Goal: Task Accomplishment & Management: Manage account settings

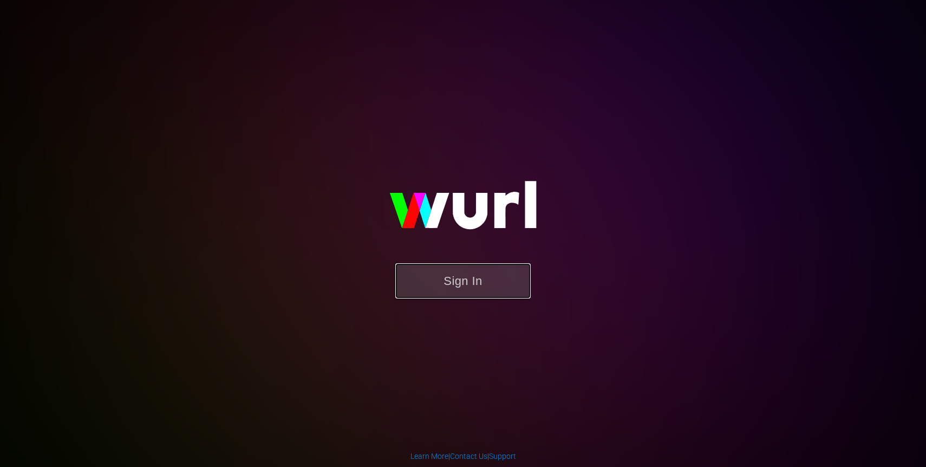
click at [446, 276] on button "Sign In" at bounding box center [462, 280] width 135 height 35
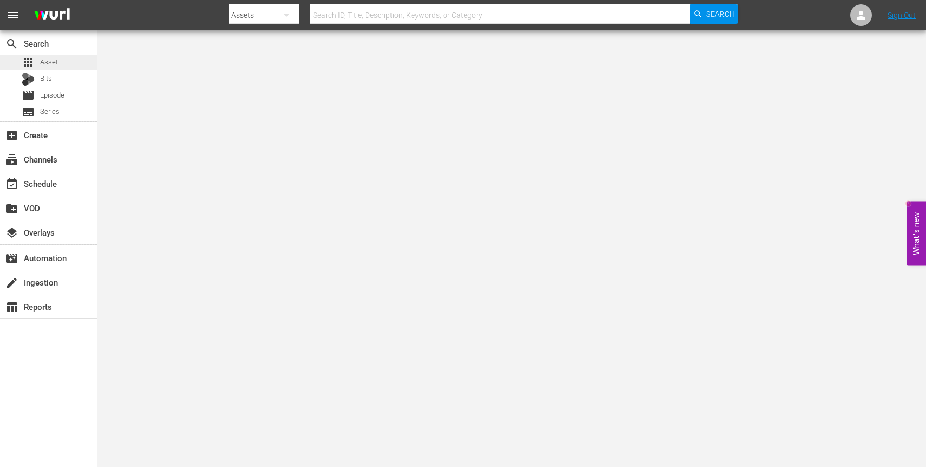
click at [57, 57] on div "apps Asset" at bounding box center [48, 62] width 97 height 15
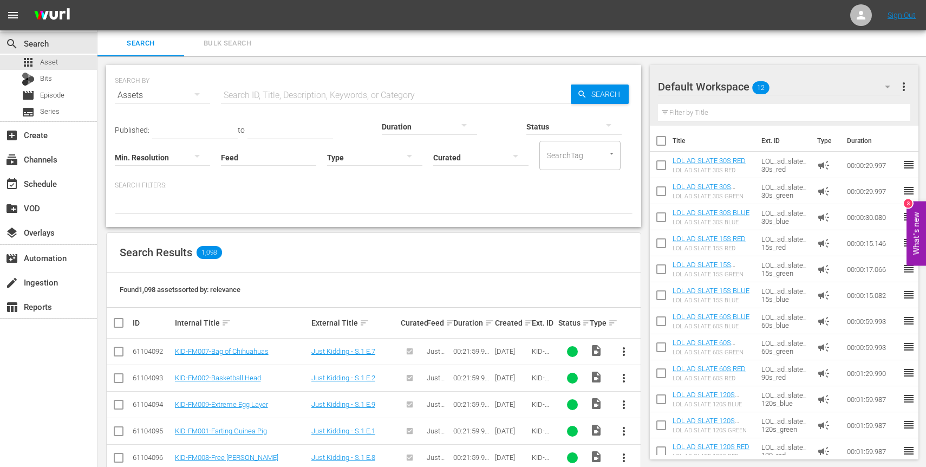
click at [297, 88] on input "text" at bounding box center [396, 95] width 350 height 26
click at [182, 95] on div "Assets" at bounding box center [162, 95] width 95 height 30
click at [150, 166] on div "Episodes" at bounding box center [149, 167] width 43 height 17
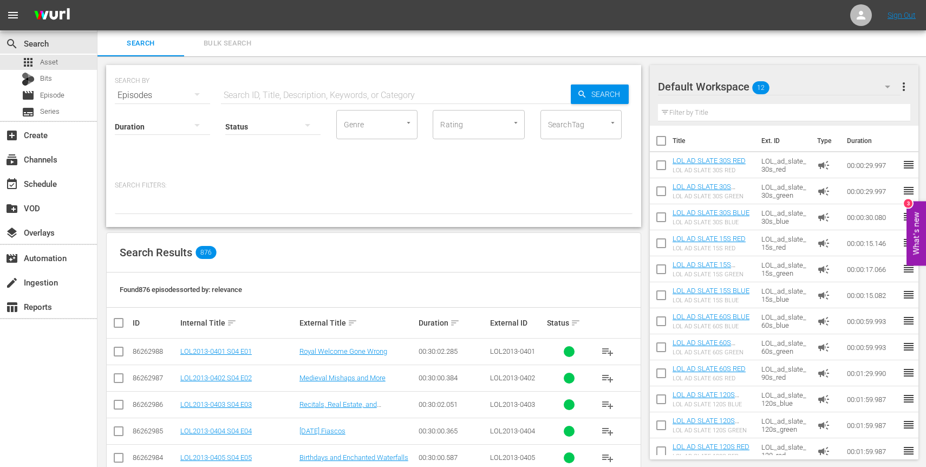
click at [268, 96] on input "text" at bounding box center [396, 95] width 350 height 26
type input "roku"
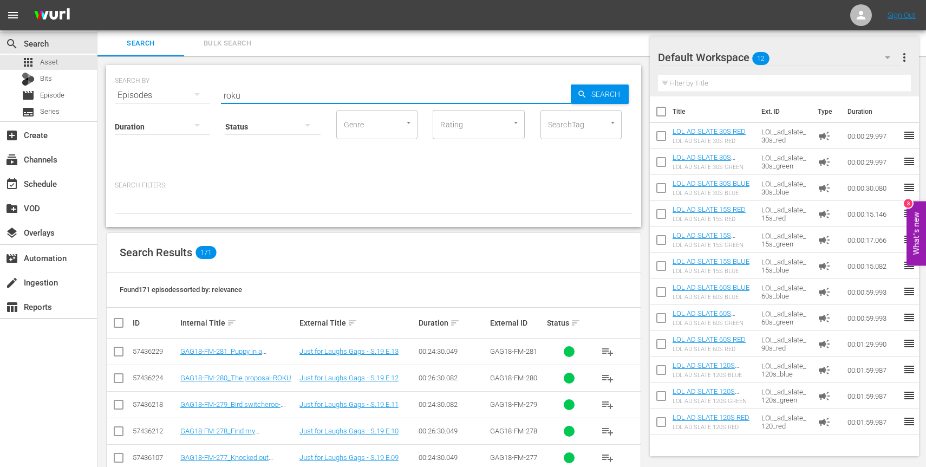
scroll to position [159, 0]
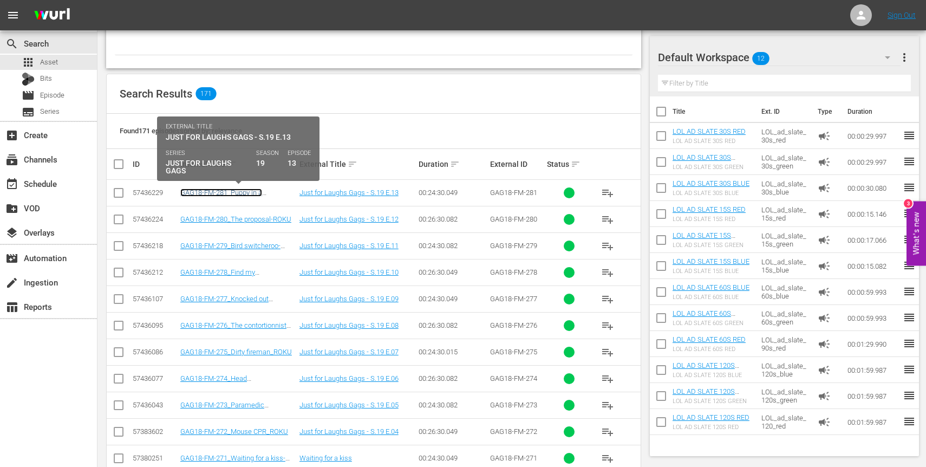
click at [228, 195] on link "GAG18-FM-281_Puppy in a wheelchair-ROKU" at bounding box center [221, 196] width 82 height 16
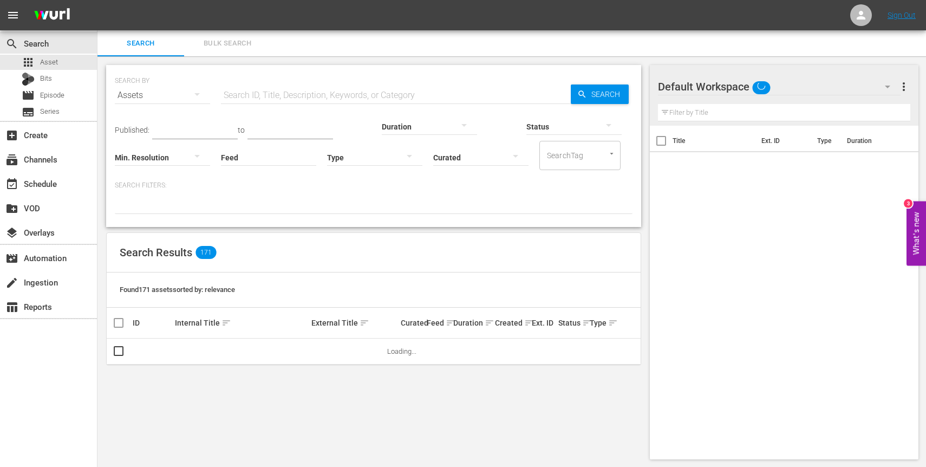
scroll to position [1, 0]
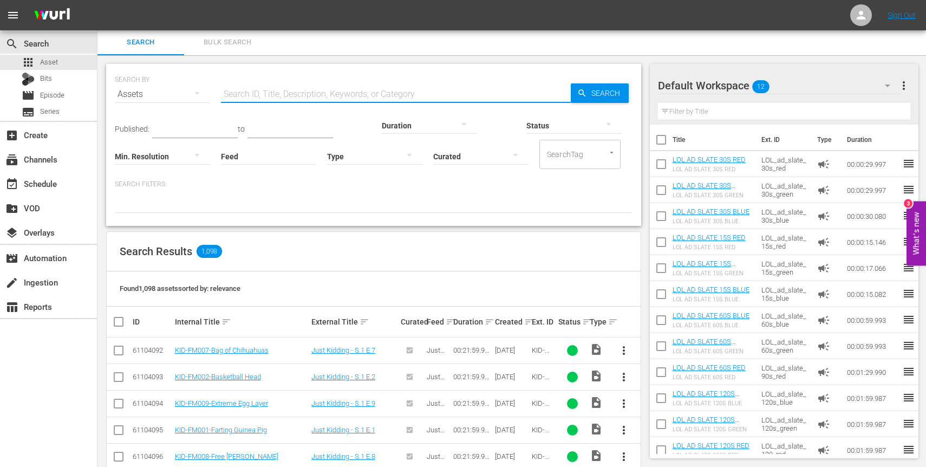
click at [299, 83] on input "text" at bounding box center [396, 94] width 350 height 26
click at [573, 160] on input "SearchTag" at bounding box center [564, 154] width 41 height 19
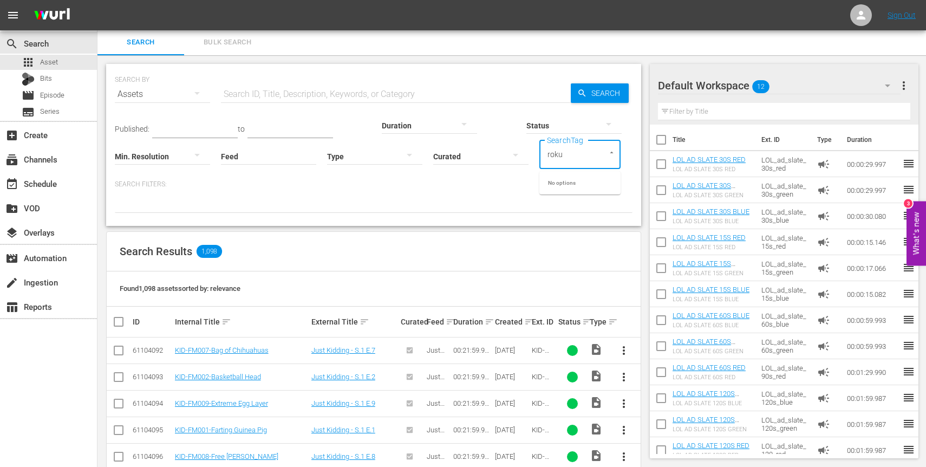
type input "roku"
click at [333, 94] on input "text" at bounding box center [396, 94] width 350 height 26
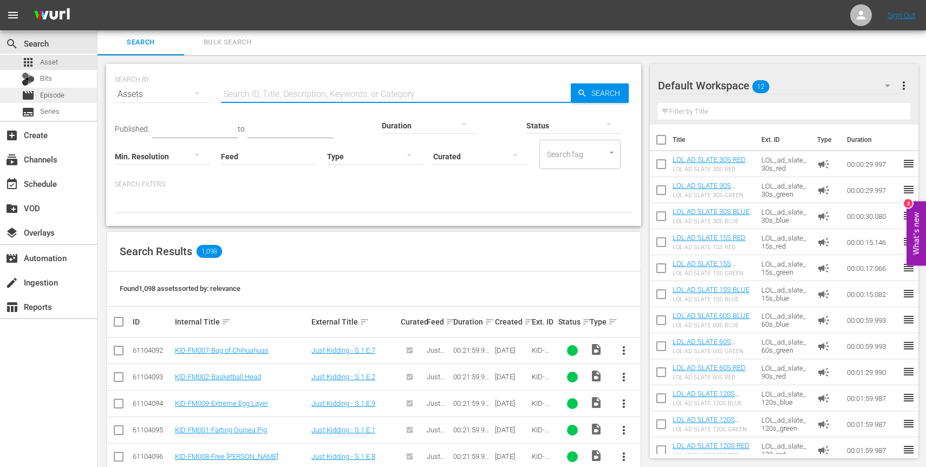
click at [56, 96] on span "Episode" at bounding box center [52, 95] width 24 height 11
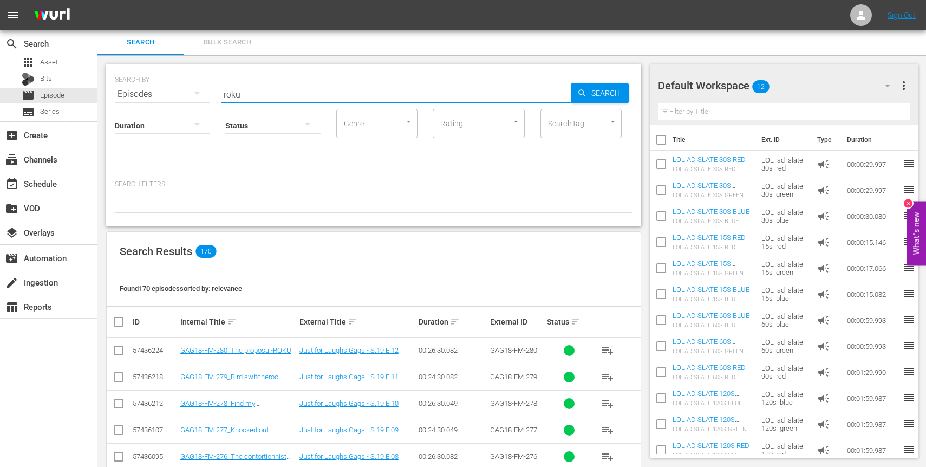
click at [318, 93] on input "roku" at bounding box center [396, 94] width 350 height 26
click at [577, 129] on input "SearchTag" at bounding box center [565, 123] width 41 height 19
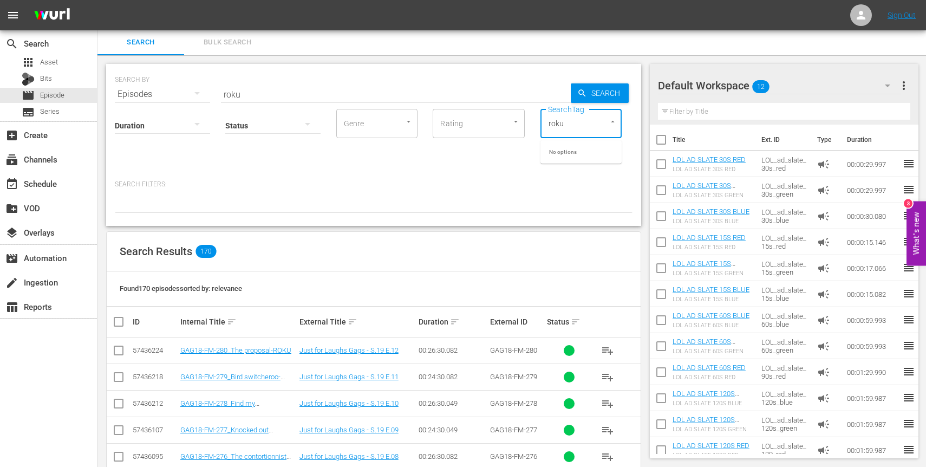
click at [577, 129] on input "roku" at bounding box center [565, 123] width 41 height 19
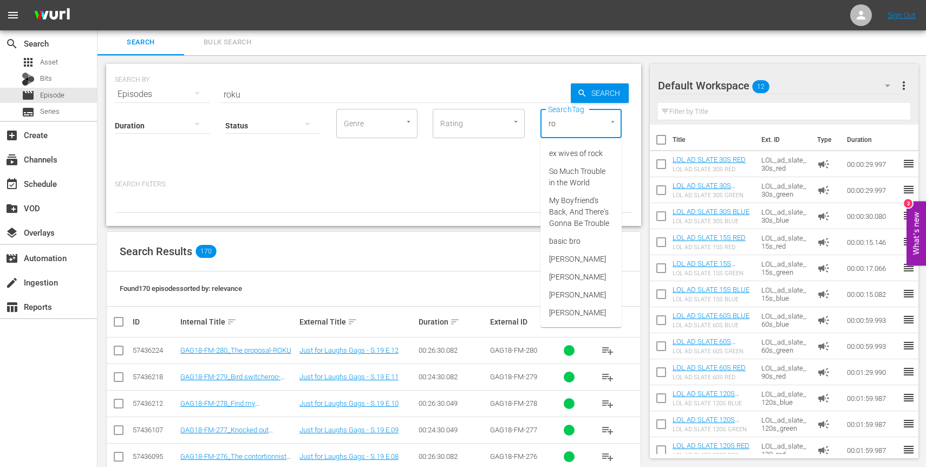
type input "r"
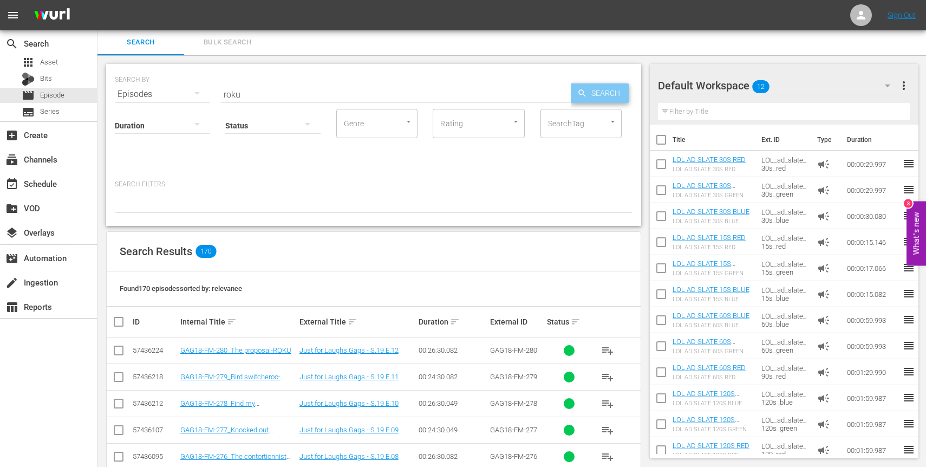
click at [598, 90] on span "Search" at bounding box center [608, 92] width 42 height 19
click at [314, 94] on input "roku" at bounding box center [396, 94] width 350 height 26
type input "r"
type input "roku"
click at [601, 92] on span "Search" at bounding box center [608, 92] width 42 height 19
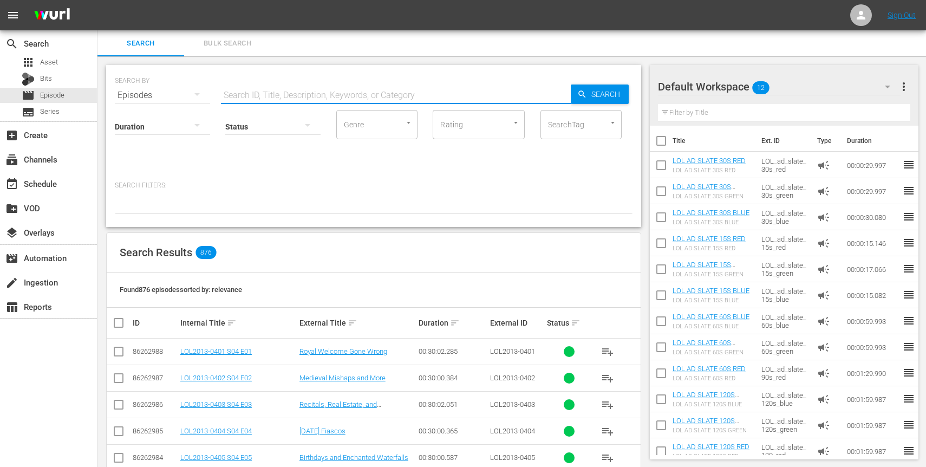
click at [291, 89] on input "text" at bounding box center [396, 95] width 350 height 26
type input "roku"
click at [612, 99] on span "Search" at bounding box center [608, 93] width 42 height 19
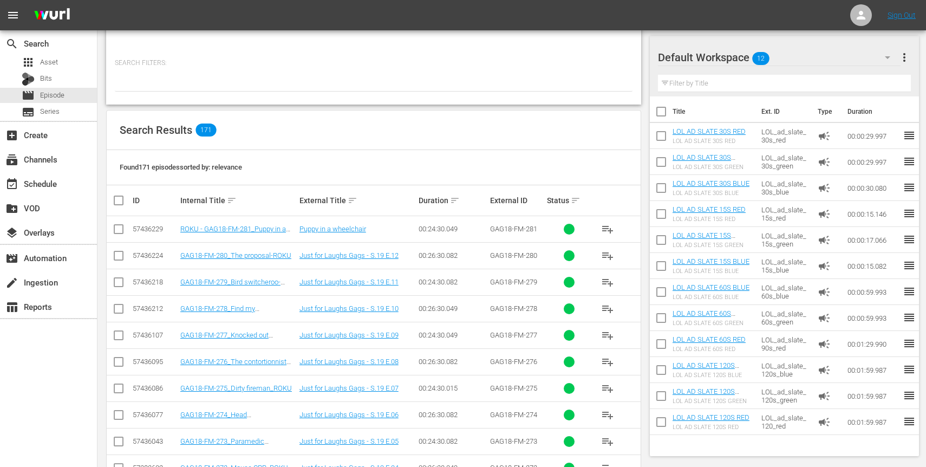
scroll to position [123, 0]
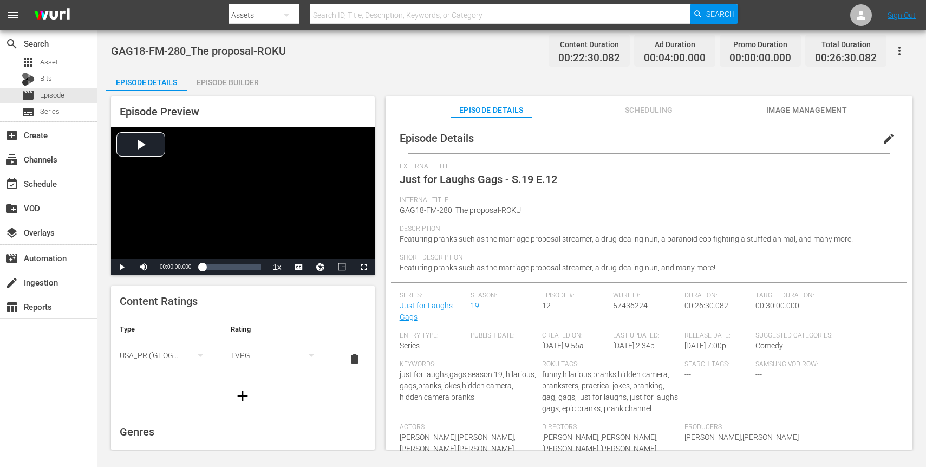
click at [882, 138] on span "edit" at bounding box center [888, 138] width 13 height 13
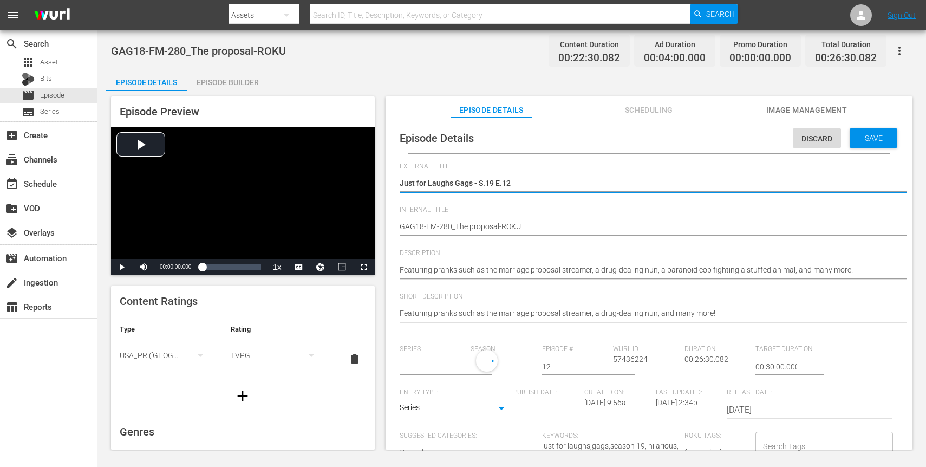
type input "Just for Laughs Gags"
click at [814, 139] on span "Discard" at bounding box center [817, 138] width 48 height 9
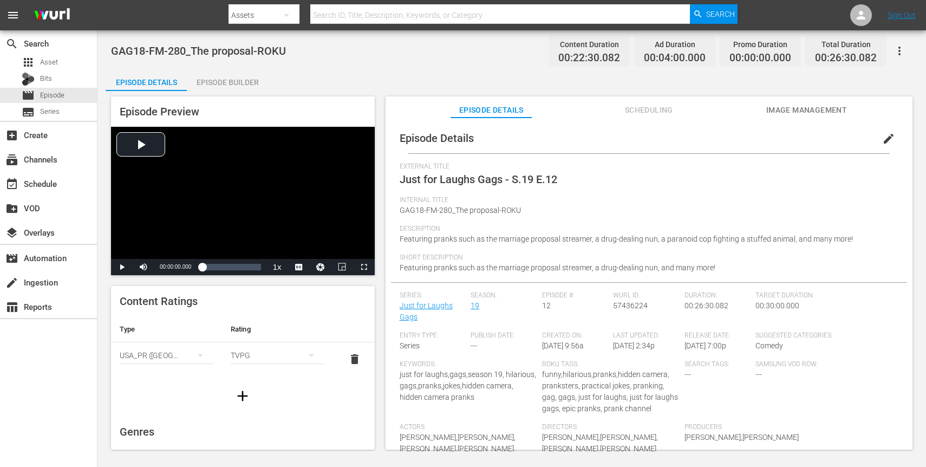
click at [882, 134] on span "edit" at bounding box center [888, 138] width 13 height 13
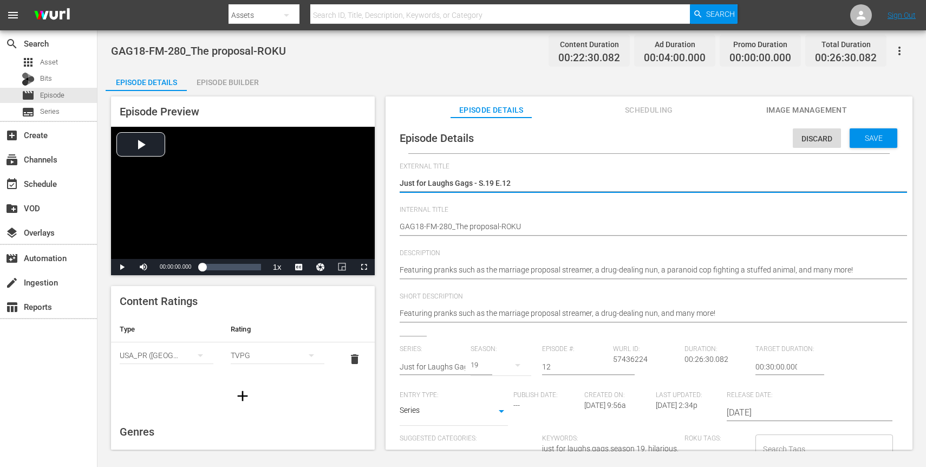
click at [480, 177] on div "Just for Laughs Gags - S.19 E.12 Just for Laughs Gags - S.19 E.12" at bounding box center [646, 184] width 493 height 26
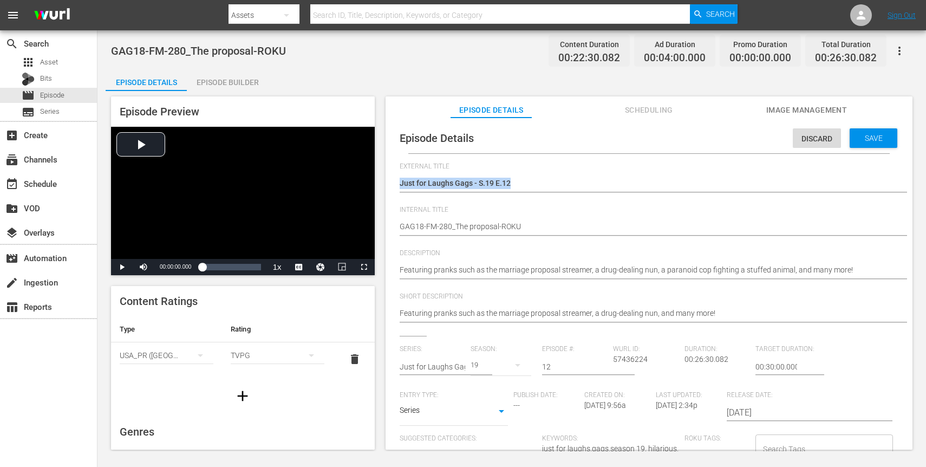
click at [480, 177] on div "Just for Laughs Gags - S.19 E.12 Just for Laughs Gags - S.19 E.12" at bounding box center [646, 184] width 493 height 26
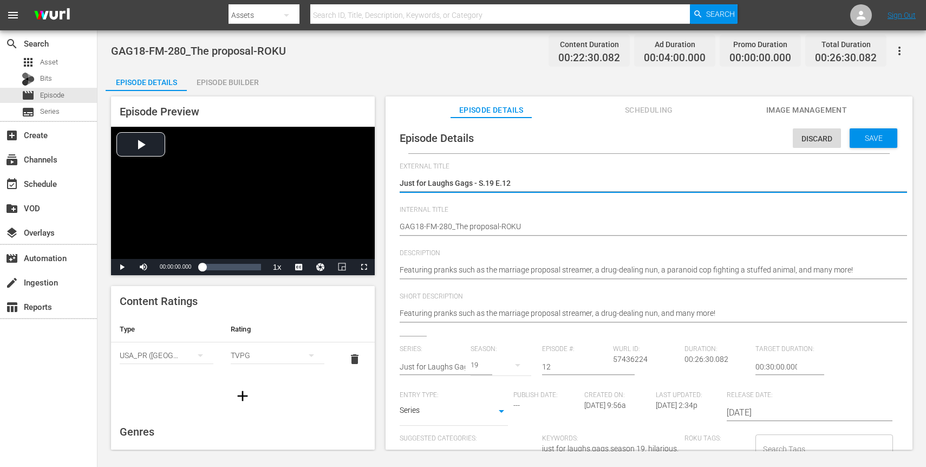
click at [477, 180] on textarea "Just for Laughs Gags - S.19 E.12" at bounding box center [646, 184] width 493 height 13
type textarea "r"
type textarea "re"
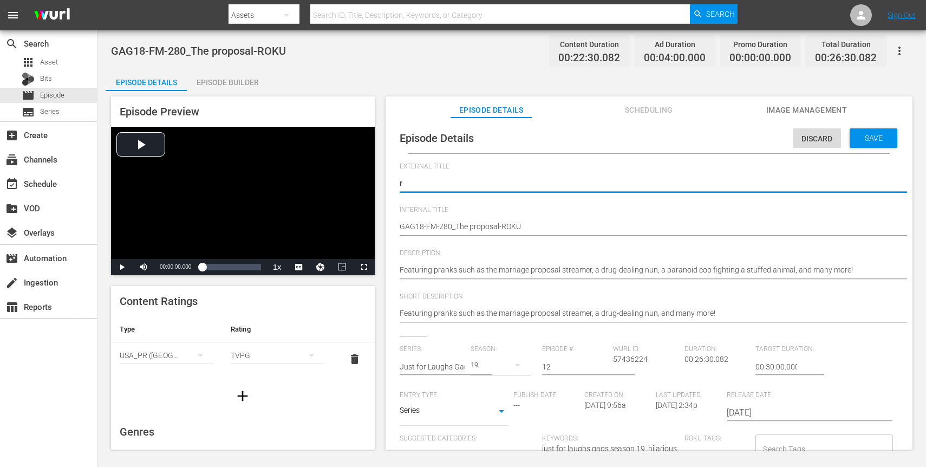
type textarea "re"
type textarea "r"
type textarea "T"
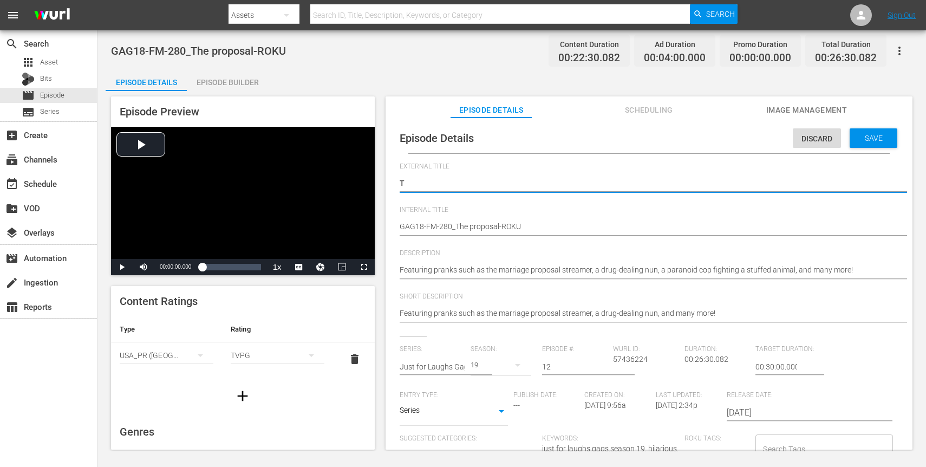
type textarea "Th"
type textarea "The"
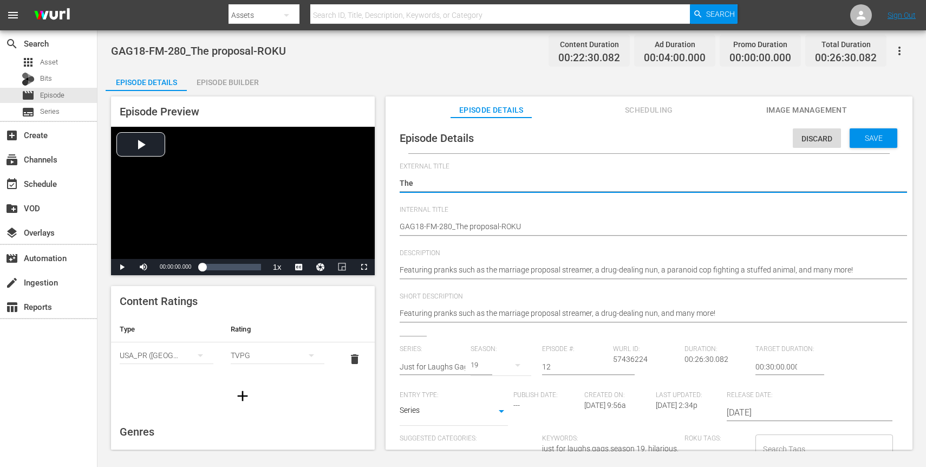
type textarea "The"
type textarea "The P"
type textarea "The Pr"
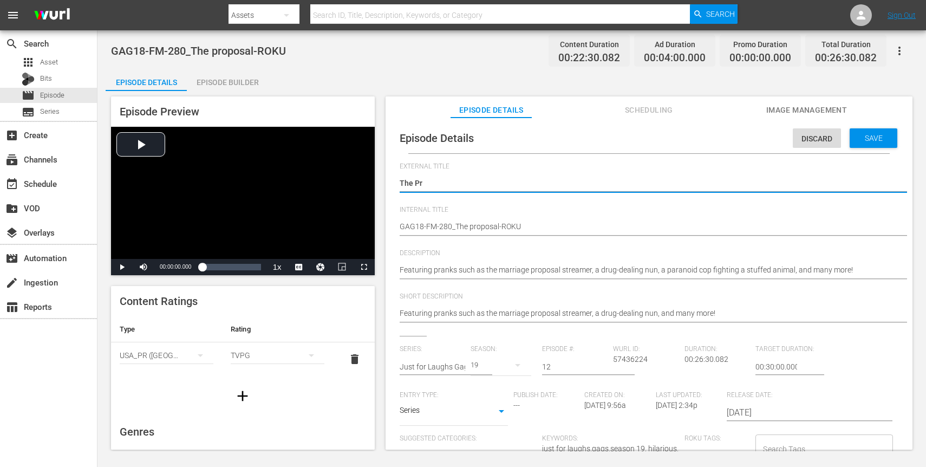
type textarea "The Pro"
type textarea "The Prop"
type textarea "The Propo"
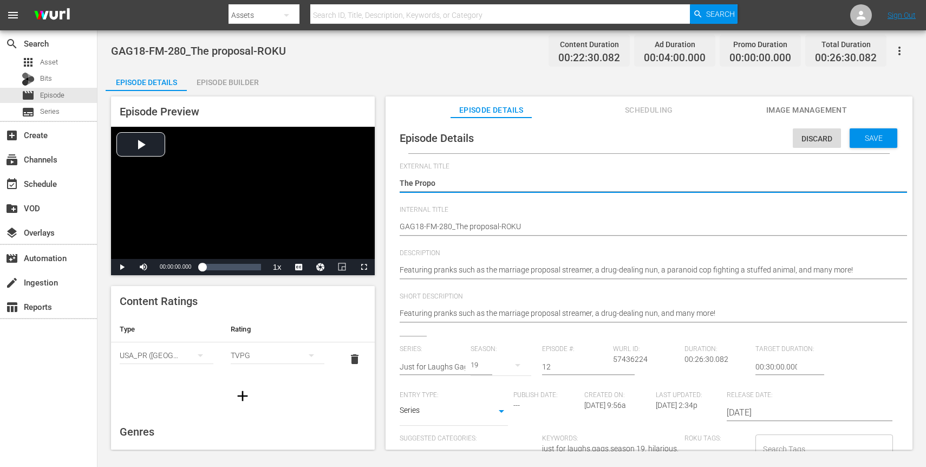
type textarea "The Propos"
type textarea "The Proposa"
type textarea "The Proposal"
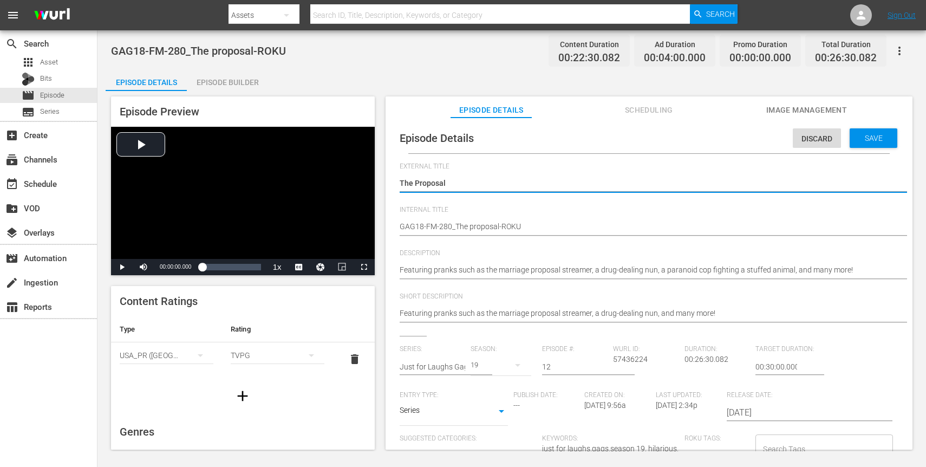
click at [418, 185] on textarea "Just for Laughs Gags - S.19 E.12" at bounding box center [646, 184] width 493 height 13
type textarea "The roposal"
type textarea "The proposal"
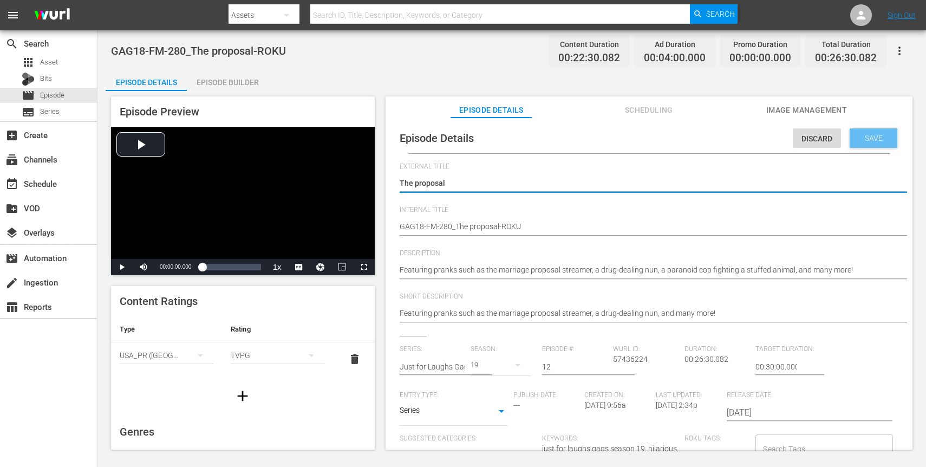
click at [873, 133] on div "Save" at bounding box center [873, 137] width 48 height 19
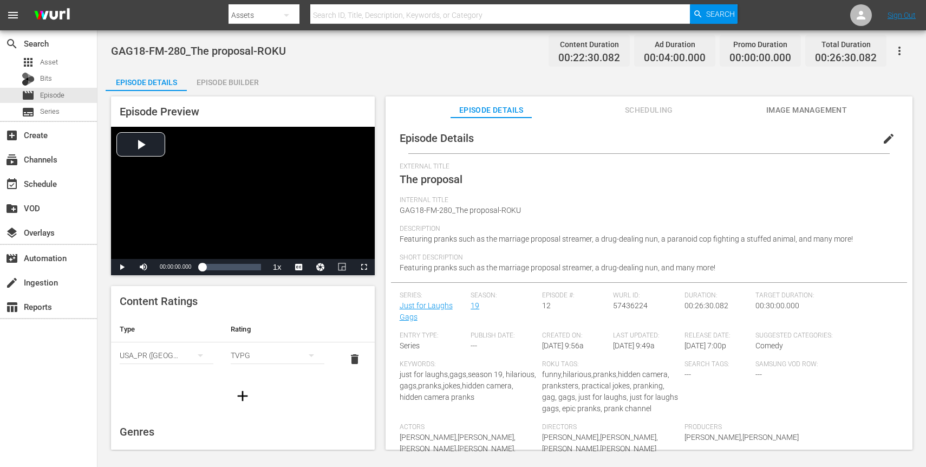
click at [882, 140] on span "edit" at bounding box center [888, 138] width 13 height 13
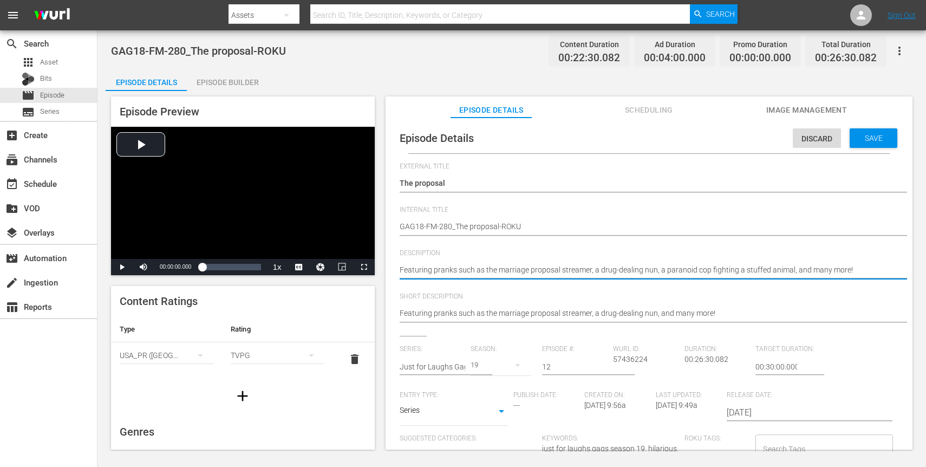
click at [579, 270] on textarea "Featuring pranks such as the marriage proposal streamer, a drug-dealing nun, a …" at bounding box center [646, 270] width 493 height 13
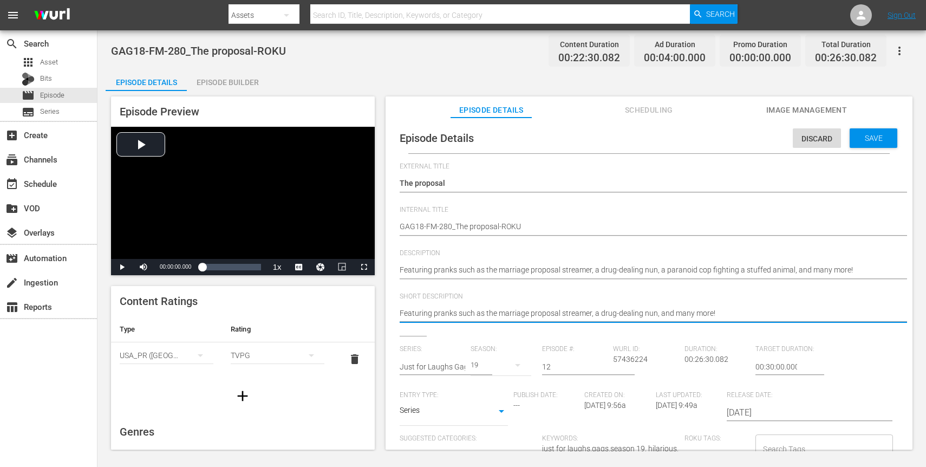
click at [586, 319] on textarea "Featuring pranks such as the marriage proposal streamer, a drug-dealing nun, an…" at bounding box center [646, 314] width 493 height 13
paste textarea "paranoid cop fighting a stuffed animal, a"
type textarea "Featuring pranks such as the marriage proposal streamer, a drug-dealing nun, a …"
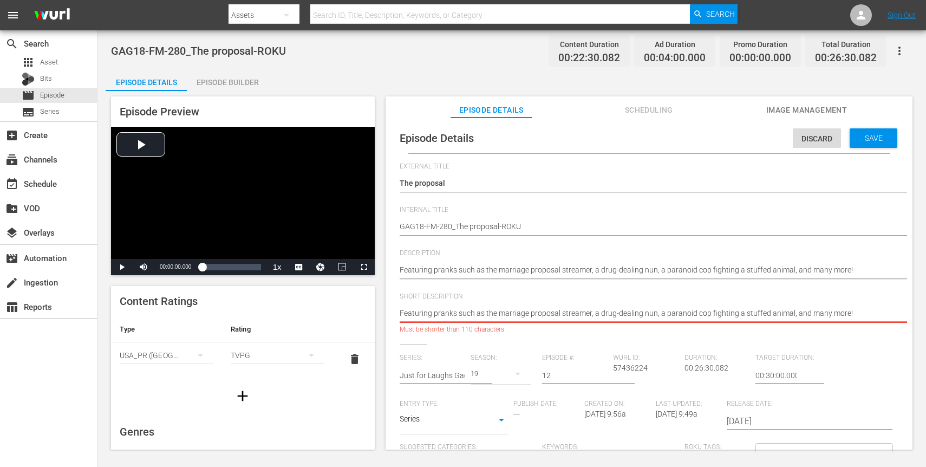
click at [753, 313] on textarea "Featuring pranks such as the marriage proposal streamer, a drug-dealing nun, an…" at bounding box center [646, 314] width 493 height 13
click at [707, 316] on textarea "Featuring pranks such as the marriage proposal streamer, a drug-dealing nun, an…" at bounding box center [646, 314] width 493 height 13
type textarea "Featuring pranks such as the marriage proposal streamer, a drug-dealing nun, a …"
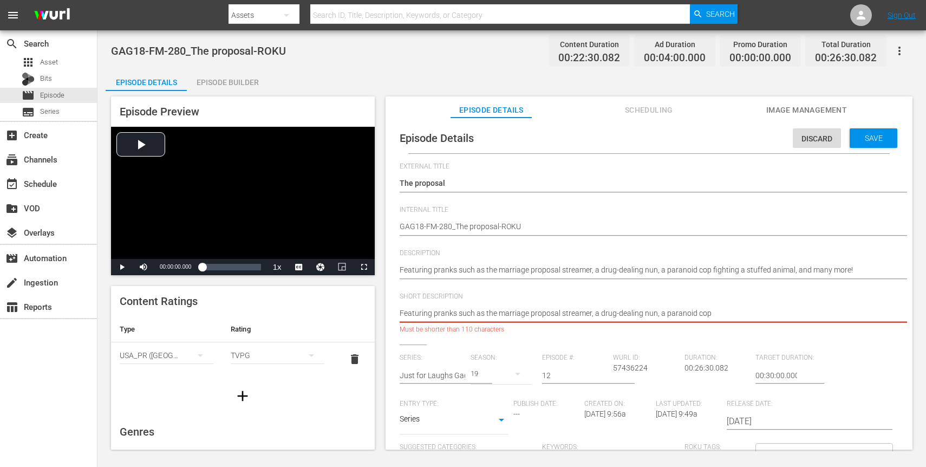
type textarea "Featuring pranks such as the marriage proposal streamer, a drug-dealing nun, a …"
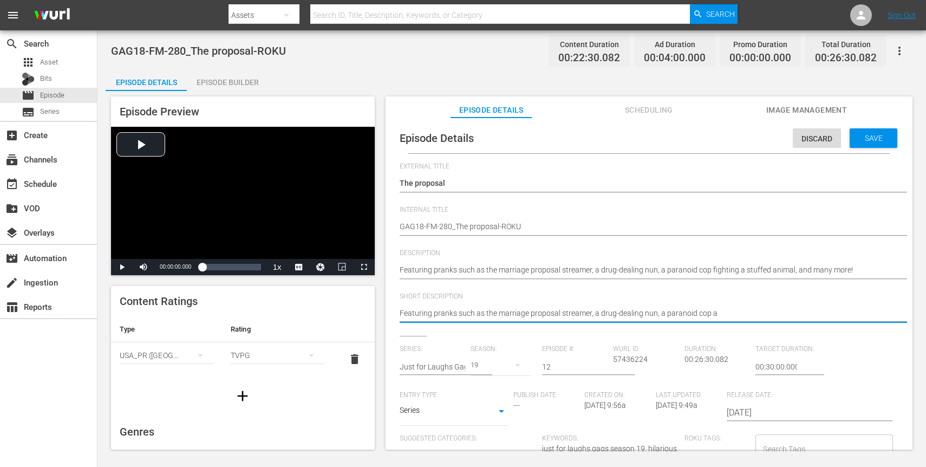
type textarea "Featuring pranks such as the marriage proposal streamer, a drug-dealing nun, a …"
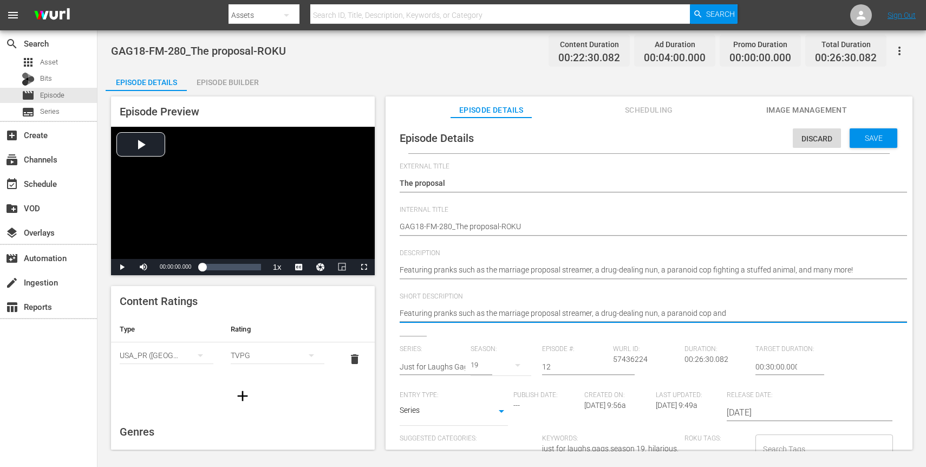
type textarea "Featuring pranks such as the marriage proposal streamer, a drug-dealing nun, a …"
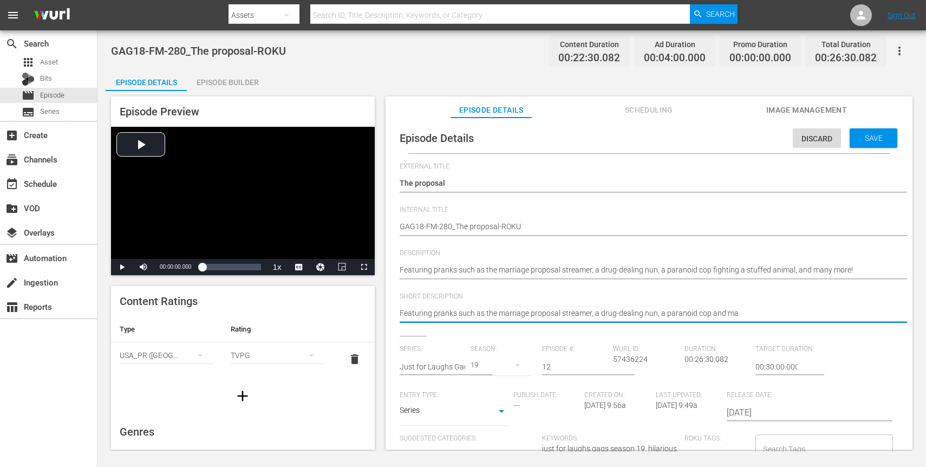
type textarea "Featuring pranks such as the marriage proposal streamer, a drug-dealing nun, a …"
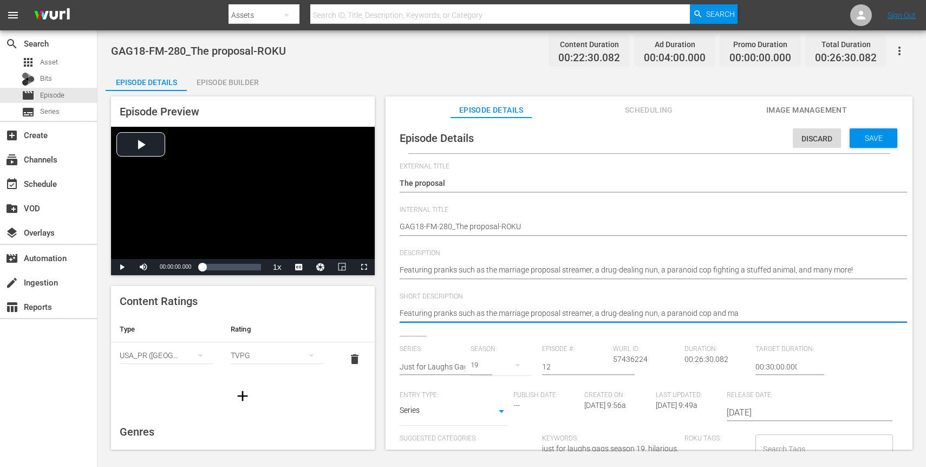
type textarea "Featuring pranks such as the marriage proposal streamer, a drug-dealing nun, a …"
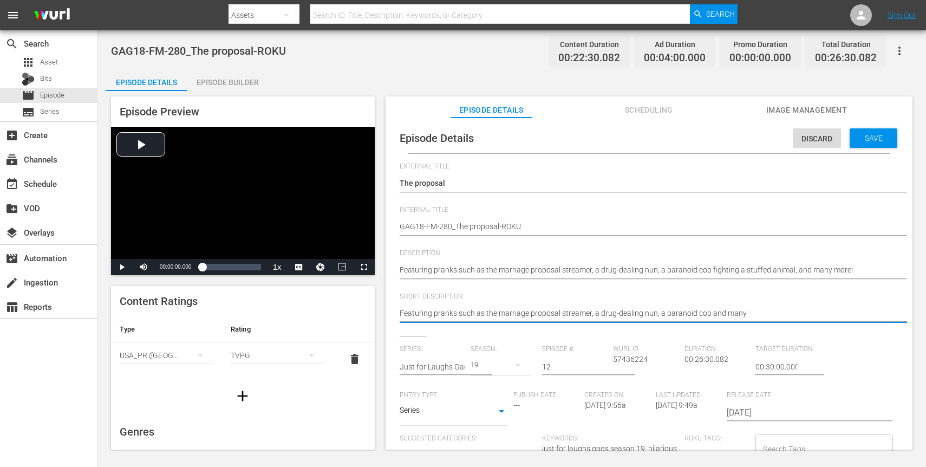
type textarea "Featuring pranks such as the marriage proposal streamer, a drug-dealing nun, a …"
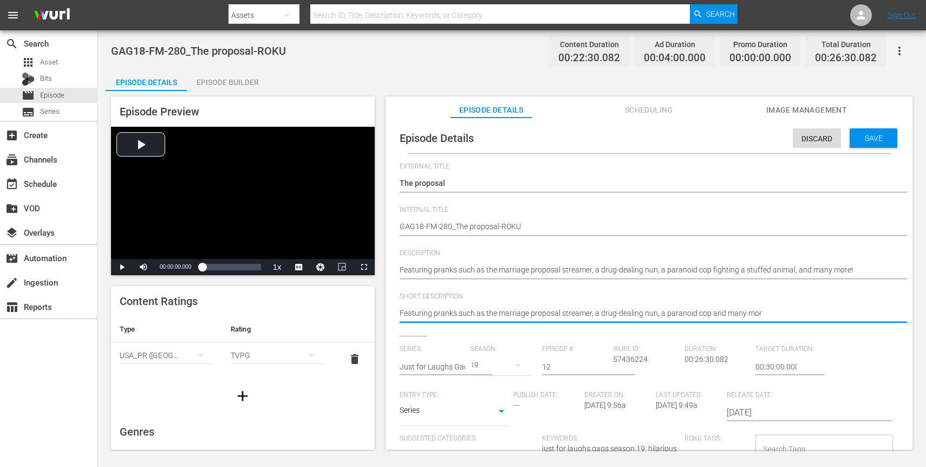
type textarea "Featuring pranks such as the marriage proposal streamer, a drug-dealing nun, a …"
click at [859, 138] on span "Save" at bounding box center [873, 138] width 35 height 9
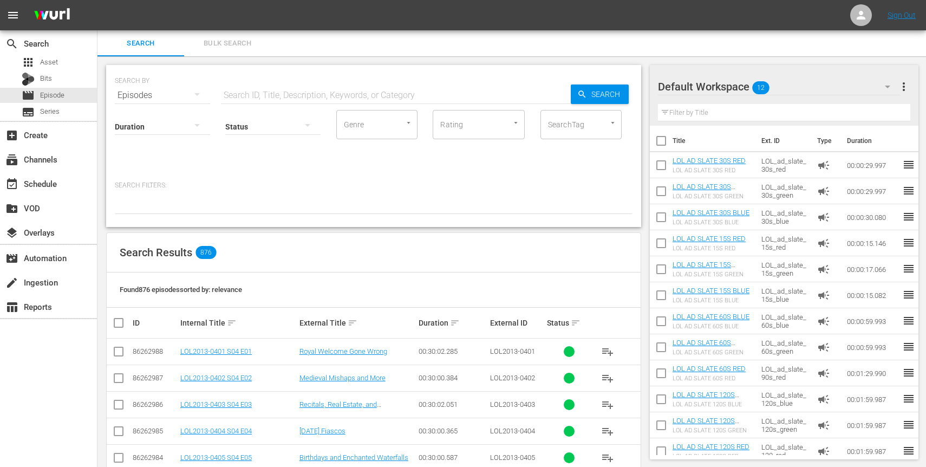
click at [268, 99] on input "text" at bounding box center [396, 95] width 350 height 26
type input "roku"
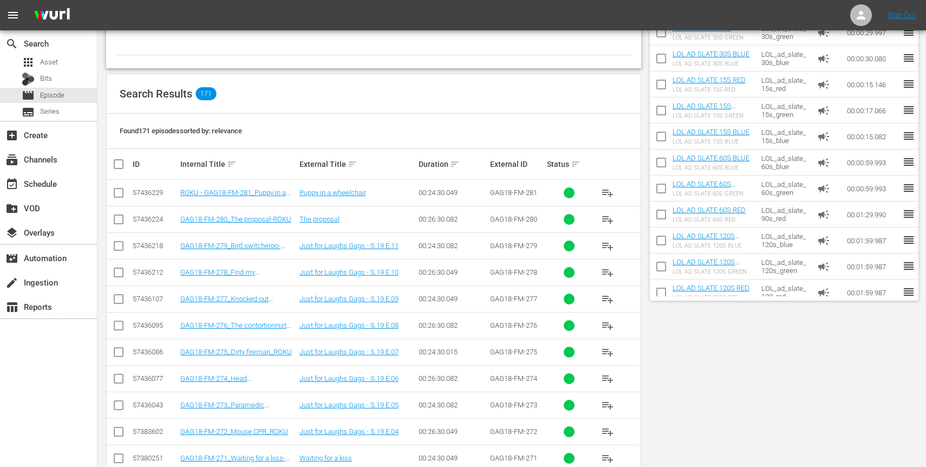
scroll to position [252, 0]
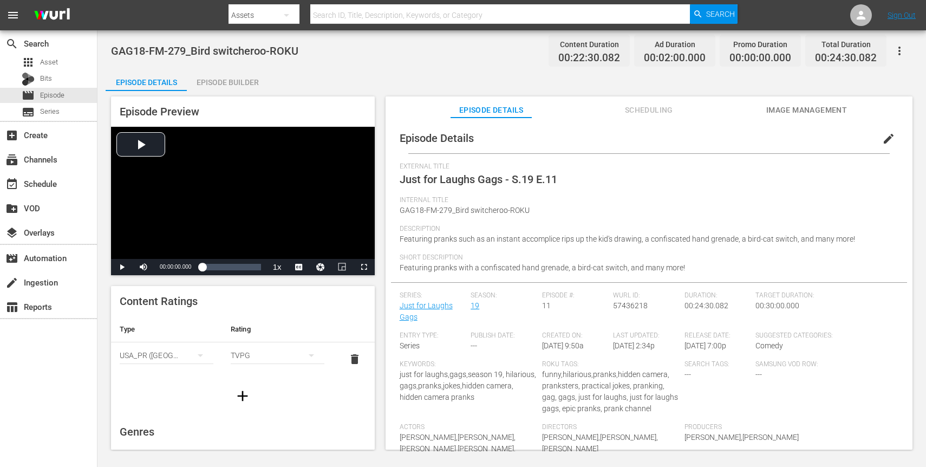
click at [882, 139] on span "edit" at bounding box center [888, 138] width 13 height 13
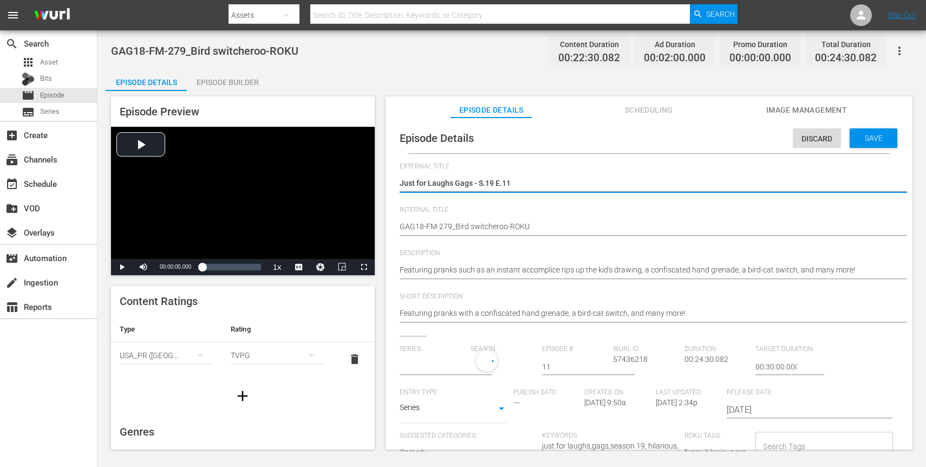
type input "Just for Laughs Gags"
click at [479, 185] on textarea "Just for Laughs Gags - S.19 E.11" at bounding box center [646, 184] width 493 height 13
type textarea "B"
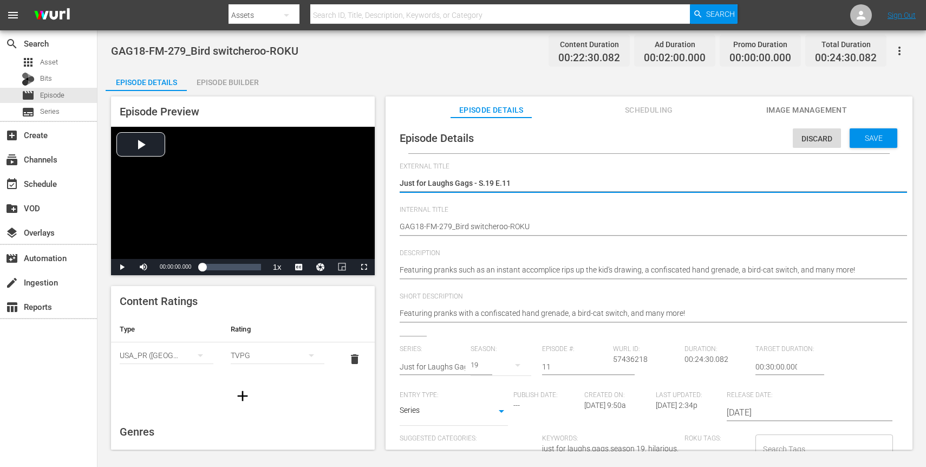
type textarea "B"
type textarea "Bi"
type textarea "Bir"
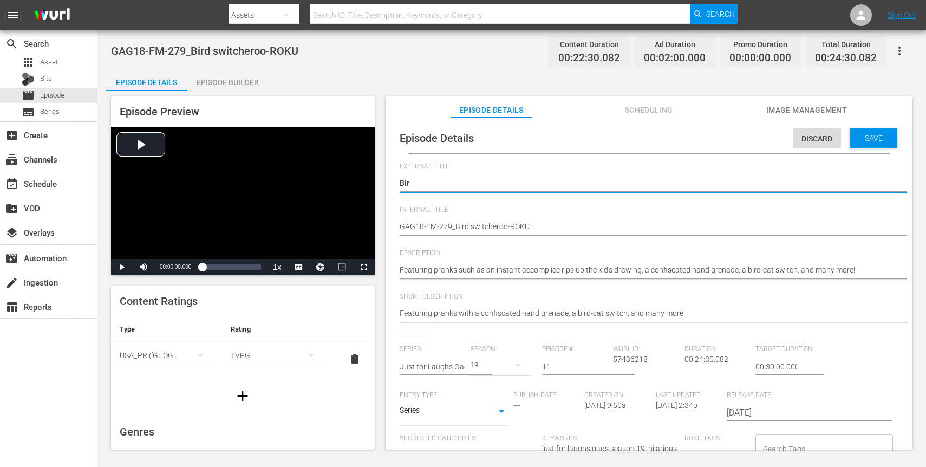
type textarea "Bird"
type textarea "Bird s"
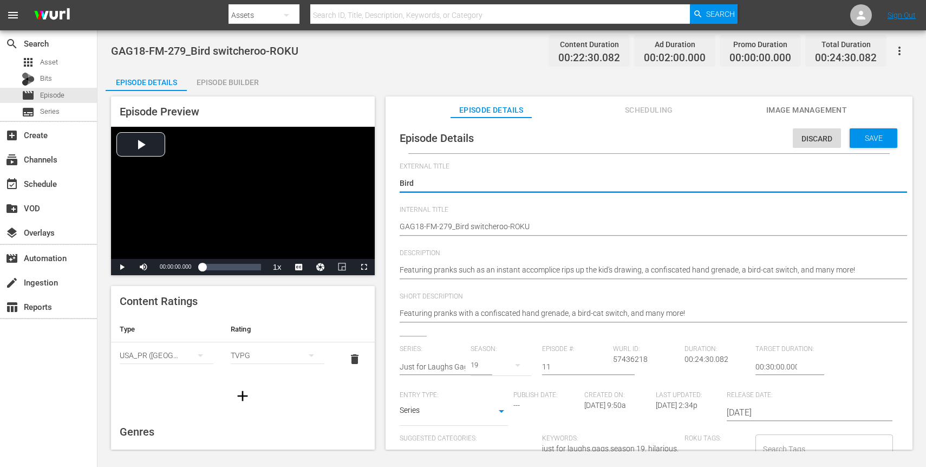
type textarea "Bird s"
type textarea "Bird sw"
type textarea "Bird swi"
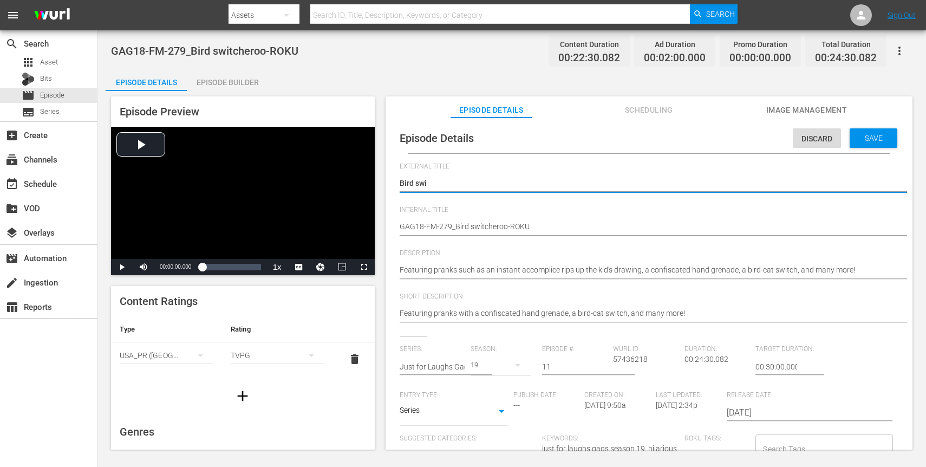
type textarea "Bird swit"
type textarea "Bird switc"
type textarea "Bird switch"
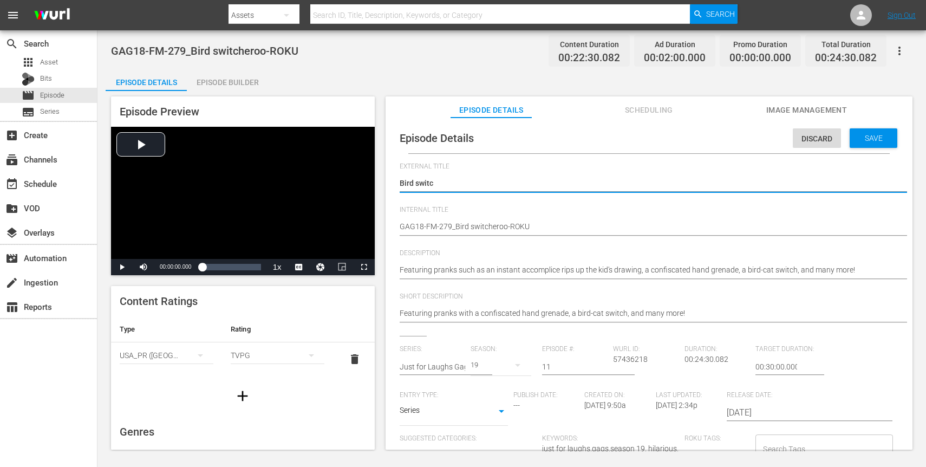
type textarea "Bird switch"
type textarea "Bird switche"
type textarea "Bird switcher"
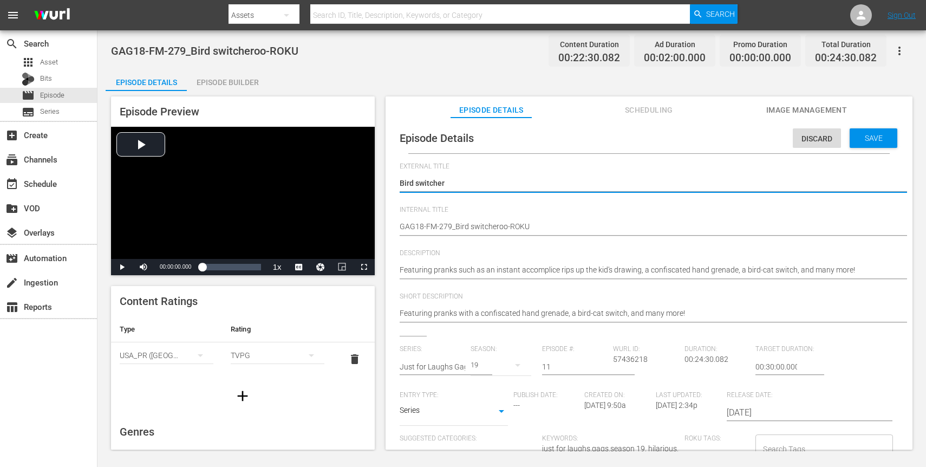
type textarea "Bird switchero"
type textarea "Bird switcheroo"
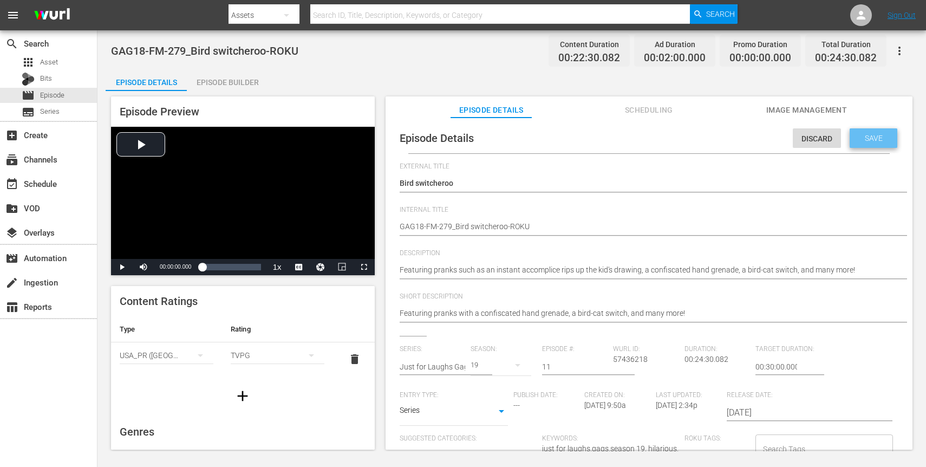
click at [866, 140] on span "Save" at bounding box center [873, 138] width 35 height 9
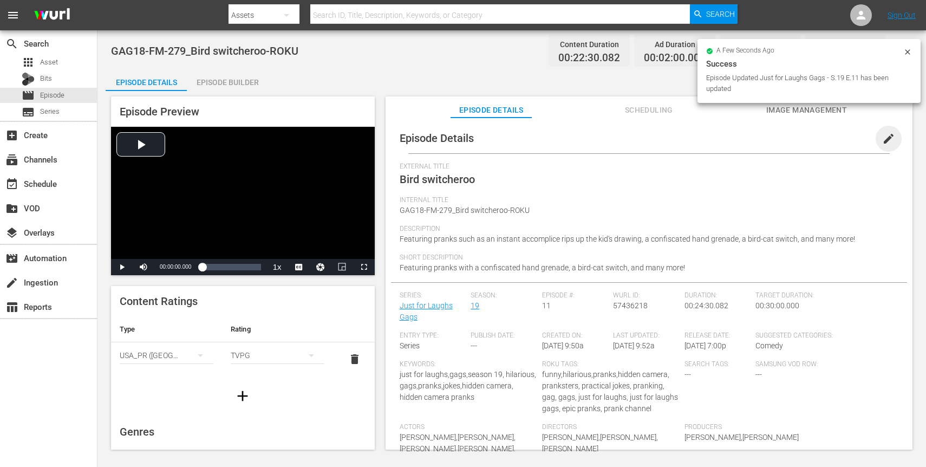
click at [884, 135] on span "edit" at bounding box center [888, 138] width 13 height 13
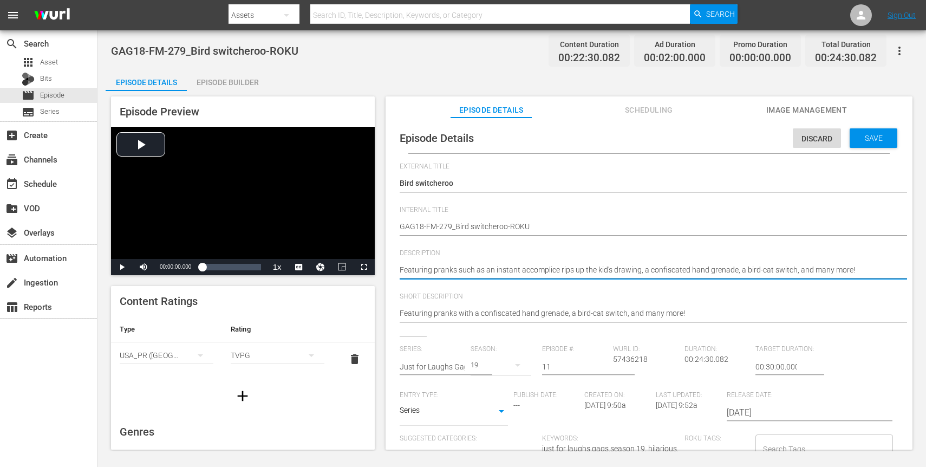
click at [555, 271] on textarea "Featuring pranks such as an instant accomplice rips up the kid's drawing, a con…" at bounding box center [646, 270] width 493 height 13
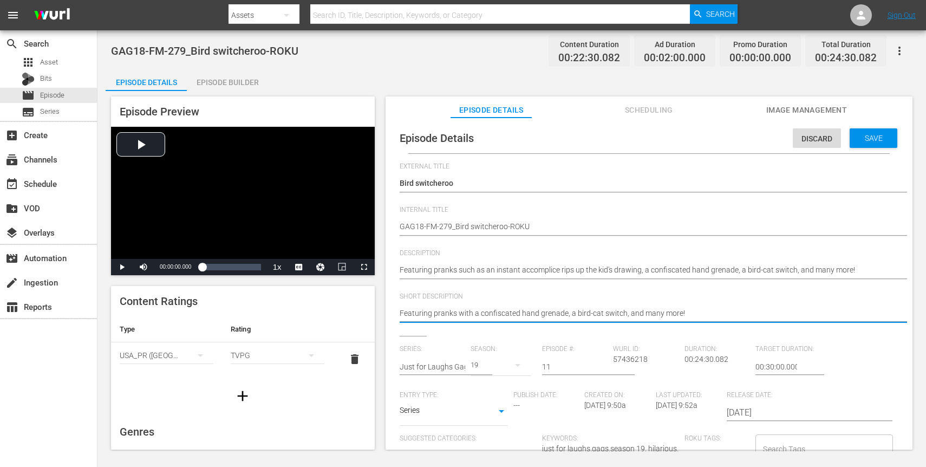
click at [537, 320] on textarea "Featuring pranks with a confiscated hand grenade, a bird-cat switch, and many m…" at bounding box center [646, 314] width 493 height 13
paste textarea "such as an instant accomplice rips up the kid's drawing,"
type textarea "Featuring pranks such as an instant accomplice rips up the kid's drawing, a con…"
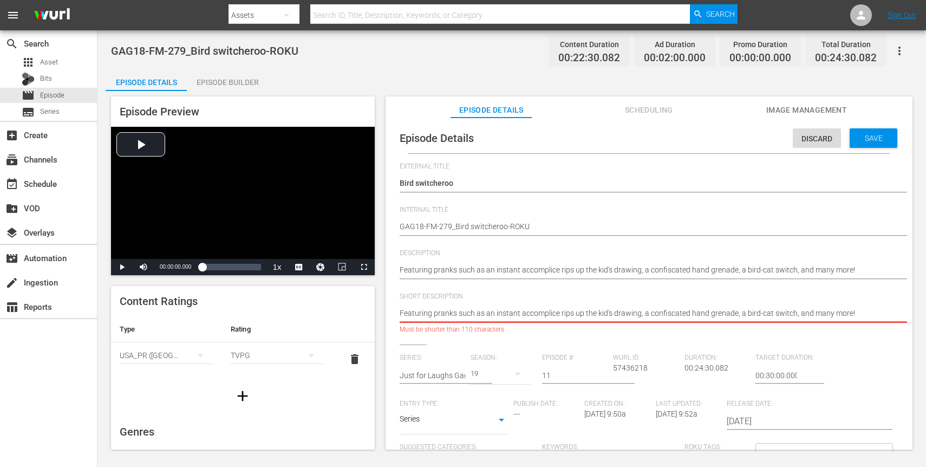
type textarea "Featuring pranks such as an instant accomplice rips up the kid's drawing, a con…"
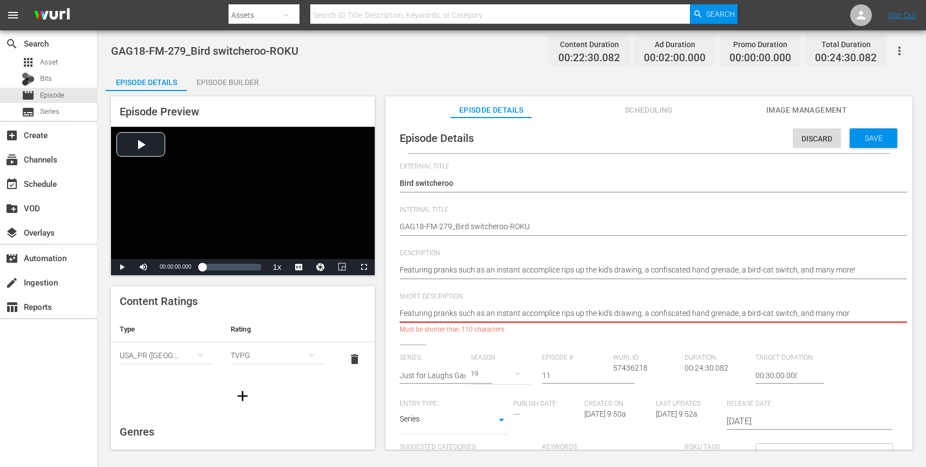
type textarea "Featuring pranks such as an instant accomplice rips up the kid's drawing, a con…"
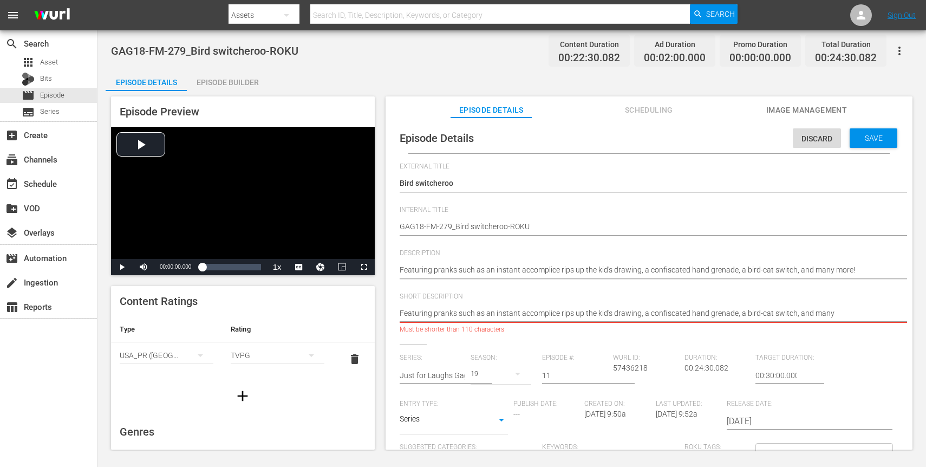
type textarea "Featuring pranks such as an instant accomplice rips up the kid's drawing, a con…"
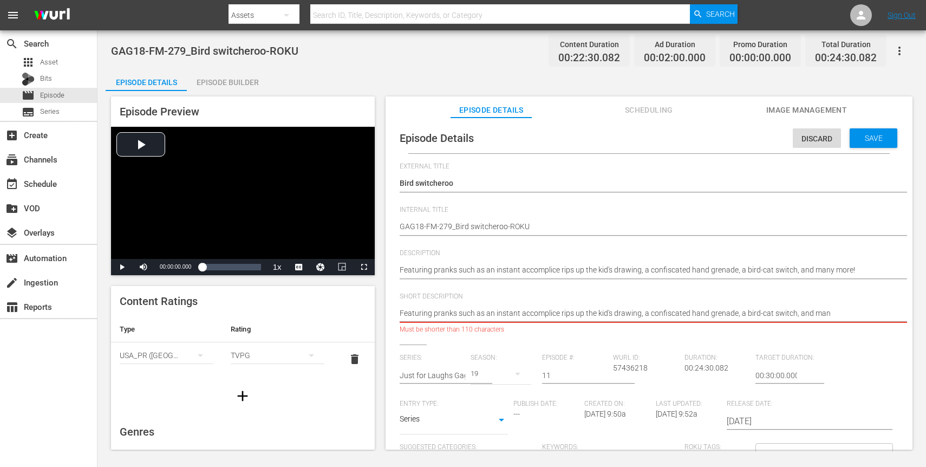
type textarea "Featuring pranks such as an instant accomplice rips up the kid's drawing, a con…"
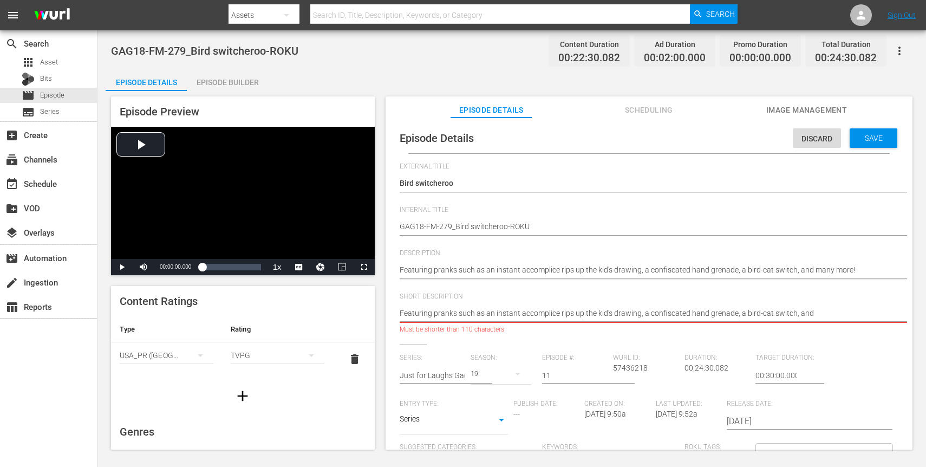
type textarea "Featuring pranks such as an instant accomplice rips up the kid's drawing, a con…"
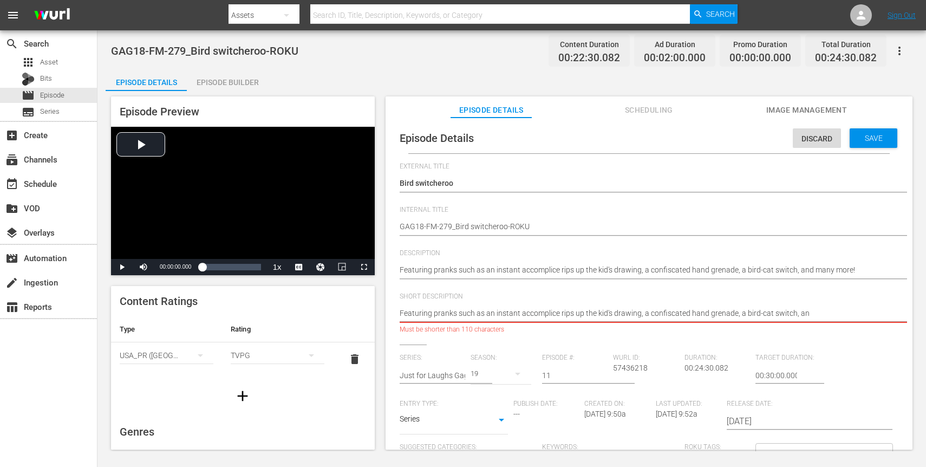
type textarea "Featuring pranks such as an instant accomplice rips up the kid's drawing, a con…"
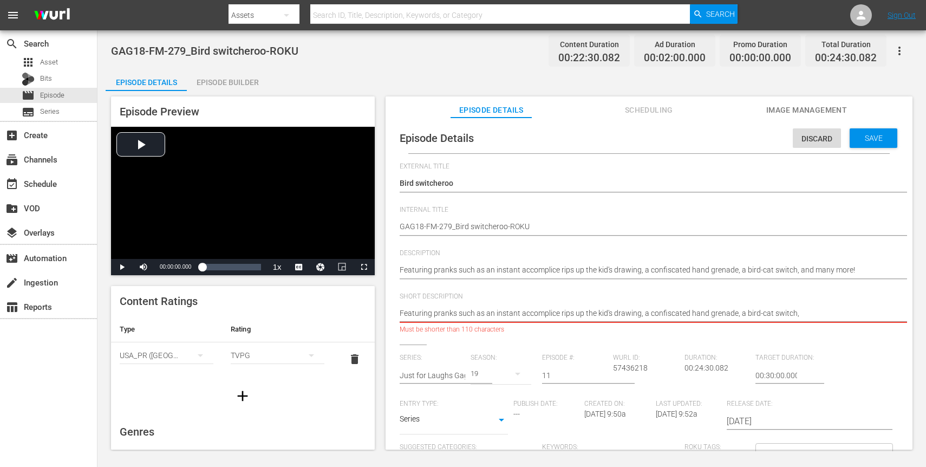
type textarea "Featuring pranks such as an instant accomplice rips up the kid's drawing, a con…"
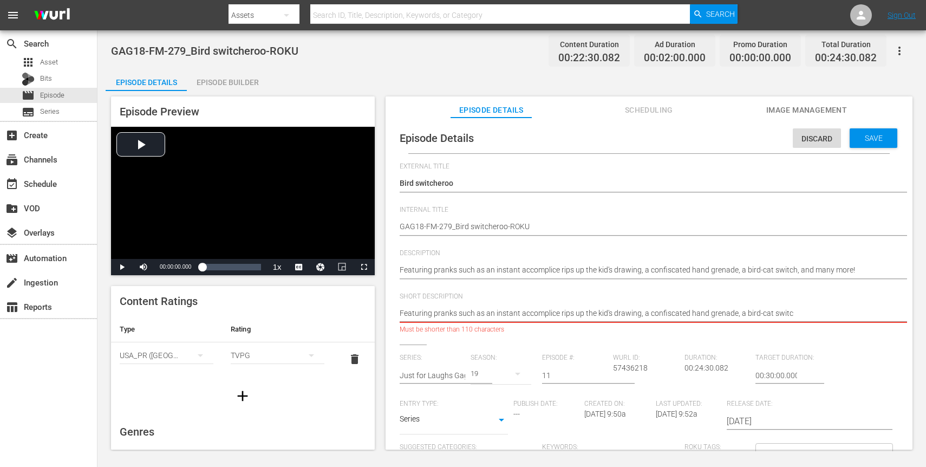
type textarea "Featuring pranks such as an instant accomplice rips up the kid's drawing, a con…"
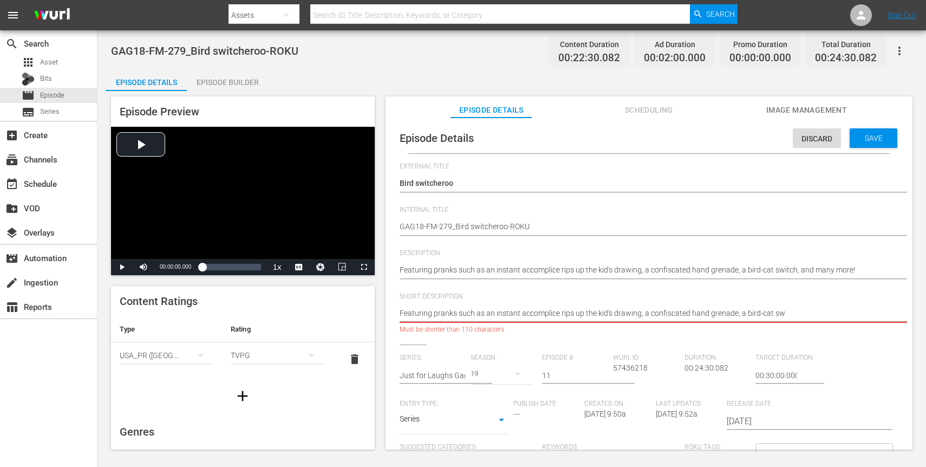
type textarea "Featuring pranks such as an instant accomplice rips up the kid's drawing, a con…"
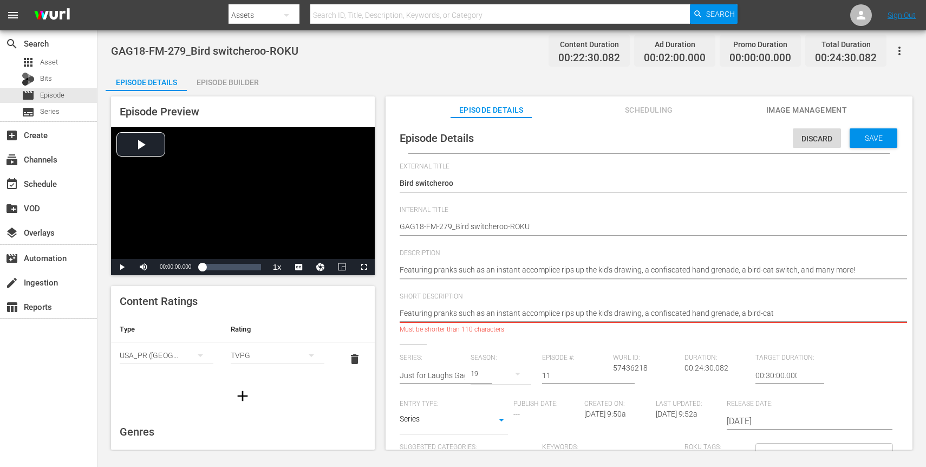
type textarea "Featuring pranks such as an instant accomplice rips up the kid's drawing, a con…"
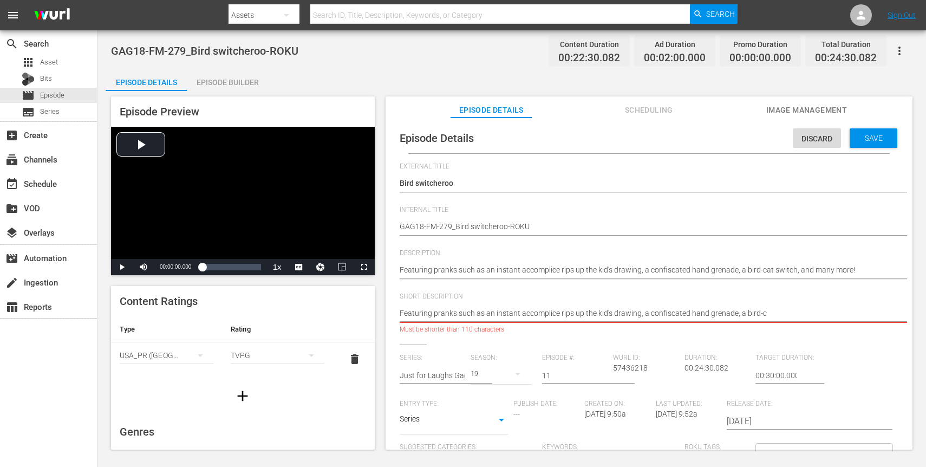
type textarea "Featuring pranks such as an instant accomplice rips up the kid's drawing, a con…"
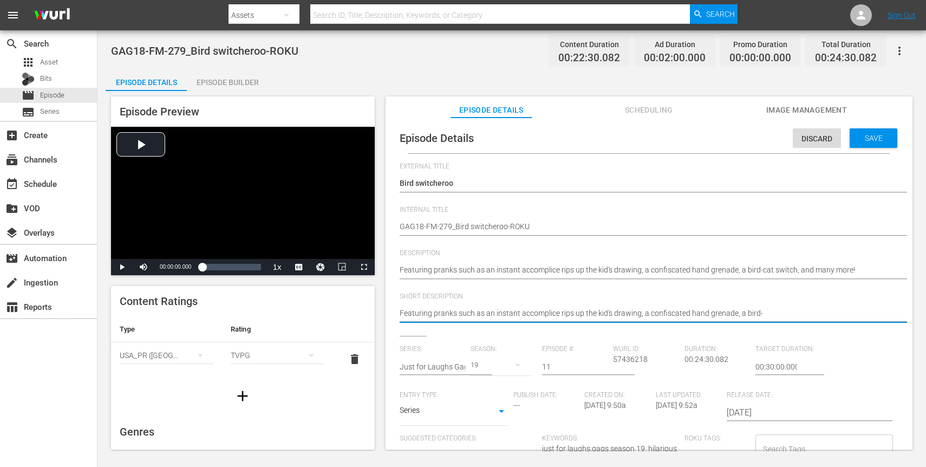
type textarea "Featuring pranks such as an instant accomplice rips up the kid's drawing, a con…"
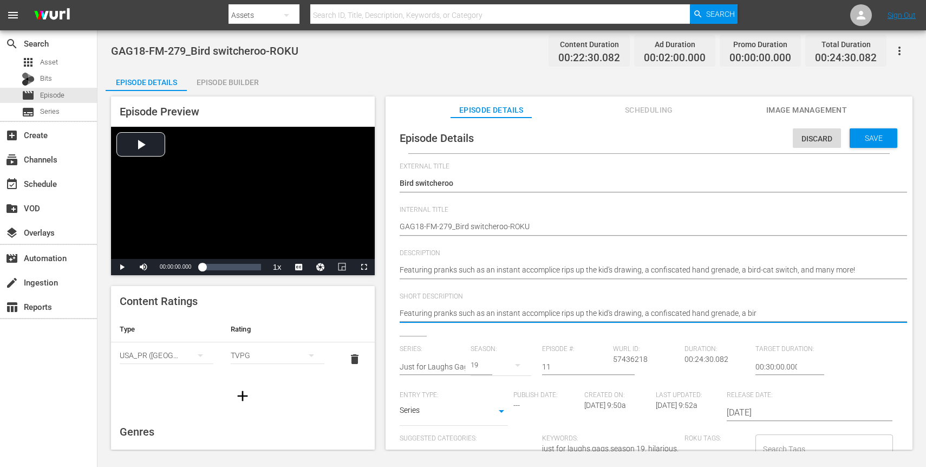
type textarea "Featuring pranks such as an instant accomplice rips up the kid's drawing, a con…"
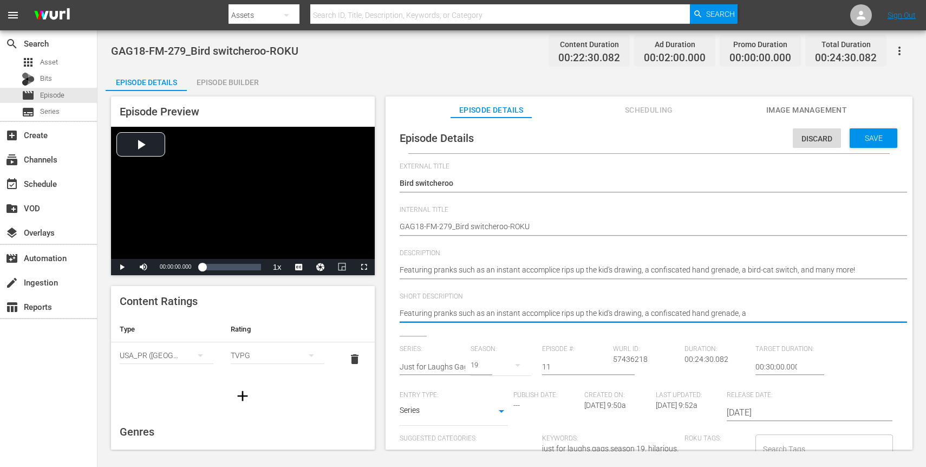
type textarea "Featuring pranks such as an instant accomplice rips up the kid's drawing, a con…"
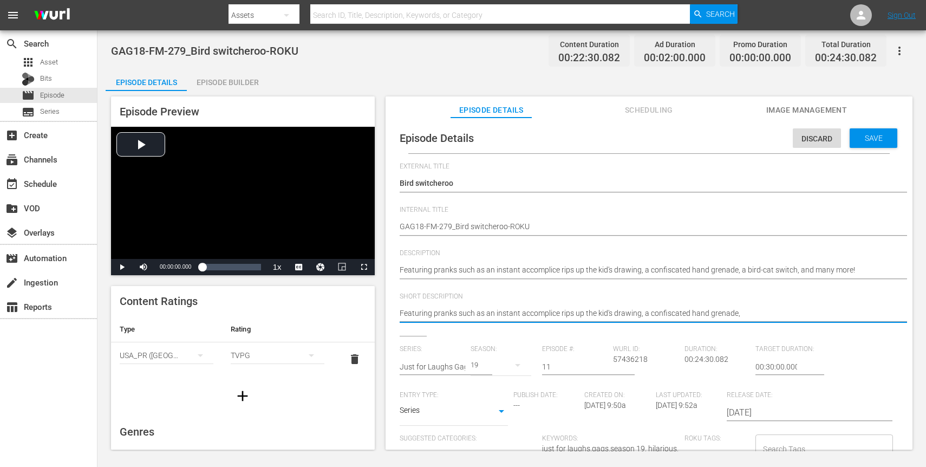
type textarea "Featuring pranks such as an instant accomplice rips up the kid's drawing, a con…"
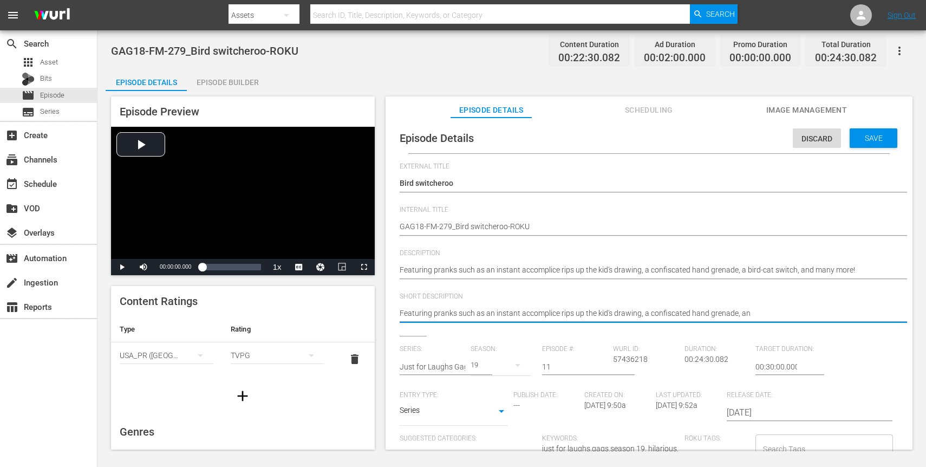
type textarea "Featuring pranks such as an instant accomplice rips up the kid's drawing, a con…"
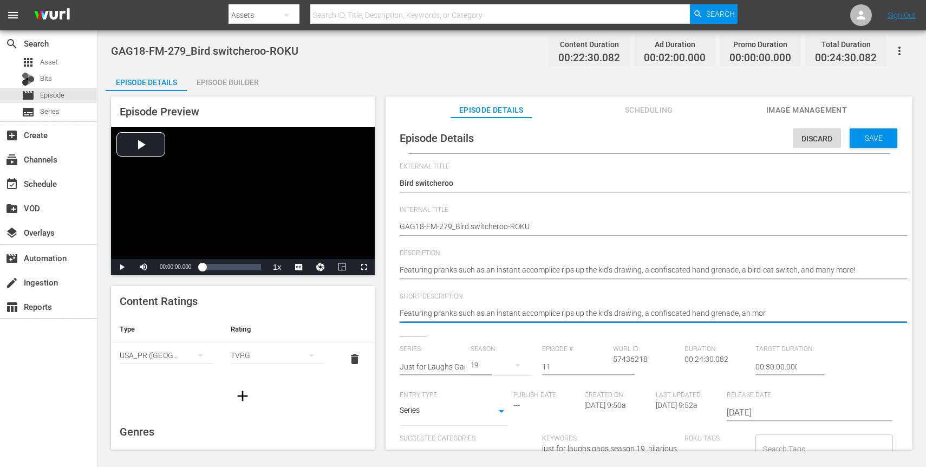
type textarea "Featuring pranks such as an instant accomplice rips up the kid's drawing, a con…"
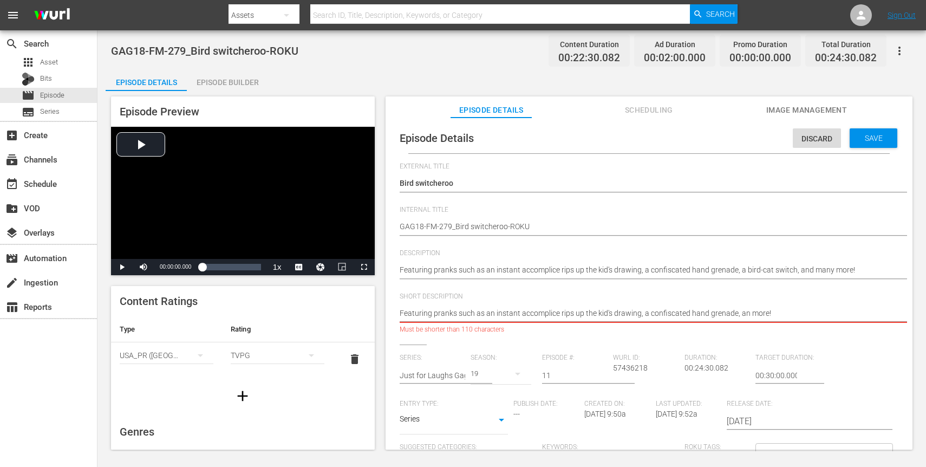
type textarea "Featuring pranks such as an instant accomplice rips up the kid's drawing, a con…"
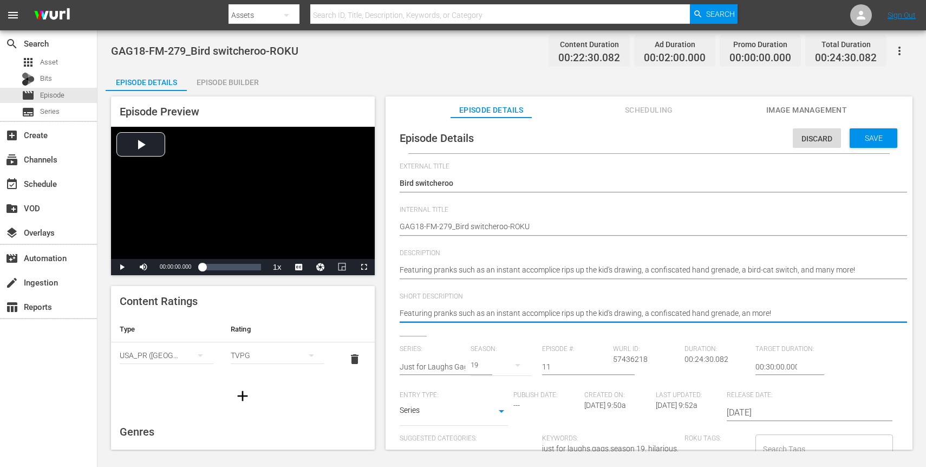
type textarea "Featuring pranks such as an instant accomplice rips up the kid's drawing, a con…"
click at [857, 145] on div "Save" at bounding box center [873, 137] width 48 height 19
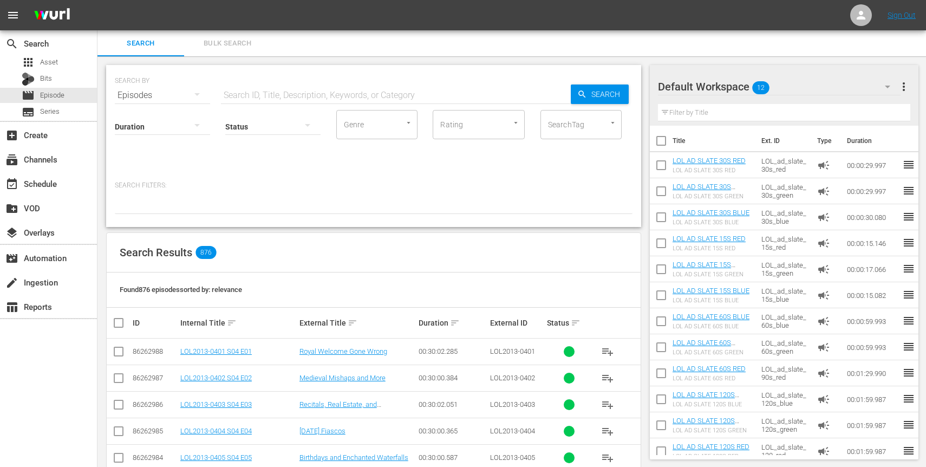
click at [247, 87] on input "text" at bounding box center [396, 95] width 350 height 26
type input "roku"
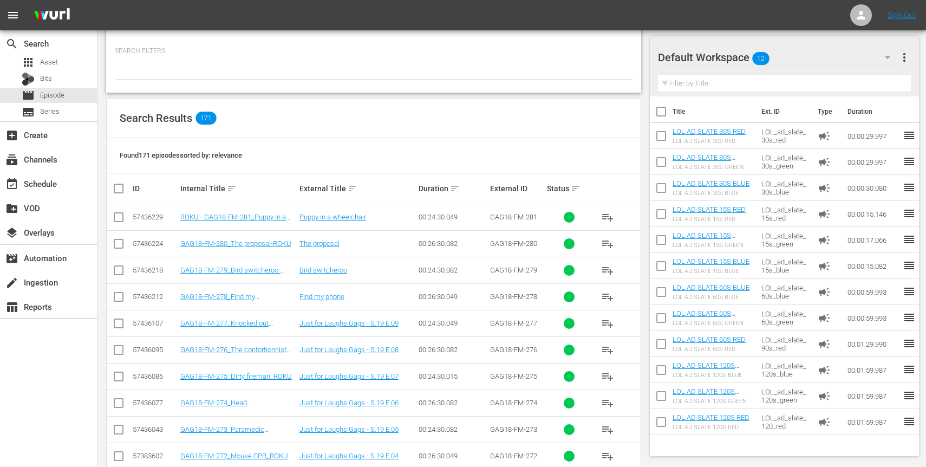
scroll to position [149, 0]
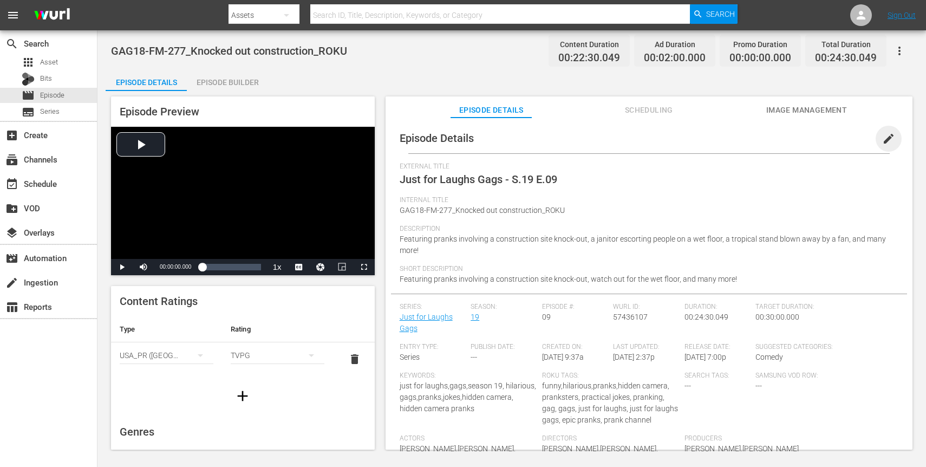
click at [886, 143] on span "edit" at bounding box center [888, 138] width 13 height 13
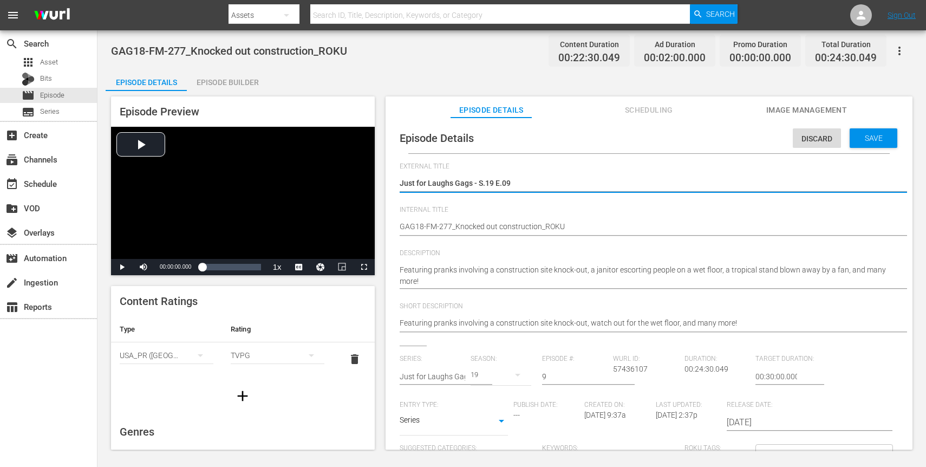
click at [468, 183] on textarea "Just for Laughs Gags - S.19 E.09" at bounding box center [646, 184] width 493 height 13
type textarea "K"
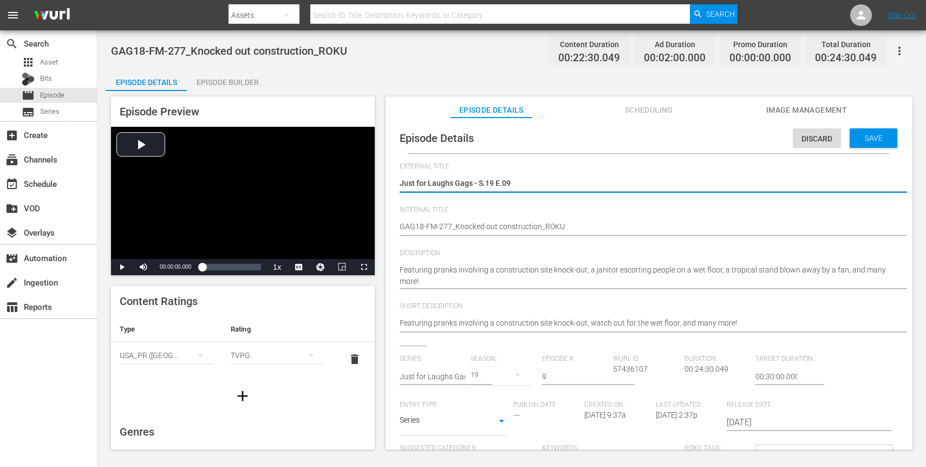
type textarea "K"
type textarea "Ko"
type textarea "K"
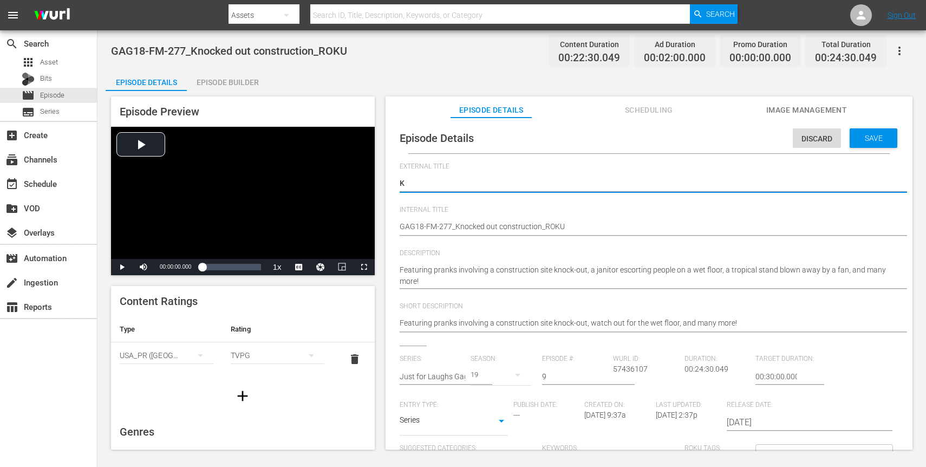
type textarea "Kn"
type textarea "Kno"
type textarea "Knoc"
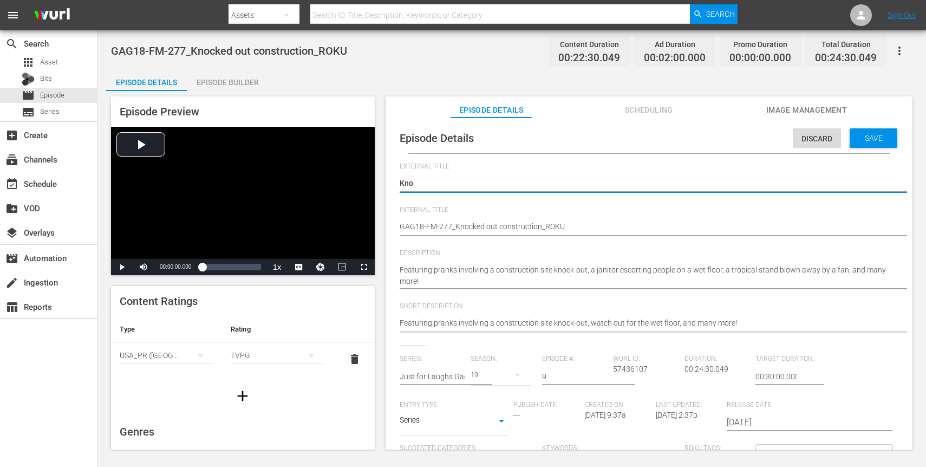
type textarea "Knoc"
type textarea "Knock"
type textarea "Knocke"
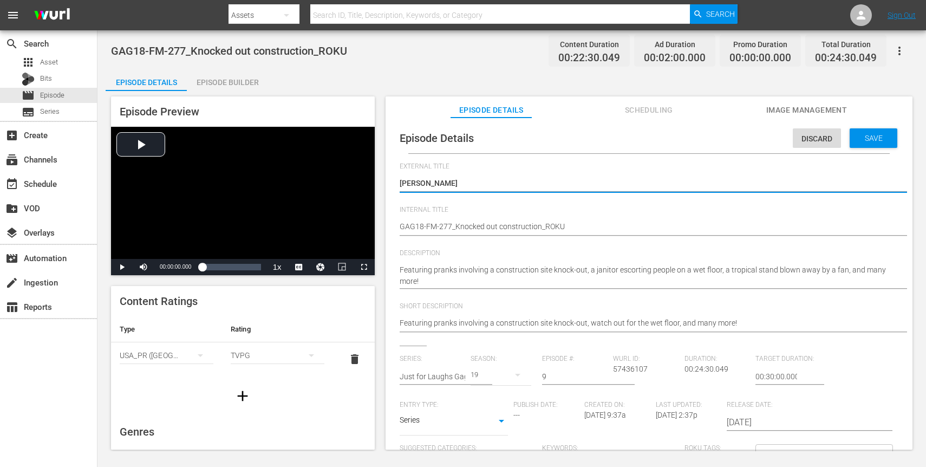
type textarea "Knocked"
type textarea "Knocked o"
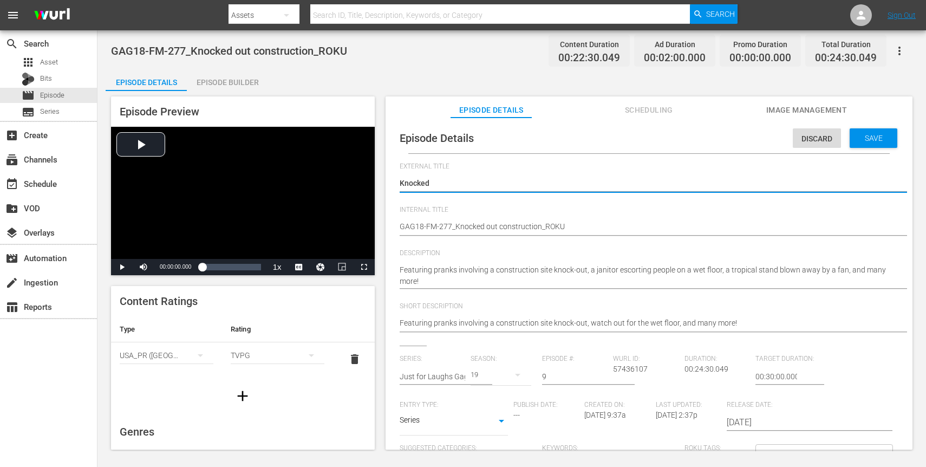
type textarea "Knocked o"
type textarea "Knocked ou"
type textarea "Knocked out"
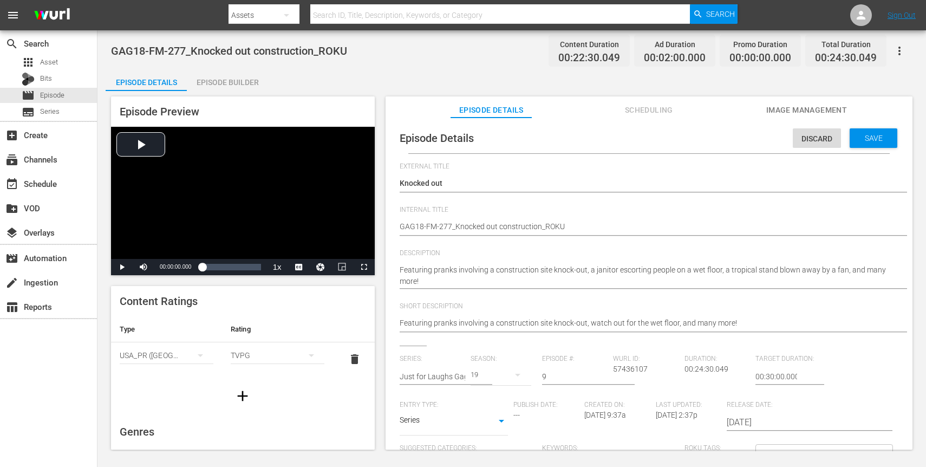
click at [539, 261] on div "Featuring pranks involving a construction site knock-out, a janitor escorting p…" at bounding box center [646, 276] width 493 height 36
click at [551, 269] on textarea "Featuring pranks involving a construction site knock-out, a janitor escorting p…" at bounding box center [646, 275] width 493 height 23
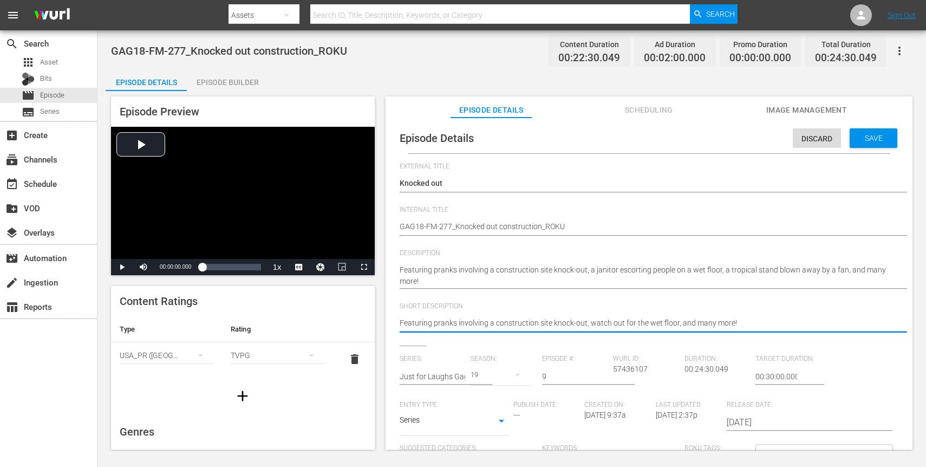
click at [553, 323] on textarea "Featuring pranks involving a construction site knock-out, watch out for the wet…" at bounding box center [646, 323] width 493 height 13
paste textarea "a janitor escorting people on a wet floor, a tropical stand blown away by a fan"
type textarea "Featuring pranks involving a construction site knock-out, a janitor escorting p…"
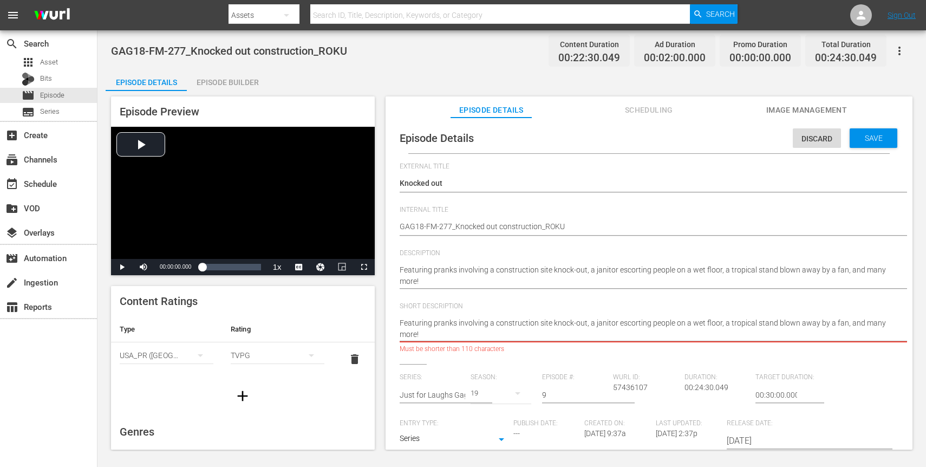
click at [777, 326] on textarea "Featuring pranks involving a construction site knock-out, watch out for the wet…" at bounding box center [646, 328] width 493 height 23
click at [740, 325] on textarea "Featuring pranks involving a construction site knock-out, watch out for the wet…" at bounding box center [646, 328] width 493 height 23
click at [726, 322] on textarea "Featuring pranks involving a construction site knock-out, watch out for the wet…" at bounding box center [646, 328] width 493 height 23
type textarea "Featuring pranks involving a construction site knock-out, a janitor escorting p…"
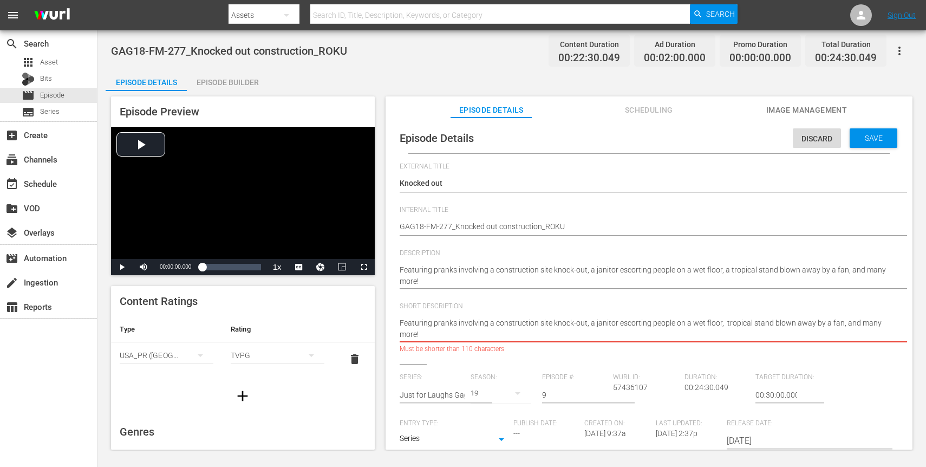
type textarea "Featuring pranks involving a construction site knock-out, a janitor escorting p…"
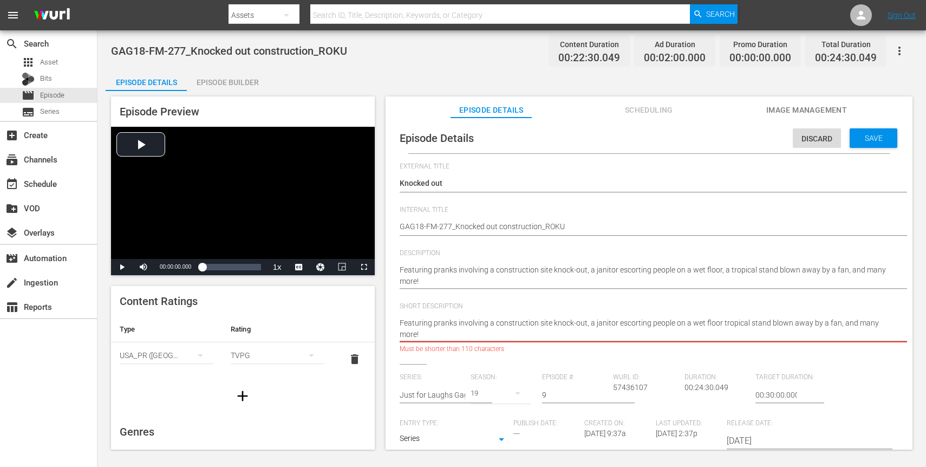
type textarea "Featuring pranks involving a construction site knock-out, a janitor escorting p…"
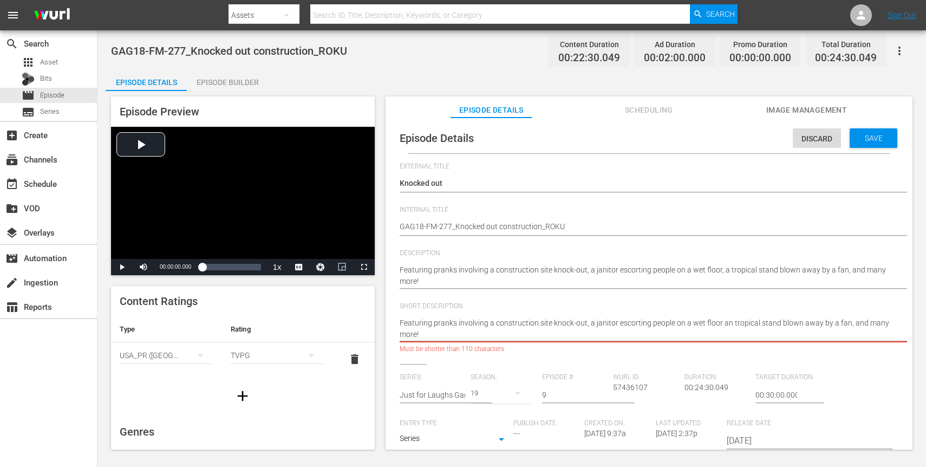
type textarea "Featuring pranks involving a construction site knock-out, a janitor escorting p…"
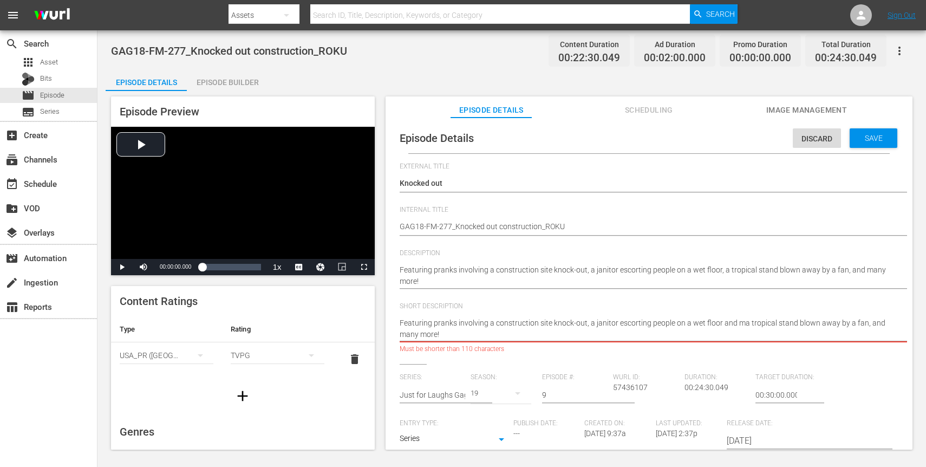
type textarea "Featuring pranks involving a construction site knock-out, a janitor escorting p…"
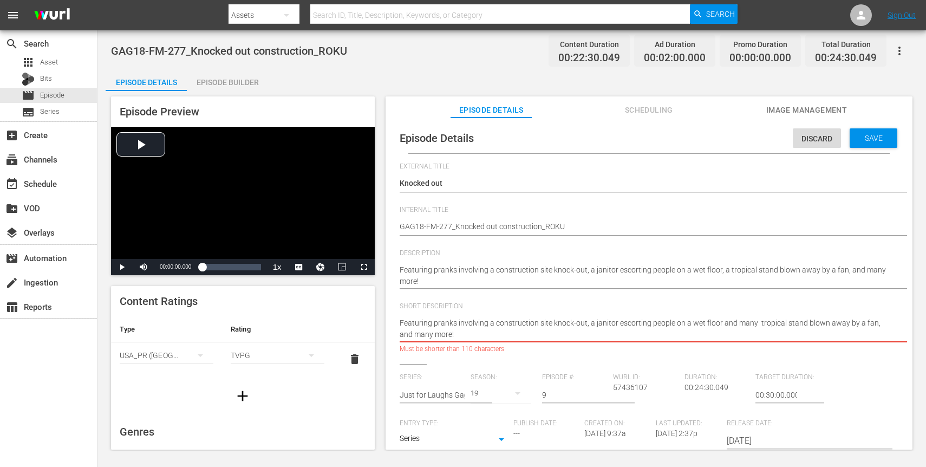
type textarea "Featuring pranks involving a construction site knock-out, a janitor escorting p…"
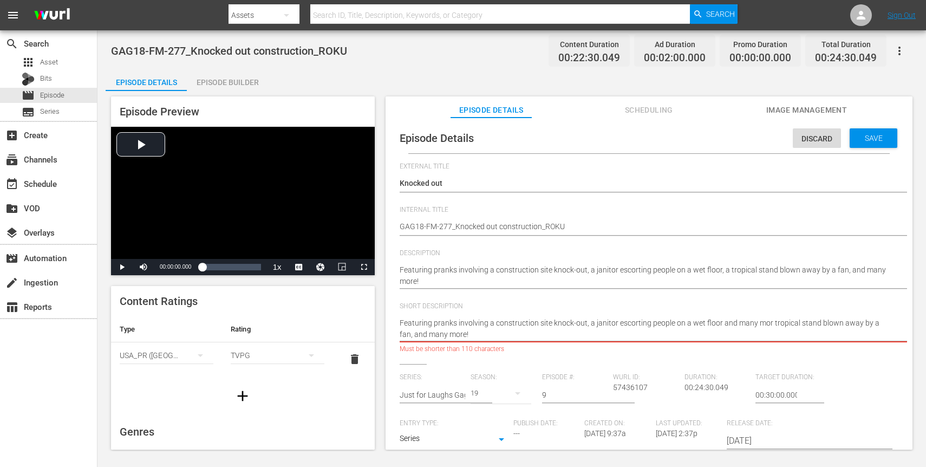
type textarea "Featuring pranks involving a construction site knock-out, a janitor escorting p…"
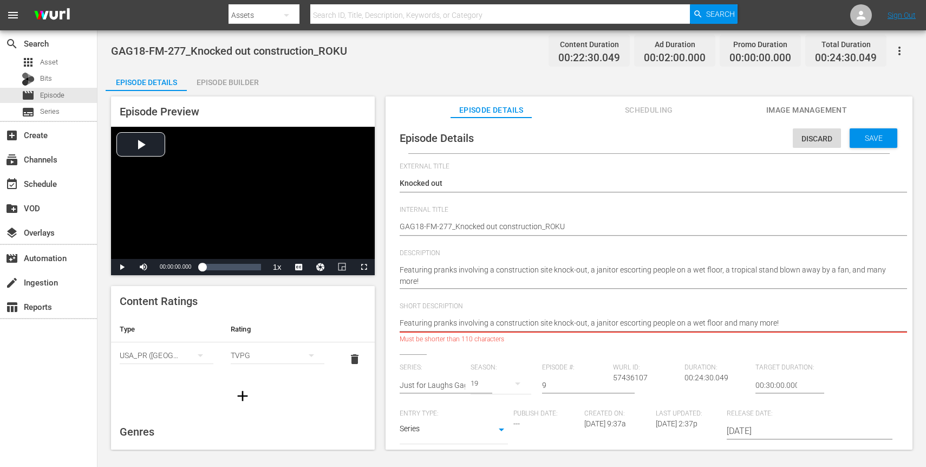
type textarea "Featuring pranks involving a construction site knock-out, a janitor escorting p…"
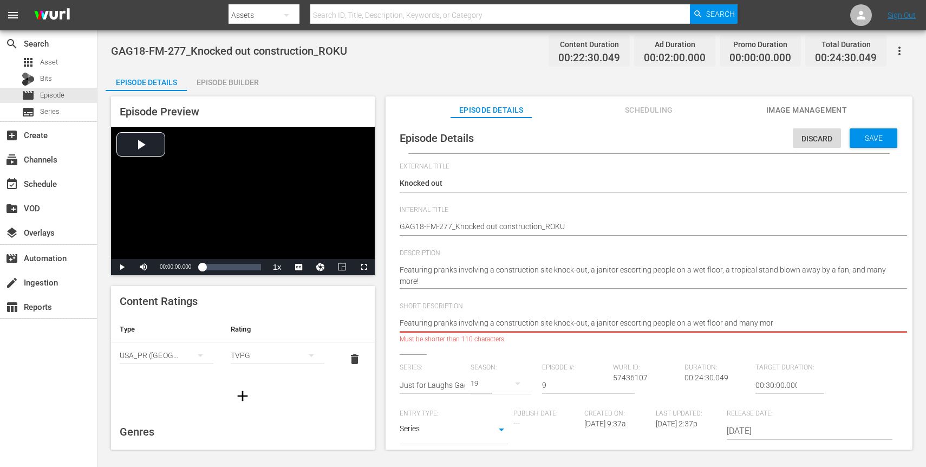
type textarea "Featuring pranks involving a construction site knock-out, a janitor escorting p…"
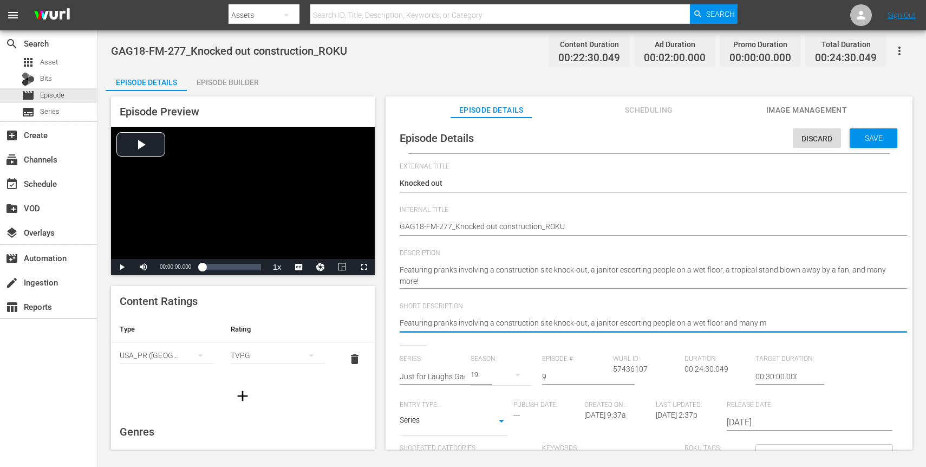
type textarea "Featuring pranks involving a construction site knock-out, a janitor escorting p…"
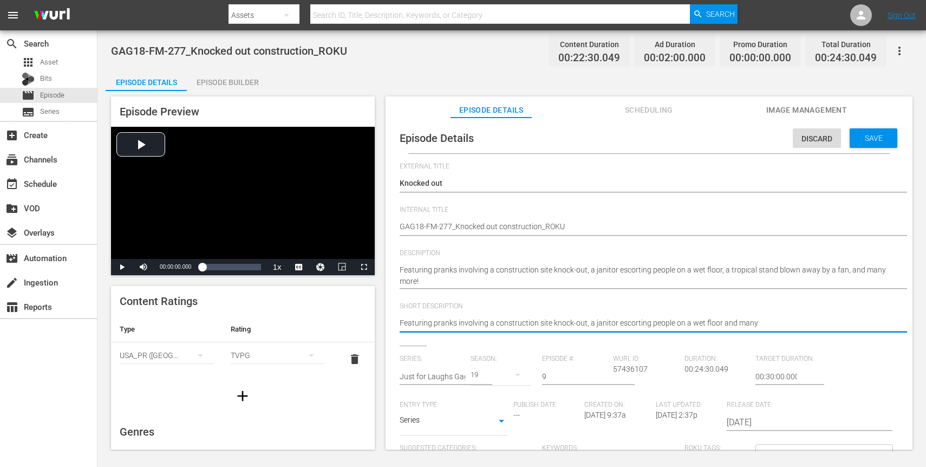
type textarea "Featuring pranks involving a construction site knock-out, a janitor escorting p…"
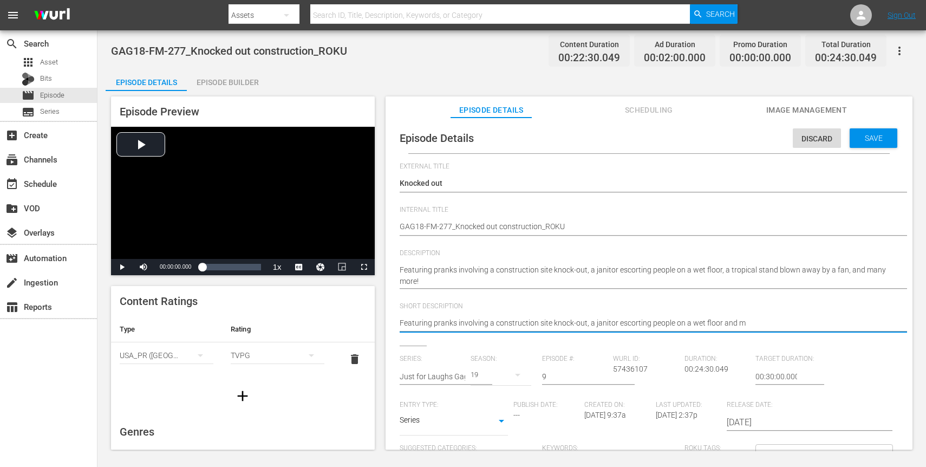
type textarea "Featuring pranks involving a construction site knock-out, a janitor escorting p…"
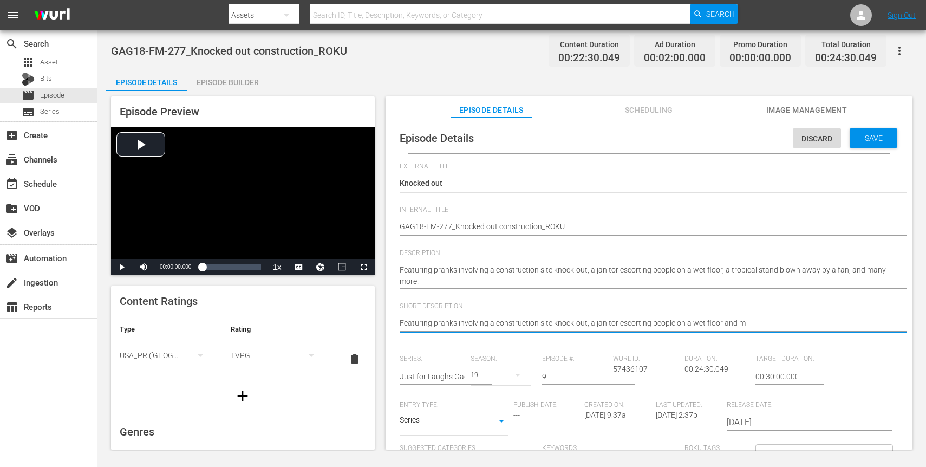
type textarea "Featuring pranks involving a construction site knock-out, a janitor escorting p…"
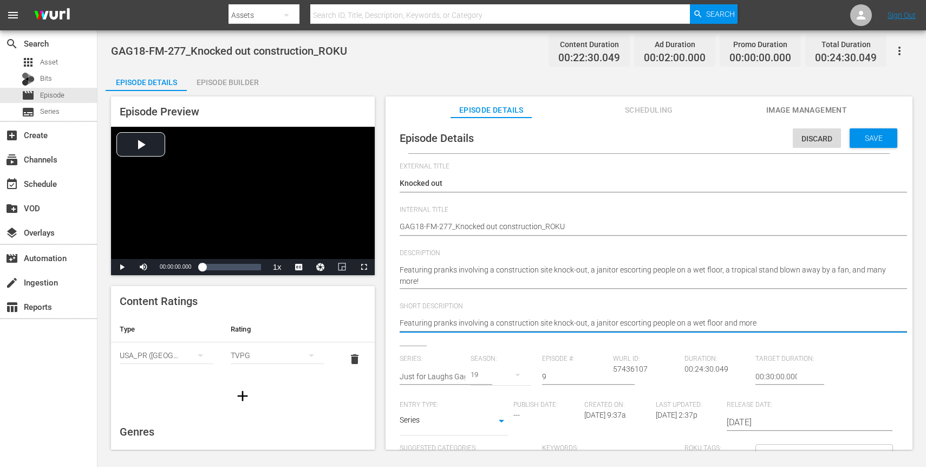
type textarea "Featuring pranks involving a construction site knock-out, a janitor escorting p…"
click at [868, 138] on span "Save" at bounding box center [873, 138] width 35 height 9
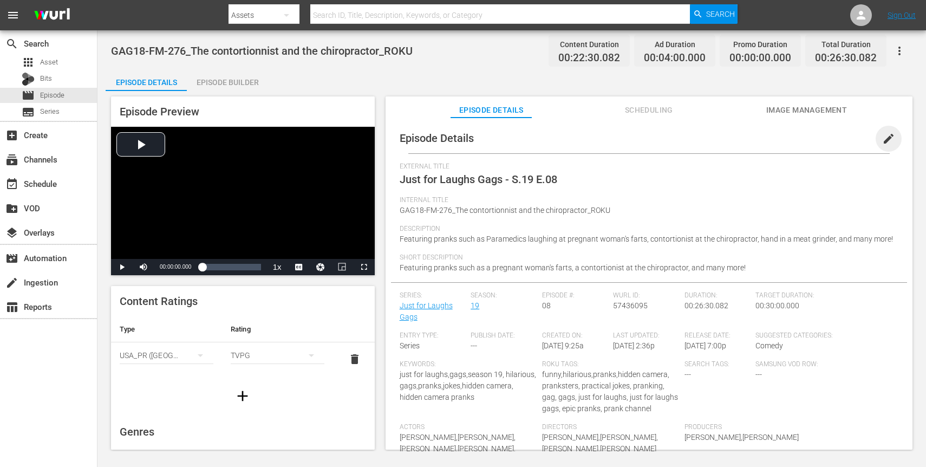
click at [882, 141] on span "edit" at bounding box center [888, 138] width 13 height 13
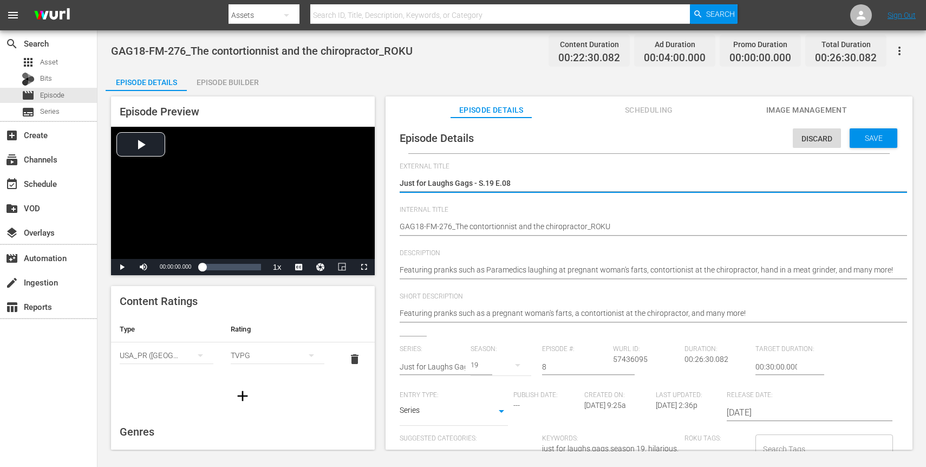
click at [481, 181] on textarea "Just for Laughs Gags - S.19 E.08" at bounding box center [646, 184] width 493 height 13
type textarea "T"
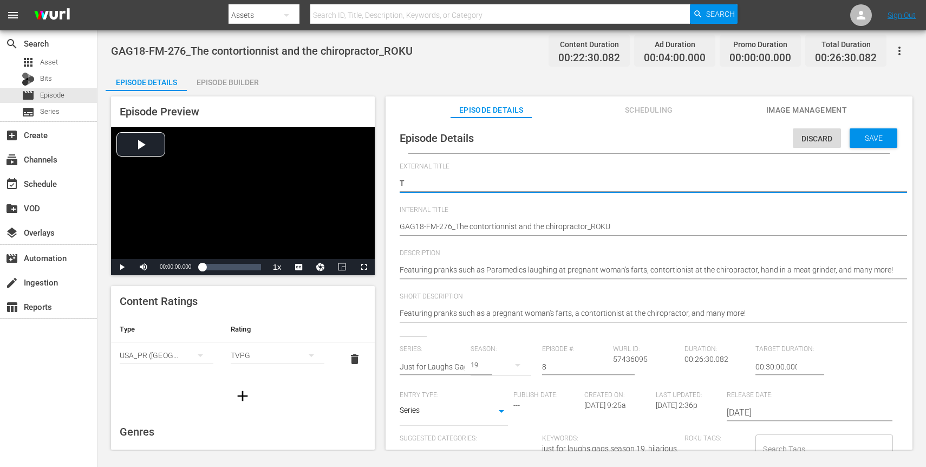
type textarea "Th"
type textarea "The"
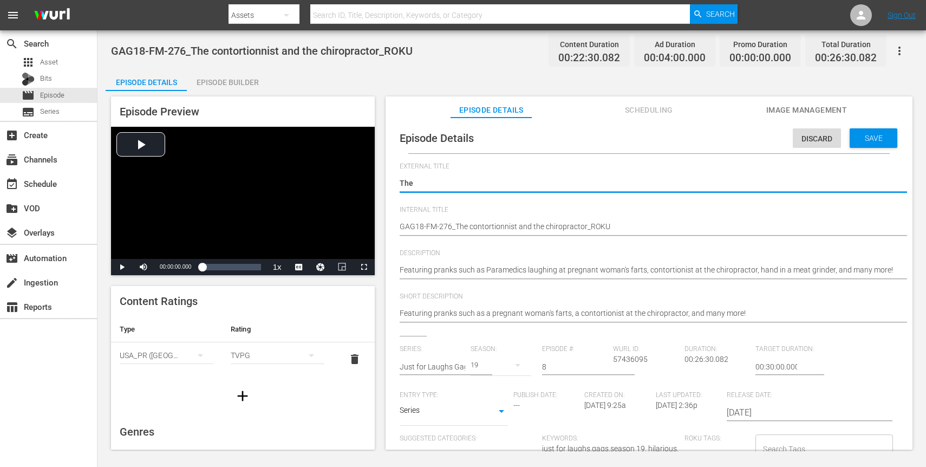
type textarea "The"
type textarea "The c"
type textarea "The co"
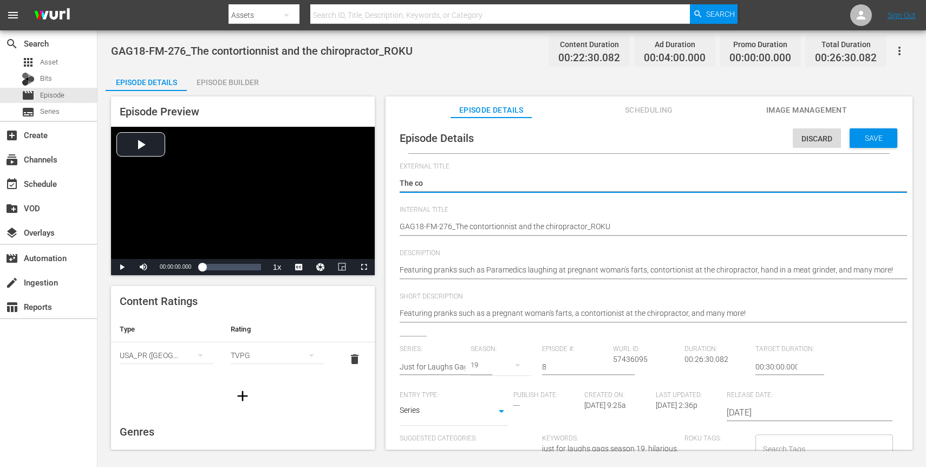
type textarea "The con"
type textarea "The cont"
type textarea "The conto"
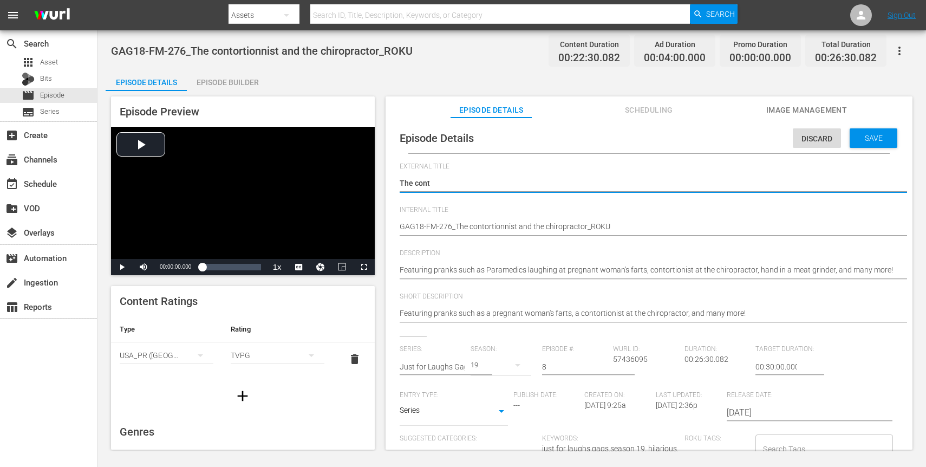
type textarea "The conto"
type textarea "The contor"
type textarea "The contort"
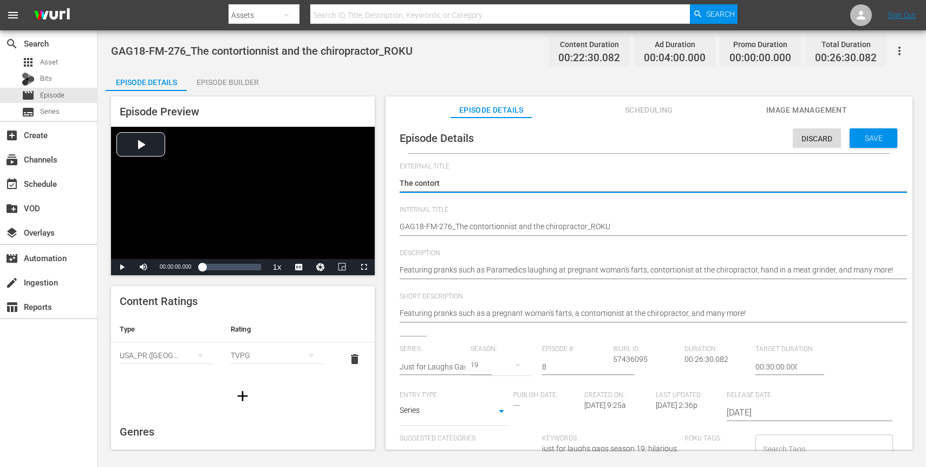
type textarea "The contorti"
type textarea "The contortio"
type textarea "The contortion"
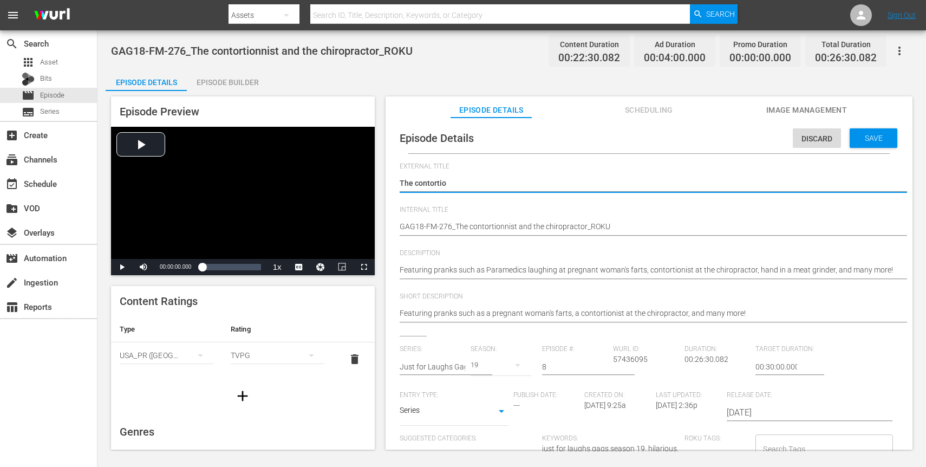
type textarea "The contortion"
type textarea "The contortioni"
type textarea "The contortionis"
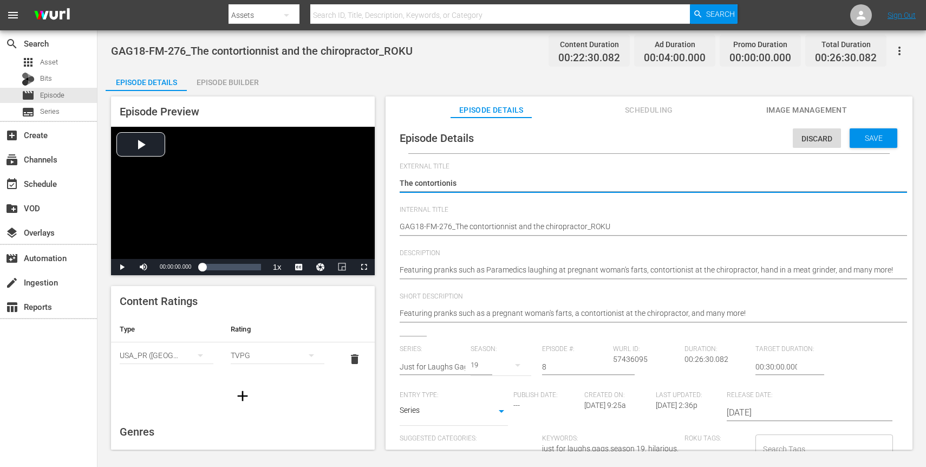
type textarea "The contortioniss"
type textarea "The contortionissi"
type textarea "The contortionissis"
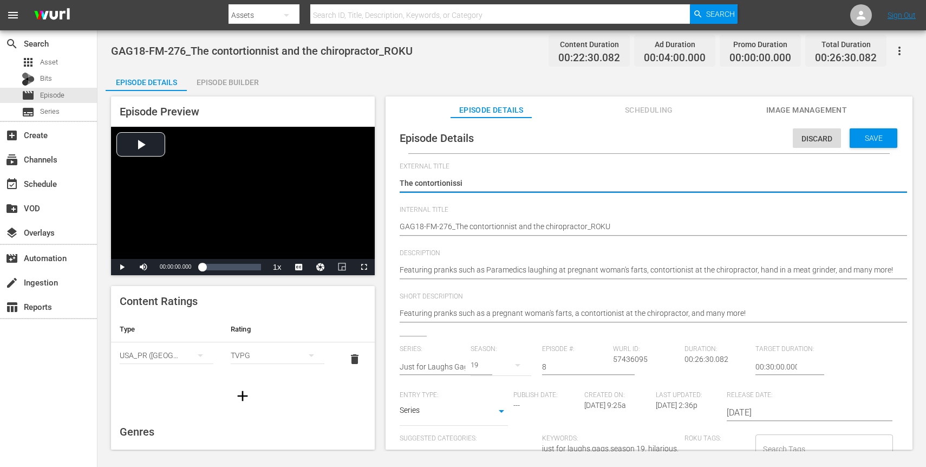
type textarea "The contortionissis"
type textarea "The contortionissi"
type textarea "The contortioniss"
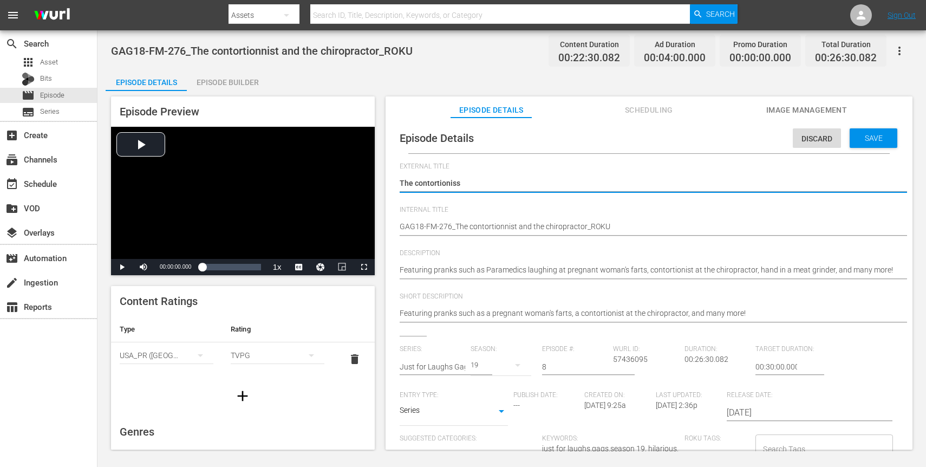
type textarea "The contortionis"
type textarea "The contortioni"
type textarea "The contortionin"
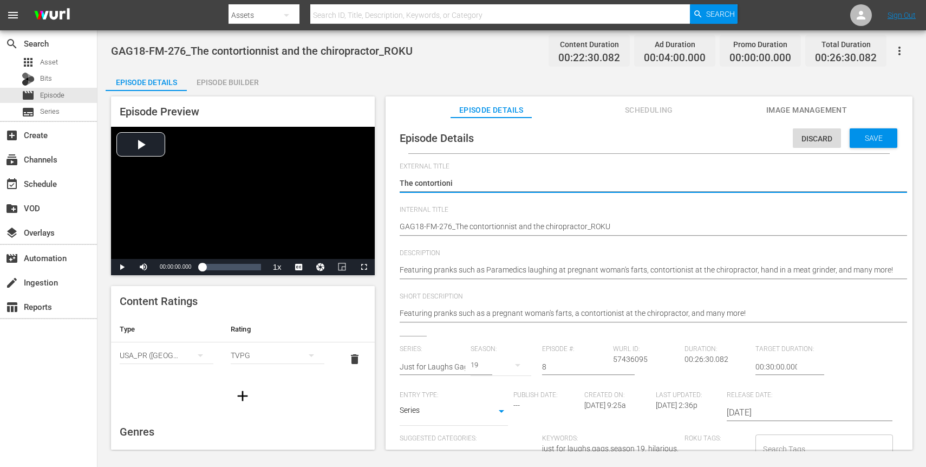
type textarea "The contortionin"
type textarea "The contortioninn"
type textarea "The contortioninni"
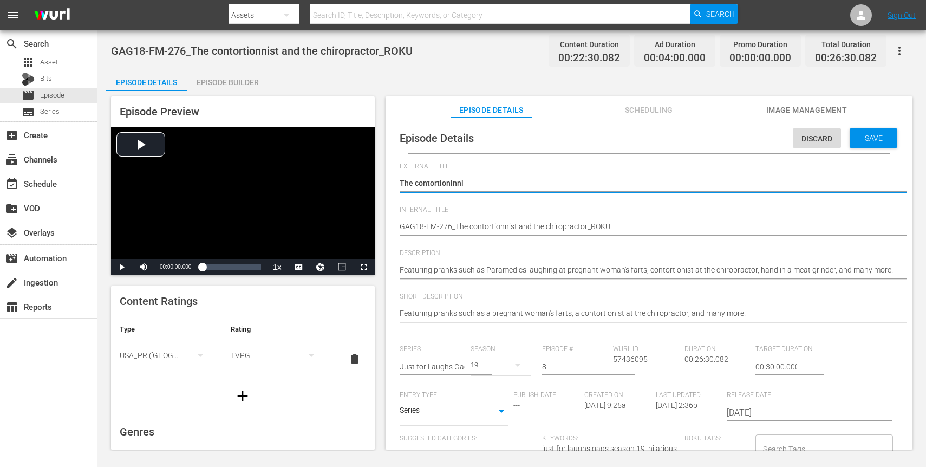
type textarea "The contortioninnis"
type textarea "The contortioninnist"
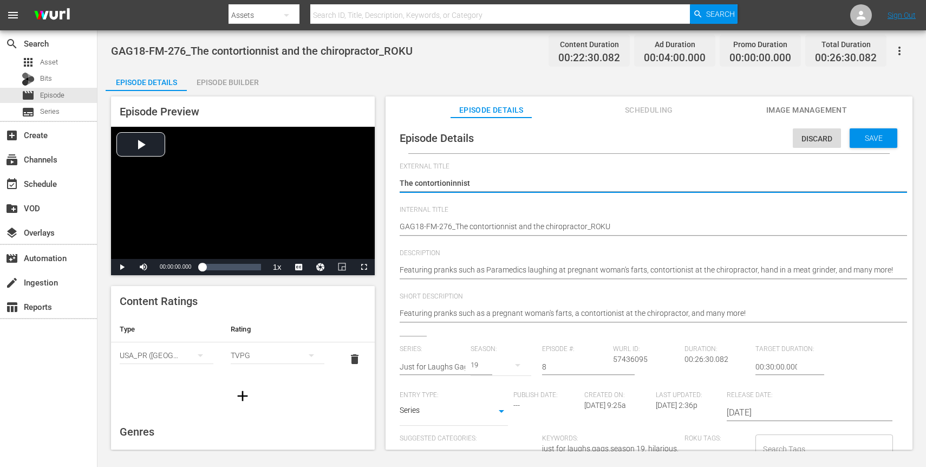
type textarea "The contortioninnist"
type textarea "The contortioninnist a"
type textarea "The contortioninnist an"
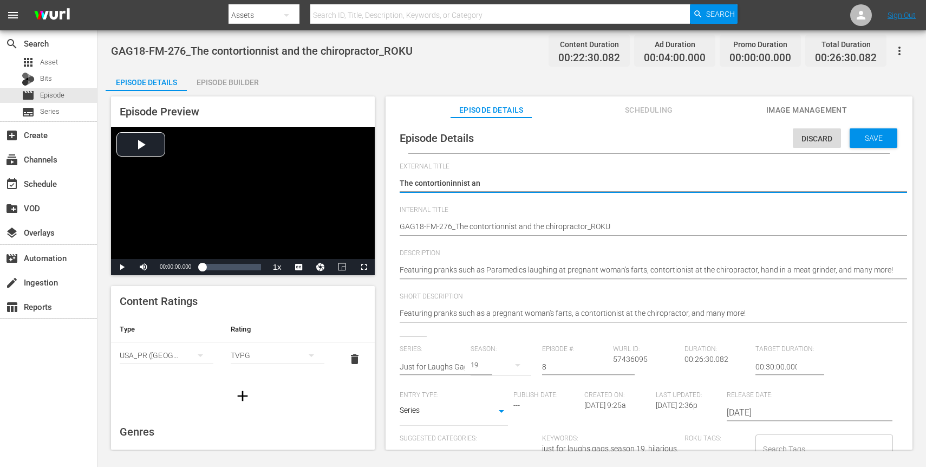
type textarea "The contortioninnist and"
type textarea "The contortioninnist and t"
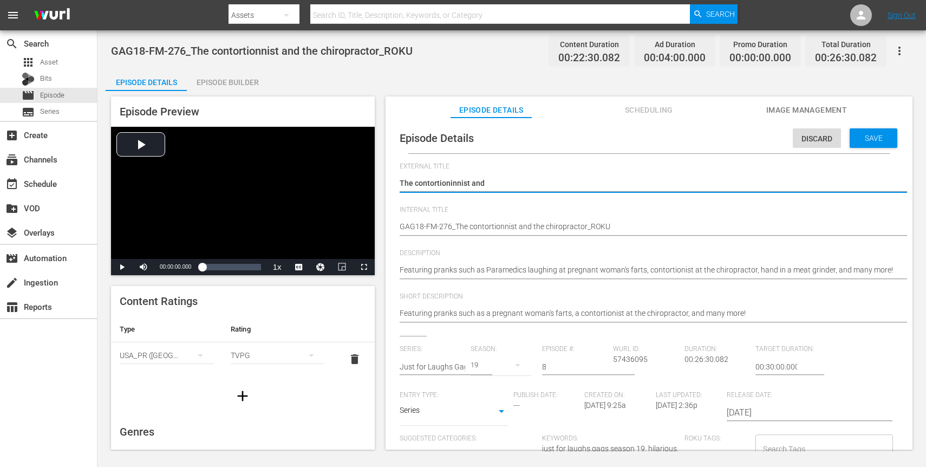
type textarea "The contortioninnist and t"
type textarea "The contortioninnist and th"
type textarea "The contortioninnist and the"
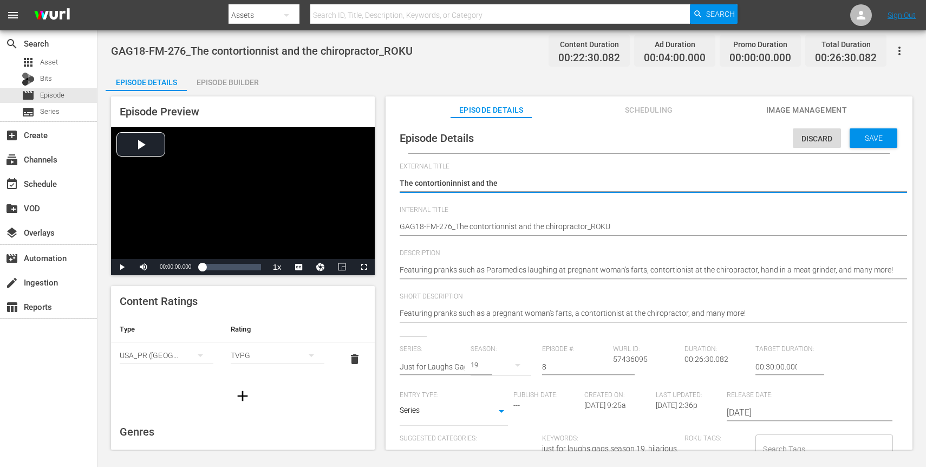
type textarea "The contortioninnist and the"
click at [444, 182] on textarea "Just for Laughs Gags - S.19 E.08" at bounding box center [646, 184] width 493 height 13
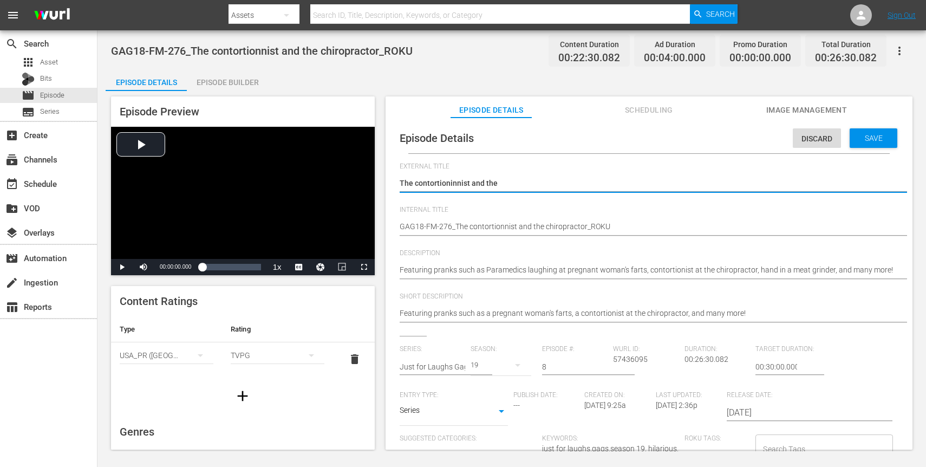
type textarea "The contortionist and the"
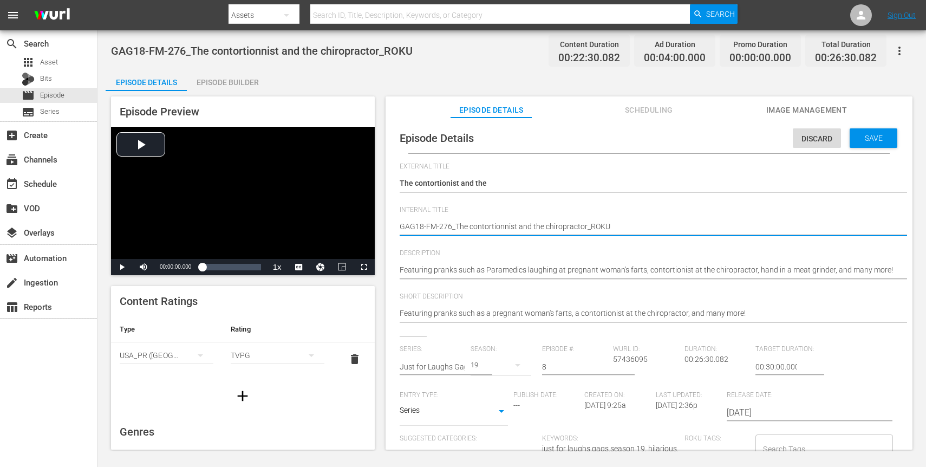
type textarea "GAG18-FM-276_The contortionist and the chiropractor_ROKU"
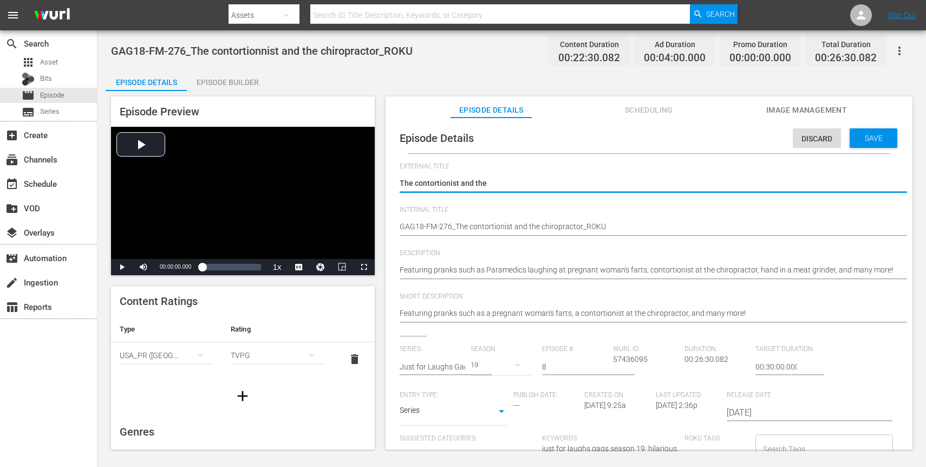
type textarea "The contortionist and the c"
type textarea "The contortionist and the ch"
type textarea "The contortionist and the chi"
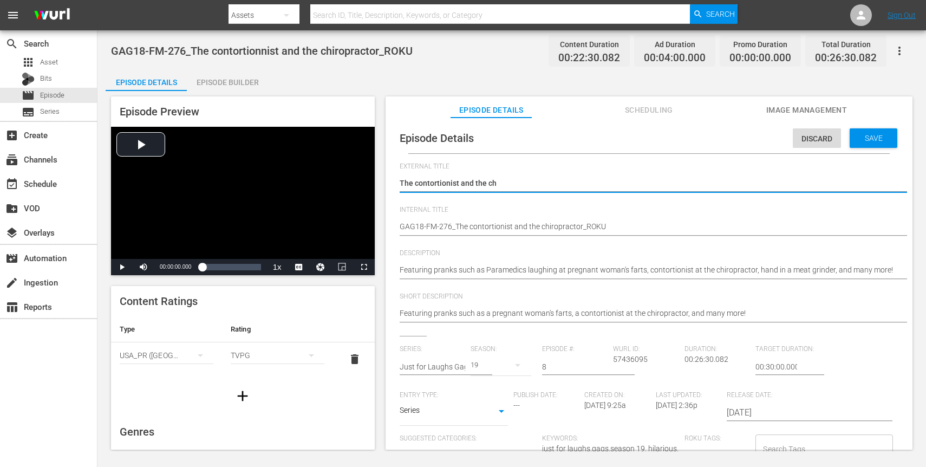
type textarea "The contortionist and the chi"
type textarea "The contortionist and the chir"
type textarea "The contortionist and the chiro"
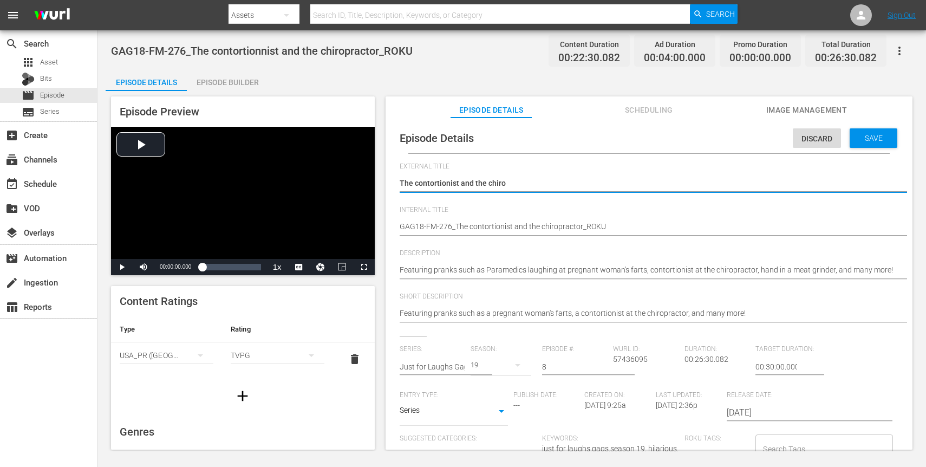
type textarea "The contortionist and the chirop"
type textarea "The contortionist and the chiropr"
type textarea "The contortionist and the chiropra"
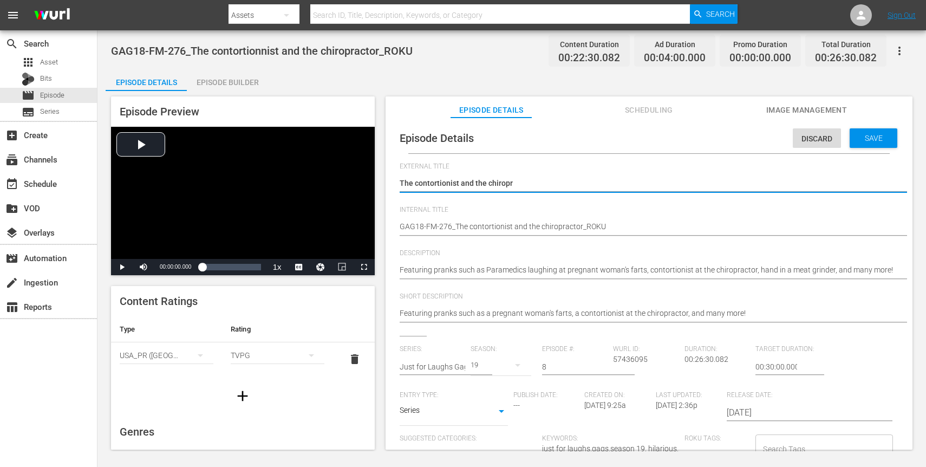
type textarea "The contortionist and the chiropra"
type textarea "The contortionist and the chiroprac"
type textarea "The contortionist and the chiropract"
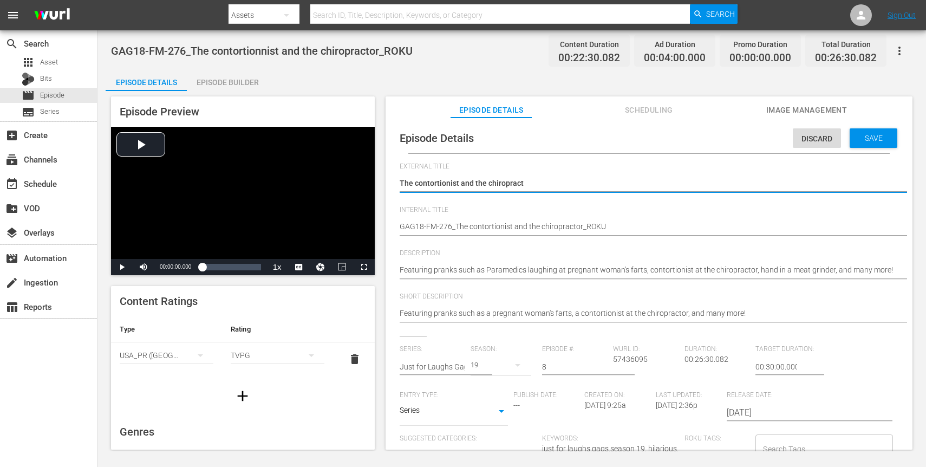
type textarea "The contortionist and the chiropracto"
type textarea "The contortionist and the chiropractor"
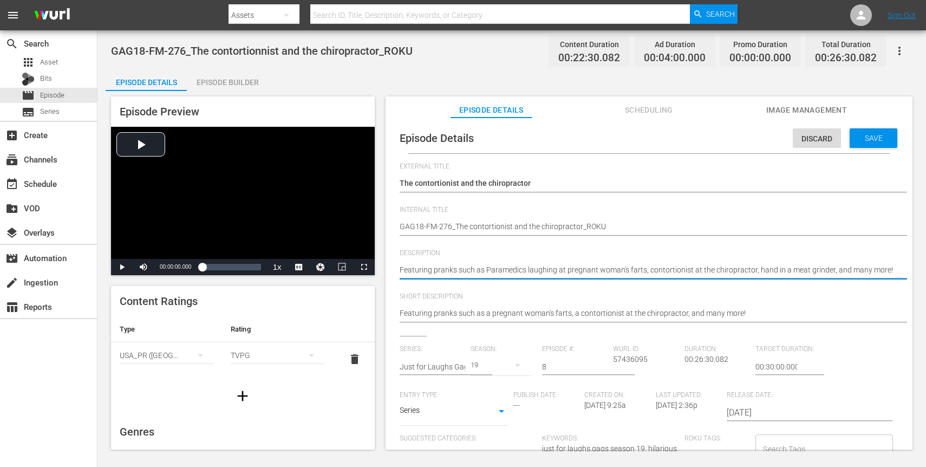
click at [709, 267] on textarea "Featuring pranks such as Paramedics laughing at pregnant woman's farts, contort…" at bounding box center [646, 270] width 493 height 13
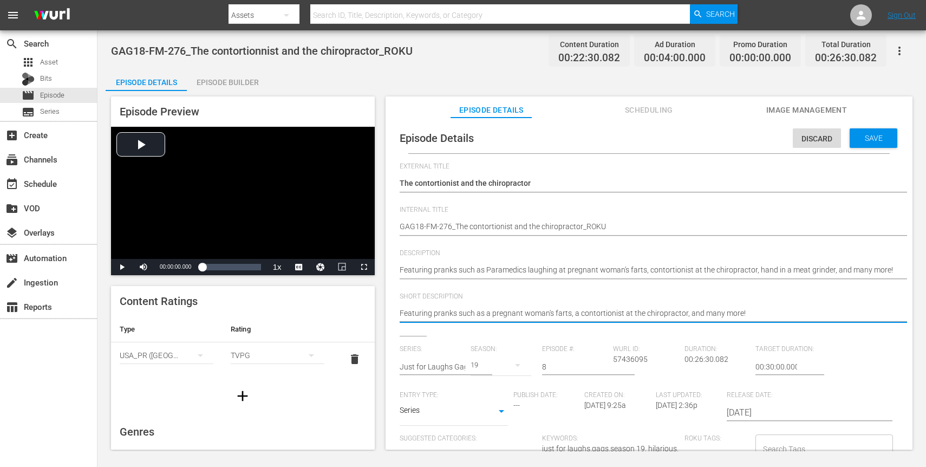
click at [702, 314] on textarea "Featuring pranks such as a pregnant woman's farts, a contortionist at the chiro…" at bounding box center [646, 314] width 493 height 13
paste textarea "Paramedics laughing at pregnant woman's farts, contortionist at the chiropracto…"
type textarea "Featuring pranks such as Paramedics laughing at pregnant woman's farts, contort…"
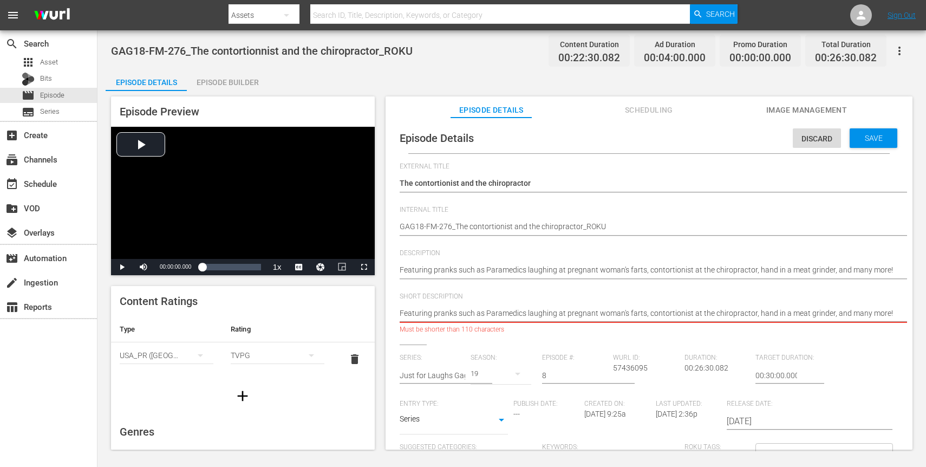
click at [756, 313] on textarea "Featuring pranks such as a pregnant woman's farts, a contortionist at the chiro…" at bounding box center [646, 314] width 493 height 13
type textarea "Featuring pranks such as Paramedics laughing at pregnant woman's farts, contort…"
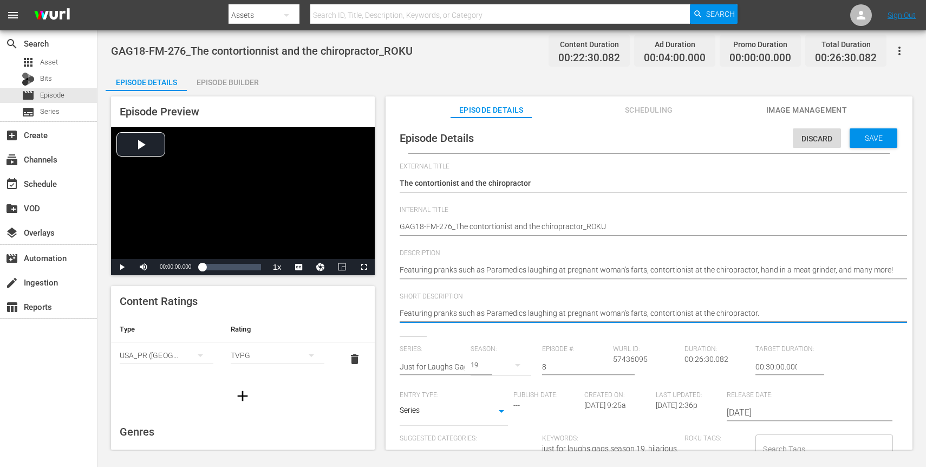
type textarea "Featuring pranks such as Paramedics laughing at pregnant woman's farts, contort…"
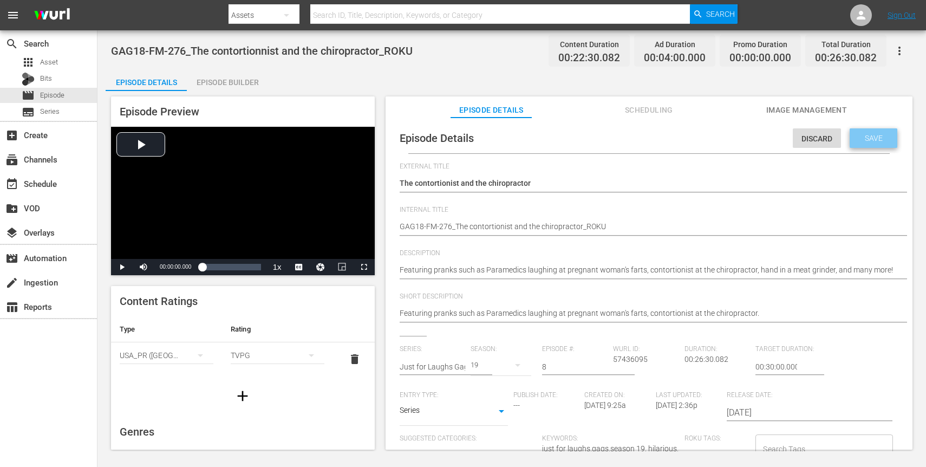
click at [870, 139] on span "Save" at bounding box center [873, 138] width 35 height 9
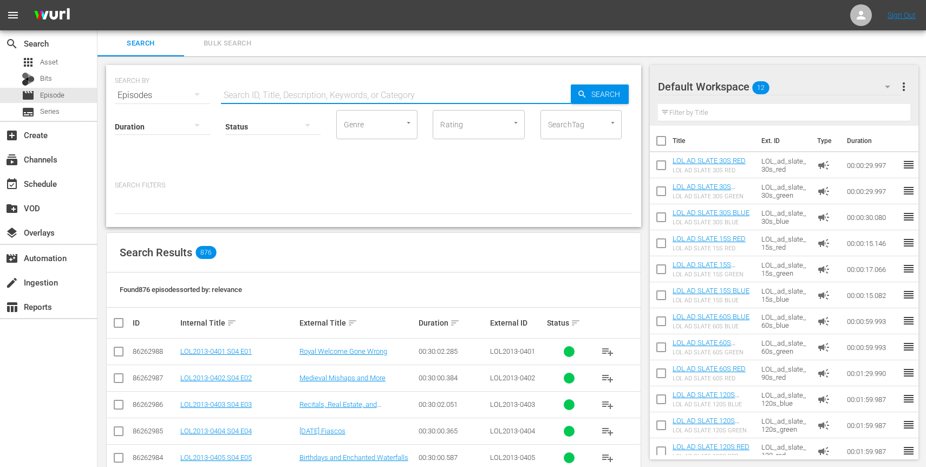
click at [256, 91] on input "text" at bounding box center [396, 95] width 350 height 26
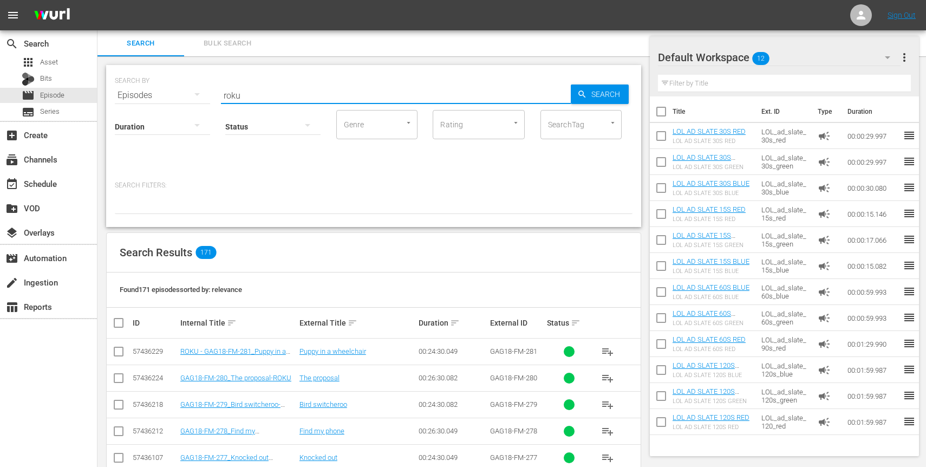
scroll to position [205, 0]
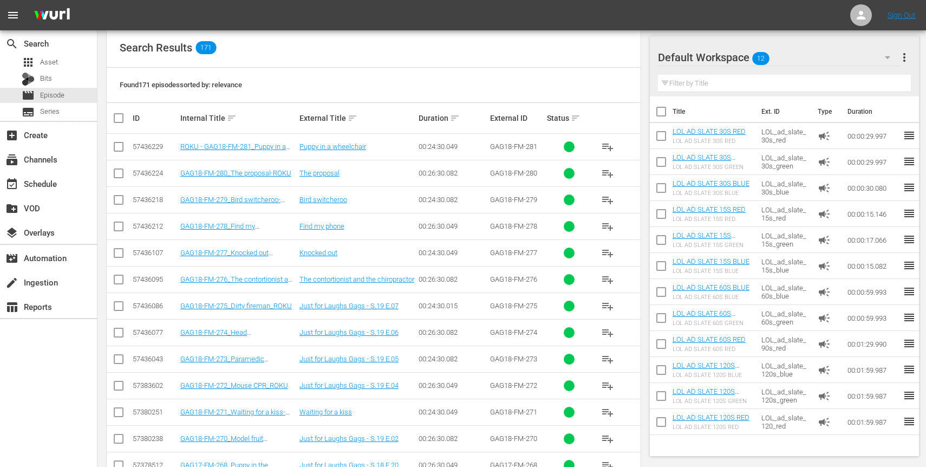
click at [139, 114] on div "ID" at bounding box center [155, 118] width 44 height 9
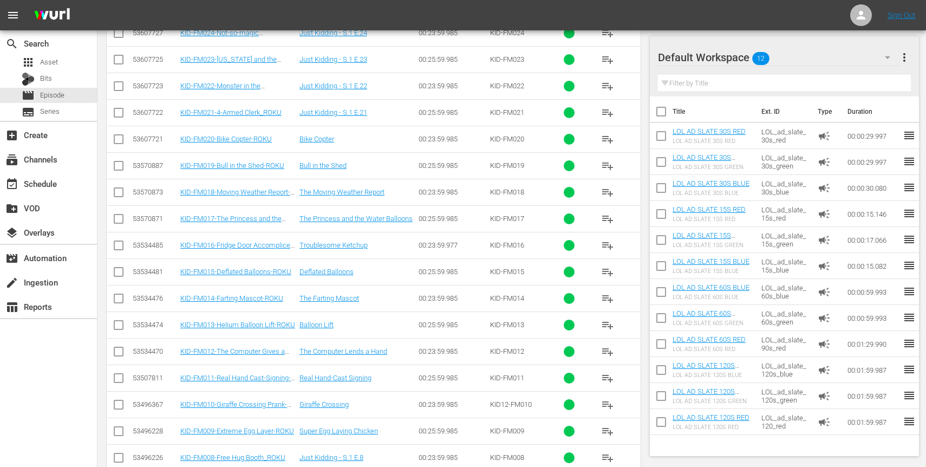
scroll to position [4427, 0]
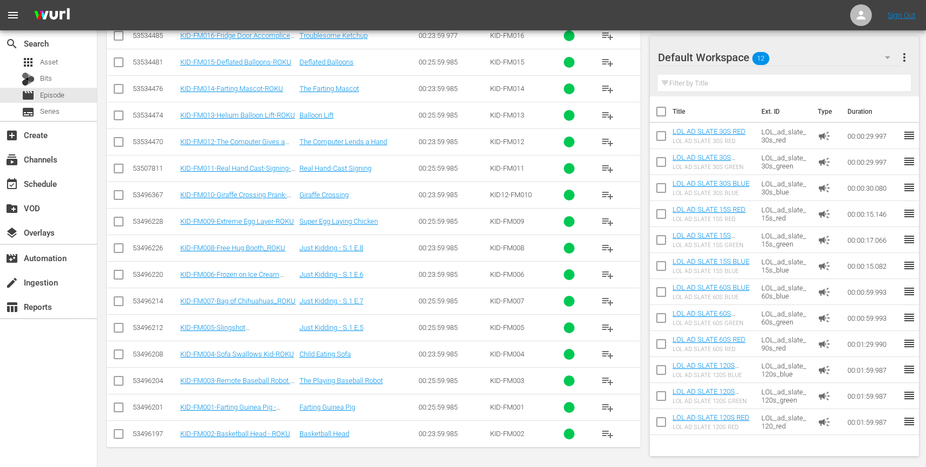
click at [435, 346] on td "00:23:59.985" at bounding box center [452, 354] width 71 height 27
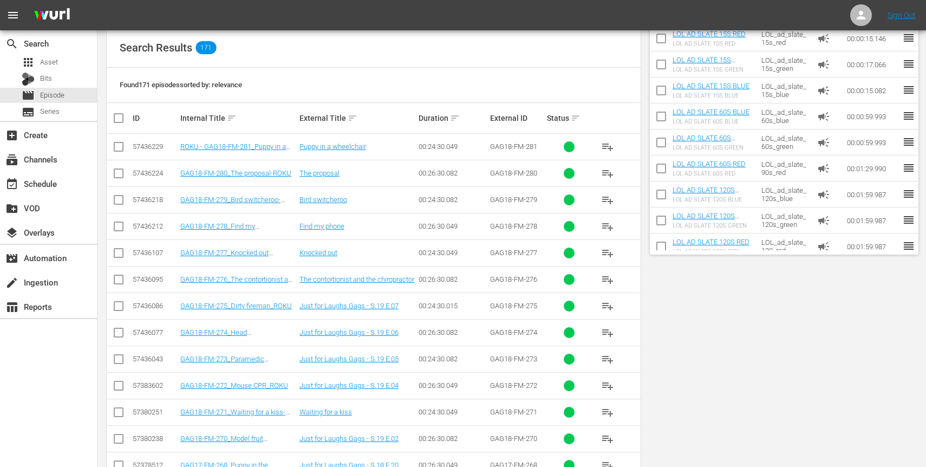
scroll to position [0, 0]
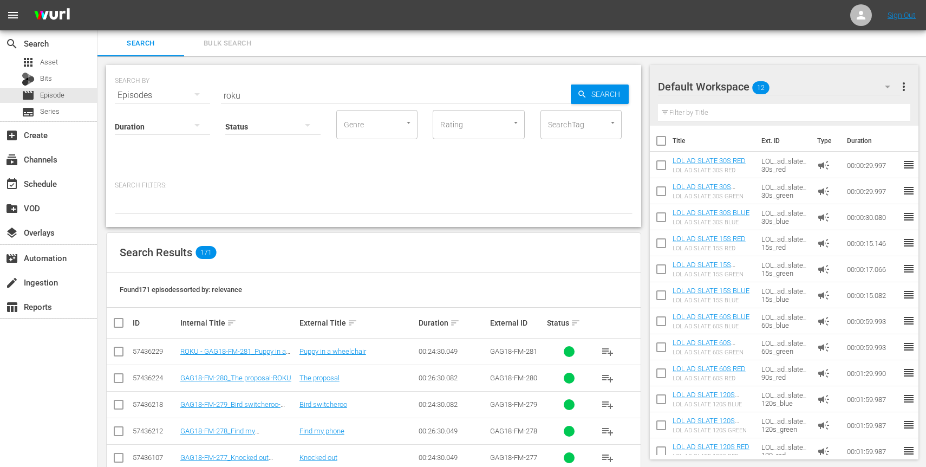
click at [198, 323] on div "Internal Title sort" at bounding box center [238, 322] width 116 height 13
click at [138, 322] on div "ID" at bounding box center [155, 322] width 44 height 9
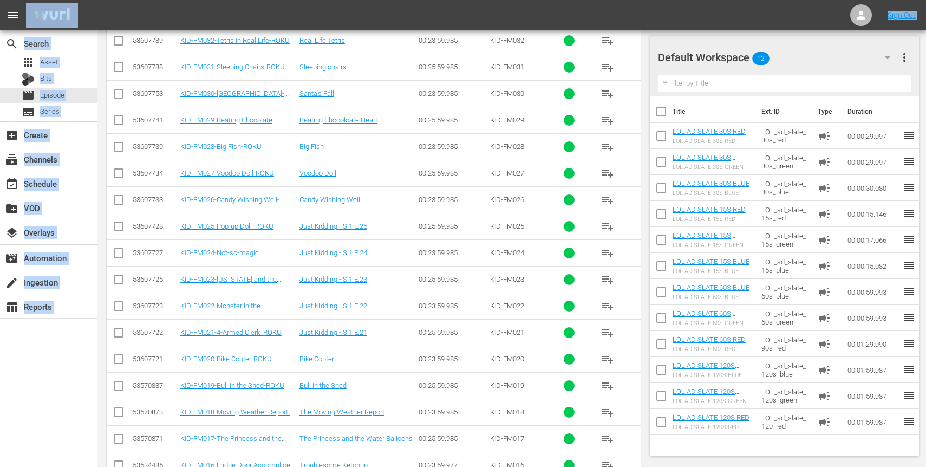
scroll to position [4427, 0]
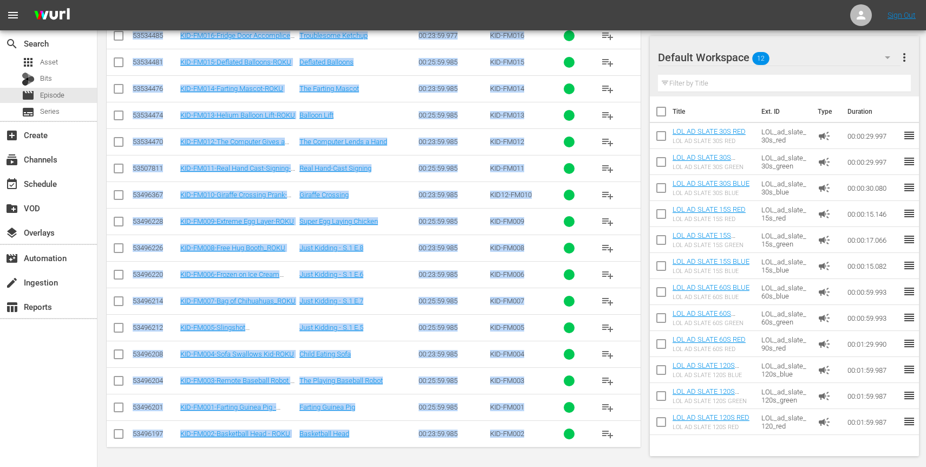
drag, startPoint x: 134, startPoint y: 322, endPoint x: 526, endPoint y: 443, distance: 409.8
copy div "D Internal Title sort External Title sort Duration sort External ID Status sort…"
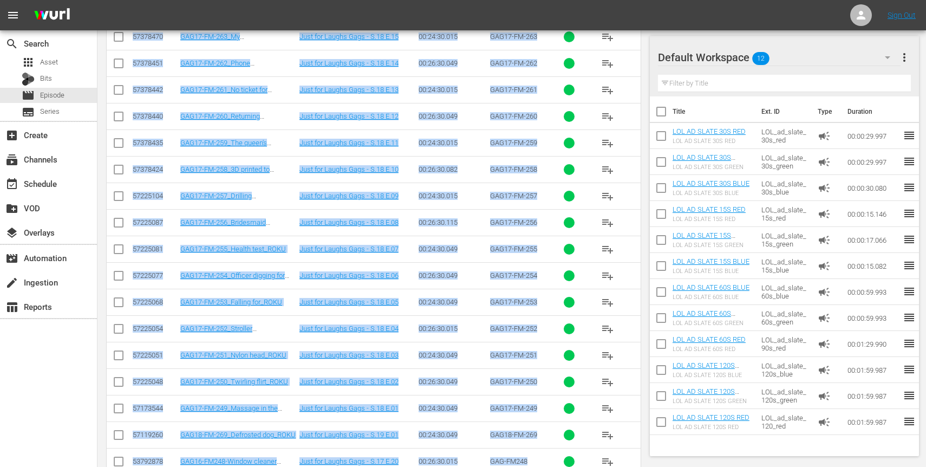
scroll to position [0, 0]
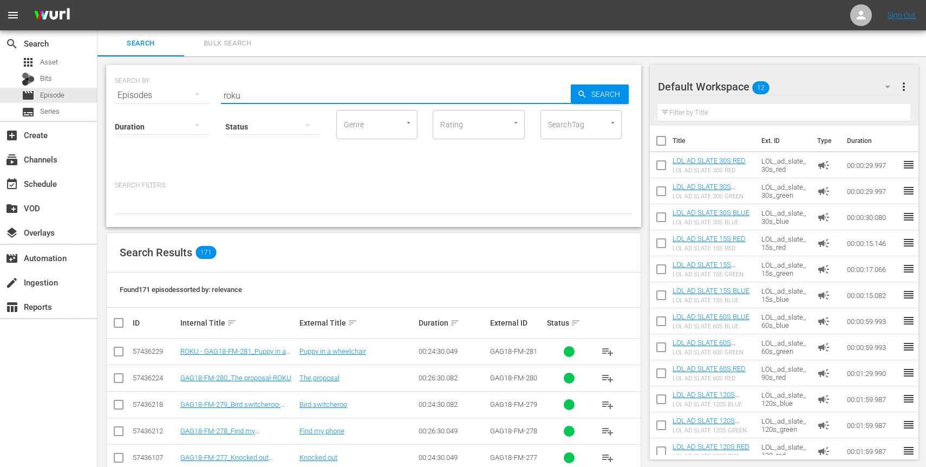
click at [272, 91] on input "roku" at bounding box center [396, 95] width 350 height 26
paste input "57436086"
type input "57436086"
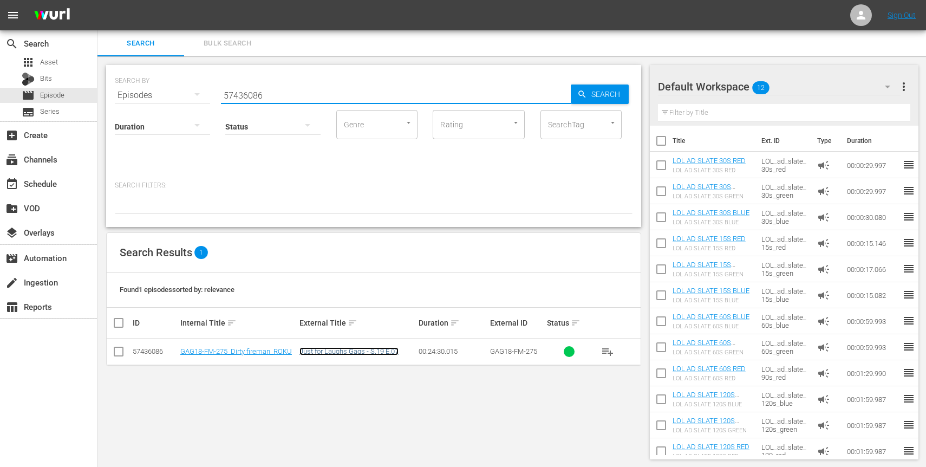
click at [351, 350] on link "Just for Laughs Gags - S.19 E.07" at bounding box center [348, 351] width 99 height 8
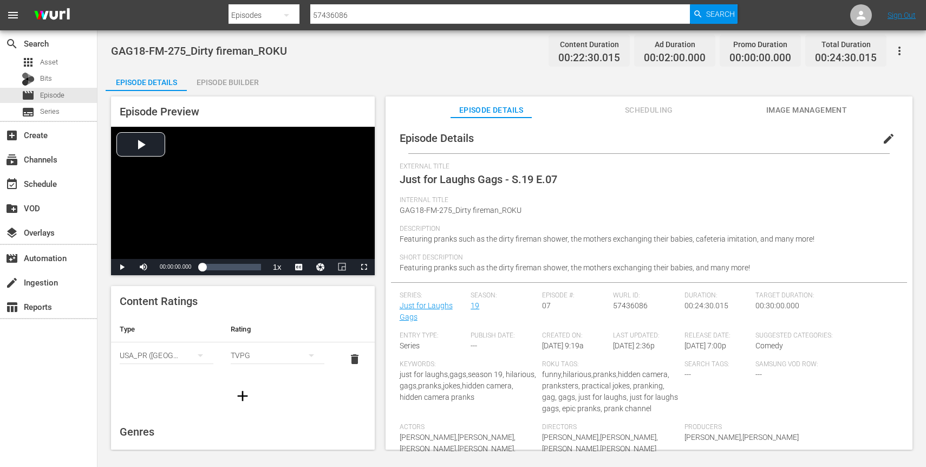
click at [884, 137] on span "edit" at bounding box center [888, 138] width 13 height 13
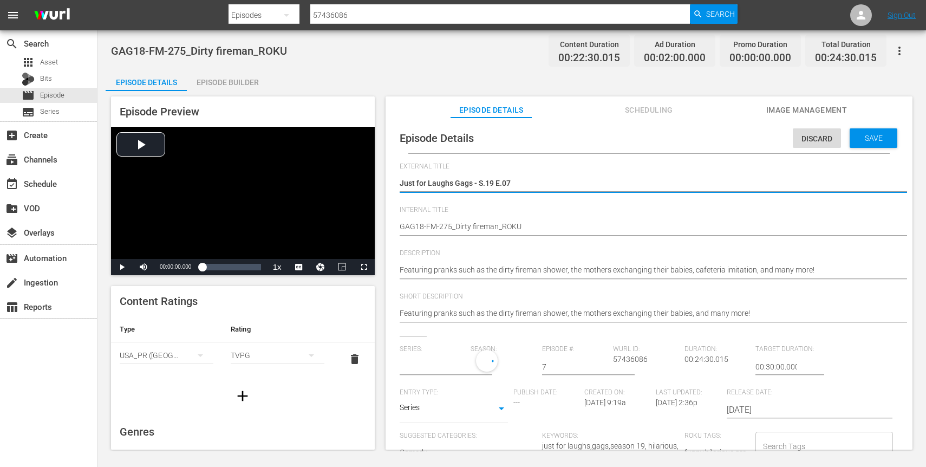
type input "Just for Laughs Gags"
click at [437, 181] on textarea "Just for Laughs Gags - S.19 E.07" at bounding box center [646, 184] width 493 height 13
type textarea "D"
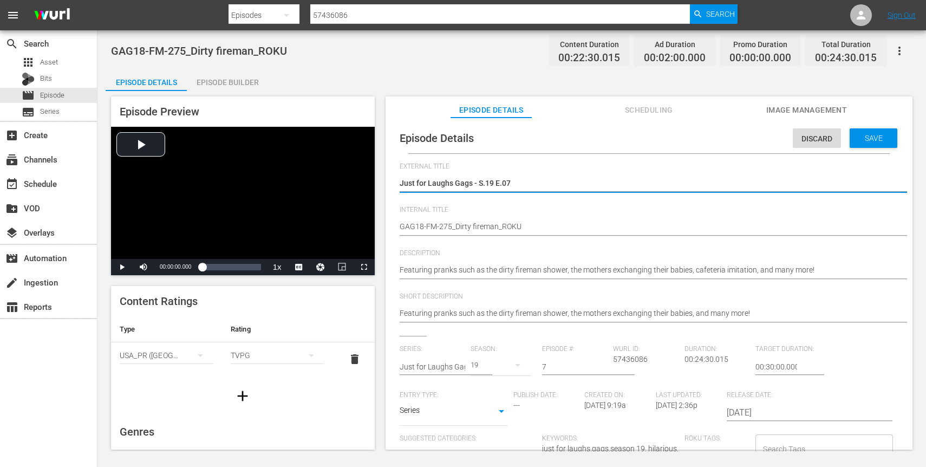
type textarea "D"
type textarea "Di"
type textarea "Dir"
type textarea "Dirt"
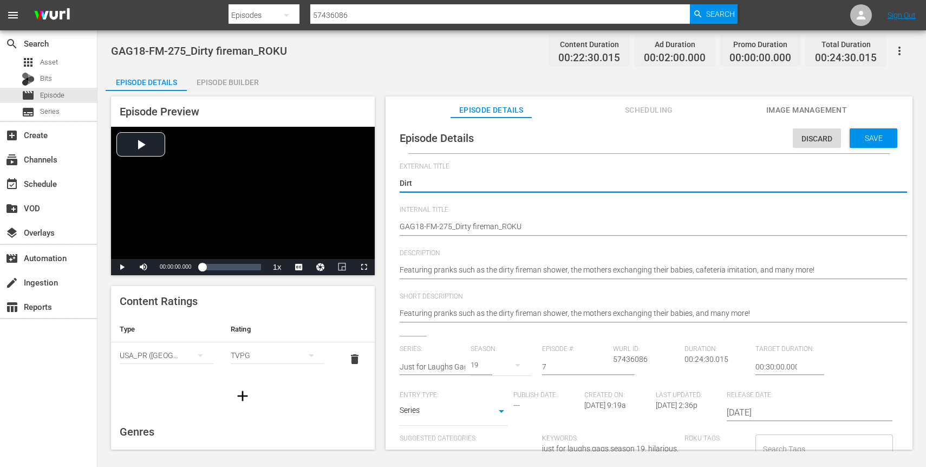
type textarea "Dirty"
type textarea "Dirty f"
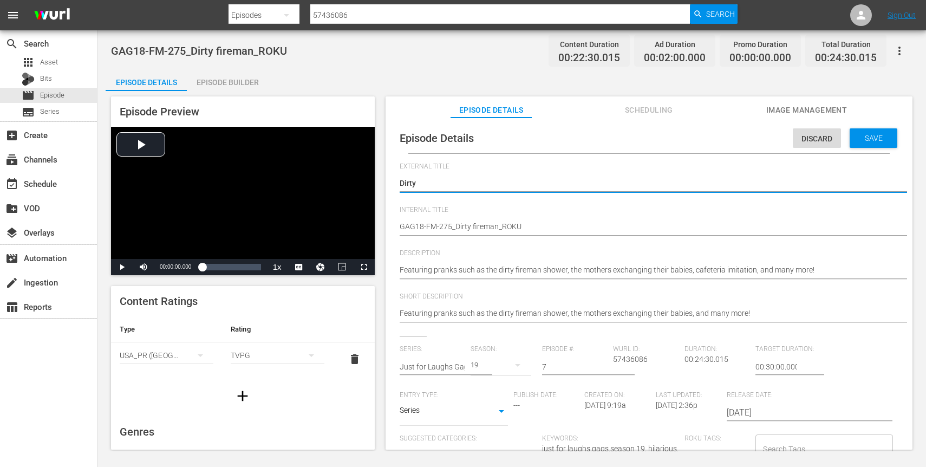
type textarea "Dirty f"
type textarea "Dirty fi"
type textarea "Dirty fir"
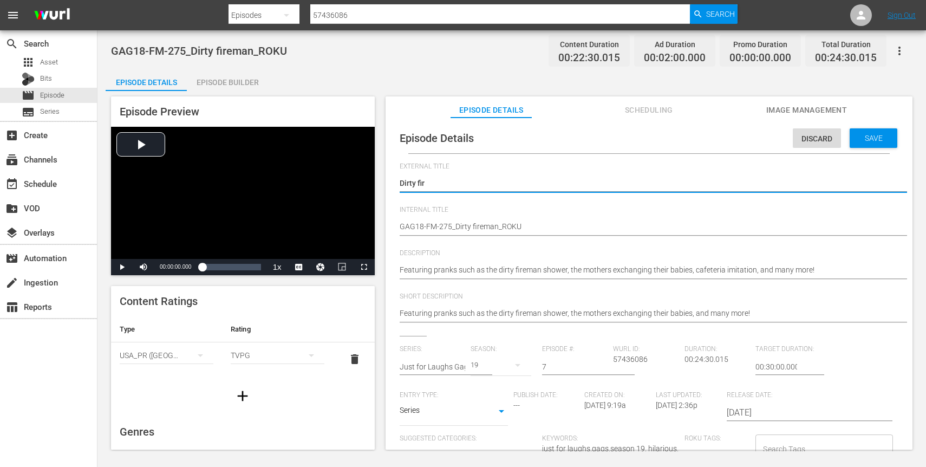
type textarea "Dirty fire"
type textarea "Dirty firem"
type textarea "Dirty firema"
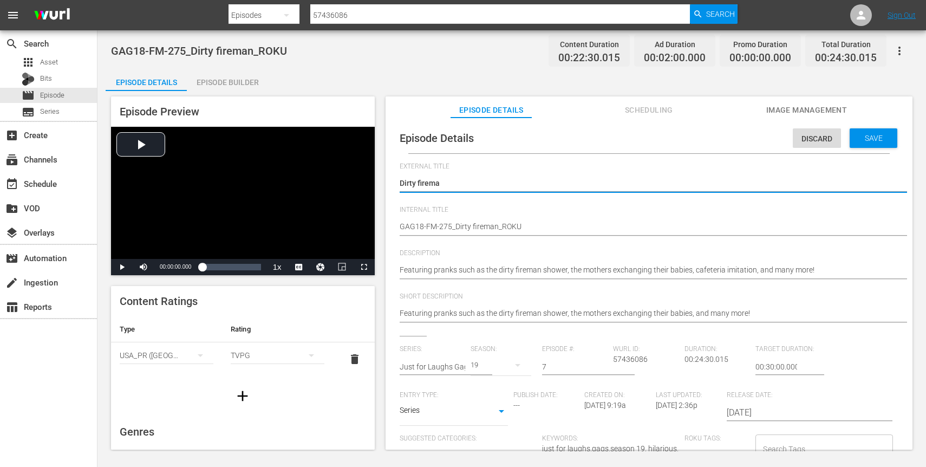
type textarea "Dirty fireman"
click at [554, 270] on textarea "Featuring pranks such as the dirty fireman shower, the mothers exchanging their…" at bounding box center [646, 270] width 493 height 13
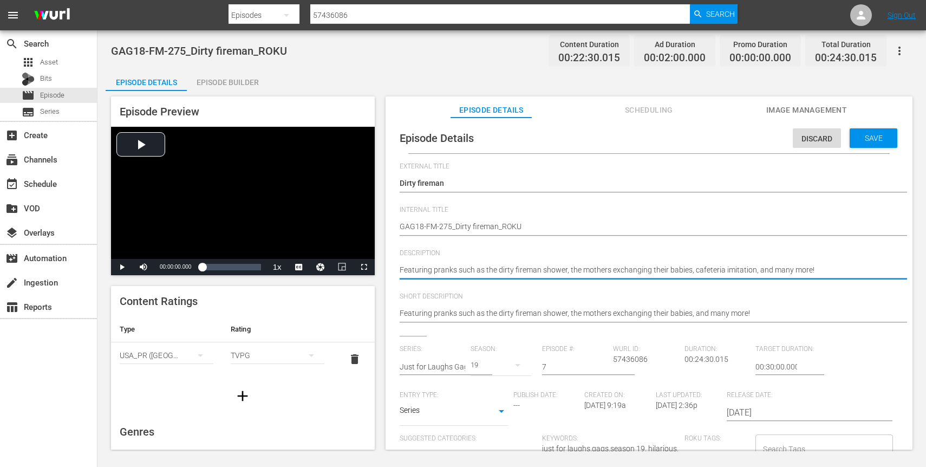
click at [554, 270] on textarea "Featuring pranks such as the dirty fireman shower, the mothers exchanging their…" at bounding box center [646, 270] width 493 height 13
click at [879, 138] on span "Save" at bounding box center [873, 138] width 35 height 9
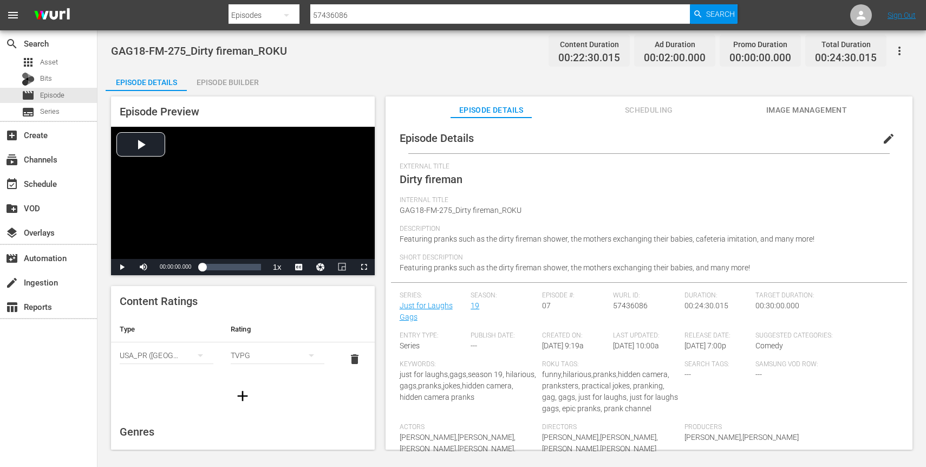
click at [378, 11] on input "57436086" at bounding box center [500, 15] width 380 height 26
paste input "77"
type input "57436077"
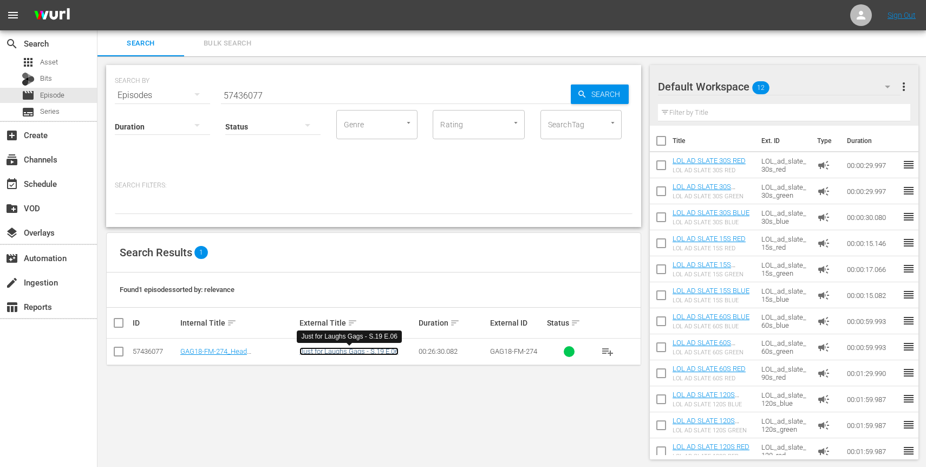
click at [324, 351] on link "Just for Laughs Gags - S.19 E.06" at bounding box center [348, 351] width 99 height 8
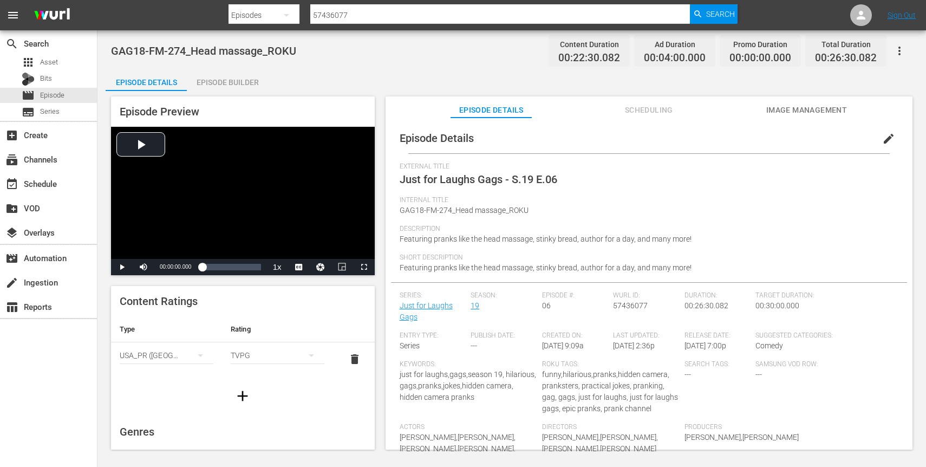
click at [889, 137] on button "edit" at bounding box center [888, 139] width 26 height 26
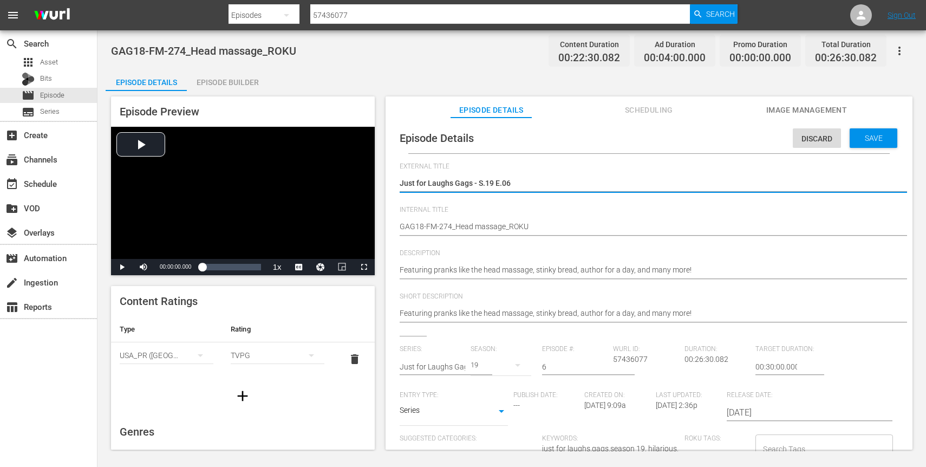
click at [498, 184] on textarea "Just for Laughs Gags - S.19 E.06" at bounding box center [646, 184] width 493 height 13
type textarea "H"
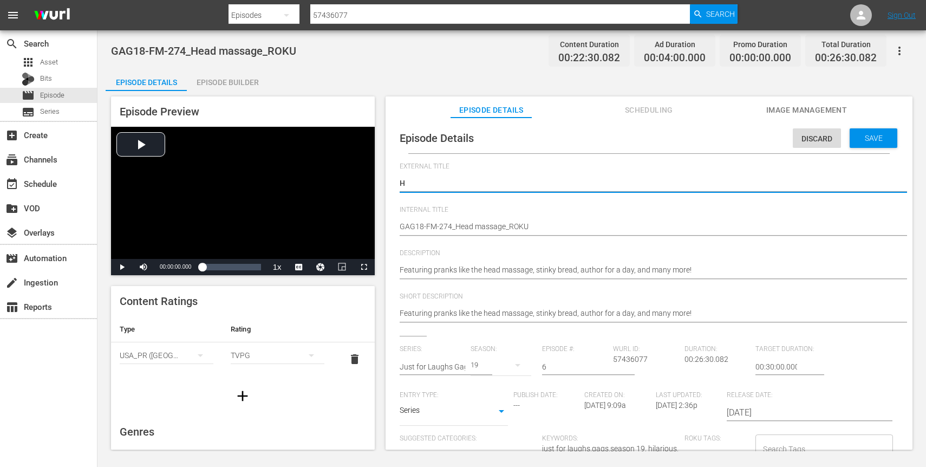
type textarea "He"
type textarea "Hea"
type textarea "Head"
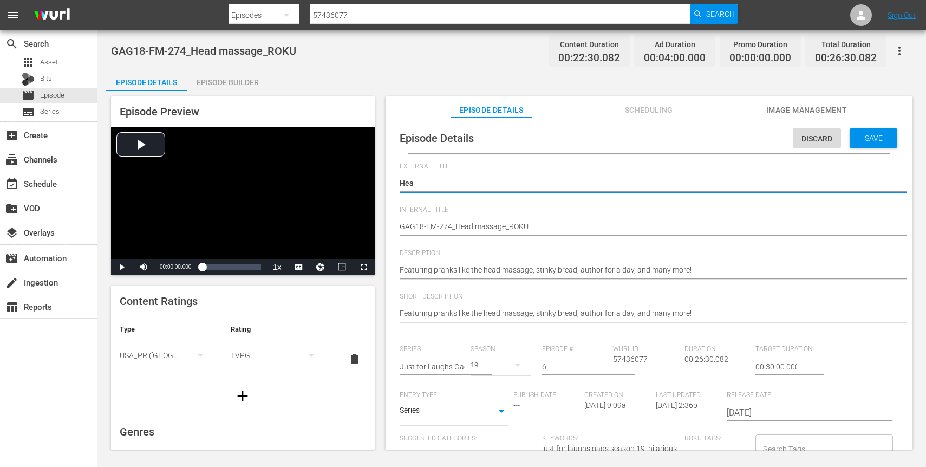
type textarea "Head"
type textarea "Head m"
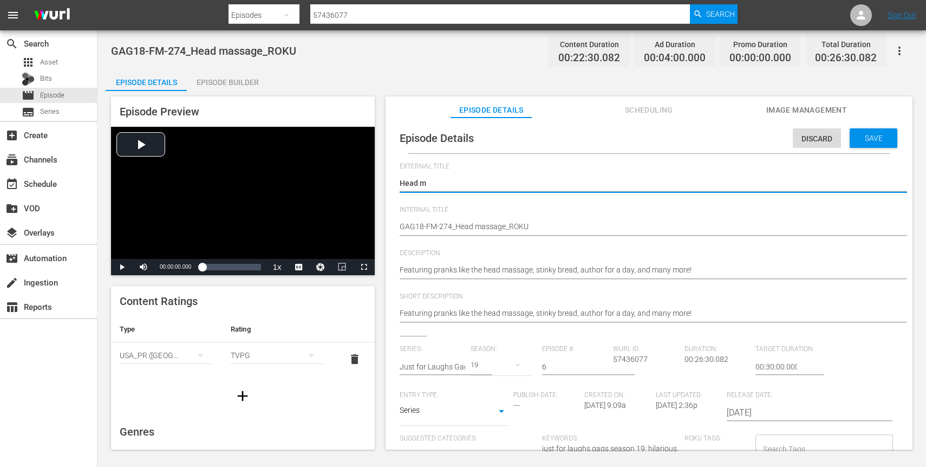
type textarea "Head ma"
type textarea "Head mas"
type textarea "Head mass"
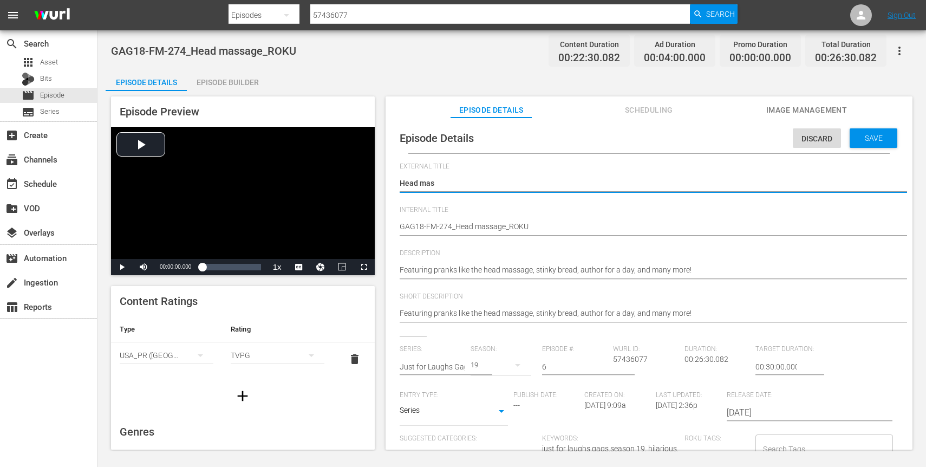
type textarea "Head mass"
type textarea "Head massa"
type textarea "Head massag"
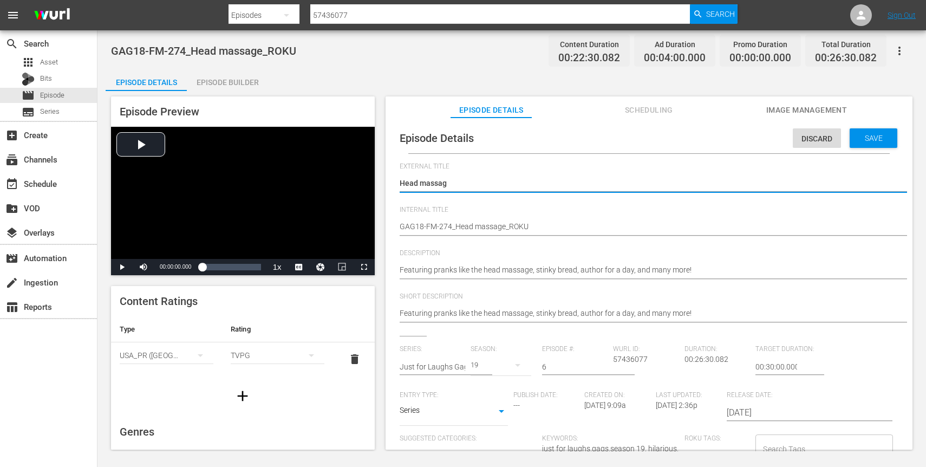
type textarea "Head massage"
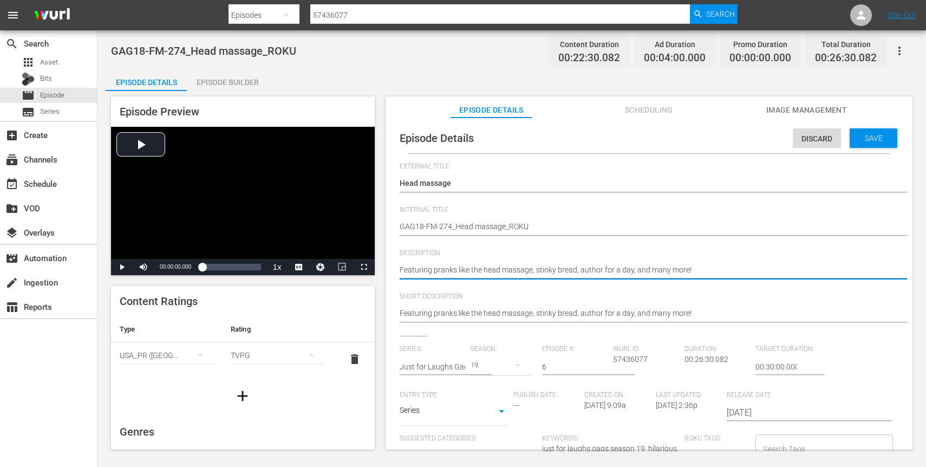
click at [583, 265] on textarea "Featuring pranks like the head massage, stinky bread, author for a day, and man…" at bounding box center [646, 270] width 493 height 13
click at [629, 270] on textarea "Featuring pranks like the head massage, stinky bread, author for a day, and man…" at bounding box center [646, 270] width 493 height 13
click at [505, 264] on textarea "Featuring pranks like the head massage, stinky bread, author for a day, and man…" at bounding box center [646, 270] width 493 height 13
click at [471, 269] on textarea "Featuring pranks like the head massage, stinky bread, author for a day, and man…" at bounding box center [646, 270] width 493 height 13
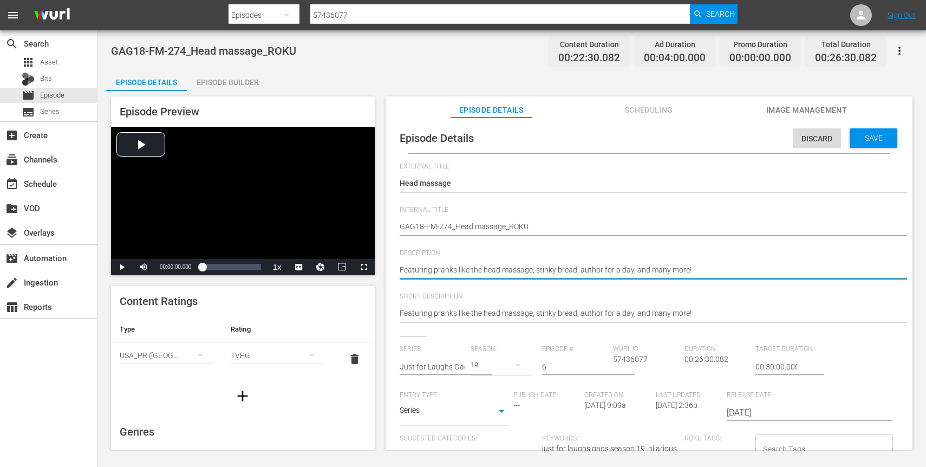
click at [489, 269] on textarea "Featuring pranks like the head massage, stinky bread, author for a day, and man…" at bounding box center [646, 270] width 493 height 13
click at [465, 272] on textarea "Featuring pranks like the head massage, stinky bread, author for a day, and man…" at bounding box center [646, 270] width 493 height 13
click at [476, 272] on textarea "Featuring pranks like the head massage, stinky bread, author for a day, and man…" at bounding box center [646, 270] width 493 height 13
type textarea "Featuring pranks like head massage, stinky bread, author for a day, and many mo…"
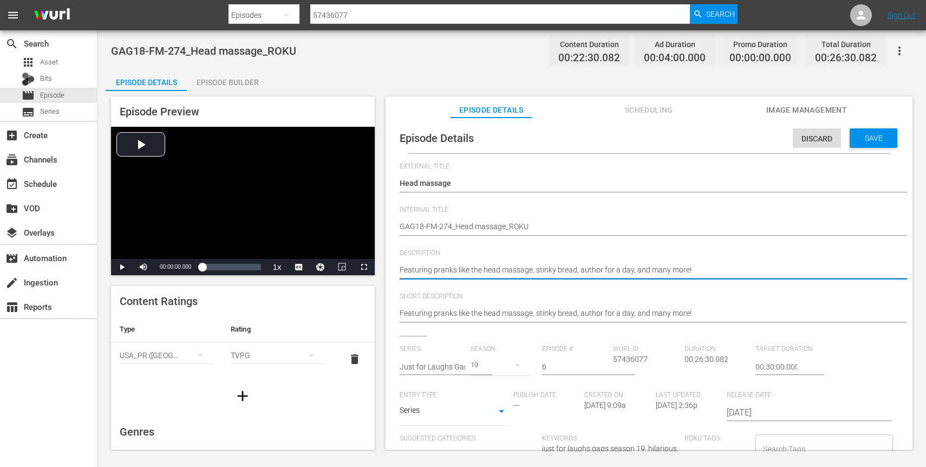
type textarea "Featuring pranks like head massage, stinky bread, author for a day, and many mo…"
type textarea "Featuring pranks lik head massage, stinky bread, author for a day, and many mor…"
type textarea "Featuring pranks li head massage, stinky bread, author for a day, and many more!"
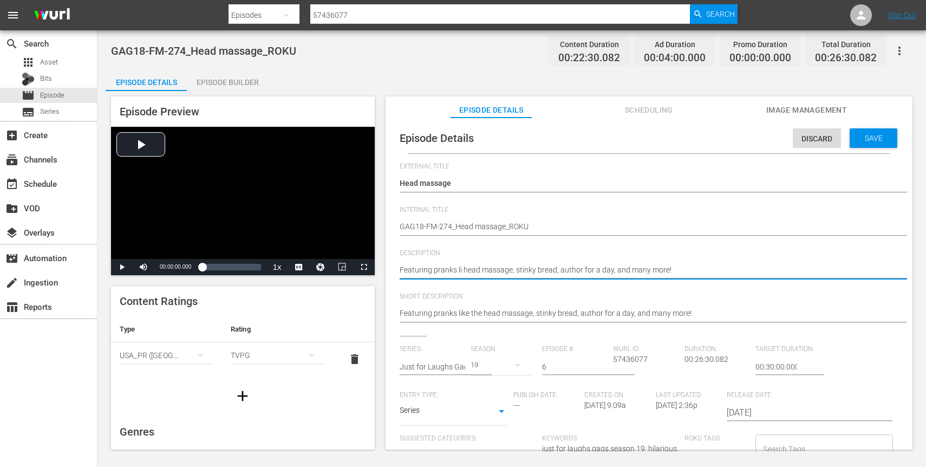
type textarea "Featuring pranks l head massage, stinky bread, author for a day, and many more!"
type textarea "Featuring pranks head massage, stinky bread, author for a day, and many more!"
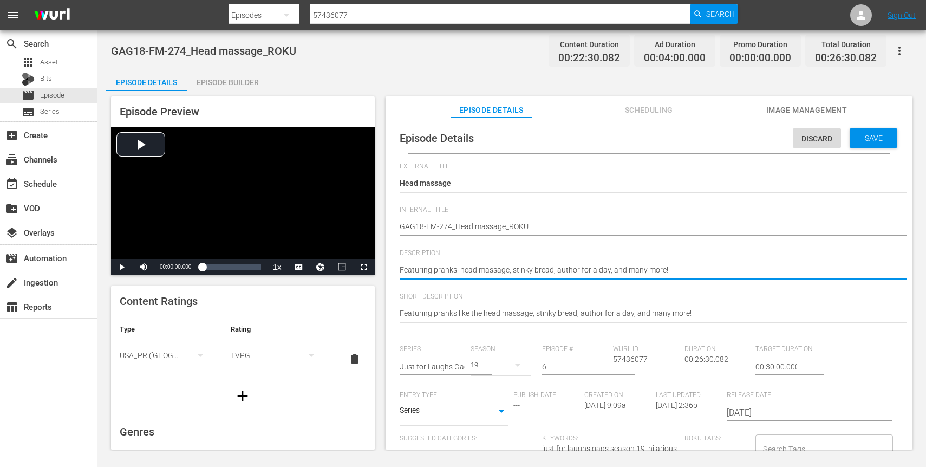
type textarea "Featuring pranks head massage, stinky bread, author for a day, and many more!"
type textarea "Featuring pranks f head massage, stinky bread, author for a day, and many more!"
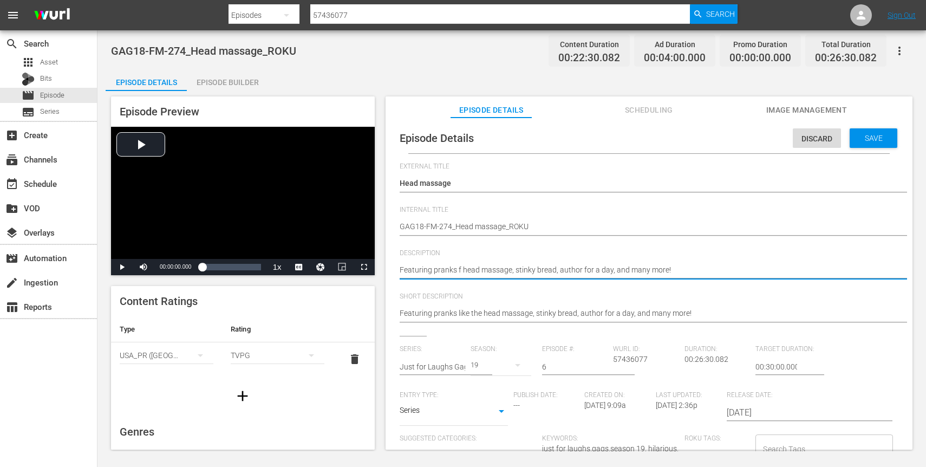
type textarea "Featuring pranks fe head massage, stinky bread, author for a day, and many more!"
type textarea "Featuring pranks fea head massage, stinky bread, author for a day, and many mor…"
type textarea "Featuring pranks fe head massage, stinky bread, author for a day, and many more!"
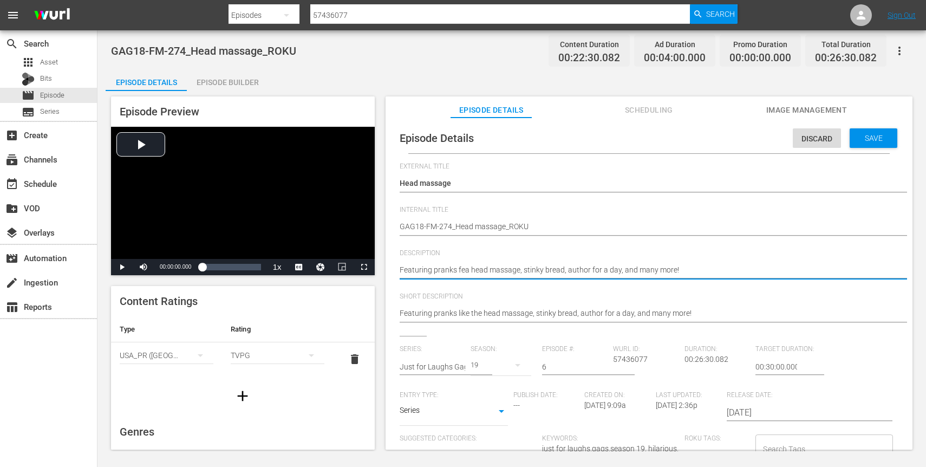
type textarea "Featuring pranks fe head massage, stinky bread, author for a day, and many more!"
type textarea "Featuring pranks f head massage, stinky bread, author for a day, and many more!"
type textarea "Featuring pranks head massage, stinky bread, author for a day, and many more!"
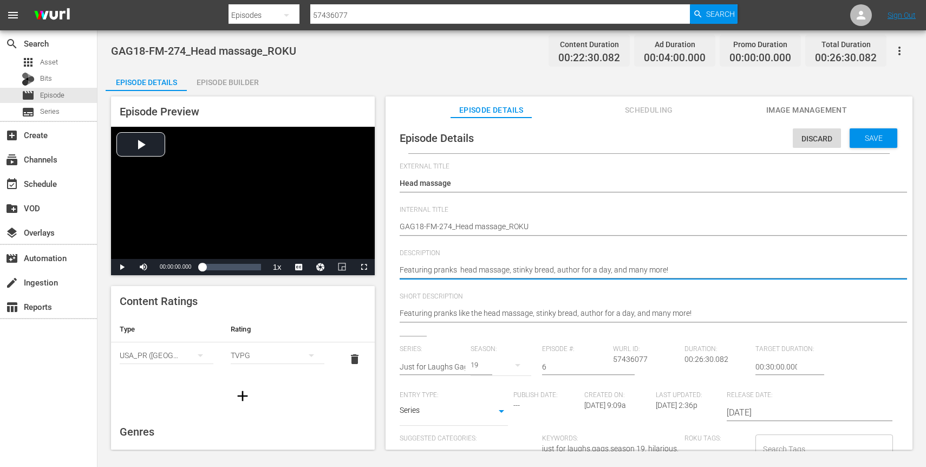
type textarea "Featuring pranks w head massage, stinky bread, author for a day, and many more!"
type textarea "Featuring pranks wi head massage, stinky bread, author for a day, and many more!"
type textarea "Featuring pranks wit head massage, stinky bread, author for a day, and many mor…"
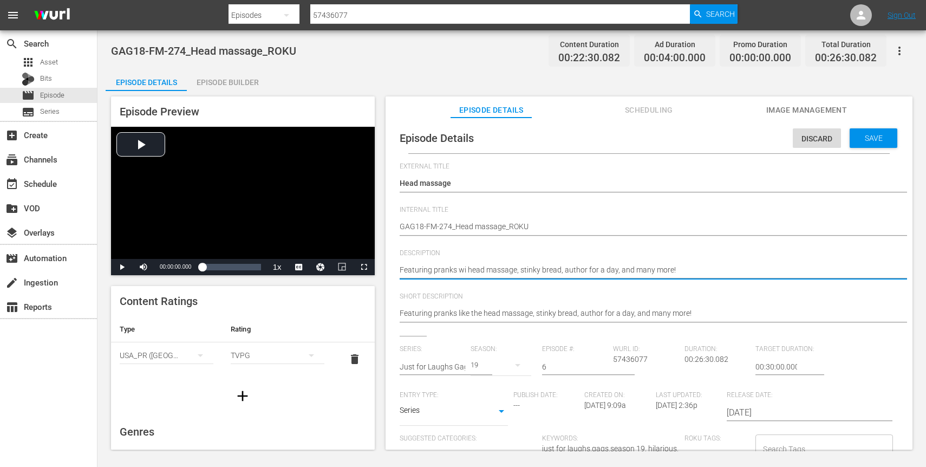
type textarea "Featuring pranks wit head massage, stinky bread, author for a day, and many mor…"
type textarea "Featuring pranks with head massage, stinky bread, author for a day, and many mo…"
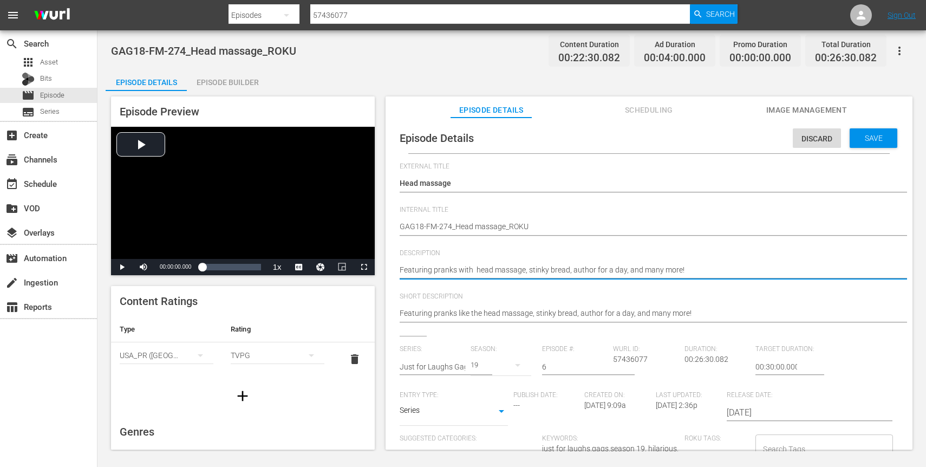
type textarea "Featuring pranks with a head massage, stinky bread, author for a day, and many …"
click at [122, 267] on span "Video Player" at bounding box center [122, 267] width 0 height 0
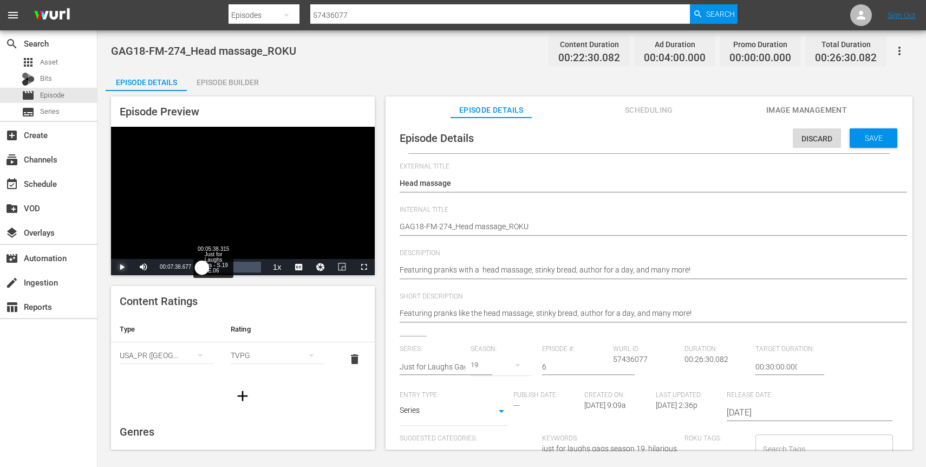
click at [220, 266] on div "Loaded : 1.33% 00:05:38.315 Just for Laughs Gags - S.19 E.06 00:00:00.930" at bounding box center [231, 266] width 58 height 11
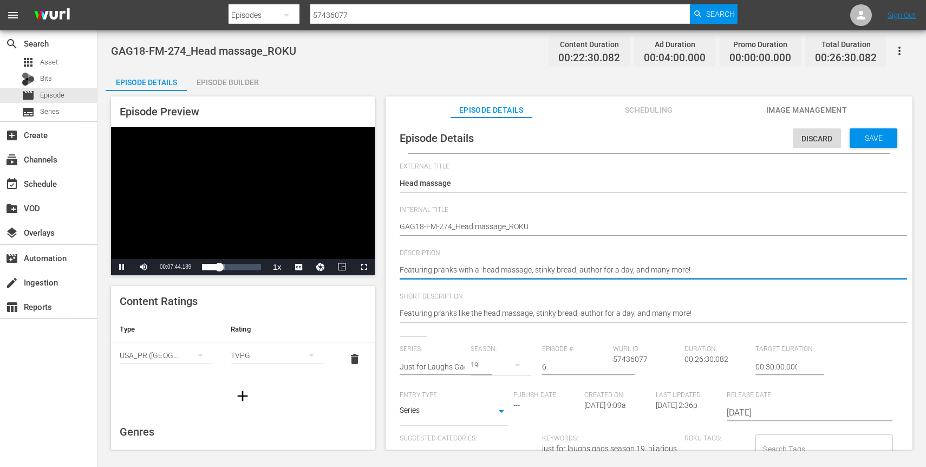
click at [533, 272] on textarea "Featuring pranks like the head massage, stinky bread, author for a day, and man…" at bounding box center [646, 270] width 493 height 13
type textarea "Featuring pranks with a head massage, f bread, author for a day, and many more!"
type textarea "Featuring pranks with a head massage, fl bread, author for a day, and many more!"
type textarea "Featuring pranks with a head massage, fla bread, author for a day, and many mor…"
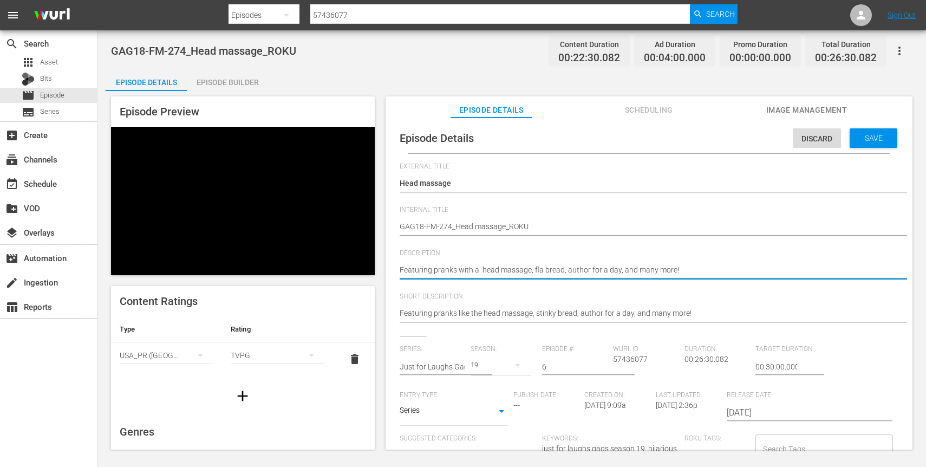
type textarea "Featuring pranks with a head massage, flat bread, author for a day, and many mo…"
type textarea "Featuring pranks with a head massage, flatu bread, author for a day, and many m…"
type textarea "Featuring pranks with a head massage, flatul bread, author for a day, and many …"
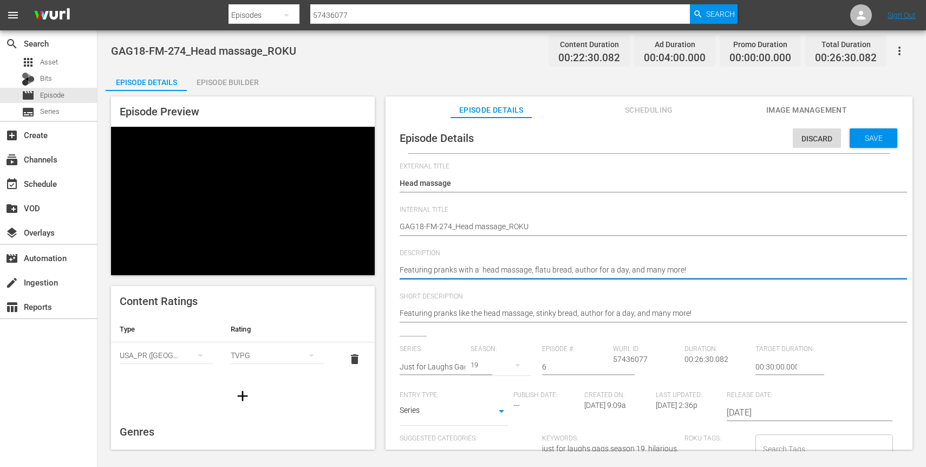
type textarea "Featuring pranks with a head massage, flatul bread, author for a day, and many …"
type textarea "Featuring pranks with a head massage, flatula bread, author for a day, and many…"
type textarea "Featuring pranks with a head massage, flatulan bread, author for a day, and man…"
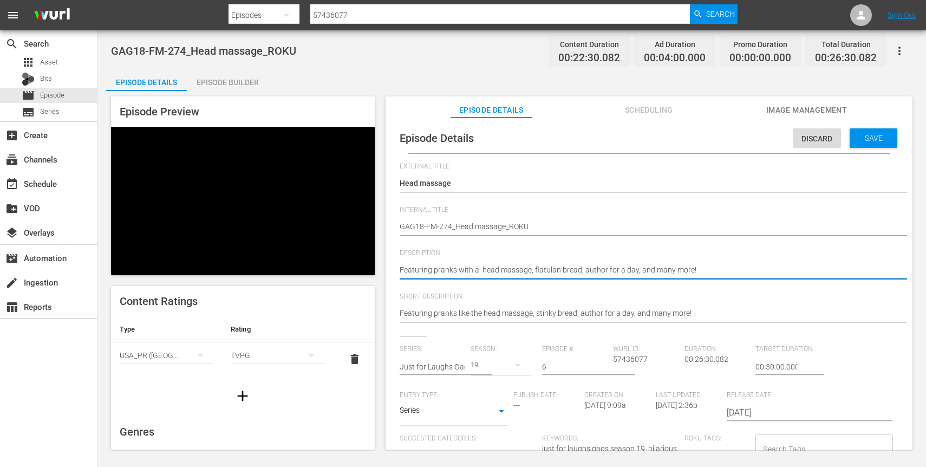
type textarea "Featuring pranks with a head massage, flatula bread, author for a day, and many…"
type textarea "Featuring pranks with a head massage, flatul bread, author for a day, and many …"
type textarea "Featuring pranks with a head massage, flatule bread, author for a day, and many…"
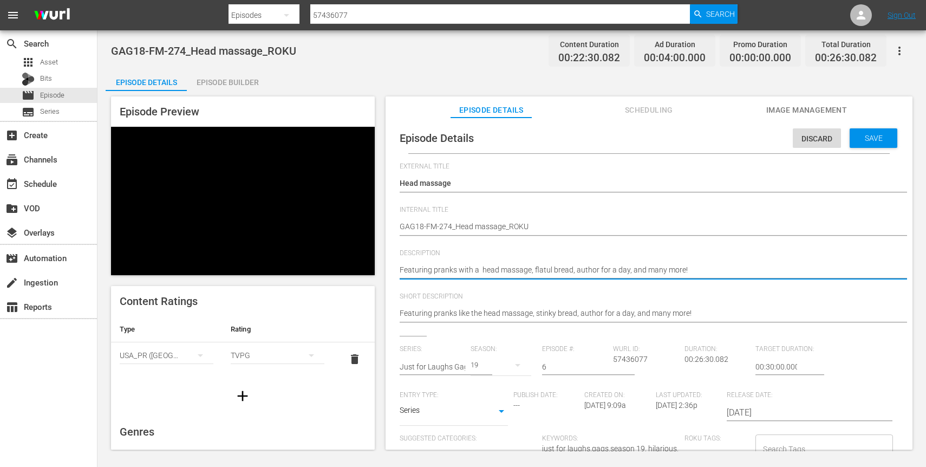
type textarea "Featuring pranks with a head massage, flatule bread, author for a day, and many…"
type textarea "Featuring pranks with a head massage, flatulen bread, author for a day, and man…"
type textarea "Featuring pranks with a head massage, flatulent bread, author for a day, and ma…"
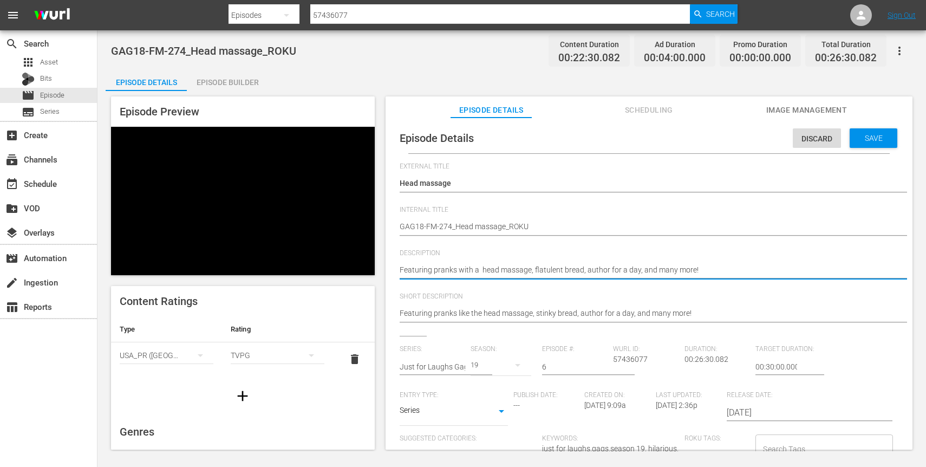
type textarea "Featuring pranks with a head massage, flatulent bread, author for a day, and ma…"
click at [481, 274] on textarea "Featuring pranks like the head massage, stinky bread, author for a day, and man…" at bounding box center [646, 270] width 493 height 13
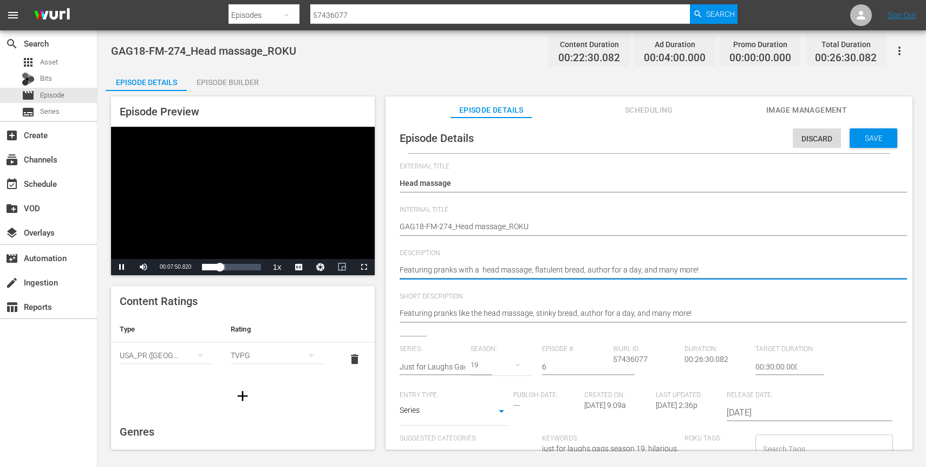
type textarea "Featuring pranks with a head massage, flatulent bread, author for a day, and ma…"
click at [184, 237] on div "Video Player" at bounding box center [243, 193] width 264 height 132
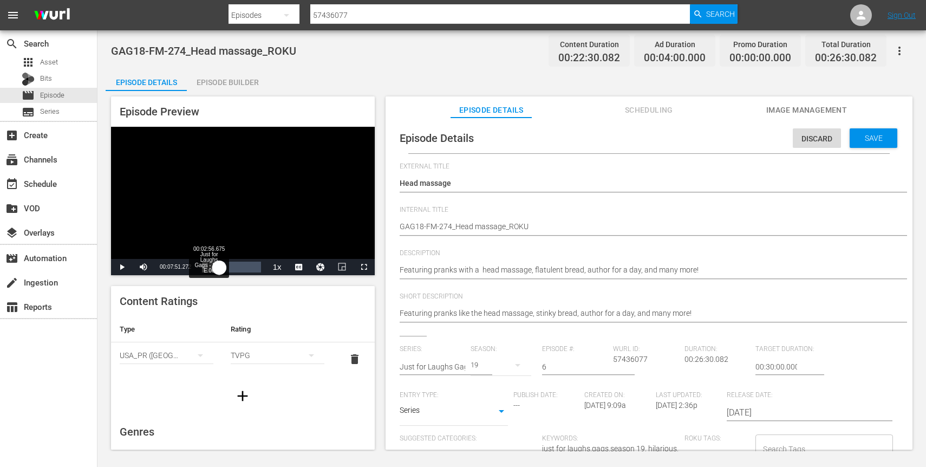
click at [211, 268] on div "00:07:51.272" at bounding box center [210, 266] width 17 height 11
drag, startPoint x: 210, startPoint y: 270, endPoint x: 223, endPoint y: 268, distance: 13.1
click at [223, 268] on div "00:09:19.473" at bounding box center [212, 266] width 21 height 11
drag, startPoint x: 227, startPoint y: 270, endPoint x: 233, endPoint y: 270, distance: 6.0
click at [233, 270] on div "00:11:31.980" at bounding box center [217, 266] width 31 height 11
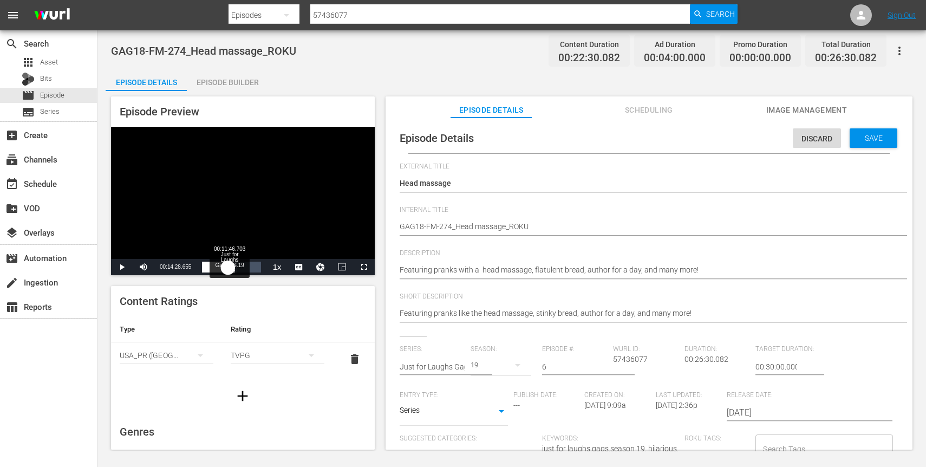
drag, startPoint x: 234, startPoint y: 265, endPoint x: 228, endPoint y: 265, distance: 6.0
click at [228, 265] on div "00:12:24.120" at bounding box center [215, 266] width 26 height 11
drag, startPoint x: 228, startPoint y: 265, endPoint x: 220, endPoint y: 265, distance: 8.1
click at [220, 265] on div "00:11:40.219" at bounding box center [212, 266] width 20 height 11
drag, startPoint x: 220, startPoint y: 265, endPoint x: 212, endPoint y: 267, distance: 7.8
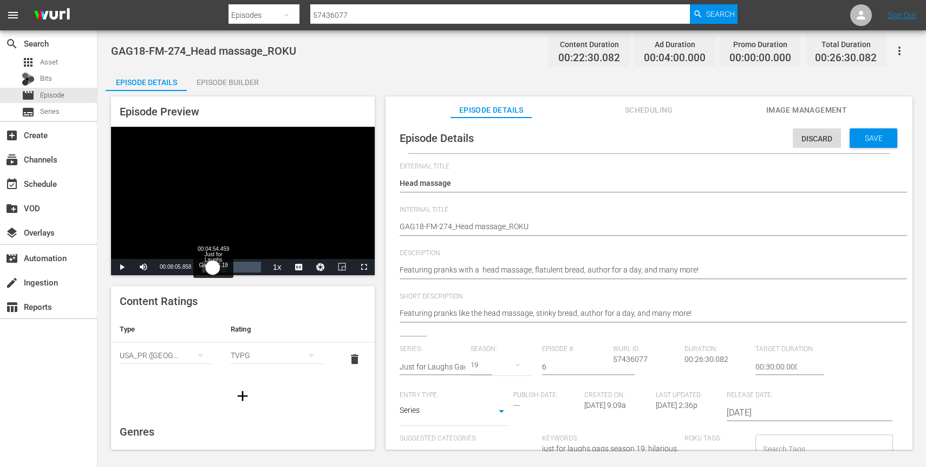
click at [212, 267] on div "00:08:02.118" at bounding box center [207, 266] width 11 height 11
click at [207, 267] on div "00:04:10.290" at bounding box center [205, 266] width 6 height 11
click at [228, 263] on div "00:11:46.703 Just for Laughs Gags - S.19 E.06" at bounding box center [228, 266] width 1 height 11
click at [241, 265] on div "Loaded : 53.82% 00:17:59.505 Just for Laughs Gags - S.19 E.06 00:11:47.783" at bounding box center [231, 266] width 58 height 11
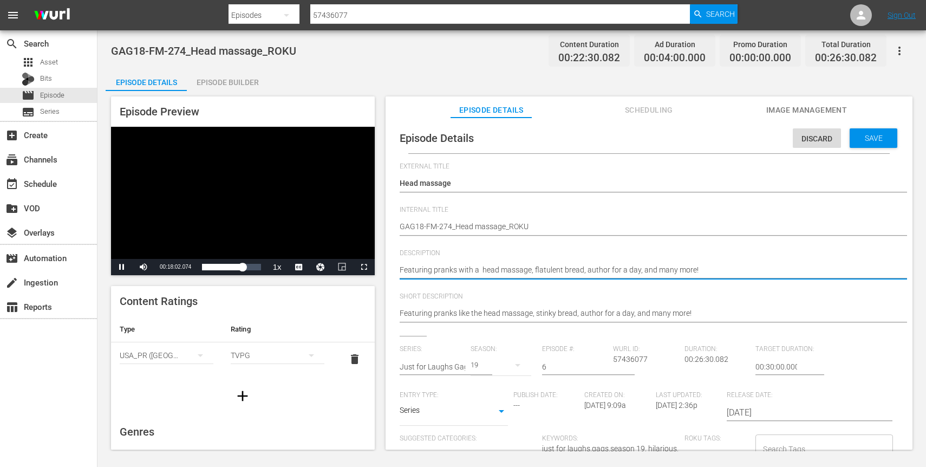
click at [484, 274] on textarea "Featuring pranks like the head massage, stinky bread, author for a day, and man…" at bounding box center [646, 270] width 493 height 13
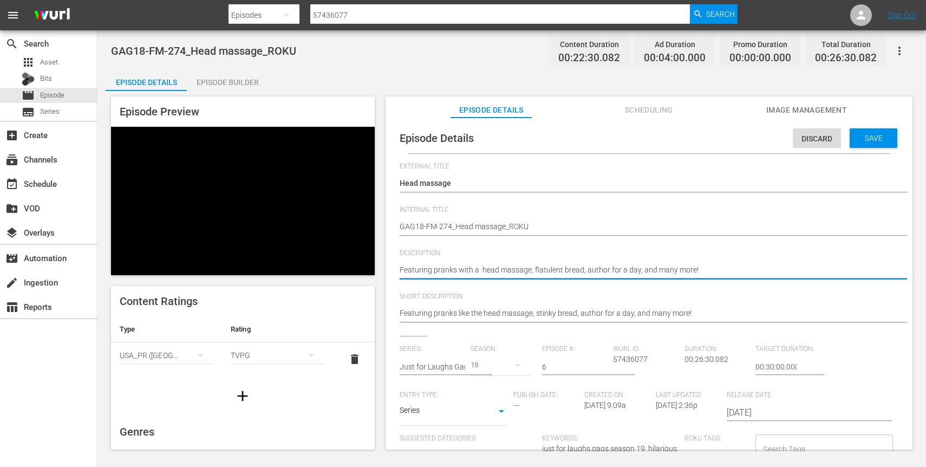
type textarea "Featuring pranks with a head massage, flatulent bread, author for a day, and ma…"
click at [579, 270] on textarea "Featuring pranks like the head massage, stinky bread, author for a day, and man…" at bounding box center [646, 270] width 493 height 13
type textarea "Featuring pranks with a head massage, flatulent bread, rauthor for a day, and m…"
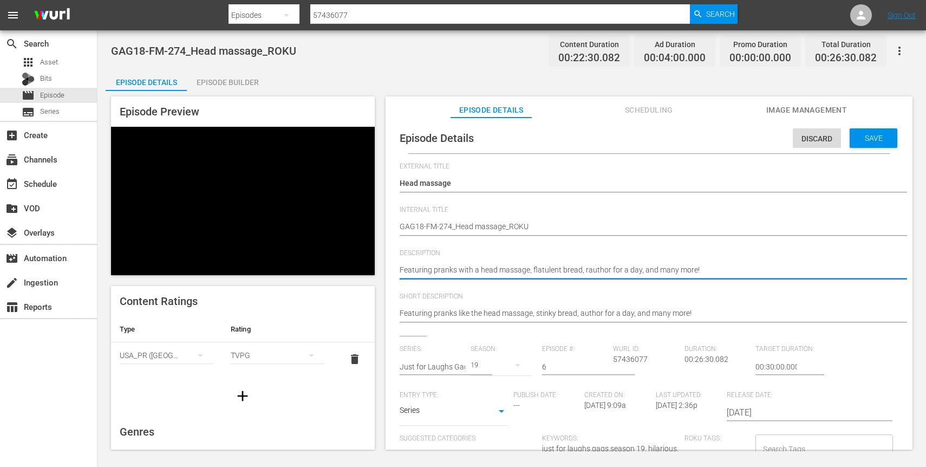
type textarea "Featuring pranks with a head massage, flatulent bread, ruauthor for a day, and …"
type textarea "Featuring pranks with a head massage, flatulent bread, runauthor for a day, and…"
type textarea "Featuring pranks with a head massage, flatulent bread, runwauthor for a day, an…"
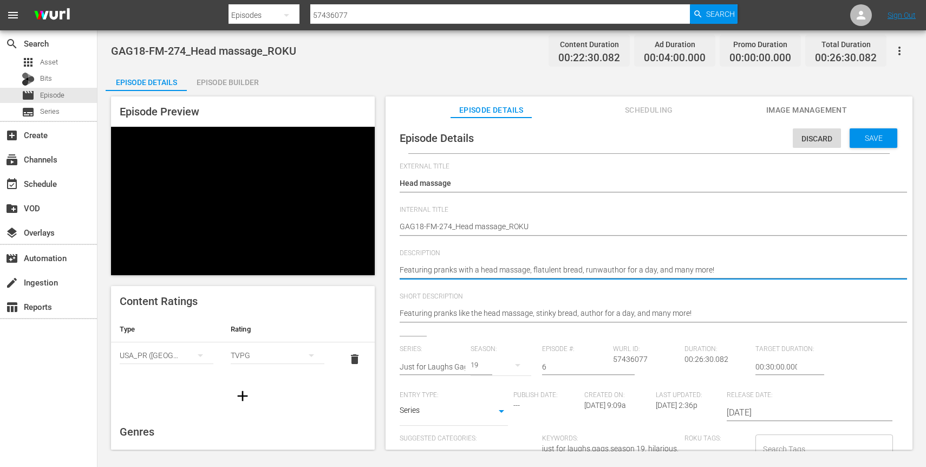
type textarea "Featuring pranks with a head massage, flatulent bread, runwaauthor for a day, a…"
type textarea "Featuring pranks with a head massage, flatulent bread, runwayauthor for a day, …"
type textarea "Featuring pranks with a head massage, flatulent bread, runwaywauthor for a day,…"
type textarea "Featuring pranks with a head massage, flatulent bread, runwaywaauthor for a day…"
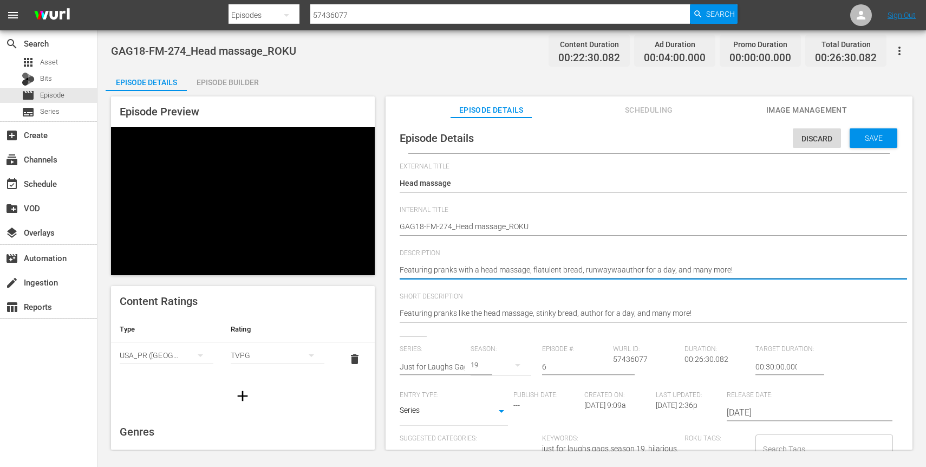
type textarea "Featuring pranks with a head massage, flatulent bread, runwaywa author for a da…"
type textarea "Featuring pranks with a head massage, flatulent bread, runwaywaauthor for a day…"
type textarea "Featuring pranks with a head massage, flatulent bread, runwaywauthor for a day,…"
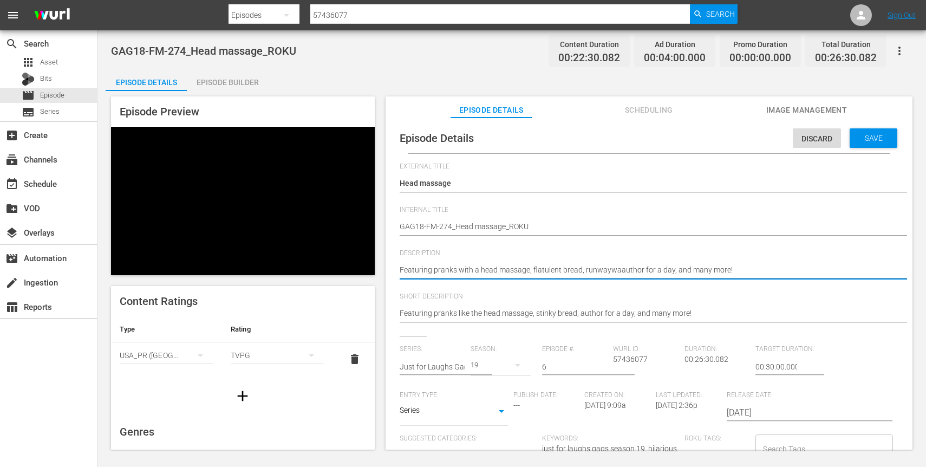
type textarea "Featuring pranks with a head massage, flatulent bread, runwaywauthor for a day,…"
type textarea "Featuring pranks with a head massage, flatulent bread, runwayauthor for a day, …"
type textarea "Featuring pranks with a head massage, flatulent bread, runwaauthor for a day, a…"
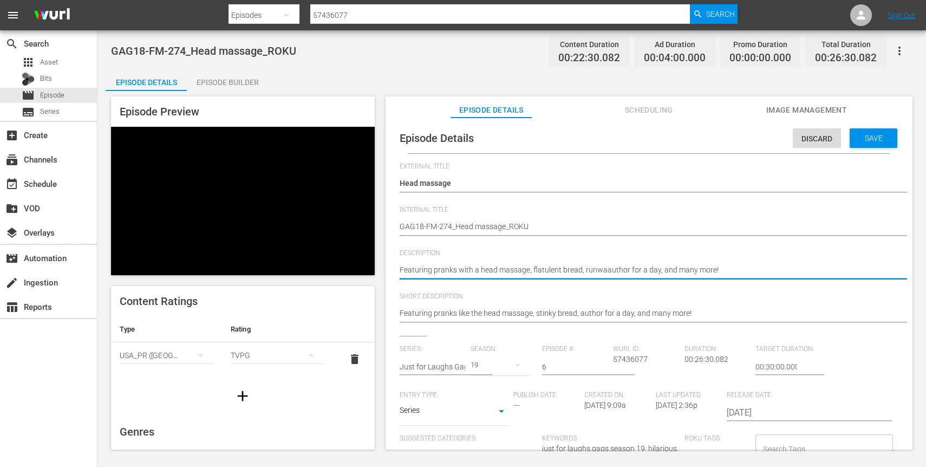
type textarea "Featuring pranks with a head massage, flatulent bread, runwauthor for a day, an…"
type textarea "Featuring pranks with a head massage, flatulent bread, runauthor for a day, and…"
type textarea "Featuring pranks with a head massage, flatulent bread, runaauthor for a day, an…"
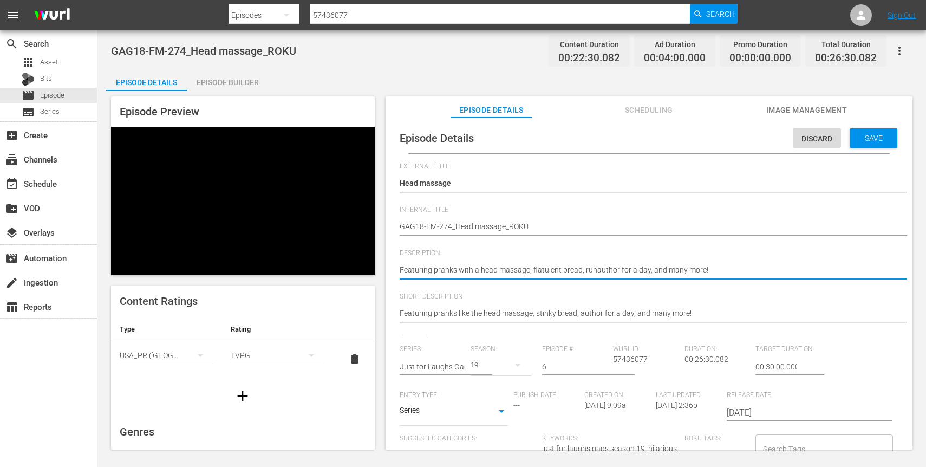
type textarea "Featuring pranks with a head massage, flatulent bread, runaauthor for a day, an…"
type textarea "Featuring pranks with a head massage, flatulent bread, runawauthor for a day, a…"
type textarea "Featuring pranks with a head massage, flatulent bread, runawaauthor for a day, …"
type textarea "Featuring pranks with a head massage, flatulent bread, runawayauthor for a day,…"
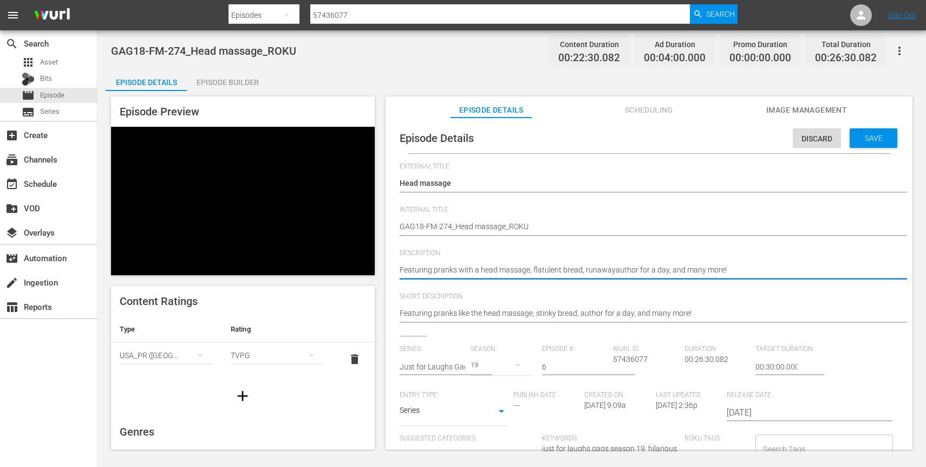
type textarea "Featuring pranks with a head massage, flatulent bread, runawayuauthor for a day…"
type textarea "Featuring pranks with a head massage, flatulent bread, runawayu author for a da…"
type textarea "Featuring pranks with a head massage, flatulent bread, runawayuauthor for a day…"
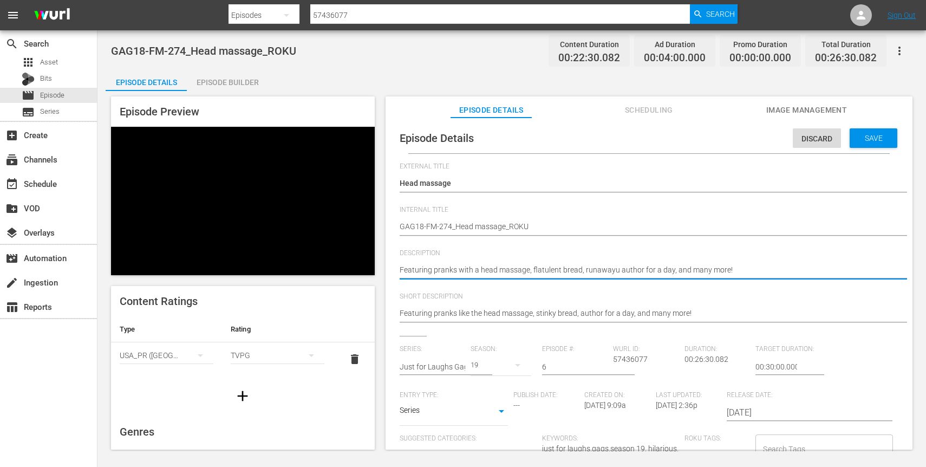
type textarea "Featuring pranks with a head massage, flatulent bread, runawayuauthor for a day…"
type textarea "Featuring pranks with a head massage, flatulent bread, runawayauthor for a day,…"
type textarea "Featuring pranks with a head massage, flatulent bread, runawaauthor for a day, …"
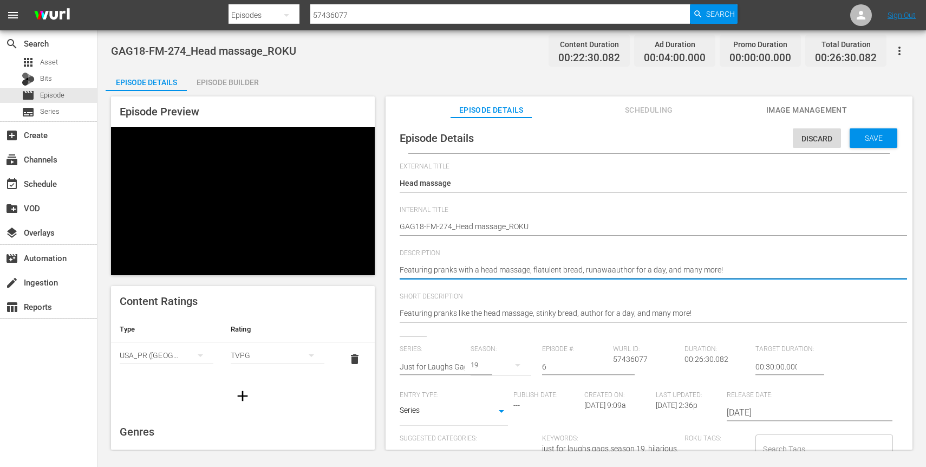
type textarea "Featuring pranks with a head massage, flatulent bread, runawauthor for a day, a…"
type textarea "Featuring pranks with a head massage, flatulent bread, runaauthor for a day, an…"
type textarea "Featuring pranks with a head massage, flatulent bread, runaaauthor for a day, a…"
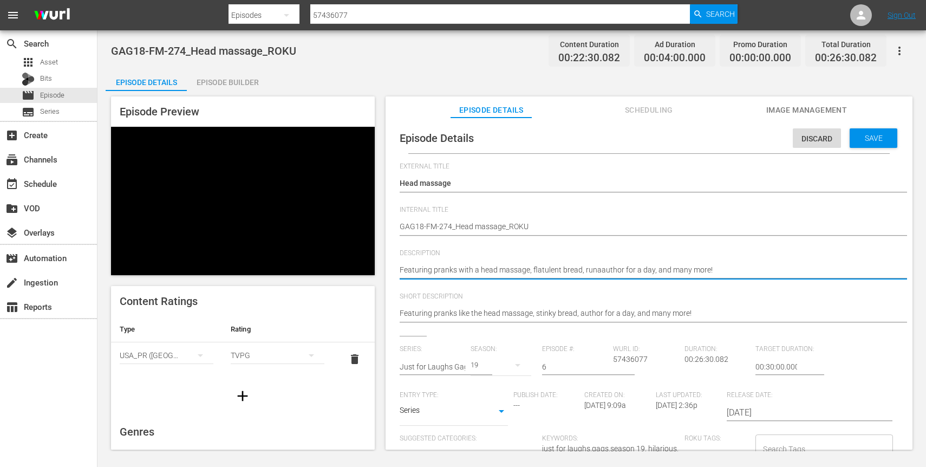
type textarea "Featuring pranks with a head massage, flatulent bread, runaaauthor for a day, a…"
type textarea "Featuring pranks with a head massage, flatulent bread, runaauthor for a day, an…"
type textarea "Featuring pranks with a head massage, flatulent bread, runawauthor for a day, a…"
type textarea "Featuring pranks with a head massage, flatulent bread, runawaauthor for a day, …"
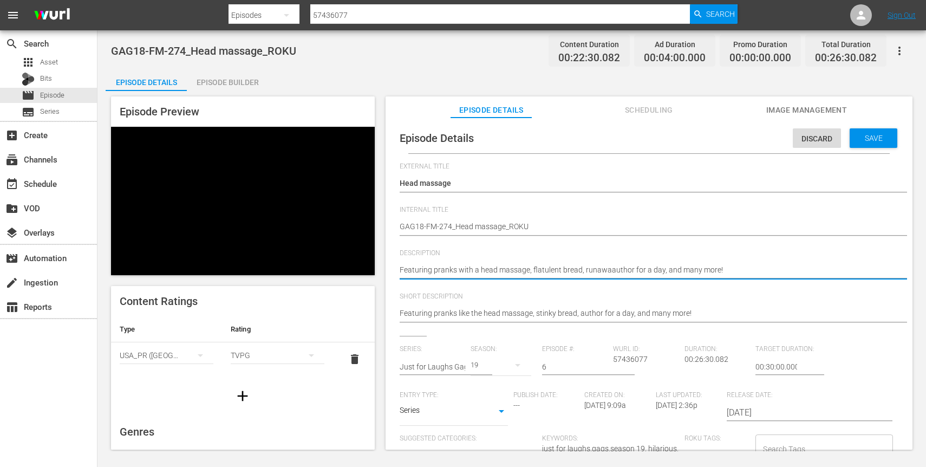
type textarea "Featuring pranks with a head massage, flatulent bread, runawayauthor for a day,…"
type textarea "Featuring pranks with a head massage, flatulent bread, runaway author for a day…"
type textarea "Featuring pranks with a head massage, flatulent bread, runaway cauthor for a da…"
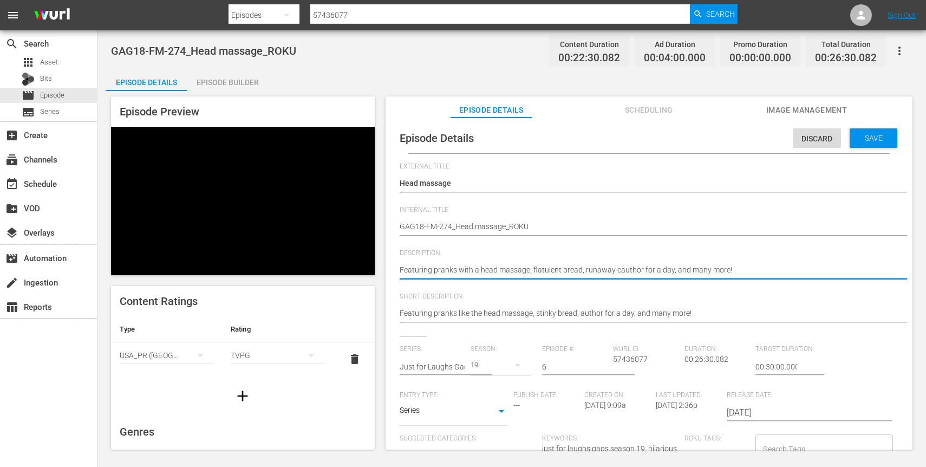
type textarea "Featuring pranks with a head massage, flatulent bread, runaway coauthor for a d…"
type textarea "Featuring pranks with a head massage, flatulent bread, runaway coaauthor for a …"
type textarea "Featuring pranks with a head massage, flatulent bread, runaway coatauthor for a…"
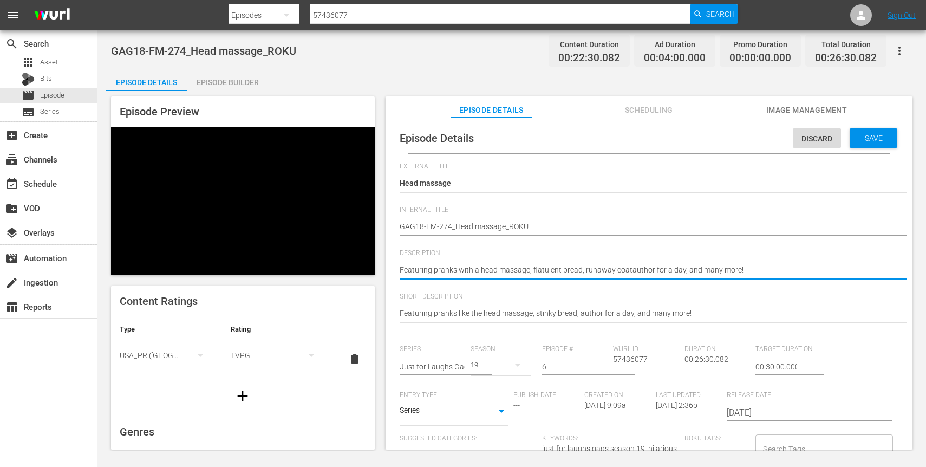
type textarea "Featuring pranks with a head massage, flatulent bread, runaway coat author for …"
type textarea "Featuring pranks with a head massage, flatulent bread, runaway coat cauthor for…"
type textarea "Featuring pranks with a head massage, flatulent bread, runaway coat chauthor fo…"
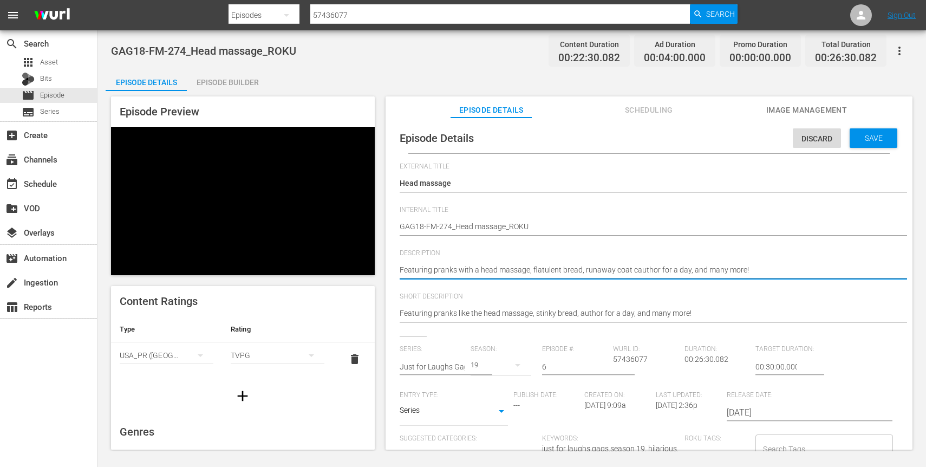
type textarea "Featuring pranks with a head massage, flatulent bread, runaway coat chauthor fo…"
type textarea "Featuring pranks with a head massage, flatulent bread, runaway coat cauthor for…"
type textarea "Featuring pranks with a head massage, flatulent bread, runaway coat author for …"
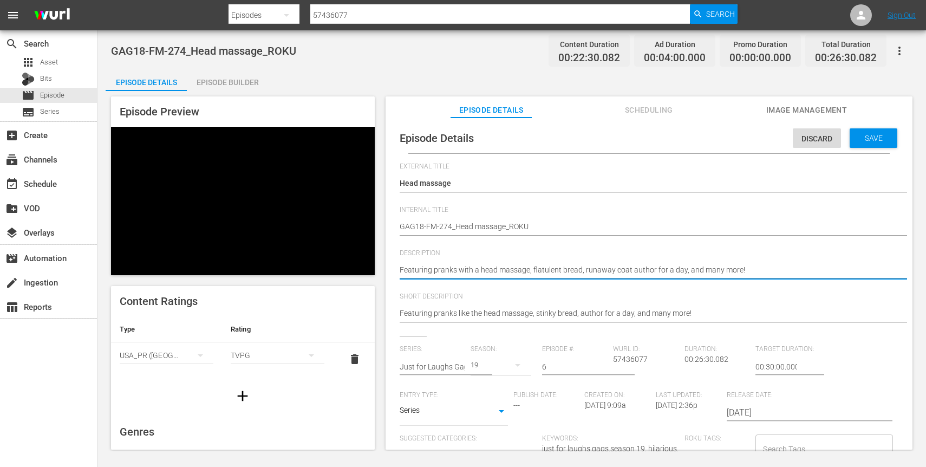
type textarea "Featuring pranks with a head massage, flatulent bread, runaway coat hauthor for…"
type textarea "Featuring pranks with a head massage, flatulent bread, runaway coat haauthor fo…"
type textarea "Featuring pranks with a head massage, flatulent bread, runaway coat hanauthor f…"
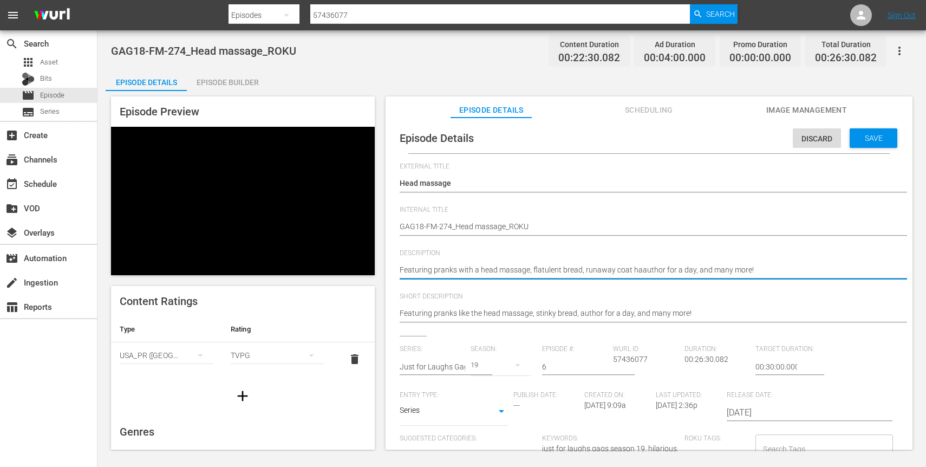
type textarea "Featuring pranks with a head massage, flatulent bread, runaway coat hanauthor f…"
type textarea "Featuring pranks with a head massage, flatulent bread, runaway coat hangauthor …"
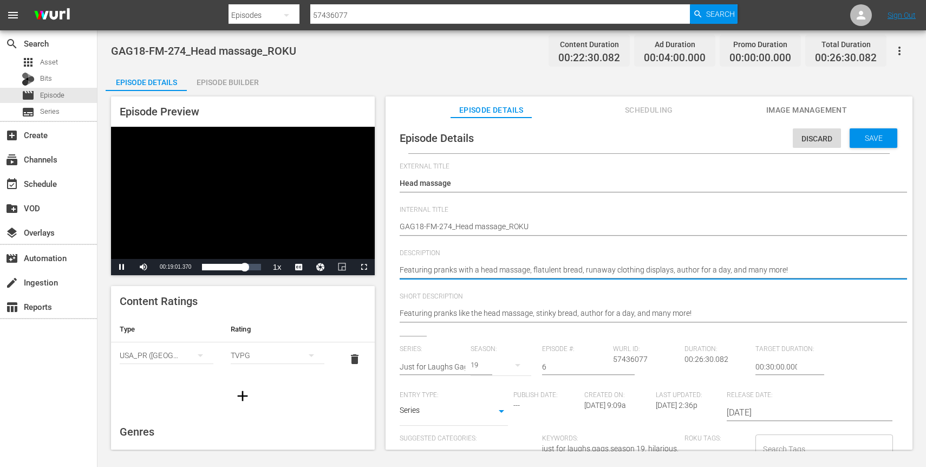
click at [241, 217] on div "Video Player" at bounding box center [243, 193] width 264 height 132
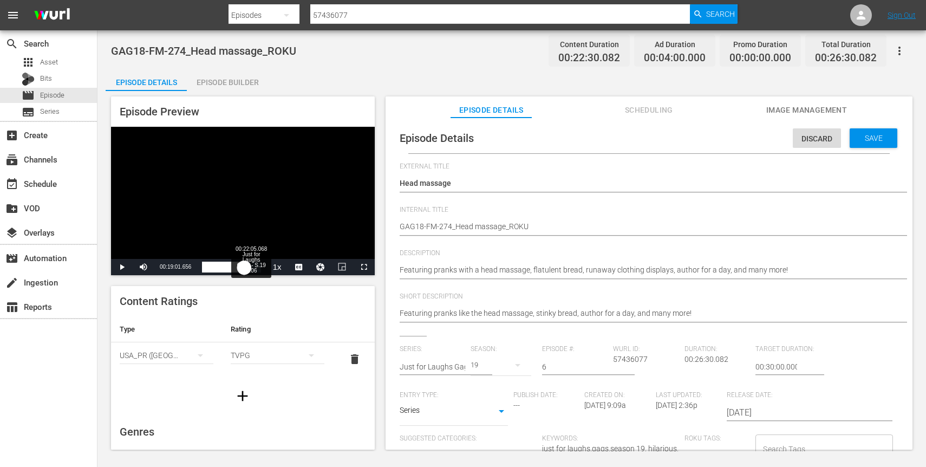
click at [244, 264] on div "00:17:01.656" at bounding box center [223, 266] width 42 height 11
click at [248, 270] on div "00:19:23.735" at bounding box center [225, 266] width 47 height 11
click at [247, 270] on div "00:18:36.730" at bounding box center [224, 266] width 45 height 11
click at [246, 272] on div "00:18:24.119" at bounding box center [224, 266] width 44 height 11
click at [243, 271] on div "00:17:37.948" at bounding box center [222, 266] width 41 height 11
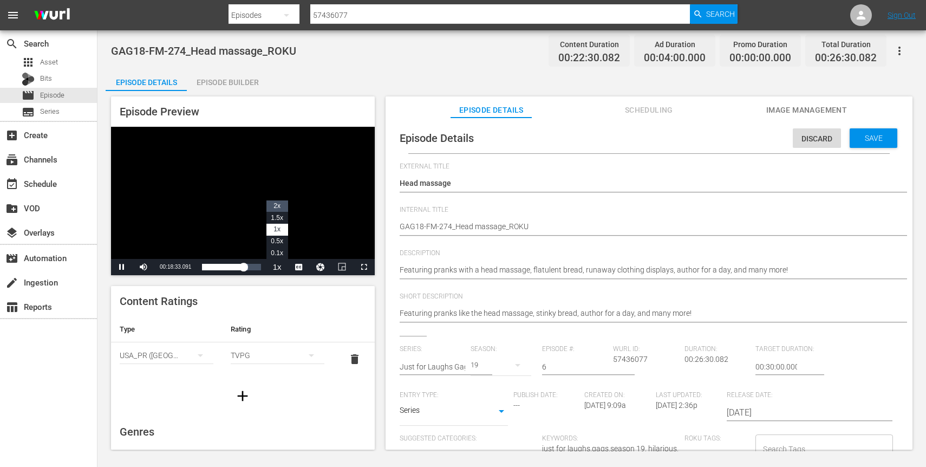
click at [278, 206] on span "2x" at bounding box center [276, 206] width 7 height 8
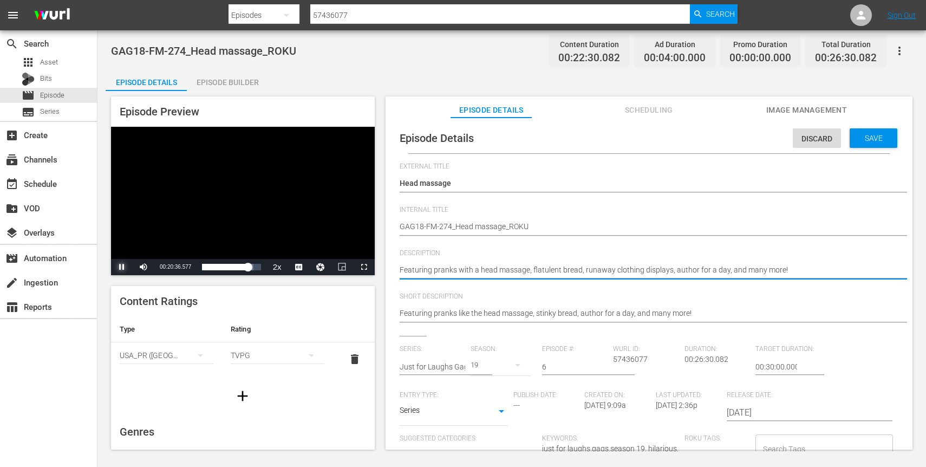
click at [122, 267] on span "Video Player" at bounding box center [122, 267] width 0 height 0
click at [596, 273] on textarea "Featuring pranks like the head massage, stinky bread, author for a day, and man…" at bounding box center [646, 270] width 493 height 13
click at [675, 270] on textarea "Featuring pranks like the head massage, stinky bread, author for a day, and man…" at bounding box center [646, 270] width 493 height 13
click at [122, 267] on span "Video Player" at bounding box center [122, 267] width 0 height 0
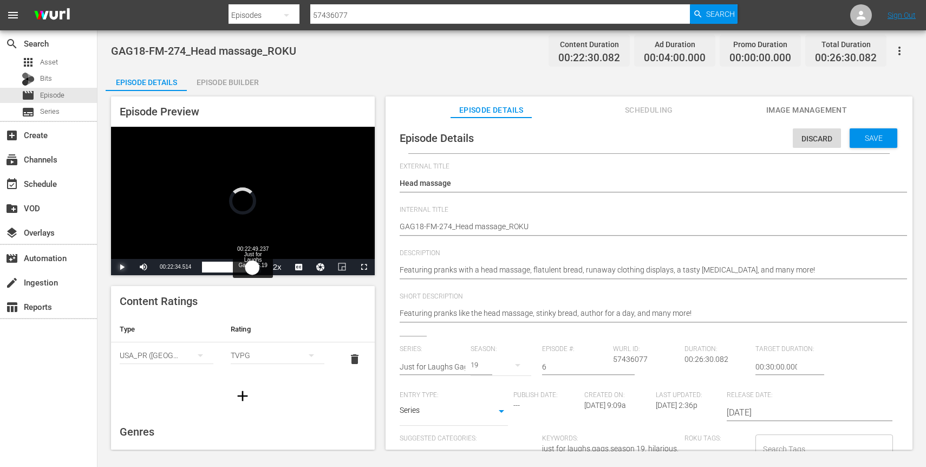
click at [252, 266] on div "00:20:34.514" at bounding box center [227, 266] width 50 height 11
click at [252, 266] on div "00:20:49.267" at bounding box center [227, 266] width 50 height 11
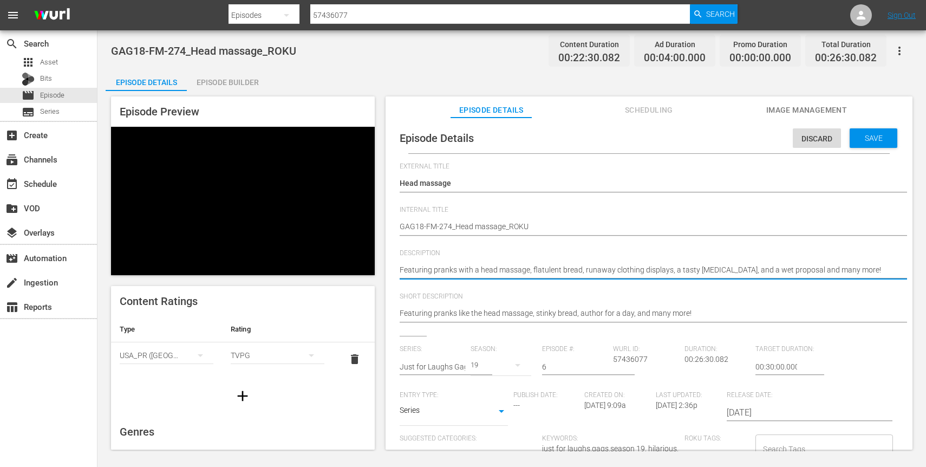
click at [734, 271] on textarea "Featuring pranks like the head massage, stinky bread, author for a day, and man…" at bounding box center [646, 270] width 493 height 13
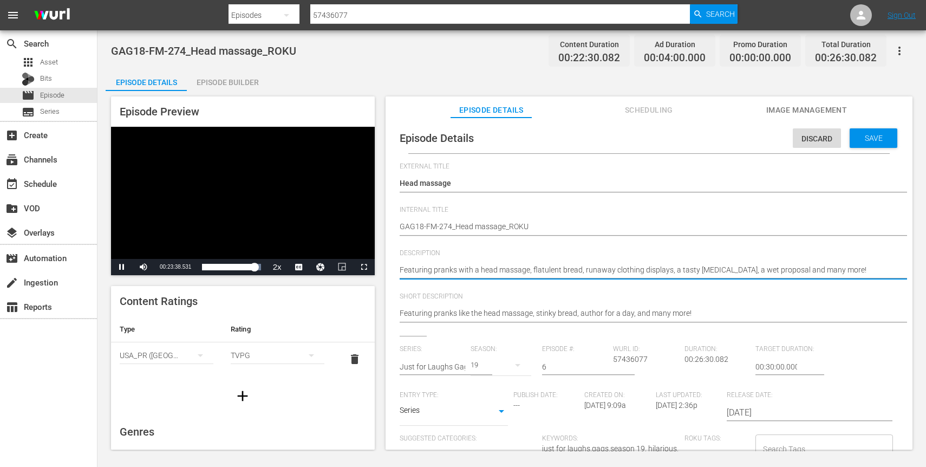
click at [278, 234] on div "Video Player" at bounding box center [243, 193] width 264 height 132
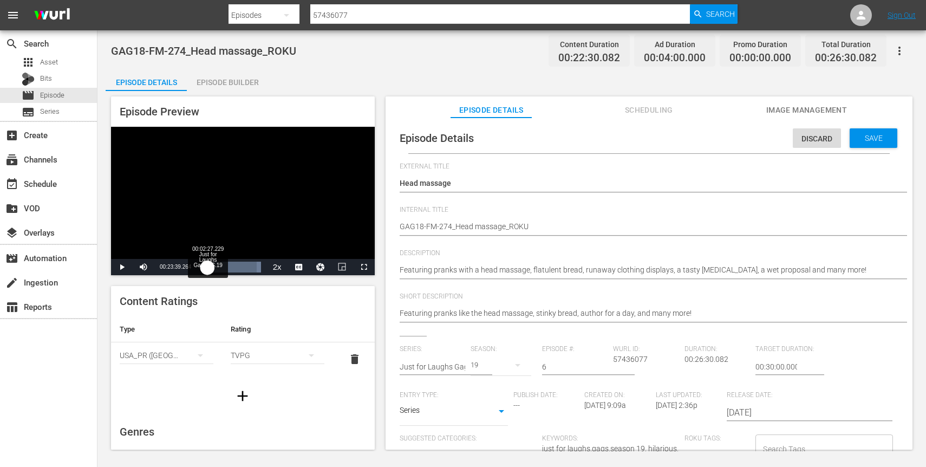
click at [207, 267] on div "Loaded : 100.00% 00:02:27.229 Just for Laughs Gags - S.19 E.06 00:21:39.264" at bounding box center [231, 266] width 58 height 11
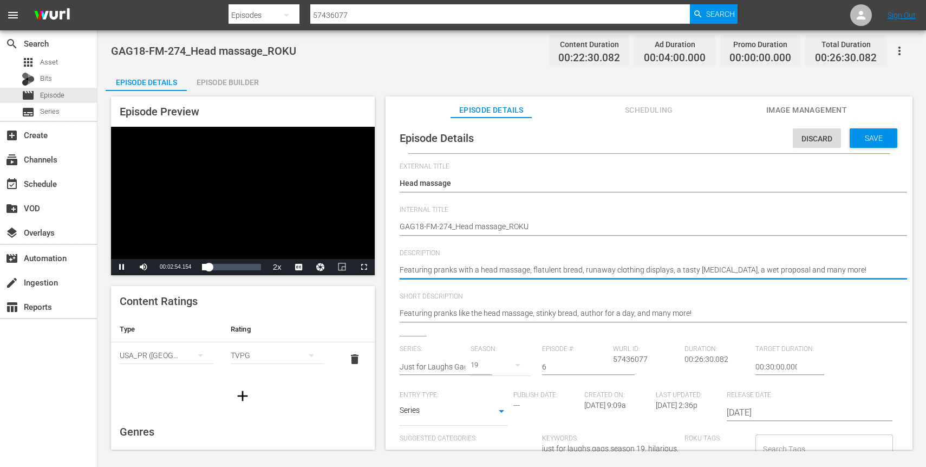
click at [508, 269] on textarea "Featuring pranks like the head massage, stinky bread, author for a day, and man…" at bounding box center [646, 270] width 493 height 13
click at [228, 268] on div "Loaded : 17.79% 00:12:01.426 Just for Laughs Gags - S.19 E.06 00:02:56.869" at bounding box center [231, 266] width 58 height 11
click at [226, 268] on div "00:00:00.000" at bounding box center [215, 266] width 27 height 11
click at [225, 266] on div "00:10:59.356" at bounding box center [214, 266] width 24 height 11
click at [223, 269] on div "00:11:11.230" at bounding box center [213, 266] width 22 height 11
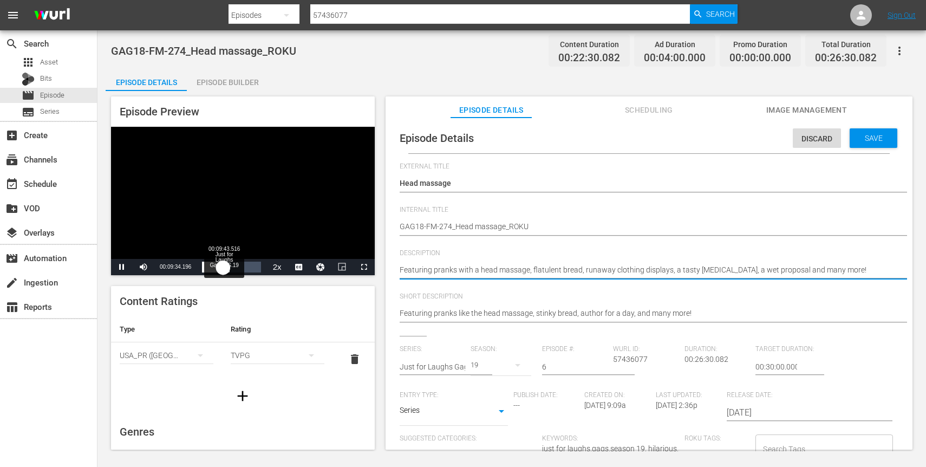
click at [223, 269] on div "00:09:36.581" at bounding box center [212, 266] width 21 height 11
click at [218, 267] on div "00:09:41.681" at bounding box center [210, 266] width 16 height 11
click at [570, 267] on textarea "Featuring pranks like the head massage, stinky bread, author for a day, and man…" at bounding box center [646, 270] width 493 height 13
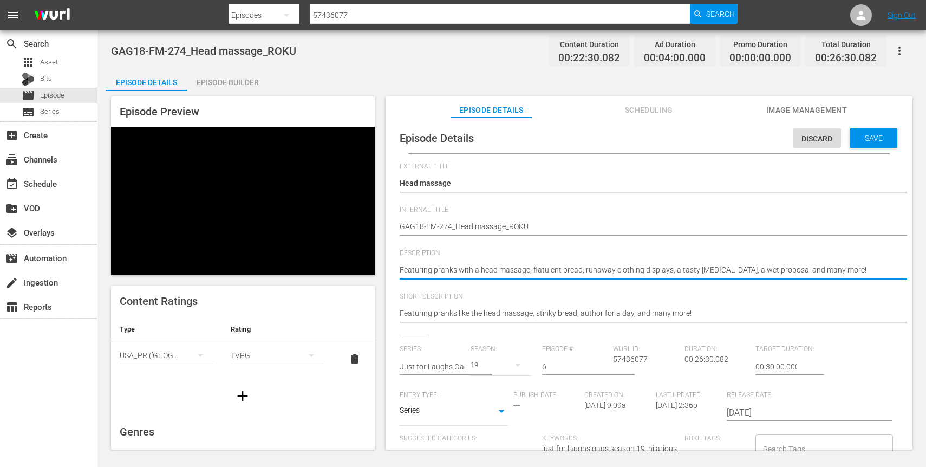
click at [676, 272] on textarea "Featuring pranks like the head massage, stinky bread, author for a day, and man…" at bounding box center [646, 270] width 493 height 13
click at [721, 272] on textarea "Featuring pranks like the head massage, stinky bread, author for a day, and man…" at bounding box center [646, 270] width 493 height 13
click at [676, 273] on textarea "Featuring pranks like the head massage, stinky bread, author for a day, and man…" at bounding box center [646, 270] width 493 height 13
click at [718, 267] on textarea "Featuring pranks like the head massage, stinky bread, author for a day, and man…" at bounding box center [646, 270] width 493 height 13
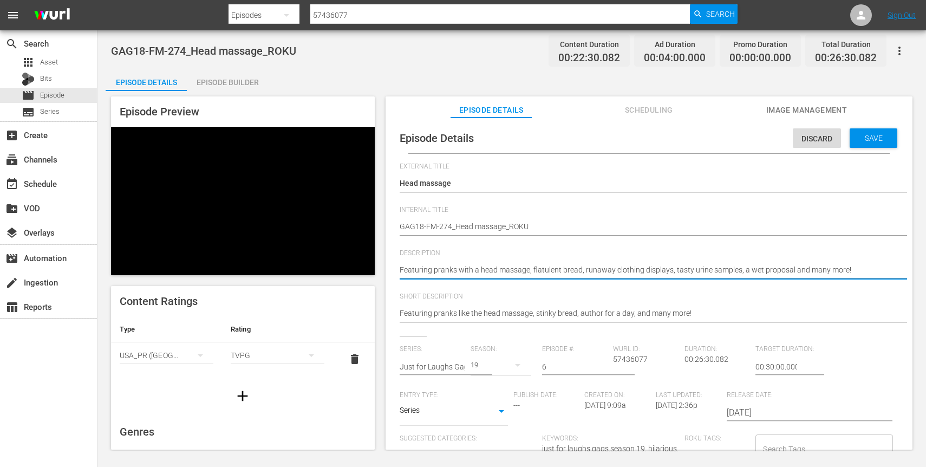
click at [553, 272] on textarea "Featuring pranks like the head massage, stinky bread, author for a day, and man…" at bounding box center [646, 270] width 493 height 13
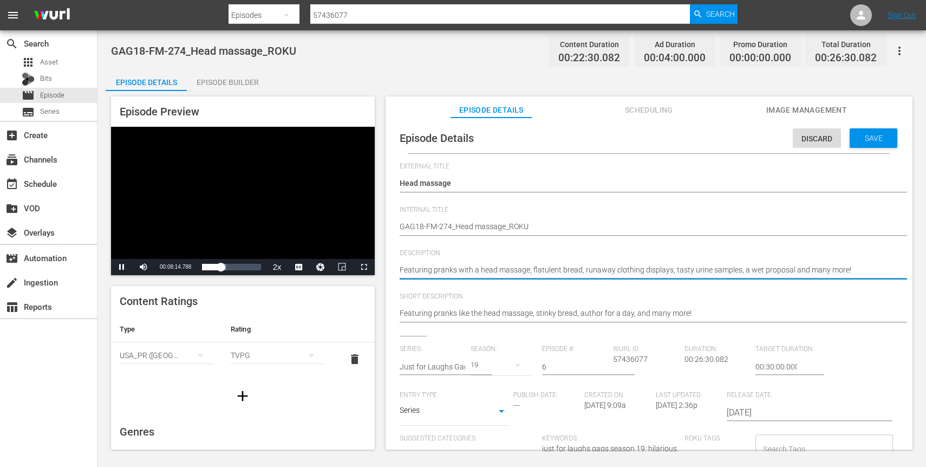
click at [508, 273] on textarea "Featuring pranks like the head massage, stinky bread, author for a day, and man…" at bounding box center [646, 270] width 493 height 13
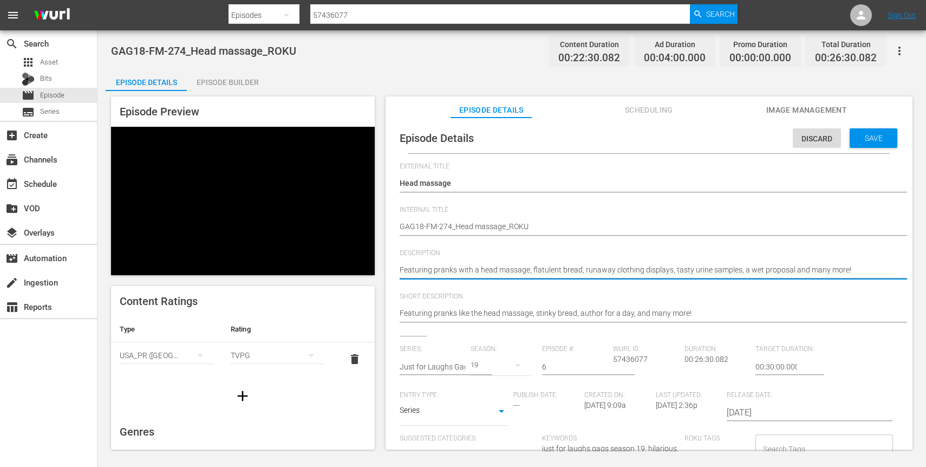
click at [489, 268] on textarea "Featuring pranks like the head massage, stinky bread, author for a day, and man…" at bounding box center [646, 270] width 493 height 13
click at [587, 273] on textarea "Featuring pranks like the head massage, stinky bread, author for a day, and man…" at bounding box center [646, 270] width 493 height 13
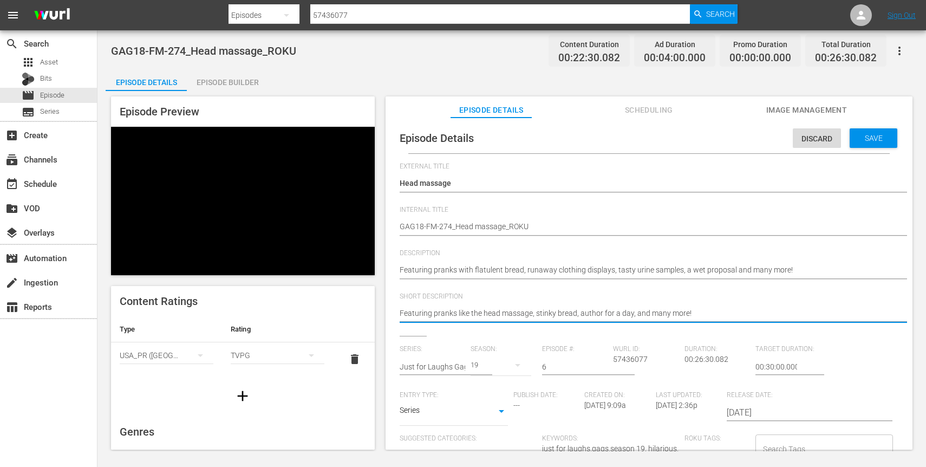
click at [581, 311] on textarea "Featuring pranks like the head massage, stinky bread, author for a day, and man…" at bounding box center [646, 314] width 493 height 13
paste textarea "with flatulent bread, runaway clothing displays, tasty urine samples, a wet pro…"
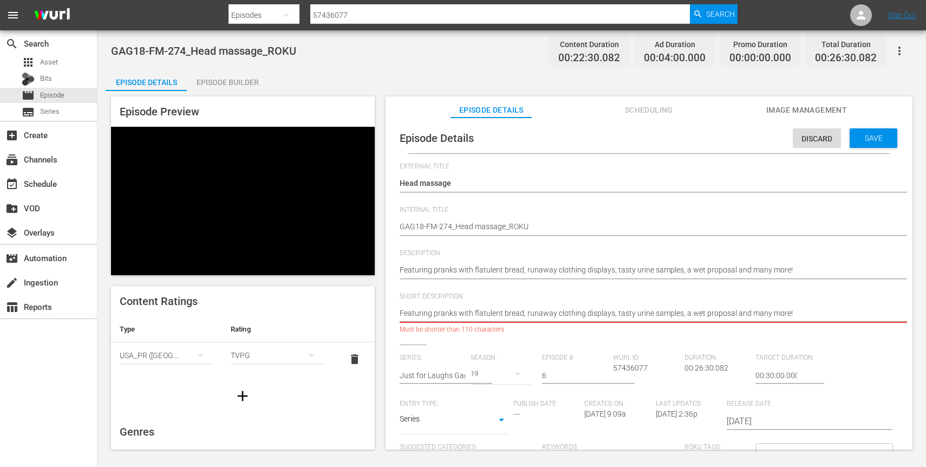
click at [776, 309] on textarea "Featuring pranks like the head massage, stinky bread, author for a day, and man…" at bounding box center [646, 314] width 493 height 13
click at [463, 316] on textarea "Featuring pranks like the head massage, stinky bread, author for a day, and man…" at bounding box center [646, 314] width 493 height 13
click at [560, 318] on textarea "Featuring pranks like the head massage, stinky bread, author for a day, and man…" at bounding box center [646, 314] width 493 height 13
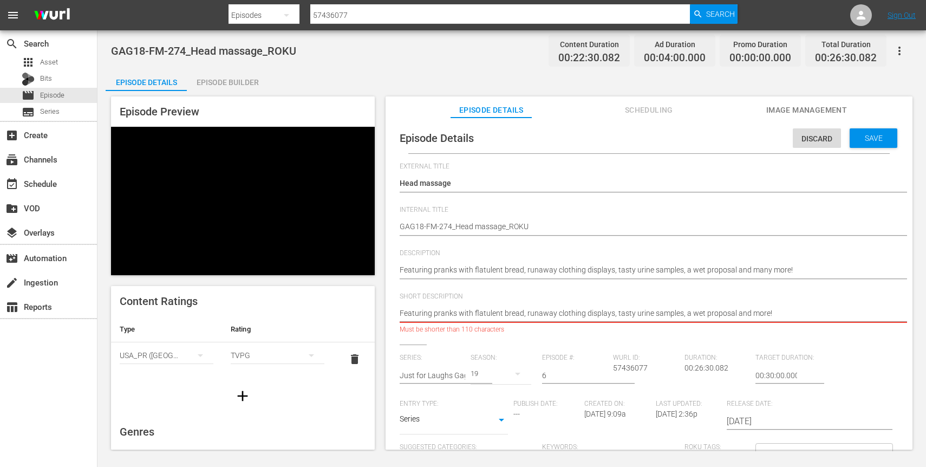
click at [560, 318] on textarea "Featuring pranks like the head massage, stinky bread, author for a day, and man…" at bounding box center [646, 314] width 493 height 13
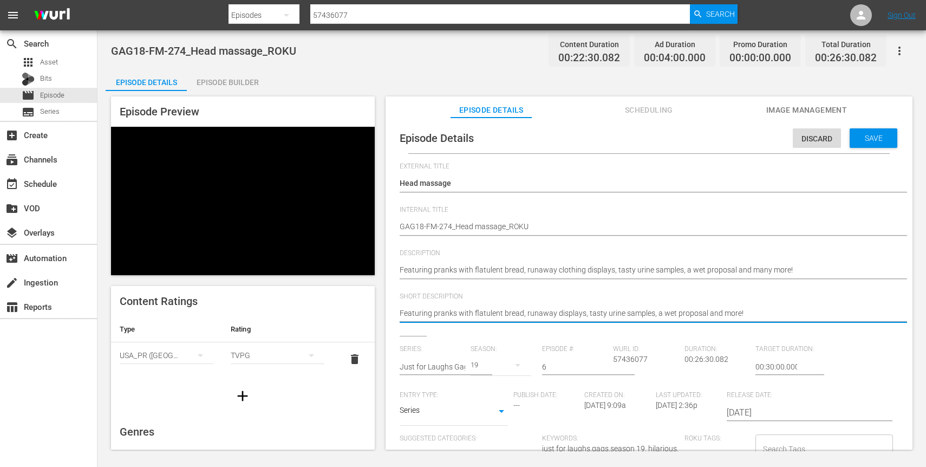
click at [766, 313] on textarea "Featuring pranks like the head massage, stinky bread, author for a day, and man…" at bounding box center [646, 314] width 493 height 13
click at [863, 138] on span "Save" at bounding box center [873, 138] width 35 height 9
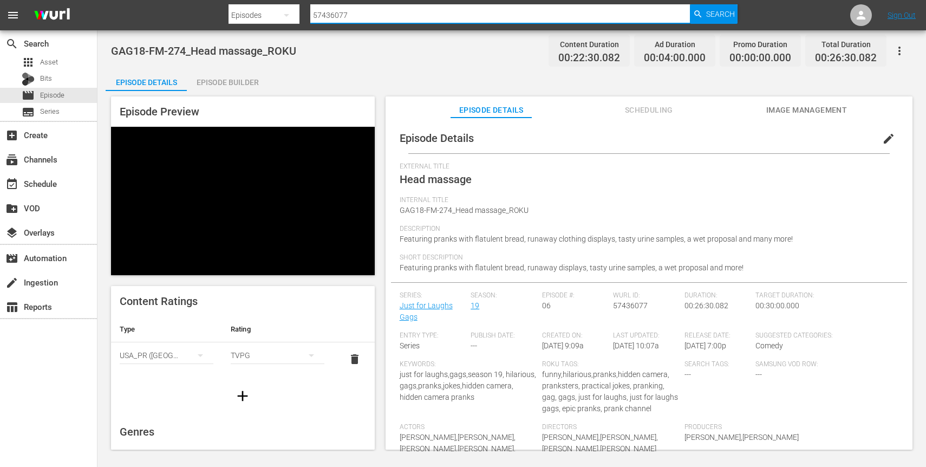
click at [407, 21] on input "57436077" at bounding box center [500, 15] width 380 height 26
paste input "43"
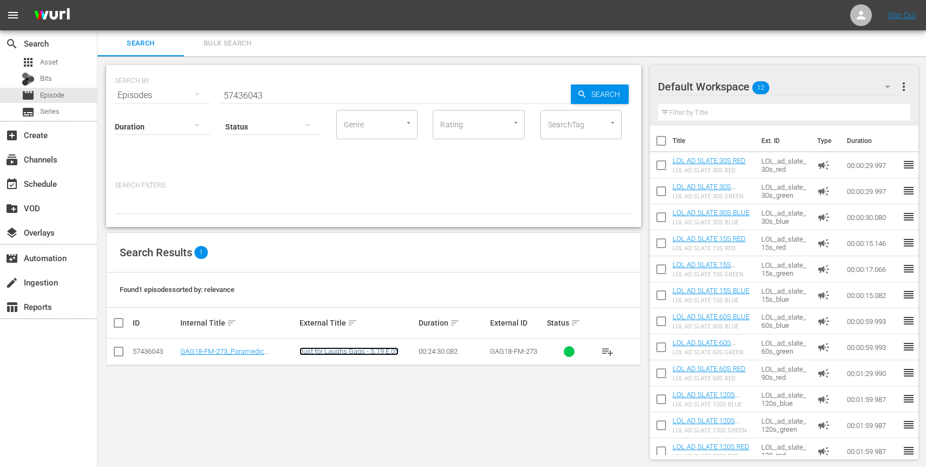
click at [338, 348] on link "Just for Laughs Gags - S.19 E.05" at bounding box center [348, 351] width 99 height 8
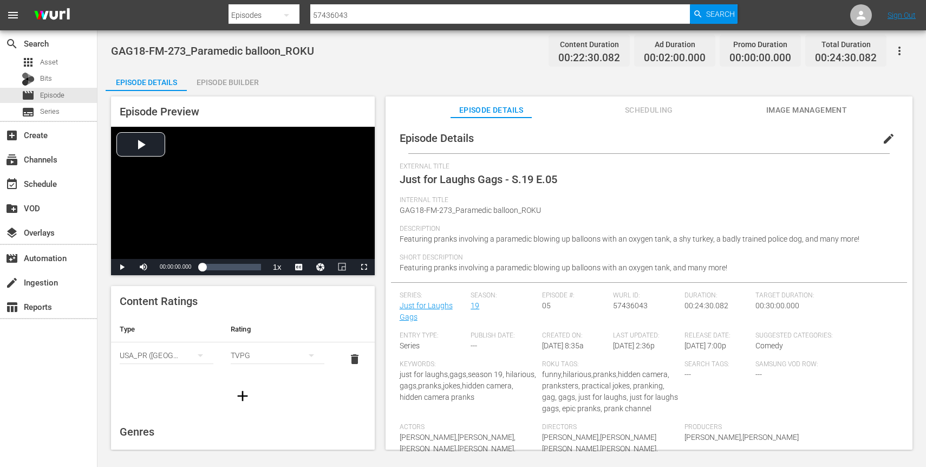
click at [882, 137] on span "edit" at bounding box center [888, 138] width 13 height 13
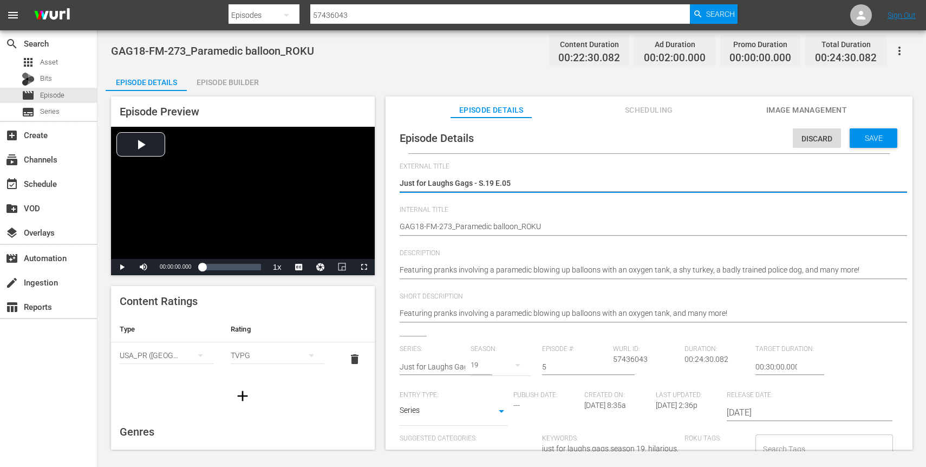
click at [485, 187] on textarea "Just for Laughs Gags - S.19 E.05" at bounding box center [646, 184] width 493 height 13
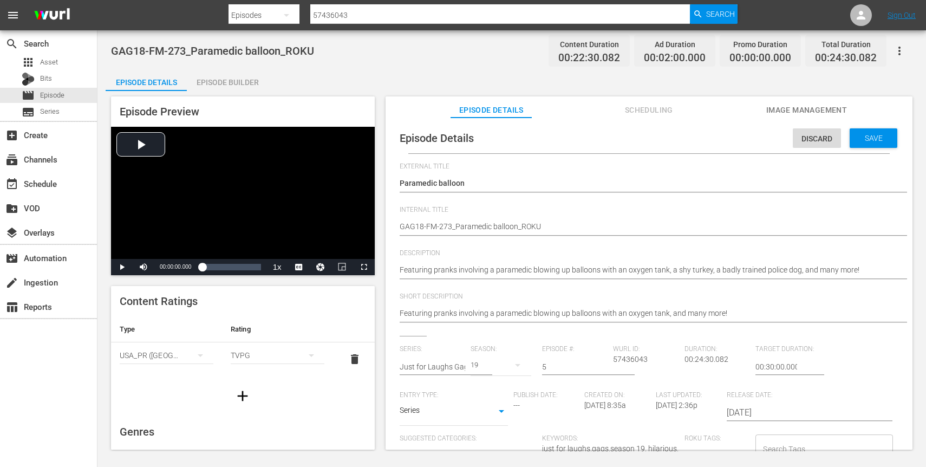
click at [616, 280] on div "Featuring pranks involving a paramedic blowing up balloons with an oxygen tank,…" at bounding box center [646, 271] width 493 height 26
click at [631, 261] on div "Featuring pranks involving a paramedic blowing up balloons with an oxygen tank,…" at bounding box center [646, 271] width 493 height 26
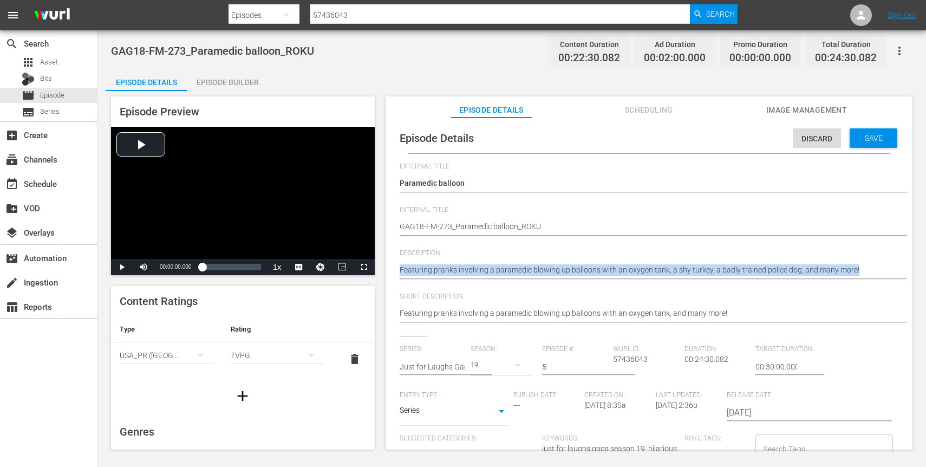
click at [631, 261] on div "Featuring pranks involving a paramedic blowing up balloons with an oxygen tank,…" at bounding box center [646, 271] width 493 height 26
copy div "Featuring pranks involving a paramedic blowing up balloons with an oxygen tank,…"
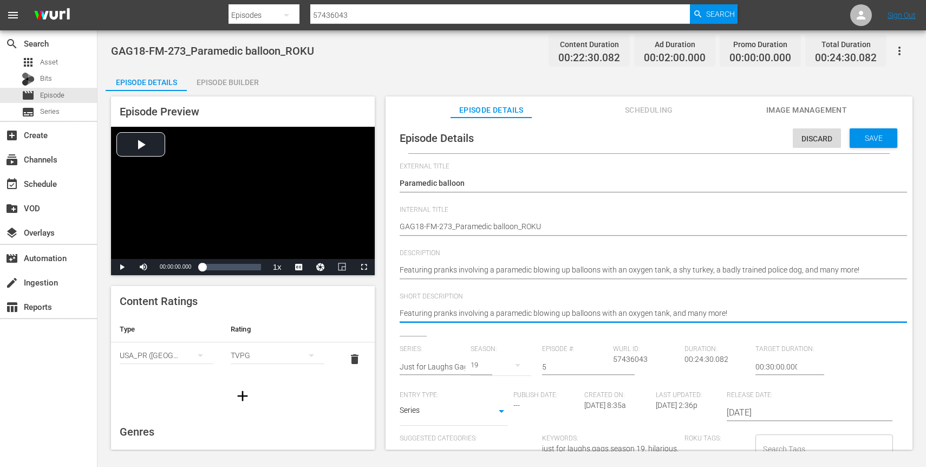
click at [641, 316] on textarea "Featuring pranks involving a paramedic blowing up balloons with an oxygen tank,…" at bounding box center [646, 314] width 493 height 13
paste textarea "Featuring pranks involving a paramedic blowing up balloons with an oxygen tank,…"
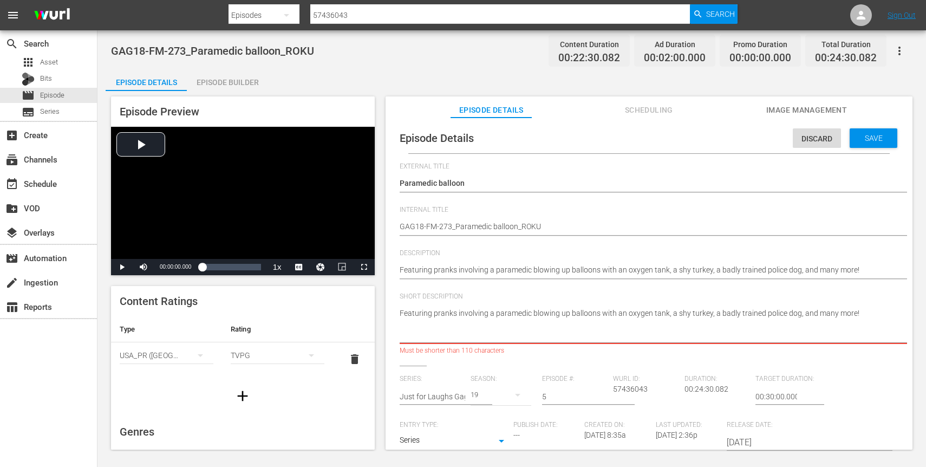
click at [763, 325] on textarea "Featuring pranks involving a paramedic blowing up balloons with an oxygen tank,…" at bounding box center [646, 325] width 493 height 34
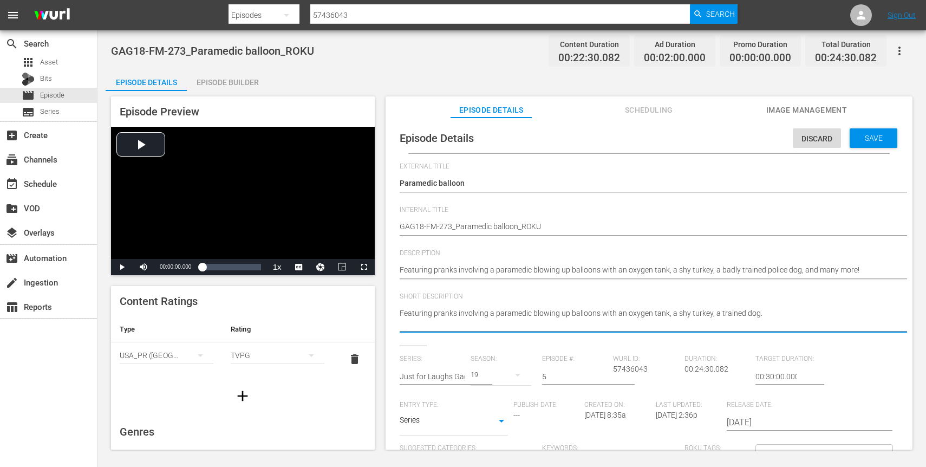
click at [714, 324] on textarea "Featuring pranks involving a paramedic blowing up balloons with an oxygen tank,…" at bounding box center [646, 319] width 493 height 23
click at [635, 325] on textarea "Featuring pranks involving a paramedic blowing up balloons with an oxygen tank,…" at bounding box center [646, 319] width 493 height 23
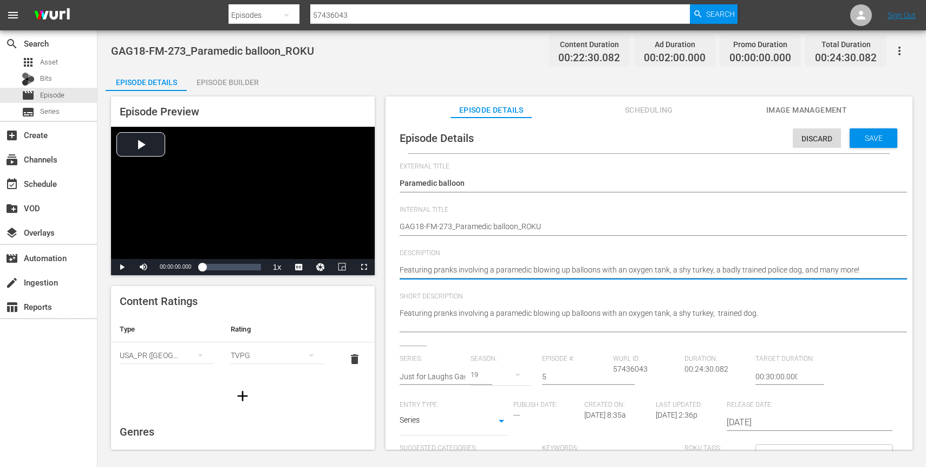
click at [626, 274] on textarea "Featuring pranks involving a paramedic blowing up balloons with an oxygen tank,…" at bounding box center [646, 270] width 493 height 13
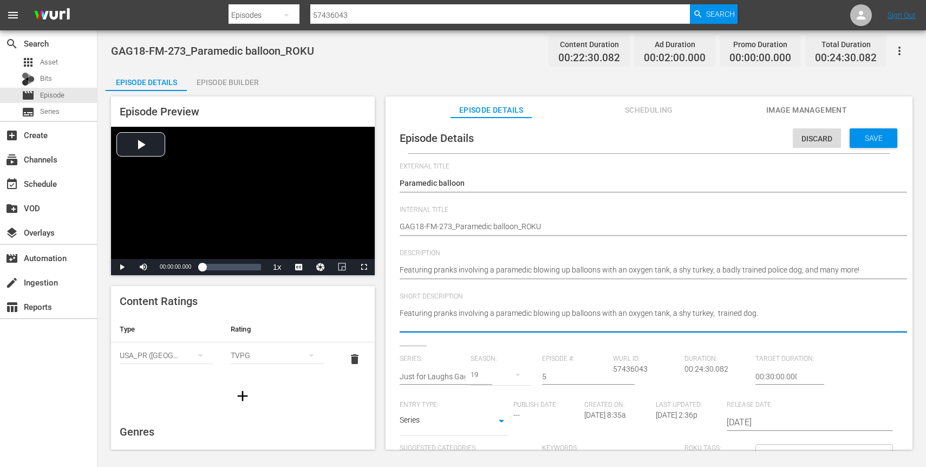
click at [615, 325] on textarea "Featuring pranks involving a paramedic blowing up balloons with an oxygen tank,…" at bounding box center [646, 319] width 493 height 23
paste textarea "a badly trained police dog, and many more!"
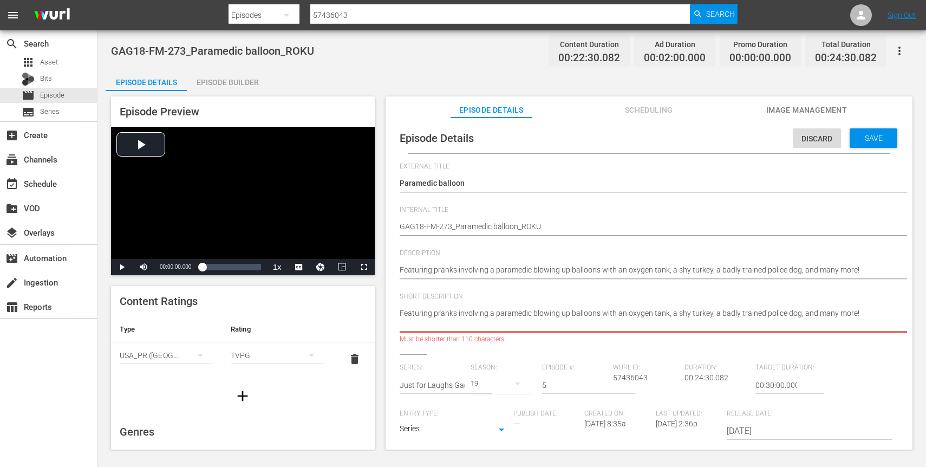
click at [659, 323] on textarea "Featuring pranks involving a paramedic blowing up balloons with an oxygen tank,…" at bounding box center [646, 319] width 493 height 23
click at [678, 324] on textarea "Featuring pranks involving a paramedic blowing up balloons with an oxygen tank,…" at bounding box center [646, 319] width 493 height 23
click at [703, 324] on textarea "Featuring pranks involving a paramedic blowing up balloons with an oxygen tank,…" at bounding box center [646, 319] width 493 height 23
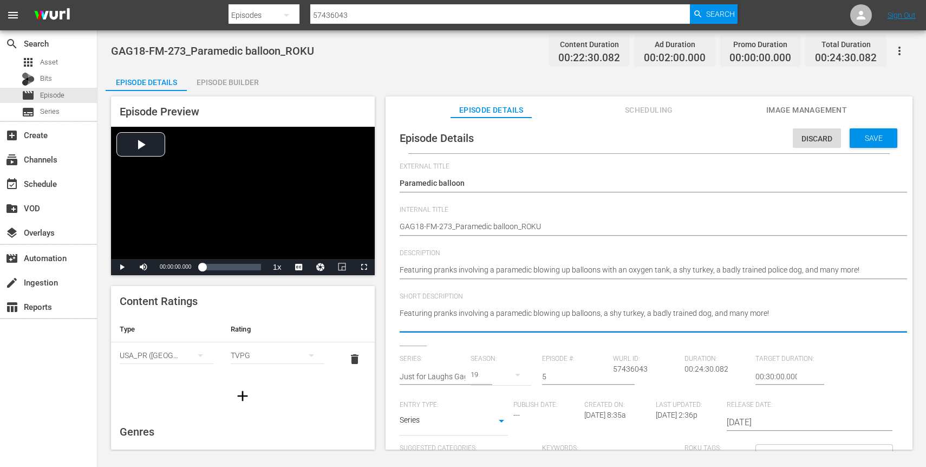
click at [778, 322] on textarea "Featuring pranks involving a paramedic blowing up balloons with an oxygen tank,…" at bounding box center [646, 319] width 493 height 23
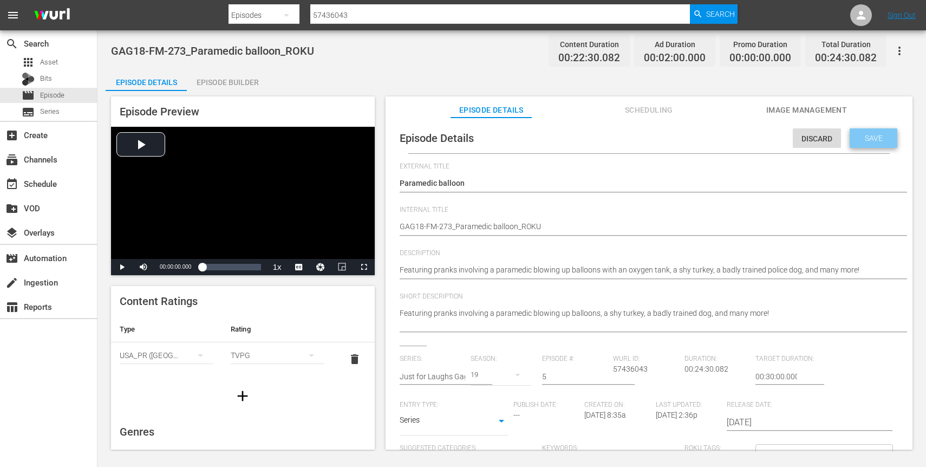
click at [856, 135] on span "Save" at bounding box center [873, 138] width 35 height 9
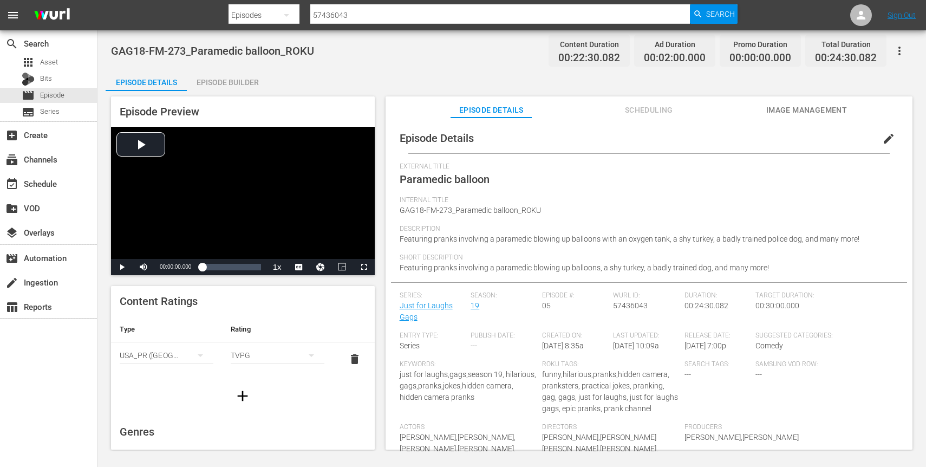
click at [538, 19] on input "57436043" at bounding box center [500, 15] width 380 height 26
paste input "383602"
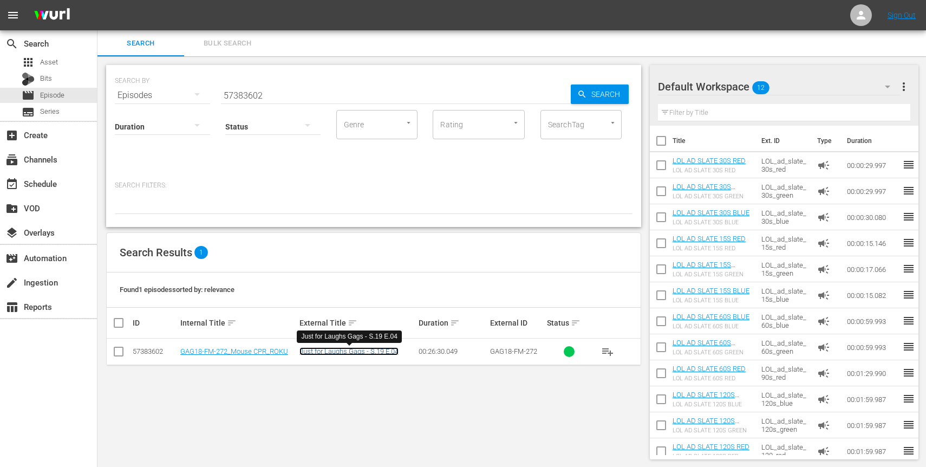
click at [375, 349] on link "Just for Laughs Gags - S.19 E.04" at bounding box center [348, 351] width 99 height 8
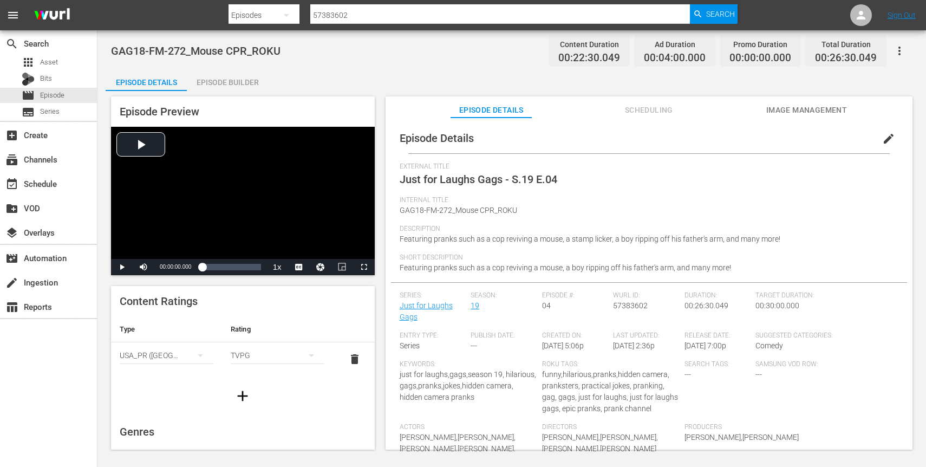
click at [890, 135] on button "edit" at bounding box center [888, 139] width 26 height 26
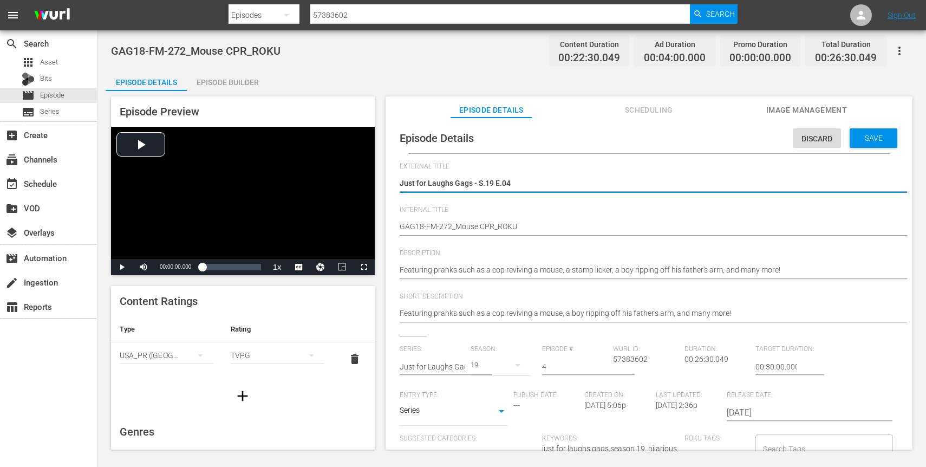
click at [404, 184] on textarea "Just for Laughs Gags - S.19 E.04" at bounding box center [646, 184] width 493 height 13
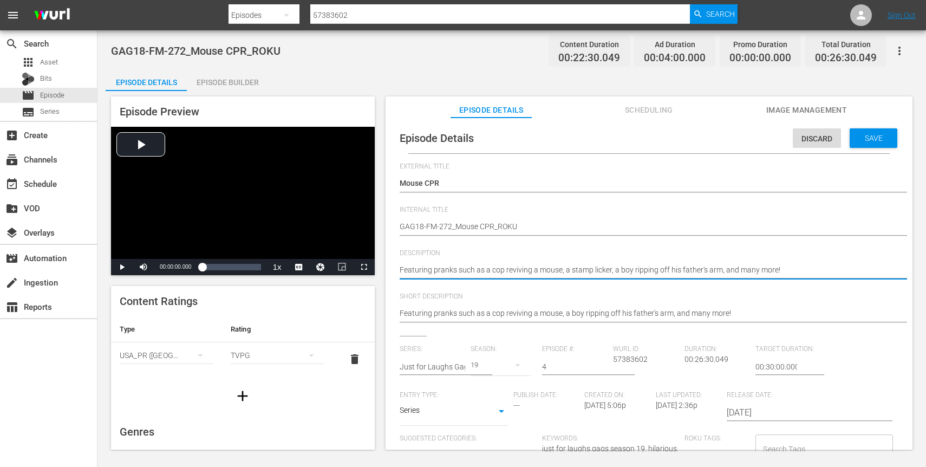
click at [595, 265] on textarea "Featuring pranks such as a cop reviving a mouse, a stamp licker, a boy ripping …" at bounding box center [646, 270] width 493 height 13
click at [607, 321] on div "Featuring pranks such as a cop reviving a mouse, a boy ripping off his father's…" at bounding box center [646, 314] width 493 height 26
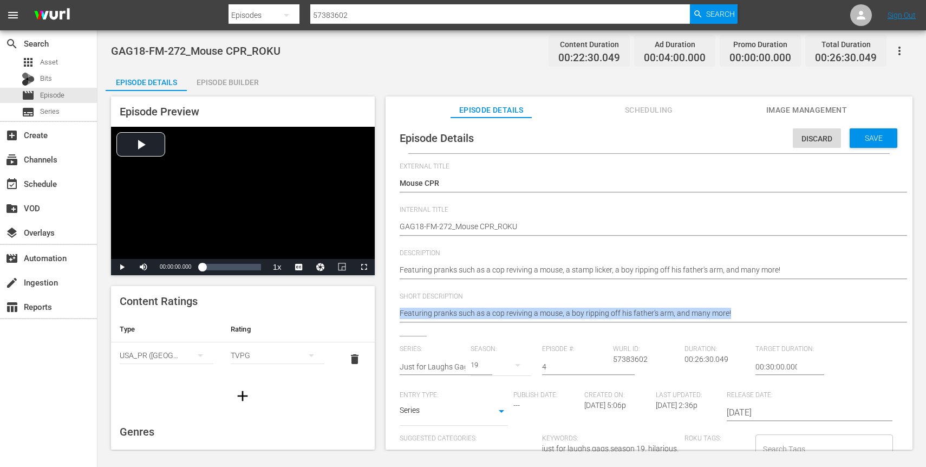
click at [607, 321] on div "Featuring pranks such as a cop reviving a mouse, a boy ripping off his father's…" at bounding box center [646, 314] width 493 height 26
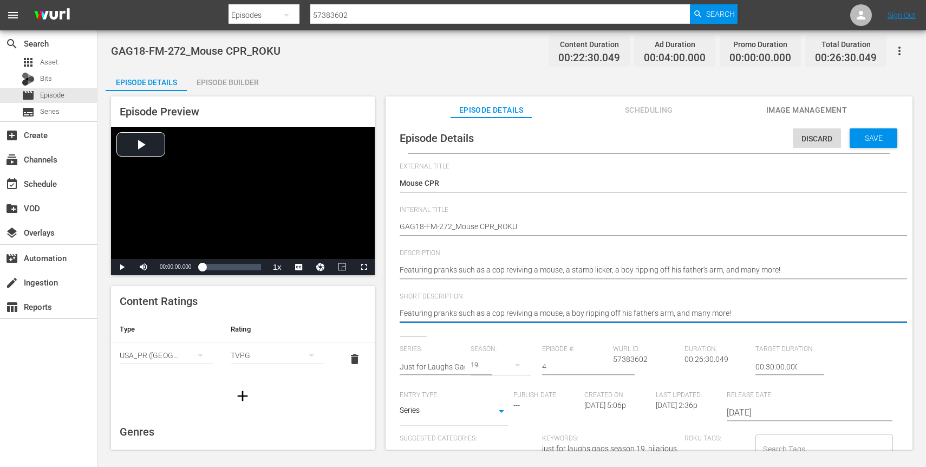
paste textarea "Featuring pranks such as a cop reviving a mouse, a stamp licker, a boy ripping …"
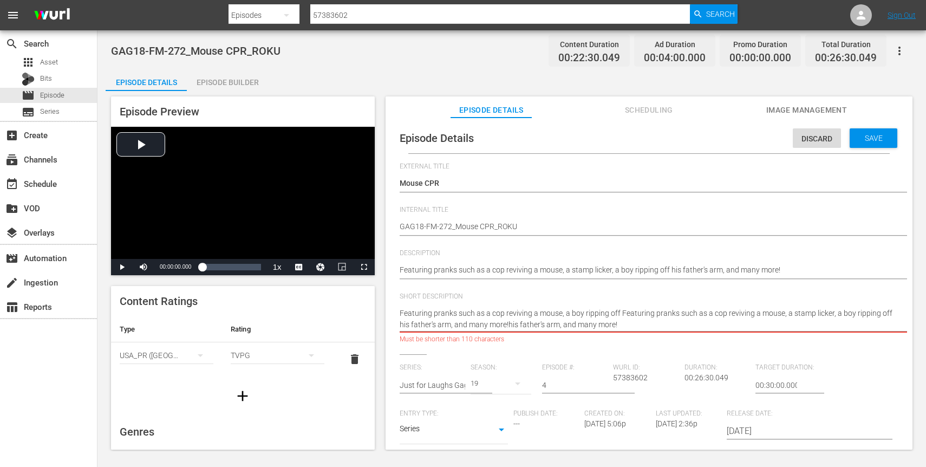
click at [620, 313] on textarea "Featuring pranks such as a cop reviving a mouse, a boy ripping off his father's…" at bounding box center [646, 319] width 493 height 23
paste textarea "stamp licker, a boy ripping off"
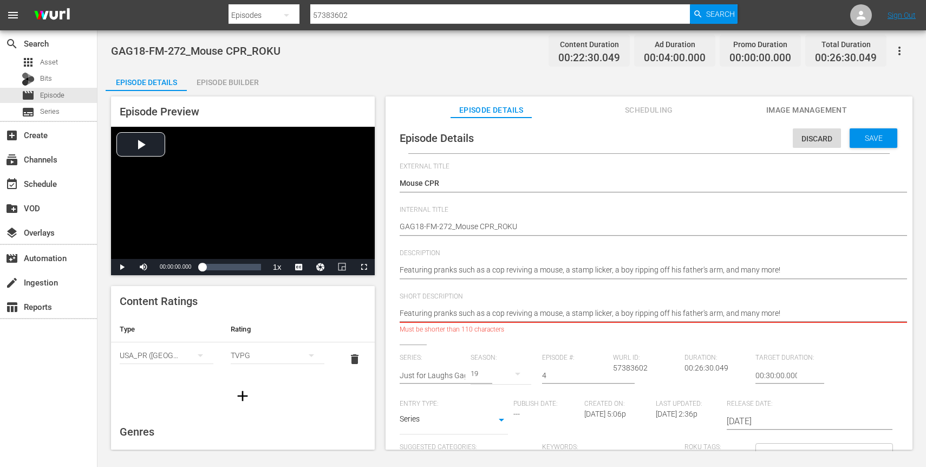
click at [741, 313] on textarea "Featuring pranks such as a cop reviving a mouse, a boy ripping off his father's…" at bounding box center [646, 314] width 493 height 13
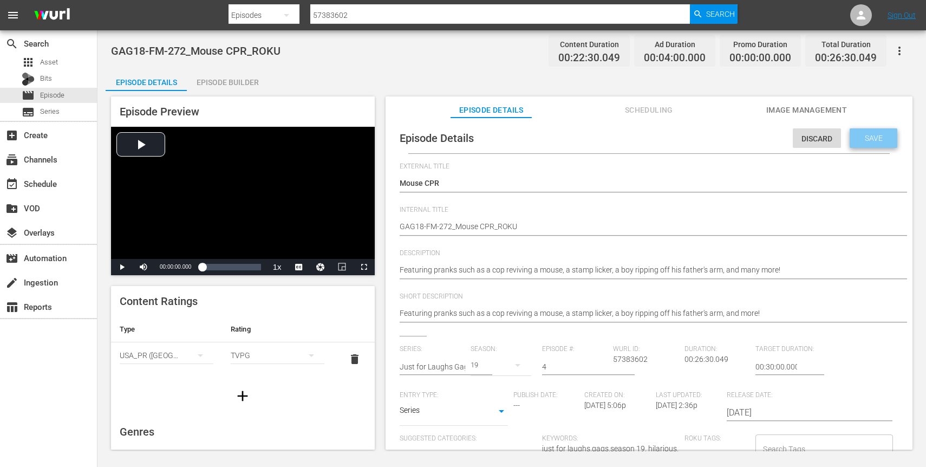
click at [877, 140] on span "Save" at bounding box center [873, 138] width 35 height 9
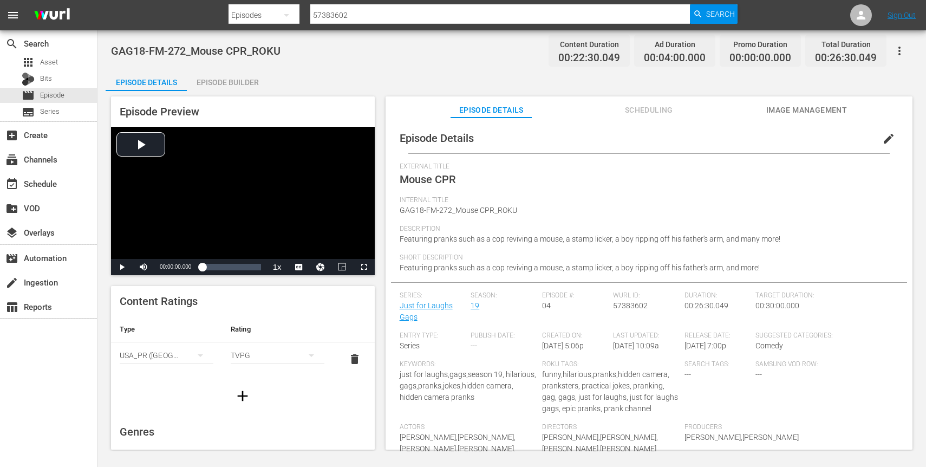
click at [365, 12] on input "57383602" at bounding box center [500, 15] width 380 height 26
paste input "0251"
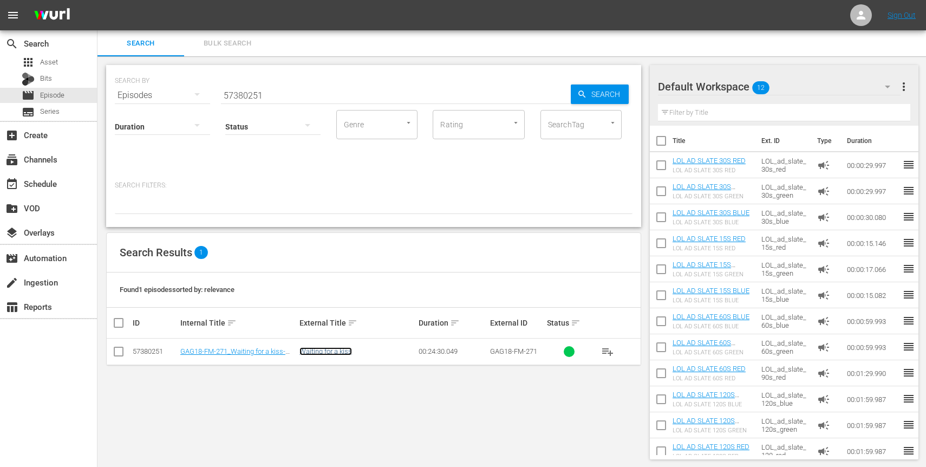
click at [320, 348] on link "Waiting for a kiss" at bounding box center [325, 351] width 53 height 8
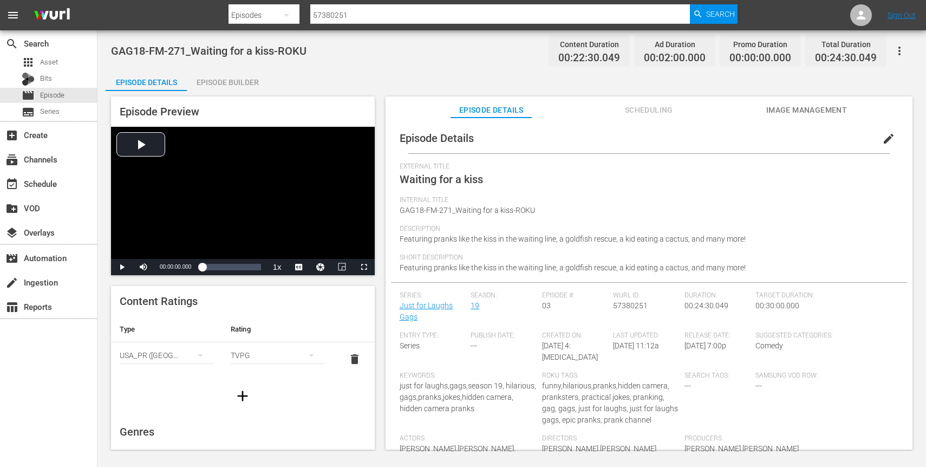
click at [397, 17] on input "57380251" at bounding box center [500, 15] width 380 height 26
paste input "38"
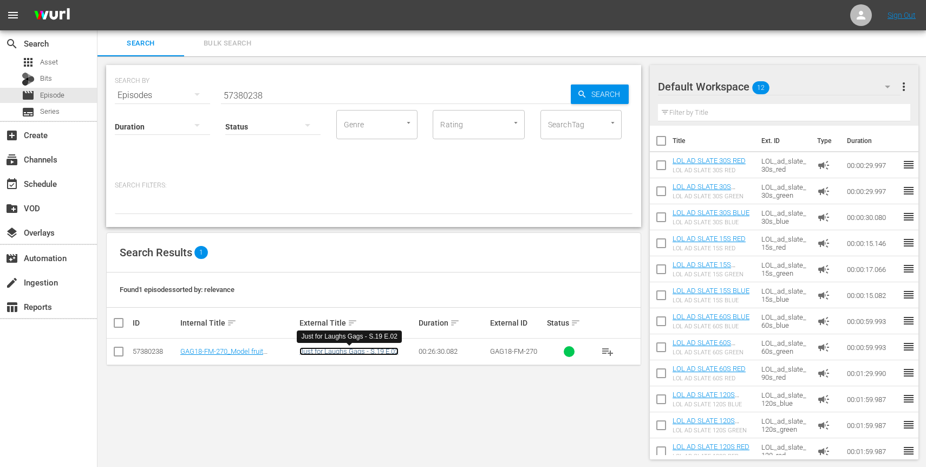
click at [378, 348] on link "Just for Laughs Gags - S.19 E.02" at bounding box center [348, 351] width 99 height 8
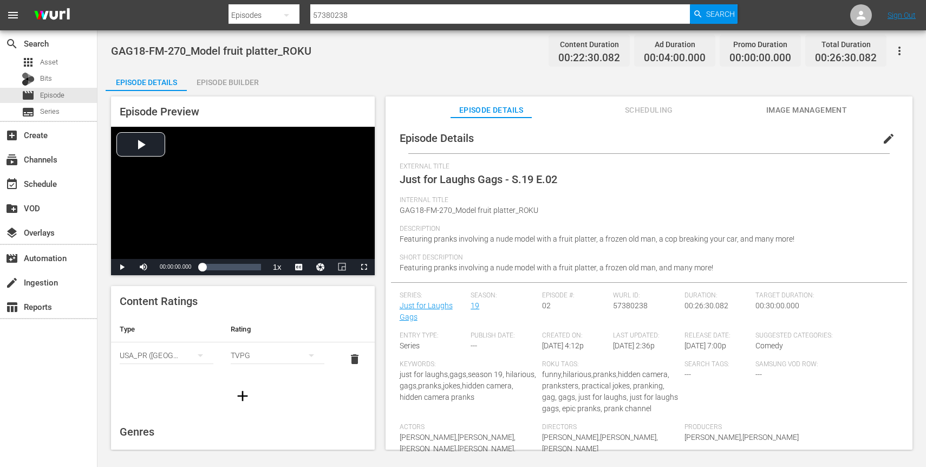
click at [882, 133] on span "edit" at bounding box center [888, 138] width 13 height 13
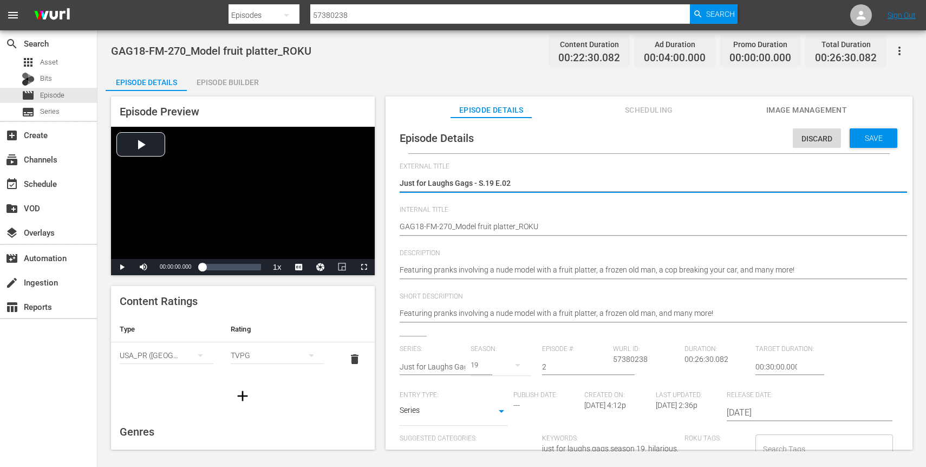
click at [606, 261] on div "Featuring pranks involving a nude model with a fruit platter, a frozen old man,…" at bounding box center [646, 271] width 493 height 26
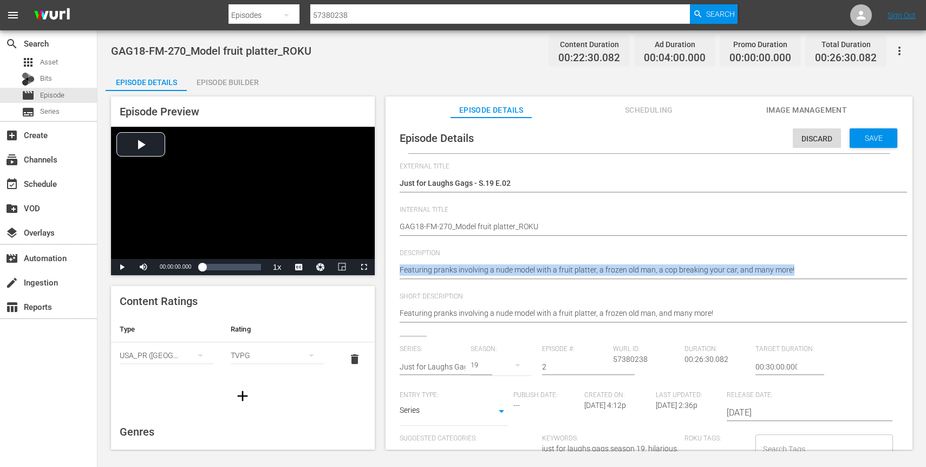
click at [606, 261] on div "Featuring pranks involving a nude model with a fruit platter, a frozen old man,…" at bounding box center [646, 271] width 493 height 26
copy div "Featuring pranks involving a nude model with a fruit platter, a frozen old man,…"
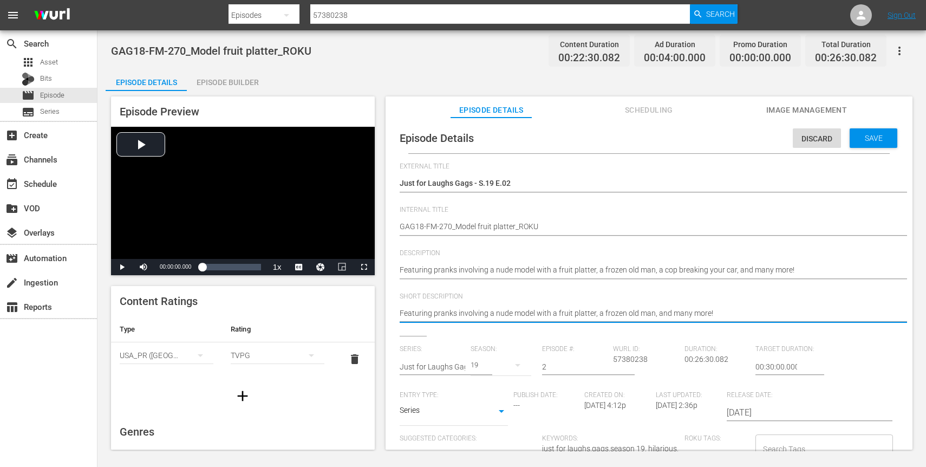
click at [605, 309] on textarea "Featuring pranks involving a nude model with a fruit platter, a frozen old man,…" at bounding box center [646, 314] width 493 height 13
paste textarea "Featuring pranks involving a nude model with a fruit platter, a frozen old man,…"
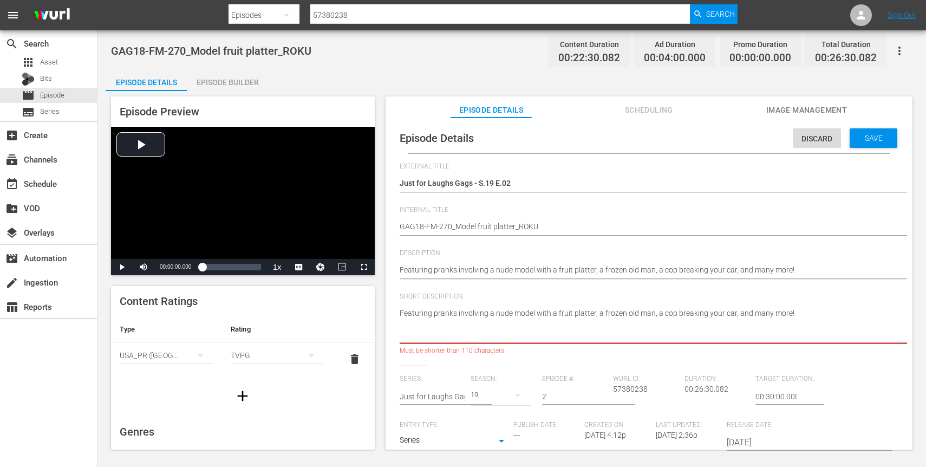
click at [755, 322] on textarea "Featuring pranks involving a nude model with a fruit platter, a frozen old man,…" at bounding box center [646, 325] width 493 height 34
click at [712, 325] on textarea "Featuring pranks involving a nude model with a fruit platter, a frozen old man,…" at bounding box center [646, 325] width 493 height 34
click at [667, 326] on textarea "Featuring pranks involving a nude model with a fruit platter, a frozen old man,…" at bounding box center [646, 325] width 493 height 34
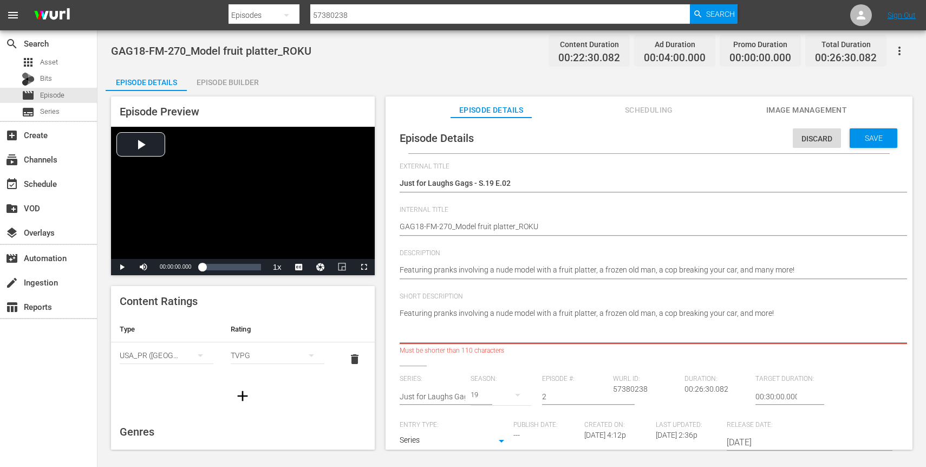
click at [667, 326] on textarea "Featuring pranks involving a nude model with a fruit platter, a frozen old man,…" at bounding box center [646, 325] width 493 height 34
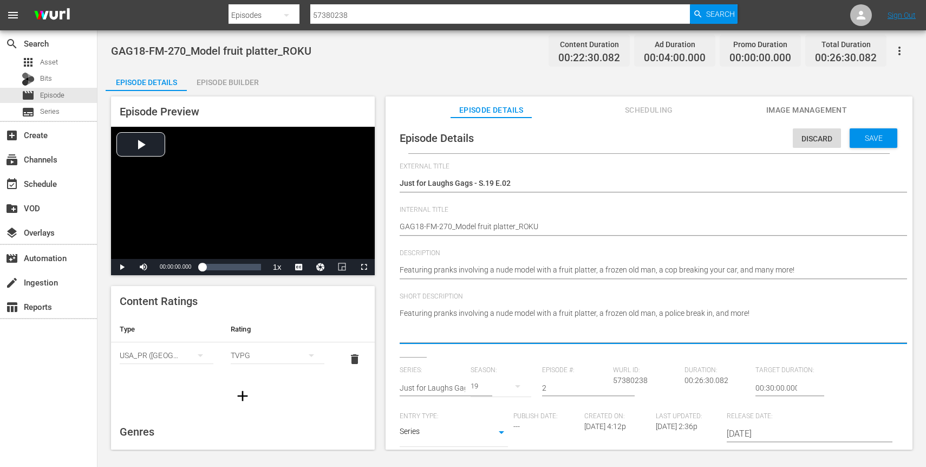
click at [794, 317] on textarea "Featuring pranks involving a nude model with a fruit platter, a frozen old man,…" at bounding box center [646, 325] width 493 height 34
click at [784, 323] on textarea "Featuring pranks involving a nude model with a fruit platter, a frozen old man,…" at bounding box center [646, 325] width 493 height 34
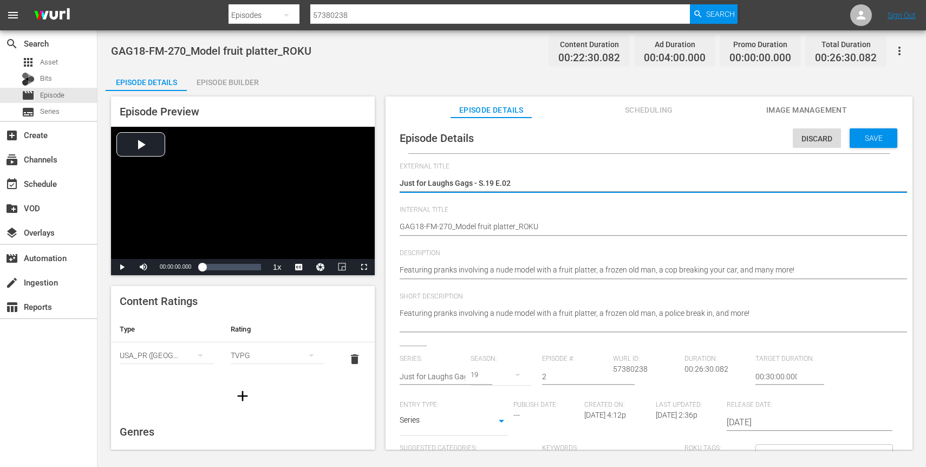
click at [472, 181] on textarea "Just for Laughs Gags - S.19 E.02" at bounding box center [646, 184] width 493 height 13
click at [872, 134] on span "Save" at bounding box center [873, 138] width 35 height 9
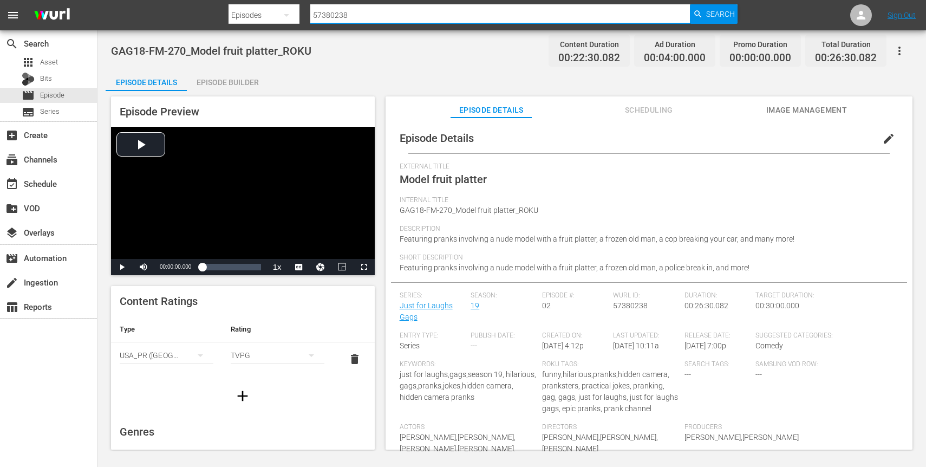
click at [538, 16] on input "57380238" at bounding box center [500, 15] width 380 height 26
paste input "78512"
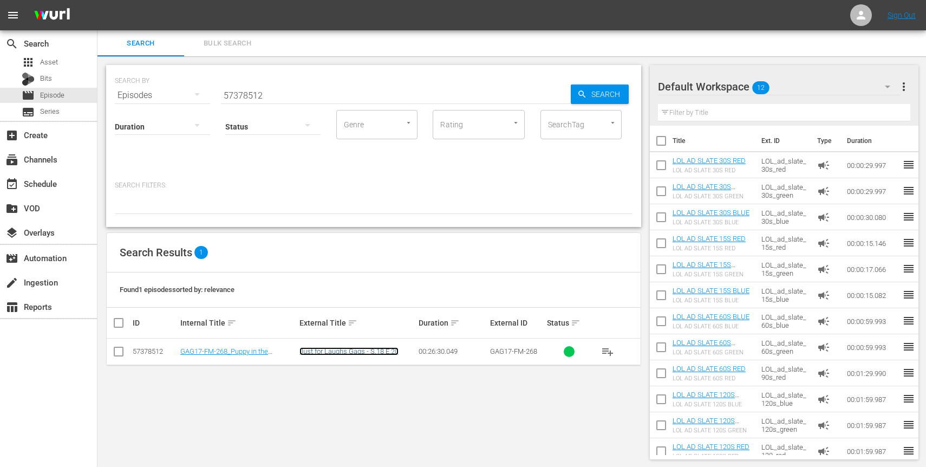
click at [373, 355] on link "Just for Laughs Gags - S.18 E.20" at bounding box center [348, 351] width 99 height 8
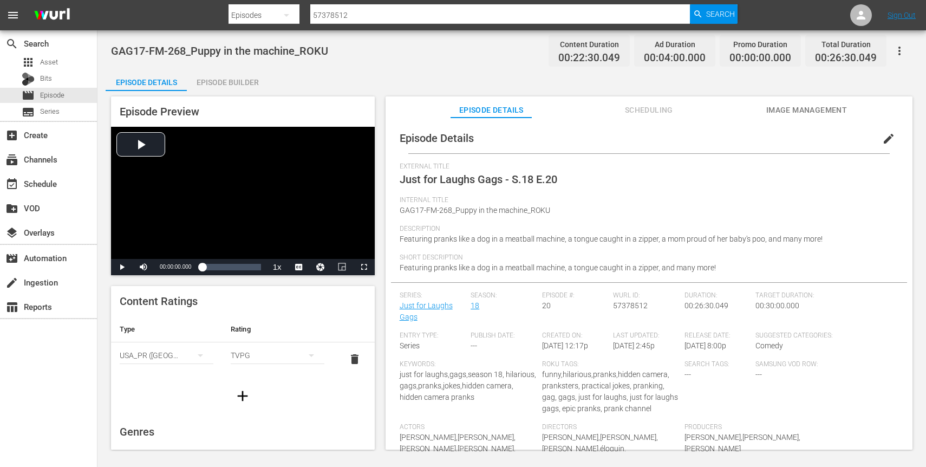
click at [883, 130] on button "edit" at bounding box center [888, 139] width 26 height 26
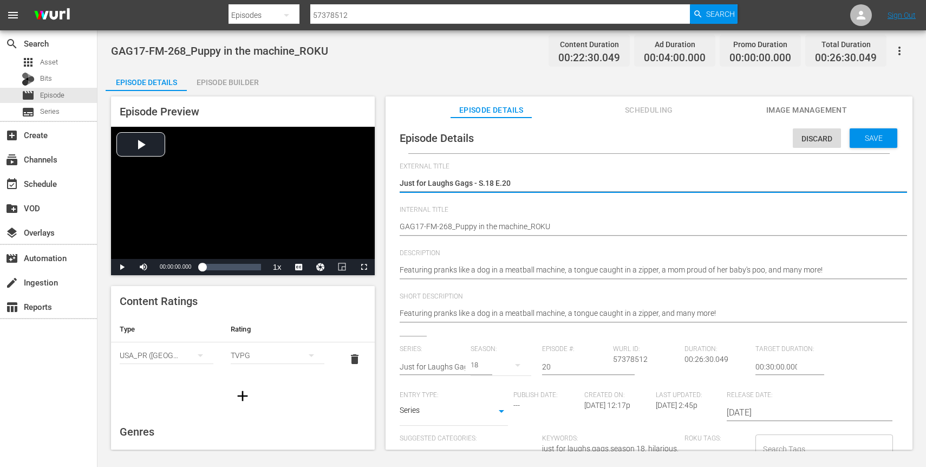
click at [554, 185] on textarea "Just for Laughs Gags - S.18 E.20" at bounding box center [646, 184] width 493 height 13
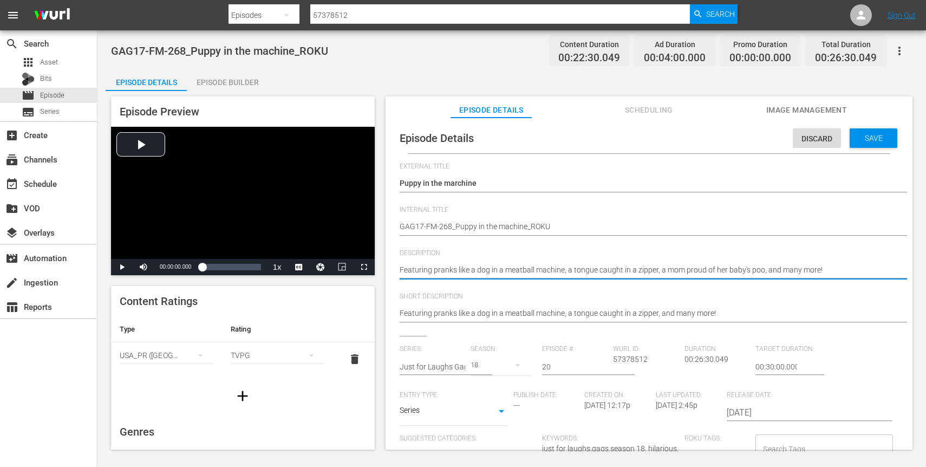
click at [691, 270] on textarea "Featuring pranks like a dog in a meatball machine, a tongue caught in a zipper,…" at bounding box center [646, 270] width 493 height 13
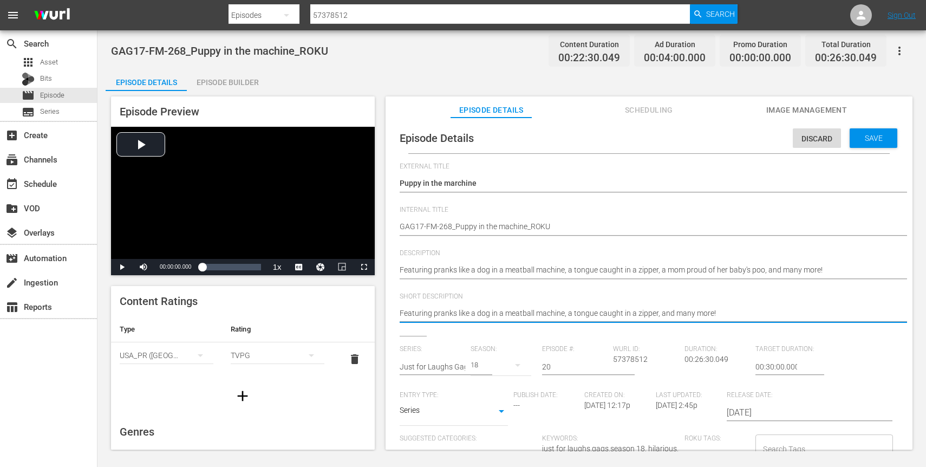
click at [685, 309] on textarea "Featuring pranks like a dog in a meatball machine, a tongue caught in a zipper,…" at bounding box center [646, 314] width 493 height 13
paste textarea "mom proud of her baby's poo, a"
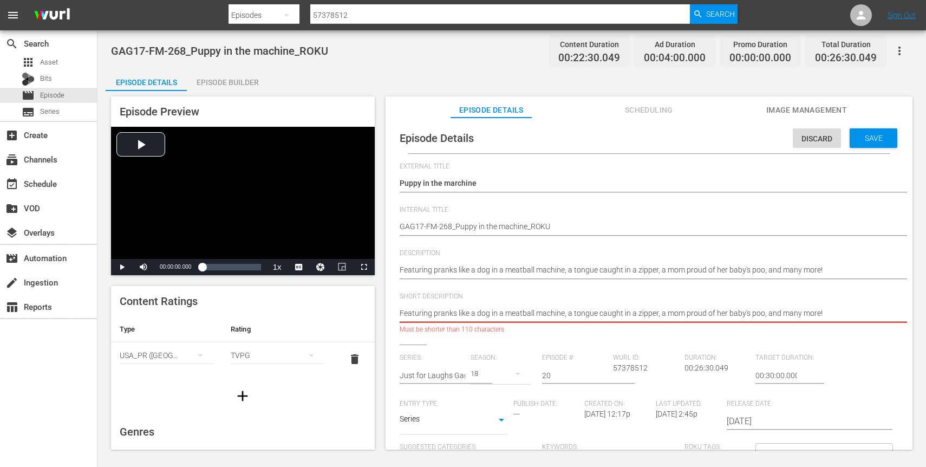
click at [755, 318] on textarea "Featuring pranks like a dog in a meatball machine, a tongue caught in a zipper,…" at bounding box center [646, 314] width 493 height 13
click at [764, 314] on textarea "Featuring pranks like a dog in a meatball machine, a tongue caught in a zipper,…" at bounding box center [646, 314] width 493 height 13
click at [792, 312] on textarea "Featuring pranks like a dog in a meatball machine, a tongue caught in a zipper,…" at bounding box center [646, 314] width 493 height 13
click at [697, 313] on textarea "Featuring pranks like a dog in a meatball machine, a tongue caught in a zipper,…" at bounding box center [646, 314] width 493 height 13
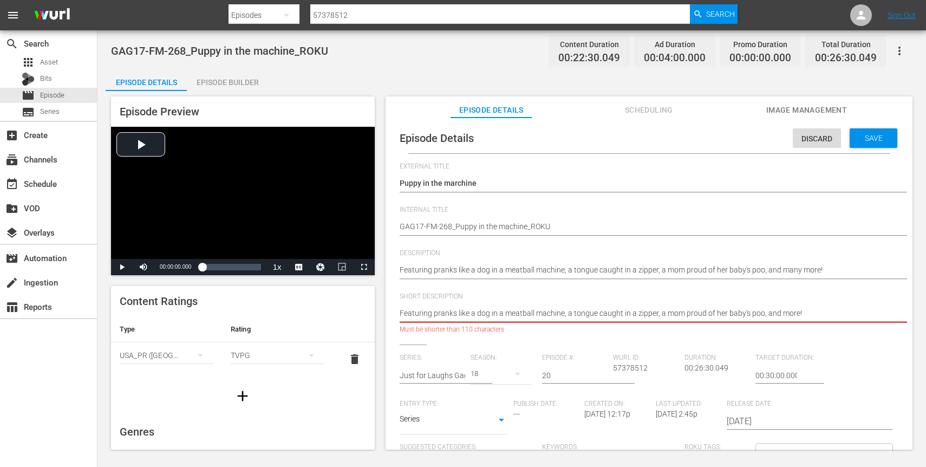
click at [697, 313] on textarea "Featuring pranks like a dog in a meatball machine, a tongue caught in a zipper,…" at bounding box center [646, 314] width 493 height 13
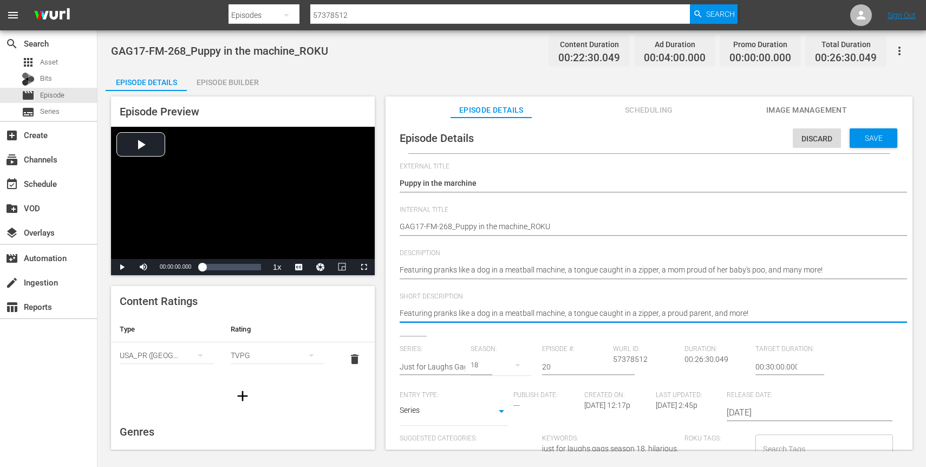
click at [730, 315] on textarea "Featuring pranks like a dog in a meatball machine, a tongue caught in a zipper,…" at bounding box center [646, 314] width 493 height 13
click at [861, 138] on span "Save" at bounding box center [873, 138] width 35 height 9
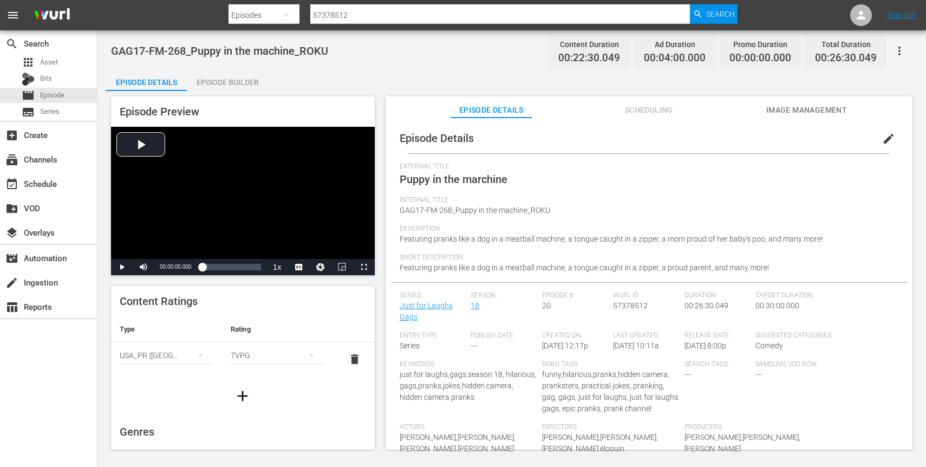
click at [331, 12] on input "57378512" at bounding box center [500, 15] width 380 height 26
paste input "0"
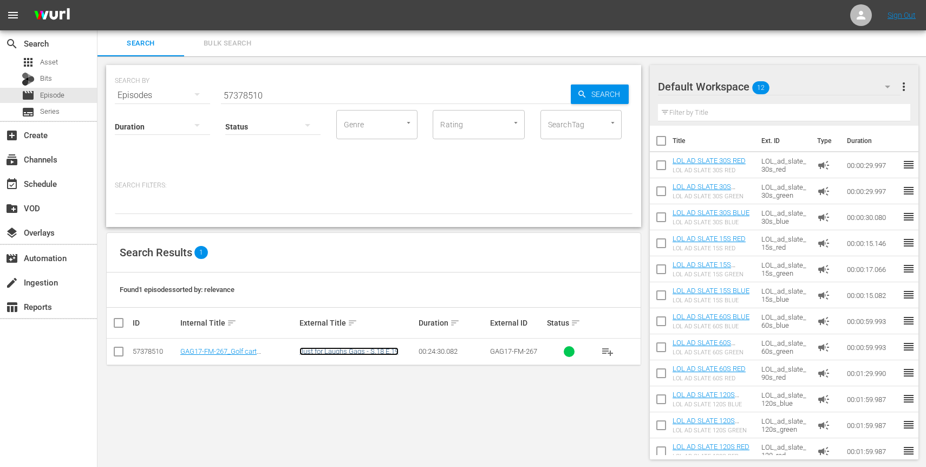
click at [362, 353] on link "Just for Laughs Gags - S.18 E.19" at bounding box center [348, 351] width 99 height 8
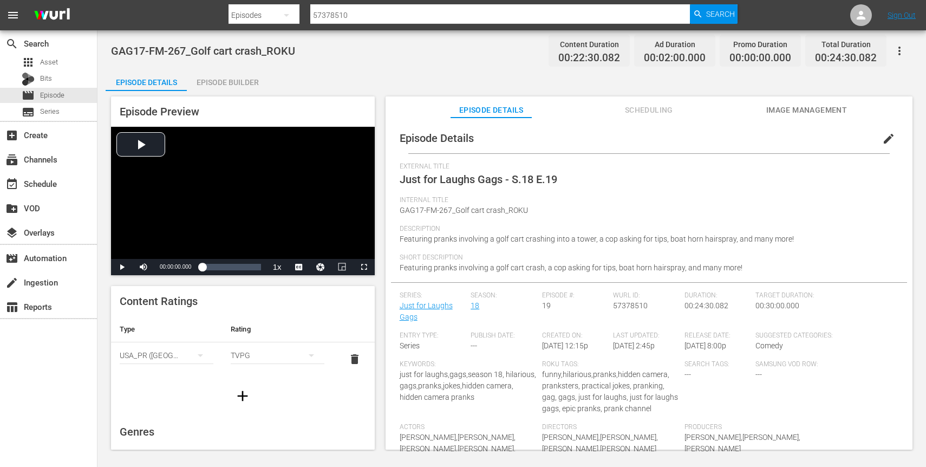
click at [882, 141] on span "edit" at bounding box center [888, 138] width 13 height 13
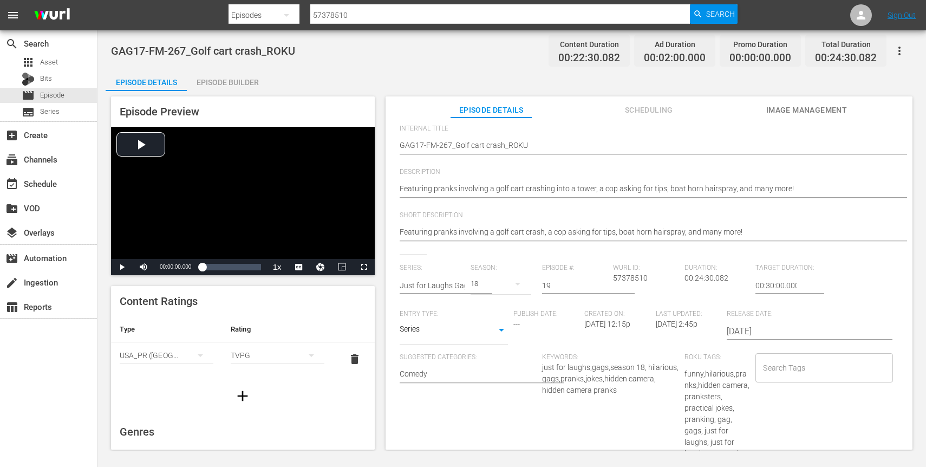
scroll to position [110, 0]
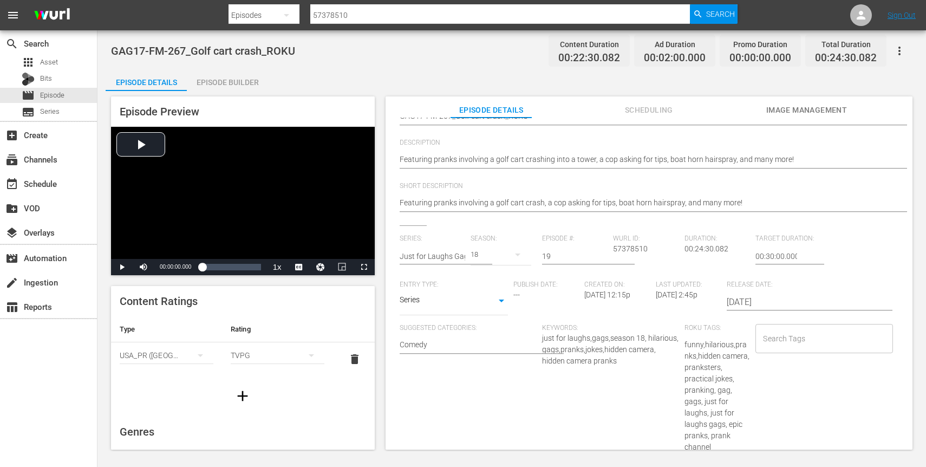
click at [791, 342] on input "Search Tags" at bounding box center [815, 338] width 111 height 19
click at [799, 368] on li "Add "roku"" at bounding box center [818, 368] width 135 height 18
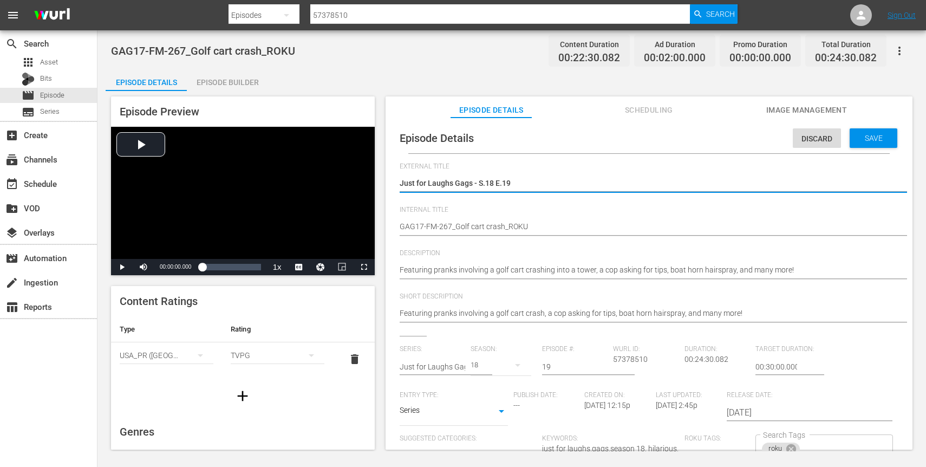
click at [538, 182] on textarea "Just for Laughs Gags - S.18 E.19" at bounding box center [646, 184] width 493 height 13
click at [716, 263] on div "Featuring pranks involving a golf cart crashing into a tower, a cop asking for …" at bounding box center [646, 271] width 493 height 26
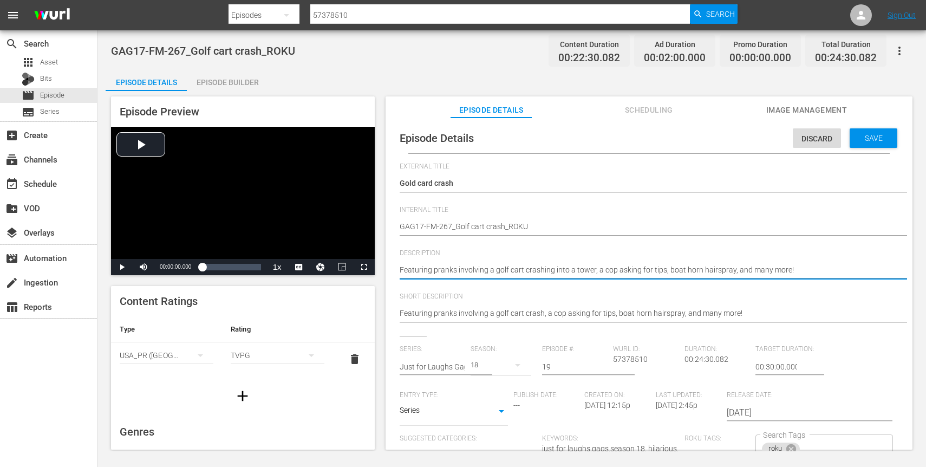
click at [716, 264] on textarea "Featuring pranks involving a golf cart crashing into a tower, a cop asking for …" at bounding box center [646, 270] width 493 height 13
click at [711, 268] on textarea "Featuring pranks involving a golf cart crashing into a tower, a cop asking for …" at bounding box center [646, 270] width 493 height 13
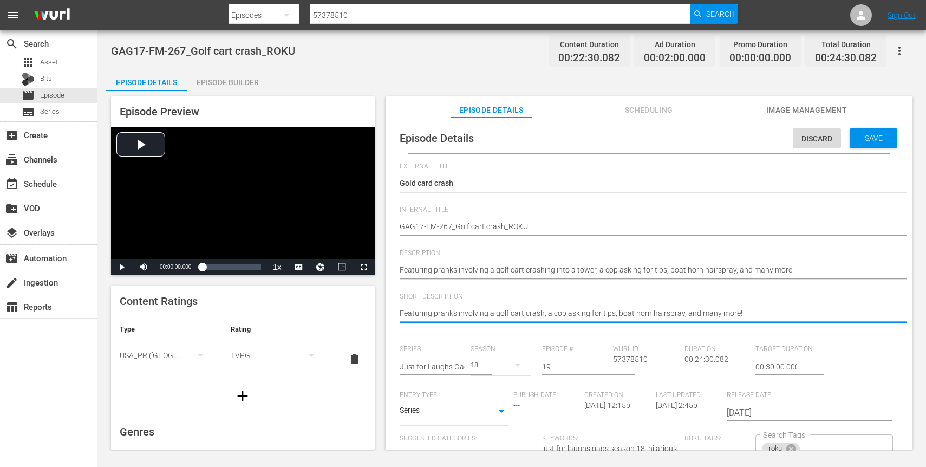
click at [699, 318] on textarea "Featuring pranks involving a golf cart crash, a cop asking for tips, boat horn …" at bounding box center [646, 314] width 493 height 13
paste textarea "ing into a tower"
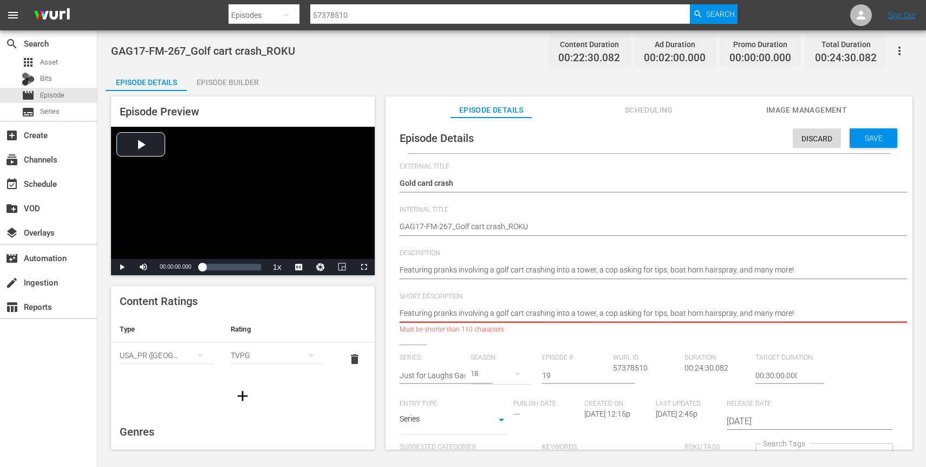
click at [750, 312] on textarea "Featuring pranks involving a golf cart crash, a cop asking for tips, boat horn …" at bounding box center [646, 314] width 493 height 13
click at [613, 304] on div "Featuring pranks involving a golf cart crash, a cop asking for tips, boat horn …" at bounding box center [646, 314] width 493 height 26
click at [498, 315] on textarea "Featuring pranks involving a golf cart crash, a cop asking for tips, boat horn …" at bounding box center [646, 314] width 493 height 13
click at [576, 312] on textarea "Featuring pranks involving a golf cart crash, a cop asking for tips, boat horn …" at bounding box center [646, 314] width 493 height 13
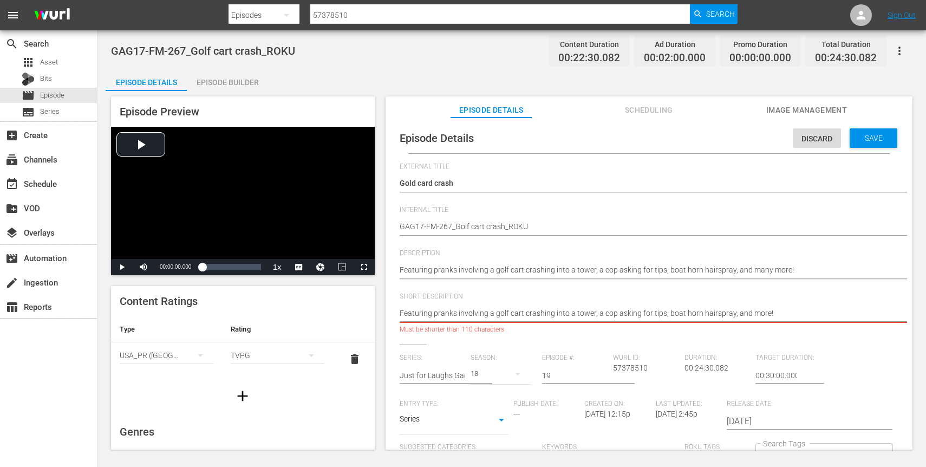
click at [576, 312] on textarea "Featuring pranks involving a golf cart crash, a cop asking for tips, boat horn …" at bounding box center [646, 314] width 493 height 13
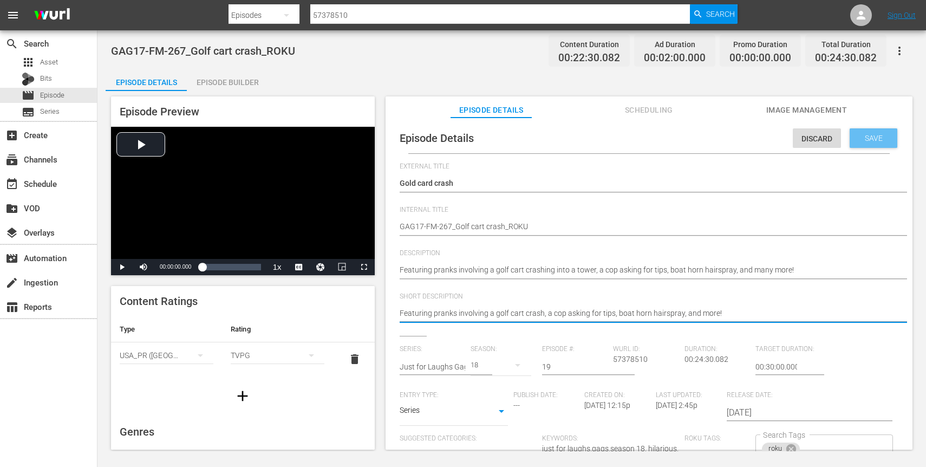
click at [857, 139] on span "Save" at bounding box center [873, 138] width 35 height 9
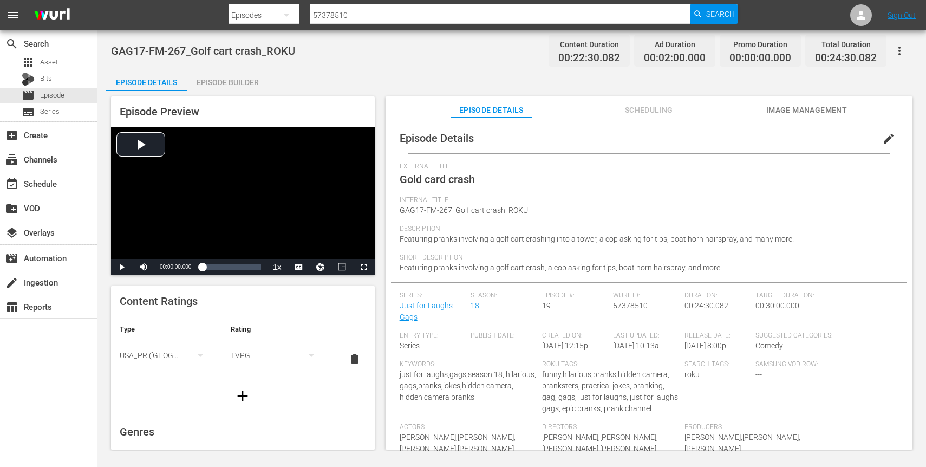
click at [431, 22] on input "57378510" at bounding box center [500, 15] width 380 height 26
paste input "05"
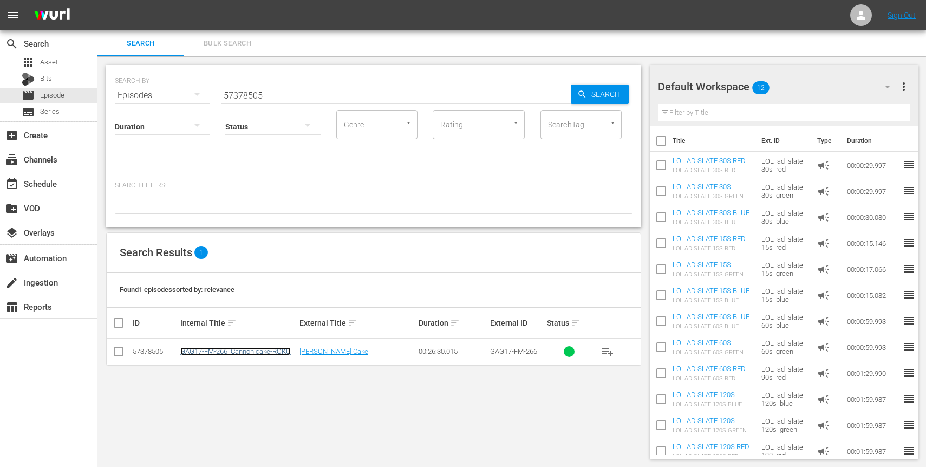
click at [264, 354] on link "GAG17-FM-266_Cannon cake-ROKU" at bounding box center [235, 351] width 110 height 8
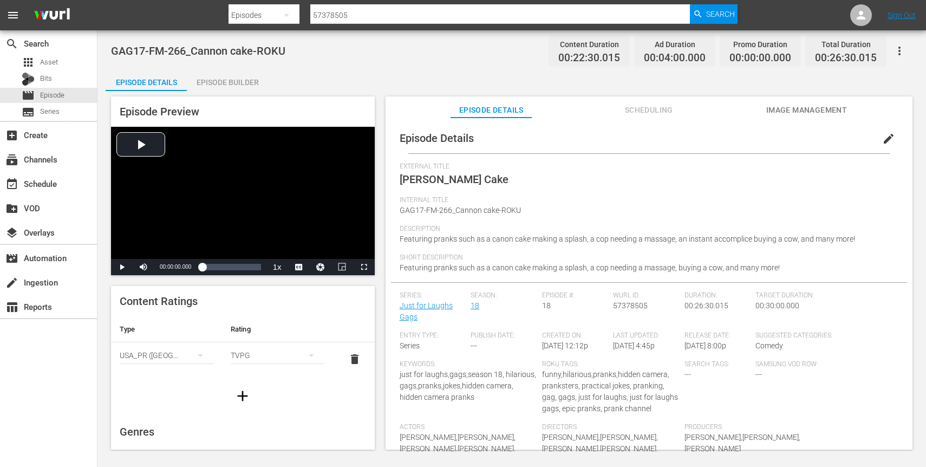
click at [465, 15] on input "57378505" at bounding box center [500, 15] width 380 height 26
paste input "477"
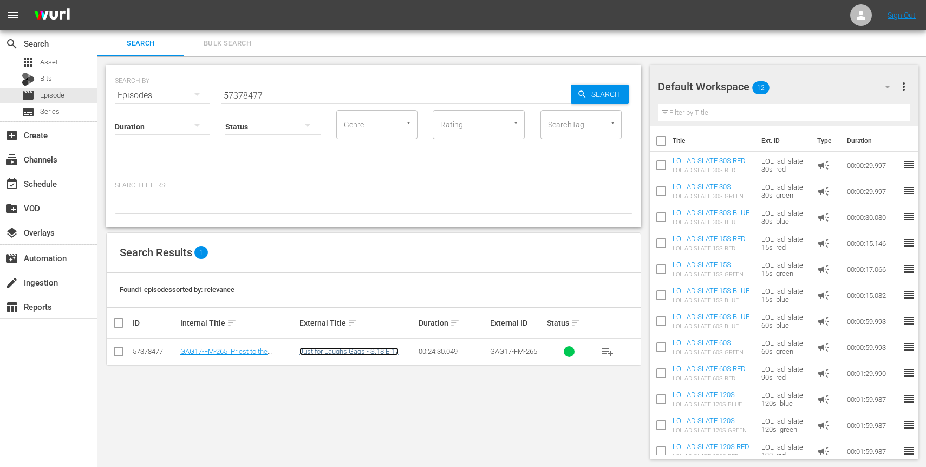
click at [324, 348] on link "Just for Laughs Gags - S.18 E.17" at bounding box center [348, 351] width 99 height 8
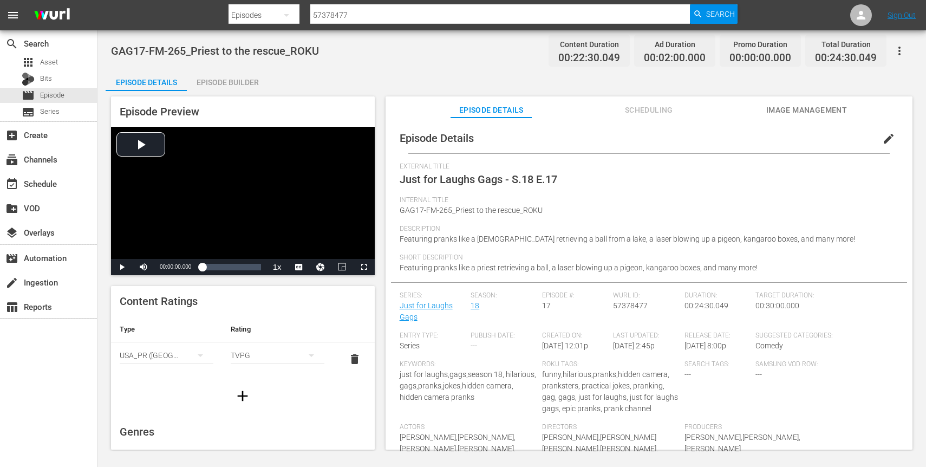
click at [875, 139] on button "edit" at bounding box center [888, 139] width 26 height 26
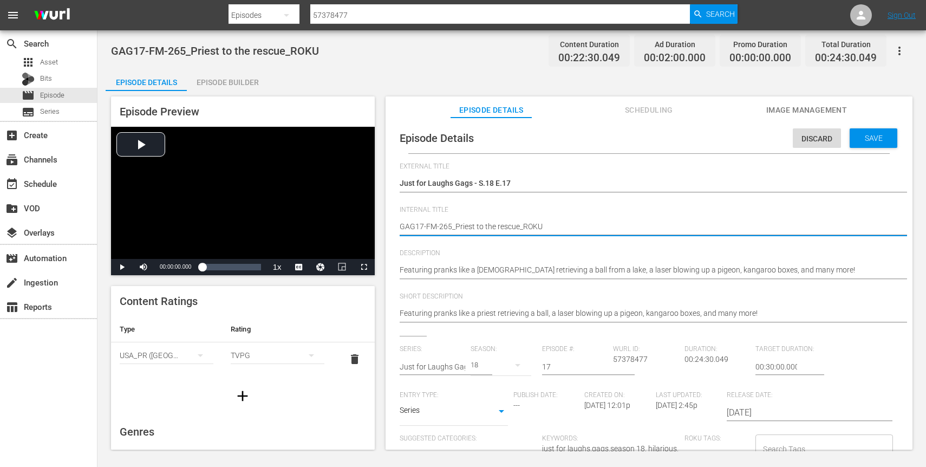
click at [482, 230] on textarea "GAG17-FM-265_Priest to the rescue_ROKU" at bounding box center [646, 227] width 493 height 13
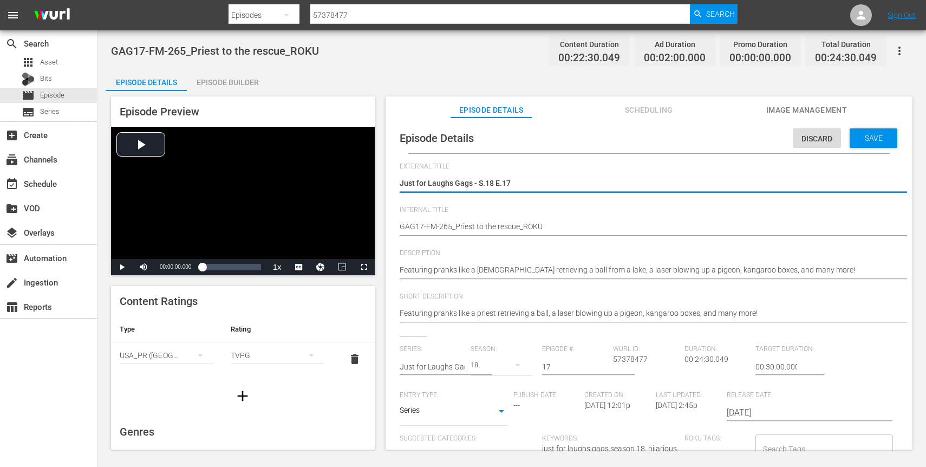
click at [479, 187] on textarea "Just for Laughs Gags - S.18 E.17" at bounding box center [646, 184] width 493 height 13
click at [637, 292] on span "Short Description" at bounding box center [646, 296] width 493 height 9
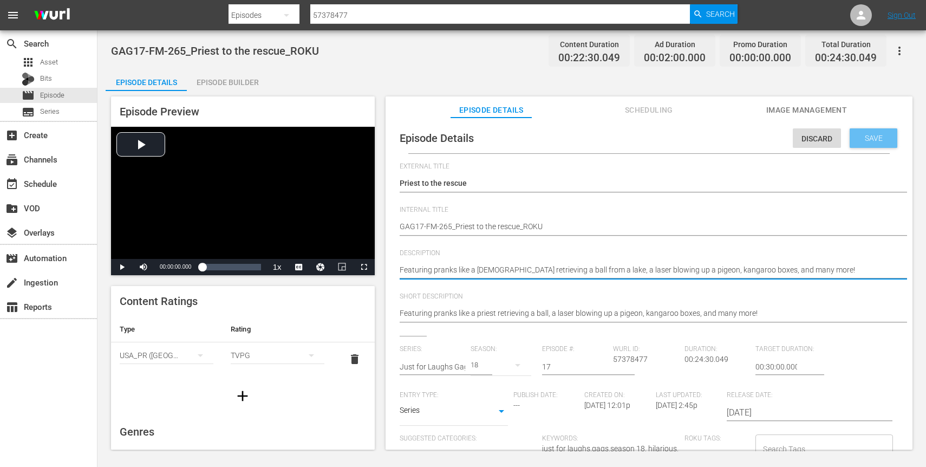
click at [863, 142] on span "Save" at bounding box center [873, 138] width 35 height 9
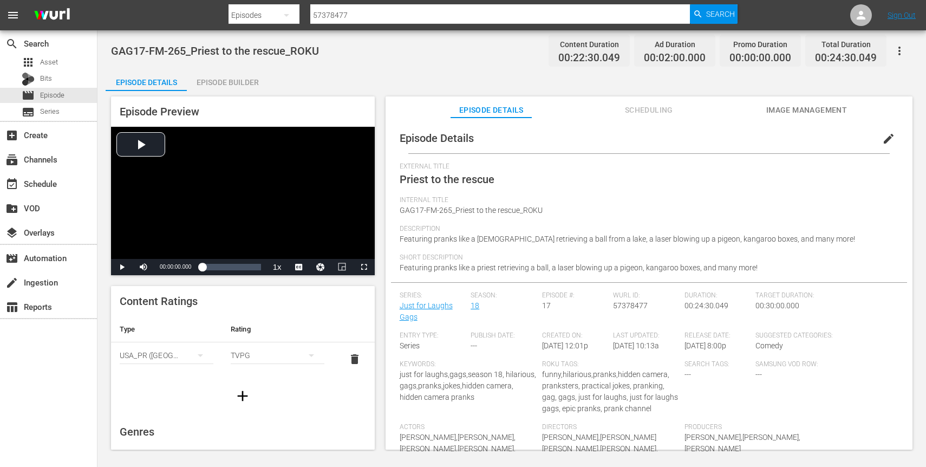
click at [381, 17] on input "57378477" at bounding box center [500, 15] width 380 height 26
paste input "2"
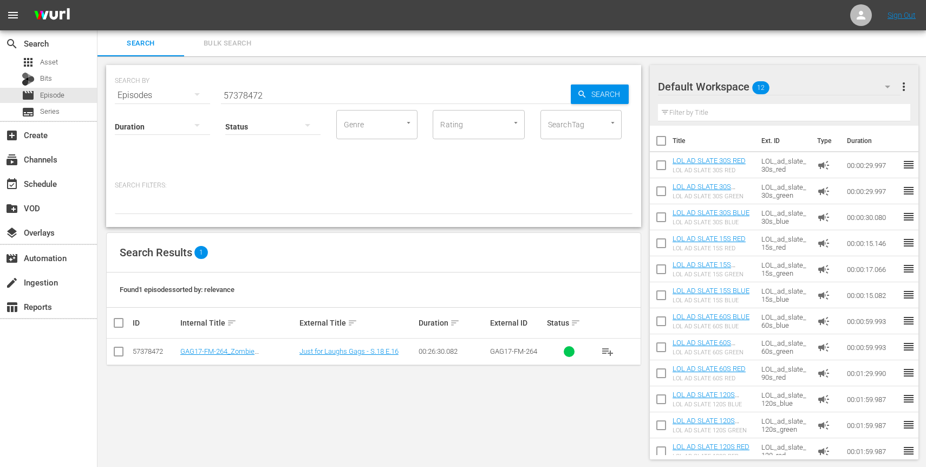
click at [364, 346] on td "Just for Laughs Gags - S.18 E.16" at bounding box center [357, 351] width 119 height 27
click at [360, 352] on link "Just for Laughs Gags - S.18 E.16" at bounding box center [348, 351] width 99 height 8
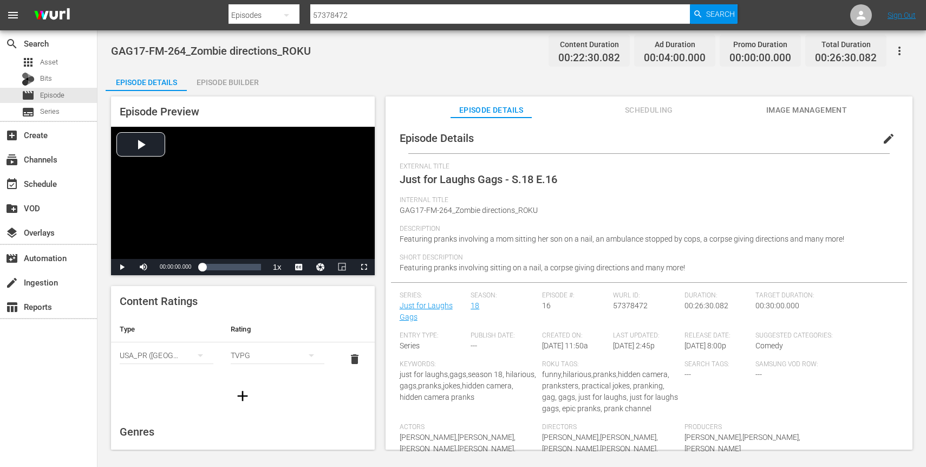
click at [882, 137] on span "edit" at bounding box center [888, 138] width 13 height 13
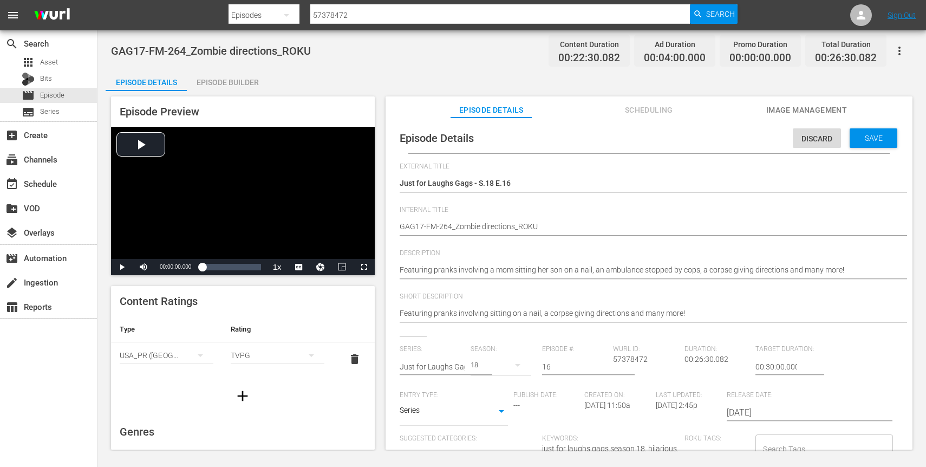
click at [516, 218] on div "GAG17-FM-264_Zombie directions_ROKU GAG17-FM-264_Zombie directions_ROKU" at bounding box center [646, 227] width 493 height 26
click at [487, 173] on div "Just for Laughs Gags - S.18 E.16 Just for Laughs Gags - S.18 E.16" at bounding box center [646, 184] width 493 height 26
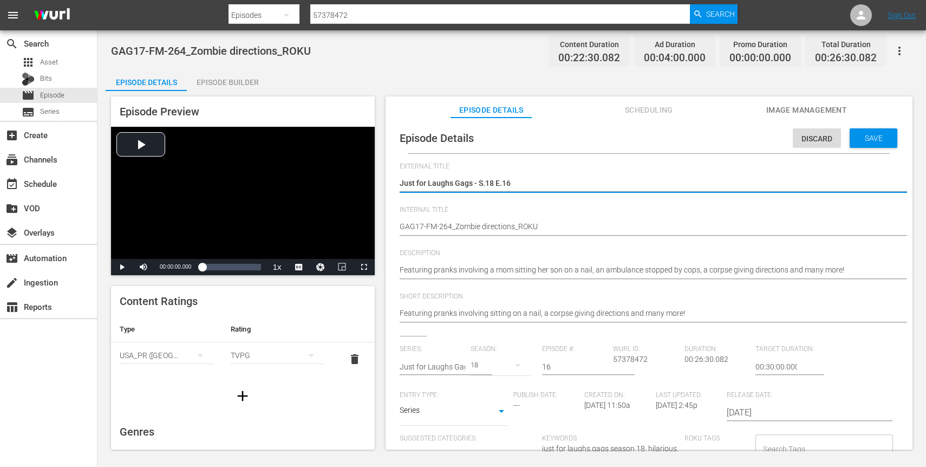
click at [481, 185] on textarea "Just for Laughs Gags - S.18 E.16" at bounding box center [646, 184] width 493 height 13
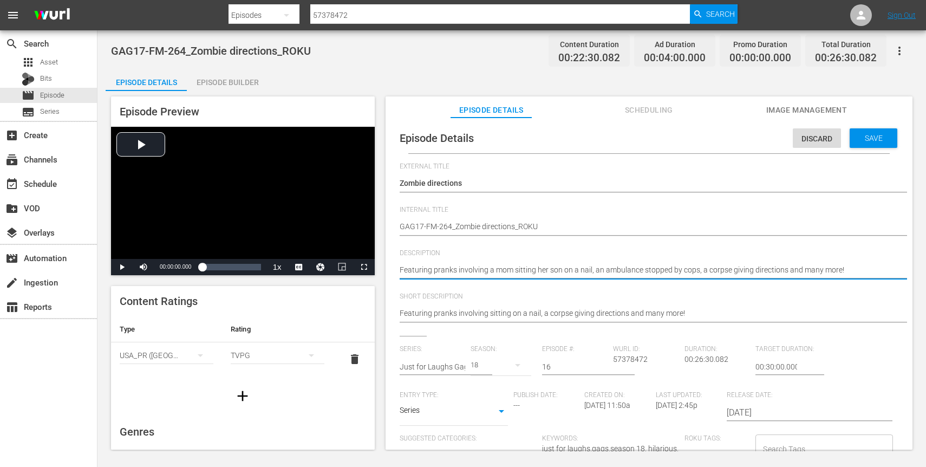
click at [709, 267] on textarea "Featuring pranks involving a mom sitting her son on a nail, an ambulance stoppe…" at bounding box center [646, 270] width 493 height 13
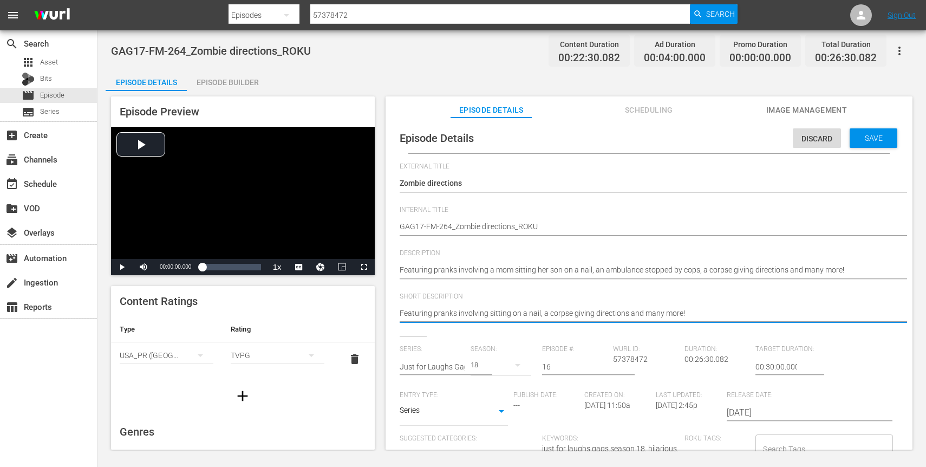
click at [688, 311] on textarea "Featuring pranks involving sitting on a nail, a corpse giving directions and ma…" at bounding box center [646, 314] width 493 height 13
paste textarea "a mom sitting her son on a nail, an ambulance stopped by cops"
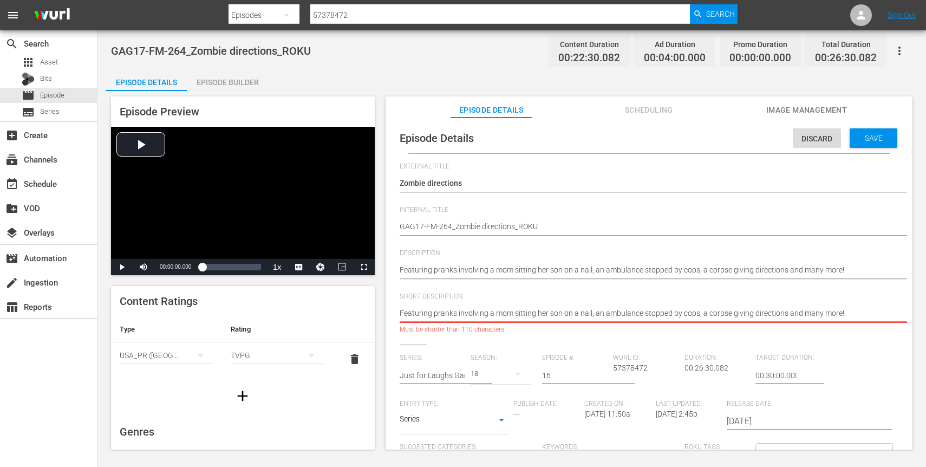
click at [710, 298] on span "Short Description" at bounding box center [646, 296] width 493 height 9
click at [738, 316] on textarea "Featuring pranks involving sitting on a nail, a corpse giving directions and ma…" at bounding box center [646, 314] width 493 height 13
click at [774, 313] on textarea "Featuring pranks involving sitting on a nail, a corpse giving directions and ma…" at bounding box center [646, 314] width 493 height 13
click at [783, 313] on textarea "Featuring pranks involving sitting on a nail, a corpse giving directions and ma…" at bounding box center [646, 314] width 493 height 13
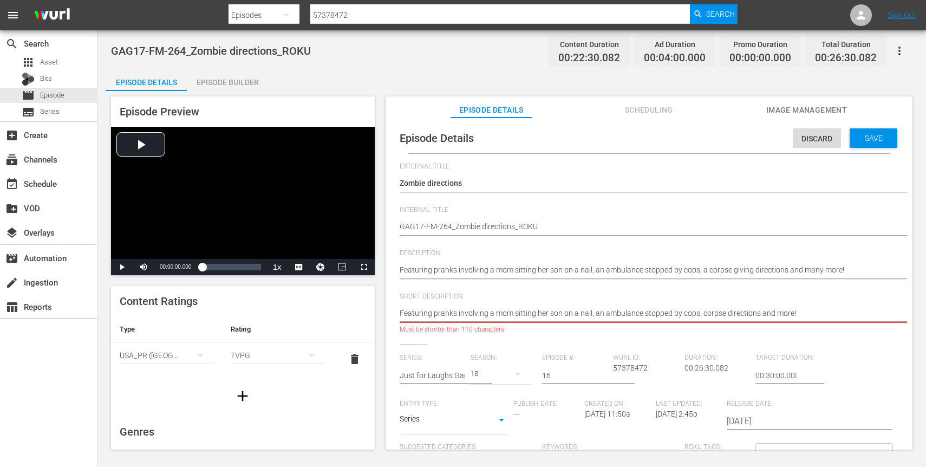
click at [453, 319] on textarea "Featuring pranks involving sitting on a nail, a corpse giving directions and ma…" at bounding box center [646, 314] width 493 height 13
click at [474, 311] on textarea "Featuring pranks involving sitting on a nail, a corpse giving directions and ma…" at bounding box center [646, 314] width 493 height 13
click at [666, 311] on textarea "Featuring pranks involving sitting on a nail, a corpse giving directions and ma…" at bounding box center [646, 314] width 493 height 13
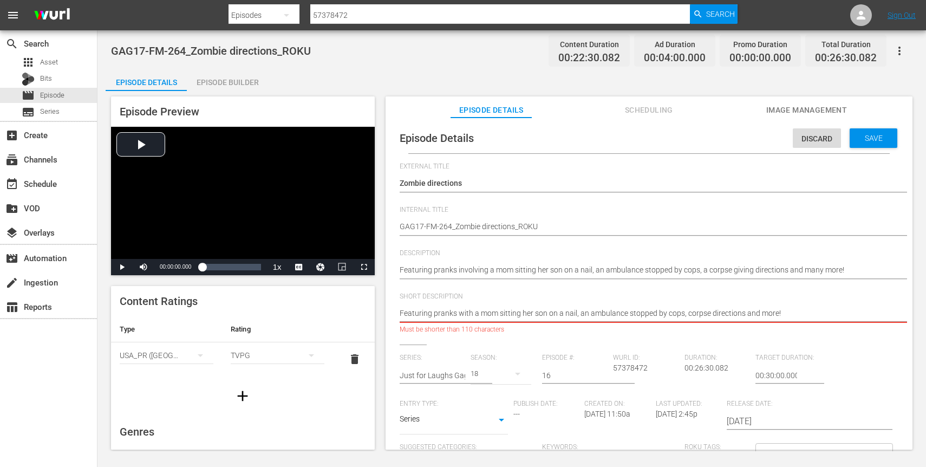
click at [634, 318] on textarea "Featuring pranks involving sitting on a nail, a corpse giving directions and ma…" at bounding box center [646, 314] width 493 height 13
click at [632, 314] on textarea "Featuring pranks involving sitting on a nail, a corpse giving directions and ma…" at bounding box center [646, 314] width 493 height 13
click at [669, 313] on textarea "Featuring pranks involving sitting on a nail, a corpse giving directions and ma…" at bounding box center [646, 314] width 493 height 13
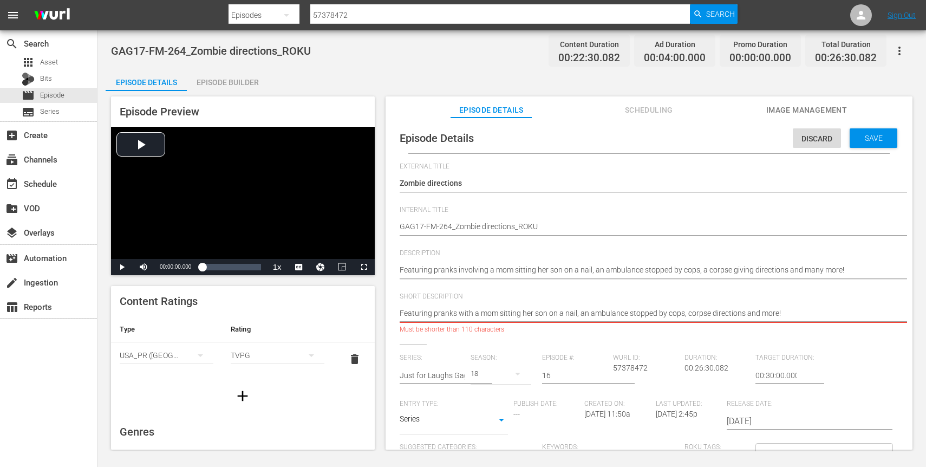
click at [669, 313] on textarea "Featuring pranks involving sitting on a nail, a corpse giving directions and ma…" at bounding box center [646, 314] width 493 height 13
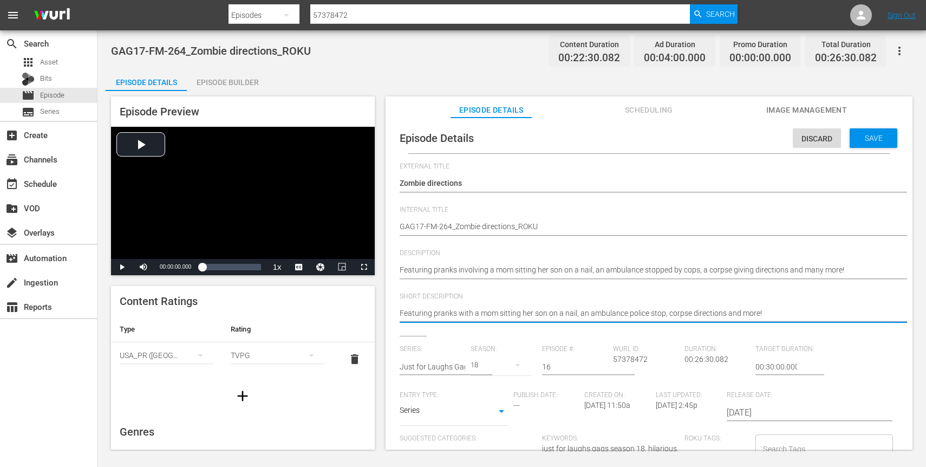
click at [582, 311] on textarea "Featuring pranks involving sitting on a nail, a corpse giving directions and ma…" at bounding box center [646, 314] width 493 height 13
click at [645, 315] on textarea "Featuring pranks involving sitting on a nail, a corpse giving directions and ma…" at bounding box center [646, 314] width 493 height 13
click at [659, 315] on textarea "Featuring pranks involving sitting on a nail, a corpse giving directions and ma…" at bounding box center [646, 314] width 493 height 13
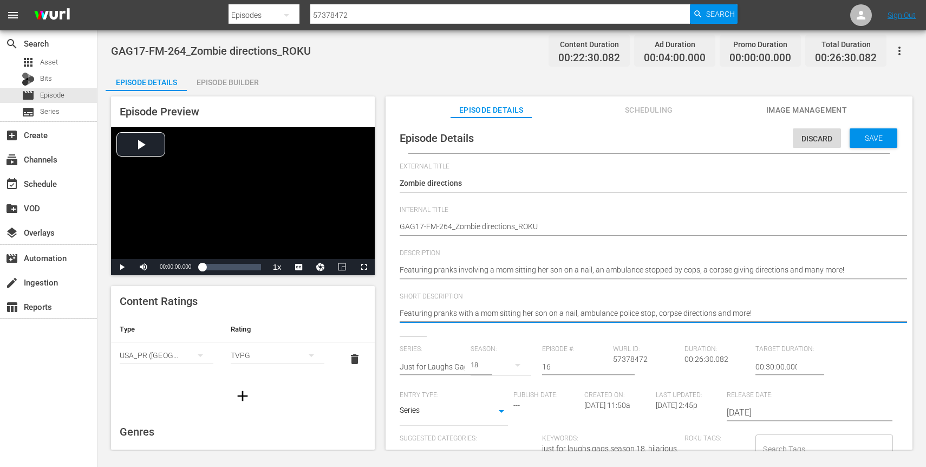
click at [768, 308] on textarea "Featuring pranks involving sitting on a nail, a corpse giving directions and ma…" at bounding box center [646, 314] width 493 height 13
click at [876, 122] on div "Episode Details Discard Save External Title Just for Laughs Gags - S.18 E.16 Ju…" at bounding box center [648, 288] width 527 height 342
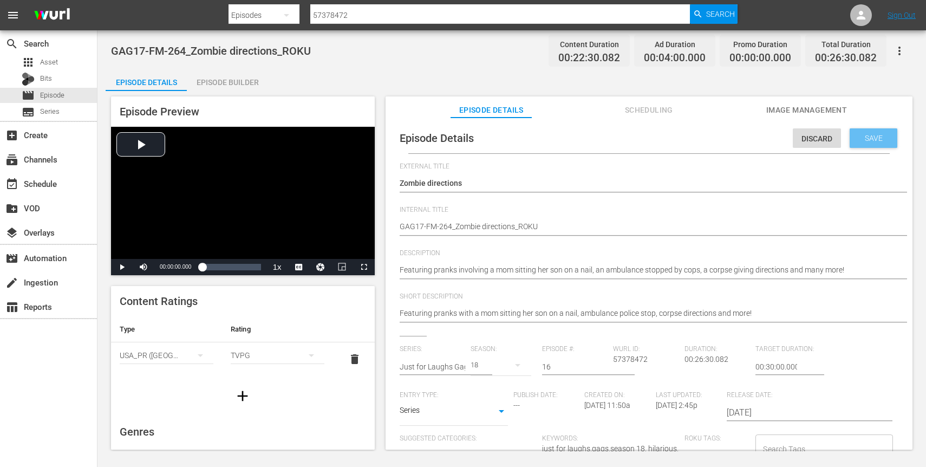
click at [871, 131] on div "Save" at bounding box center [873, 137] width 48 height 19
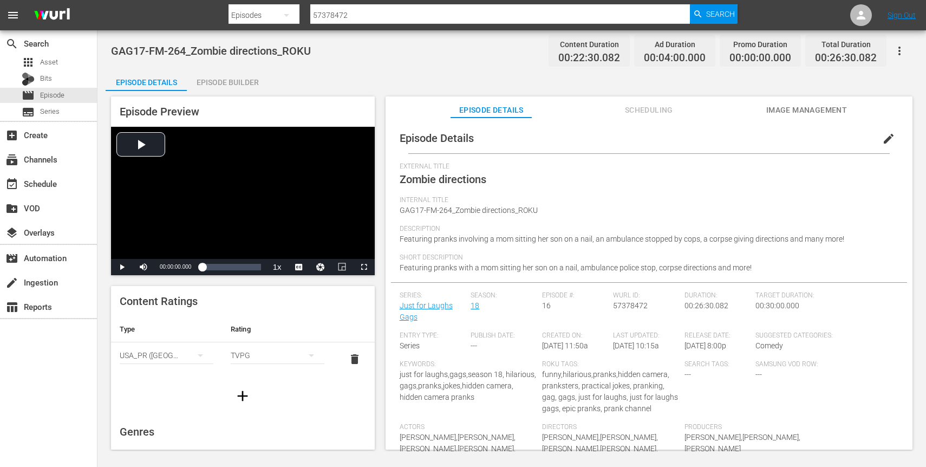
click at [342, 10] on input "57378472" at bounding box center [500, 15] width 380 height 26
paste input "0"
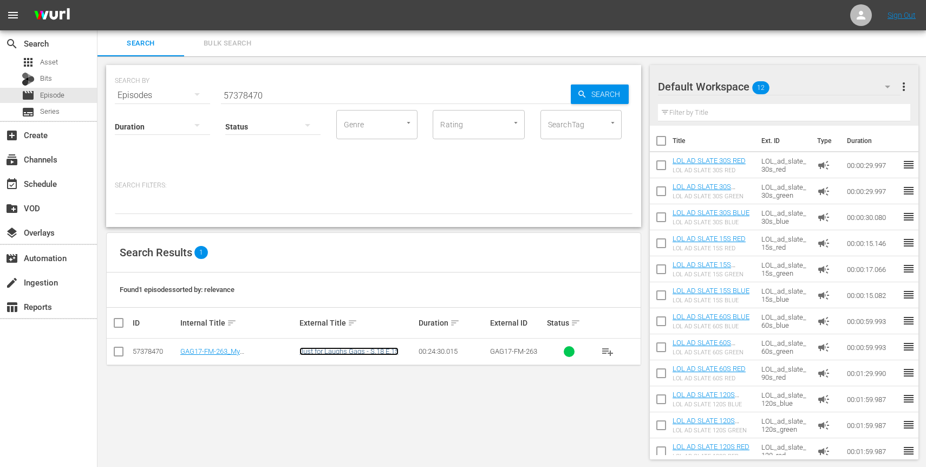
click at [333, 351] on link "Just for Laughs Gags - S.18 E.15" at bounding box center [348, 351] width 99 height 8
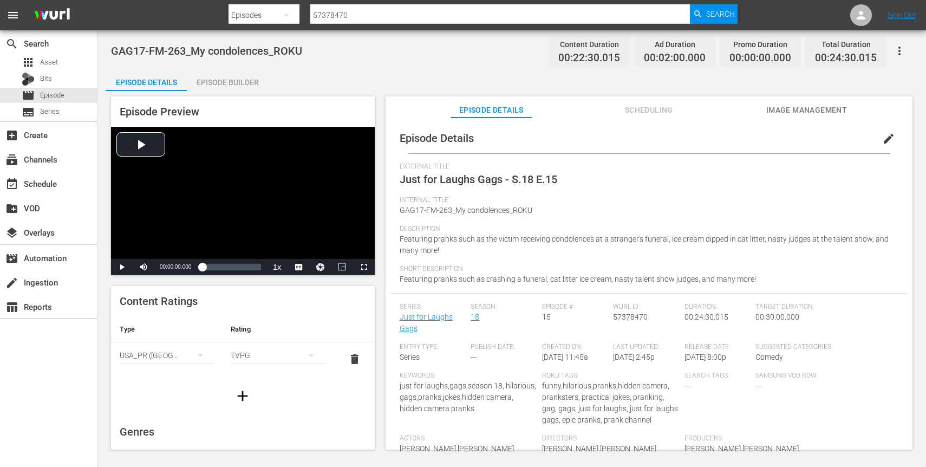
click at [885, 137] on span "edit" at bounding box center [888, 138] width 13 height 13
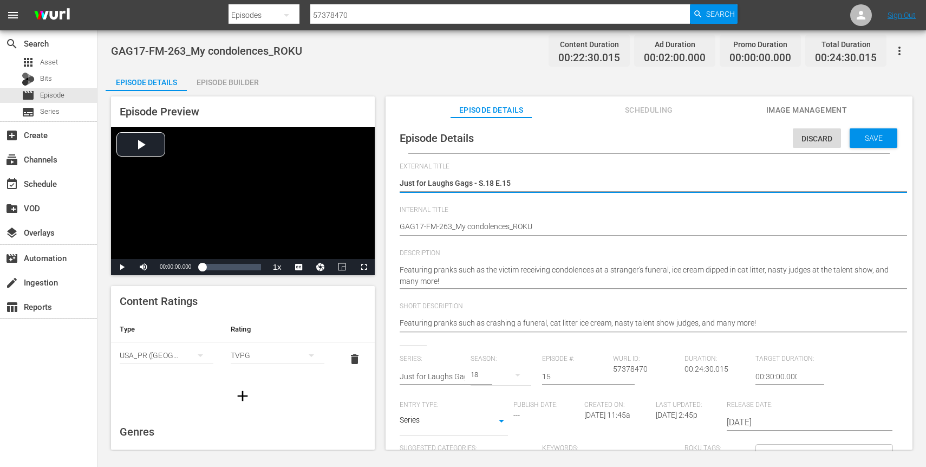
click at [487, 180] on textarea "Just for Laughs Gags - S.18 E.15" at bounding box center [646, 184] width 493 height 13
click at [434, 186] on textarea "Just for Laughs Gags - S.18 E.15" at bounding box center [646, 184] width 493 height 13
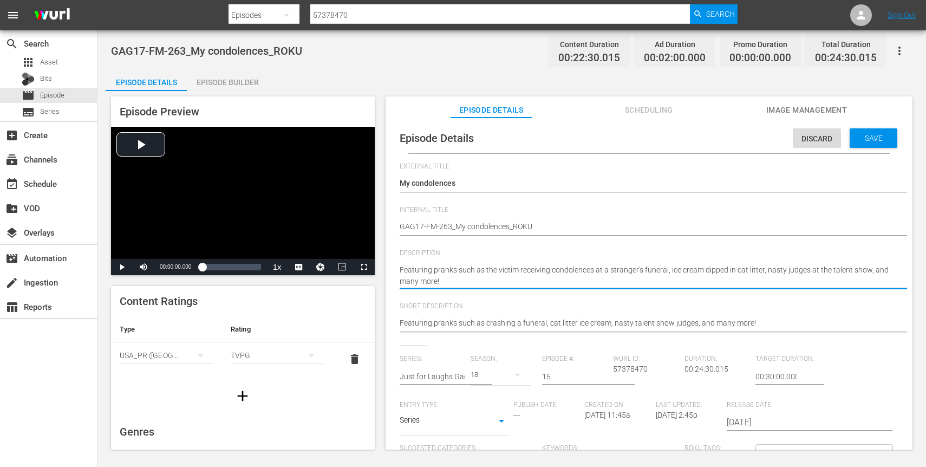
click at [639, 277] on textarea "Featuring pranks such as the victim receiving condolences at a stranger's funer…" at bounding box center [646, 275] width 493 height 23
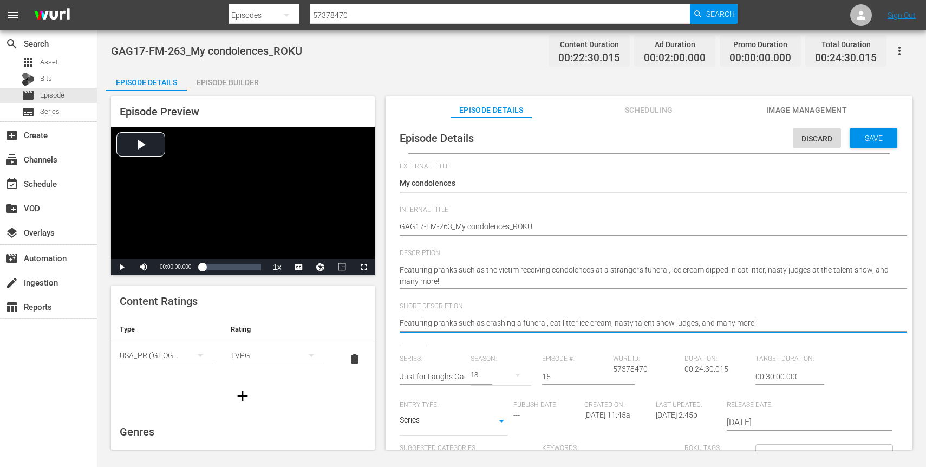
click at [618, 324] on textarea "Featuring pranks such as crashing a funeral, cat litter ice cream, nasty talent…" at bounding box center [646, 323] width 493 height 13
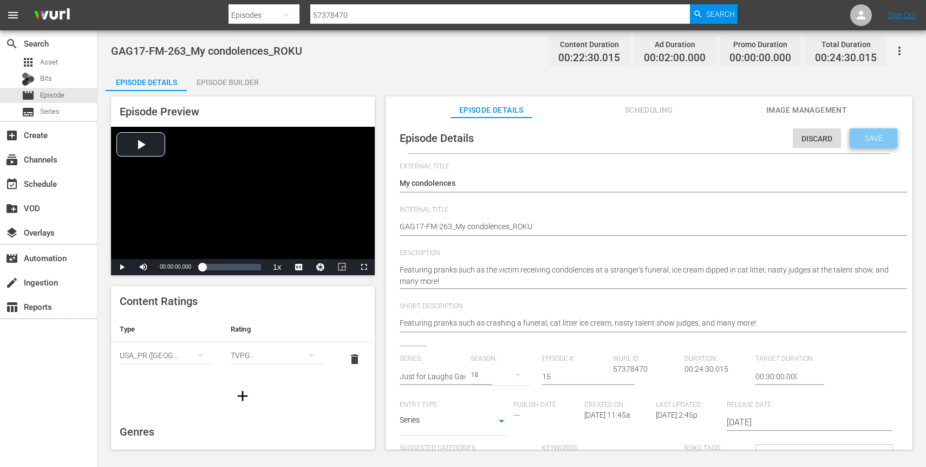
click at [862, 136] on span "Save" at bounding box center [873, 138] width 35 height 9
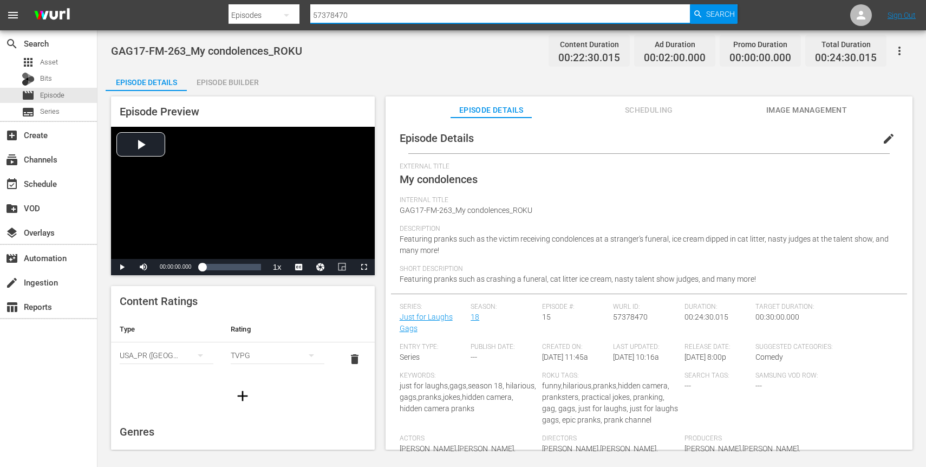
click at [349, 15] on input "57378470" at bounding box center [500, 15] width 380 height 26
paste input "51"
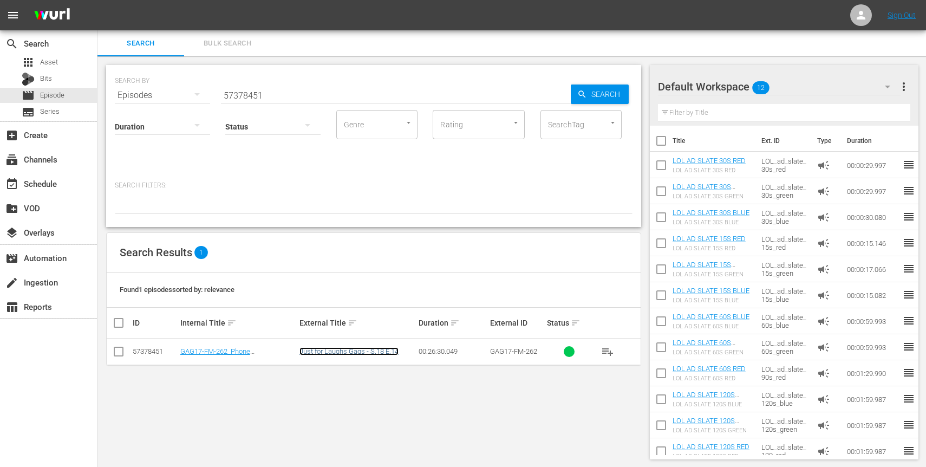
click at [373, 349] on link "Just for Laughs Gags - S.18 E.14" at bounding box center [348, 351] width 99 height 8
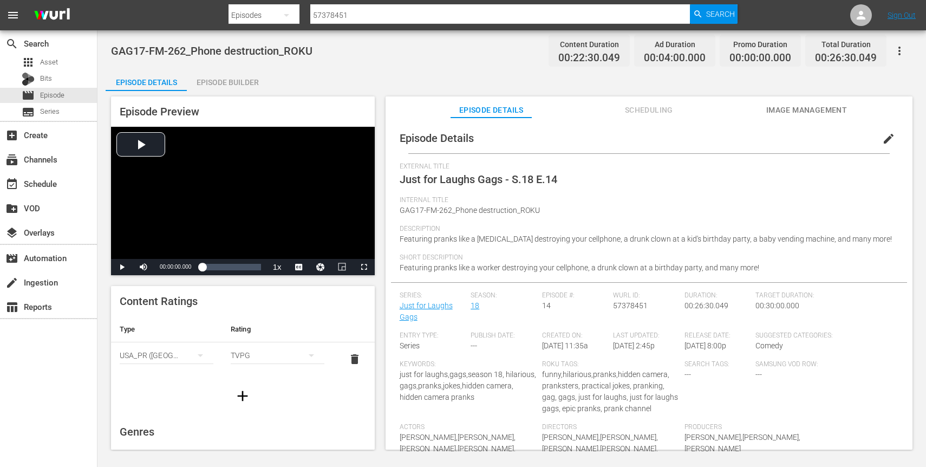
click at [882, 142] on span "edit" at bounding box center [888, 138] width 13 height 13
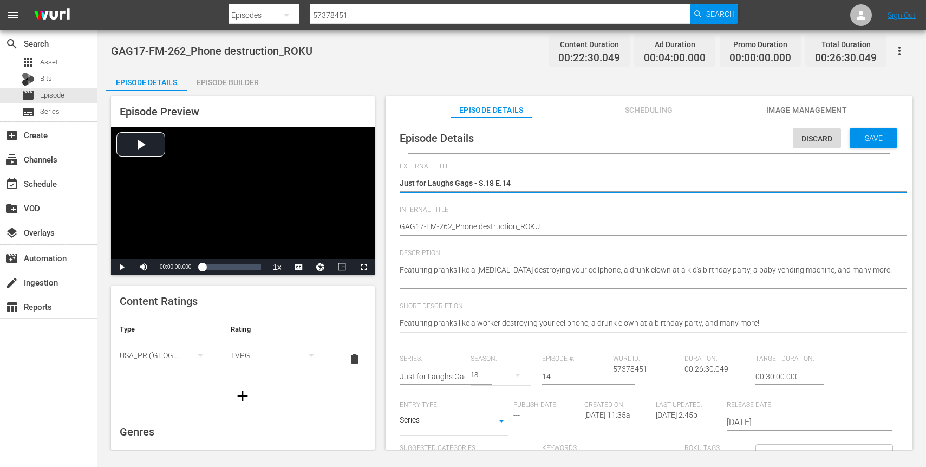
click at [484, 175] on div "Just for Laughs Gags - S.18 E.14 Just for Laughs Gags - S.18 E.14" at bounding box center [646, 184] width 493 height 26
click at [481, 182] on textarea "Just for Laughs Gags - S.18 E.14" at bounding box center [646, 184] width 493 height 13
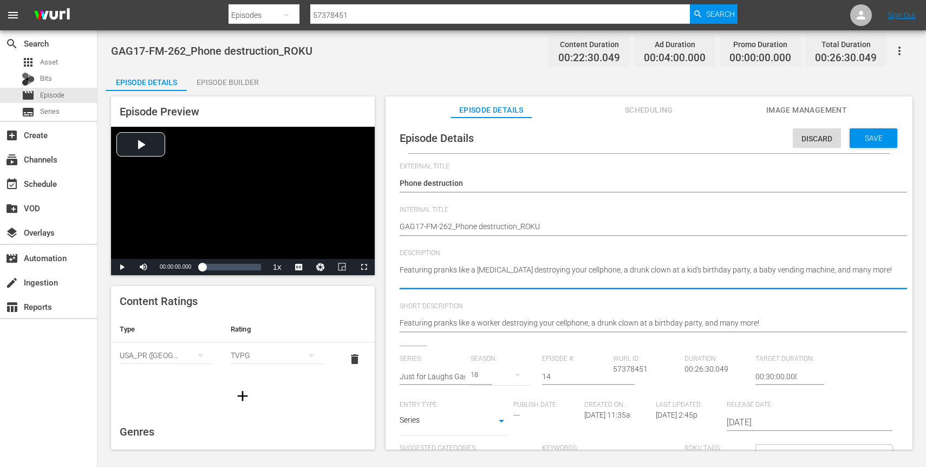
click at [629, 277] on textarea "Featuring pranks like a construction worker destroying your cellphone, a drunk …" at bounding box center [646, 275] width 493 height 23
click at [868, 148] on div "Episode Details Discard Save" at bounding box center [649, 138] width 516 height 30
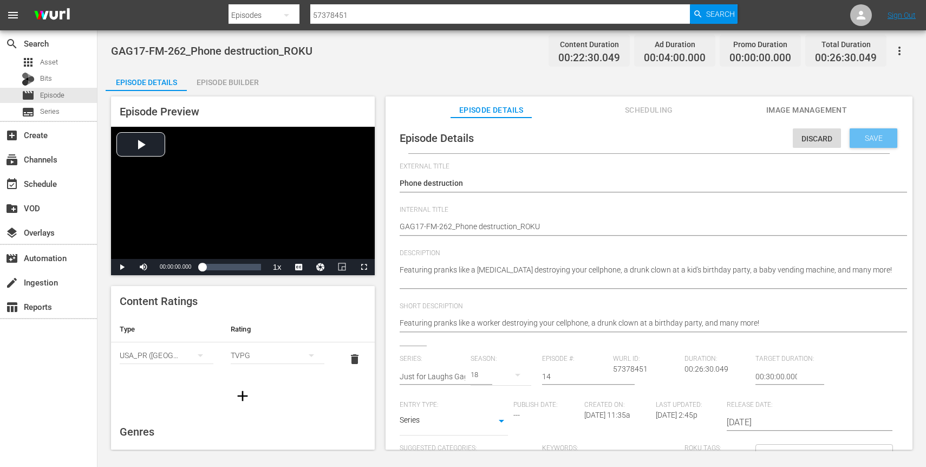
click at [868, 143] on div "Save" at bounding box center [873, 137] width 48 height 19
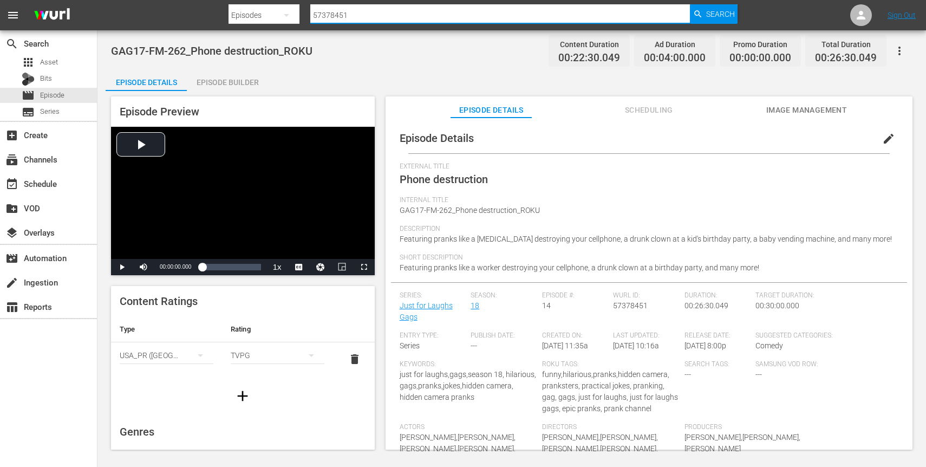
click at [379, 18] on input "57378451" at bounding box center [500, 15] width 380 height 26
paste input "42"
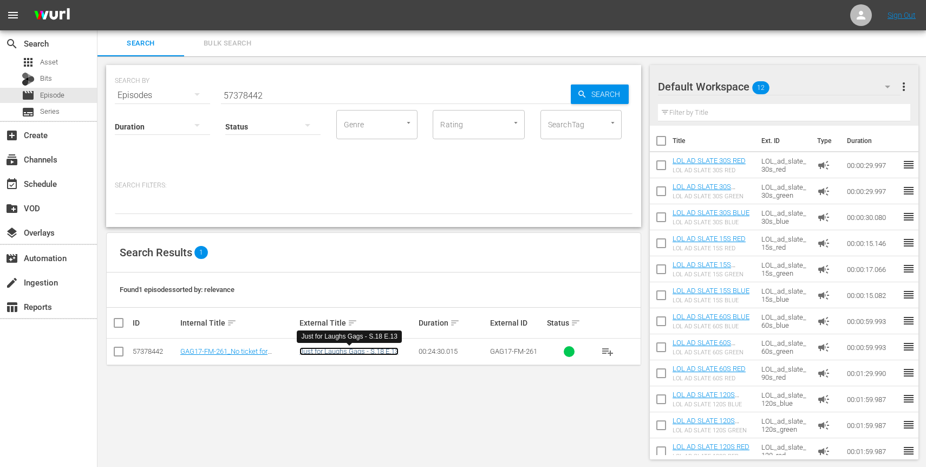
click at [346, 349] on link "Just for Laughs Gags - S.18 E.13" at bounding box center [348, 351] width 99 height 8
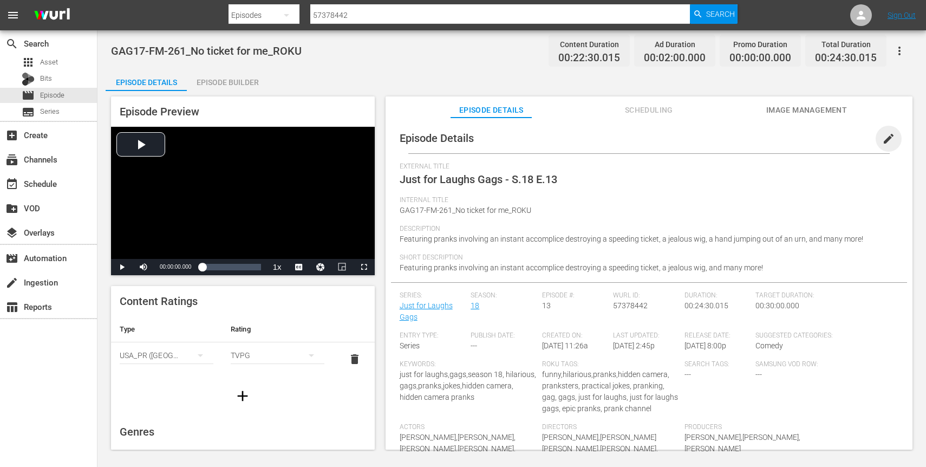
click at [882, 140] on span "edit" at bounding box center [888, 138] width 13 height 13
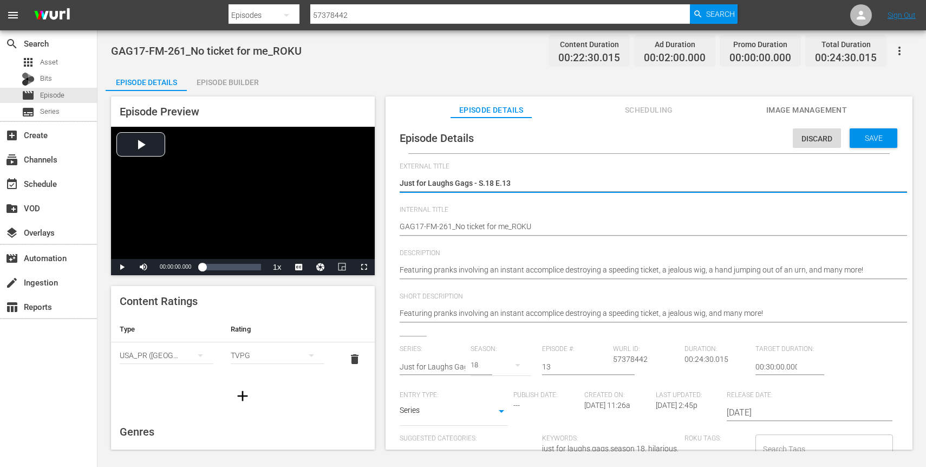
click at [521, 180] on textarea "Just for Laughs Gags - S.18 E.13" at bounding box center [646, 184] width 493 height 13
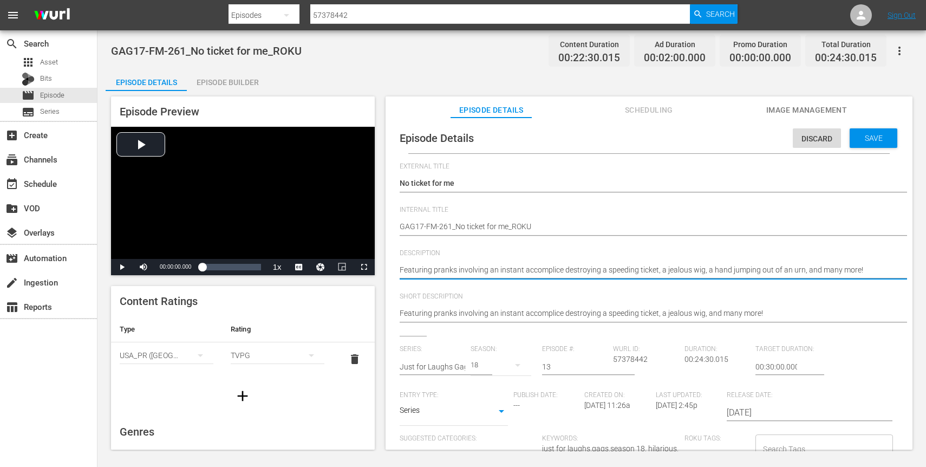
click at [738, 269] on textarea "Featuring pranks involving an instant accomplice destroying a speeding ticket, …" at bounding box center [646, 270] width 493 height 13
click at [868, 134] on span "Save" at bounding box center [873, 138] width 35 height 9
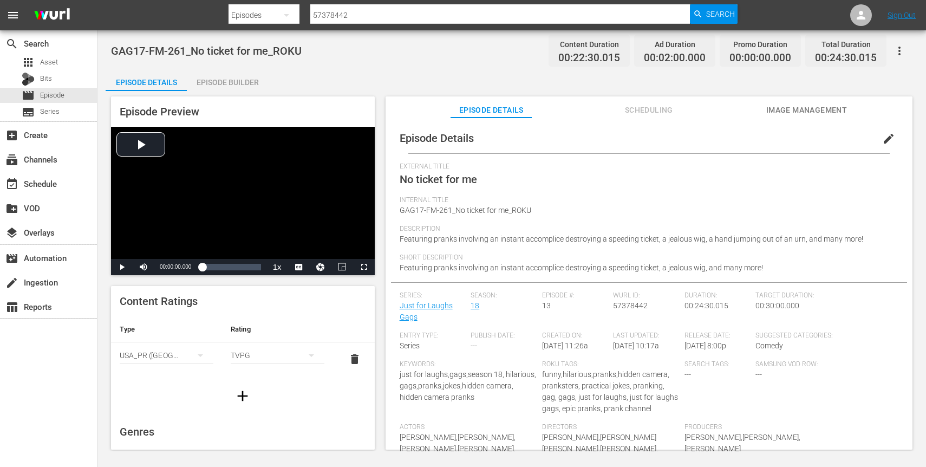
click at [355, 23] on input "57378442" at bounding box center [500, 15] width 380 height 26
click at [355, 23] on div "Search ID, Title, Description, Keywords, or Category 57378442" at bounding box center [500, 15] width 380 height 26
click at [355, 23] on input "57378442" at bounding box center [500, 15] width 380 height 26
paste input "0"
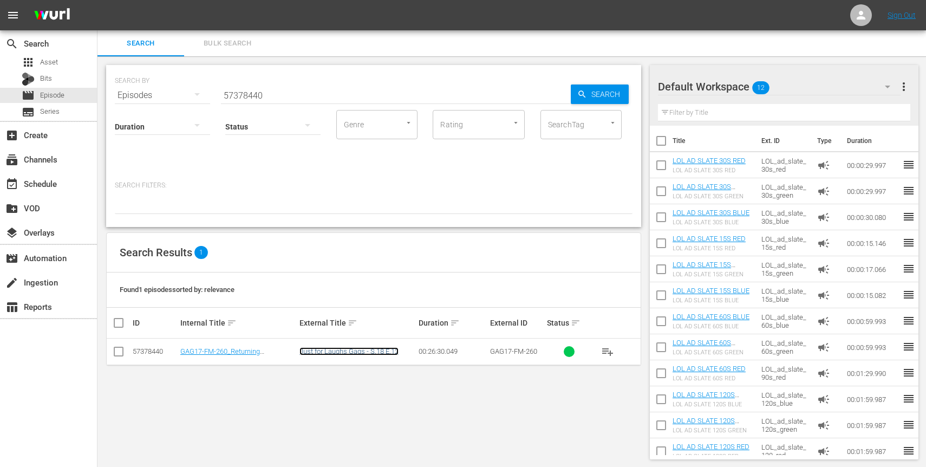
click at [361, 352] on link "Just for Laughs Gags - S.18 E.12" at bounding box center [348, 351] width 99 height 8
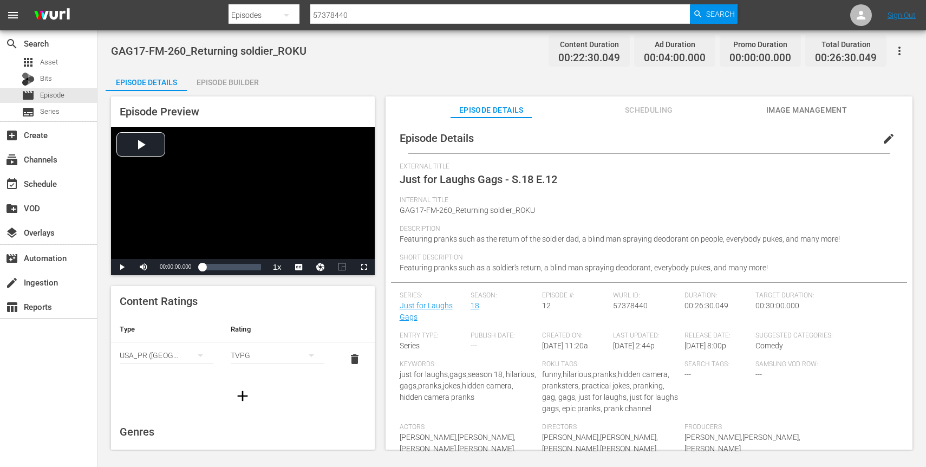
click at [882, 136] on span "edit" at bounding box center [888, 138] width 13 height 13
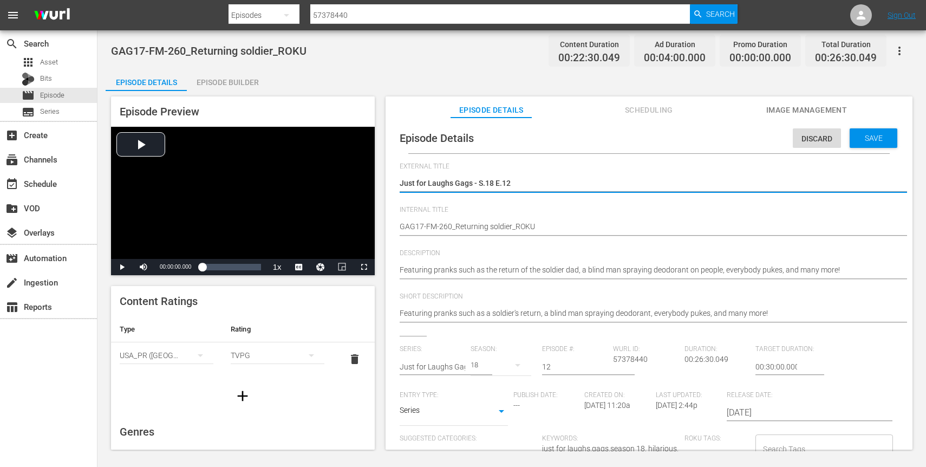
click at [497, 180] on textarea "Just for Laughs Gags - S.18 E.12" at bounding box center [646, 184] width 493 height 13
click at [884, 134] on span "Save" at bounding box center [873, 138] width 35 height 9
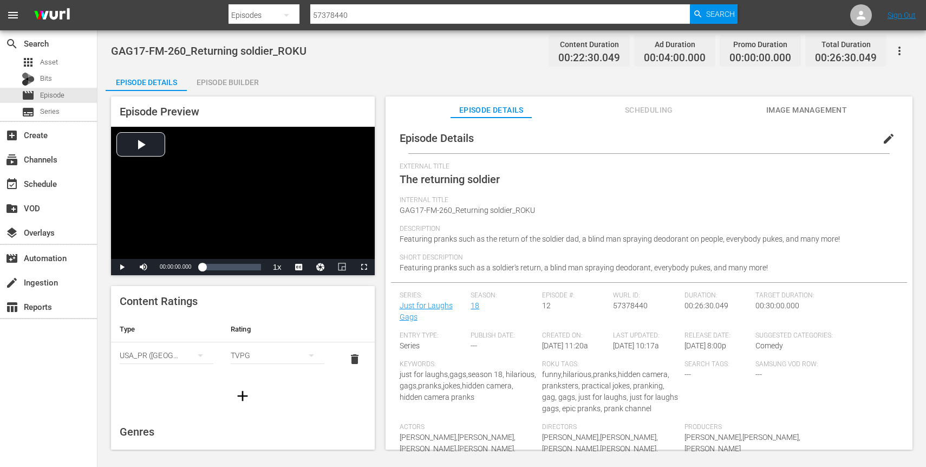
click at [343, 24] on div at bounding box center [482, 26] width 509 height 4
click at [344, 17] on input "57378440" at bounding box center [500, 15] width 380 height 26
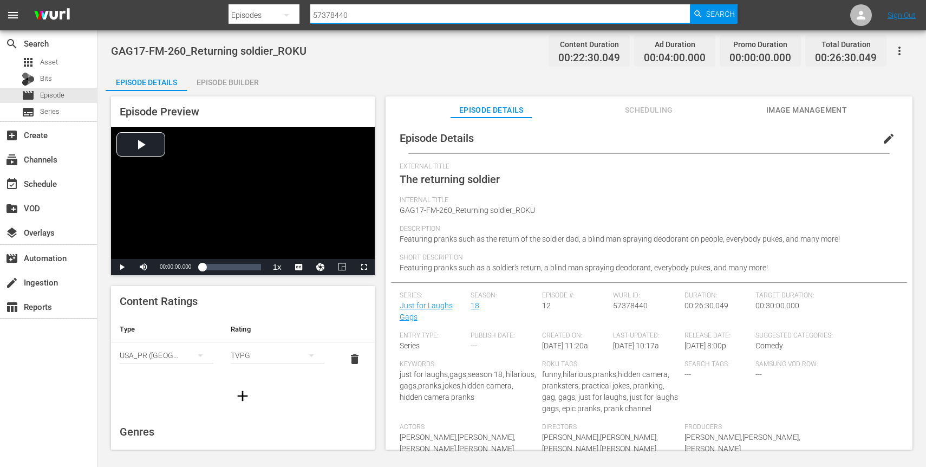
paste input "35"
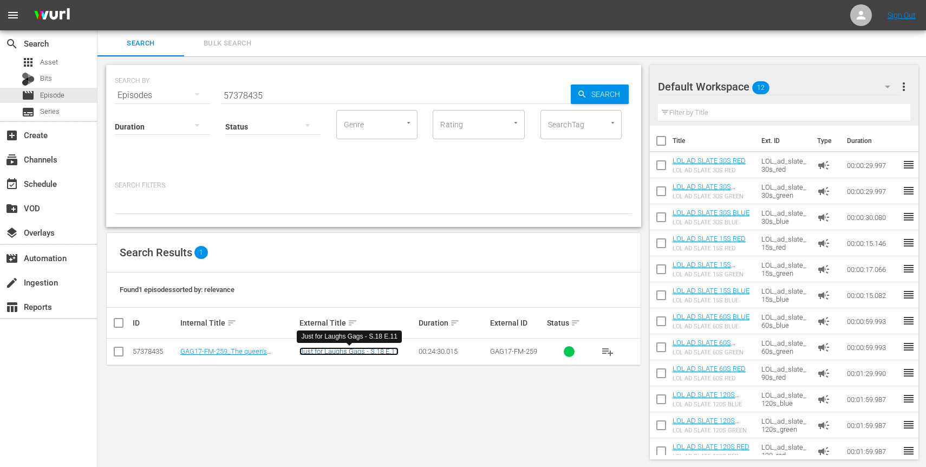
click at [324, 350] on link "Just for Laughs Gags - S.18 E.11" at bounding box center [348, 351] width 99 height 8
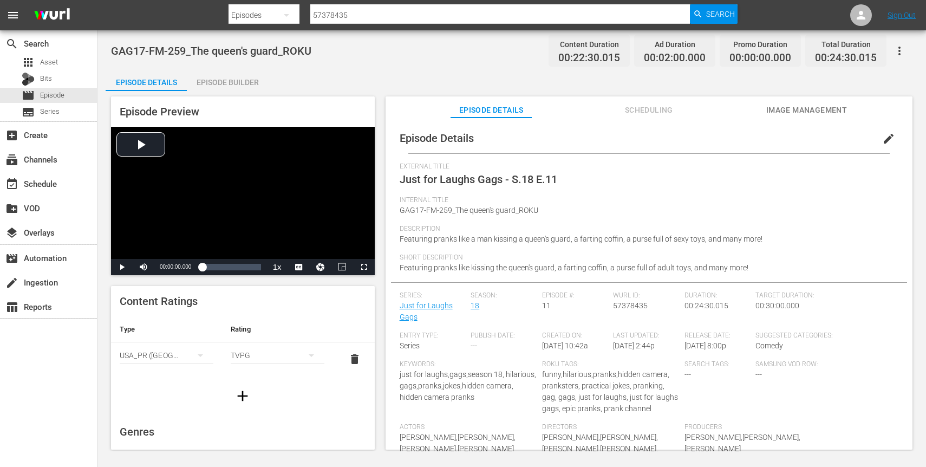
click at [875, 133] on button "edit" at bounding box center [888, 139] width 26 height 26
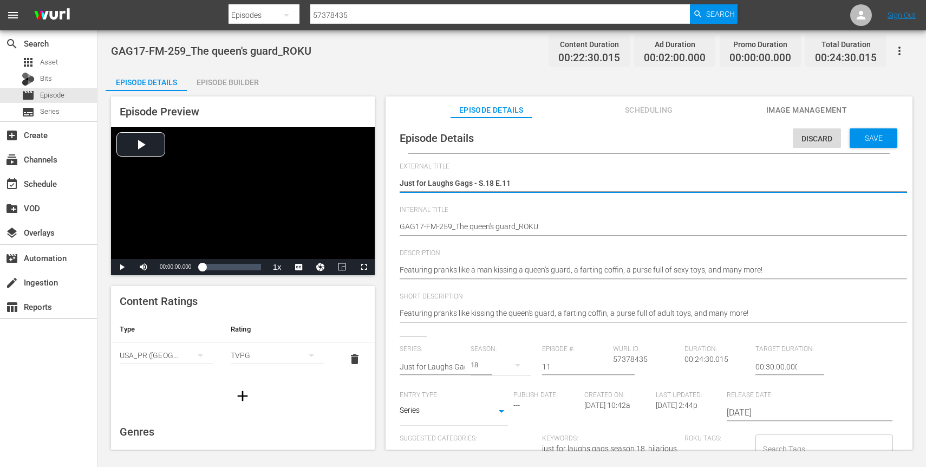
click at [558, 182] on textarea "Just for Laughs Gags - S.18 E.11" at bounding box center [646, 184] width 493 height 13
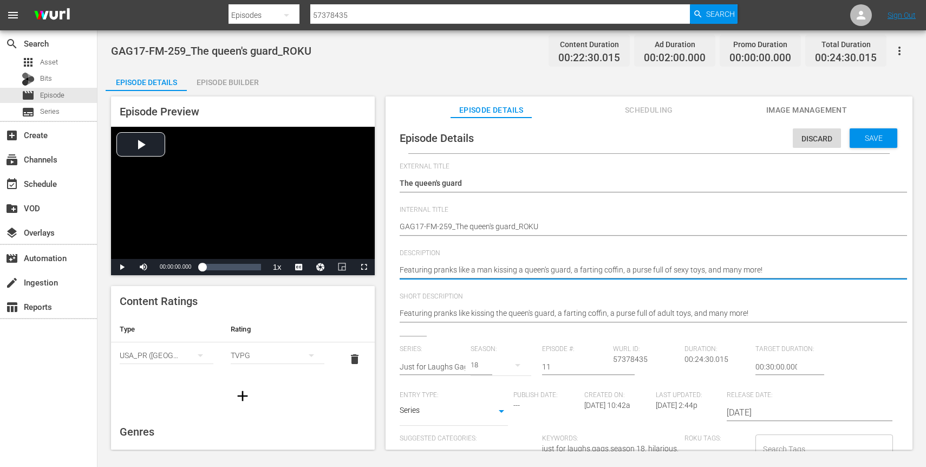
click at [723, 270] on textarea "Featuring pranks like a man kissing a queen's guard, a farting coffin, a purse …" at bounding box center [646, 270] width 493 height 13
click at [637, 274] on textarea "Featuring pranks like a man kissing a queen's guard, a farting coffin, a purse …" at bounding box center [646, 270] width 493 height 13
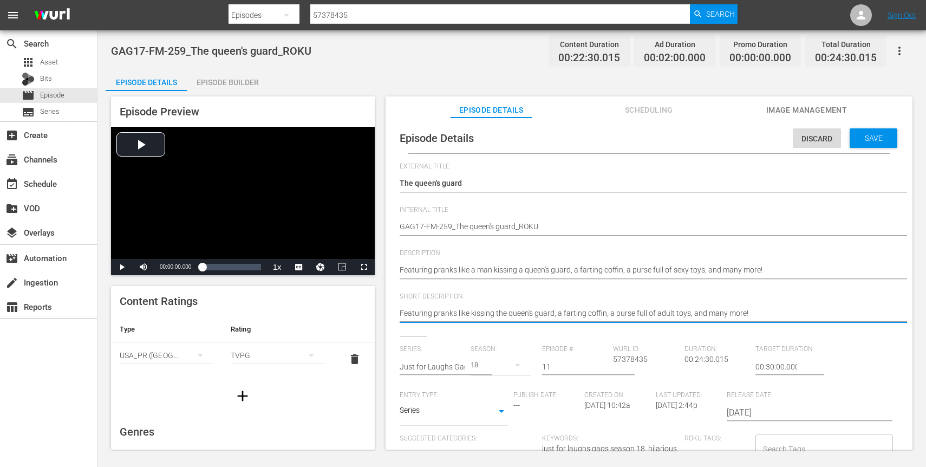
click at [633, 318] on textarea "Featuring pranks like kissing the queen's guard, a farting coffin, a purse full…" at bounding box center [646, 314] width 493 height 13
paste textarea "a man kissing a queen's guard, a farting coffin, a purse full of sexy"
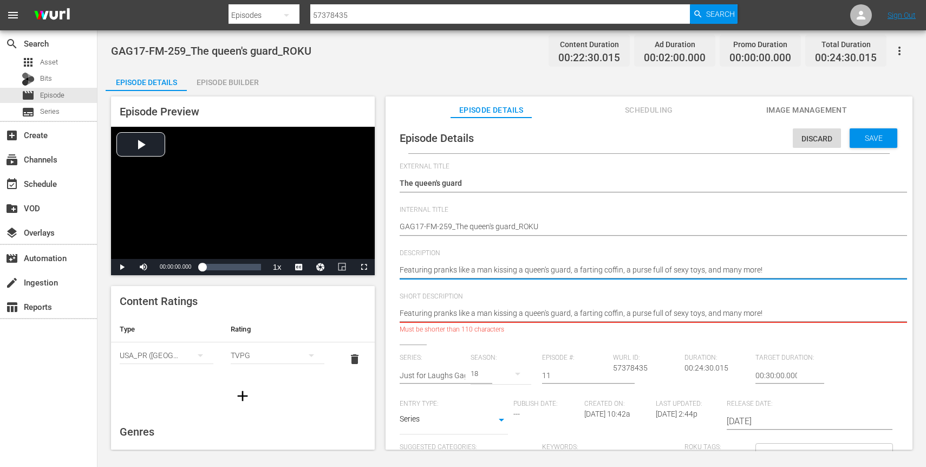
click at [675, 270] on textarea "Featuring pranks like a man kissing a queen's guard, a farting coffin, a purse …" at bounding box center [646, 270] width 493 height 13
click at [697, 321] on hr at bounding box center [660, 322] width 520 height 2
click at [660, 321] on hr at bounding box center [660, 322] width 520 height 2
click at [680, 311] on textarea "Featuring pranks like kissing the queen's guard, a farting coffin, a purse full…" at bounding box center [646, 314] width 493 height 13
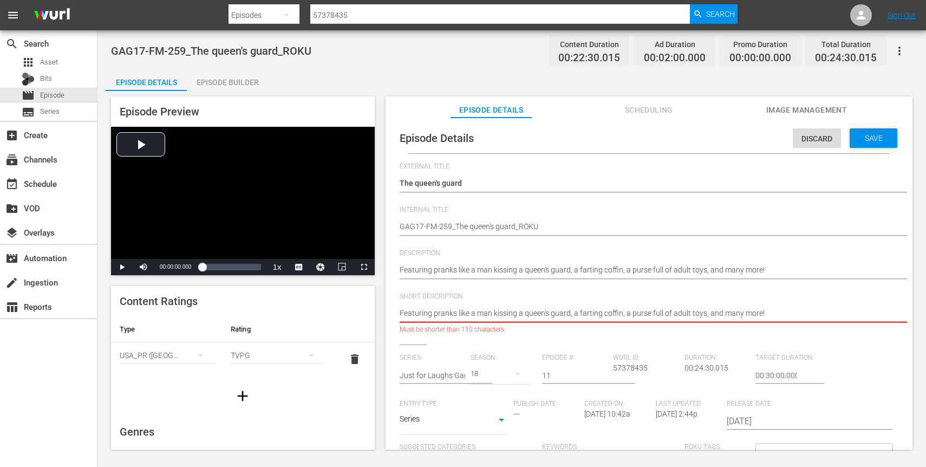
click at [657, 287] on div "Description Featuring pranks like a man kissing a queen's guard, a farting coff…" at bounding box center [649, 270] width 499 height 43
click at [471, 313] on textarea "Featuring pranks like kissing the queen's guard, a farting coffin, a purse full…" at bounding box center [646, 314] width 493 height 13
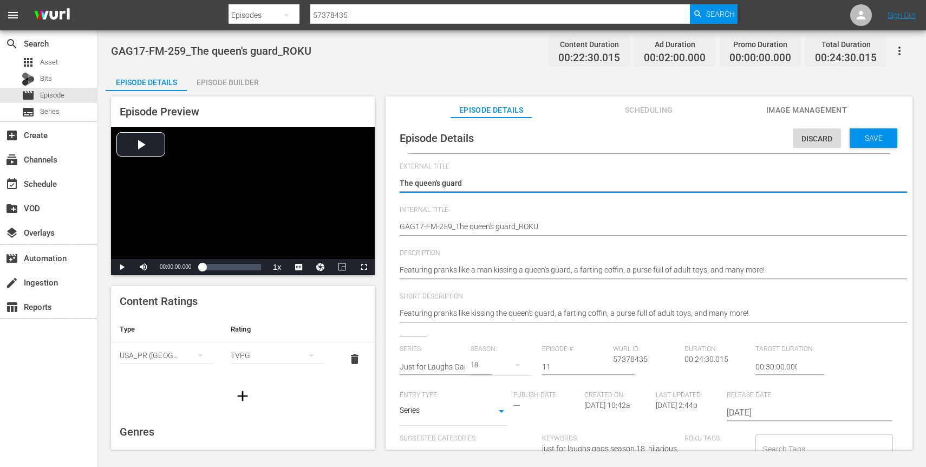
click at [404, 179] on textarea "Just for Laughs Gags - S.18 E.11" at bounding box center [646, 184] width 493 height 13
click at [863, 140] on span "Save" at bounding box center [873, 138] width 35 height 9
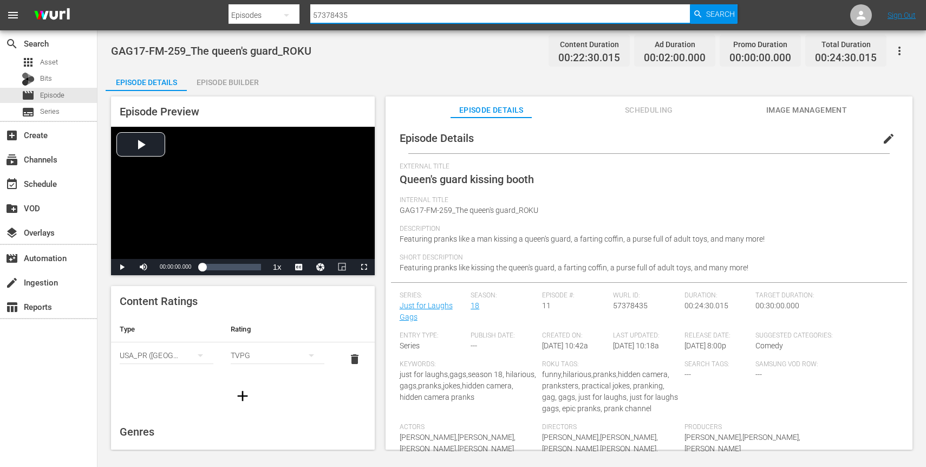
click at [340, 18] on input "57378435" at bounding box center [500, 15] width 380 height 26
paste input "24"
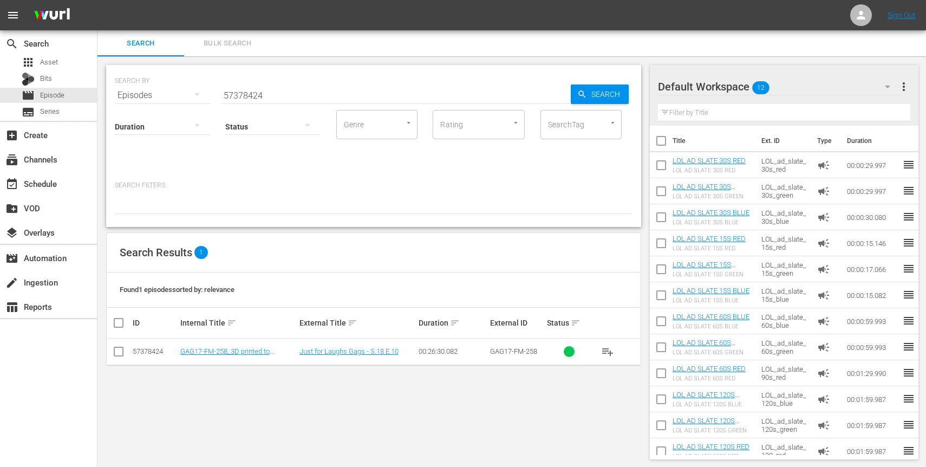
click at [350, 346] on td "Just for Laughs Gags - S.18 E.10" at bounding box center [357, 351] width 119 height 27
click at [350, 349] on link "Just for Laughs Gags - S.18 E.10" at bounding box center [348, 351] width 99 height 8
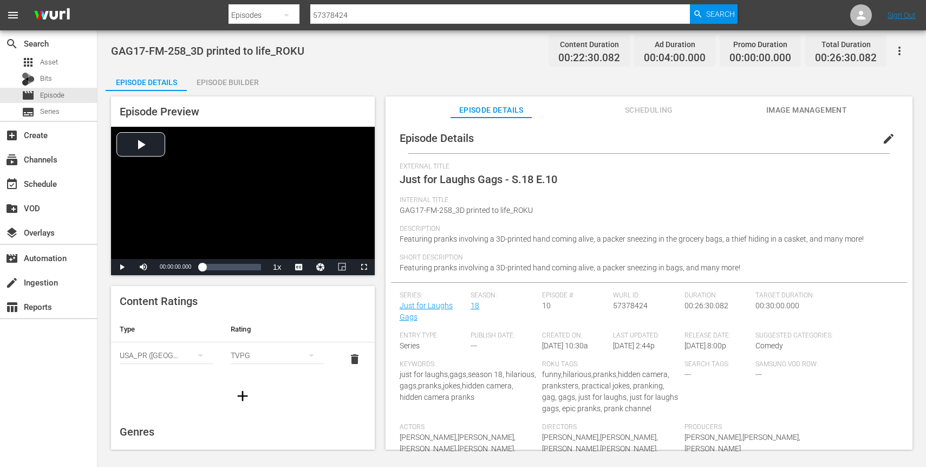
click at [882, 139] on span "edit" at bounding box center [888, 138] width 13 height 13
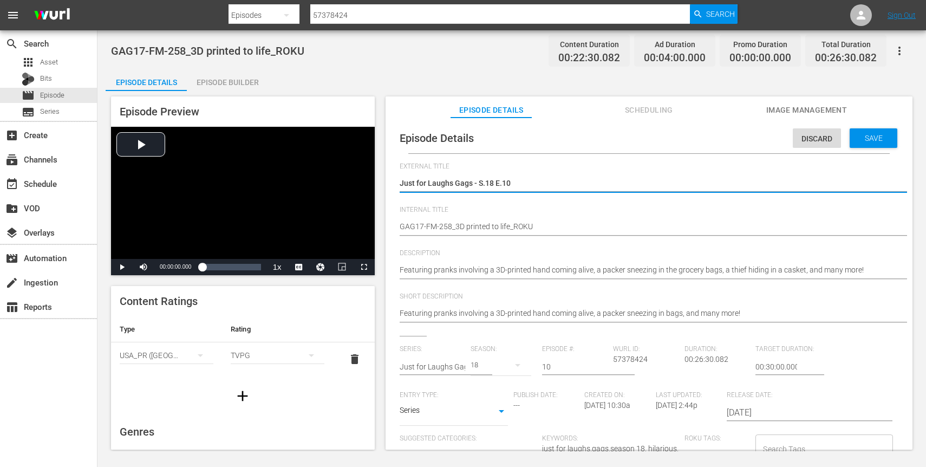
click at [430, 181] on textarea "Just for Laughs Gags - S.18 E.10" at bounding box center [646, 184] width 493 height 13
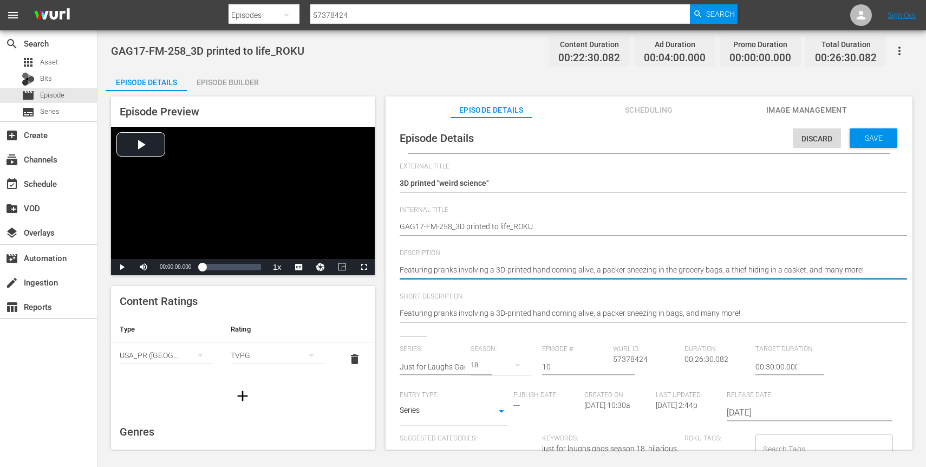
click at [732, 265] on textarea "Featuring pranks involving a 3D-printed hand coming alive, a packer sneezing in…" at bounding box center [646, 270] width 493 height 13
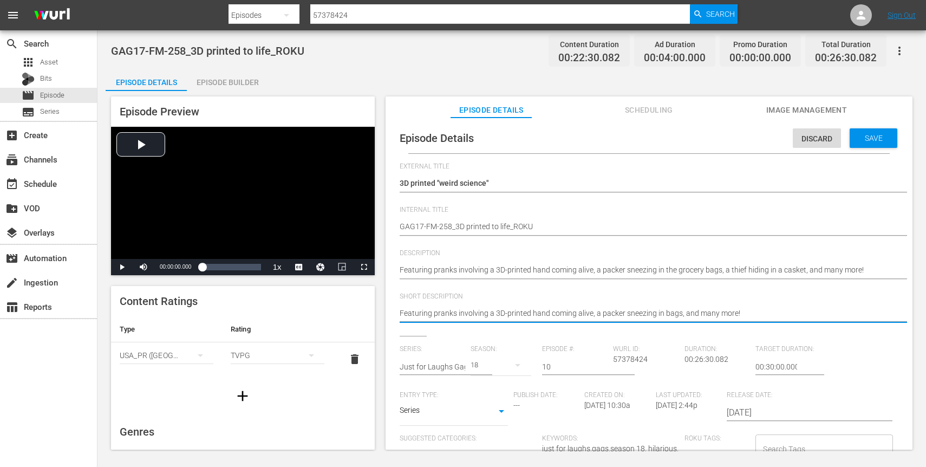
click at [696, 308] on textarea "Featuring pranks involving a 3D-printed hand coming alive, a packer sneezing in…" at bounding box center [646, 314] width 493 height 13
paste textarea "the grocery bags, a thief hiding in a casket"
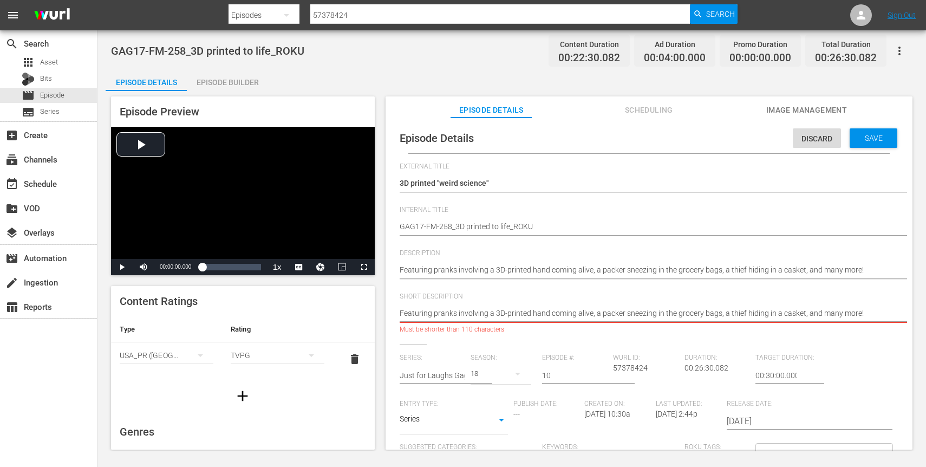
click at [443, 176] on div "Just for Laughs Gags - S.18 E.10 Just for Laughs Gags - S.18 E.10" at bounding box center [646, 184] width 493 height 26
click at [567, 313] on textarea "Featuring pranks involving a 3D-printed hand coming alive, a packer sneezing in…" at bounding box center [646, 314] width 493 height 13
click at [558, 312] on textarea "Featuring pranks involving a 3D-printed hand coming alive, a packer sneezing in…" at bounding box center [646, 314] width 493 height 13
click at [654, 319] on textarea "Featuring pranks involving a 3D-printed hand coming alive, a packer sneezing in…" at bounding box center [646, 314] width 493 height 13
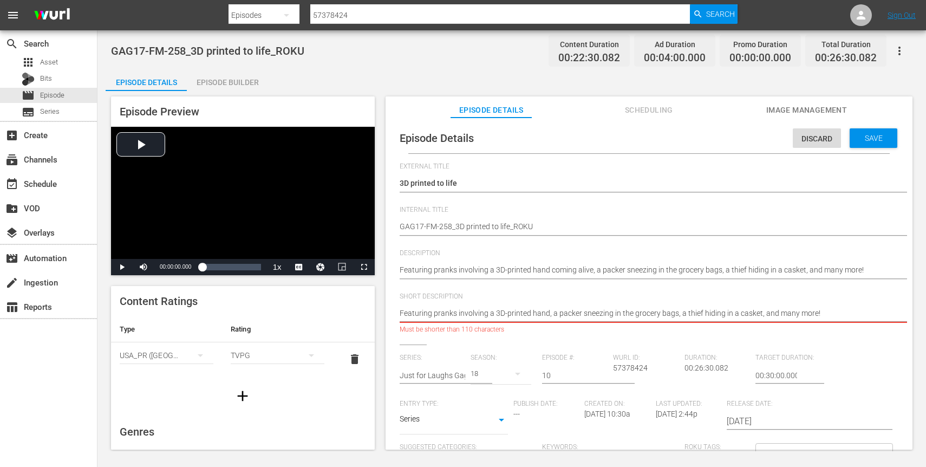
click at [739, 314] on textarea "Featuring pranks involving a 3D-printed hand coming alive, a packer sneezing in…" at bounding box center [646, 314] width 493 height 13
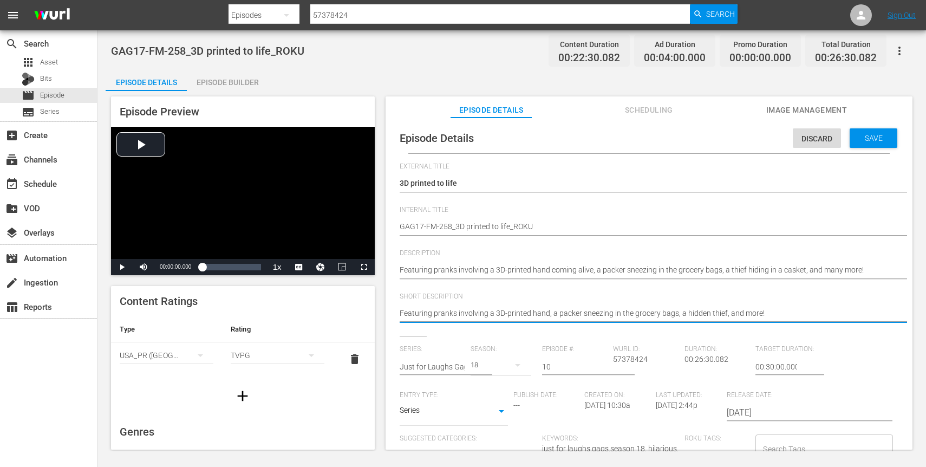
click at [814, 315] on textarea "Featuring pranks involving a 3D-printed hand coming alive, a packer sneezing in…" at bounding box center [646, 314] width 493 height 13
click at [865, 145] on div "Save" at bounding box center [873, 137] width 48 height 19
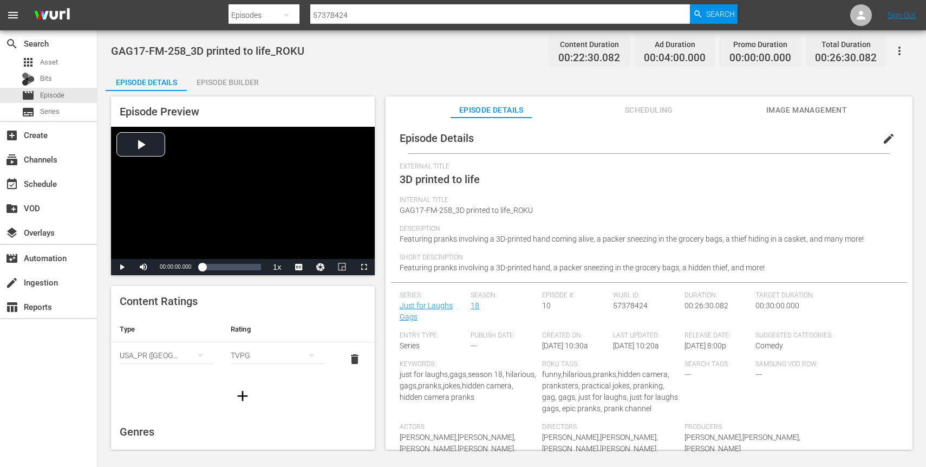
click at [351, 14] on input "57378424" at bounding box center [500, 15] width 380 height 26
paste input "22510"
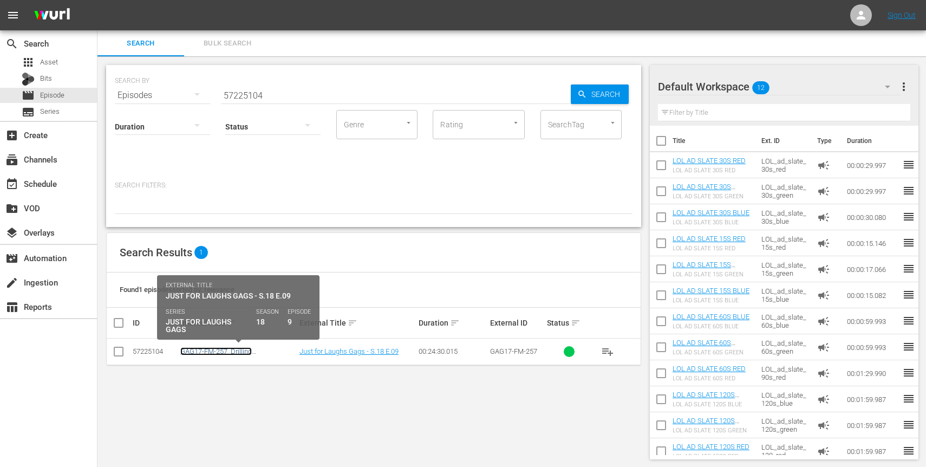
click at [232, 348] on link "GAG17-FM-257_Drilling percings_ROKU" at bounding box center [215, 355] width 71 height 16
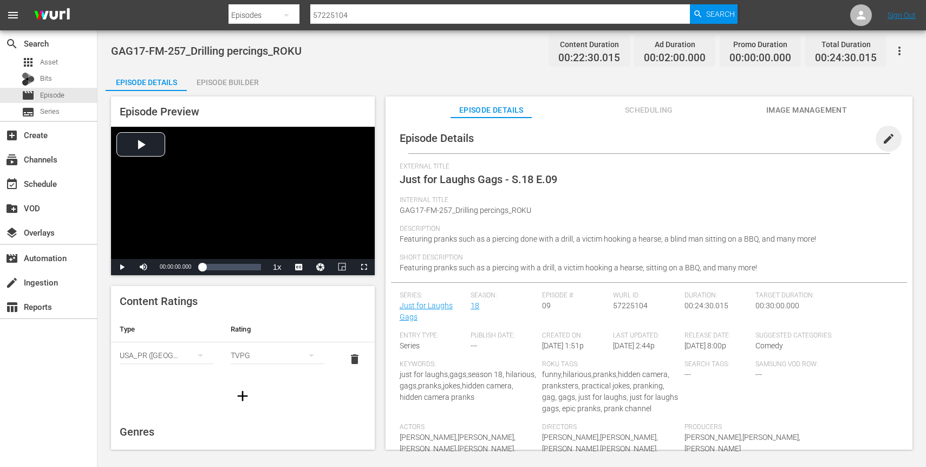
click at [885, 141] on span "edit" at bounding box center [888, 138] width 13 height 13
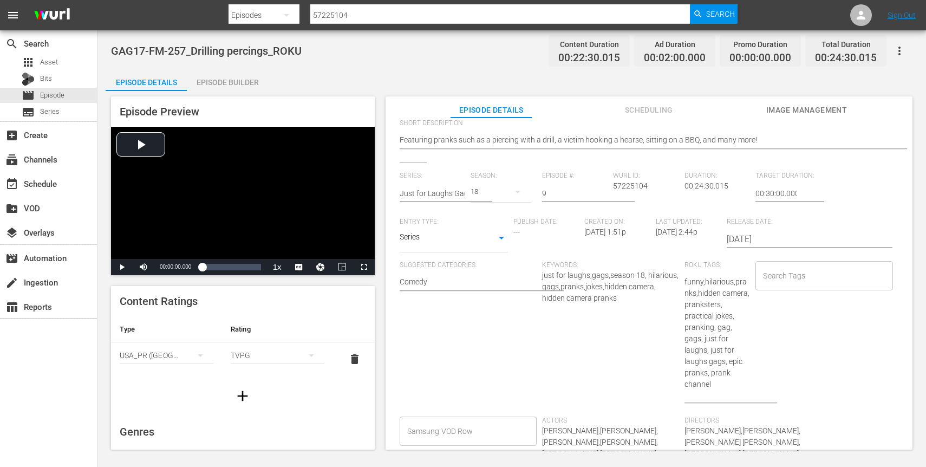
scroll to position [177, 0]
click at [802, 274] on input "Search Tags" at bounding box center [815, 271] width 111 height 19
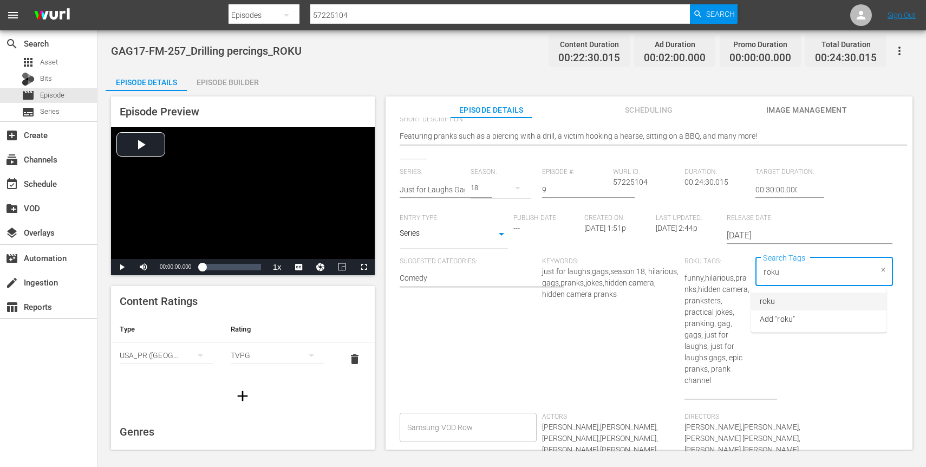
click at [790, 302] on li "roku" at bounding box center [818, 301] width 135 height 18
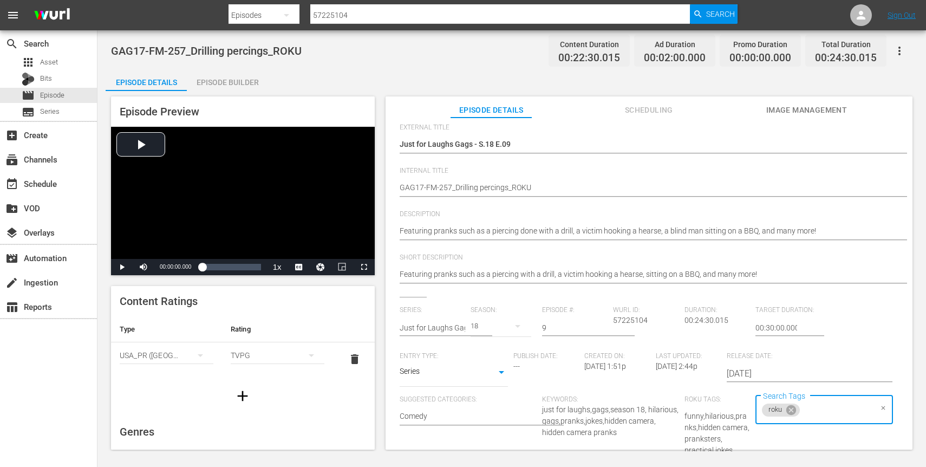
scroll to position [0, 0]
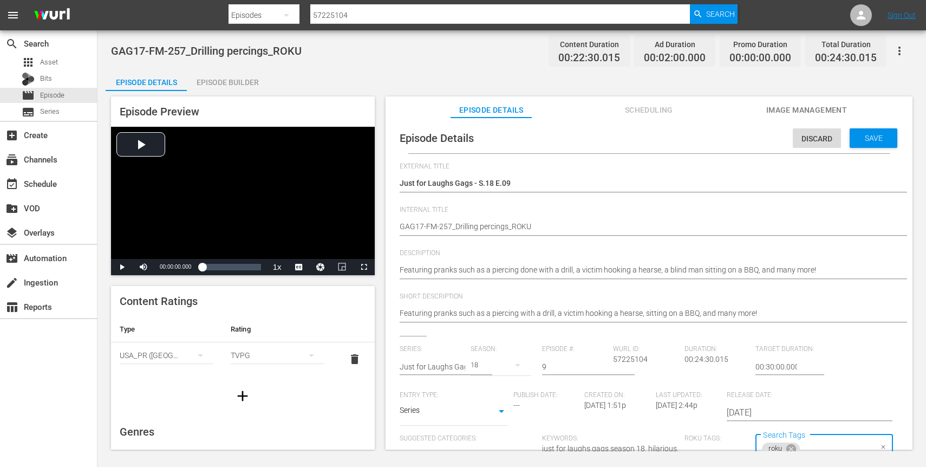
click at [435, 191] on div "Just for Laughs Gags - S.18 E.09 Just for Laughs Gags - S.18 E.09" at bounding box center [646, 184] width 493 height 26
click at [439, 175] on div "Just for Laughs Gags - S.18 E.09 Just for Laughs Gags - S.18 E.09" at bounding box center [646, 184] width 493 height 26
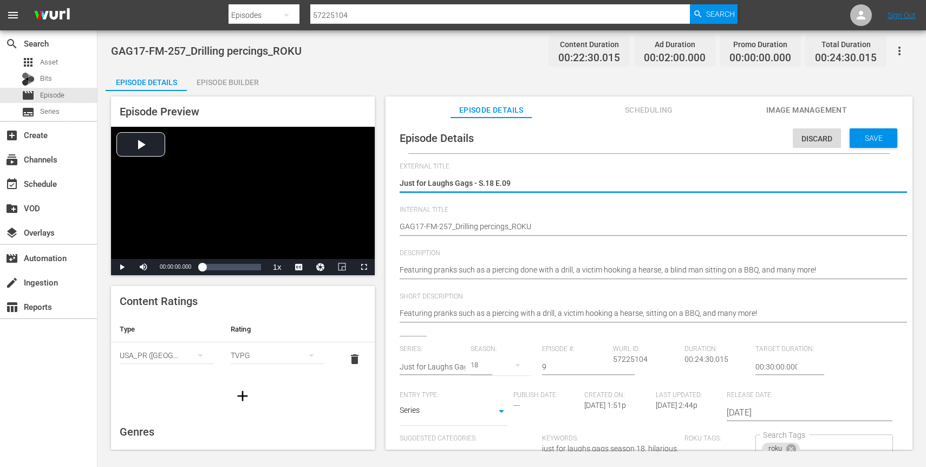
click at [437, 181] on textarea "Just for Laughs Gags - S.18 E.09" at bounding box center [646, 184] width 493 height 13
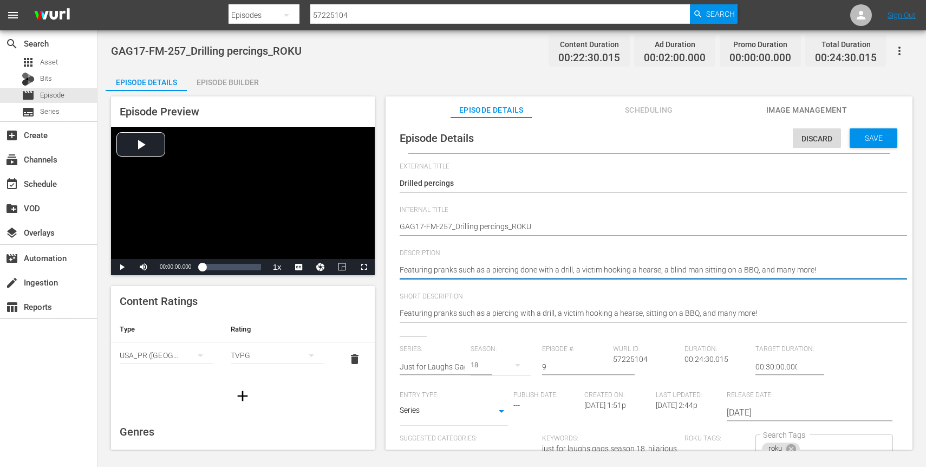
click at [766, 270] on textarea "Featuring pranks such as a piercing done with a drill, a victim hooking a hears…" at bounding box center [646, 270] width 493 height 13
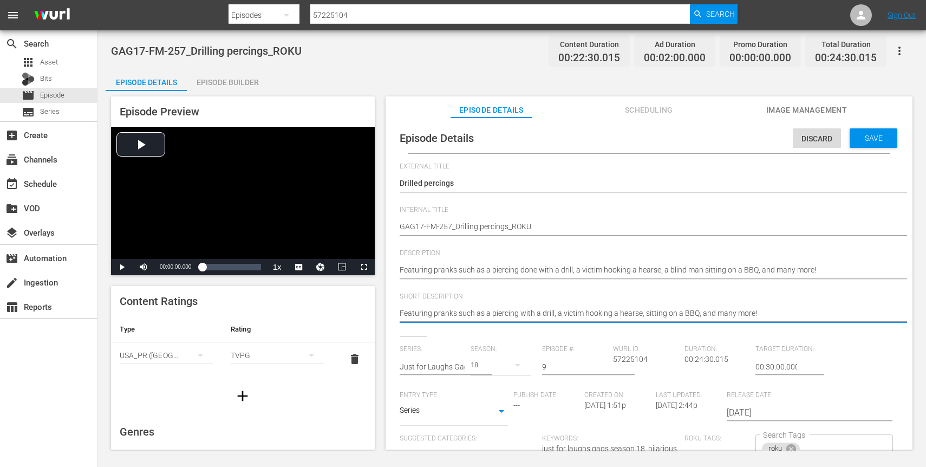
click at [728, 314] on textarea "Featuring pranks such as a piercing with a drill, a victim hooking a hearse, si…" at bounding box center [646, 314] width 493 height 13
paste textarea "done with a drill, a victim hooking a hearse, a blind man"
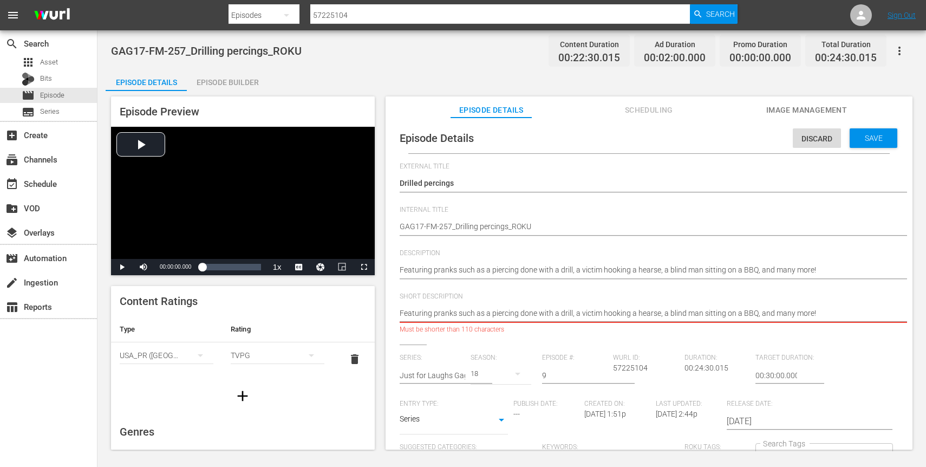
click at [717, 315] on textarea "Featuring pranks such as a piercing with a drill, a victim hooking a hearse, si…" at bounding box center [646, 314] width 493 height 13
click at [779, 311] on textarea "Featuring pranks such as a piercing with a drill, a victim hooking a hearse, si…" at bounding box center [646, 314] width 493 height 13
click at [663, 312] on textarea "Featuring pranks such as a piercing with a drill, a victim hooking a hearse, si…" at bounding box center [646, 314] width 493 height 13
click at [712, 316] on textarea "Featuring pranks such as a piercing with a drill, a victim hooking a hearse, si…" at bounding box center [646, 314] width 493 height 13
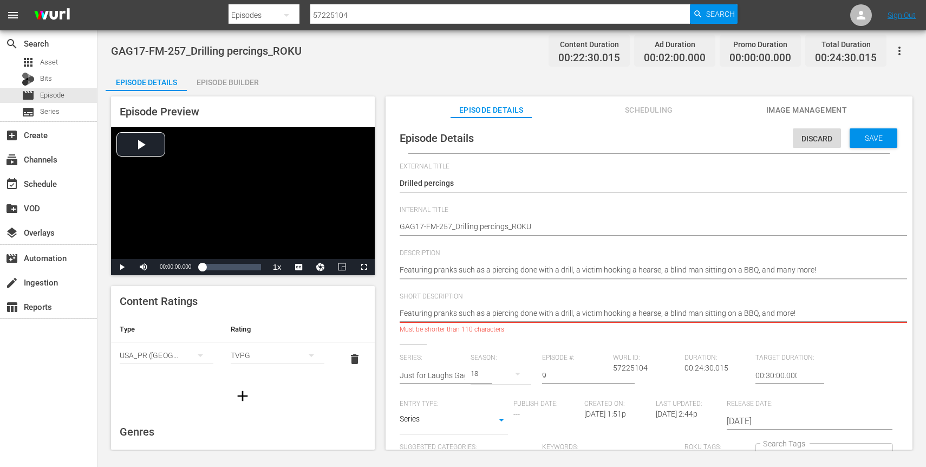
click at [712, 316] on textarea "Featuring pranks such as a piercing with a drill, a victim hooking a hearse, si…" at bounding box center [646, 314] width 493 height 13
click at [671, 313] on textarea "Featuring pranks such as a piercing with a drill, a victim hooking a hearse, si…" at bounding box center [646, 314] width 493 height 13
click at [587, 317] on textarea "Featuring pranks such as a piercing with a drill, a victim hooking a hearse, si…" at bounding box center [646, 314] width 493 height 13
click at [491, 312] on textarea "Featuring pranks such as a piercing with a drill, a victim hooking a hearse, si…" at bounding box center [646, 314] width 493 height 13
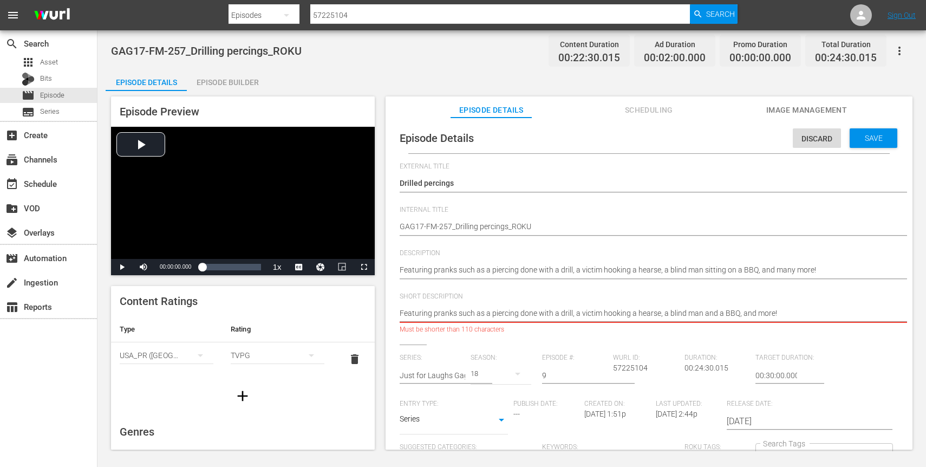
click at [491, 312] on textarea "Featuring pranks such as a piercing with a drill, a victim hooking a hearse, si…" at bounding box center [646, 314] width 493 height 13
click at [517, 315] on textarea "Featuring pranks such as a piercing with a drill, a victim hooking a hearse, si…" at bounding box center [646, 314] width 493 height 13
click at [591, 314] on textarea "Featuring pranks such as a piercing with a drill, a victim hooking a hearse, si…" at bounding box center [646, 314] width 493 height 13
click at [594, 310] on textarea "Featuring pranks such as a piercing with a drill, a victim hooking a hearse, si…" at bounding box center [646, 314] width 493 height 13
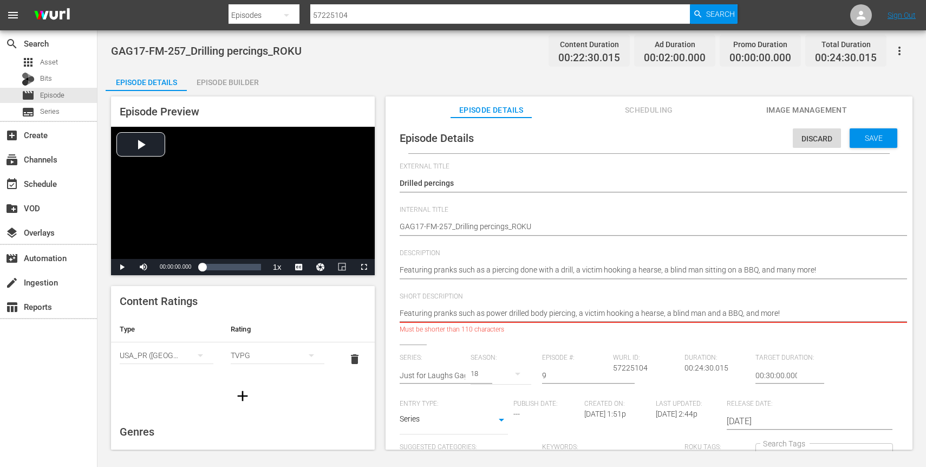
click at [594, 310] on textarea "Featuring pranks such as a piercing with a drill, a victim hooking a hearse, si…" at bounding box center [646, 314] width 493 height 13
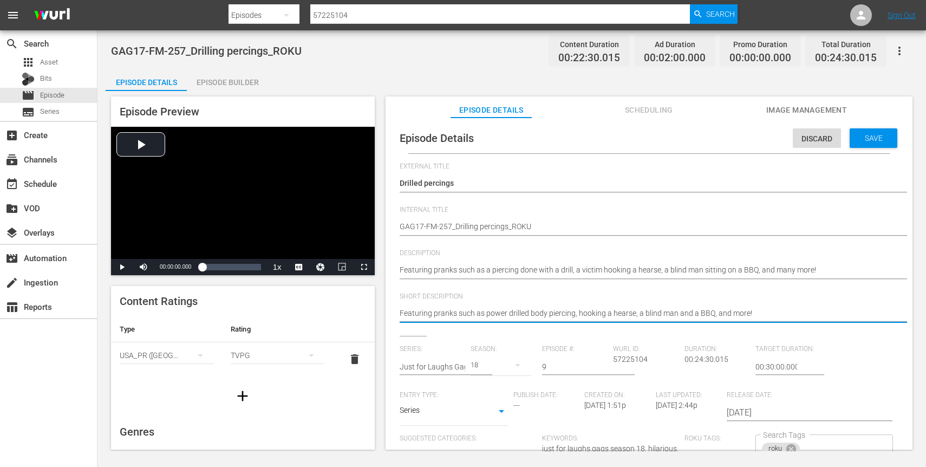
click at [771, 317] on textarea "Featuring pranks such as a piercing with a drill, a victim hooking a hearse, si…" at bounding box center [646, 314] width 493 height 13
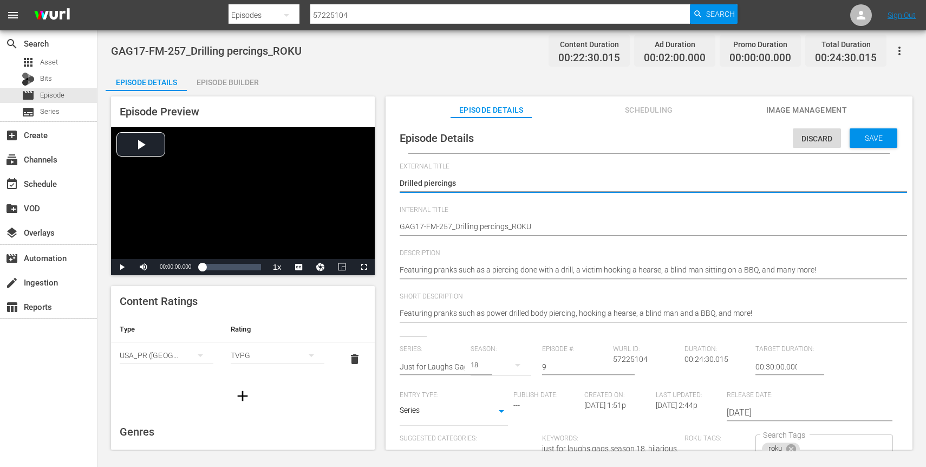
click at [437, 185] on textarea "Just for Laughs Gags - S.18 E.09" at bounding box center [646, 184] width 493 height 13
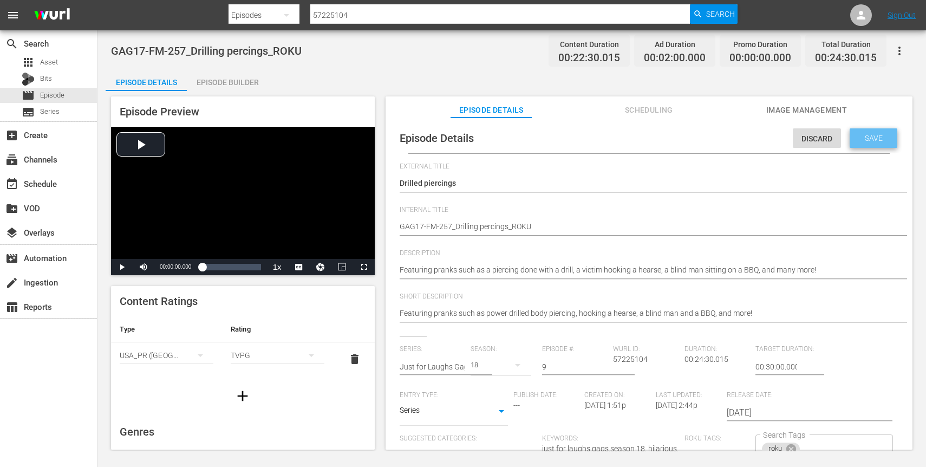
click at [868, 138] on span "Save" at bounding box center [873, 138] width 35 height 9
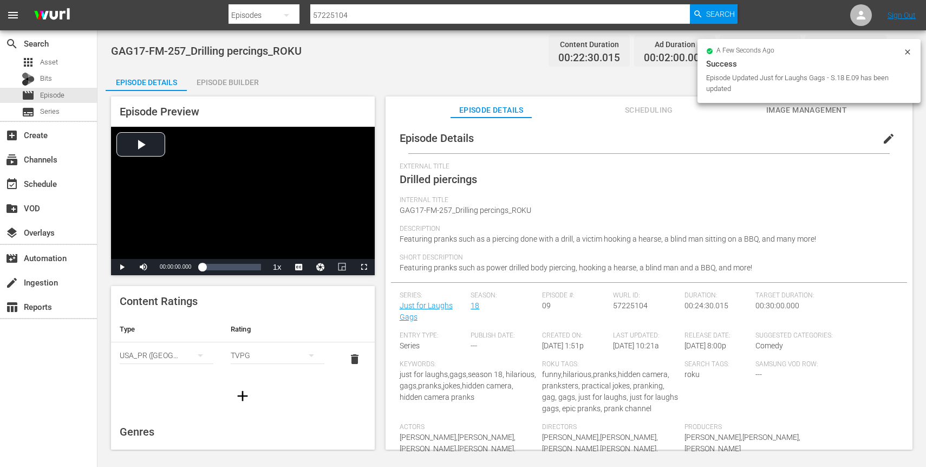
click at [884, 143] on span "edit" at bounding box center [888, 138] width 13 height 13
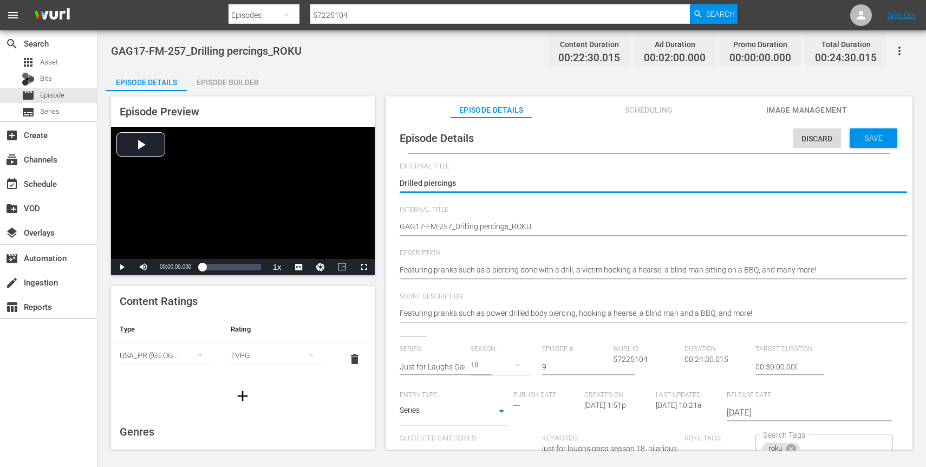
click at [407, 184] on textarea "Drilled piercings" at bounding box center [646, 184] width 493 height 13
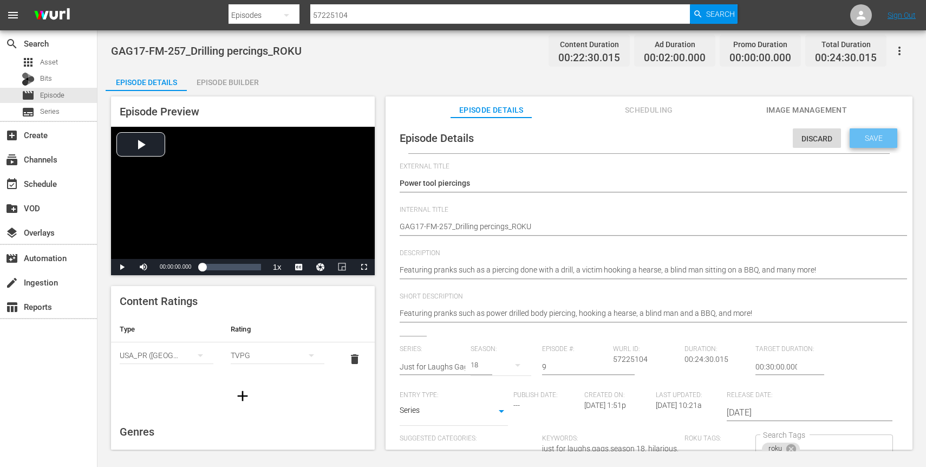
click at [863, 140] on span "Save" at bounding box center [873, 138] width 35 height 9
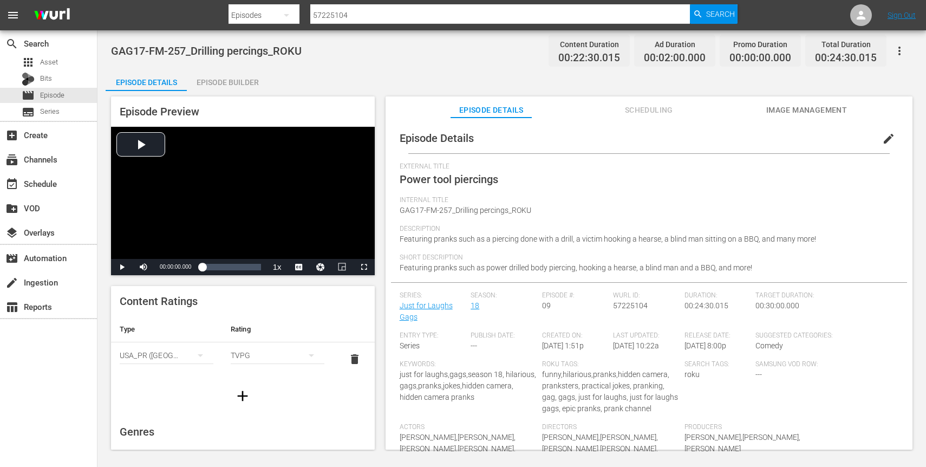
click at [430, 8] on input "57225104" at bounding box center [500, 15] width 380 height 26
paste input "087"
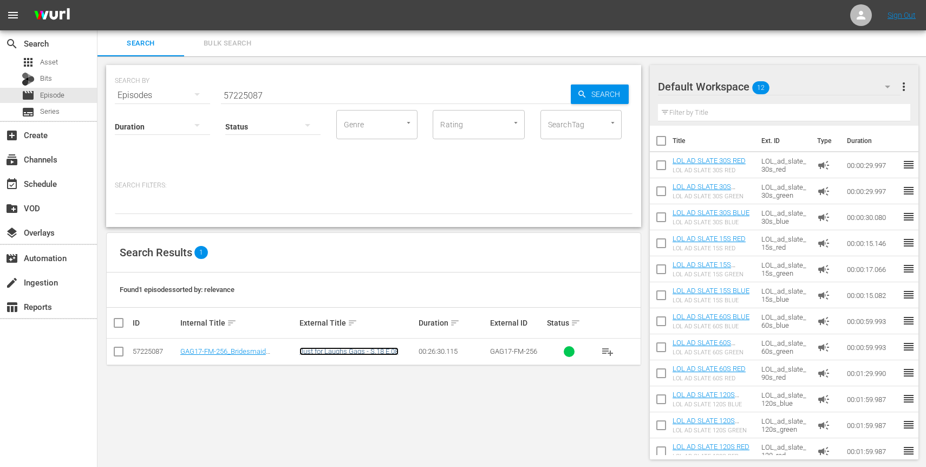
click at [345, 350] on link "Just for Laughs Gags - S.18 E.08" at bounding box center [348, 351] width 99 height 8
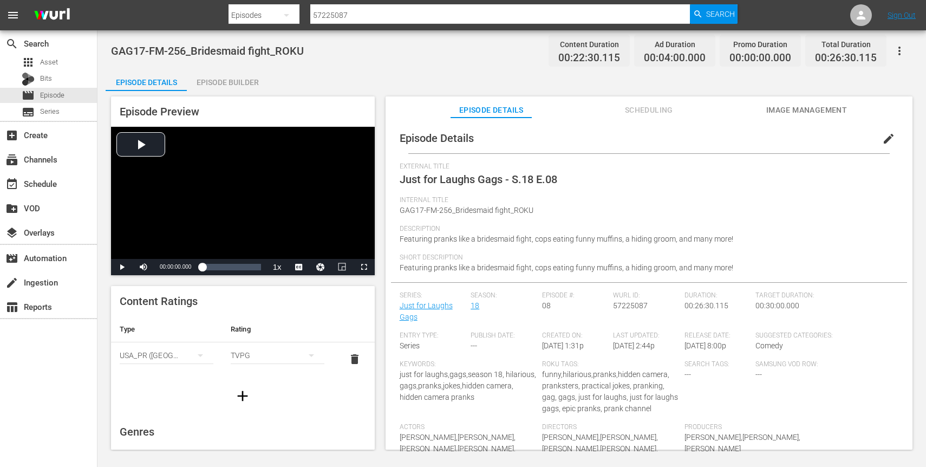
click at [882, 144] on span "edit" at bounding box center [888, 138] width 13 height 13
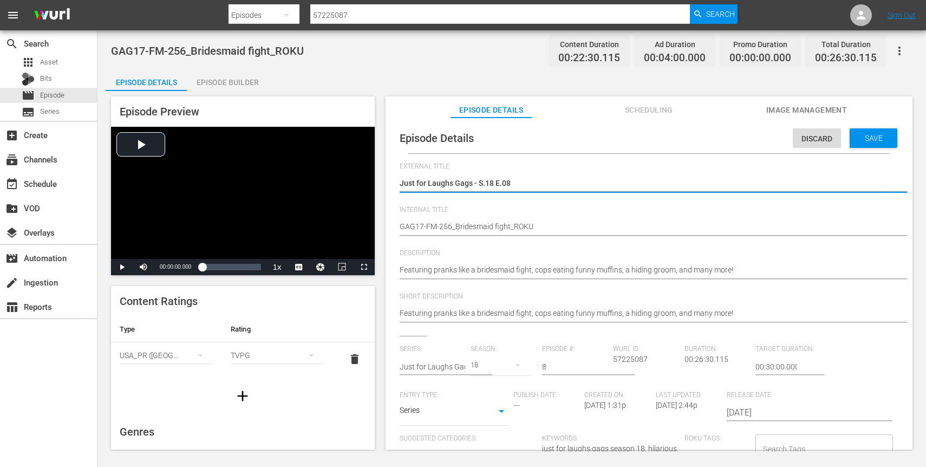
click at [514, 189] on textarea "Just for Laughs Gags - S.18 E.08" at bounding box center [646, 184] width 493 height 13
click at [489, 187] on textarea "Just for Laughs Gags - S.18 E.08" at bounding box center [646, 184] width 493 height 13
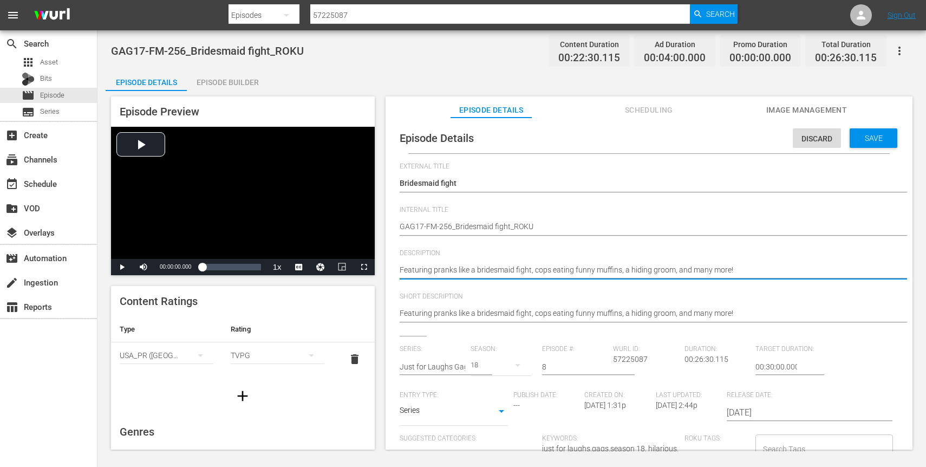
click at [676, 271] on textarea "Featuring pranks like a bridesmaid fight, cops eating funny muffins, a hiding g…" at bounding box center [646, 270] width 493 height 13
click at [143, 267] on span "Video Player" at bounding box center [143, 267] width 0 height 0
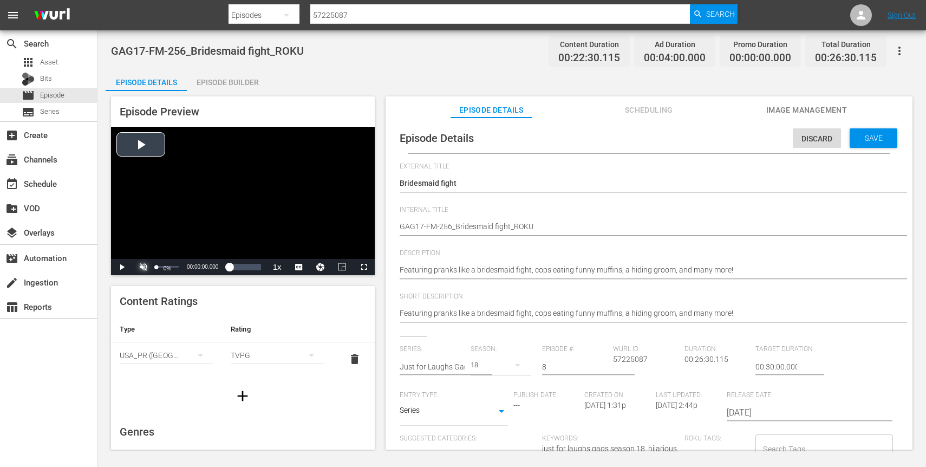
click at [143, 267] on span "Video Player" at bounding box center [143, 267] width 0 height 0
click at [122, 267] on span "Video Player" at bounding box center [122, 267] width 0 height 0
click at [207, 267] on div "00:02:12.509" at bounding box center [204, 266] width 5 height 11
click at [207, 268] on div "00:02:32.188" at bounding box center [204, 266] width 5 height 11
click at [212, 270] on div "00:04:39.742" at bounding box center [207, 266] width 10 height 11
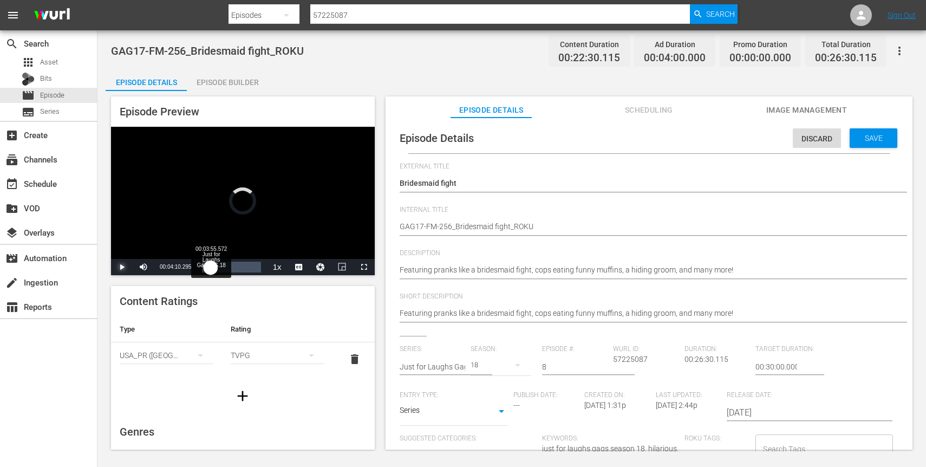
click at [211, 270] on div "00:04:10.295" at bounding box center [206, 266] width 9 height 11
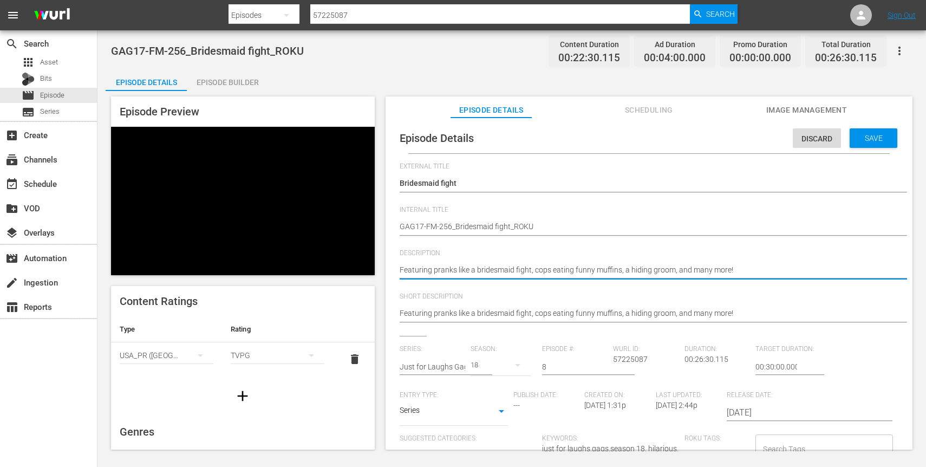
click at [540, 270] on textarea "Featuring pranks like a bridesmaid fight, cops eating funny muffins, a hiding g…" at bounding box center [646, 270] width 493 height 13
click at [541, 272] on textarea "Featuring pranks like a bridesmaid fight, cops eating funny muffins, a hiding g…" at bounding box center [646, 270] width 493 height 13
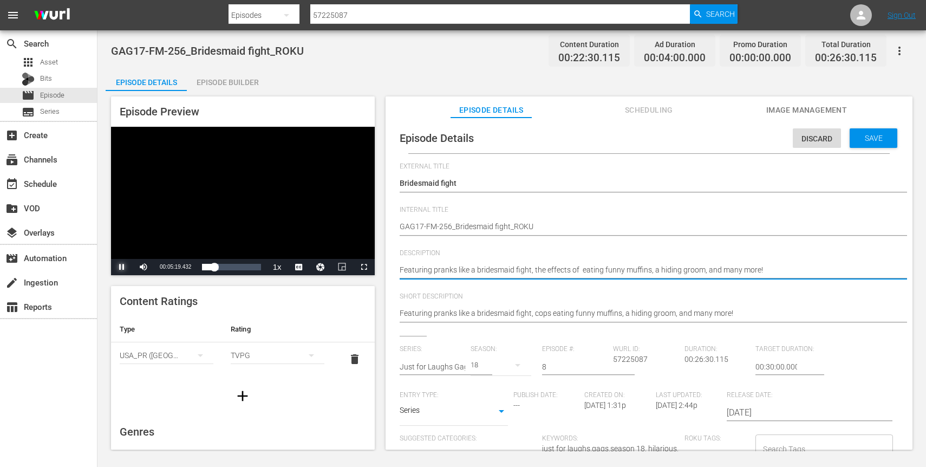
click at [122, 267] on span "Video Player" at bounding box center [122, 267] width 0 height 0
click at [548, 270] on textarea "Featuring pranks like a bridesmaid fight, cops eating funny muffins, a hiding g…" at bounding box center [646, 270] width 493 height 13
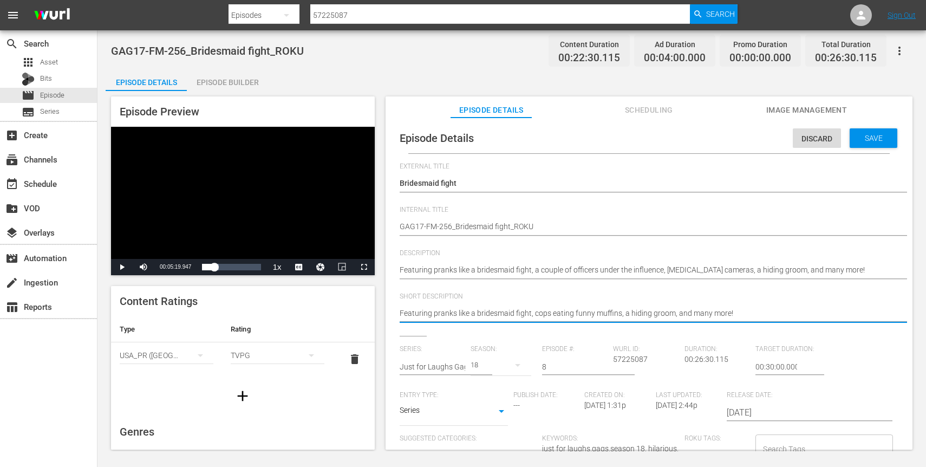
click at [548, 309] on textarea "Featuring pranks like a bridesmaid fight, cops eating funny muffins, a hiding g…" at bounding box center [646, 314] width 493 height 13
paste textarea "a couple of officers under the influence, seeing double camera"
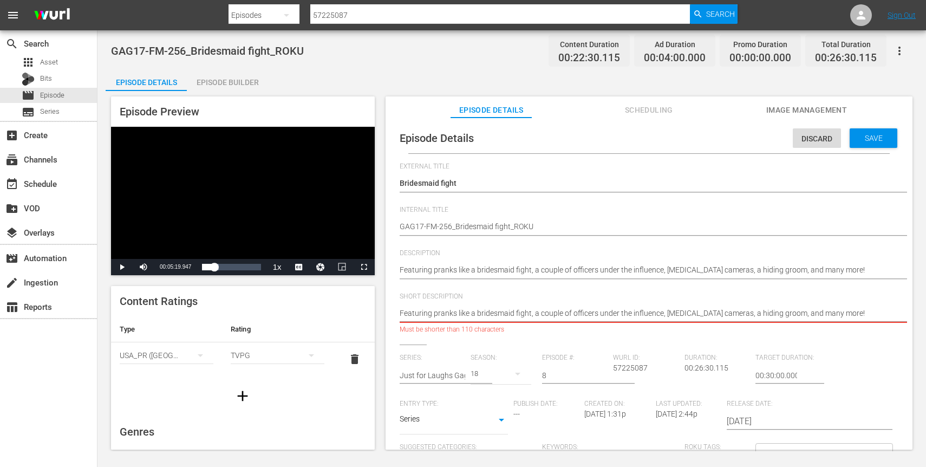
click at [782, 310] on textarea "Featuring pranks like a bridesmaid fight, cops eating funny muffins, a hiding g…" at bounding box center [646, 314] width 493 height 13
click at [668, 311] on textarea "Featuring pranks like a bridesmaid fight, cops eating funny muffins, a hiding g…" at bounding box center [646, 314] width 493 height 13
click at [588, 318] on textarea "Featuring pranks like a bridesmaid fight, cops eating funny muffins, a hiding g…" at bounding box center [646, 314] width 493 height 13
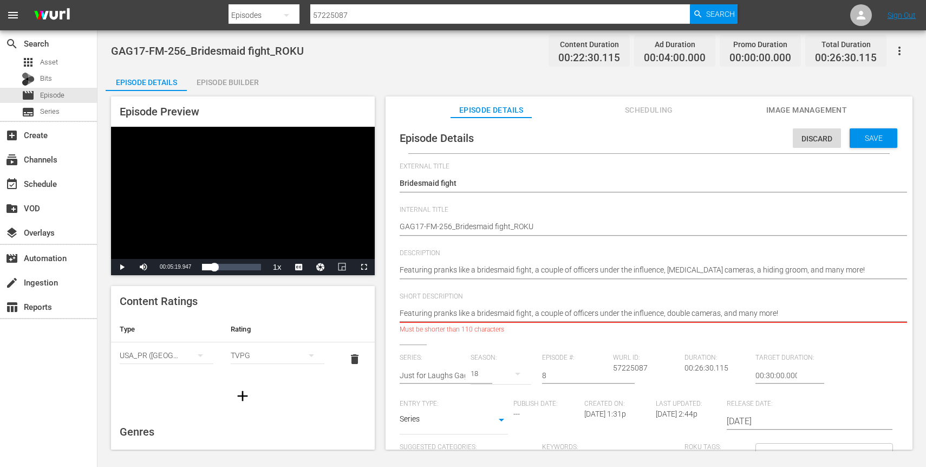
click at [566, 316] on textarea "Featuring pranks like a bridesmaid fight, cops eating funny muffins, a hiding g…" at bounding box center [646, 314] width 493 height 13
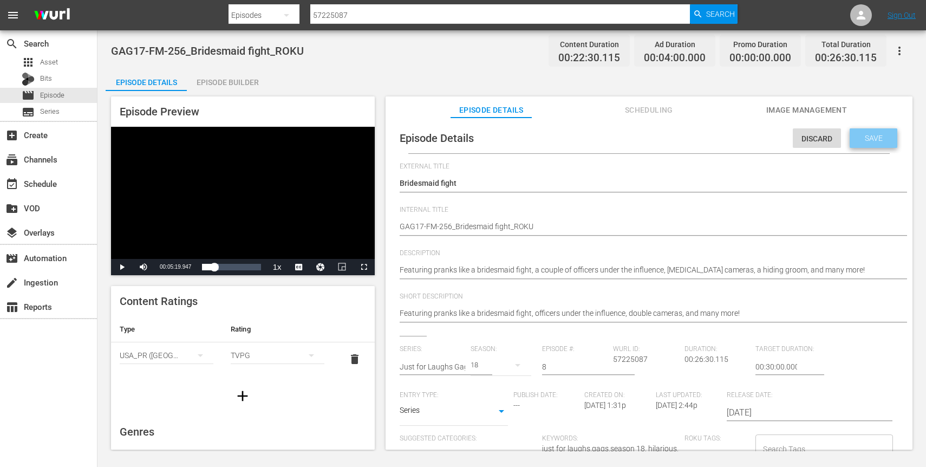
click at [885, 140] on div "Save" at bounding box center [873, 137] width 48 height 19
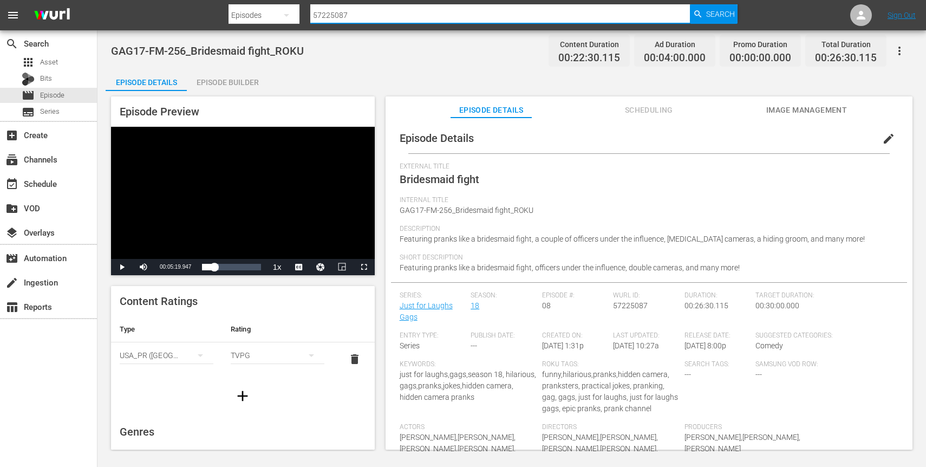
click at [344, 18] on input "57225087" at bounding box center [500, 15] width 380 height 26
paste input "1"
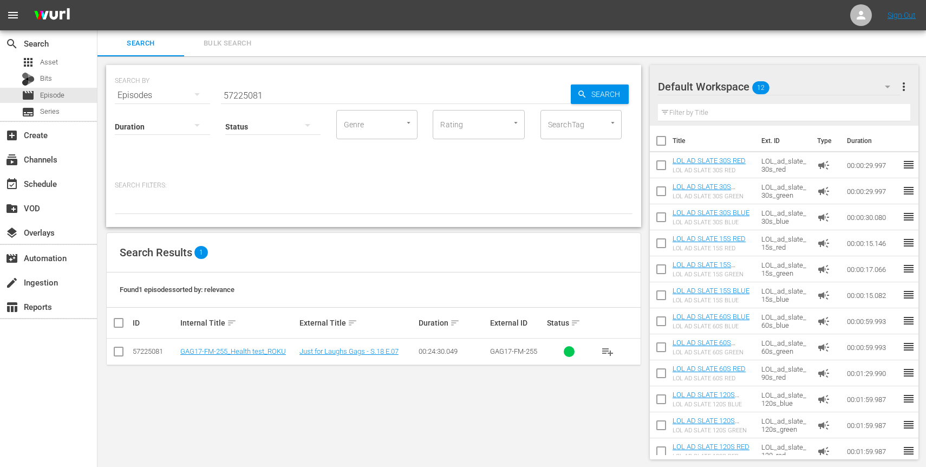
click at [329, 356] on td "Just for Laughs Gags - S.18 E.07" at bounding box center [357, 351] width 119 height 27
click at [332, 352] on link "Just for Laughs Gags - S.18 E.07" at bounding box center [348, 351] width 99 height 8
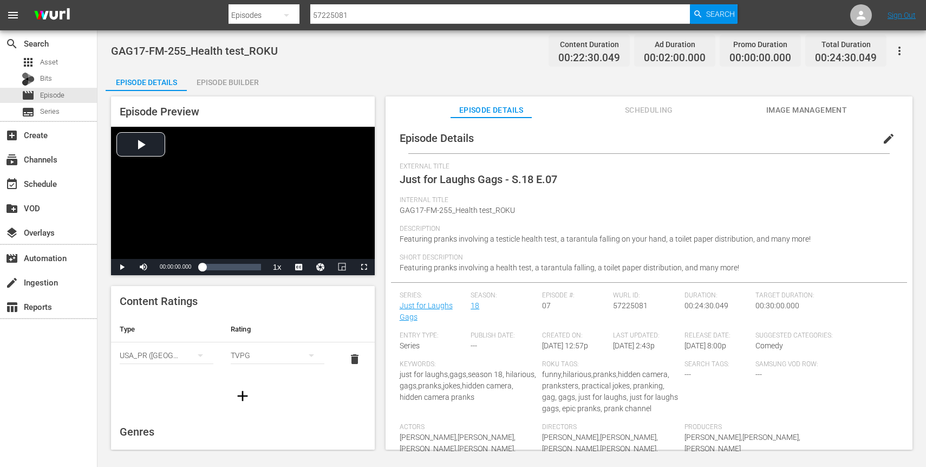
click at [882, 140] on span "edit" at bounding box center [888, 138] width 13 height 13
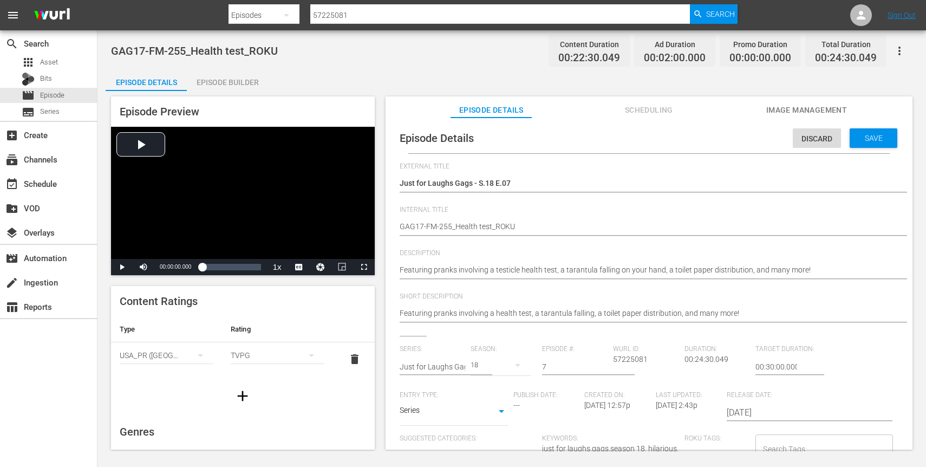
click at [659, 191] on hr at bounding box center [659, 192] width 0 height 2
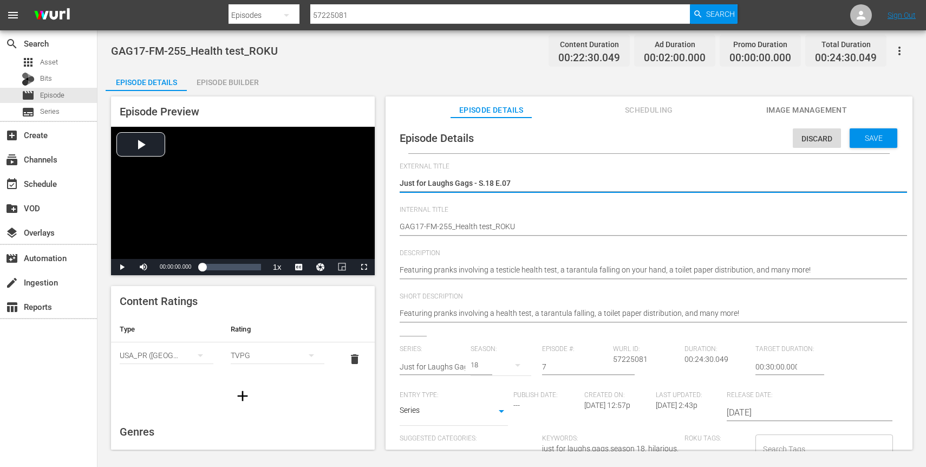
click at [527, 179] on textarea "Just for Laughs Gags - S.18 E.07" at bounding box center [646, 184] width 493 height 13
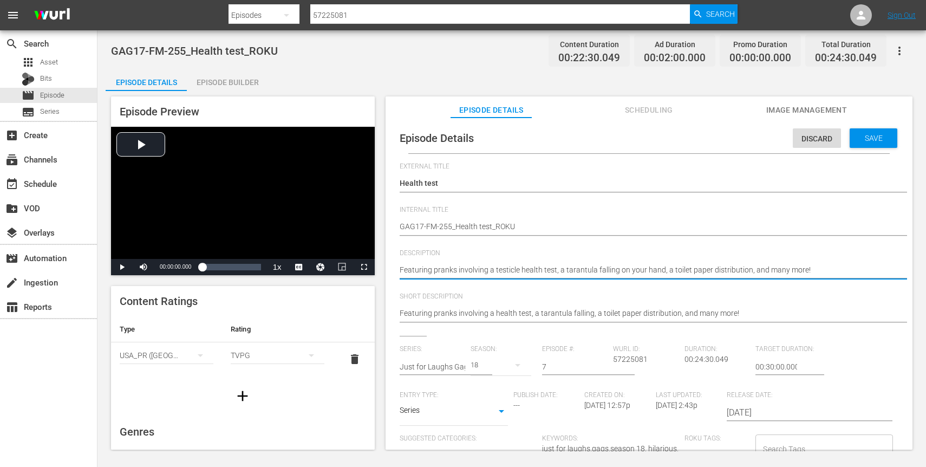
click at [571, 274] on textarea "Featuring pranks involving a testicle health test, a tarantula falling on your …" at bounding box center [646, 270] width 493 height 13
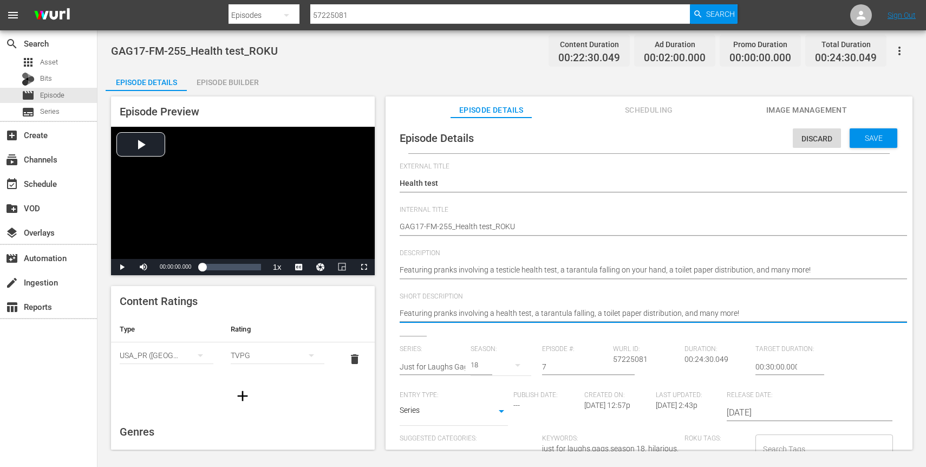
click at [573, 315] on textarea "Featuring pranks involving a health test, a tarantula falling, a toilet paper d…" at bounding box center [646, 314] width 493 height 13
paste textarea "testicle health test, a tarantula falling on your hand"
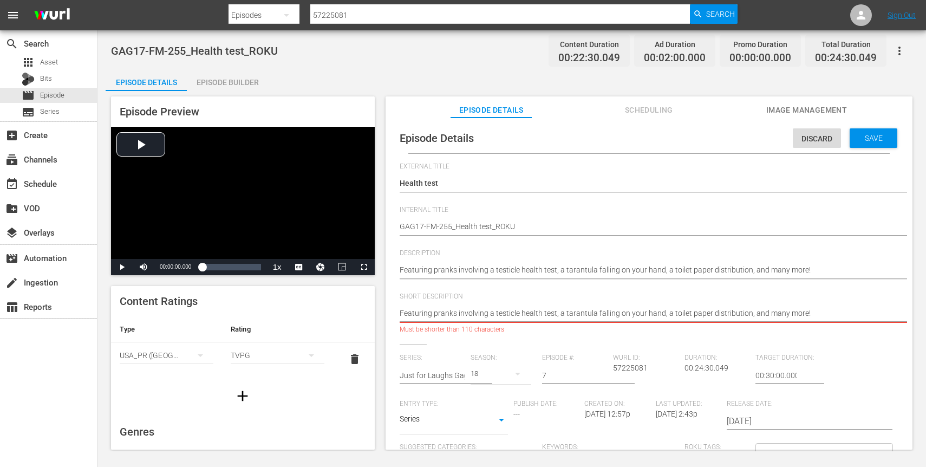
click at [770, 315] on textarea "Featuring pranks involving a health test, a tarantula falling, a toilet paper d…" at bounding box center [646, 314] width 493 height 13
click at [626, 314] on textarea "Featuring pranks involving a health test, a tarantula falling, a toilet paper d…" at bounding box center [646, 314] width 493 height 13
click at [562, 315] on textarea "Featuring pranks involving a health test, a tarantula falling, a toilet paper d…" at bounding box center [646, 314] width 493 height 13
click at [575, 315] on textarea "Featuring pranks involving a health test, a tarantula falling, a toilet paper d…" at bounding box center [646, 314] width 493 height 13
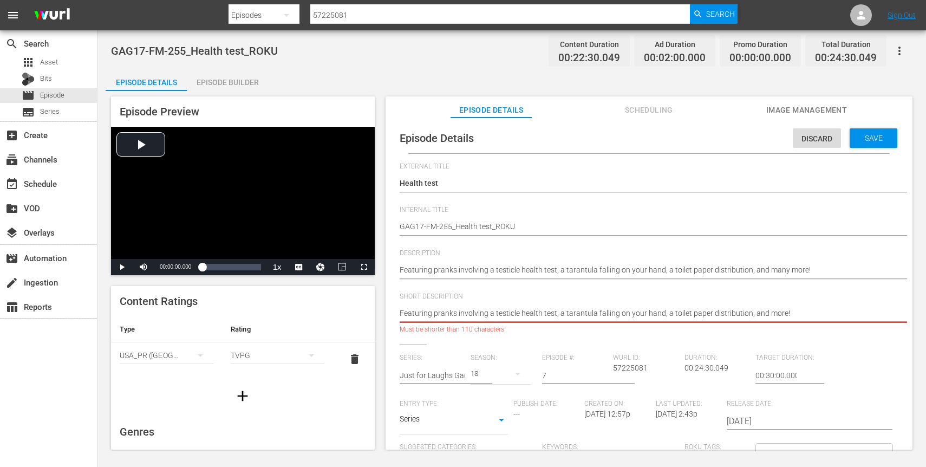
click at [650, 314] on textarea "Featuring pranks involving a health test, a tarantula falling, a toilet paper d…" at bounding box center [646, 314] width 493 height 13
click at [573, 310] on textarea "Featuring pranks involving a health test, a tarantula falling, a toilet paper d…" at bounding box center [646, 314] width 493 height 13
click at [563, 311] on textarea "Featuring pranks involving a health test, a tarantula falling, a toilet paper d…" at bounding box center [646, 314] width 493 height 13
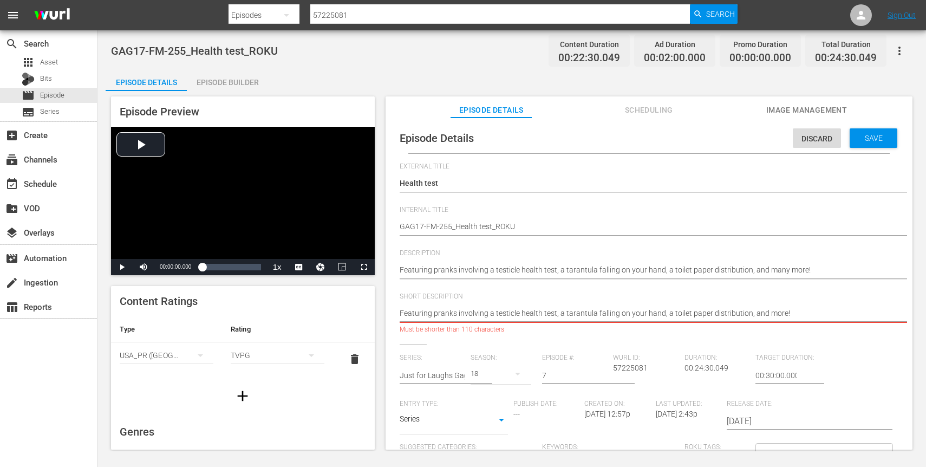
click at [579, 314] on textarea "Featuring pranks involving a health test, a tarantula falling, a toilet paper d…" at bounding box center [646, 314] width 493 height 13
click at [568, 266] on textarea "Featuring pranks involving a testicle health test, a tarantula falling on your …" at bounding box center [646, 270] width 493 height 13
paste textarea "arachnophobia"
click at [555, 270] on textarea "Featuring pranks involving a testicle health test, a tarantula falling on your …" at bounding box center [646, 270] width 493 height 13
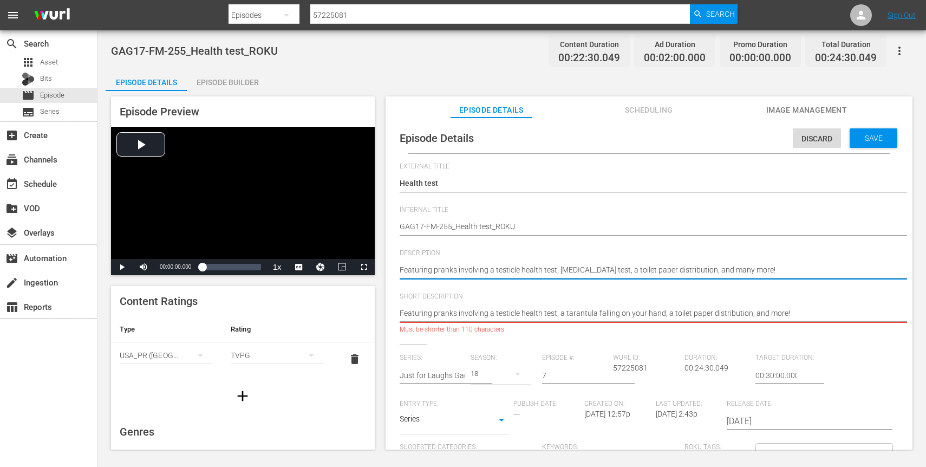
click at [555, 270] on textarea "Featuring pranks involving a testicle health test, a tarantula falling on your …" at bounding box center [646, 270] width 493 height 13
click at [555, 315] on textarea "Featuring pranks involving a health test, a tarantula falling, a toilet paper d…" at bounding box center [646, 314] width 493 height 13
paste textarea "rachnophobia test, a toilet paper distribution, and many"
click at [662, 322] on hr at bounding box center [660, 322] width 520 height 2
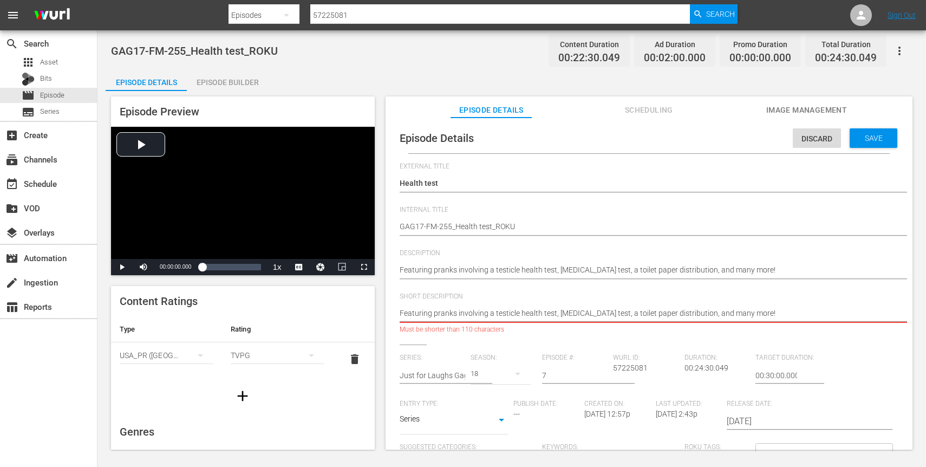
click at [737, 313] on textarea "Featuring pranks involving a health test, a tarantula falling, a toilet paper d…" at bounding box center [646, 314] width 493 height 13
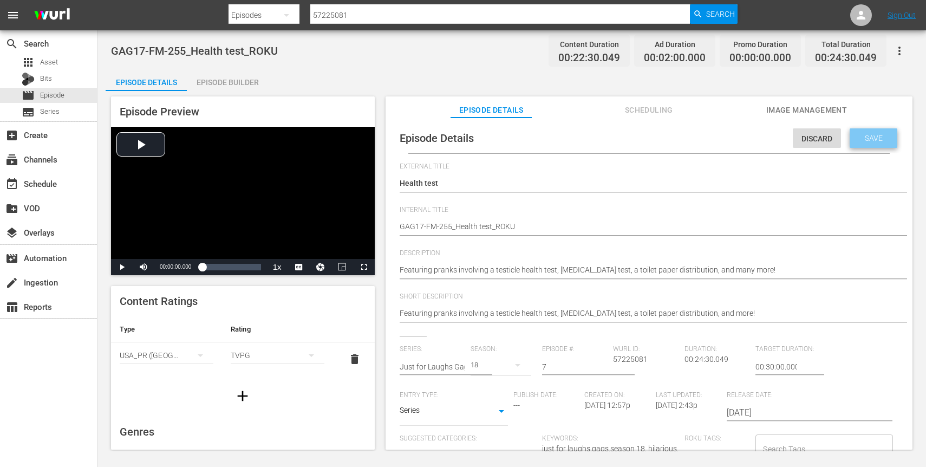
click at [864, 142] on div "Save" at bounding box center [873, 137] width 48 height 19
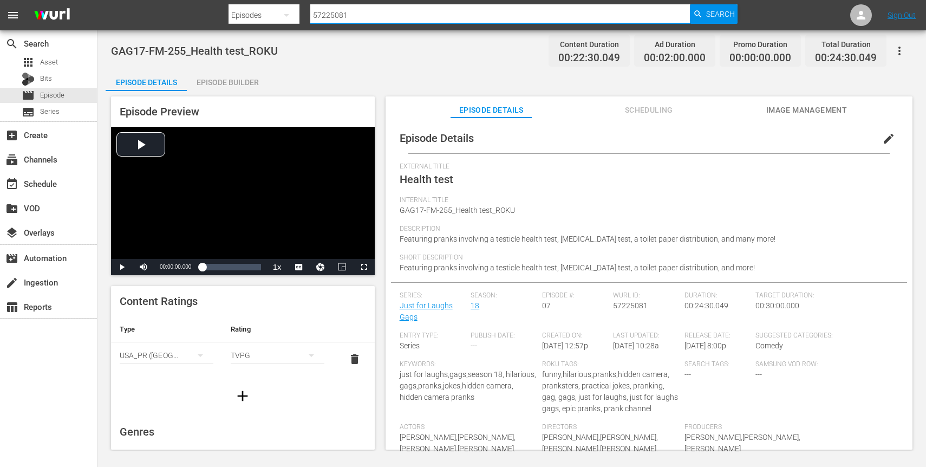
click at [371, 15] on input "57225081" at bounding box center [500, 15] width 380 height 26
paste input "77"
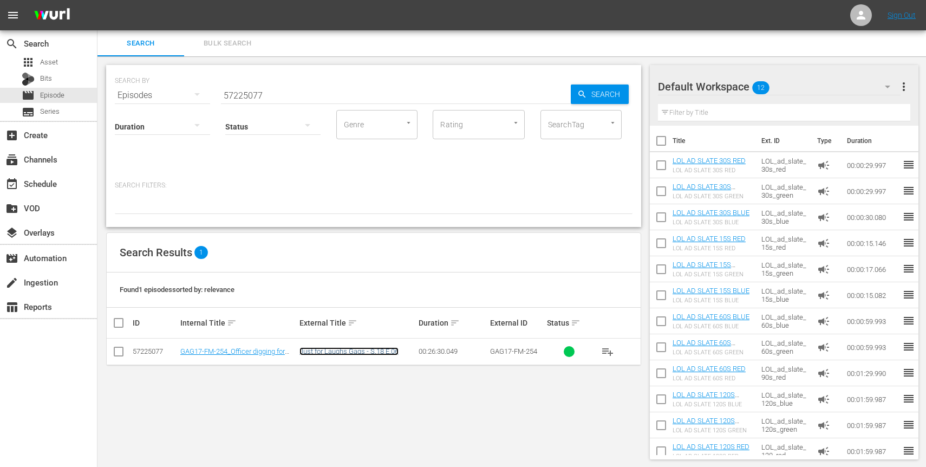
click at [319, 350] on link "Just for Laughs Gags - S.18 E.06" at bounding box center [348, 351] width 99 height 8
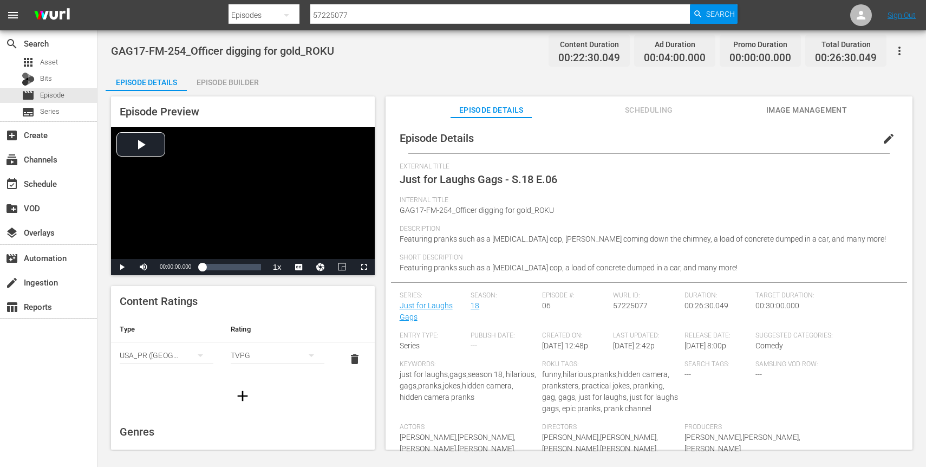
click at [884, 138] on span "edit" at bounding box center [888, 138] width 13 height 13
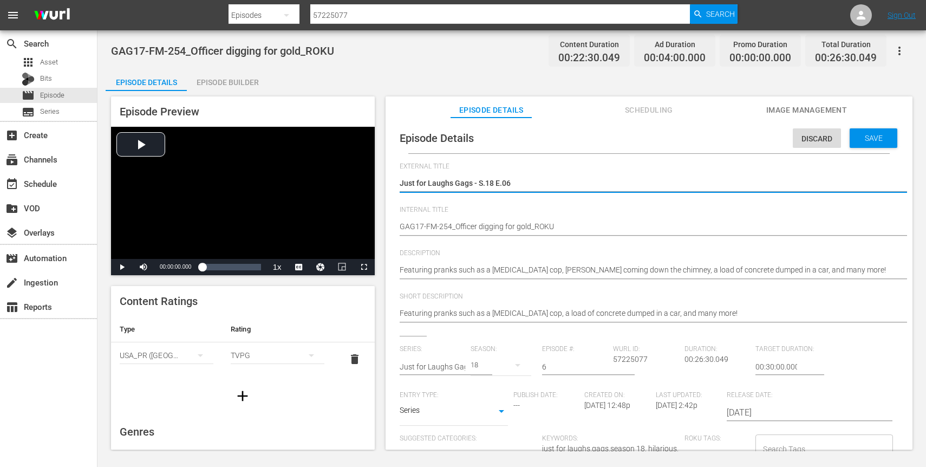
click at [443, 187] on textarea "Just for Laughs Gags - S.18 E.06" at bounding box center [646, 184] width 493 height 13
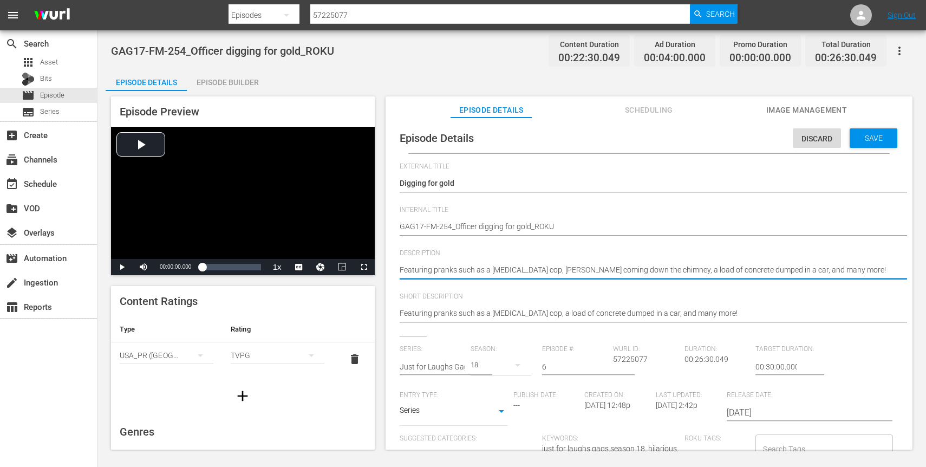
click at [470, 264] on textarea "Featuring pranks such as a [MEDICAL_DATA] cop, [PERSON_NAME] coming down the ch…" at bounding box center [646, 270] width 493 height 13
click at [636, 322] on hr at bounding box center [660, 322] width 520 height 1
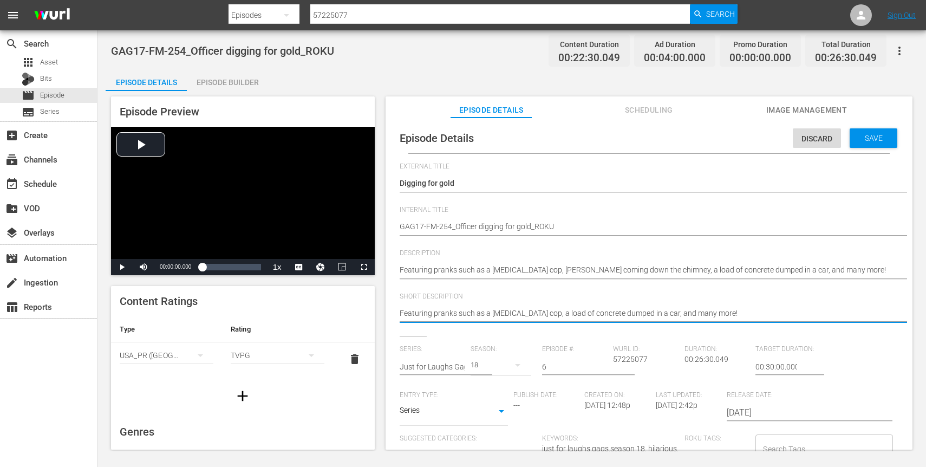
click at [636, 319] on textarea "Featuring pranks such as a nose-picking cop, a load of concrete dumped in a car…" at bounding box center [646, 314] width 493 height 13
paste textarea "Santa Claus coming down the chimney,"
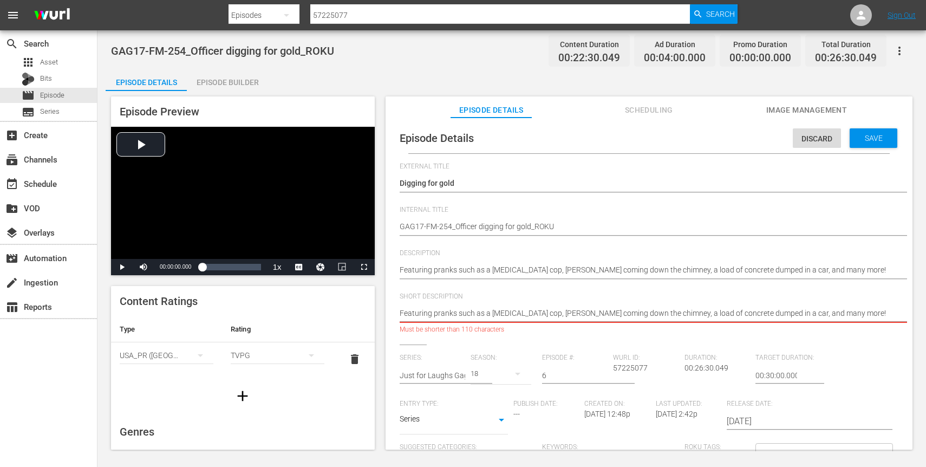
click at [747, 311] on textarea "Featuring pranks such as a nose-picking cop, a load of concrete dumped in a car…" at bounding box center [646, 314] width 493 height 13
click at [822, 311] on textarea "Featuring pranks such as a nose-picking cop, a load of concrete dumped in a car…" at bounding box center [646, 314] width 493 height 13
click at [722, 313] on textarea "Featuring pranks such as a nose-picking cop, a load of concrete dumped in a car…" at bounding box center [646, 314] width 493 height 13
click at [502, 316] on textarea "Featuring pranks such as a nose-picking cop, a load of concrete dumped in a car…" at bounding box center [646, 314] width 493 height 13
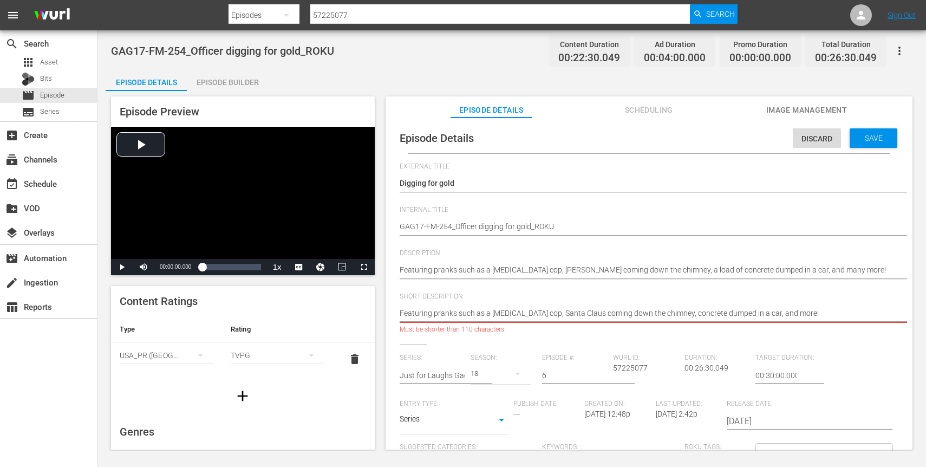
click at [563, 313] on textarea "Featuring pranks such as a nose-picking cop, a load of concrete dumped in a car…" at bounding box center [646, 314] width 493 height 13
click at [542, 317] on textarea "Featuring pranks such as a nose-picking cop, a load of concrete dumped in a car…" at bounding box center [646, 314] width 493 height 13
click at [536, 274] on textarea "Featuring pranks such as a [MEDICAL_DATA] cop, [PERSON_NAME] coming down the ch…" at bounding box center [646, 270] width 493 height 13
click at [613, 317] on textarea "Featuring pranks such as a nose-picking cop, a load of concrete dumped in a car…" at bounding box center [646, 314] width 493 height 13
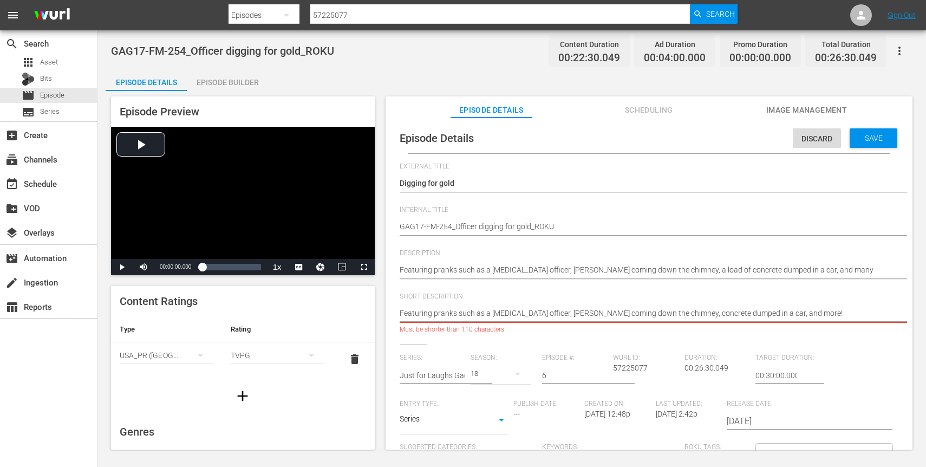
click at [613, 317] on textarea "Featuring pranks such as a nose-picking cop, a load of concrete dumped in a car…" at bounding box center [646, 314] width 493 height 13
click at [586, 313] on textarea "Featuring pranks such as a nose-picking cop, a load of concrete dumped in a car…" at bounding box center [646, 314] width 493 height 13
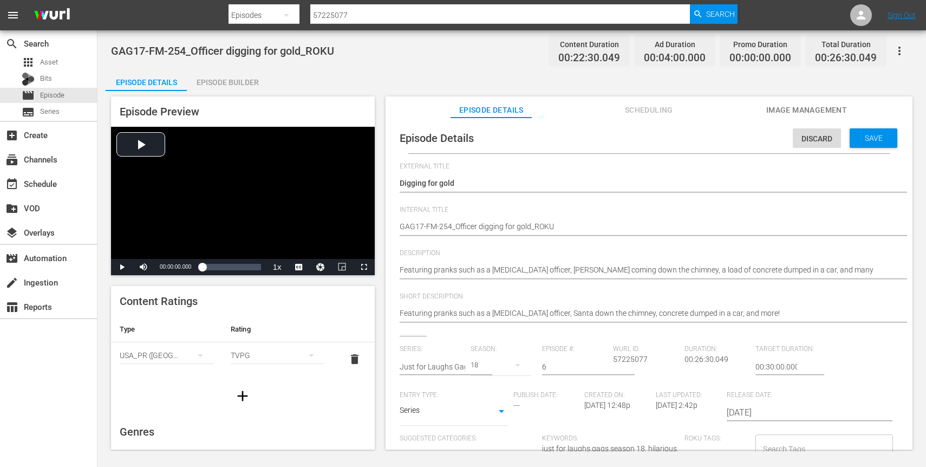
click at [605, 328] on div "Short Description Featuring pranks such as a nose-picking cop, a load of concre…" at bounding box center [649, 313] width 499 height 43
click at [635, 323] on div "Featuring pranks such as a nose-picking cop, a load of concrete dumped in a car…" at bounding box center [646, 314] width 493 height 26
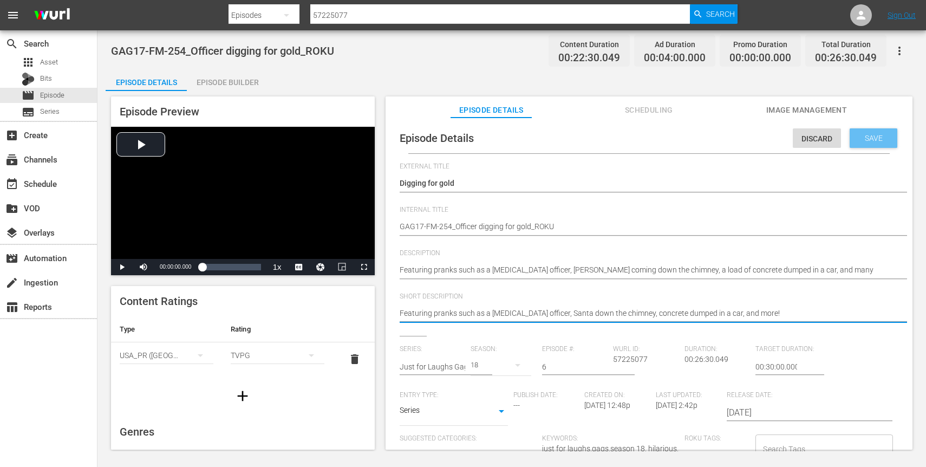
click at [860, 142] on span "Save" at bounding box center [873, 138] width 35 height 9
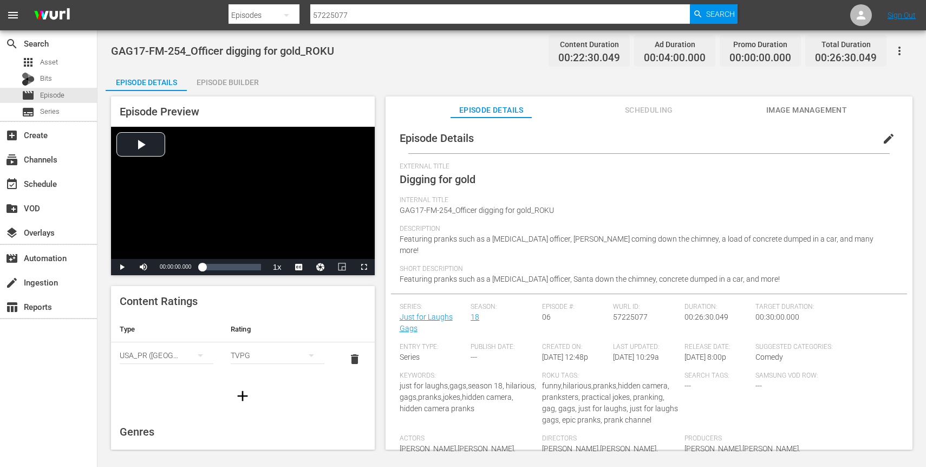
click at [341, 19] on input "57225077" at bounding box center [500, 15] width 380 height 26
paste input "68"
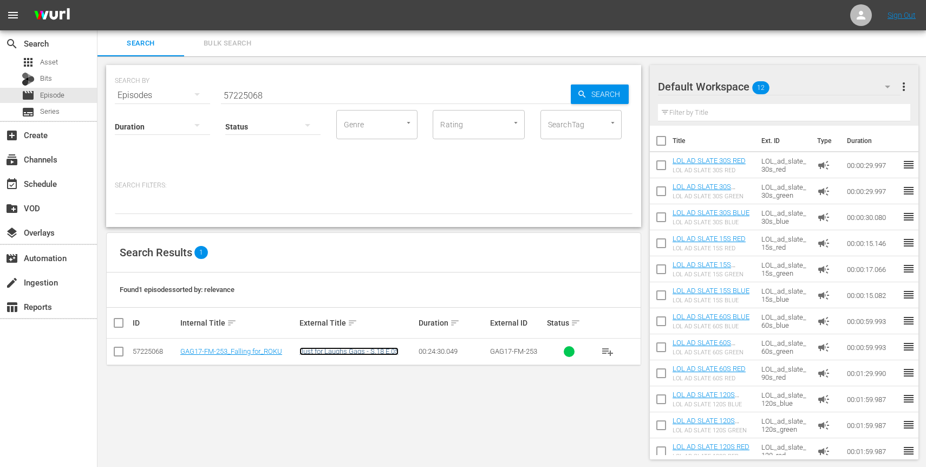
click at [309, 348] on link "Just for Laughs Gags - S.18 E.05" at bounding box center [348, 351] width 99 height 8
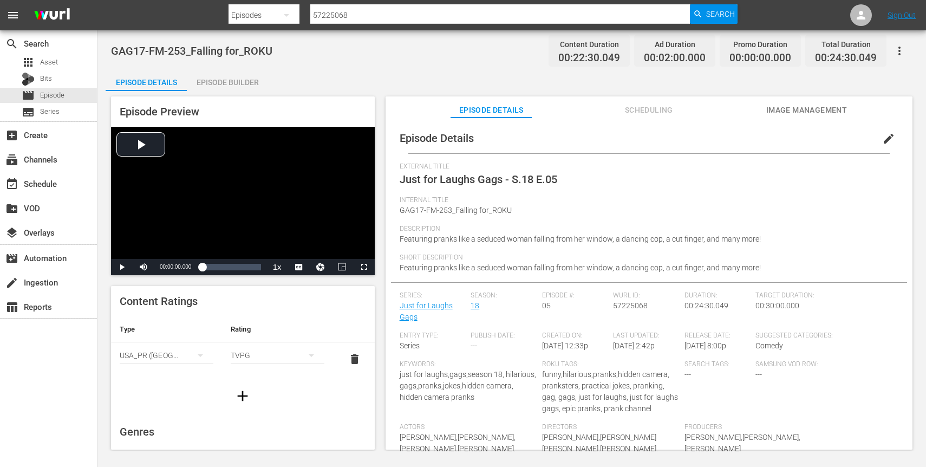
click at [885, 141] on span "edit" at bounding box center [888, 138] width 13 height 13
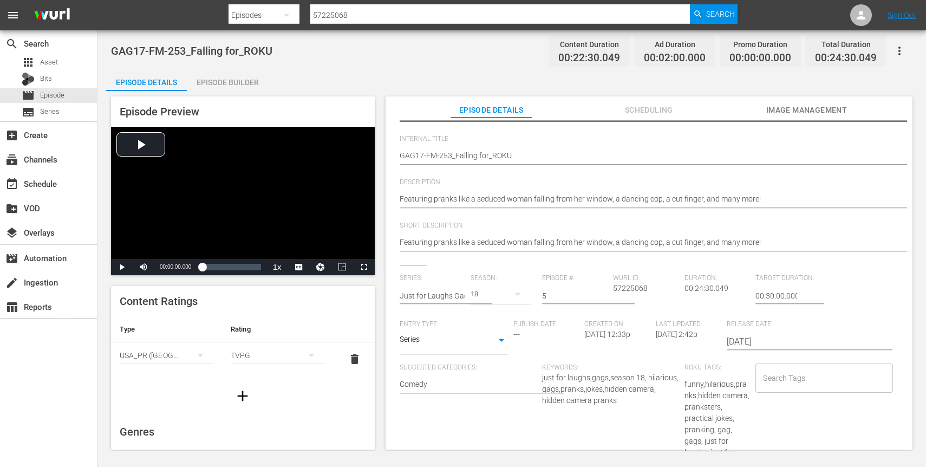
scroll to position [201, 0]
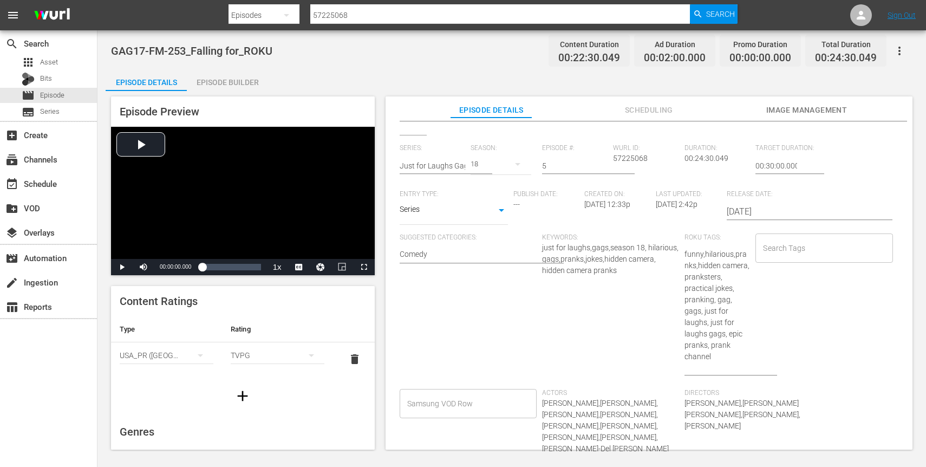
click at [784, 249] on input "Search Tags" at bounding box center [815, 247] width 111 height 19
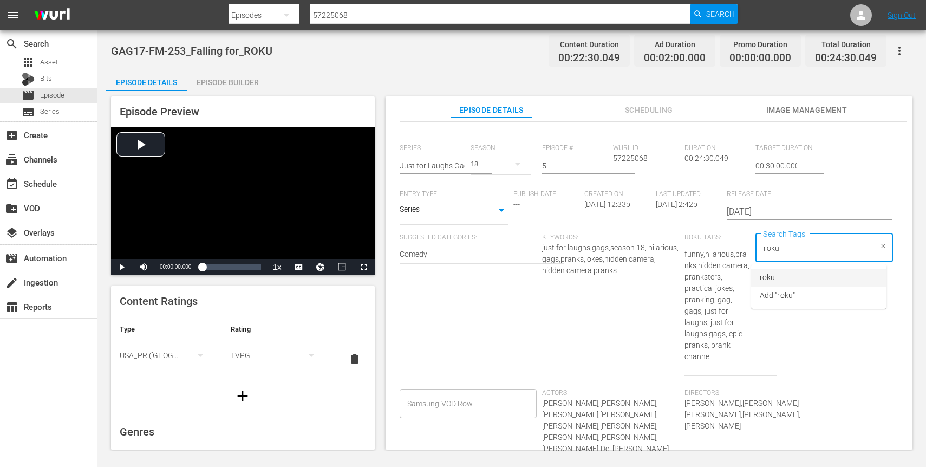
click at [786, 279] on li "roku" at bounding box center [818, 278] width 135 height 18
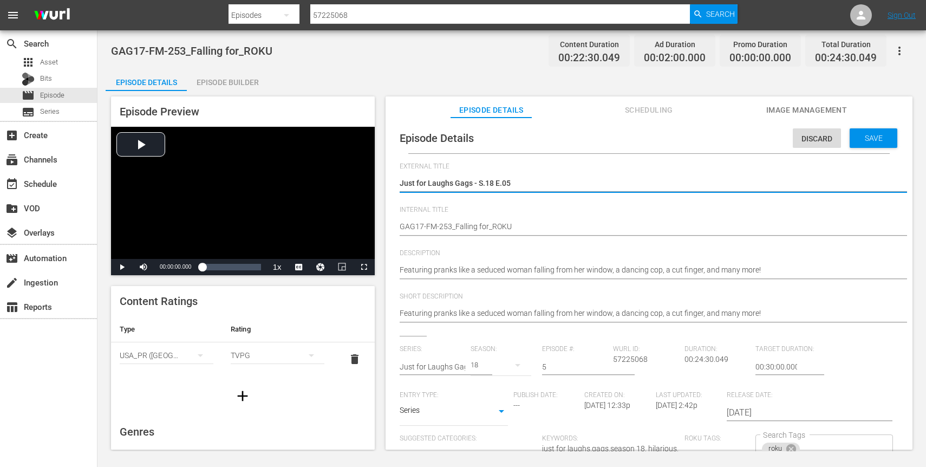
click at [503, 185] on textarea "Just for Laughs Gags - S.18 E.05" at bounding box center [646, 184] width 493 height 13
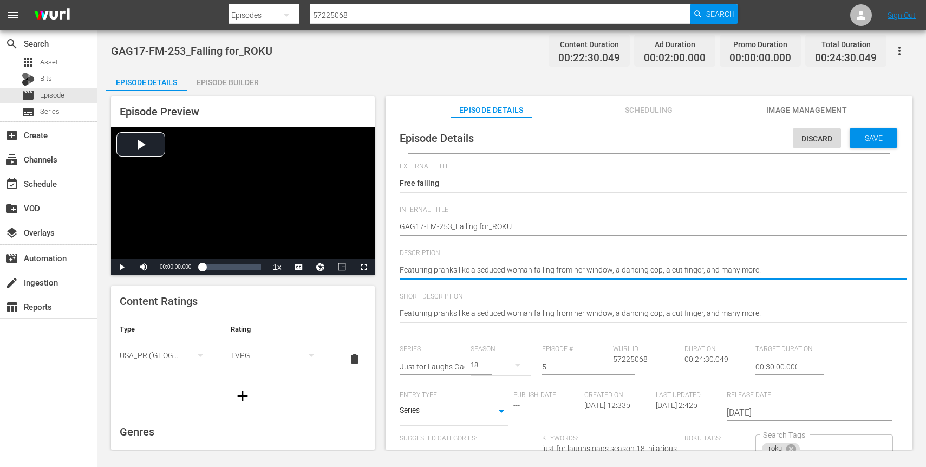
click at [715, 266] on textarea "Featuring pranks like a seduced woman falling from her window, a dancing cop, a…" at bounding box center [646, 270] width 493 height 13
click at [652, 267] on textarea "Featuring pranks like a seduced woman falling from her window, a dancing cop, a…" at bounding box center [646, 270] width 493 height 13
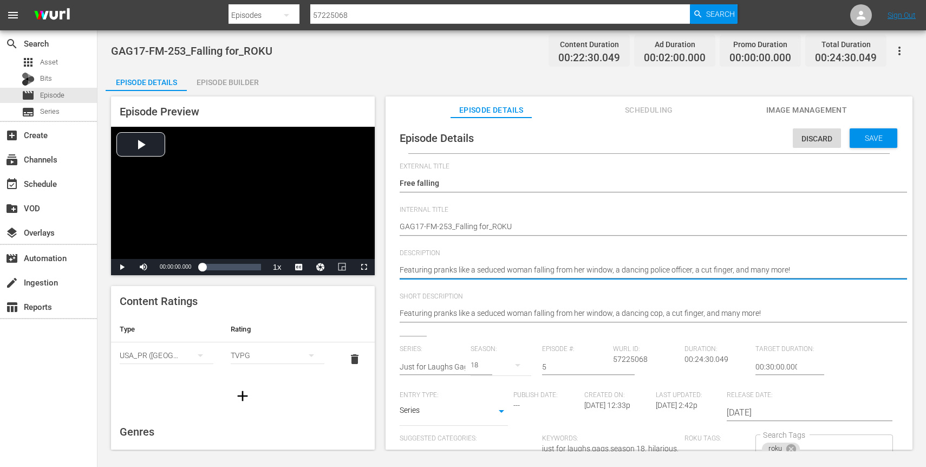
click at [704, 270] on textarea "Featuring pranks like a seduced woman falling from her window, a dancing cop, a…" at bounding box center [646, 270] width 493 height 13
click at [605, 273] on textarea "Featuring pranks like a seduced woman falling from her window, a dancing cop, a…" at bounding box center [646, 270] width 493 height 13
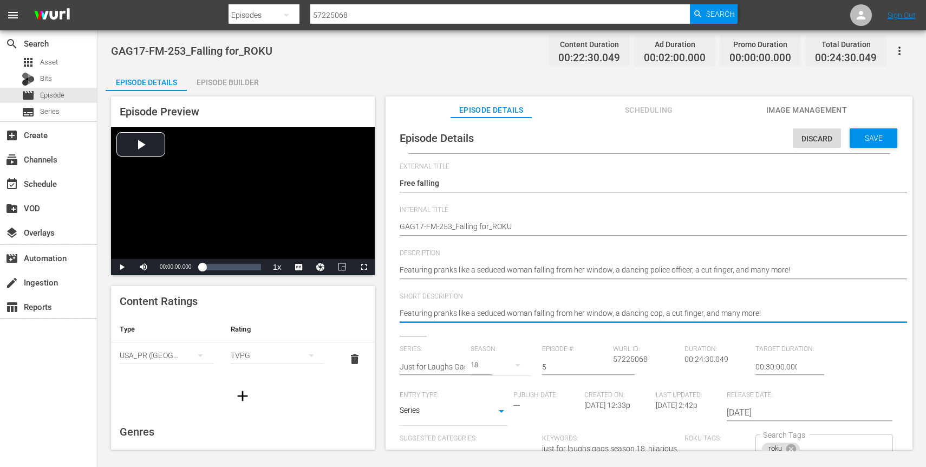
click at [608, 317] on textarea "Featuring pranks like a seduced woman falling from her window, a dancing cop, a…" at bounding box center [646, 314] width 493 height 13
paste textarea "police officer"
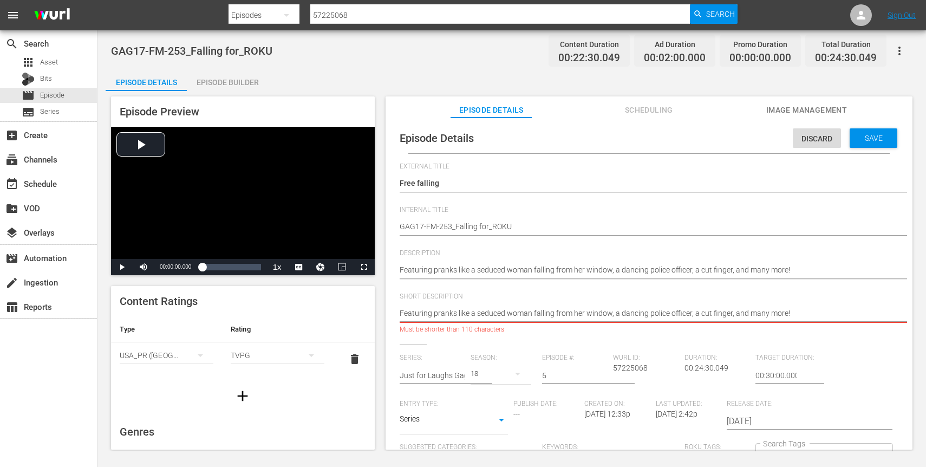
click at [558, 311] on textarea "Featuring pranks like a seduced woman falling from her window, a dancing cop, a…" at bounding box center [646, 314] width 493 height 13
click at [755, 313] on textarea "Featuring pranks like a seduced woman falling from her window, a dancing cop, a…" at bounding box center [646, 314] width 493 height 13
click at [619, 312] on textarea "Featuring pranks like a seduced woman falling from her window, a dancing cop, a…" at bounding box center [646, 314] width 493 height 13
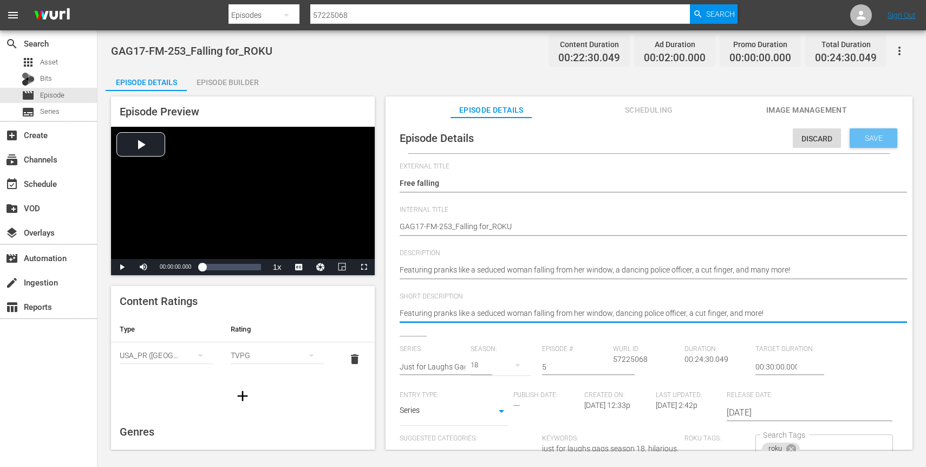
click at [867, 140] on span "Save" at bounding box center [873, 138] width 35 height 9
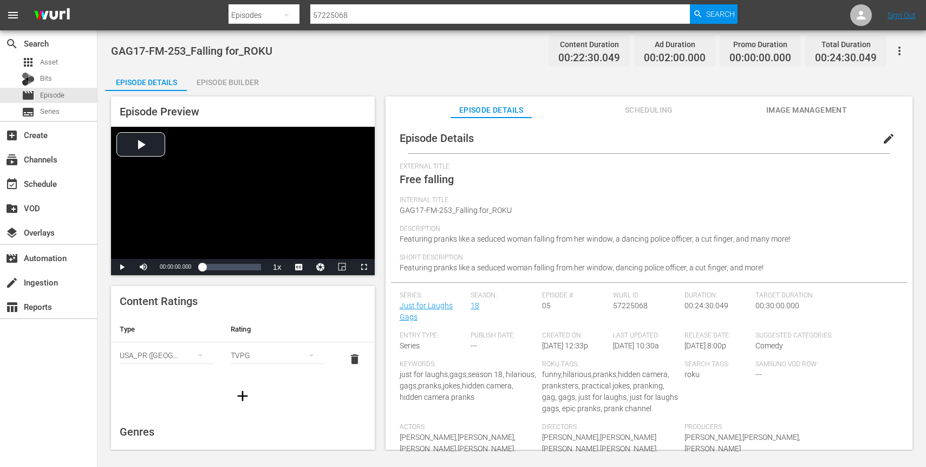
click at [391, 18] on input "57225068" at bounding box center [500, 15] width 380 height 26
paste input "3792856"
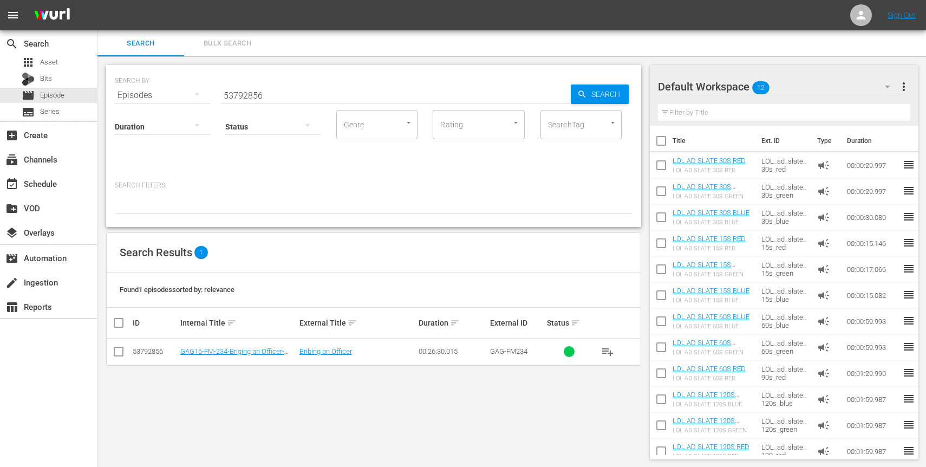
click at [321, 342] on td "Bribing an Officer" at bounding box center [357, 351] width 119 height 27
click at [318, 348] on link "Bribing an Officer" at bounding box center [325, 351] width 53 height 8
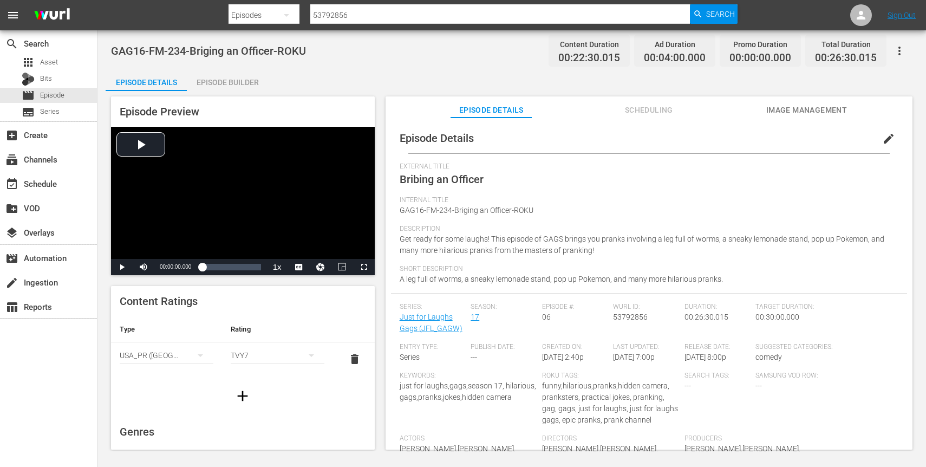
click at [882, 140] on span "edit" at bounding box center [888, 138] width 13 height 13
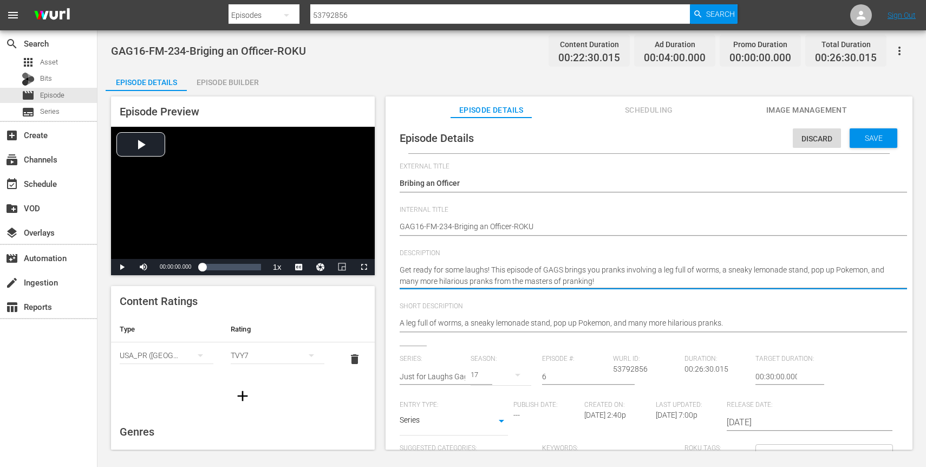
click at [514, 282] on textarea "Get ready for some laughs! This episode of GAGS brings you pranks involving a l…" at bounding box center [646, 275] width 493 height 23
click at [575, 265] on textarea "Get ready for some laughs! This episode of GAGS brings you pranks involving a l…" at bounding box center [646, 275] width 493 height 23
click at [492, 270] on textarea "Get ready for some laughs! This episode of GAGS brings you pranks involving a l…" at bounding box center [646, 275] width 493 height 23
click at [519, 269] on textarea "Get ready for some laughs! This episode of GAGS brings you pranks involving a l…" at bounding box center [646, 275] width 493 height 23
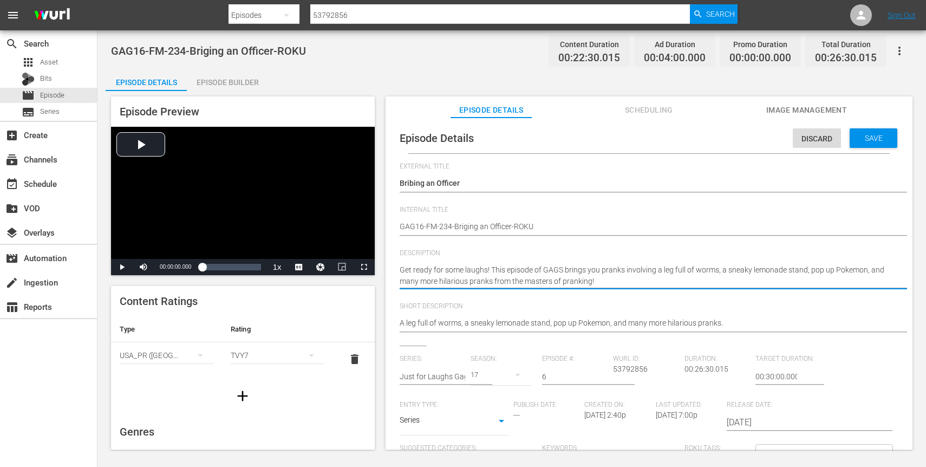
click at [519, 269] on textarea "Get ready for some laughs! This episode of GAGS brings you pranks involving a l…" at bounding box center [646, 275] width 493 height 23
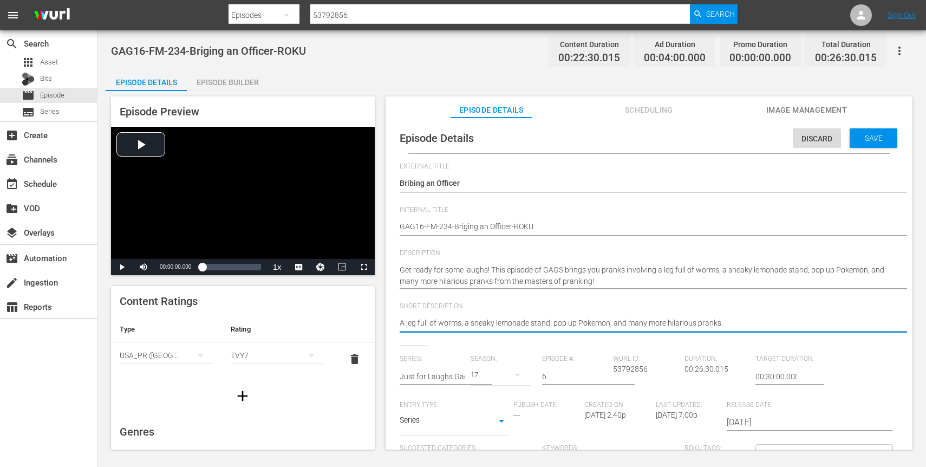
click at [503, 322] on textarea "A leg full of worms, a sneaky lemonade stand, pop up Pokemon, and many more hil…" at bounding box center [646, 323] width 493 height 13
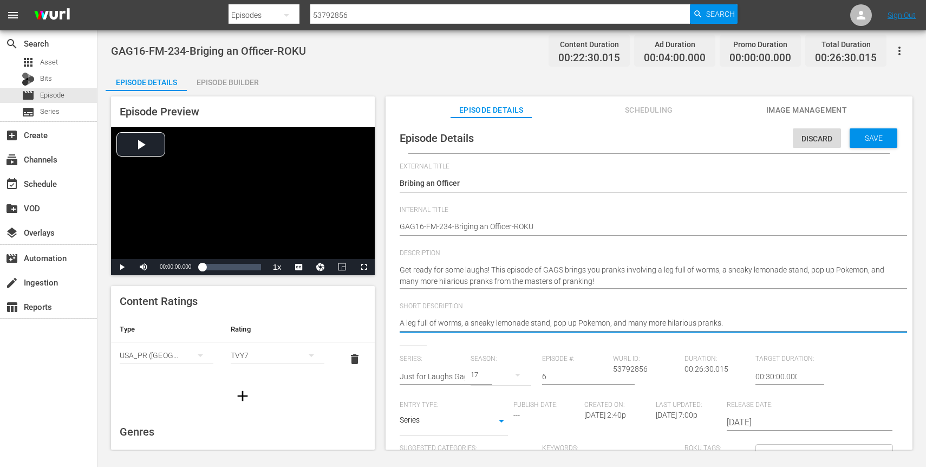
paste textarea "Get ready for some laughs! This episode of GAGS brings you pranks involving a l…"
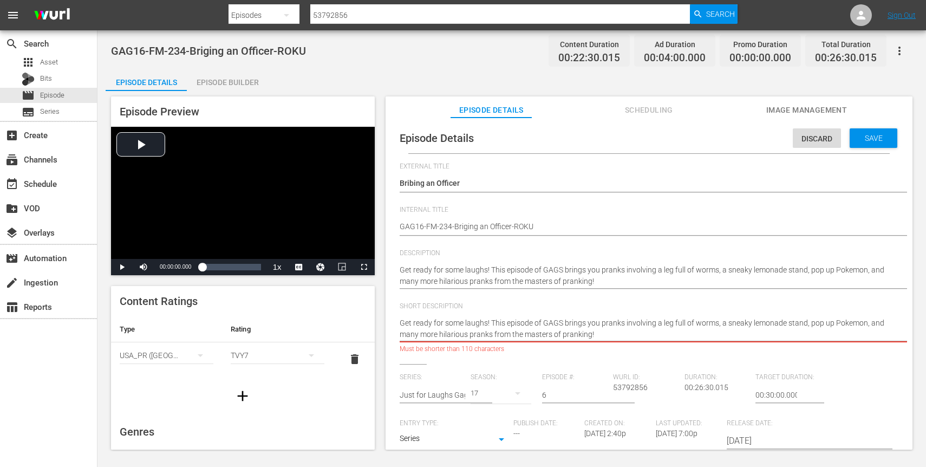
click at [510, 326] on textarea "A leg full of worms, a sneaky lemonade stand, pop up Pokemon, and many more hil…" at bounding box center [646, 328] width 493 height 23
click at [600, 322] on textarea "A leg full of worms, a sneaky lemonade stand, pop up Pokemon, and many more hil…" at bounding box center [646, 328] width 493 height 23
click at [762, 322] on textarea "A leg full of worms, a sneaky lemonade stand, pop up Pokemon, and many more hil…" at bounding box center [646, 328] width 493 height 23
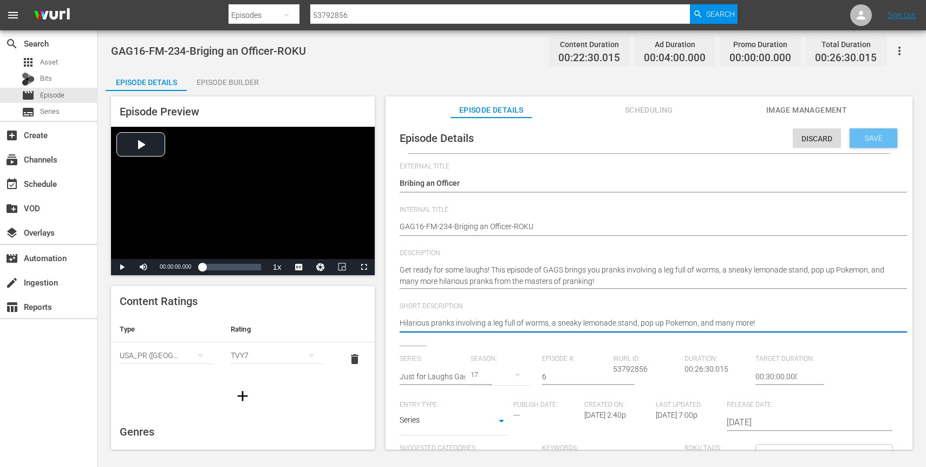
click at [859, 139] on span "Save" at bounding box center [873, 138] width 35 height 9
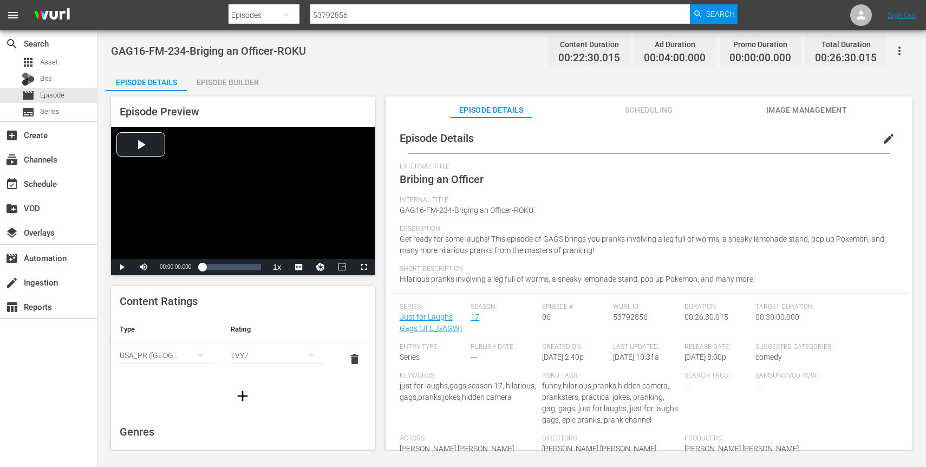
click at [359, 15] on input "53792856" at bounding box center [500, 15] width 380 height 26
paste input "7225054"
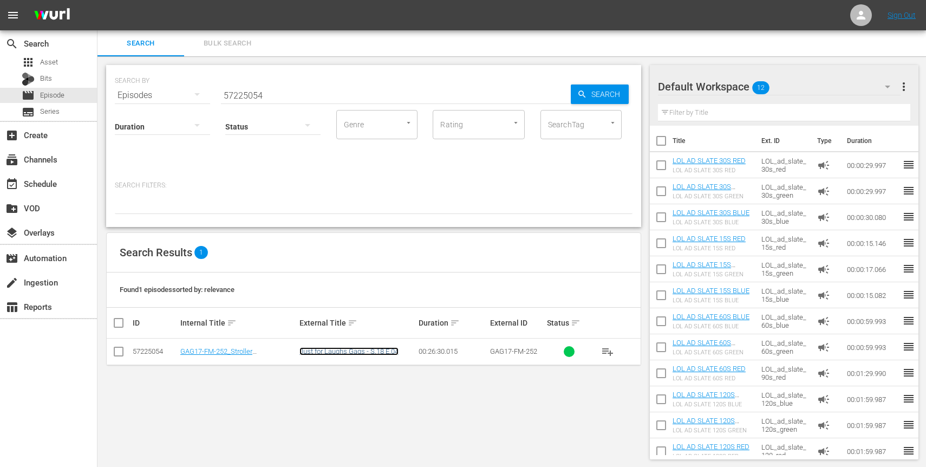
click at [325, 347] on link "Just for Laughs Gags - S.18 E.04" at bounding box center [348, 351] width 99 height 8
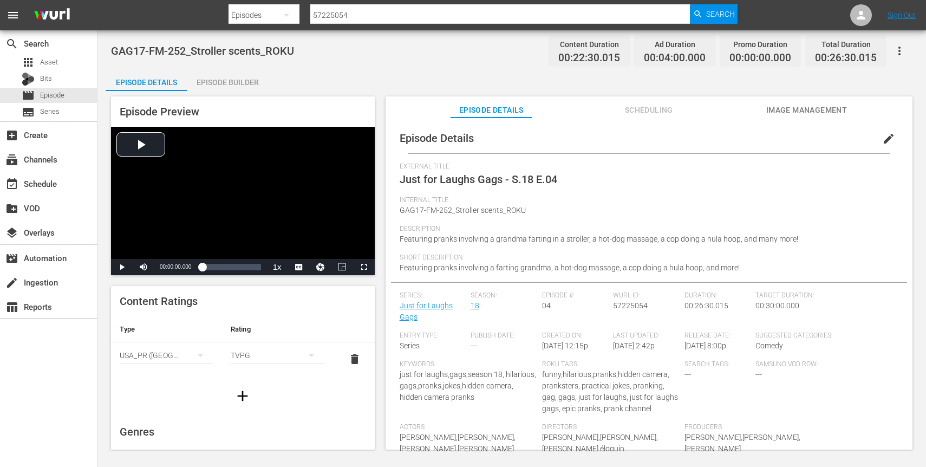
click at [875, 139] on button "edit" at bounding box center [888, 139] width 26 height 26
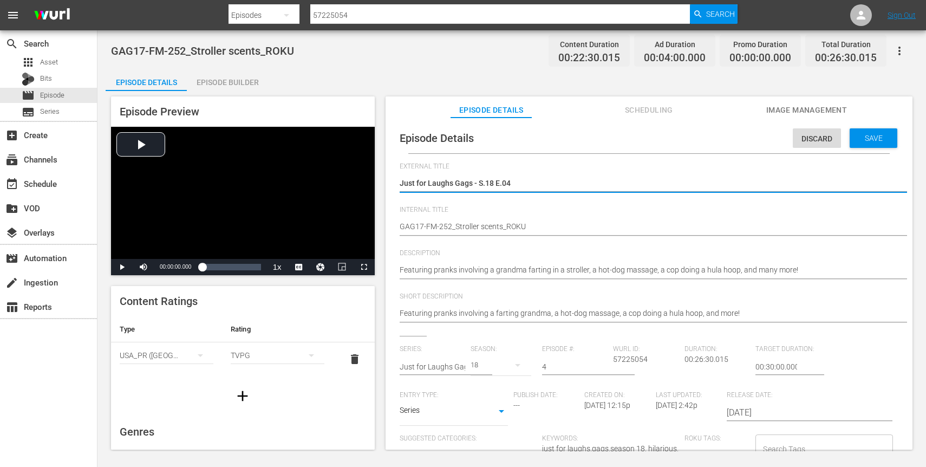
click at [466, 186] on textarea "Just for Laughs Gags - S.18 E.04" at bounding box center [646, 184] width 493 height 13
click at [440, 187] on textarea "Just for Laughs Gags - S.18 E.04" at bounding box center [646, 184] width 493 height 13
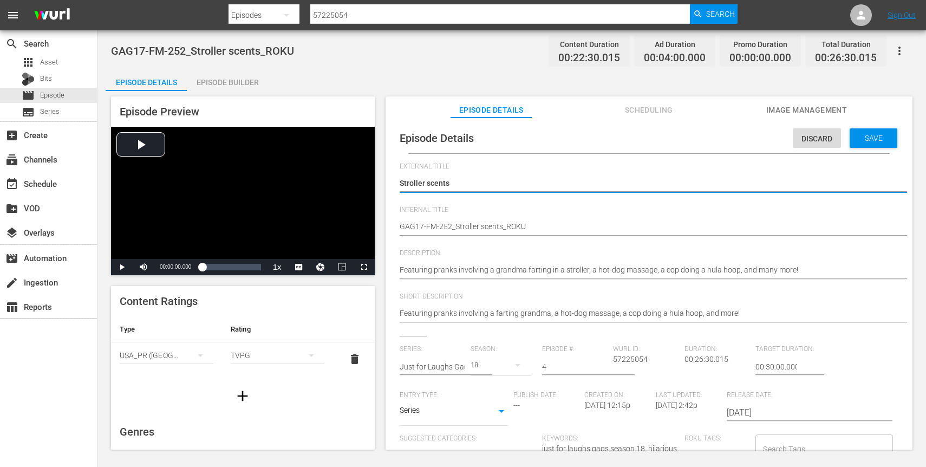
click at [510, 181] on textarea "Just for Laughs Gags - S.18 E.04" at bounding box center [646, 184] width 493 height 13
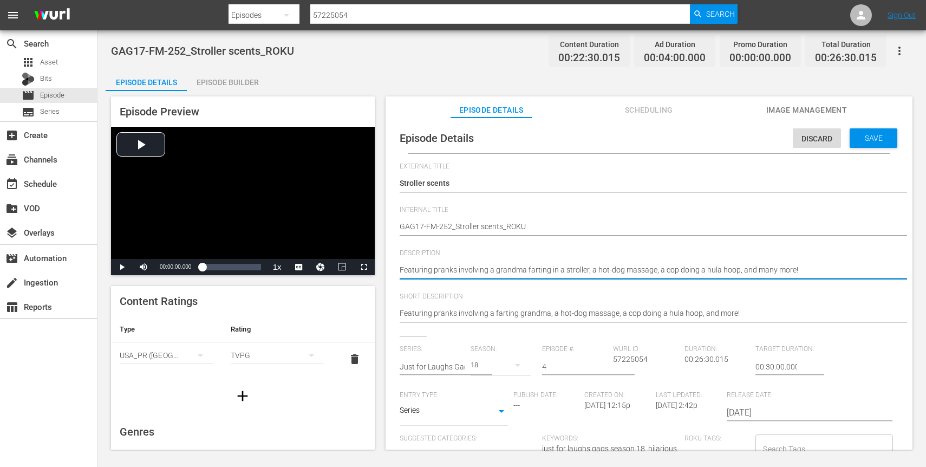
click at [624, 269] on textarea "Featuring pranks involving a grandma farting in a stroller, a hot-dog massage, …" at bounding box center [646, 270] width 493 height 13
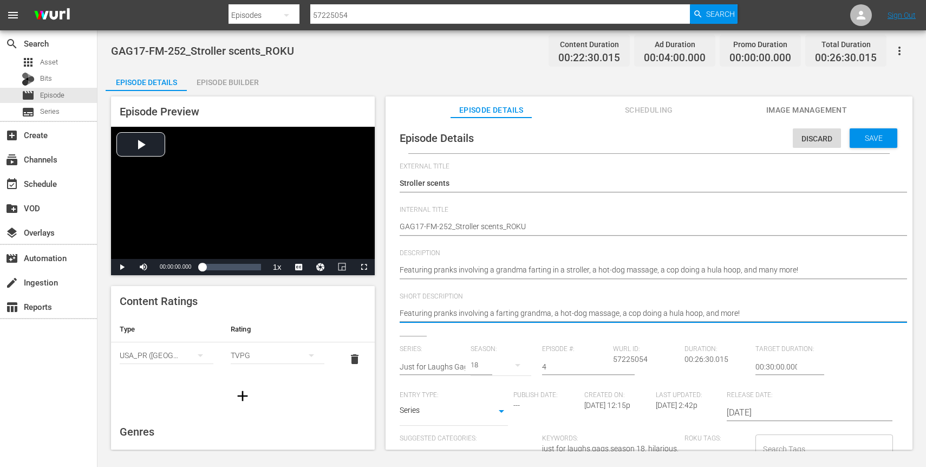
click at [631, 315] on textarea "Featuring pranks involving a farting grandma, a hot-dog massage, a cop doing a …" at bounding box center [646, 314] width 493 height 13
paste textarea "grandma farting in a stroller, a hot-dog massage, a cop doing a hula hoop, and …"
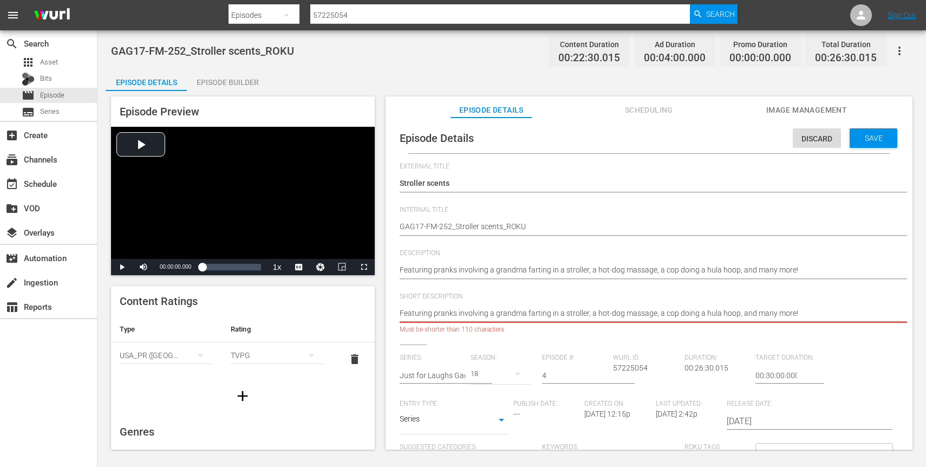
click at [763, 312] on textarea "Featuring pranks involving a farting grandma, a hot-dog massage, a cop doing a …" at bounding box center [646, 314] width 493 height 13
click at [660, 315] on textarea "Featuring pranks involving a farting grandma, a hot-dog massage, a cop doing a …" at bounding box center [646, 314] width 493 height 13
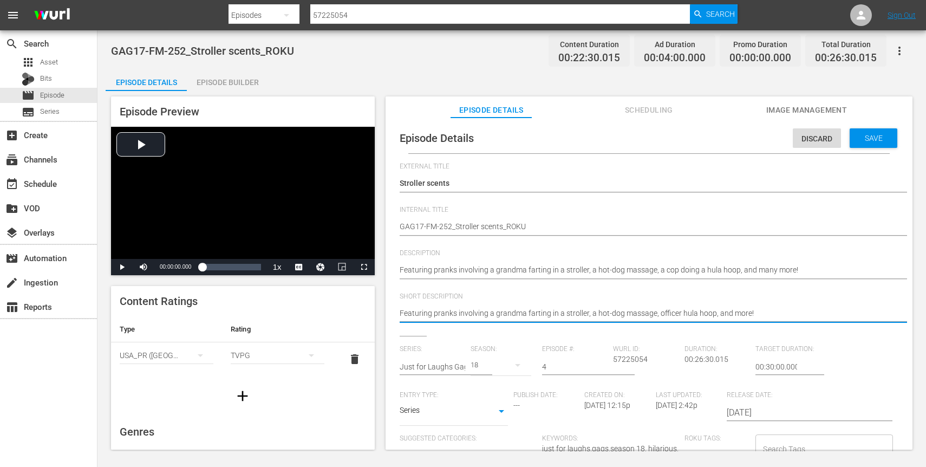
type textarea "Featuring pranks involving a grandma farting in a stroller, a hot-dog massage, …"
click at [780, 305] on div "Featuring pranks involving a farting grandma, a hot-dog massage, a cop doing a …" at bounding box center [646, 314] width 493 height 26
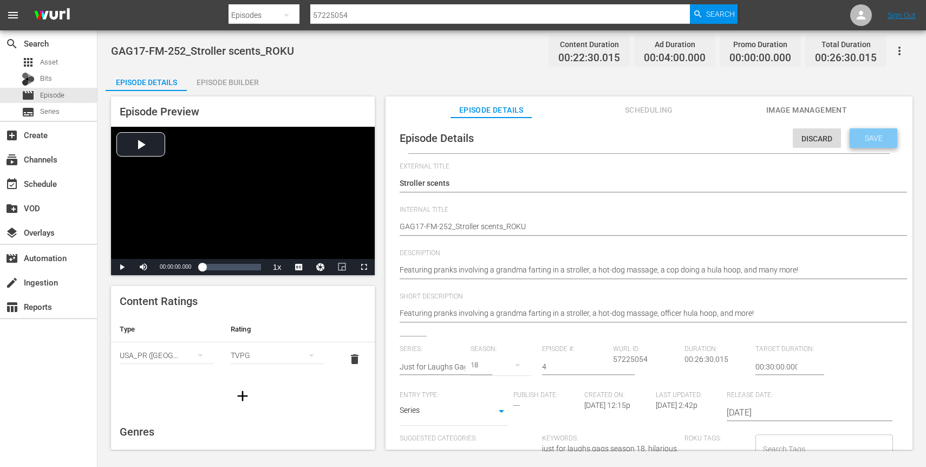
click at [860, 132] on div "Save" at bounding box center [873, 137] width 48 height 19
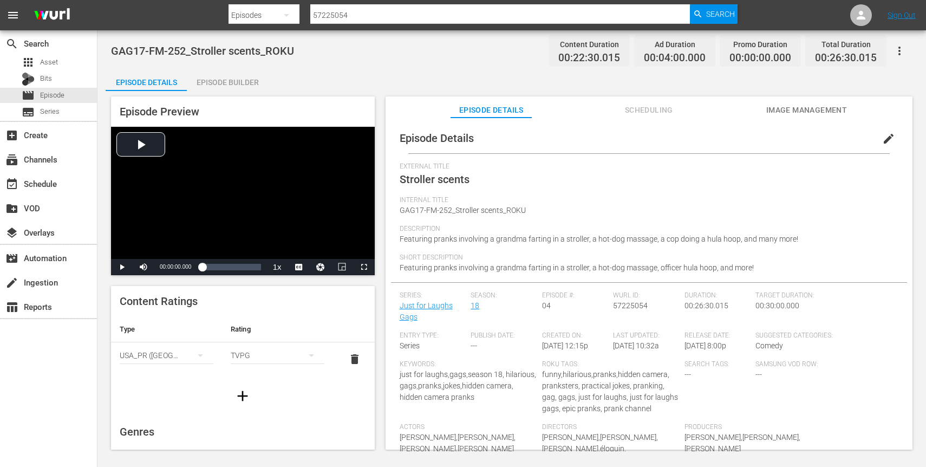
click at [374, 11] on input "57225054" at bounding box center [500, 15] width 380 height 26
paste input "1"
type input "57225051"
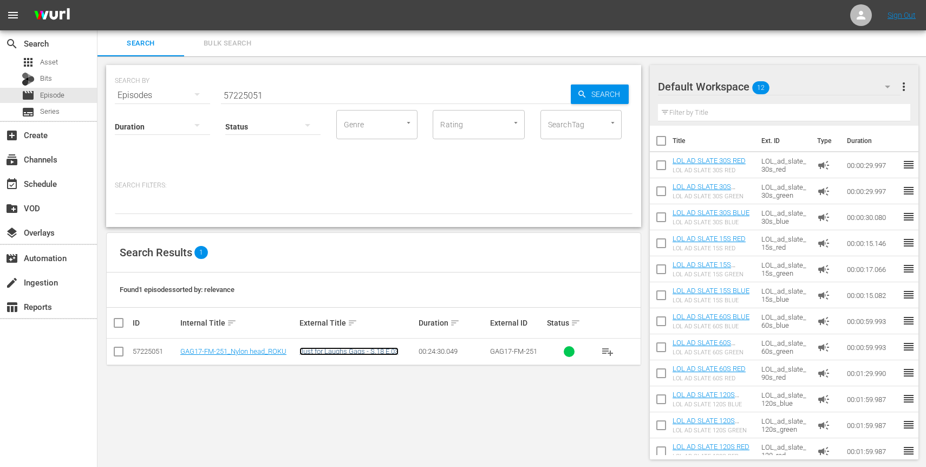
click at [355, 348] on link "Just for Laughs Gags - S.18 E.03" at bounding box center [348, 351] width 99 height 8
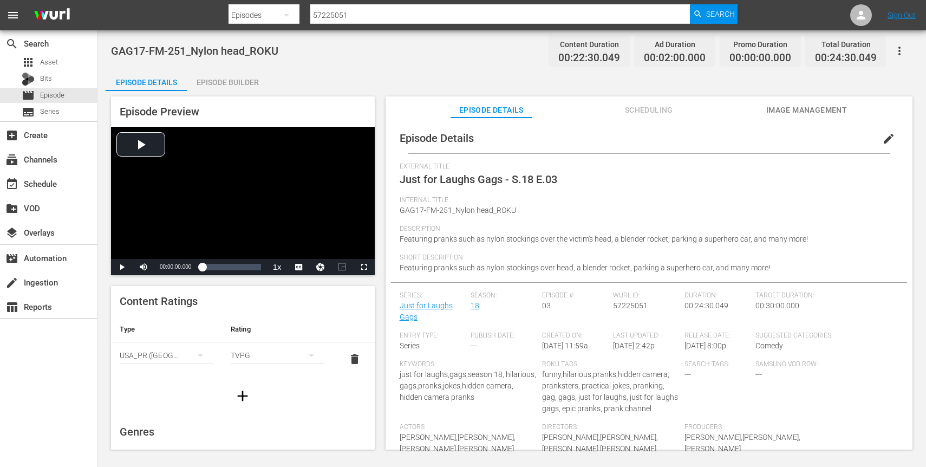
click at [882, 137] on span "edit" at bounding box center [888, 138] width 13 height 13
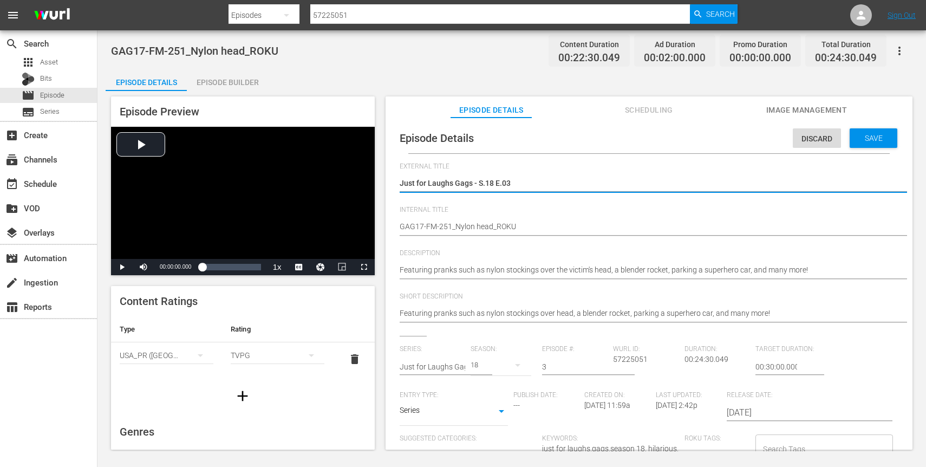
click at [496, 178] on textarea "Just for Laughs Gags - S.18 E.03" at bounding box center [646, 184] width 493 height 13
type textarea "N"
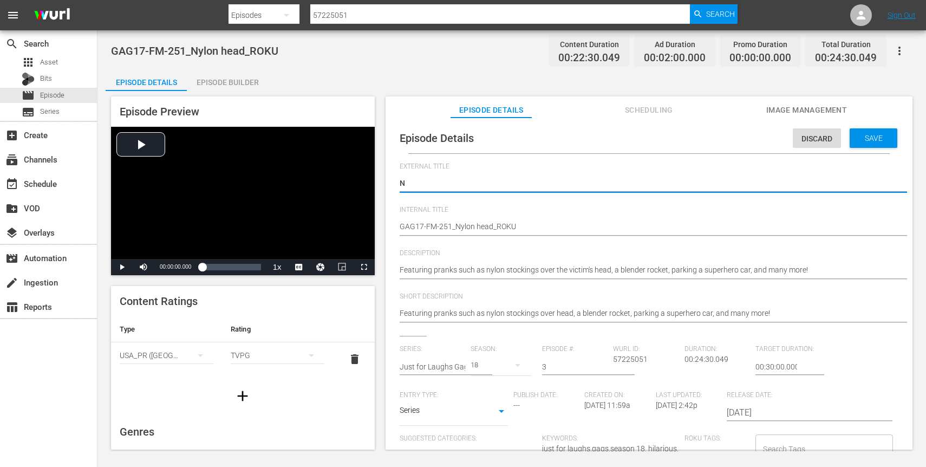
type textarea "Ny"
type textarea "Nyl"
type textarea "Nylo"
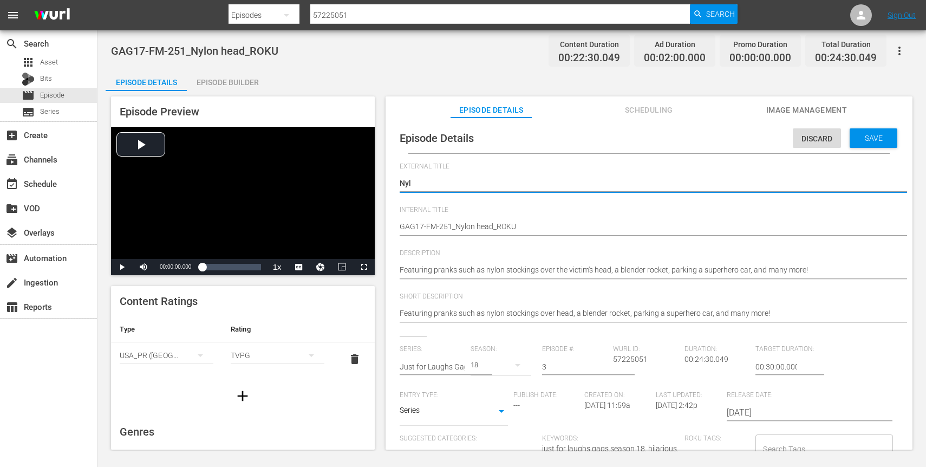
type textarea "Nylo"
type textarea "Nylon"
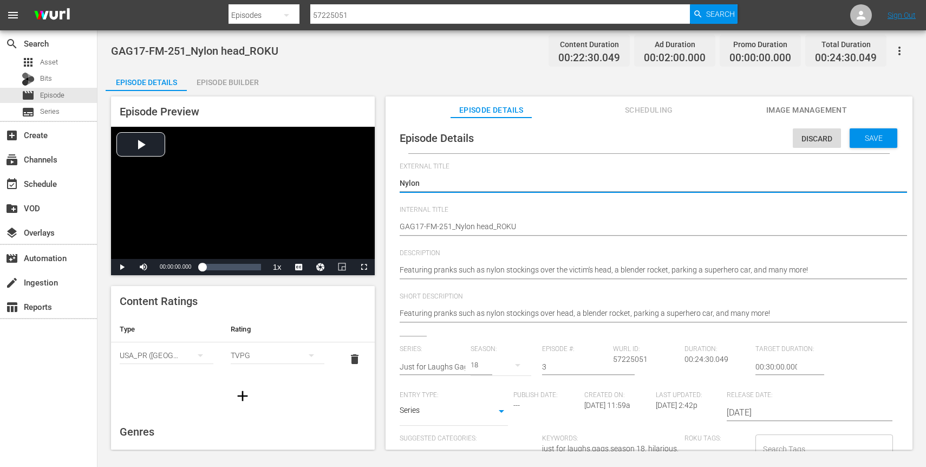
type textarea "Nylon h"
type textarea "Nylon he"
type textarea "Nylon hea"
type textarea "Nylon head"
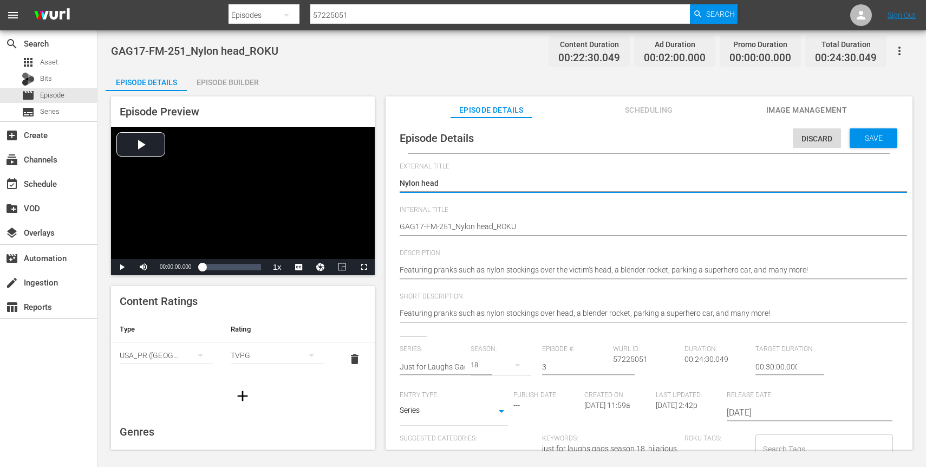
type textarea "Nylon head"
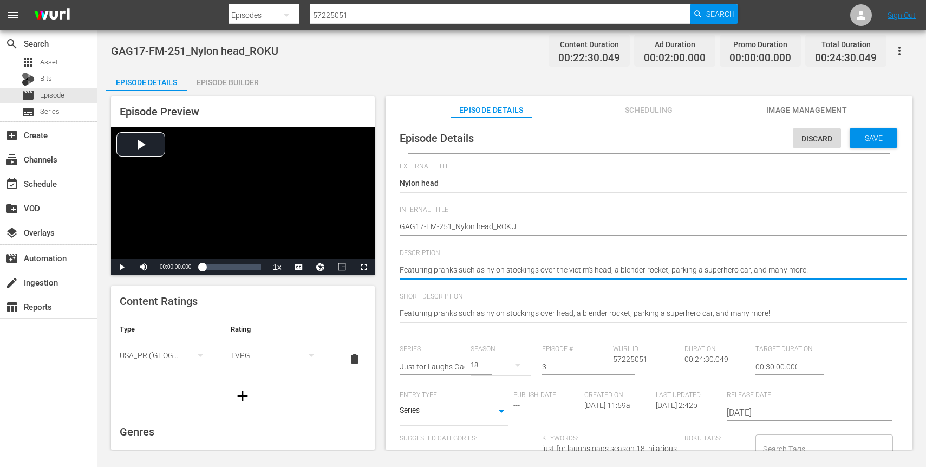
click at [585, 268] on textarea "Featuring pranks such as nylon stockings over the victim's head, a blender rock…" at bounding box center [646, 270] width 493 height 13
click at [872, 135] on span "Save" at bounding box center [873, 138] width 35 height 9
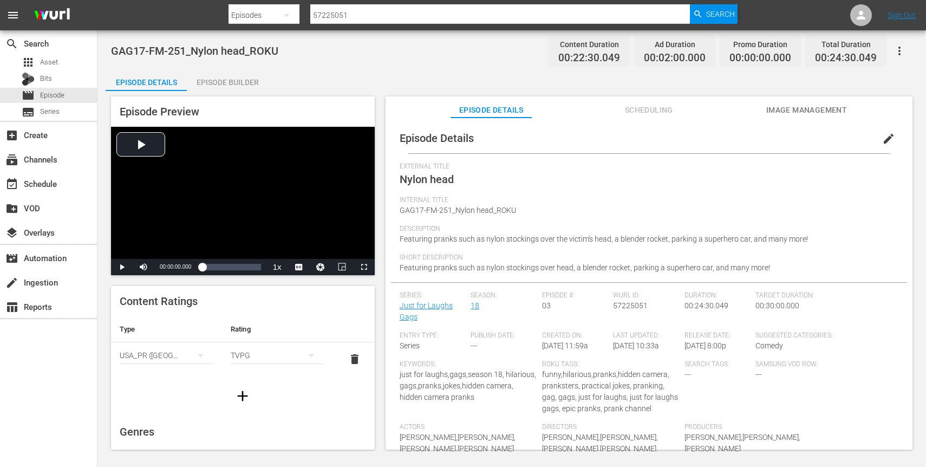
click at [421, 15] on input "57225051" at bounding box center [500, 15] width 380 height 26
paste input "48"
type input "57225048"
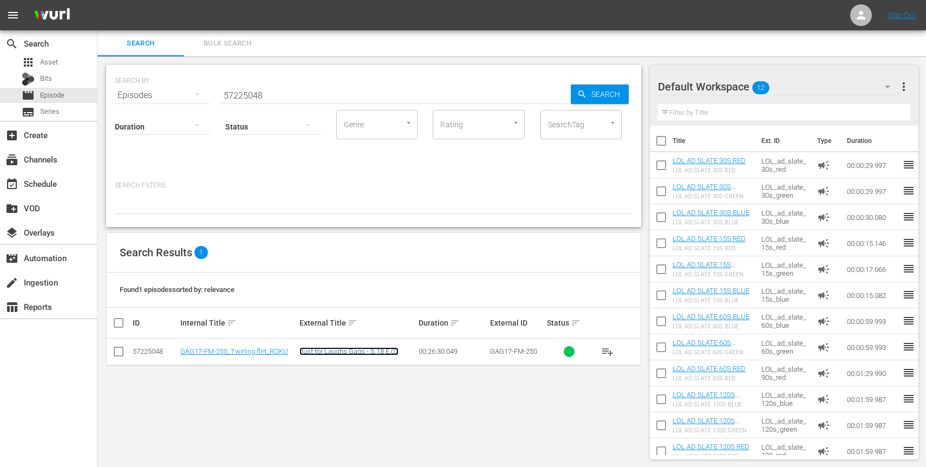
click at [327, 352] on link "Just for Laughs Gags - S.18 E.02" at bounding box center [348, 351] width 99 height 8
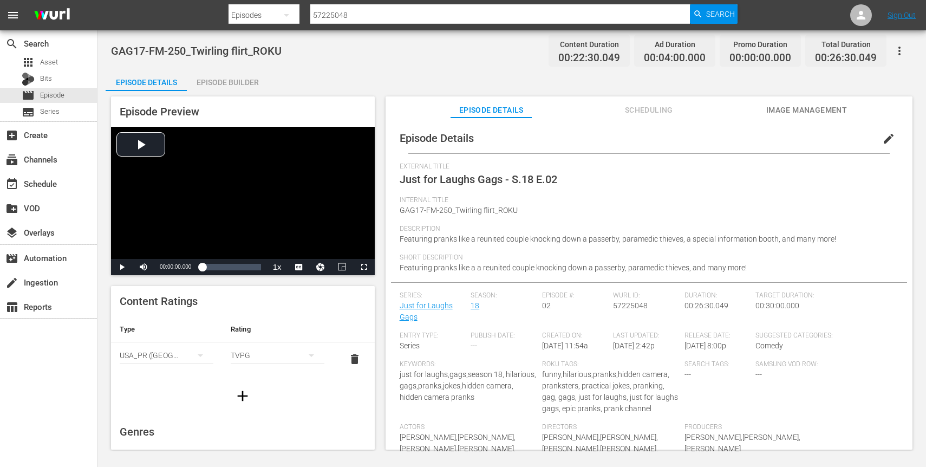
click at [885, 139] on span "edit" at bounding box center [888, 138] width 13 height 13
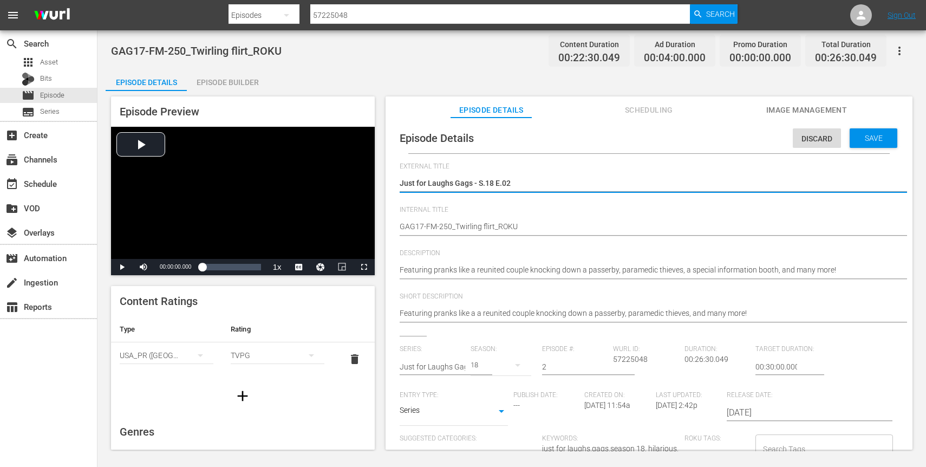
click at [440, 193] on div "Just for Laughs Gags - S.18 E.02 Just for Laughs Gags - S.18 E.02" at bounding box center [646, 184] width 493 height 26
click at [441, 188] on textarea "Just for Laughs Gags - S.18 E.02" at bounding box center [646, 184] width 493 height 13
type textarea "T"
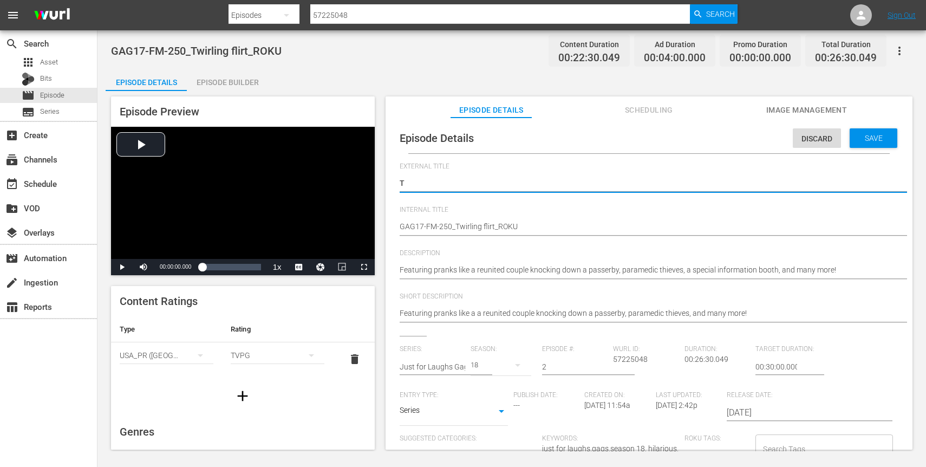
type textarea "Tw"
type textarea "Twi"
type textarea "Twir"
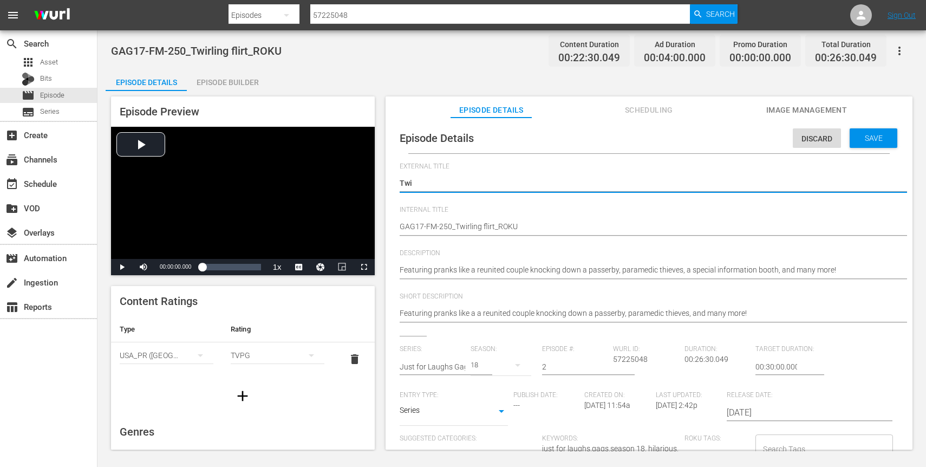
type textarea "Twir"
type textarea "Twirl"
type textarea "Twirli"
type textarea "Twirlin"
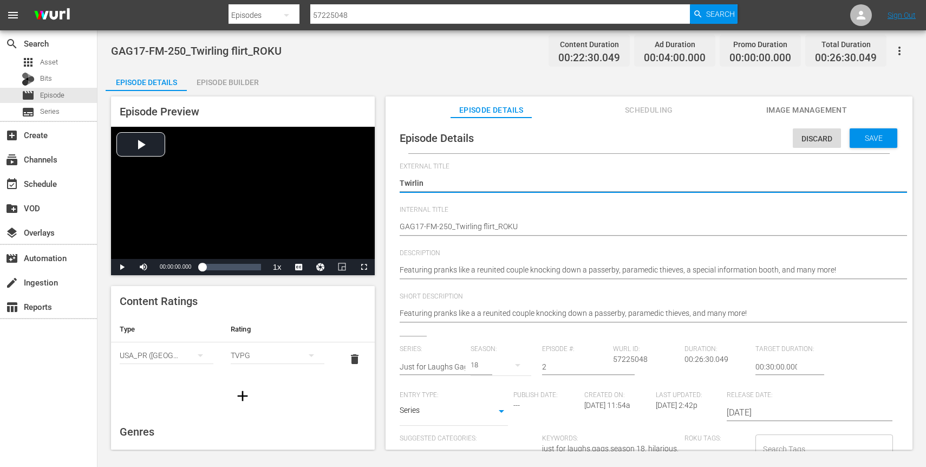
type textarea "Twirling"
type textarea "Twirling f"
type textarea "Twirling fl"
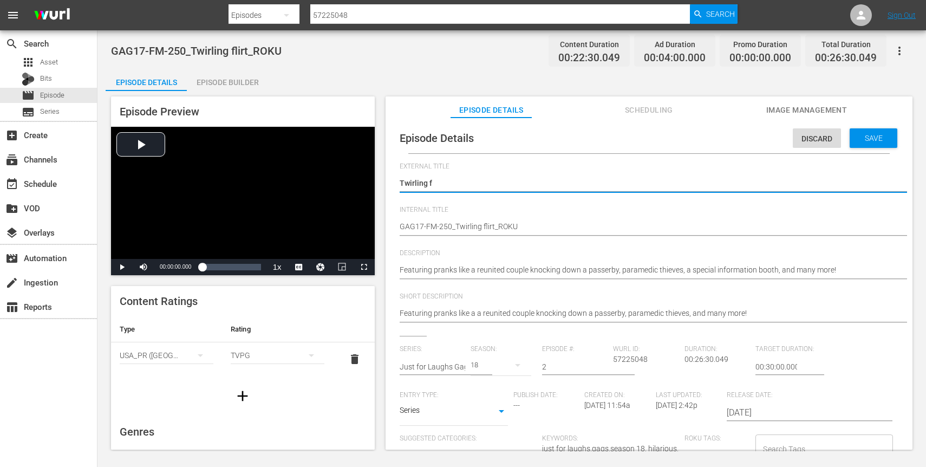
type textarea "Twirling fl"
type textarea "Twirling fli"
type textarea "Twirling flir"
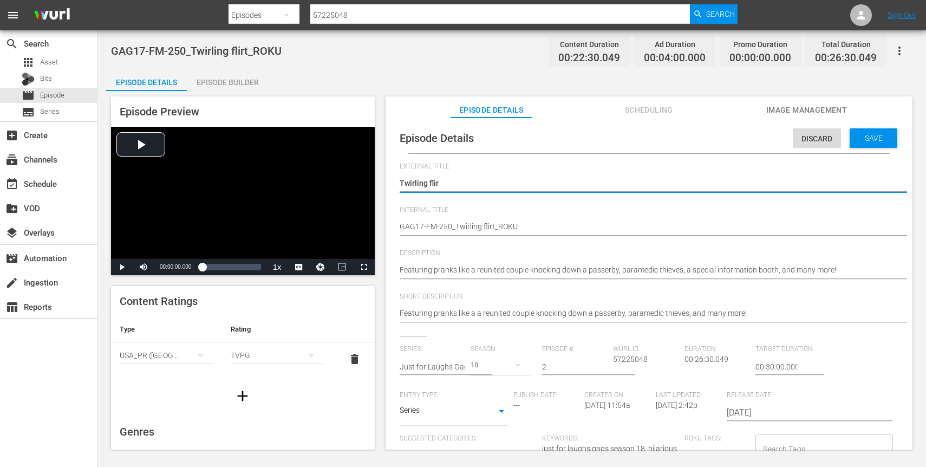
type textarea "Twirling flirt"
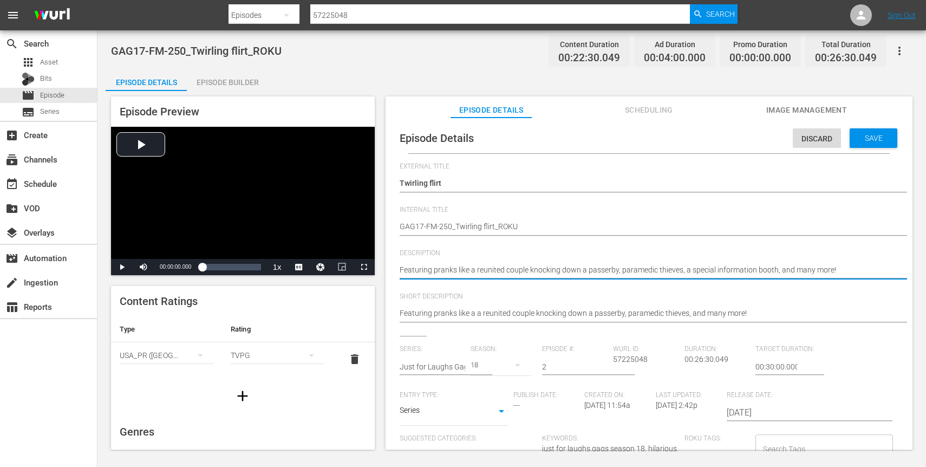
click at [518, 267] on textarea "Featuring pranks like a reunited couple knocking down a passerby, paramedic thi…" at bounding box center [646, 270] width 493 height 13
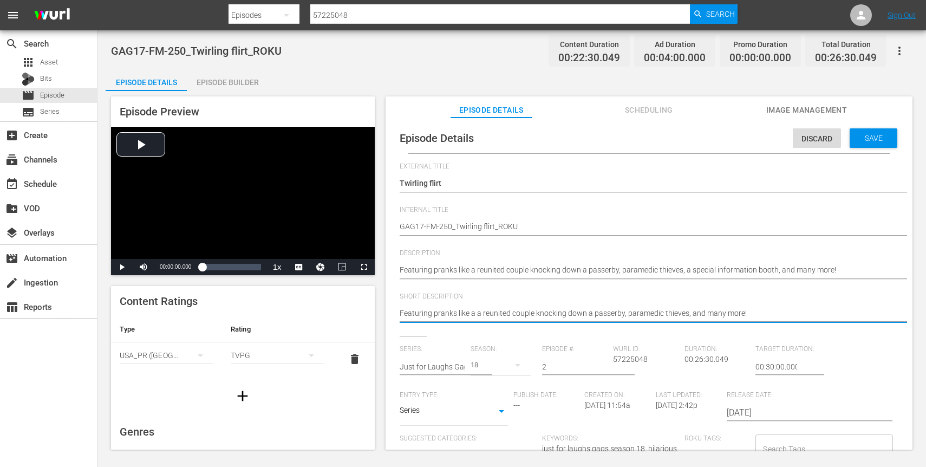
click at [531, 312] on textarea "Featuring pranks like a a reunited couple knocking down a passerby, paramedic t…" at bounding box center [646, 314] width 493 height 13
paste textarea "reunited couple knocking down a passerby, paramedic thieves, a special informat…"
type textarea "Featuring pranks like a reunited couple knocking down a passerby, paramedic thi…"
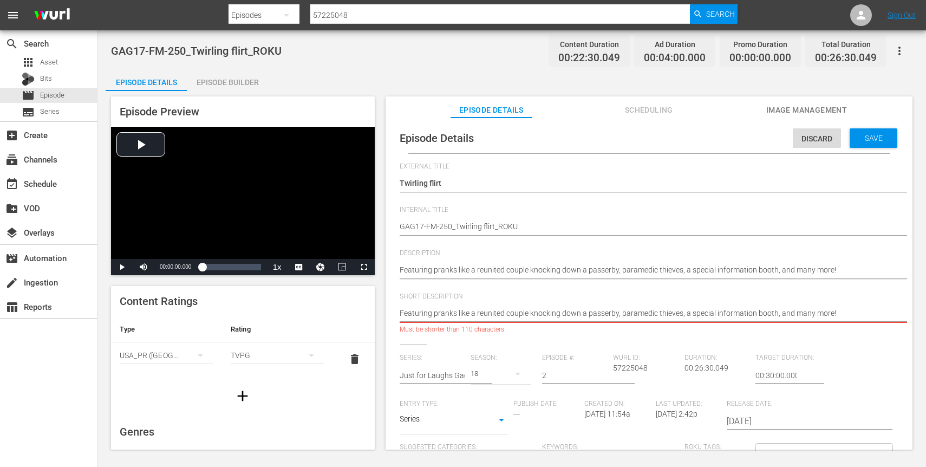
click at [799, 315] on textarea "Featuring pranks like a a reunited couple knocking down a passerby, paramedic t…" at bounding box center [646, 314] width 493 height 13
type textarea "Featuring pranks like a reunited couple knocking down a passerby, paramedic thi…"
click at [689, 310] on textarea "Featuring pranks like a a reunited couple knocking down a passerby, paramedic t…" at bounding box center [646, 314] width 493 height 13
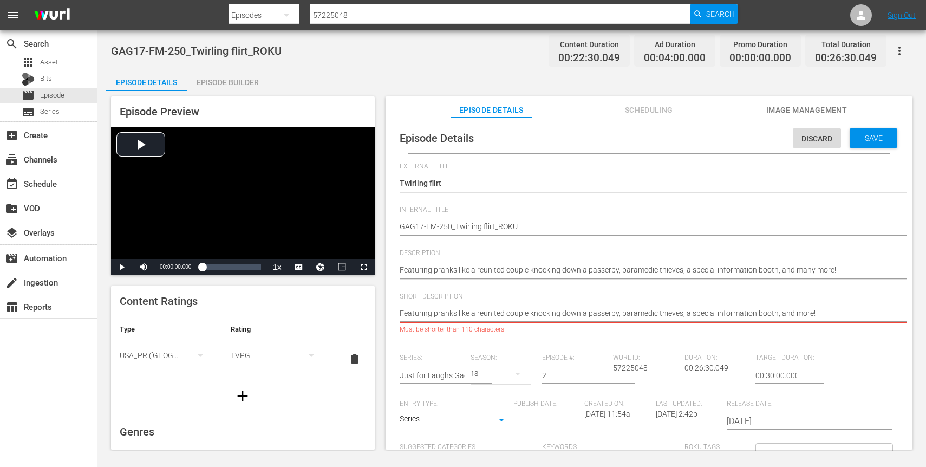
click at [736, 316] on textarea "Featuring pranks like a a reunited couple knocking down a passerby, paramedic t…" at bounding box center [646, 314] width 493 height 13
type textarea "Featuring pranks like a reunited couple knocking down a passerby, paramedic thi…"
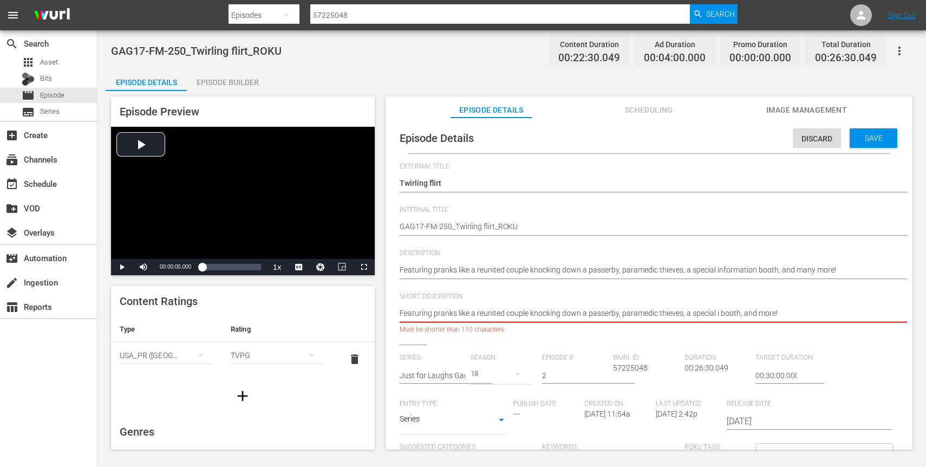
type textarea "Featuring pranks like a reunited couple knocking down a passerby, paramedic thi…"
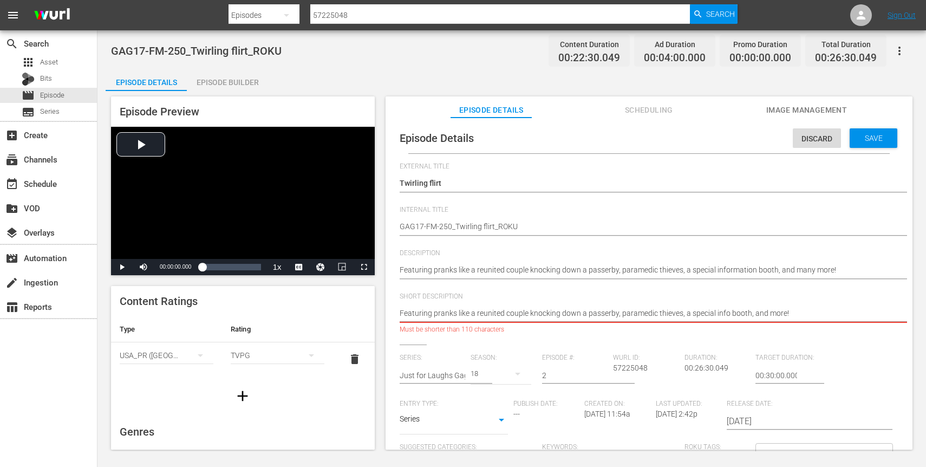
click at [614, 316] on textarea "Featuring pranks like a a reunited couple knocking down a passerby, paramedic t…" at bounding box center [646, 314] width 493 height 13
click at [587, 313] on textarea "Featuring pranks like a a reunited couple knocking down a passerby, paramedic t…" at bounding box center [646, 314] width 493 height 13
click at [500, 315] on textarea "Featuring pranks like a a reunited couple knocking down a passerby, paramedic t…" at bounding box center [646, 314] width 493 height 13
click at [486, 312] on textarea "Featuring pranks like a a reunited couple knocking down a passerby, paramedic t…" at bounding box center [646, 314] width 493 height 13
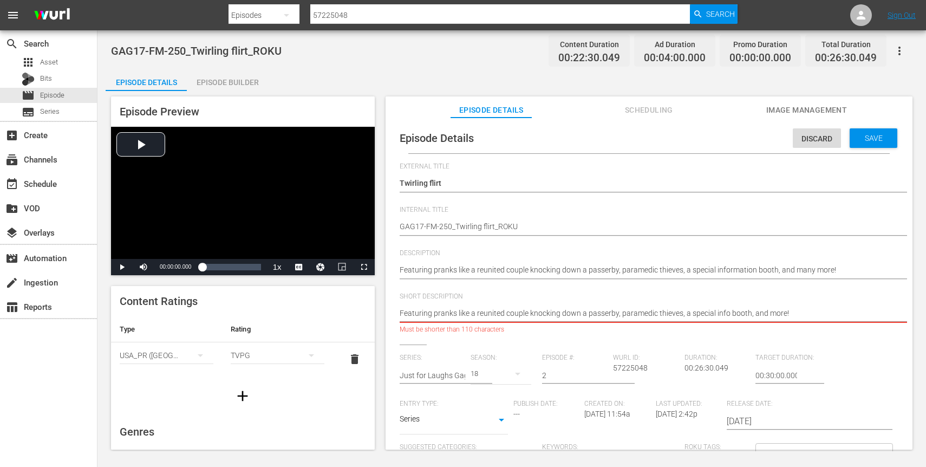
click at [591, 311] on textarea "Featuring pranks like a a reunited couple knocking down a passerby, paramedic t…" at bounding box center [646, 314] width 493 height 13
click at [538, 314] on textarea "Featuring pranks like a a reunited couple knocking down a passerby, paramedic t…" at bounding box center [646, 314] width 493 height 13
type textarea "Featuring pranks like a reunited couple k down a passerby, paramedic thieves, a…"
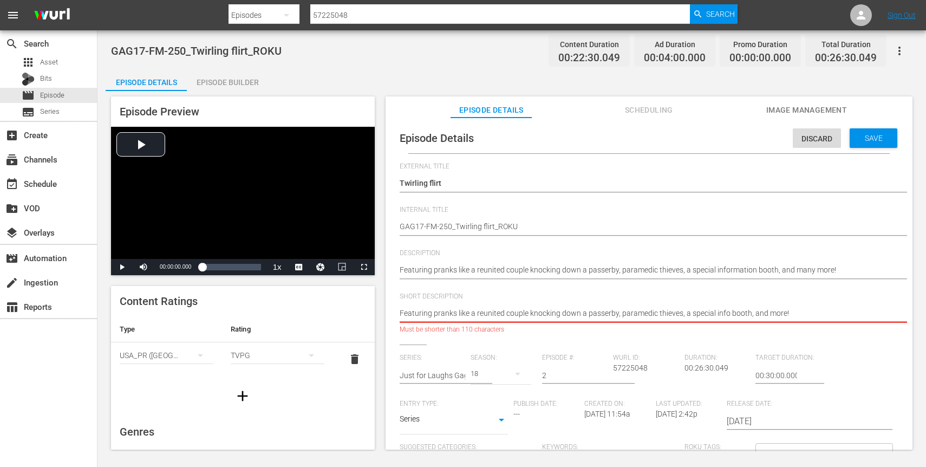
type textarea "Featuring pranks like a reunited couple k down a passerby, paramedic thieves, a…"
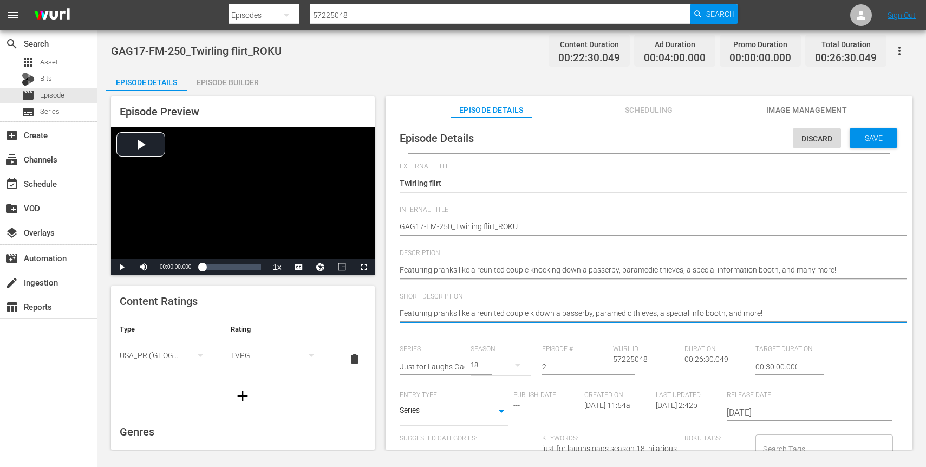
type textarea "Featuring pranks like a reunited couple kn down a passerby, paramedic thieves, …"
type textarea "Featuring pranks like a reunited couple kno down a passerby, paramedic thieves,…"
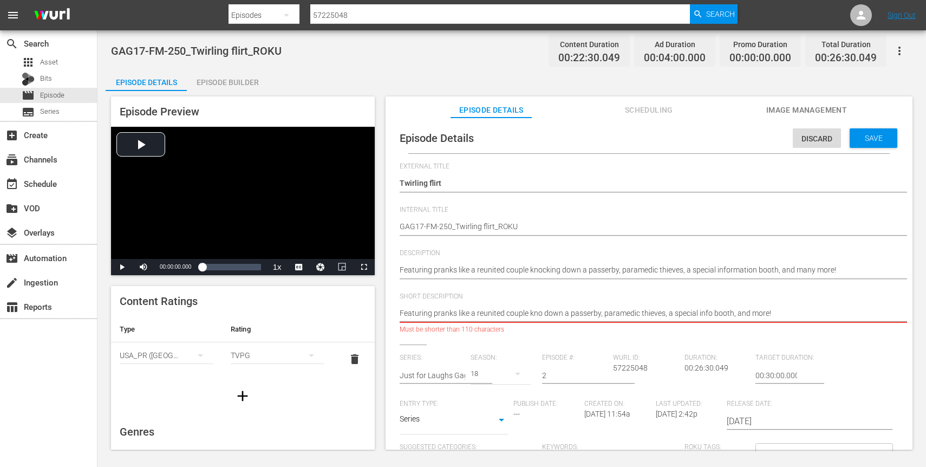
type textarea "Featuring pranks like a reunited couple know down a passerby, paramedic thieves…"
type textarea "Featuring pranks like a reunited couple knows down a passerby, paramedic thieve…"
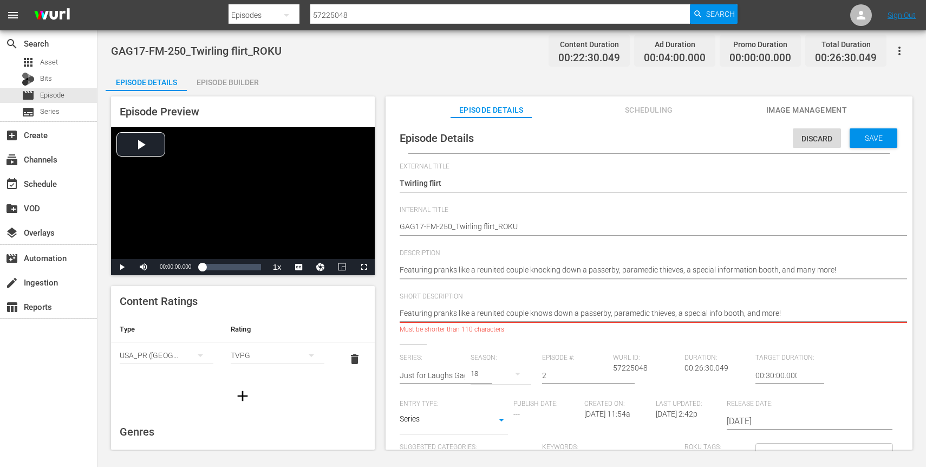
type textarea "Featuring pranks like a reunited couple knows down a passerby, paramedic thieve…"
type textarea "Featuring pranks like a reunited couple know down a passerby, paramedic thieves…"
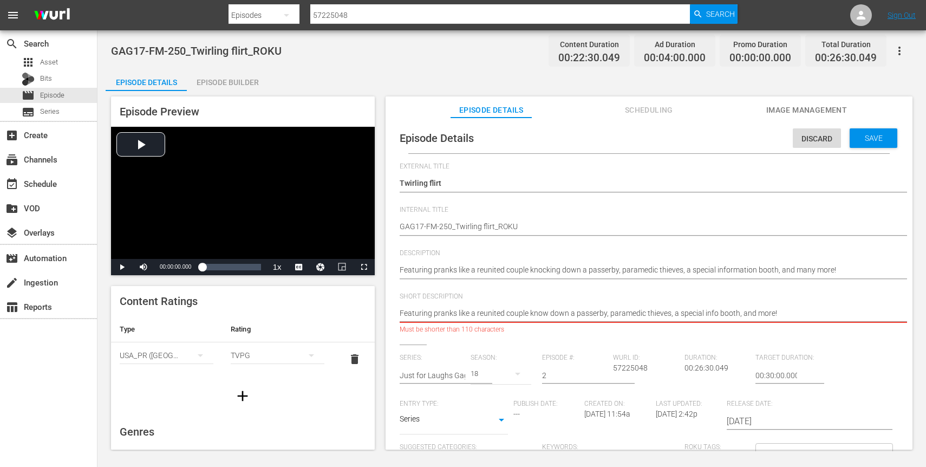
type textarea "Featuring pranks like a reunited couple kno down a passerby, paramedic thieves,…"
type textarea "Featuring pranks like a reunited couple knoc down a passerby, paramedic thieves…"
type textarea "Featuring pranks like a reunited couple knock down a passerby, paramedic thieve…"
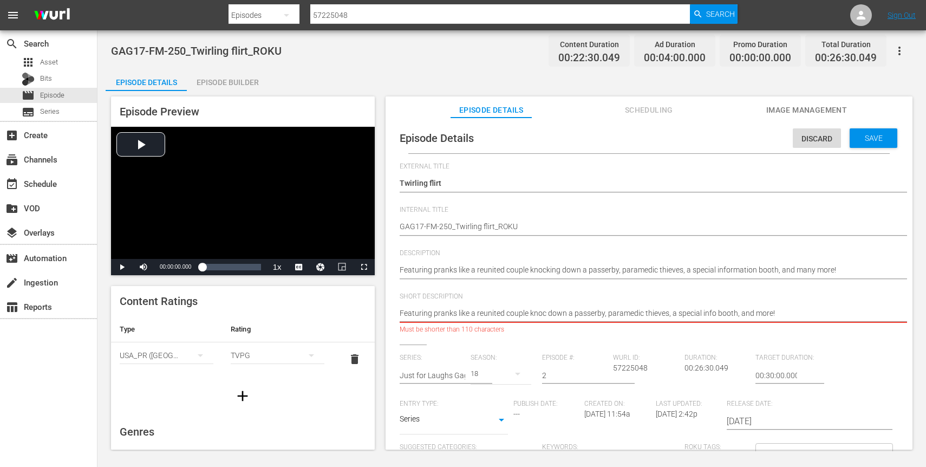
type textarea "Featuring pranks like a reunited couple knock down a passerby, paramedic thieve…"
type textarea "Featuring pranks like a reunited couple knock d down a passerby, paramedic thie…"
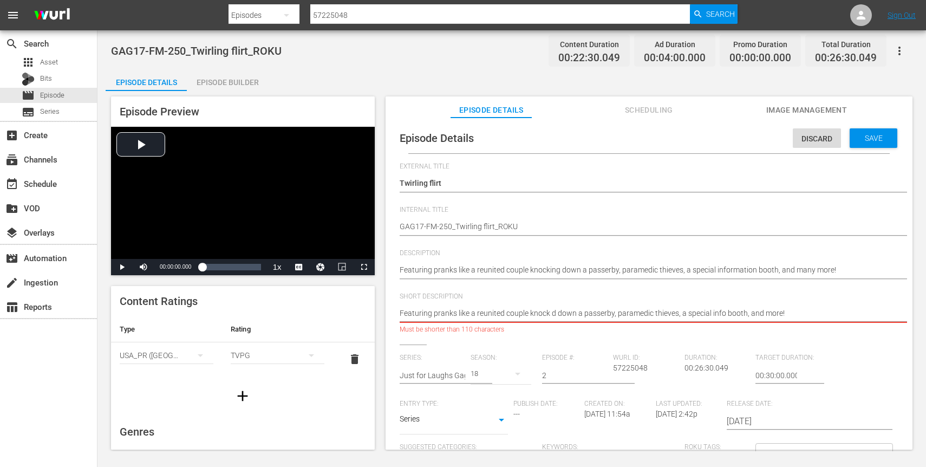
type textarea "Featuring pranks like a reunited couple knock do down a passerby, paramedic thi…"
type textarea "Featuring pranks like a reunited couple knock dow down a passerby, paramedic th…"
type textarea "Featuring pranks like a reunited couple knock down down a passerby, paramedic t…"
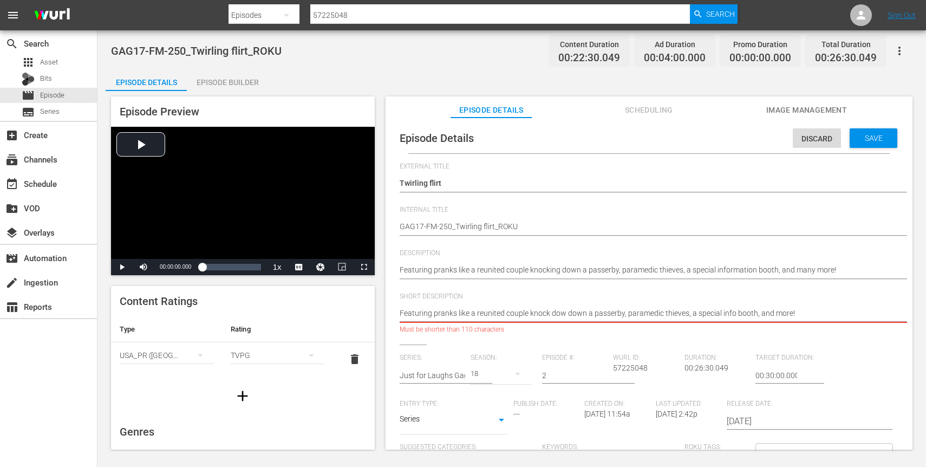
type textarea "Featuring pranks like a reunited couple knock down down a passerby, paramedic t…"
type textarea "Featuring pranks like a reunited couple knock downs down a passerby, paramedic …"
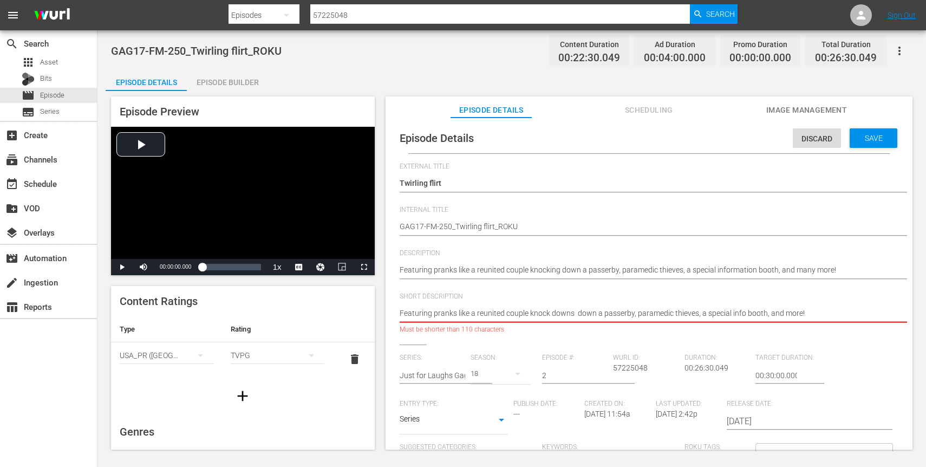
type textarea "Featuring pranks like a reunited couple knock downs , paramedic thieves, a spec…"
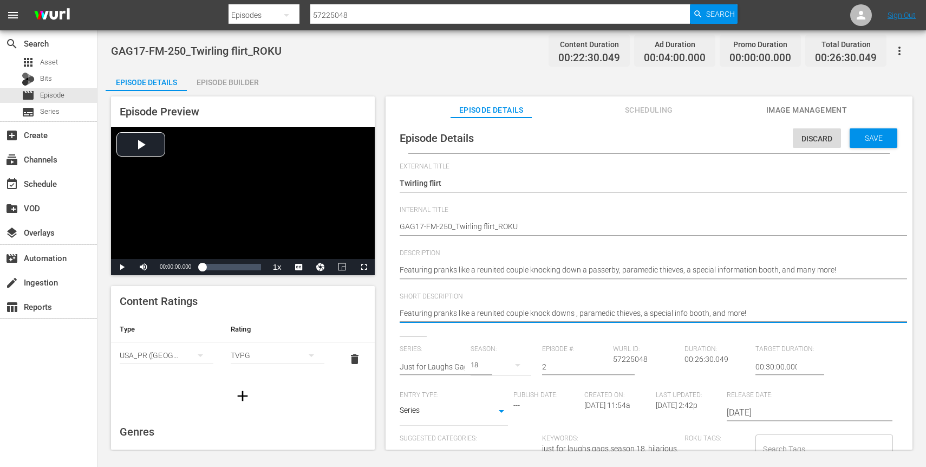
type textarea "Featuring pranks like a reunited couple knock downs, paramedic thieves, a speci…"
click at [488, 313] on textarea "Featuring pranks like a a reunited couple knocking down a passerby, paramedic t…" at bounding box center [646, 314] width 493 height 13
type textarea "Featuring pranks like a couple knock downs, paramedic thieves, a special info b…"
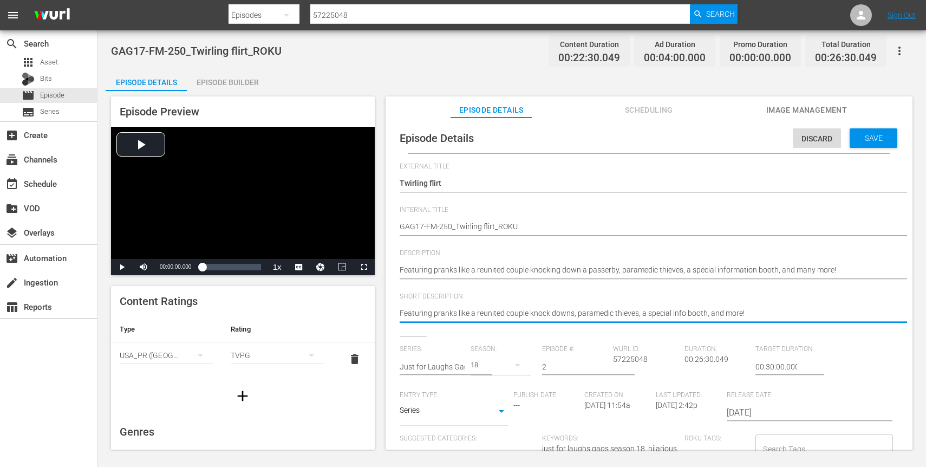
type textarea "Featuring pranks like a couple knock downs, paramedic thieves, a special info b…"
type textarea "Featuring pranks like couple knock downs, paramedic thieves, a special info boo…"
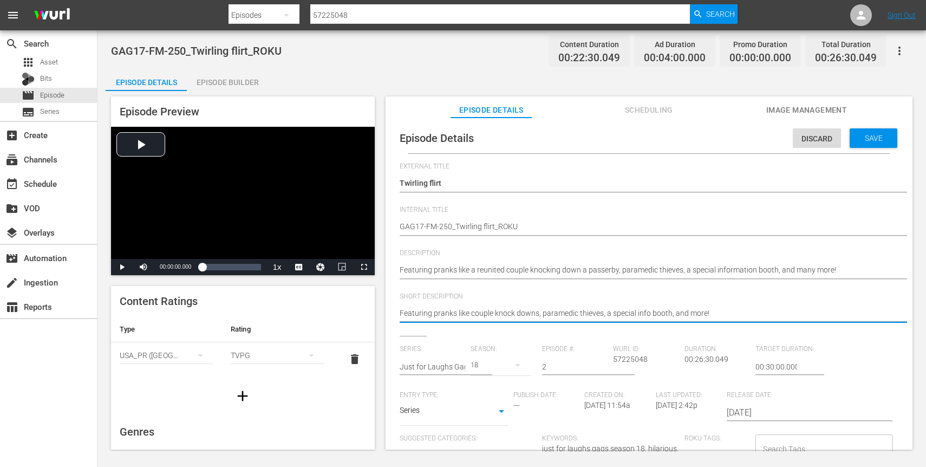
click at [593, 315] on textarea "Featuring pranks like a a reunited couple knocking down a passerby, paramedic t…" at bounding box center [646, 314] width 493 height 13
click at [490, 312] on textarea "Featuring pranks like a a reunited couple knocking down a passerby, paramedic t…" at bounding box center [646, 314] width 493 height 13
click at [467, 312] on textarea "Featuring pranks like a a reunited couple knocking down a passerby, paramedic t…" at bounding box center [646, 314] width 493 height 13
click at [468, 312] on textarea "Featuring pranks like a a reunited couple knocking down a passerby, paramedic t…" at bounding box center [646, 314] width 493 height 13
click at [470, 312] on textarea "Featuring pranks like a a reunited couple knocking down a passerby, paramedic t…" at bounding box center [646, 314] width 493 height 13
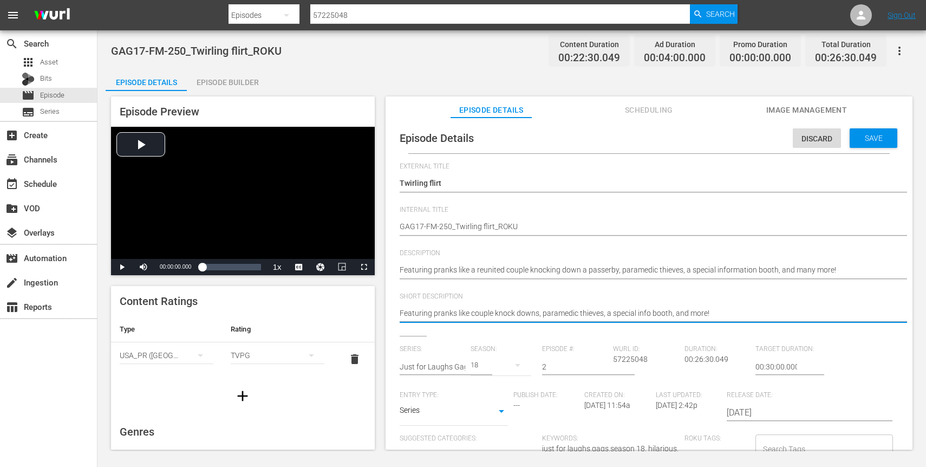
click at [483, 312] on textarea "Featuring pranks like a a reunited couple knocking down a passerby, paramedic t…" at bounding box center [646, 314] width 493 height 13
type textarea "Featuring pranks like r knock downs, paramedic thieves, a special info booth, a…"
type textarea "Featuring pranks like re knock downs, paramedic thieves, a special info booth, …"
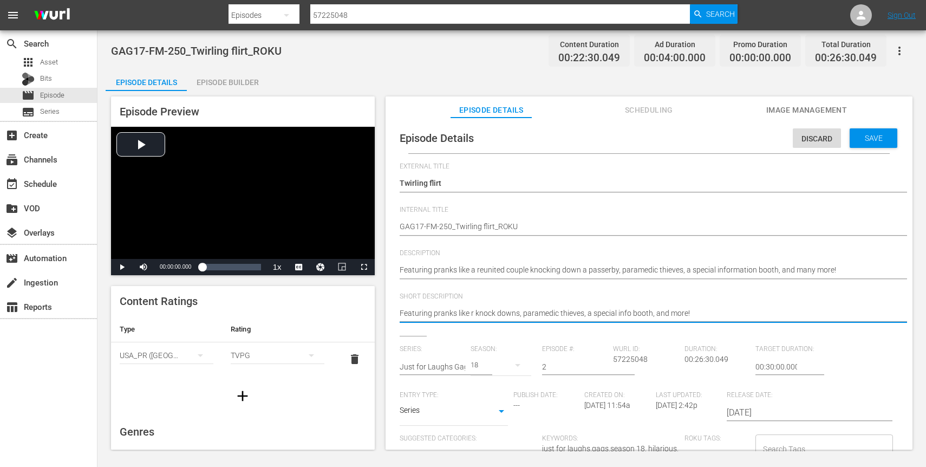
type textarea "Featuring pranks like re knock downs, paramedic thieves, a special info booth, …"
type textarea "Featuring pranks like reu knock downs, paramedic thieves, a special info booth,…"
type textarea "Featuring pranks like reun knock downs, paramedic thieves, a special info booth…"
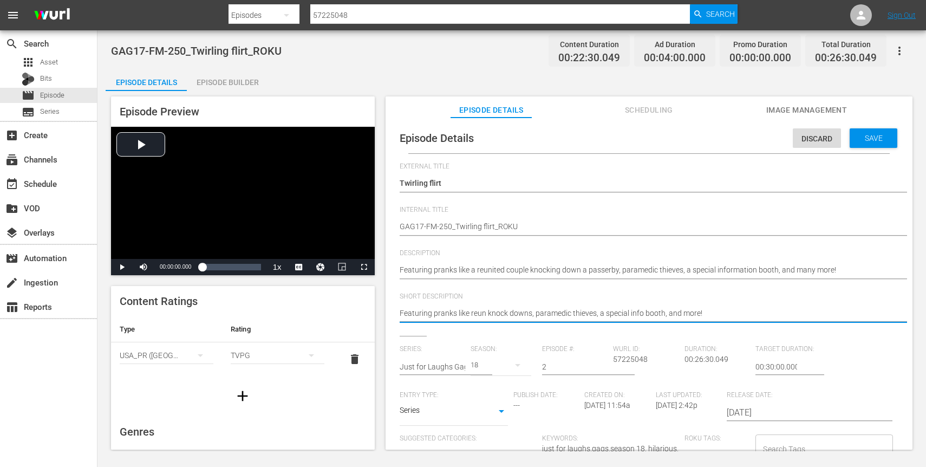
type textarea "Featuring pranks like reuni knock downs, paramedic thieves, a special info boot…"
type textarea "Featuring pranks like reunit knock downs, paramedic thieves, a special info boo…"
type textarea "Featuring pranks like reunite knock downs, paramedic thieves, a special info bo…"
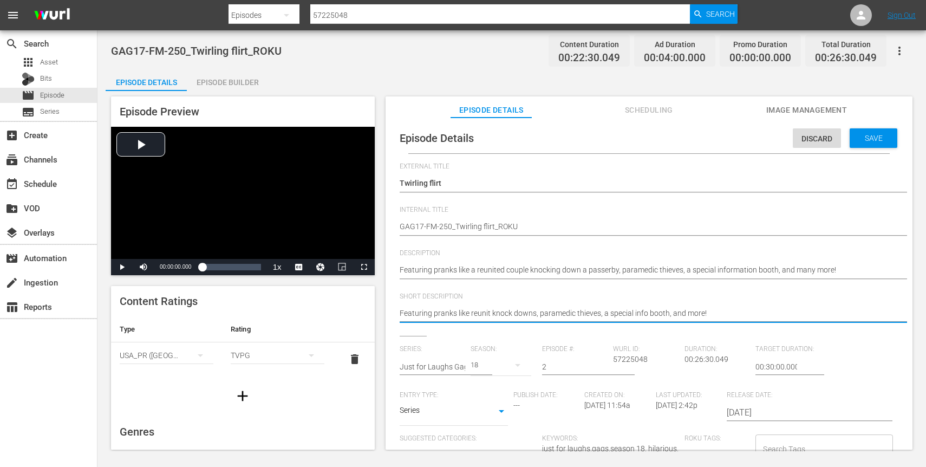
type textarea "Featuring pranks like reunite knock downs, paramedic thieves, a special info bo…"
type textarea "Featuring pranks like reunited knock downs, paramedic thieves, a special info b…"
click at [866, 138] on span "Save" at bounding box center [873, 138] width 35 height 9
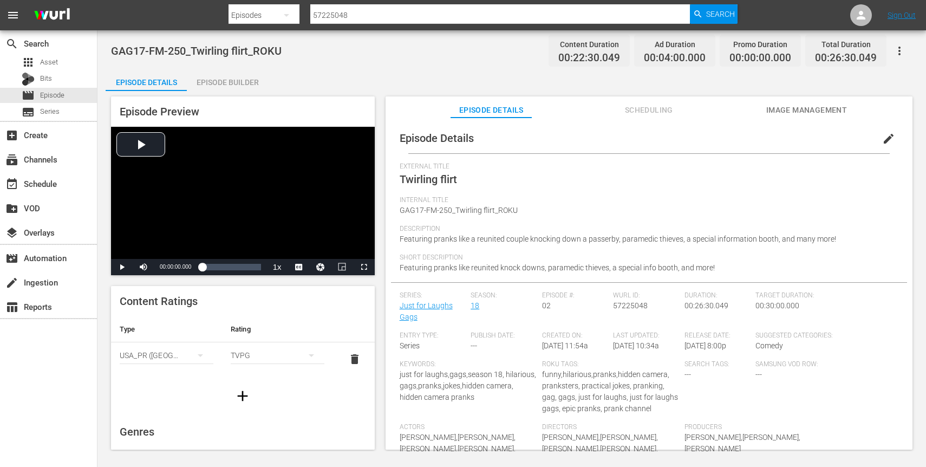
click at [346, 11] on input "57225048" at bounding box center [500, 15] width 380 height 26
paste input "173544"
type input "57173544"
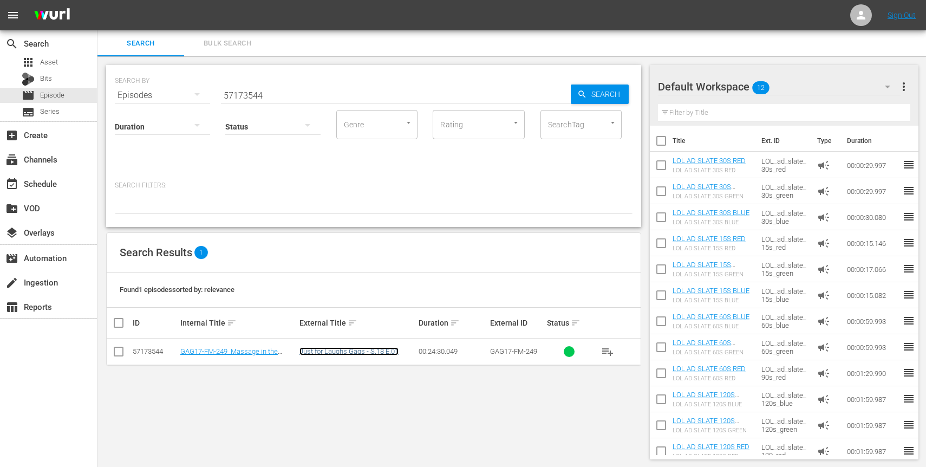
click at [333, 348] on link "Just for Laughs Gags - S.18 E.01" at bounding box center [348, 351] width 99 height 8
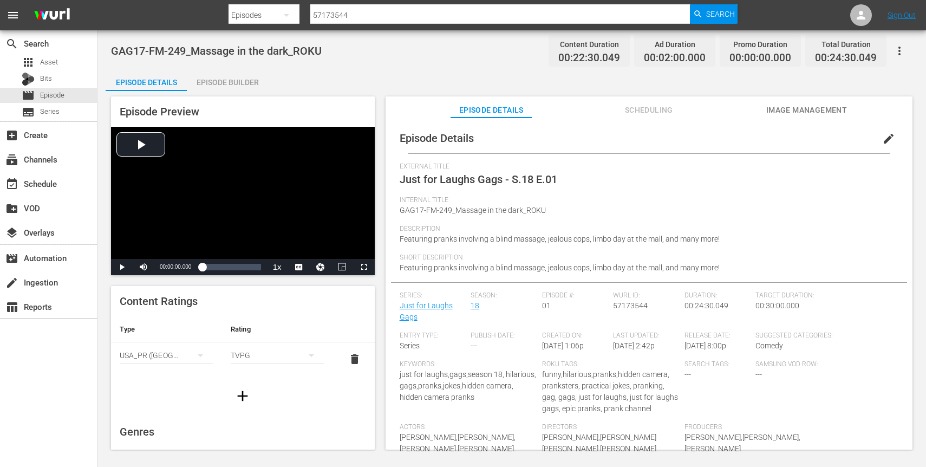
click at [882, 136] on span "edit" at bounding box center [888, 138] width 13 height 13
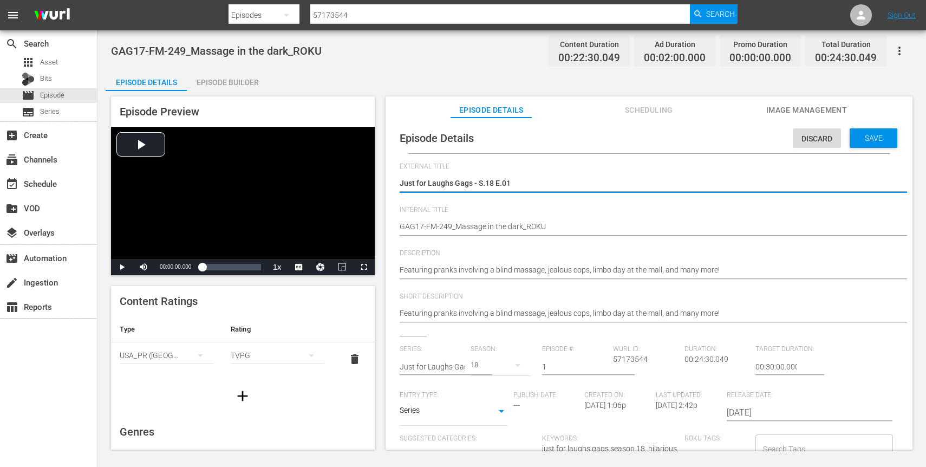
click at [450, 184] on textarea "Just for Laughs Gags - S.18 E.01" at bounding box center [646, 184] width 493 height 13
type textarea "M"
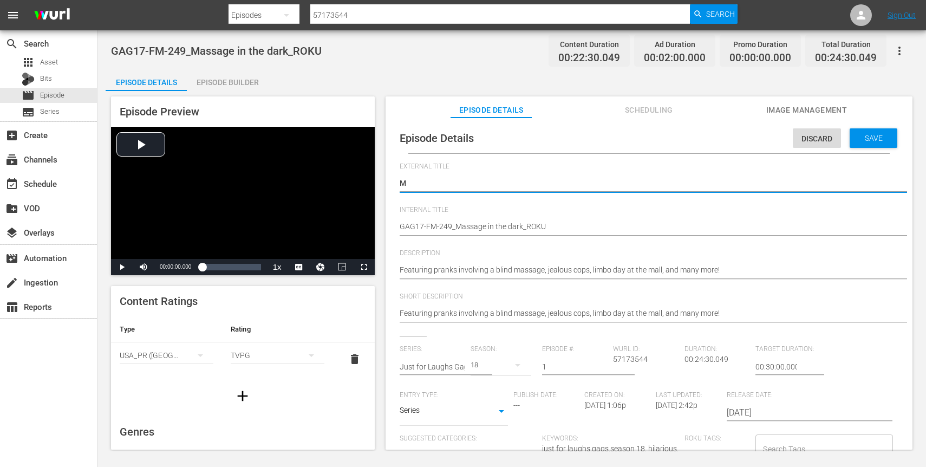
type textarea "Ma"
type textarea "Mas"
type textarea "Mass"
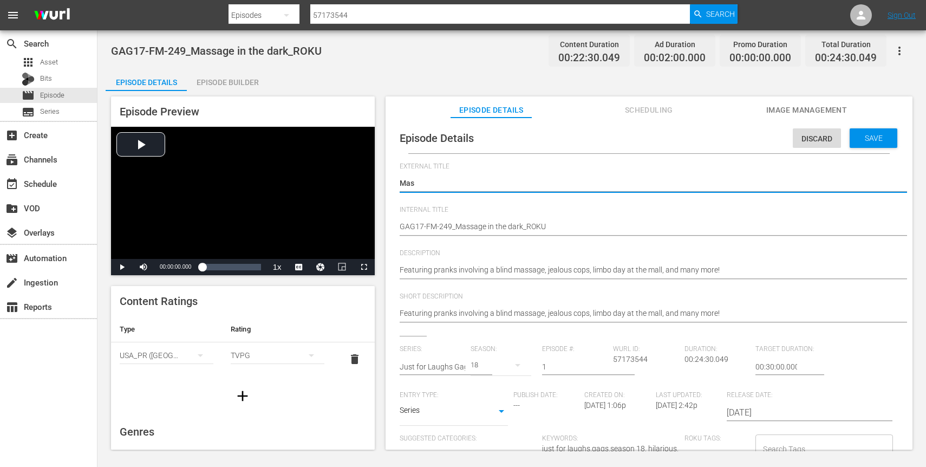
type textarea "Mass"
type textarea "Massa"
type textarea "Massag"
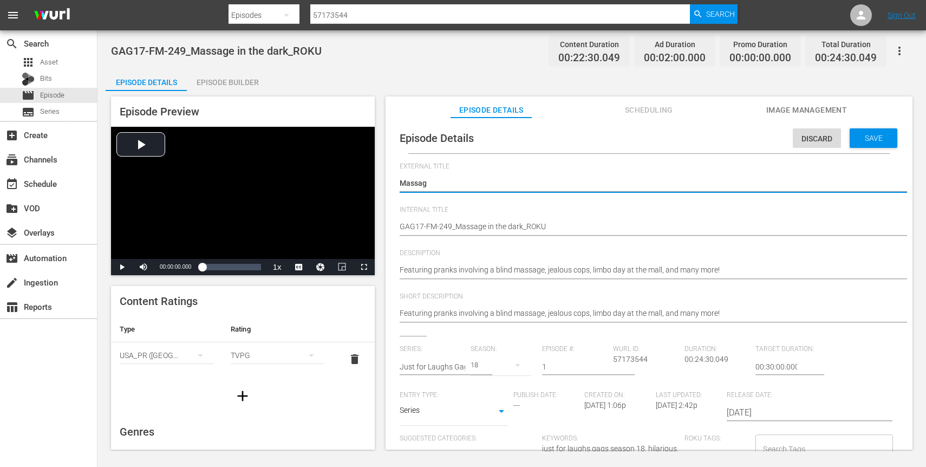
type textarea "Massage"
type textarea "Massage i"
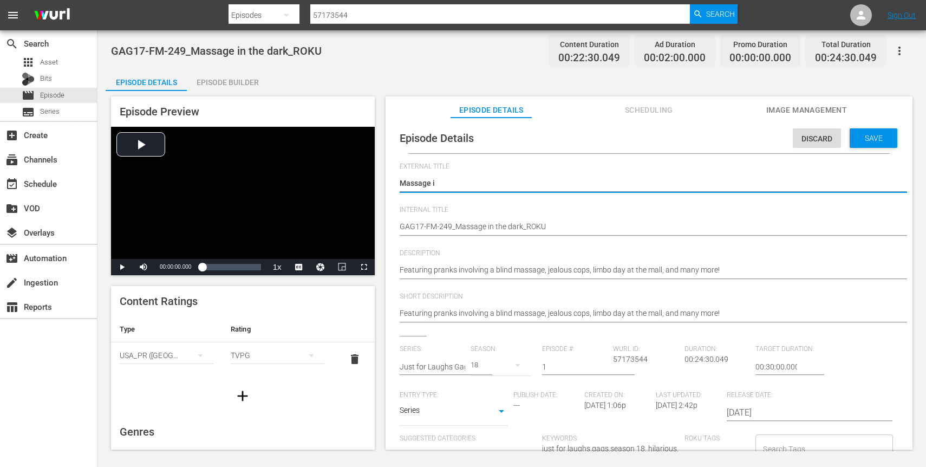
type textarea "Massage in"
type textarea "Massage in t"
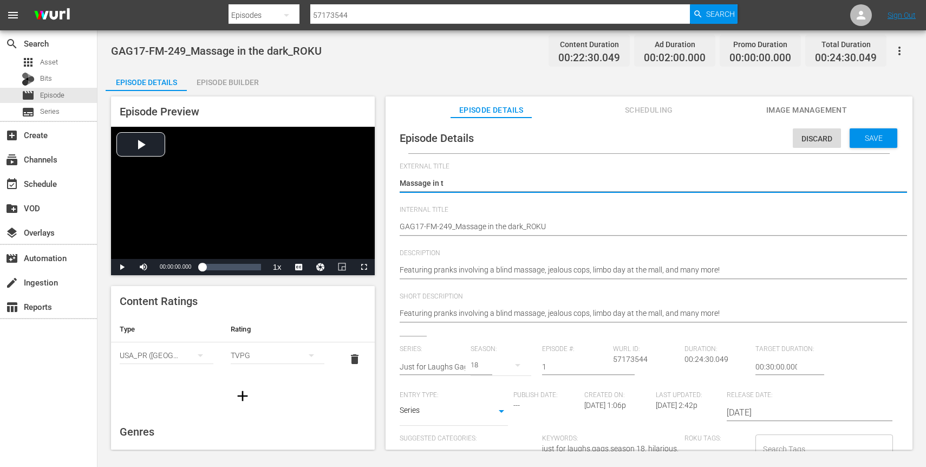
type textarea "Massage in th"
type textarea "Massage in the"
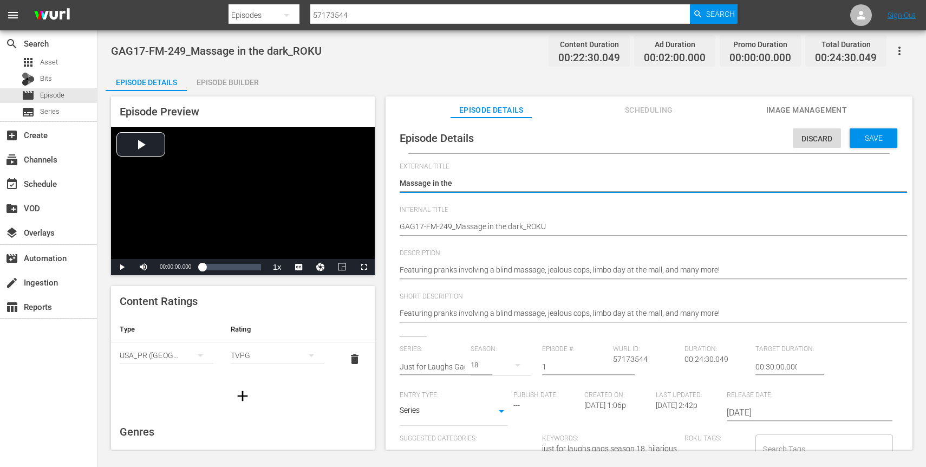
type textarea "Massage in the"
type textarea "Massage in the d"
type textarea "Massage in the da"
type textarea "Massage in the dar"
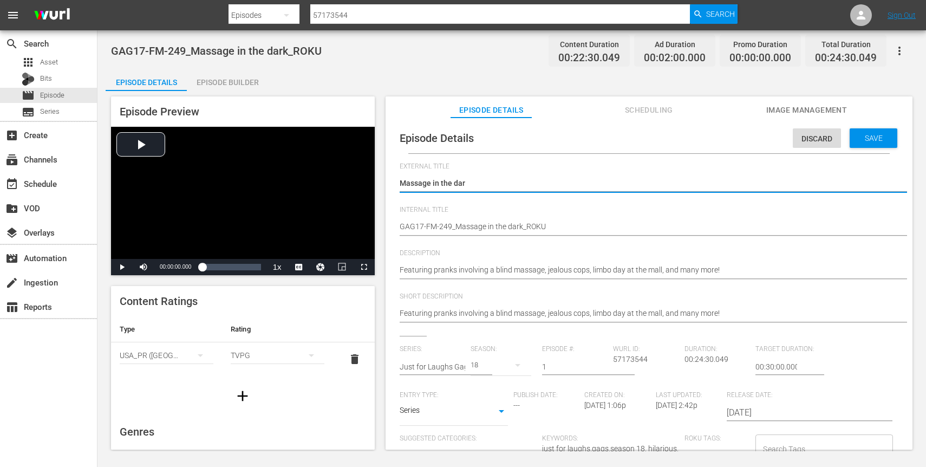
type textarea "Massage in the dark"
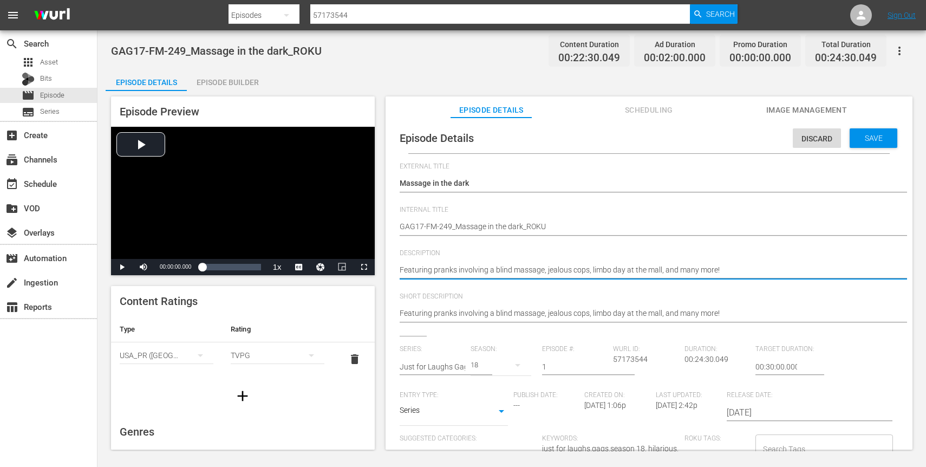
click at [503, 271] on textarea "Featuring pranks involving a blind massage, jealous cops, limbo day at the mall…" at bounding box center [646, 270] width 493 height 13
click at [579, 274] on textarea "Featuring pranks involving a blind massage, jealous cops, limbo day at the mall…" at bounding box center [646, 270] width 493 height 13
type textarea "Featuring pranks involving a blind massage, jealous p, limbo day at the mall, a…"
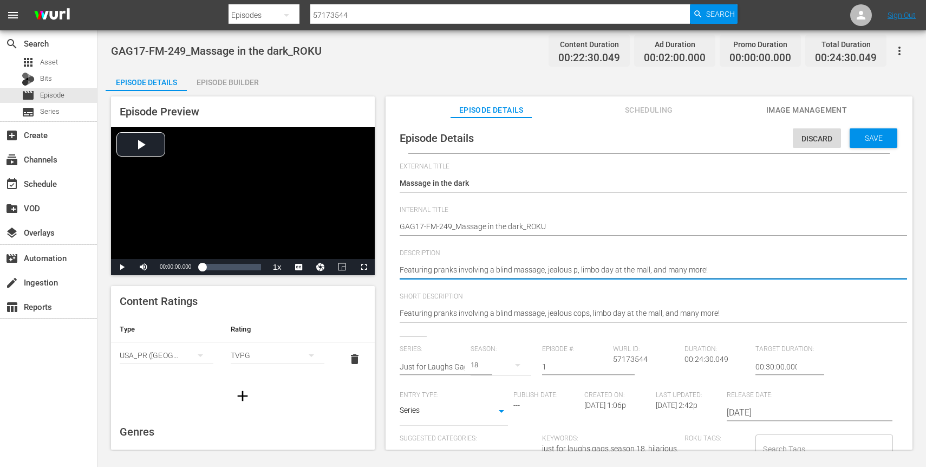
type textarea "Featuring pranks involving a blind massage, jealous po, limbo day at the mall, …"
type textarea "Featuring pranks involving a blind massage, jealous pol, limbo day at the mall,…"
type textarea "Featuring pranks involving a blind massage, jealous poli, limbo day at the mall…"
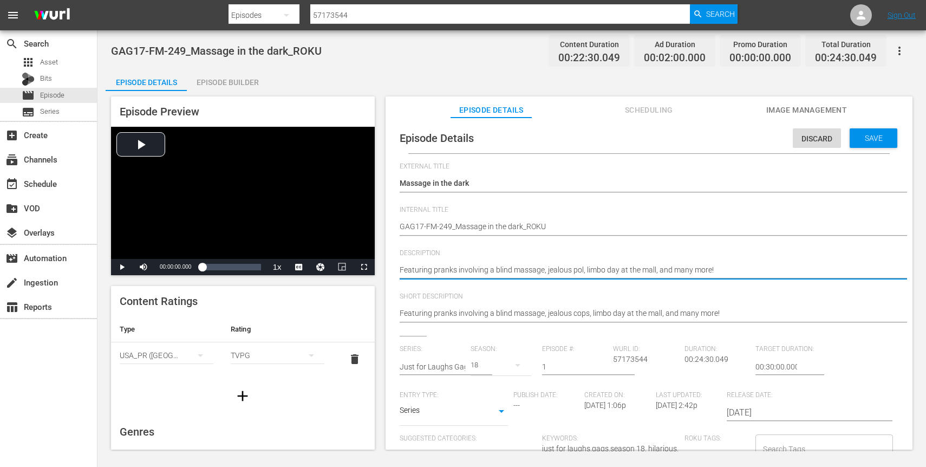
type textarea "Featuring pranks involving a blind massage, jealous poli, limbo day at the mall…"
type textarea "Featuring pranks involving a blind massage, jealous polic, limbo day at the mal…"
type textarea "Featuring pranks involving a blind massage, jealous police, limbo day at the ma…"
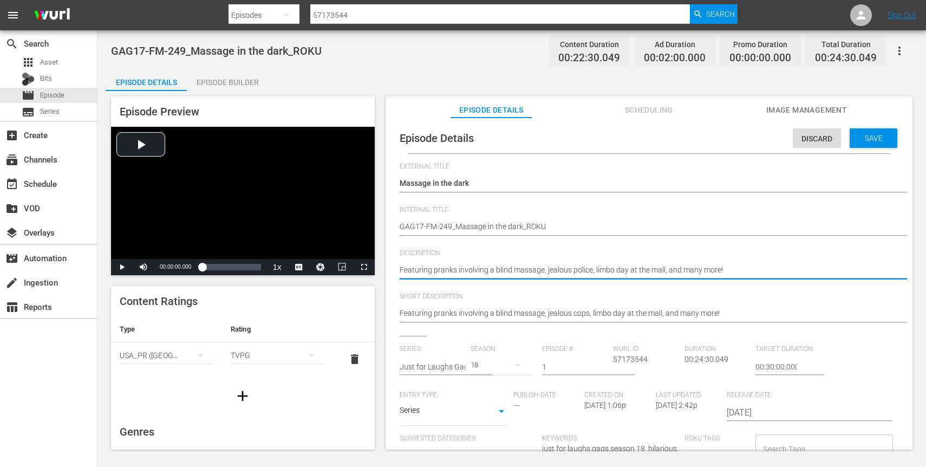
type textarea "Featuring pranks involving a blind massage, jealous police , limbo day at the m…"
type textarea "Featuring pranks involving a blind massage, jealous police o, limbo day at the …"
type textarea "Featuring pranks involving a blind massage, jealous police of, limbo day at the…"
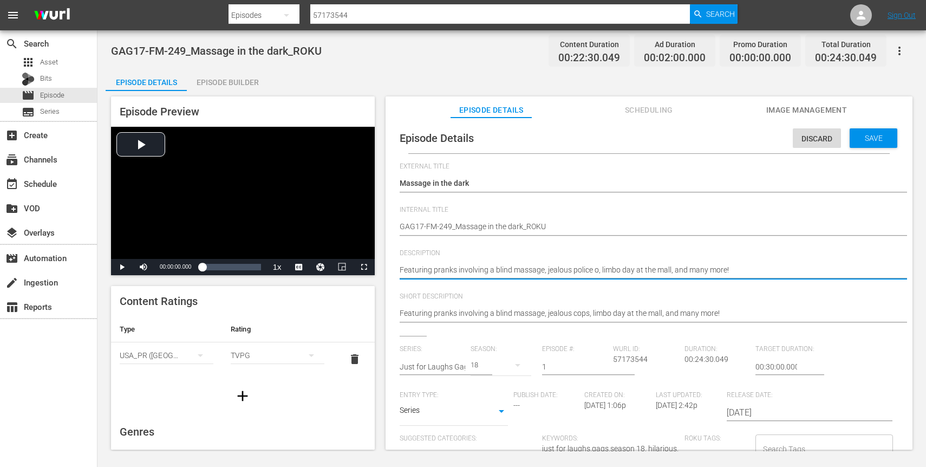
type textarea "Featuring pranks involving a blind massage, jealous police of, limbo day at the…"
type textarea "Featuring pranks involving a blind massage, jealous police off, limbo day at th…"
type textarea "Featuring pranks involving a blind massage, jealous police offi, limbo day at t…"
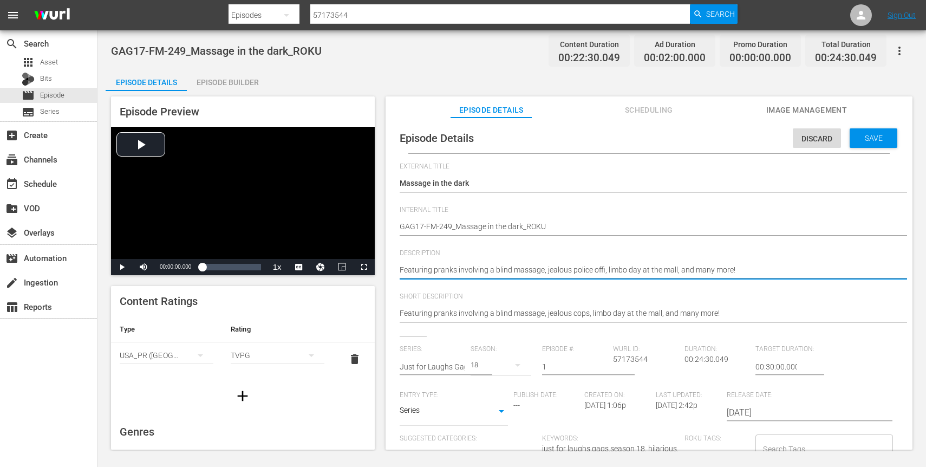
type textarea "Featuring pranks involving a blind massage, jealous police offic, limbo day at …"
type textarea "Featuring pranks involving a blind massage, jealous police office, limbo day at…"
type textarea "Featuring pranks involving a blind massage, jealous police officer, limbo day a…"
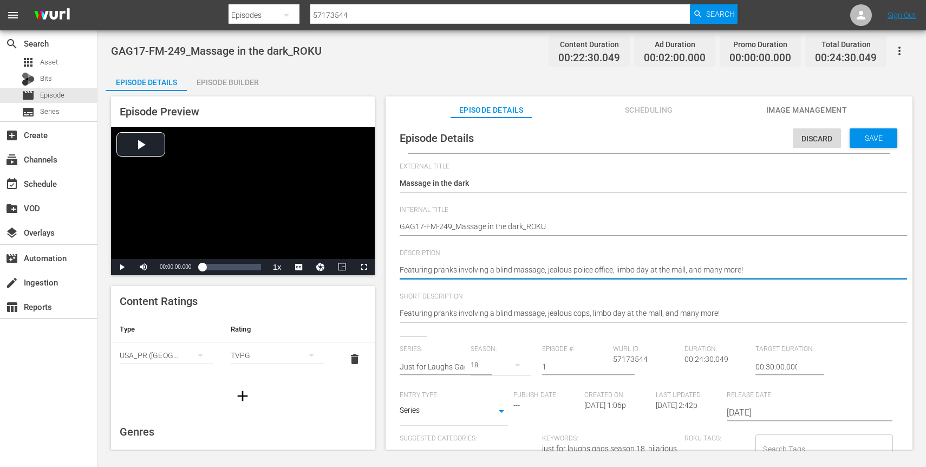
type textarea "Featuring pranks involving a blind massage, jealous police officer, limbo day a…"
type textarea "Featuring pranks involving a blind massage, jealous police officer, ilimbo day …"
type textarea "Featuring pranks involving a blind massage, jealous police officer, itlimbo day…"
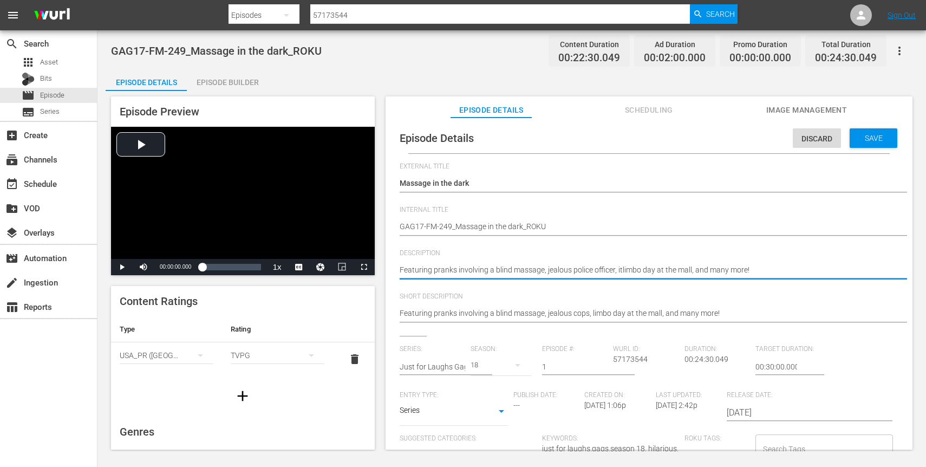
type textarea "Featuring pranks involving a blind massage, jealous police officer, itslimbo da…"
type textarea "Featuring pranks involving a blind massage, jealous police officer, its limbo d…"
type textarea "Featuring pranks involving a blind massage, jealous police officer, its alimbo …"
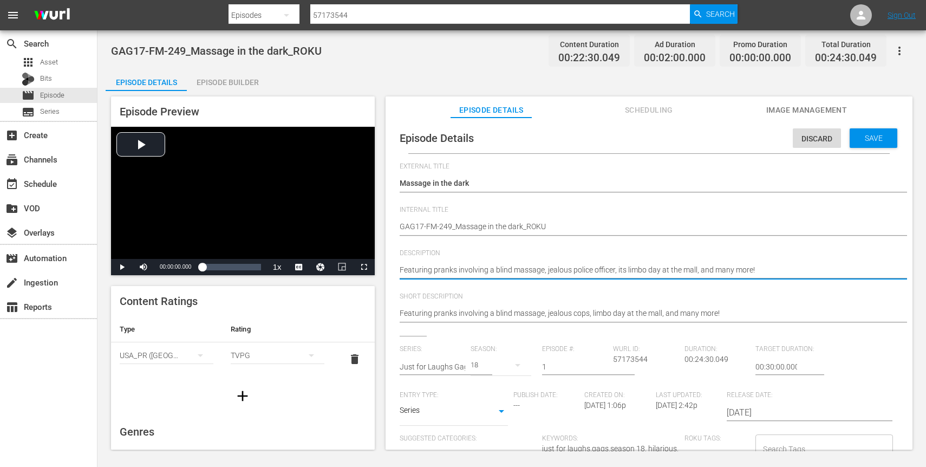
type textarea "Featuring pranks involving a blind massage, jealous police officer, its alimbo …"
type textarea "Featuring pranks involving a blind massage, jealous police officer, its allimbo…"
type textarea "Featuring pranks involving a blind massage, jealous police officer, its alwlimb…"
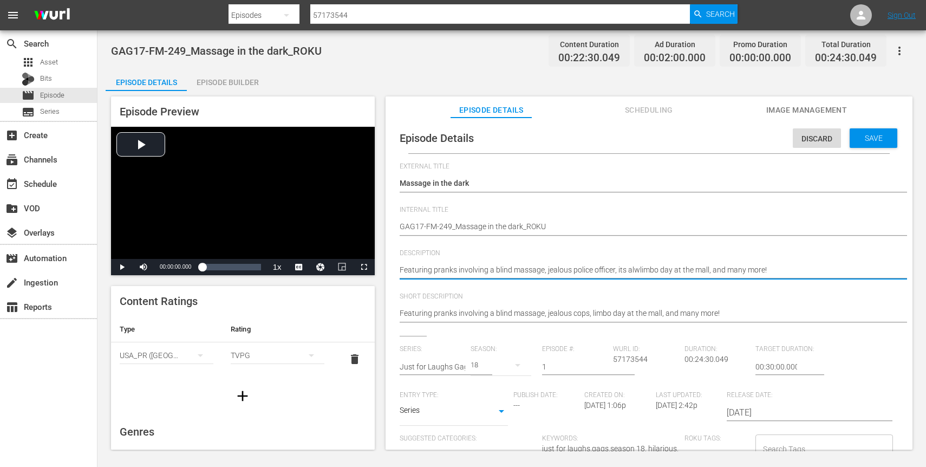
type textarea "Featuring pranks involving a blind massage, jealous police officer, its alwalim…"
type textarea "Featuring pranks involving a blind massage, jealous police officer, its alwayli…"
click at [730, 273] on textarea "Featuring pranks involving a blind massage, jealous cops, limbo day at the mall…" at bounding box center [646, 270] width 493 height 13
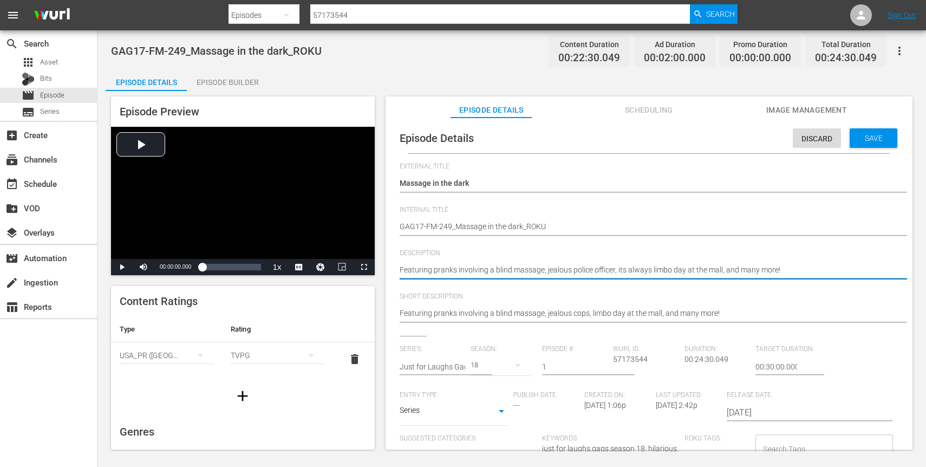
click at [730, 273] on textarea "Featuring pranks involving a blind massage, jealous cops, limbo day at the mall…" at bounding box center [646, 270] width 493 height 13
click at [715, 304] on div "Featuring pranks involving a blind massage, jealous cops, limbo day at the mall…" at bounding box center [646, 314] width 493 height 26
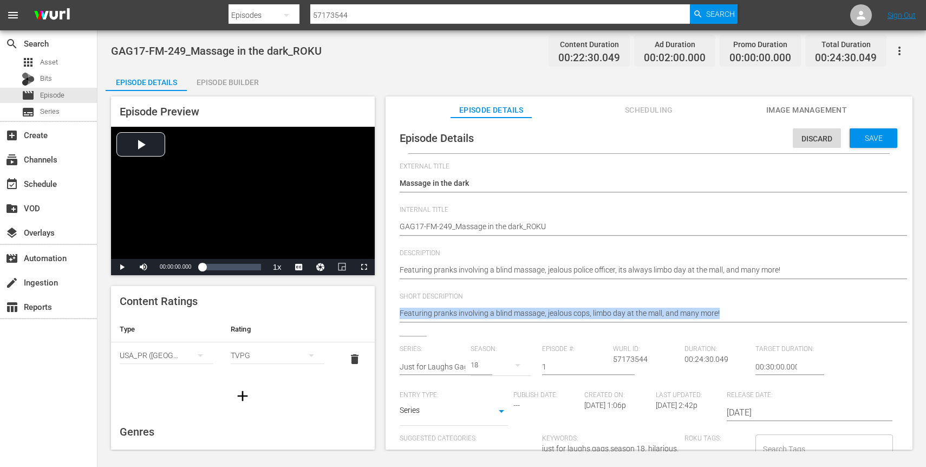
click at [715, 304] on div "Featuring pranks involving a blind massage, jealous cops, limbo day at the mall…" at bounding box center [646, 314] width 493 height 26
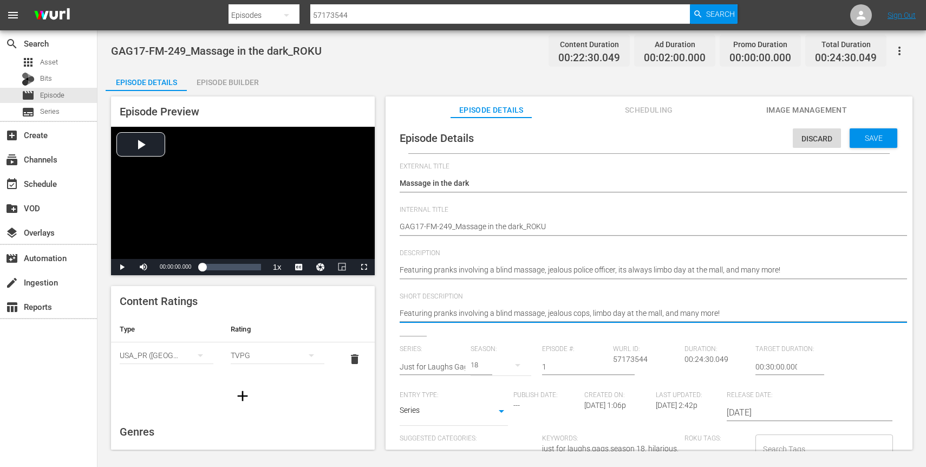
click at [717, 317] on textarea "Featuring pranks involving a blind massage, jealous cops, limbo day at the mall…" at bounding box center [646, 314] width 493 height 13
paste textarea "police officer, its always"
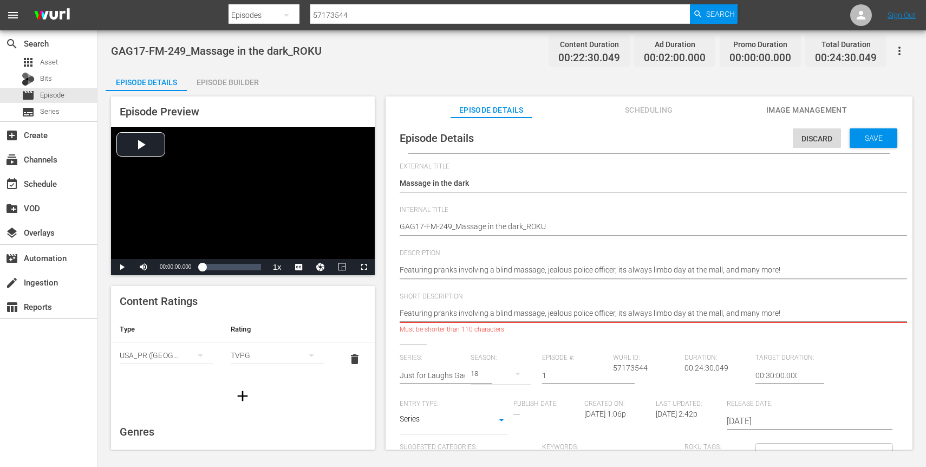
click at [745, 310] on textarea "Featuring pranks involving a blind massage, jealous cops, limbo day at the mall…" at bounding box center [646, 314] width 493 height 13
click at [629, 312] on textarea "Featuring pranks involving a blind massage, jealous cops, limbo day at the mall…" at bounding box center [646, 314] width 493 height 13
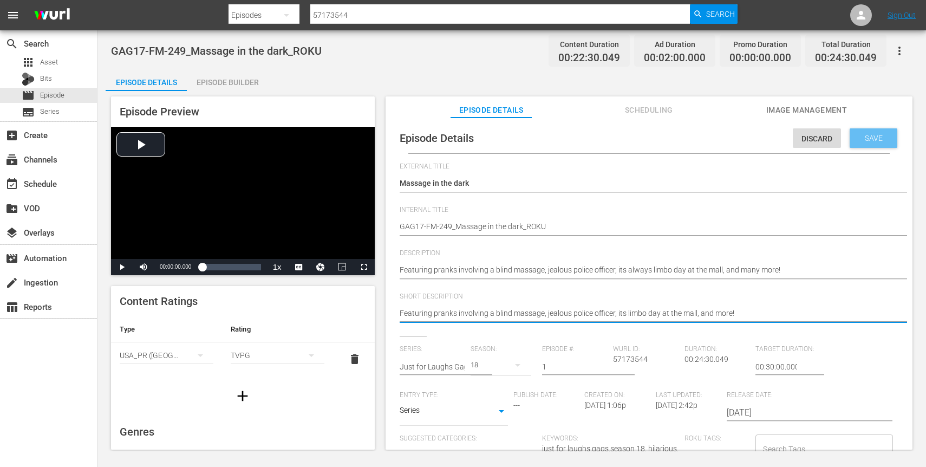
click at [856, 136] on span "Save" at bounding box center [873, 138] width 35 height 9
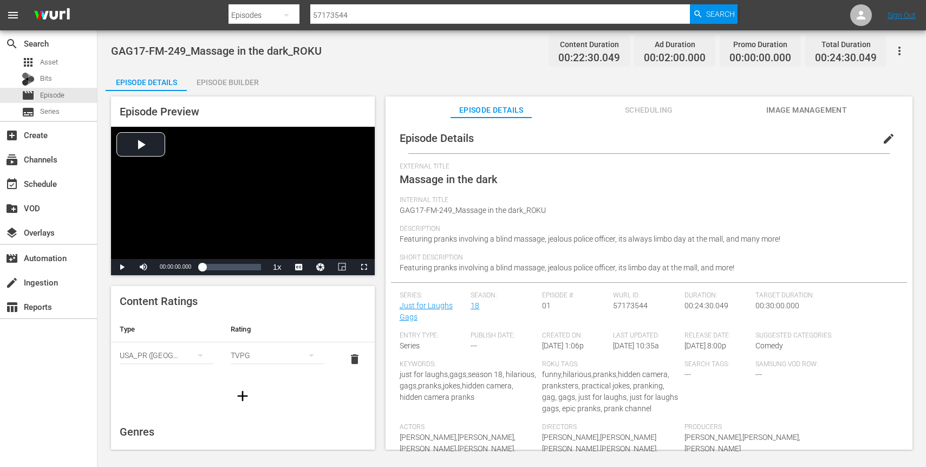
click at [350, 16] on input "57173544" at bounding box center [500, 15] width 380 height 26
paste input "19260"
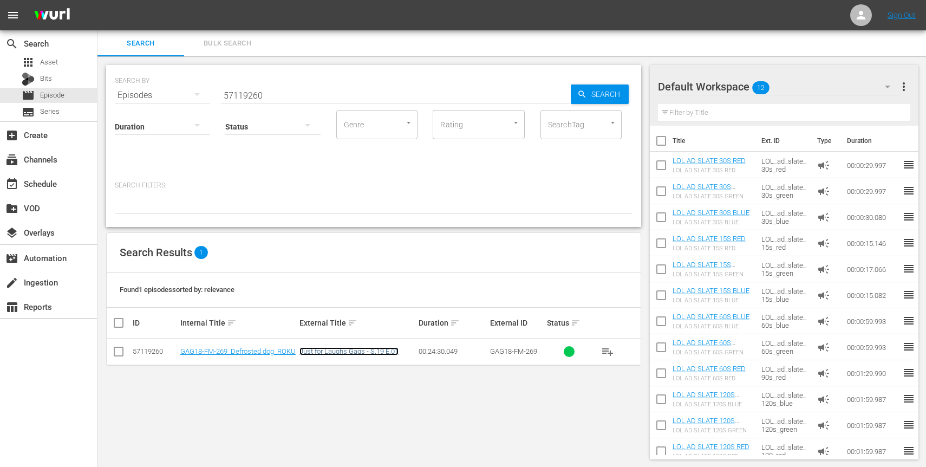
click at [332, 354] on link "Just for Laughs Gags - S.19 E.01" at bounding box center [348, 351] width 99 height 8
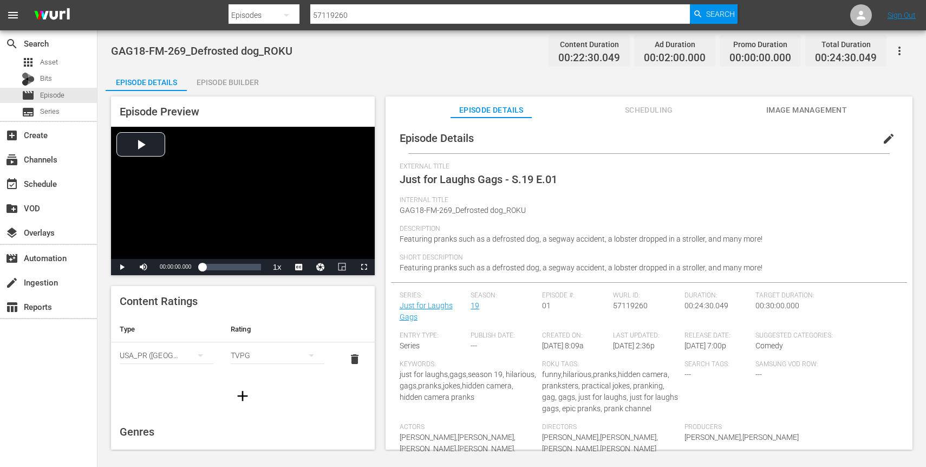
click at [883, 133] on span "edit" at bounding box center [888, 138] width 13 height 13
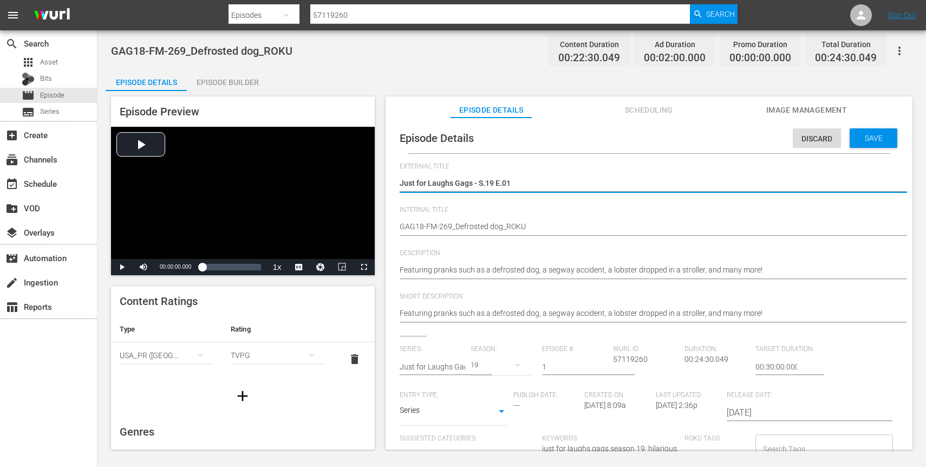
click at [442, 183] on textarea "Just for Laughs Gags - S.19 E.01" at bounding box center [646, 184] width 493 height 13
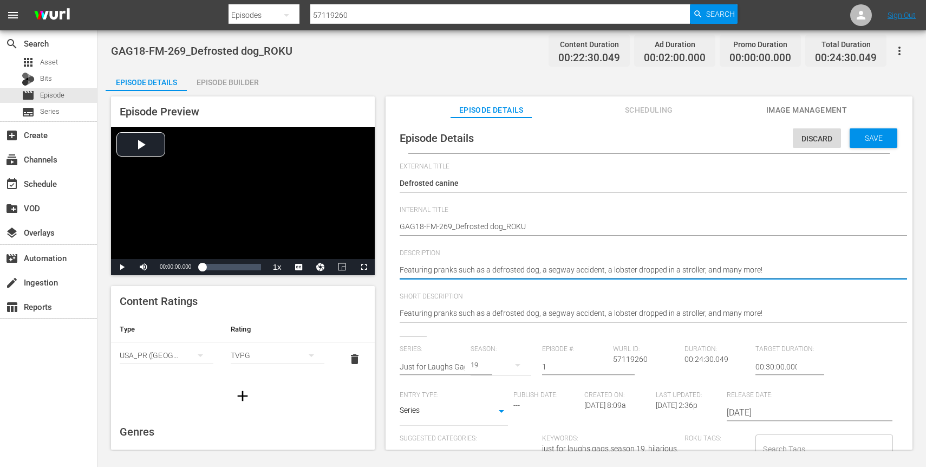
click at [533, 271] on textarea "Featuring pranks such as a defrosted dog, a segway accident, a lobster dropped …" at bounding box center [646, 270] width 493 height 13
click at [558, 273] on textarea "Featuring pranks such as a defrosted dog, a segway accident, a lobster dropped …" at bounding box center [646, 270] width 493 height 13
click at [544, 268] on textarea "Featuring pranks such as a defrosted dog, a segway accident, a lobster dropped …" at bounding box center [646, 270] width 493 height 13
click at [571, 263] on div "Featuring pranks such as a defrosted dog, a segway accident, a lobster dropped …" at bounding box center [646, 271] width 493 height 26
click at [596, 272] on textarea "Featuring pranks such as a defrosted dog, a segway accident, a lobster dropped …" at bounding box center [646, 270] width 493 height 13
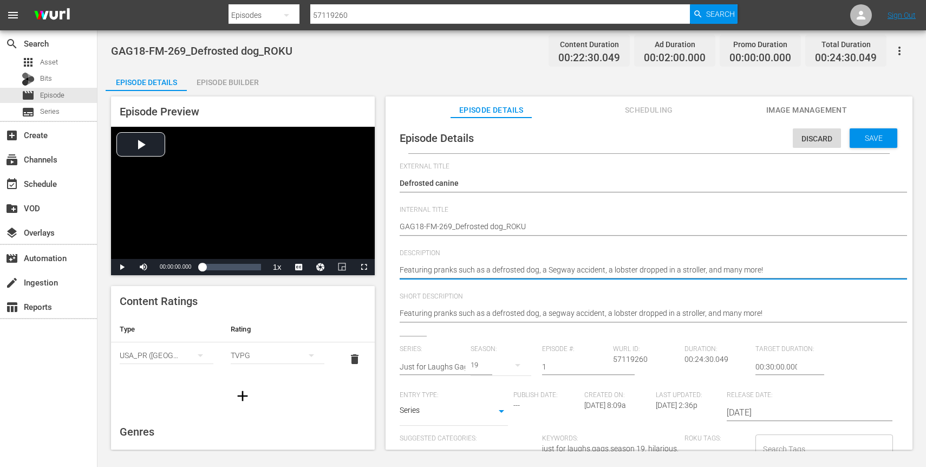
click at [596, 272] on textarea "Featuring pranks such as a defrosted dog, a segway accident, a lobster dropped …" at bounding box center [646, 270] width 493 height 13
click at [609, 270] on textarea "Featuring pranks such as a defrosted dog, a segway accident, a lobster dropped …" at bounding box center [646, 270] width 493 height 13
click at [720, 270] on textarea "Featuring pranks such as a defrosted dog, a segway accident, a lobster dropped …" at bounding box center [646, 270] width 493 height 13
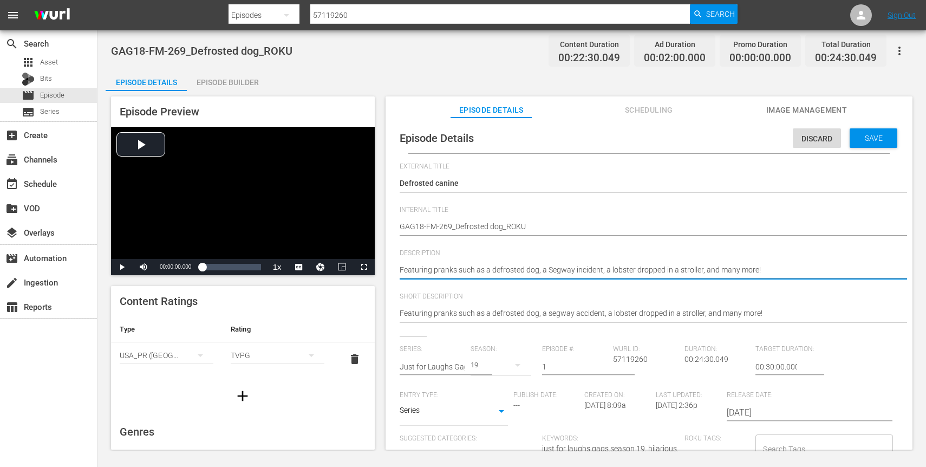
click at [699, 306] on div "Featuring pranks such as a defrosted dog, a segway accident, a lobster dropped …" at bounding box center [646, 314] width 493 height 26
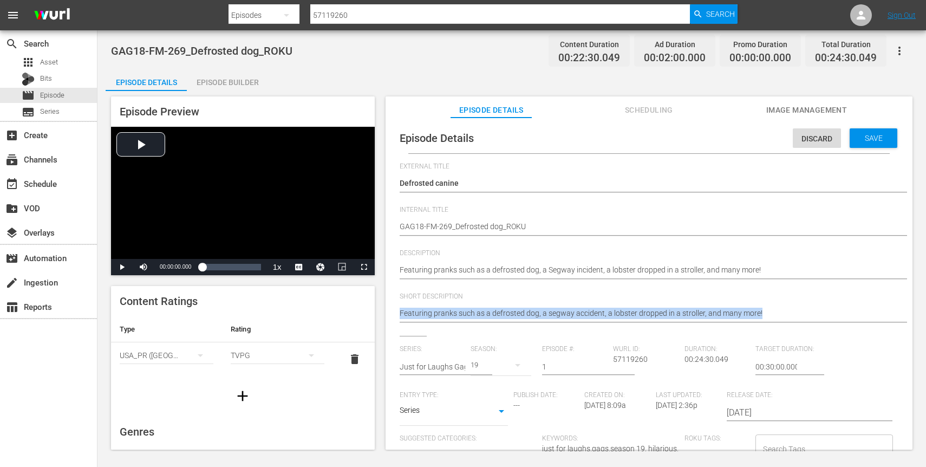
click at [699, 306] on div "Featuring pranks such as a defrosted dog, a segway accident, a lobster dropped …" at bounding box center [646, 314] width 493 height 26
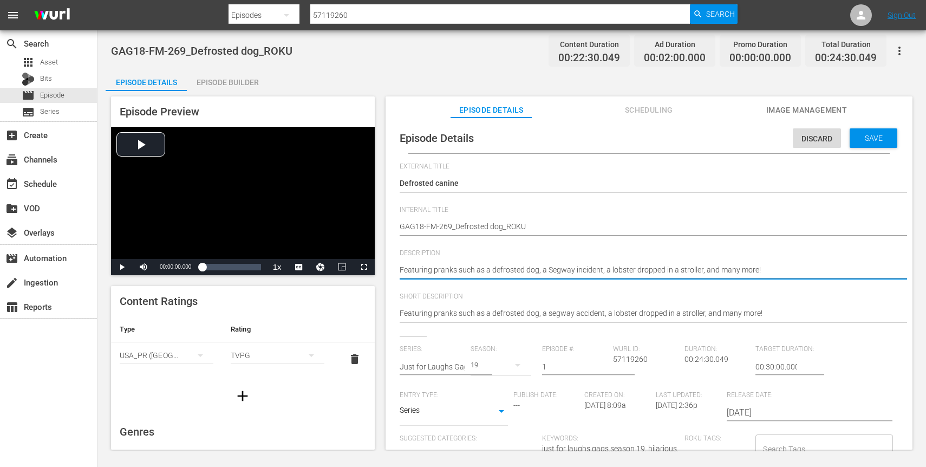
click at [573, 269] on textarea "Featuring pranks such as a defrosted dog, a segway accident, a lobster dropped …" at bounding box center [646, 270] width 493 height 13
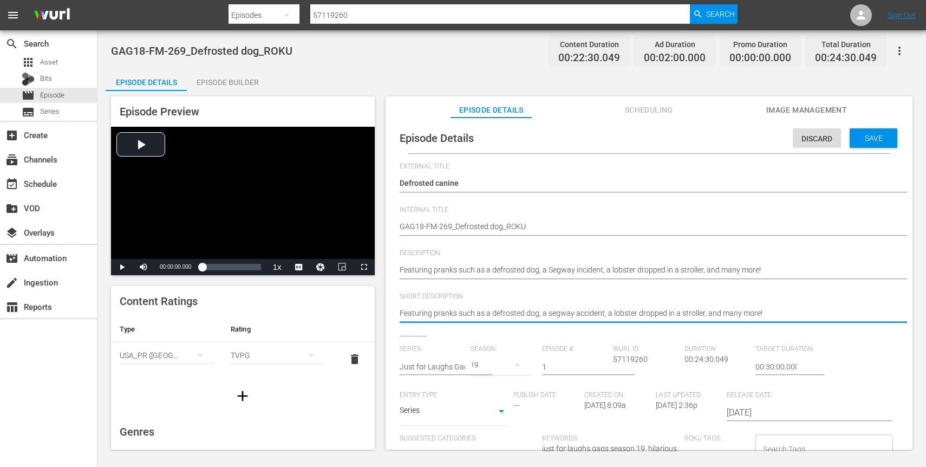
click at [564, 318] on textarea "Featuring pranks such as a defrosted dog, a segway accident, a lobster dropped …" at bounding box center [646, 314] width 493 height 13
paste textarea "Segway in"
click at [856, 135] on span "Save" at bounding box center [873, 138] width 35 height 9
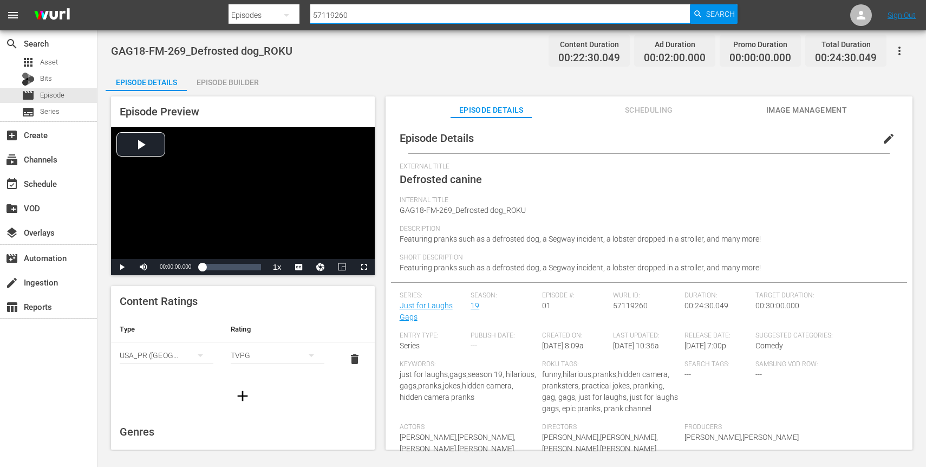
click at [397, 23] on input "57119260" at bounding box center [500, 15] width 380 height 26
click at [397, 23] on div "Search ID, Title, Description, Keywords, or Category 57119260" at bounding box center [500, 15] width 380 height 26
click at [397, 23] on input "57119260" at bounding box center [500, 15] width 380 height 26
paste input "3496197"
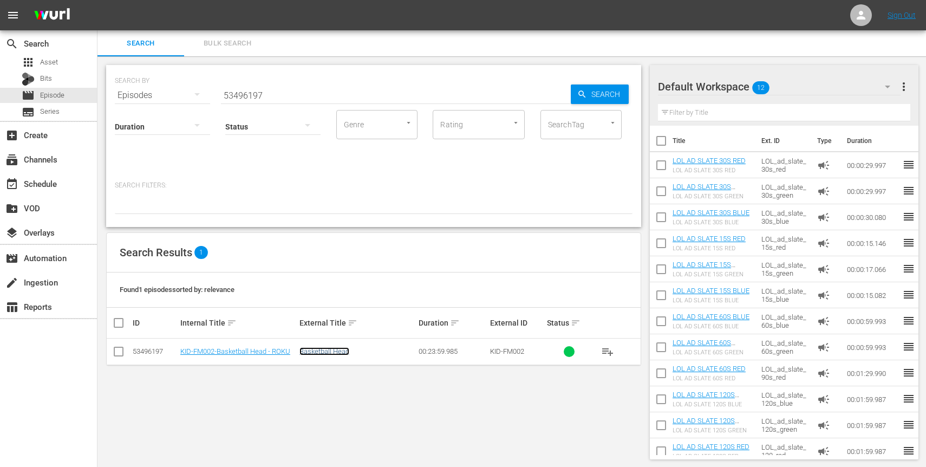
click at [337, 350] on link "Basketball Head" at bounding box center [324, 351] width 50 height 8
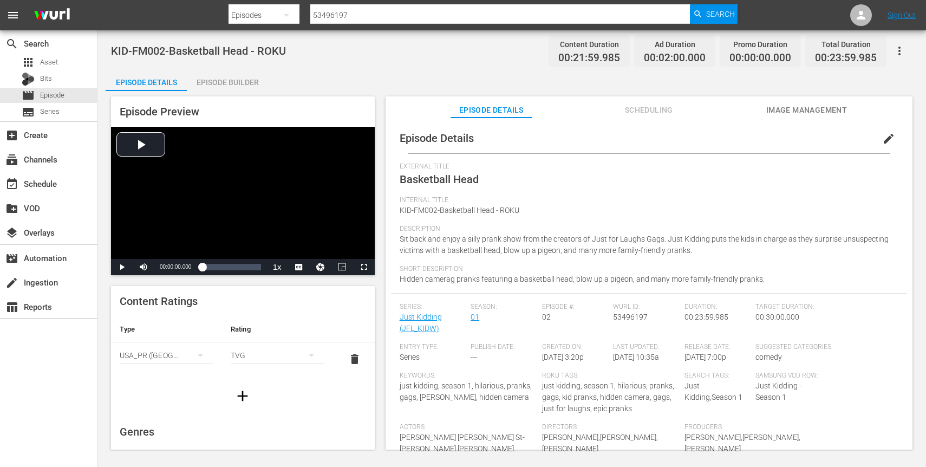
click at [882, 136] on span "edit" at bounding box center [888, 138] width 13 height 13
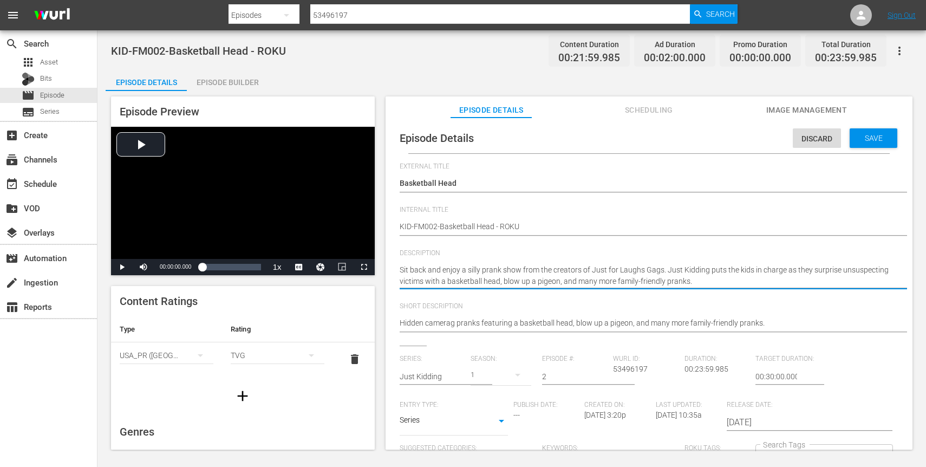
click at [566, 268] on textarea "Sit back and enjoy a silly prank show from the creators of Just for Laughs Gags…" at bounding box center [646, 275] width 493 height 23
click at [683, 272] on textarea "Sit back and enjoy a silly prank show from the creators of Just for Laughs Gags…" at bounding box center [646, 275] width 493 height 23
click at [889, 146] on div "Save" at bounding box center [873, 137] width 48 height 19
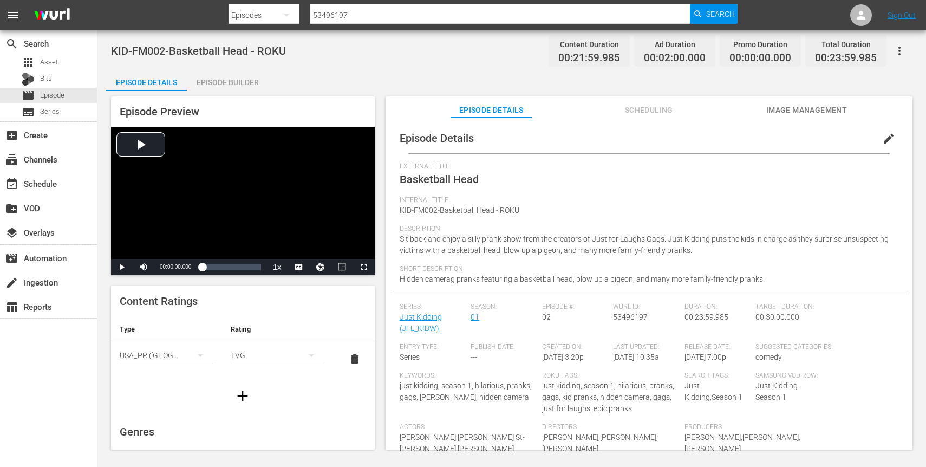
click at [334, 16] on input "53496197" at bounding box center [500, 15] width 380 height 26
paste input "201"
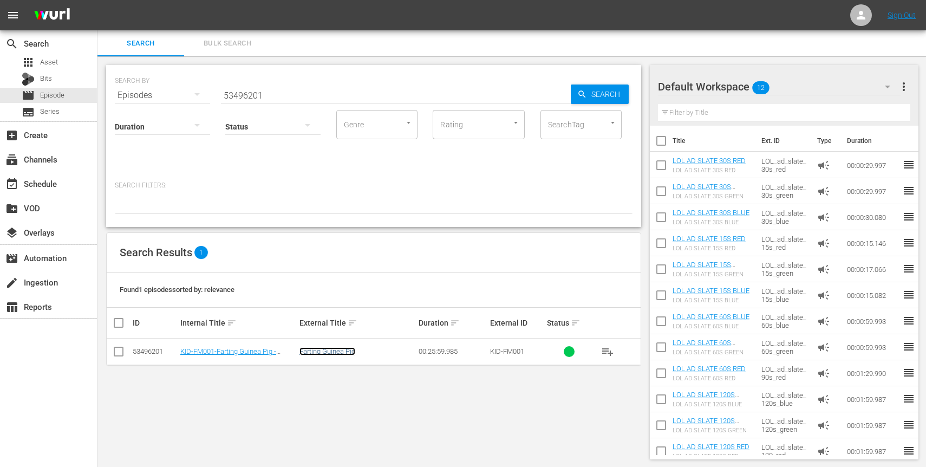
click at [338, 351] on link "Farting Guinea Pig" at bounding box center [327, 351] width 56 height 8
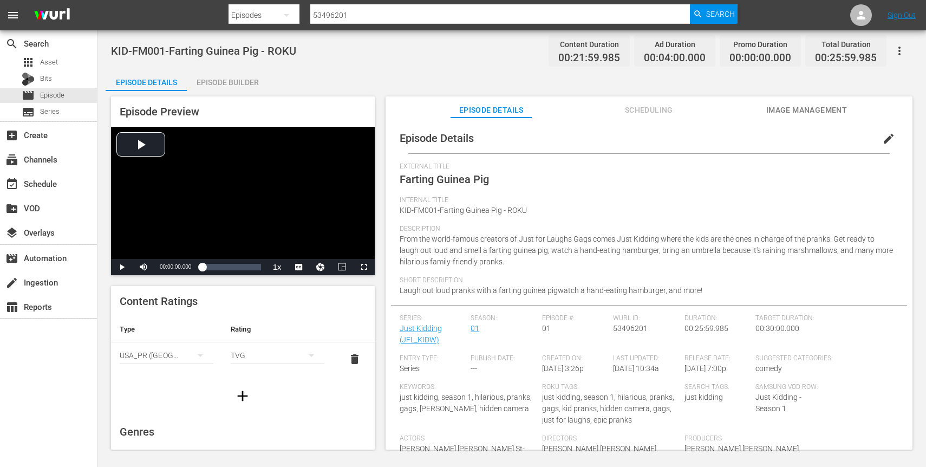
click at [614, 244] on div "Description From the world-famous creators of Just for Laughs Gags comes Just K…" at bounding box center [649, 250] width 499 height 51
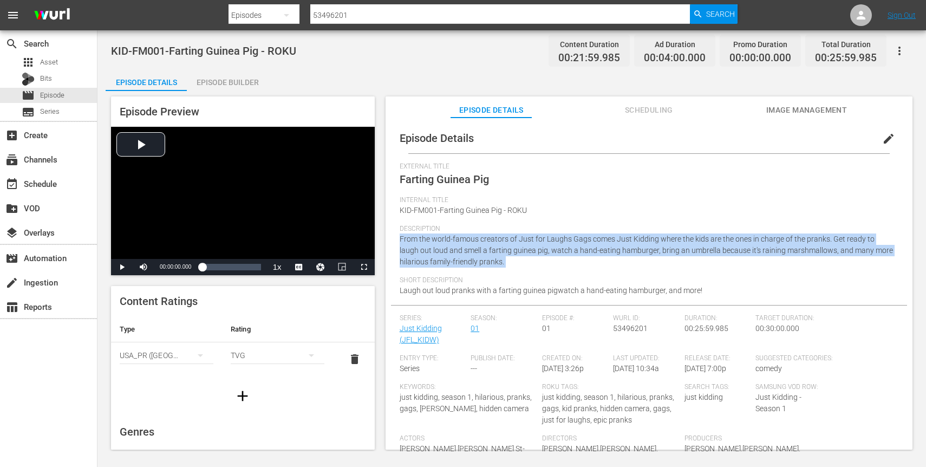
click at [614, 244] on div "Description From the world-famous creators of Just for Laughs Gags comes Just K…" at bounding box center [649, 250] width 499 height 51
copy span "From the world-famous creators of Just for Laughs Gags comes Just Kidding where…"
click at [884, 139] on span "edit" at bounding box center [888, 138] width 13 height 13
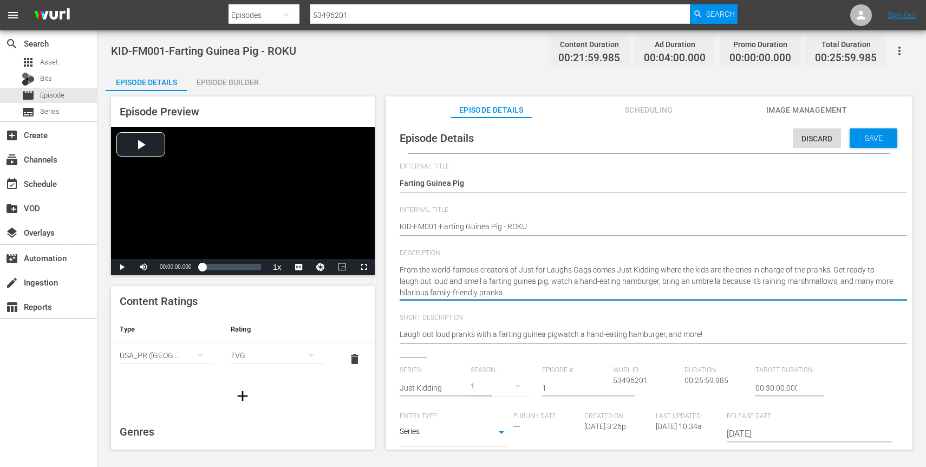
click at [510, 286] on textarea "From the world-famous creators of Just for Laughs Gags comes Just Kidding where…" at bounding box center [646, 281] width 493 height 34
click at [488, 285] on textarea "From the world-famous creators of Just for Laughs Gags comes Just Kidding where…" at bounding box center [646, 281] width 493 height 34
click at [481, 283] on textarea "From the world-famous creators of Just for Laughs Gags comes Just Kidding where…" at bounding box center [646, 281] width 493 height 34
click at [524, 292] on textarea "From the world-famous creators of Just for Laughs Gags comes Just Kidding where…" at bounding box center [646, 281] width 493 height 34
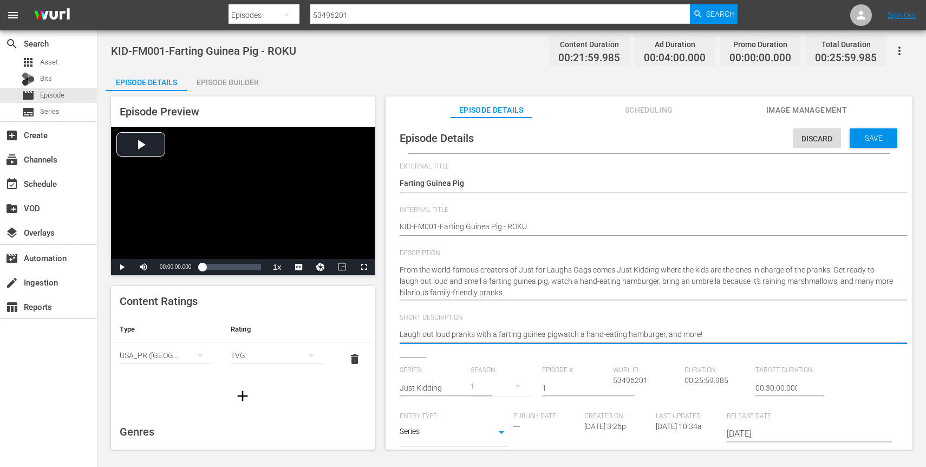
drag, startPoint x: 492, startPoint y: 333, endPoint x: 503, endPoint y: 361, distance: 29.4
paste textarea ", watch a hand-eating hamburger, bring an umbrella because it's raining marshma…"
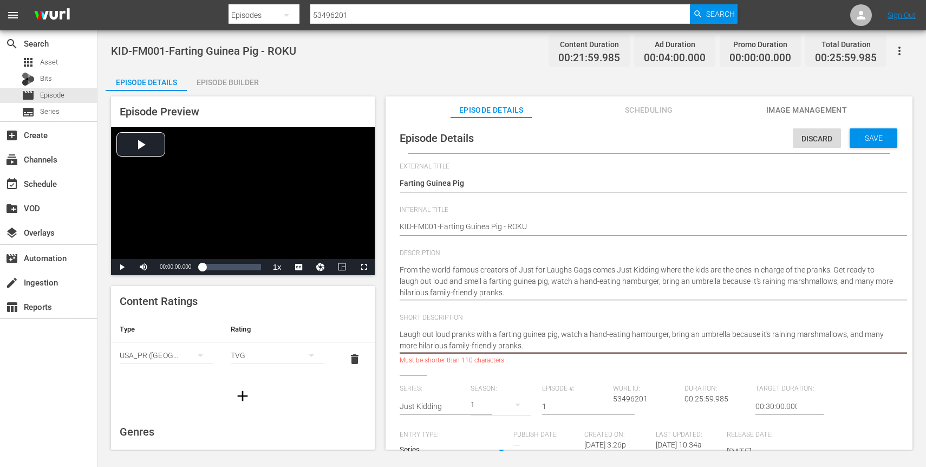
click at [757, 331] on textarea "Laugh out loud pranks with a farting guinea pigwatch a hand-eating hamburger, a…" at bounding box center [646, 340] width 493 height 23
click at [809, 332] on textarea "Laugh out loud pranks with a farting guinea pigwatch a hand-eating hamburger, a…" at bounding box center [646, 340] width 493 height 23
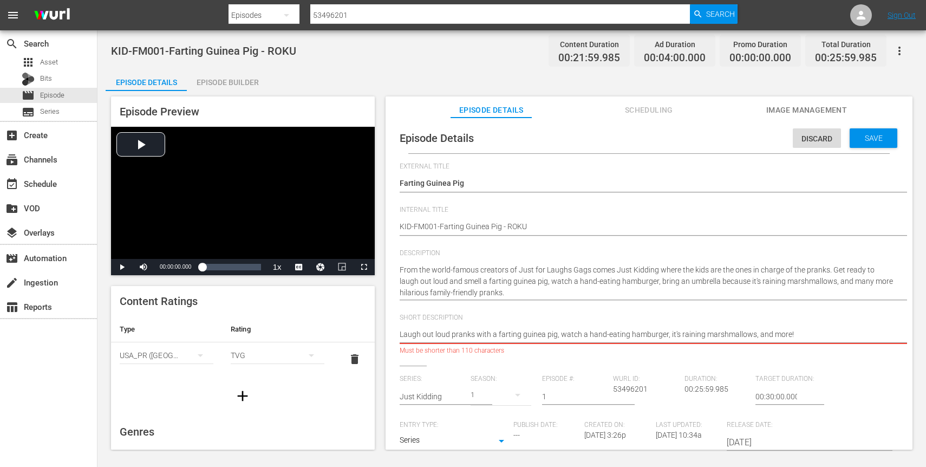
click at [585, 336] on textarea "Laugh out loud pranks with a farting guinea pigwatch a hand-eating hamburger, a…" at bounding box center [646, 335] width 493 height 13
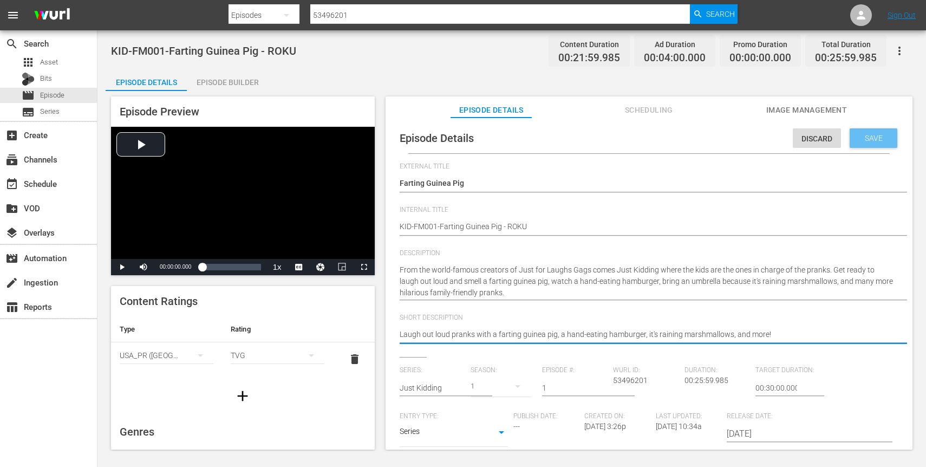
click at [858, 144] on div "Save" at bounding box center [873, 137] width 48 height 19
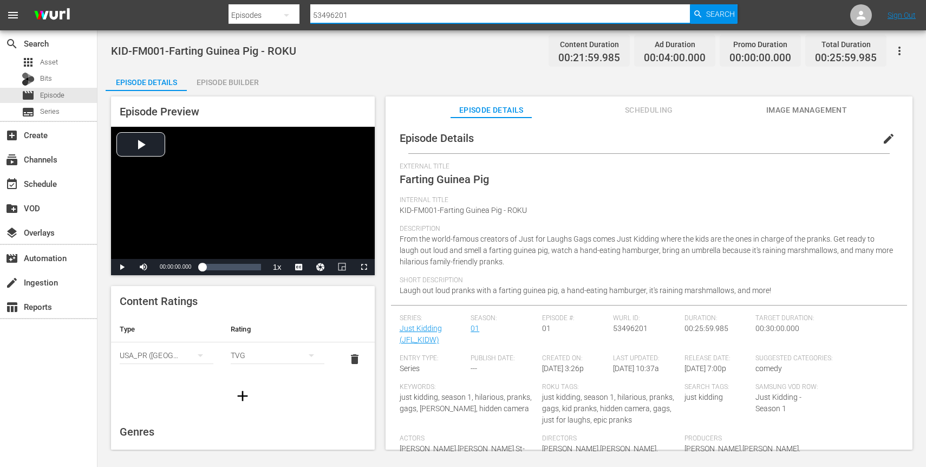
click at [413, 15] on input "53496201" at bounding box center [500, 15] width 380 height 26
paste input "4"
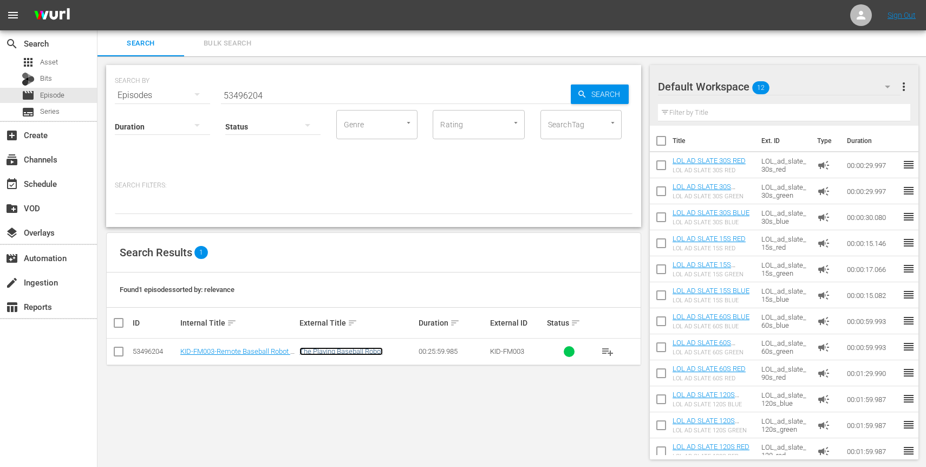
click at [316, 351] on link "The Playing Baseball Robot" at bounding box center [340, 351] width 83 height 8
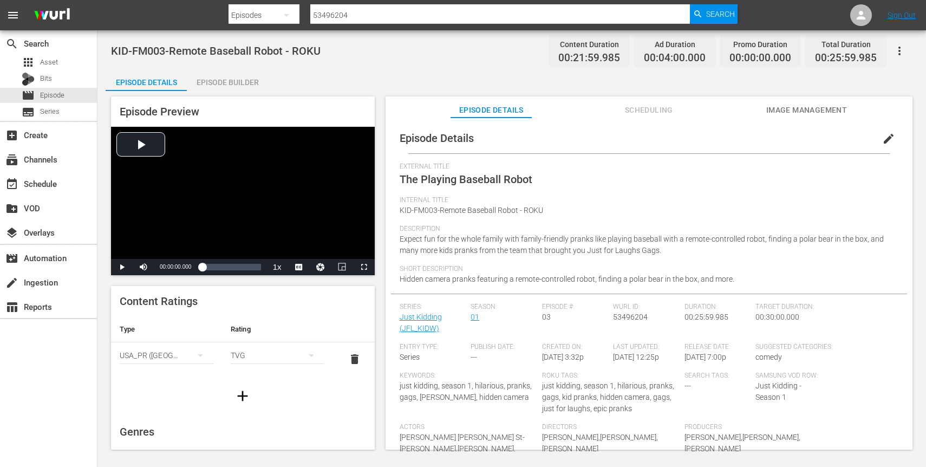
click at [882, 134] on span "edit" at bounding box center [888, 138] width 13 height 13
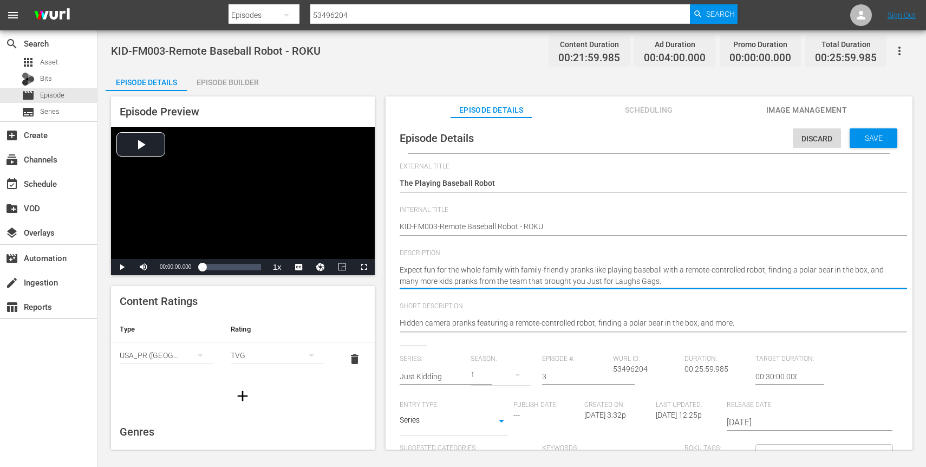
click at [763, 273] on textarea "Expect fun for the whole family with family-friendly pranks like playing baseba…" at bounding box center [646, 275] width 493 height 23
click at [678, 270] on textarea "Expect fun for the whole family with family-friendly pranks like playing baseba…" at bounding box center [646, 275] width 493 height 23
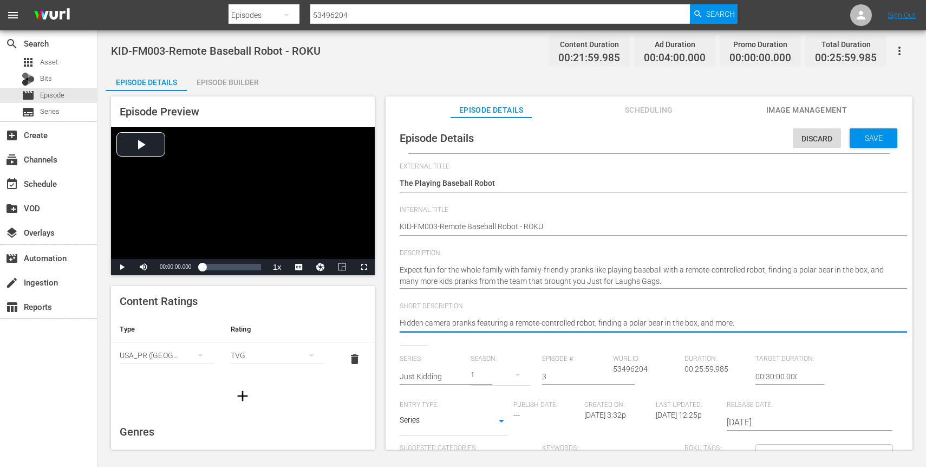
click at [673, 325] on textarea "Hidden camera pranks featuring a remote-controlled robot, finding a polar bear …" at bounding box center [646, 323] width 493 height 13
click at [606, 328] on textarea "Hidden camera pranks featuring a remote-controlled robot, finding a polar bear …" at bounding box center [646, 323] width 493 height 13
click at [767, 321] on textarea "Hidden camera pranks featuring a remote-controlled robot, finding a polar bear …" at bounding box center [646, 323] width 493 height 13
click at [728, 324] on textarea "Hidden camera pranks featuring a remote-controlled robot, finding a polar bear …" at bounding box center [646, 323] width 493 height 13
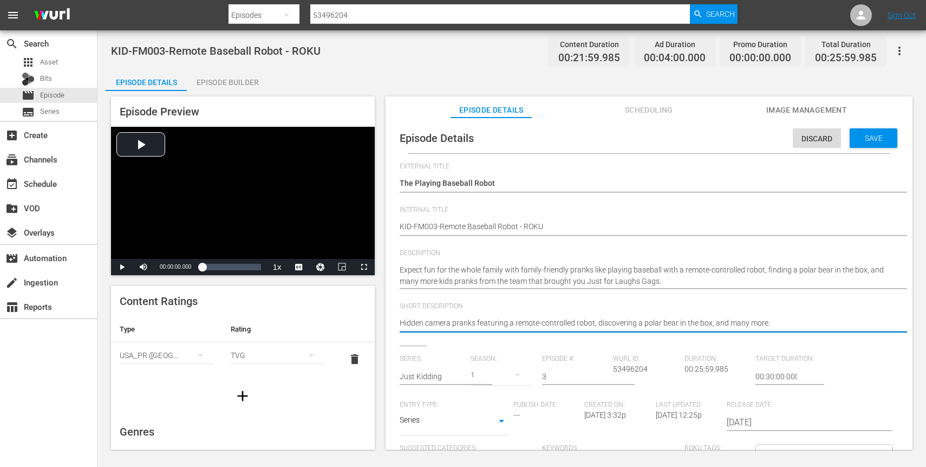
click at [783, 323] on textarea "Hidden camera pranks featuring a remote-controlled robot, finding a polar bear …" at bounding box center [646, 323] width 493 height 13
click at [858, 140] on span "Save" at bounding box center [873, 138] width 35 height 9
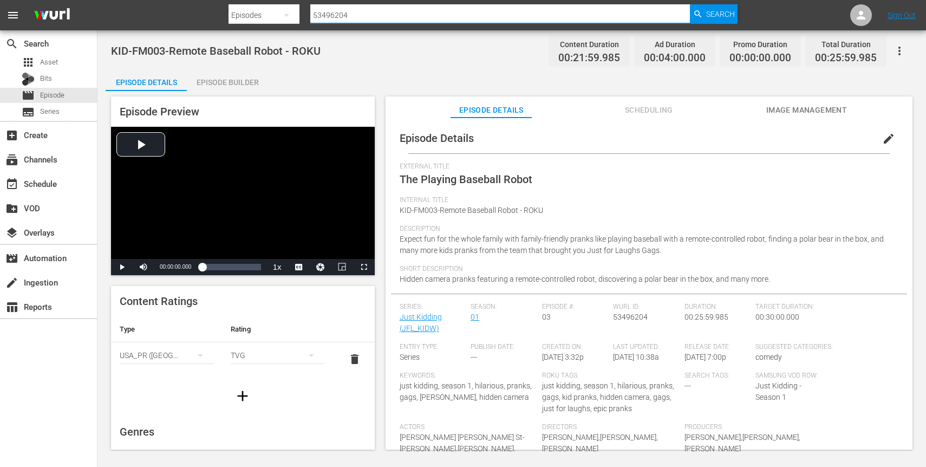
click at [379, 9] on input "53496204" at bounding box center [500, 15] width 380 height 26
paste input "8"
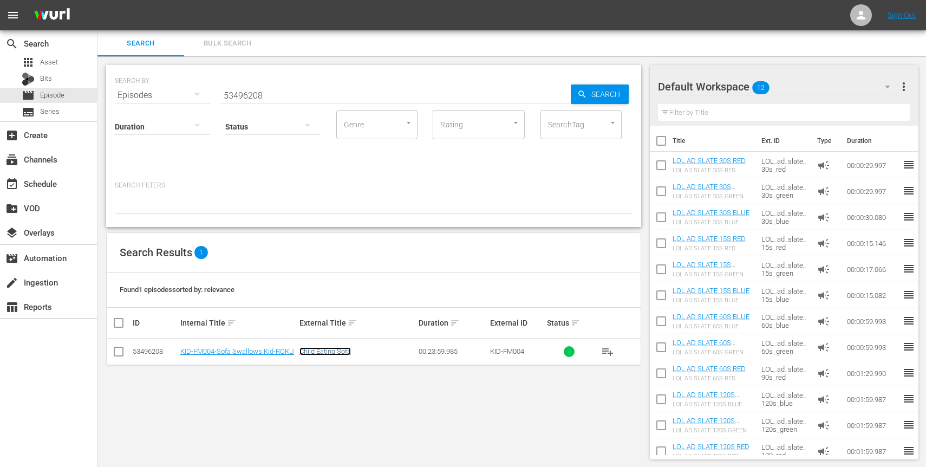
click at [326, 351] on link "Child Eating Sofa" at bounding box center [324, 351] width 51 height 8
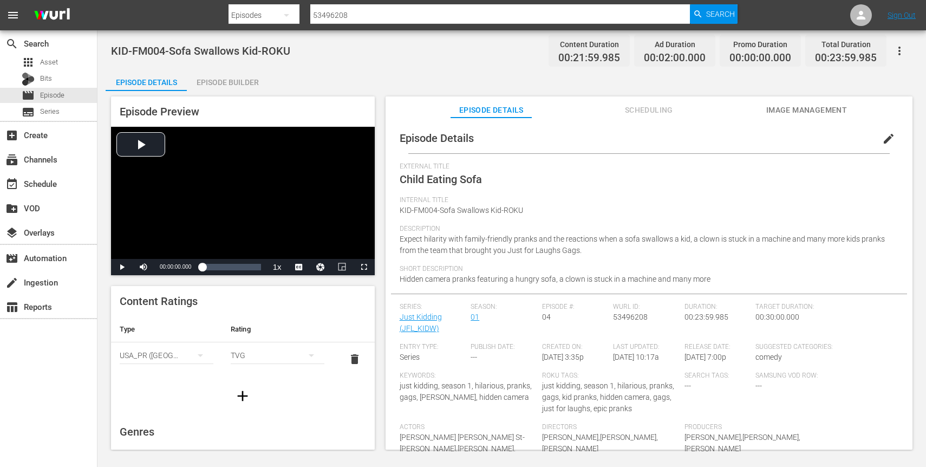
click at [882, 138] on span "edit" at bounding box center [888, 138] width 13 height 13
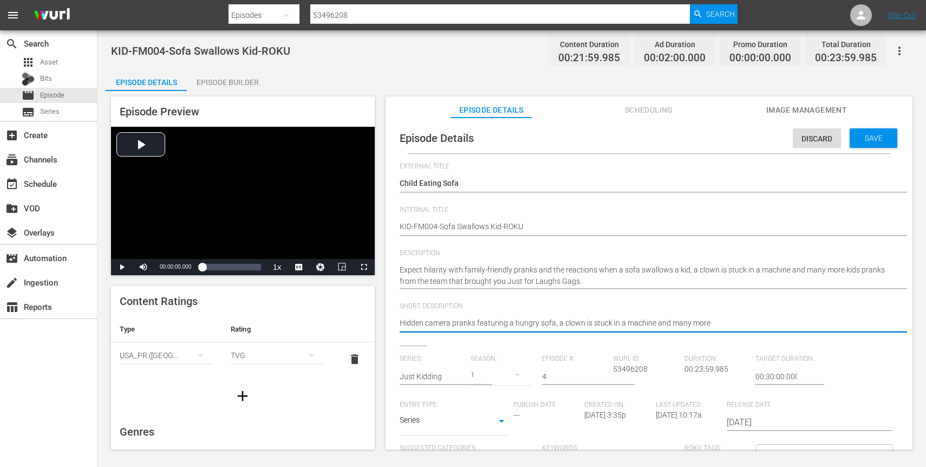
click at [613, 321] on textarea "Hidden camera pranks featuring a hungry sofa, a clown is stuck in a machine and…" at bounding box center [646, 323] width 493 height 13
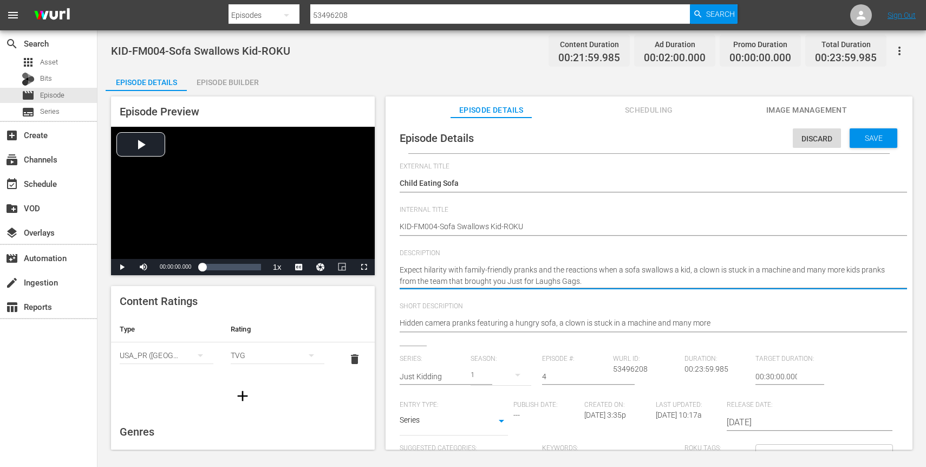
drag, startPoint x: 401, startPoint y: 271, endPoint x: 542, endPoint y: 273, distance: 140.8
click at [542, 273] on textarea "Expect hilarity with family-friendly pranks and the reactions when a sofa swall…" at bounding box center [646, 275] width 493 height 23
click at [535, 272] on textarea "Expect hilarity with family-friendly pranks and the reactions when a sofa swall…" at bounding box center [646, 275] width 493 height 23
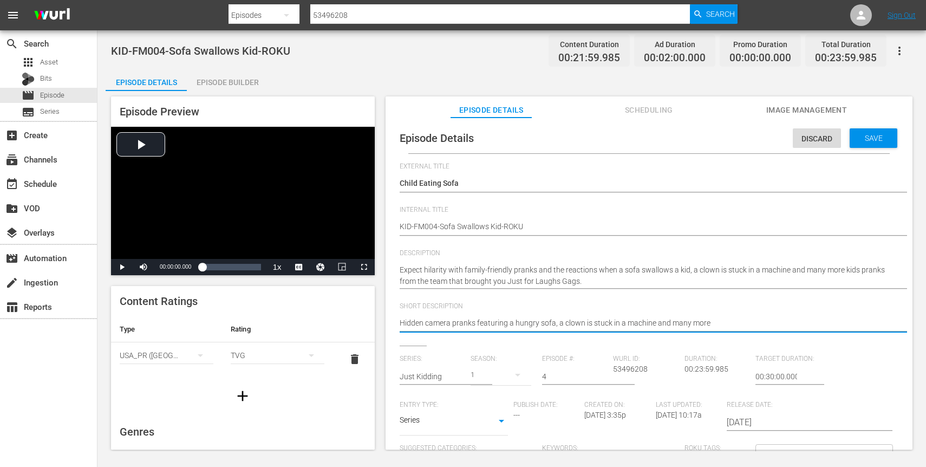
paste textarea "Expect hilarity with family-friendly pranks"
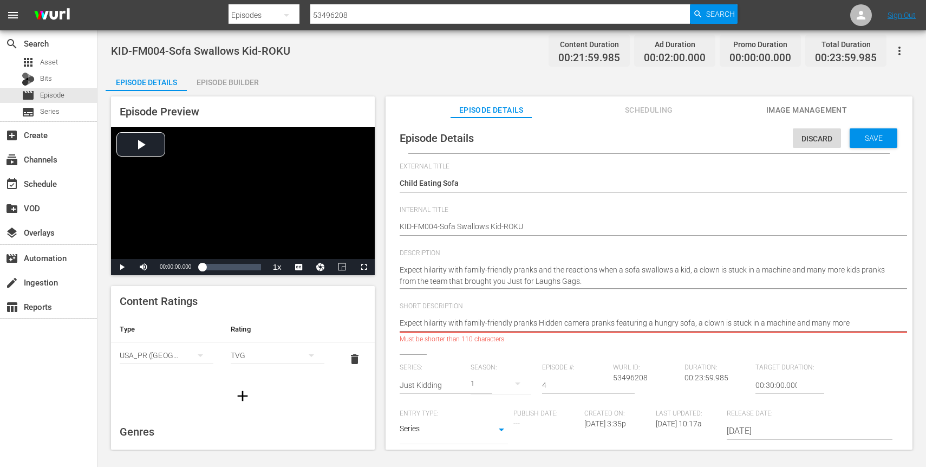
click at [510, 324] on textarea "Hidden camera pranks featuring a hungry sofa, a clown is stuck in a machine and…" at bounding box center [646, 323] width 493 height 13
click at [789, 322] on textarea "Hidden camera pranks featuring a hungry sofa, a clown is stuck in a machine and…" at bounding box center [646, 323] width 493 height 13
click at [693, 321] on textarea "Hidden camera pranks featuring a hungry sofa, a clown is stuck in a machine and…" at bounding box center [646, 323] width 493 height 13
click at [671, 324] on textarea "Hidden camera pranks featuring a hungry sofa, a clown is stuck in a machine and…" at bounding box center [646, 323] width 493 height 13
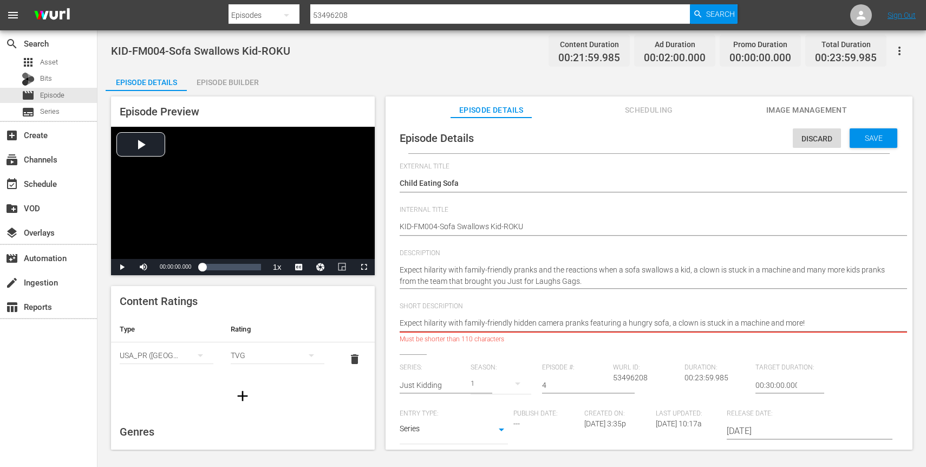
click at [673, 324] on textarea "Hidden camera pranks featuring a hungry sofa, a clown is stuck in a machine and…" at bounding box center [646, 323] width 493 height 13
click at [778, 319] on textarea "Hidden camera pranks featuring a hungry sofa, a clown is stuck in a machine and…" at bounding box center [646, 323] width 493 height 13
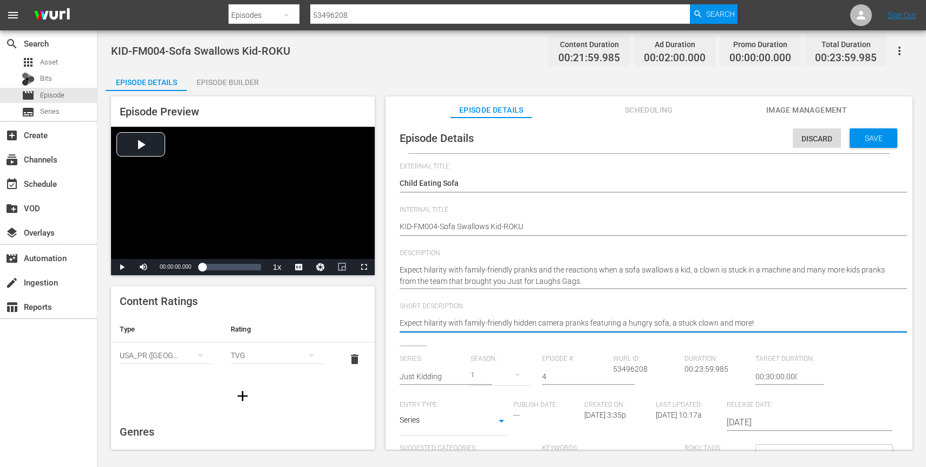
click at [874, 130] on div "Save" at bounding box center [873, 137] width 48 height 19
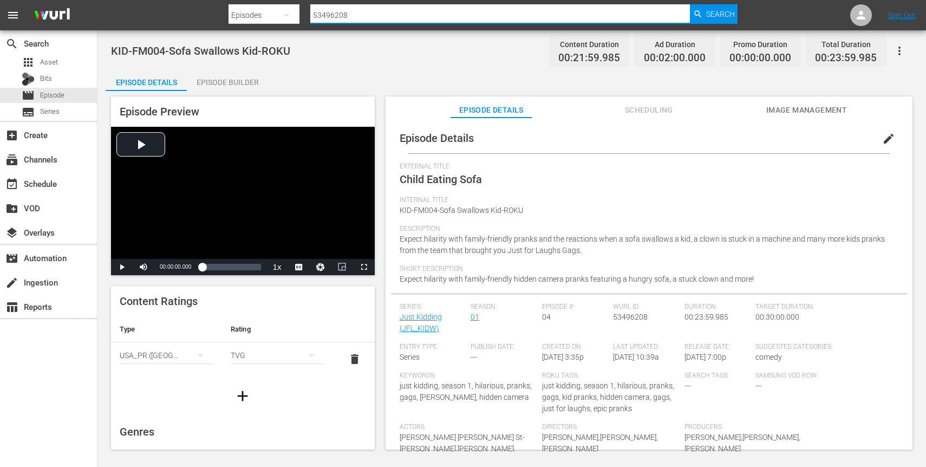
click at [412, 17] on input "53496208" at bounding box center [500, 15] width 380 height 26
paste input "607722"
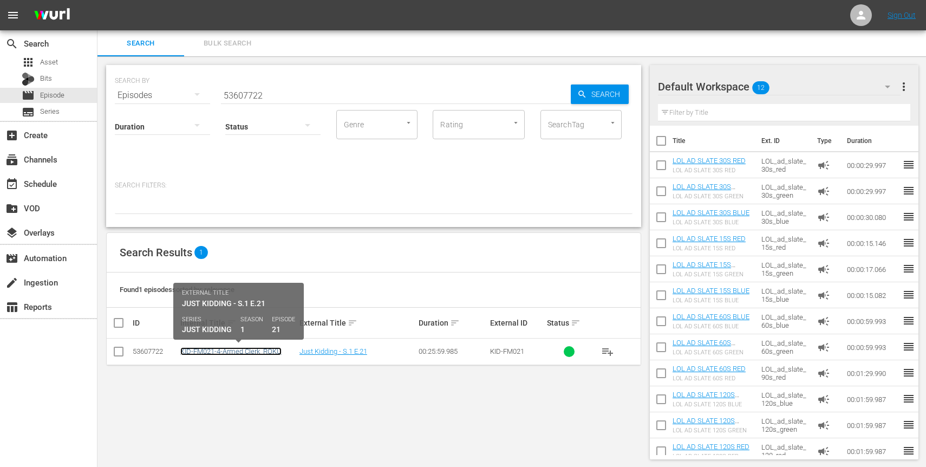
click at [253, 352] on link "KID-FM021-4-Armed Clerk_ROKU" at bounding box center [230, 351] width 101 height 8
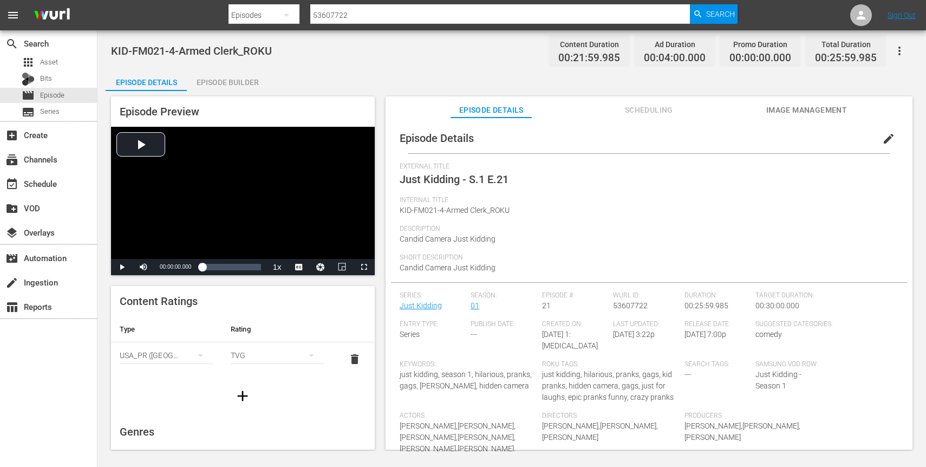
click at [200, 81] on div "Episode Builder" at bounding box center [227, 82] width 81 height 26
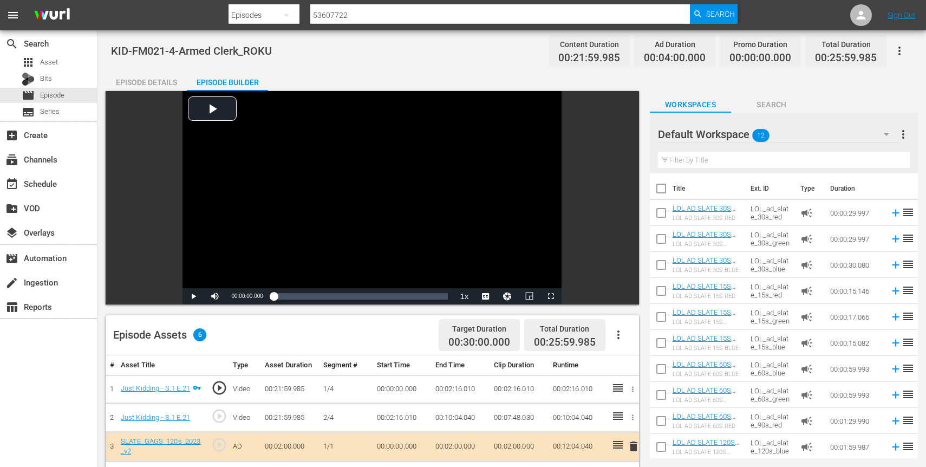
click at [168, 95] on div "Video Player is loading. Play Video Play Mute Current Time 00:00:00.000 / Durat…" at bounding box center [372, 197] width 533 height 213
click at [168, 88] on div "Episode Details" at bounding box center [146, 82] width 81 height 26
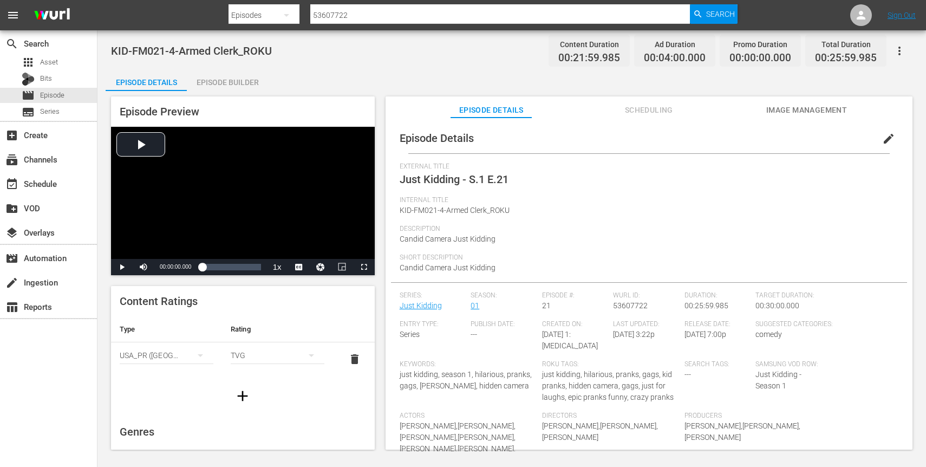
click at [882, 135] on span "edit" at bounding box center [888, 138] width 13 height 13
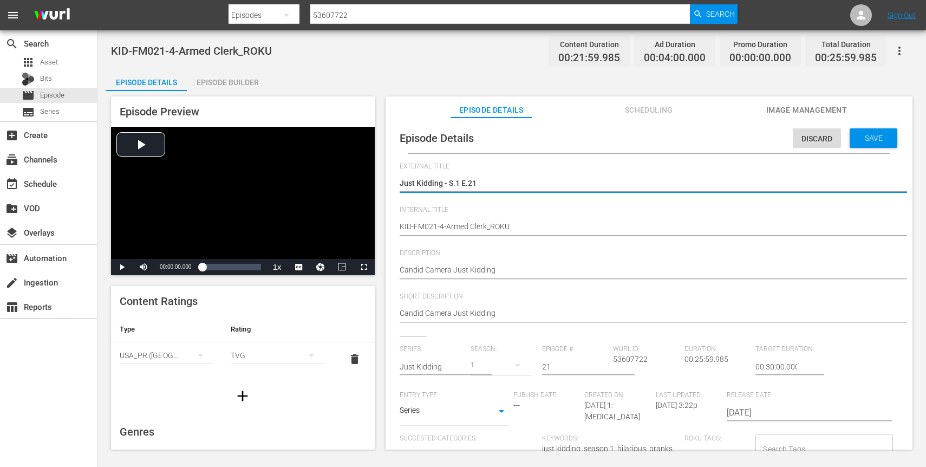
click at [457, 179] on textarea "Just Kidding - S.1 E.21" at bounding box center [646, 184] width 493 height 13
click at [460, 186] on textarea "Just Kidding - S.1 E.21" at bounding box center [646, 184] width 493 height 13
click at [875, 141] on span "Save" at bounding box center [873, 138] width 35 height 9
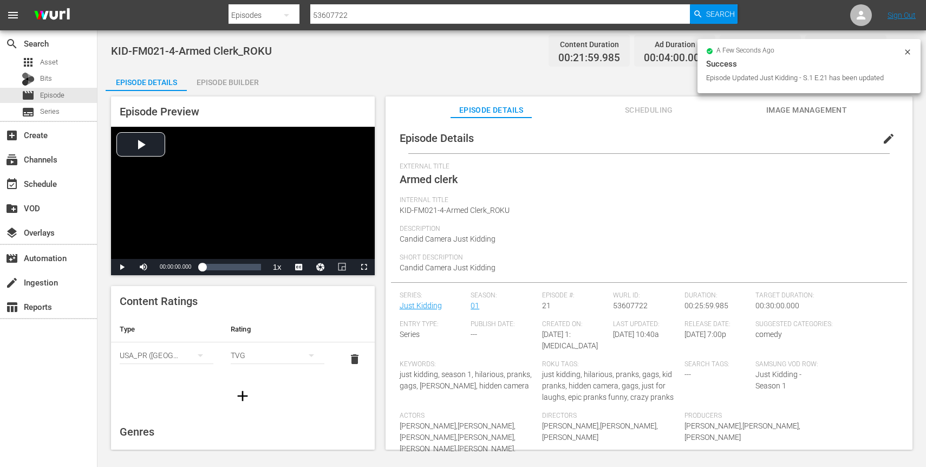
click at [428, 211] on span "KID-FM021-4-Armed Clerk_ROKU" at bounding box center [455, 210] width 110 height 9
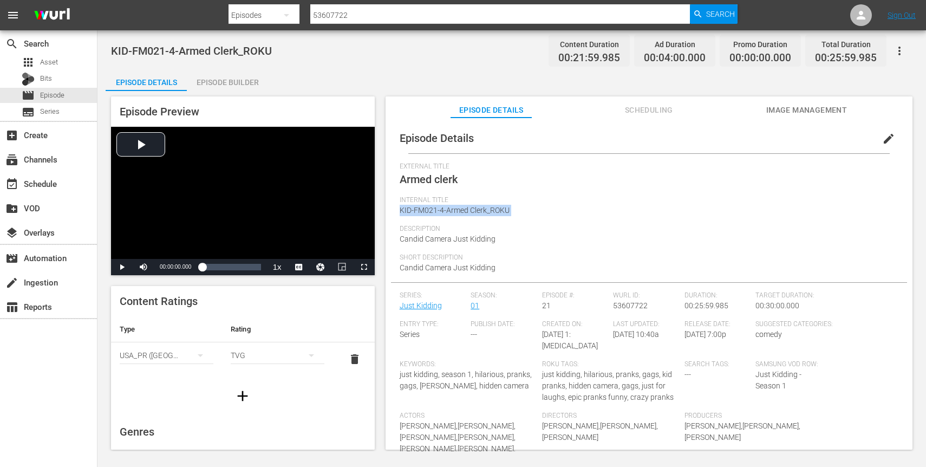
click at [428, 211] on span "KID-FM021-4-Armed Clerk_ROKU" at bounding box center [455, 210] width 110 height 9
copy span "KID-FM021-4-Armed Clerk_ROKU"
click at [885, 137] on span "edit" at bounding box center [888, 138] width 13 height 13
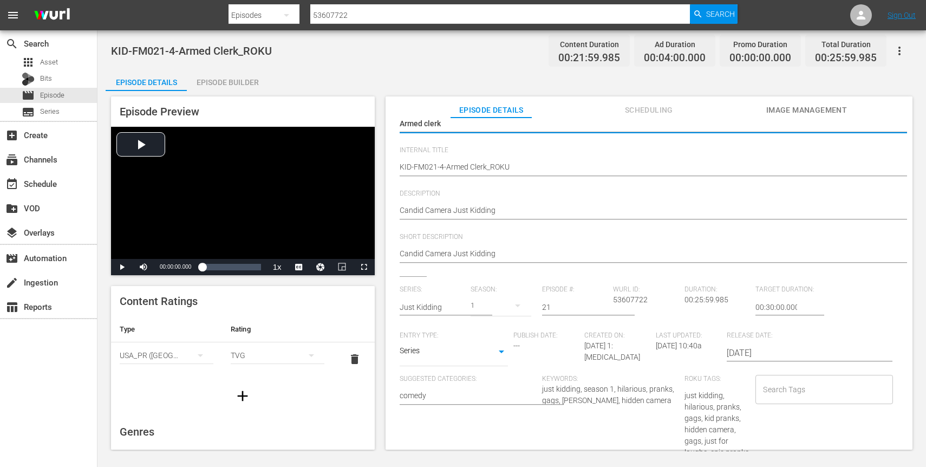
scroll to position [220, 0]
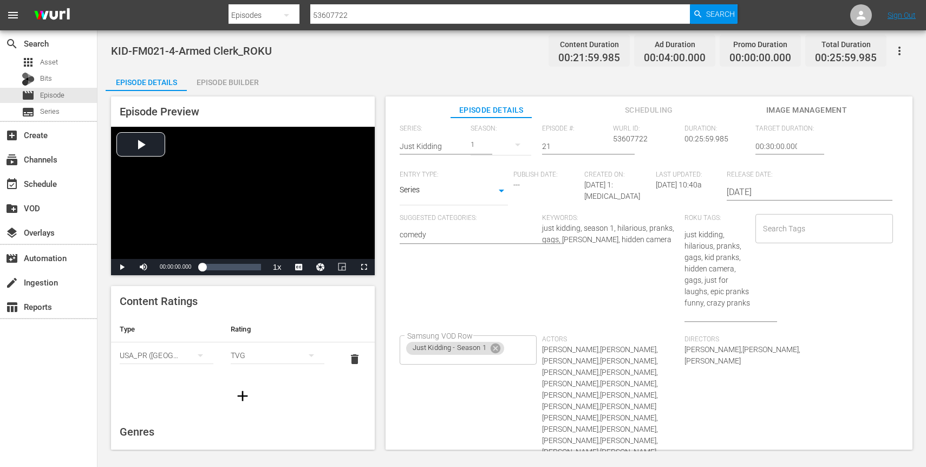
click at [796, 231] on input "Search Tags" at bounding box center [815, 228] width 111 height 19
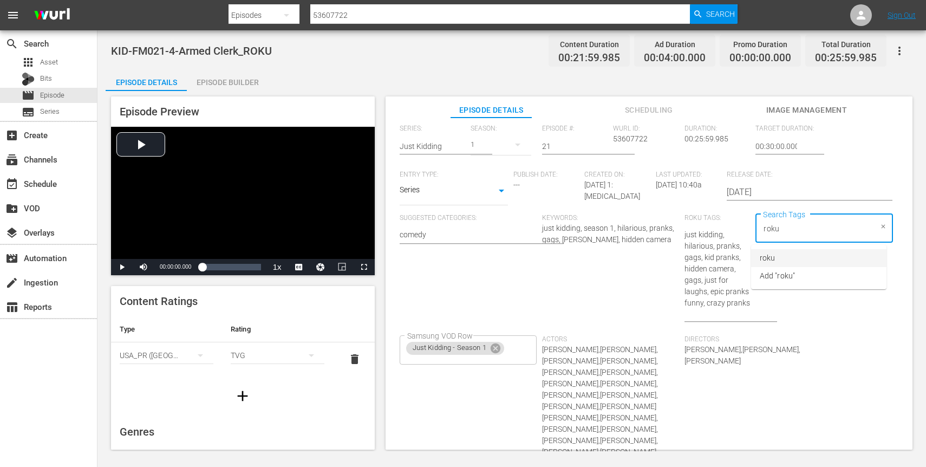
click at [784, 256] on li "roku" at bounding box center [818, 258] width 135 height 18
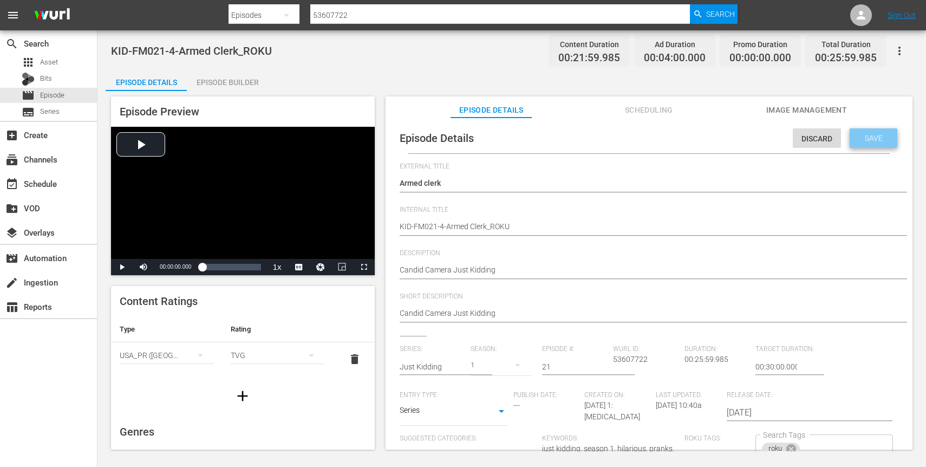
click at [878, 139] on span "Save" at bounding box center [873, 138] width 35 height 9
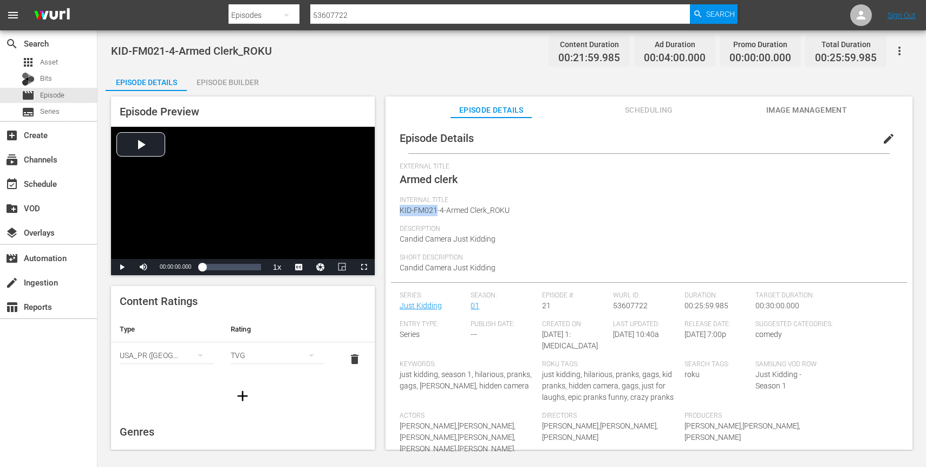
drag, startPoint x: 399, startPoint y: 210, endPoint x: 435, endPoint y: 210, distance: 35.7
click at [435, 210] on span "KID-FM021-4-Armed Clerk_ROKU" at bounding box center [455, 210] width 110 height 9
copy span "KID-FM021"
click at [882, 139] on span "edit" at bounding box center [888, 138] width 13 height 13
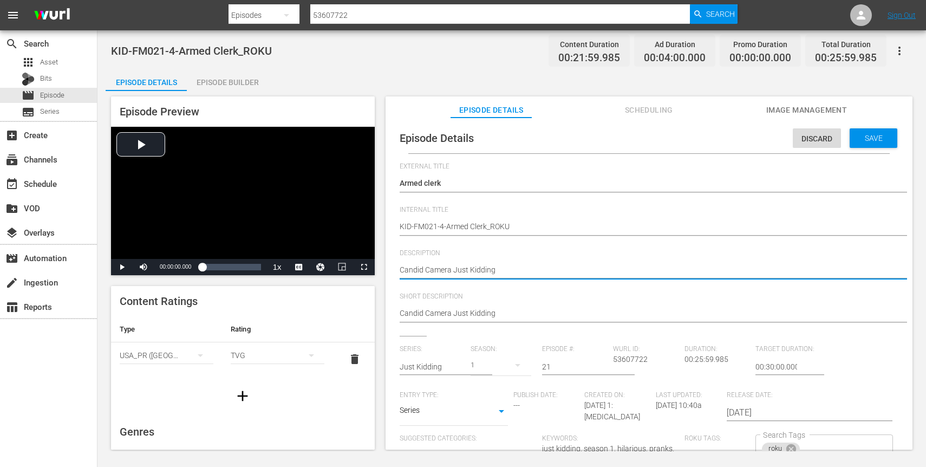
click at [481, 272] on textarea "Candid Camera Just Kidding" at bounding box center [646, 270] width 493 height 13
paste textarea "Get ready for a laugh out loud pranking experience for the whole family. Watch …"
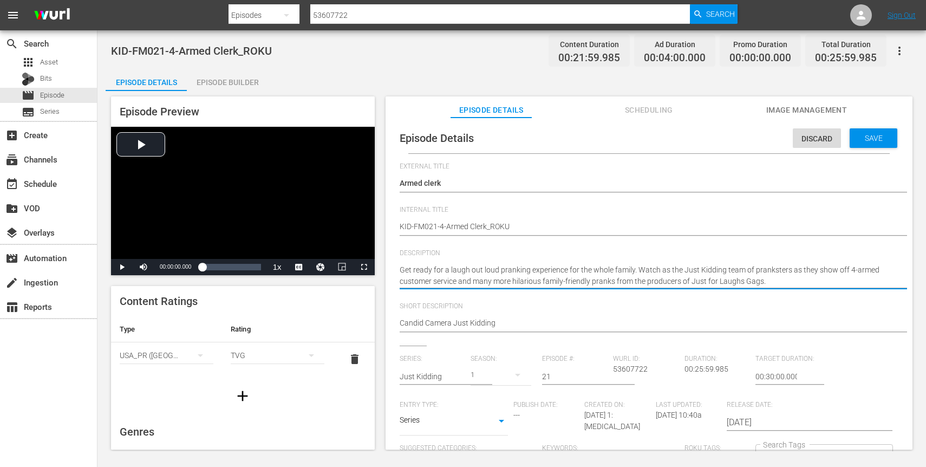
click at [699, 300] on div "Description Candid Camera Just Kidding Candid Camera Just Kidding" at bounding box center [649, 275] width 499 height 53
click at [630, 276] on textarea "Candid Camera Just Kidding" at bounding box center [646, 275] width 493 height 23
click at [638, 269] on textarea "Candid Camera Just Kidding" at bounding box center [646, 275] width 493 height 23
drag, startPoint x: 613, startPoint y: 283, endPoint x: 636, endPoint y: 272, distance: 25.2
click at [636, 272] on textarea "Candid Camera Just Kidding" at bounding box center [646, 275] width 493 height 23
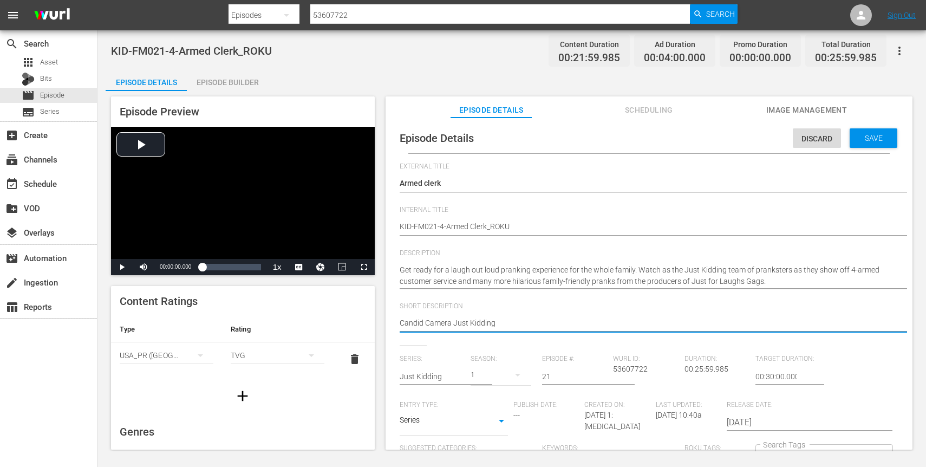
click at [513, 323] on textarea "Candid Camera Just Kidding" at bounding box center [646, 323] width 493 height 13
paste textarea "Watch as the Just Kidding team of pranksters as they show off 4-armed customer …"
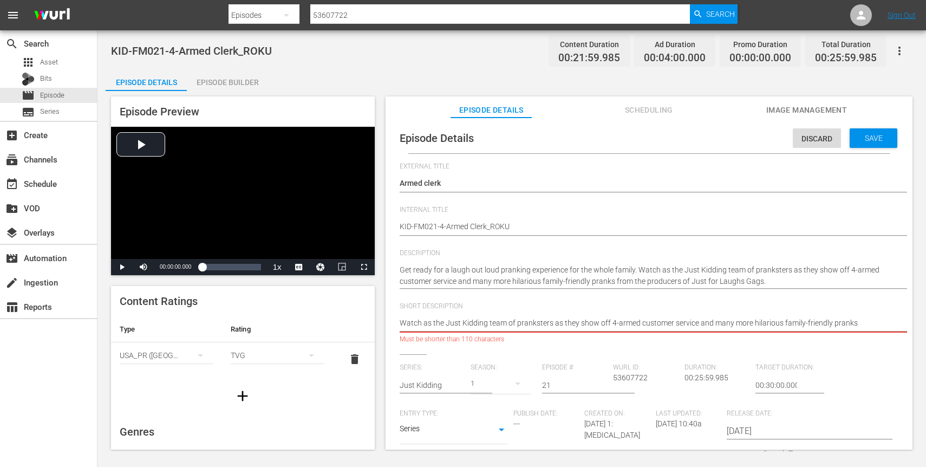
click at [463, 326] on textarea "Candid Camera Just Kidding" at bounding box center [646, 323] width 493 height 13
click at [503, 318] on textarea "Candid Camera Just Kidding" at bounding box center [646, 323] width 493 height 13
click at [507, 319] on textarea "Candid Camera Just Kidding" at bounding box center [646, 323] width 493 height 13
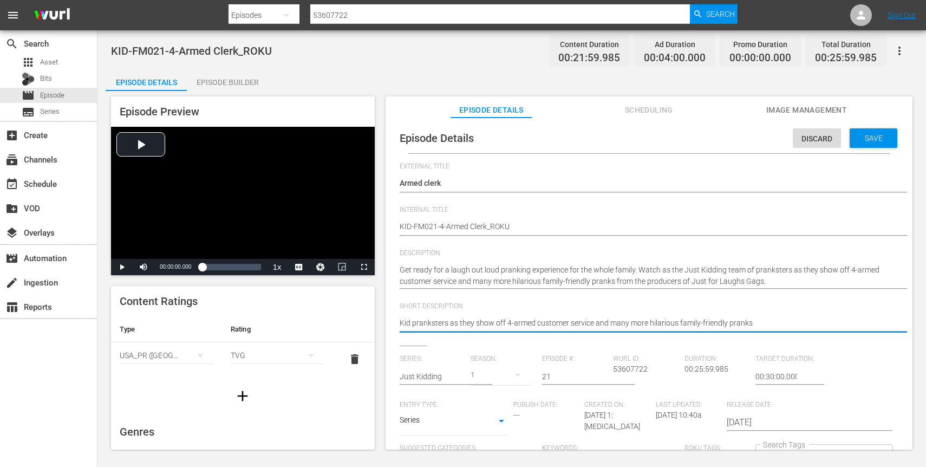
click at [464, 321] on textarea "Candid Camera Just Kidding" at bounding box center [646, 323] width 493 height 13
click at [122, 267] on span "Video Player" at bounding box center [122, 267] width 0 height 0
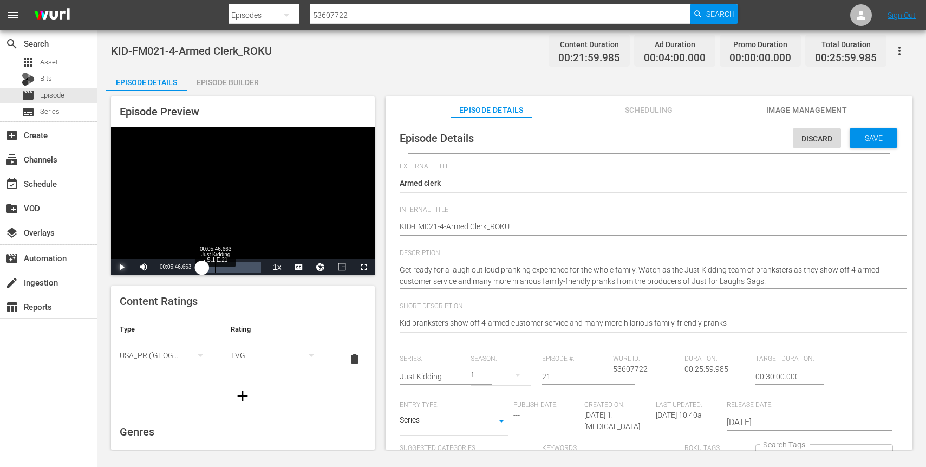
click at [215, 265] on div "00:05:46.663 Just Kidding - S.1 E.21" at bounding box center [215, 266] width 1 height 11
click at [224, 268] on div "00:09:52.216 Just Kidding - S.1 E.21" at bounding box center [224, 266] width 1 height 11
click at [234, 267] on div "Loaded : 83.49% 00:14:26.658 Just Kidding - S.1 E.21 00:09:58.582" at bounding box center [231, 266] width 58 height 11
click at [234, 271] on div "00:12:14.715" at bounding box center [218, 266] width 32 height 11
click at [236, 264] on div "00:15:09.991 Just Kidding - S.1 E.21" at bounding box center [236, 266] width 1 height 11
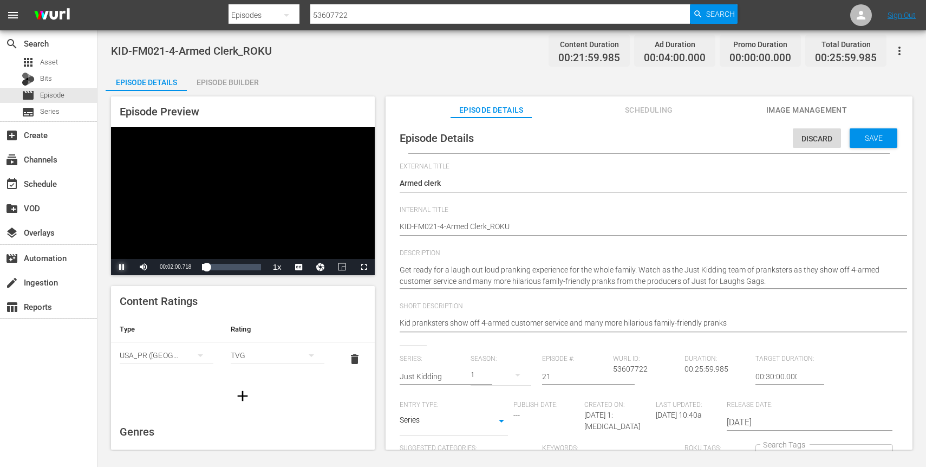
click at [122, 267] on span "Video Player" at bounding box center [122, 267] width 0 height 0
click at [237, 261] on div "Loaded : 4.53% 00:15:15.954 Just Kidding - S.1 E.21 00:00:01.116" at bounding box center [231, 266] width 58 height 11
click at [239, 266] on div "Loaded : 4.53% 00:17:19.990 Just Kidding - S.1 E.21 00:00:00.346" at bounding box center [231, 266] width 58 height 11
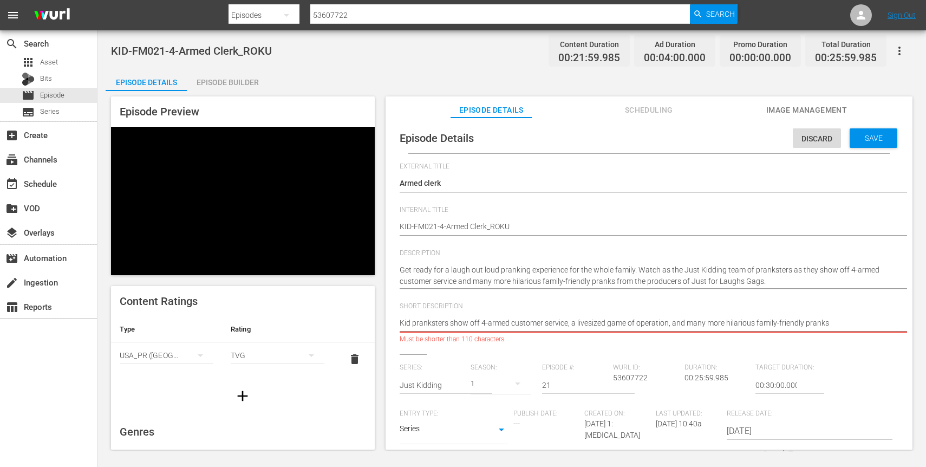
click at [735, 321] on textarea "Candid Camera Just Kidding" at bounding box center [646, 323] width 493 height 13
click at [690, 323] on textarea "Candid Camera Just Kidding" at bounding box center [646, 323] width 493 height 13
click at [571, 331] on hr at bounding box center [660, 332] width 520 height 2
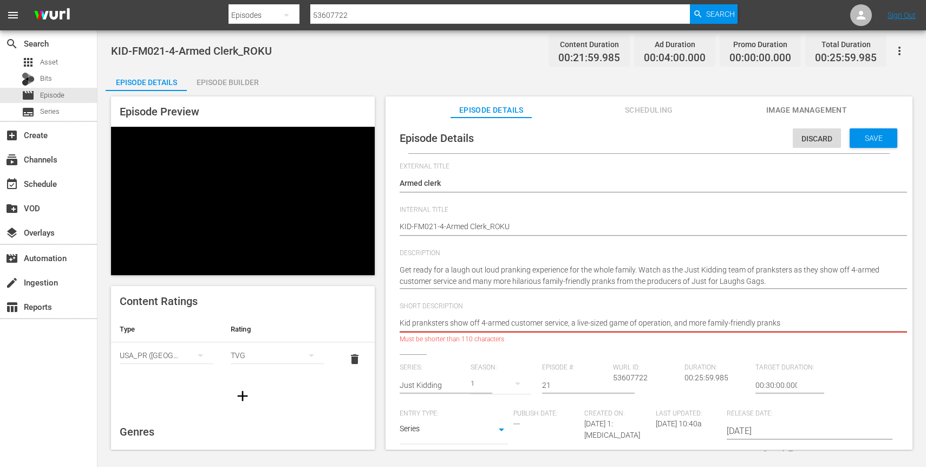
click at [504, 325] on textarea "Candid Camera Just Kidding" at bounding box center [646, 323] width 493 height 13
click at [420, 323] on textarea "Candid Camera Just Kidding" at bounding box center [646, 323] width 493 height 13
click at [460, 326] on textarea "Candid Camera Just Kidding" at bounding box center [646, 323] width 493 height 13
click at [476, 325] on textarea "Candid Camera Just Kidding" at bounding box center [646, 323] width 493 height 13
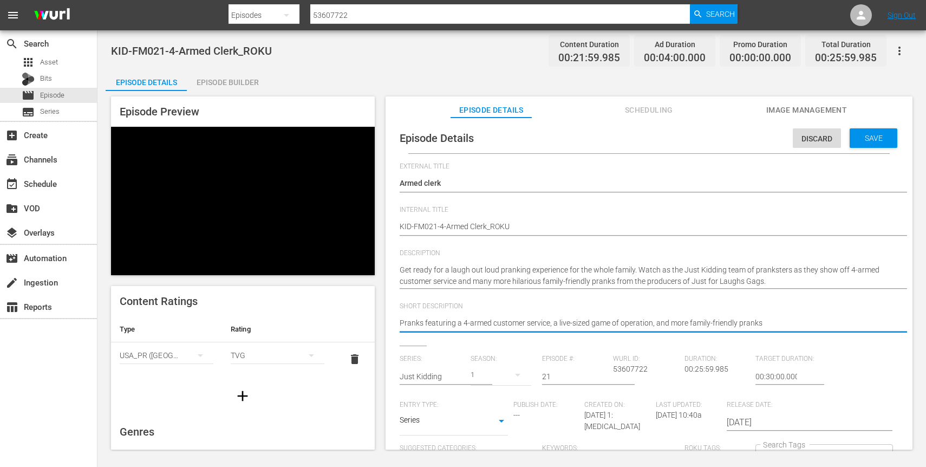
click at [588, 323] on textarea "Candid Camera Just Kidding" at bounding box center [646, 323] width 493 height 13
click at [796, 323] on textarea "Candid Camera Just Kidding" at bounding box center [646, 323] width 493 height 13
click at [419, 323] on textarea "Candid Camera Just Kidding" at bounding box center [646, 323] width 493 height 13
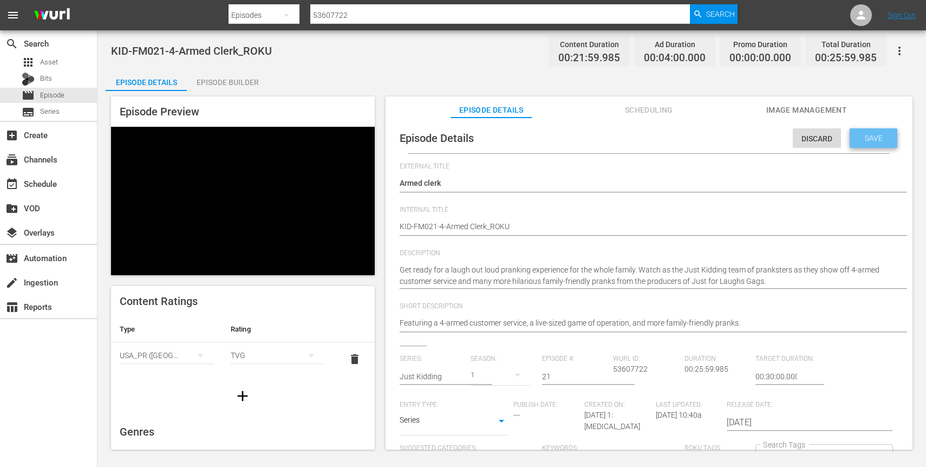
click at [864, 137] on span "Save" at bounding box center [873, 138] width 35 height 9
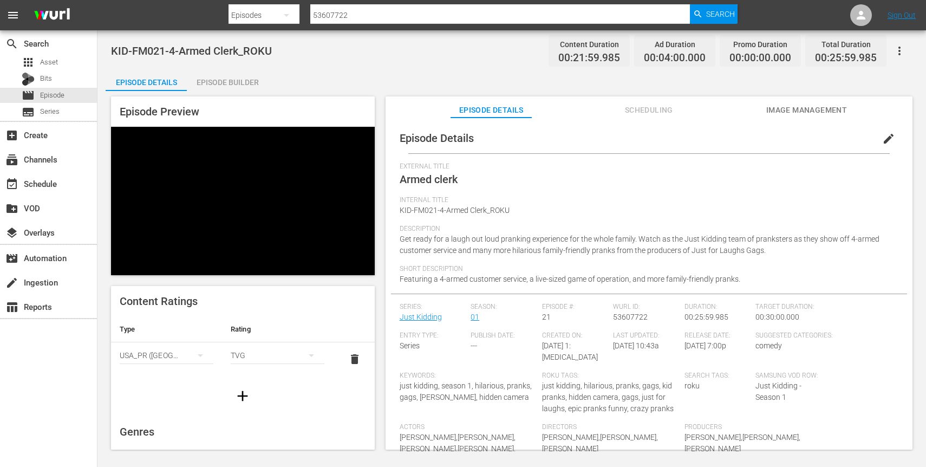
click at [317, 22] on input "53607722" at bounding box center [500, 15] width 380 height 26
click at [317, 22] on div "Search ID, Title, Description, Keywords, or Category 53607722" at bounding box center [500, 15] width 380 height 26
click at [413, 23] on div "Search ID, Title, Description, Keywords, or Category 53607722" at bounding box center [500, 15] width 380 height 26
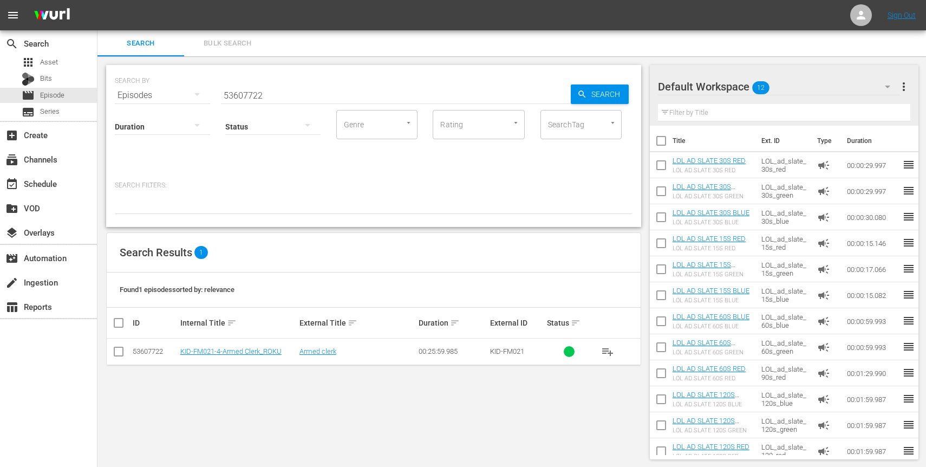
click at [253, 95] on input "53607722" at bounding box center [396, 95] width 350 height 26
paste input "3"
click at [315, 350] on link "Just Kidding - S.1 E.22" at bounding box center [333, 351] width 68 height 8
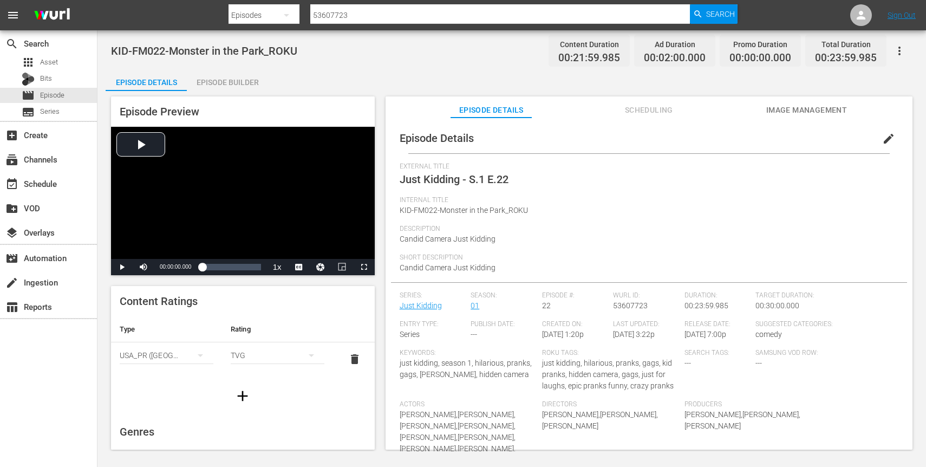
click at [885, 141] on span "edit" at bounding box center [888, 138] width 13 height 13
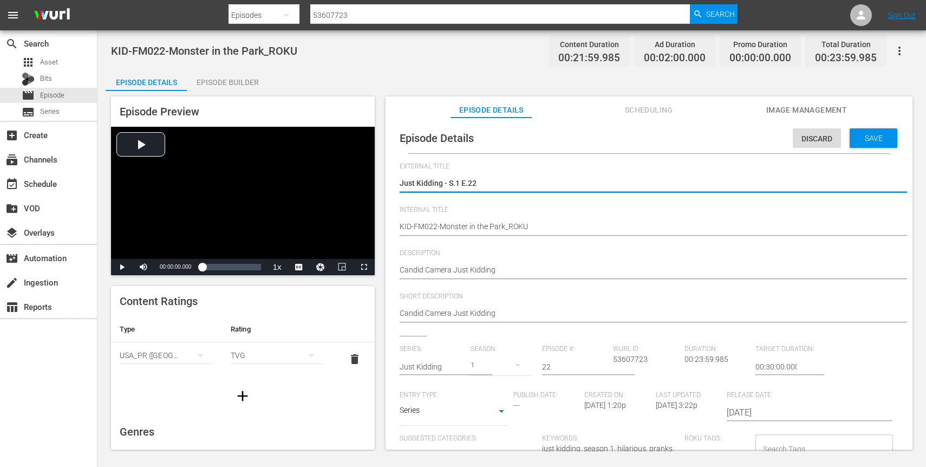
click at [494, 185] on textarea "Just Kidding - S.1 E.22" at bounding box center [646, 184] width 493 height 13
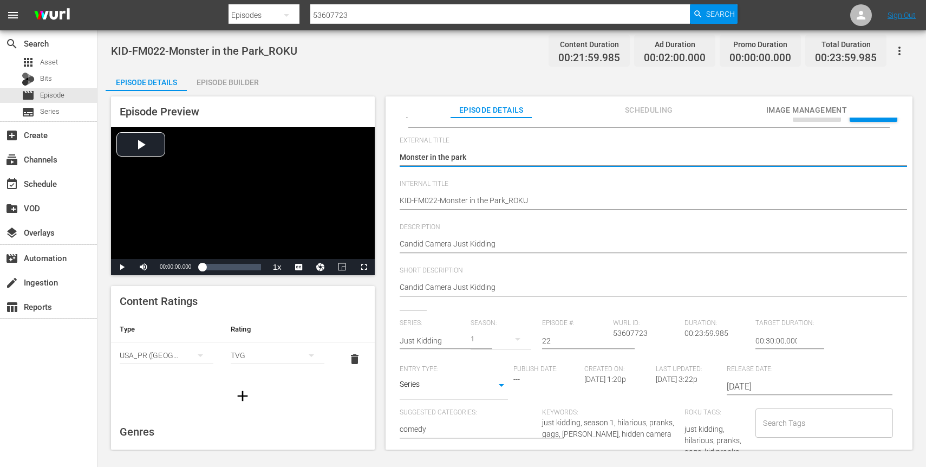
scroll to position [26, 0]
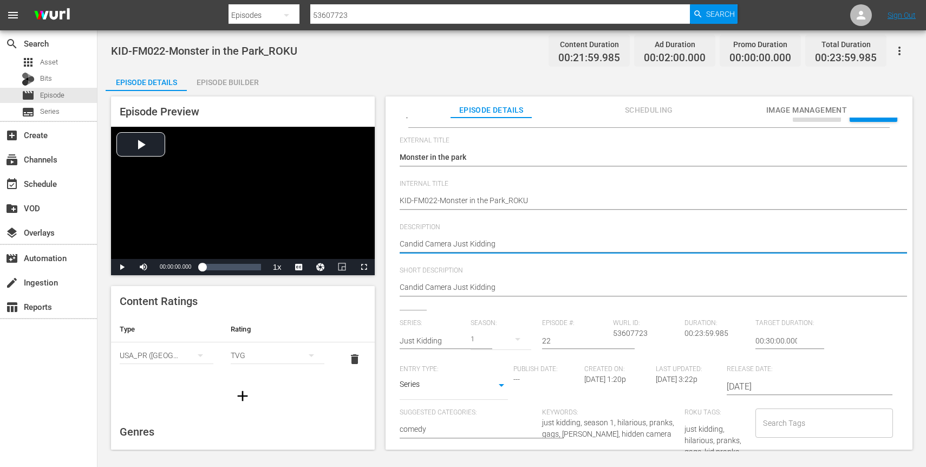
click at [528, 248] on textarea "Candid Camera Just Kidding" at bounding box center [646, 244] width 493 height 13
paste textarea "Are you ready for a laugh out loud experience with the kid pranksters of Just K…"
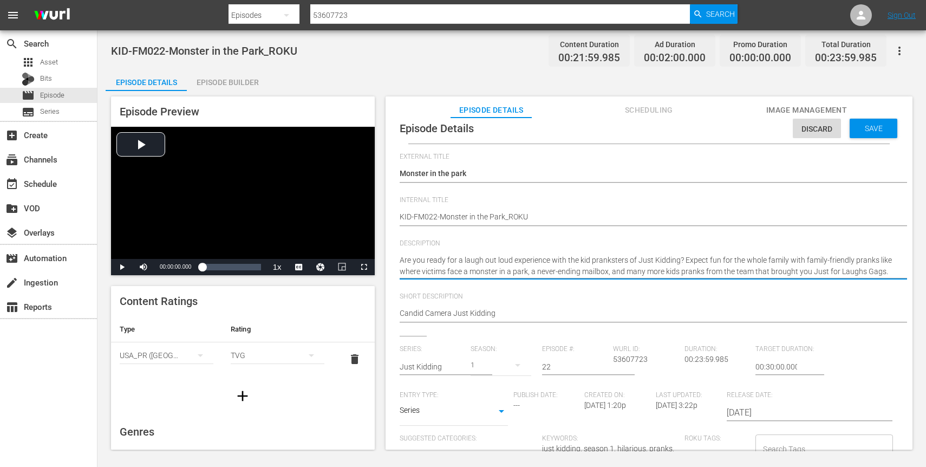
scroll to position [0, 0]
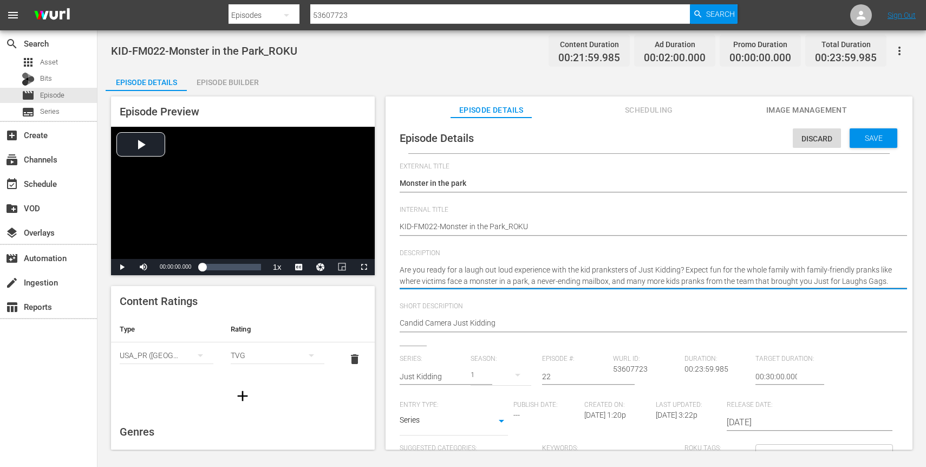
click at [685, 265] on textarea "Candid Camera Just Kidding" at bounding box center [646, 275] width 493 height 23
click at [613, 273] on textarea "Candid Camera Just Kidding" at bounding box center [646, 275] width 493 height 23
click at [658, 278] on textarea "Candid Camera Just Kidding" at bounding box center [646, 275] width 493 height 23
click at [681, 269] on textarea "Candid Camera Just Kidding" at bounding box center [646, 275] width 493 height 23
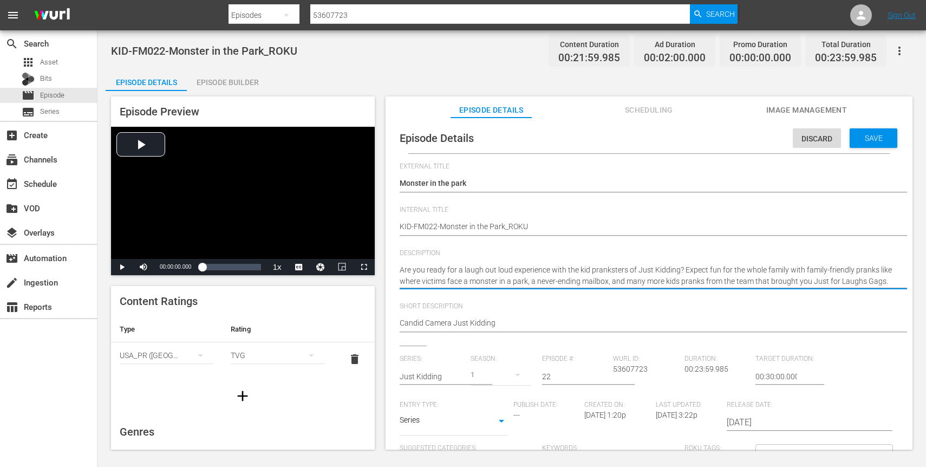
click at [716, 280] on textarea "Candid Camera Just Kidding" at bounding box center [646, 275] width 493 height 23
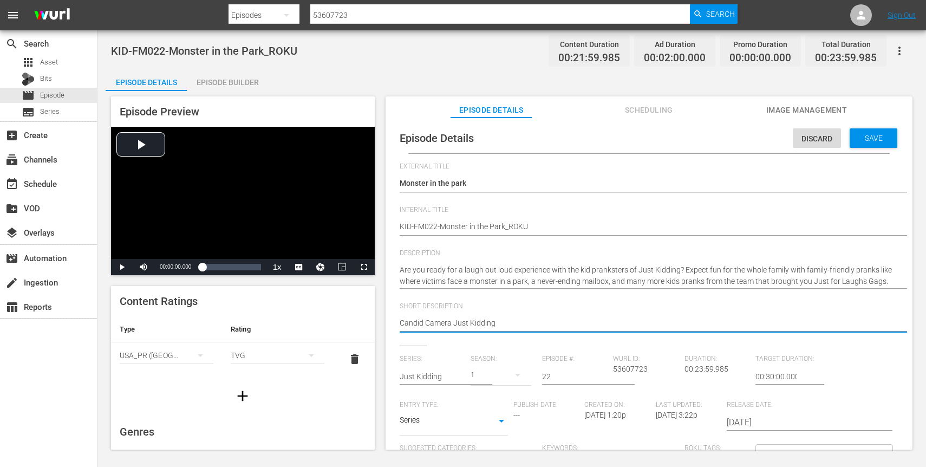
click at [553, 330] on textarea "Candid Camera Just Kidding" at bounding box center [646, 323] width 493 height 13
paste textarea "Expect fun for the whole family with family-friendly pranks like where victims …"
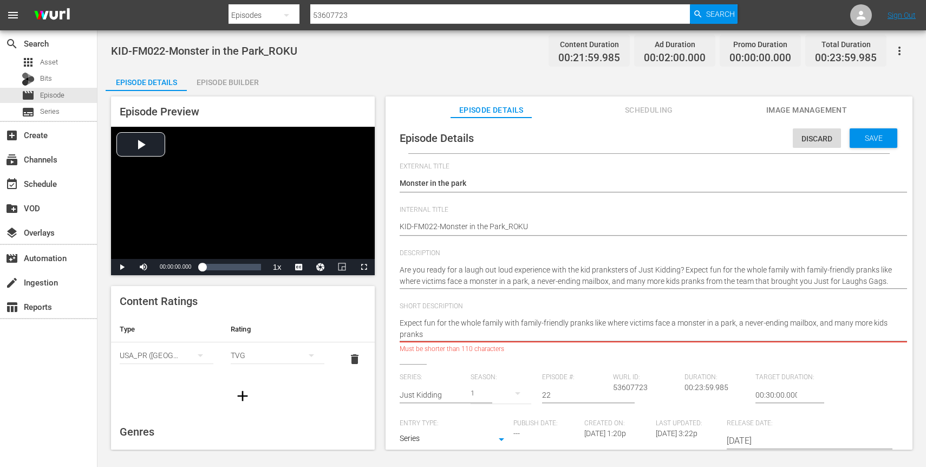
click at [428, 337] on textarea "Candid Camera Just Kidding" at bounding box center [646, 328] width 493 height 23
click at [438, 329] on textarea "Candid Camera Just Kidding" at bounding box center [646, 328] width 493 height 23
click at [569, 321] on textarea "Candid Camera Just Kidding" at bounding box center [646, 328] width 493 height 23
click at [595, 322] on textarea "Candid Camera Just Kidding" at bounding box center [646, 328] width 493 height 23
click at [634, 326] on textarea "Candid Camera Just Kidding" at bounding box center [646, 328] width 493 height 23
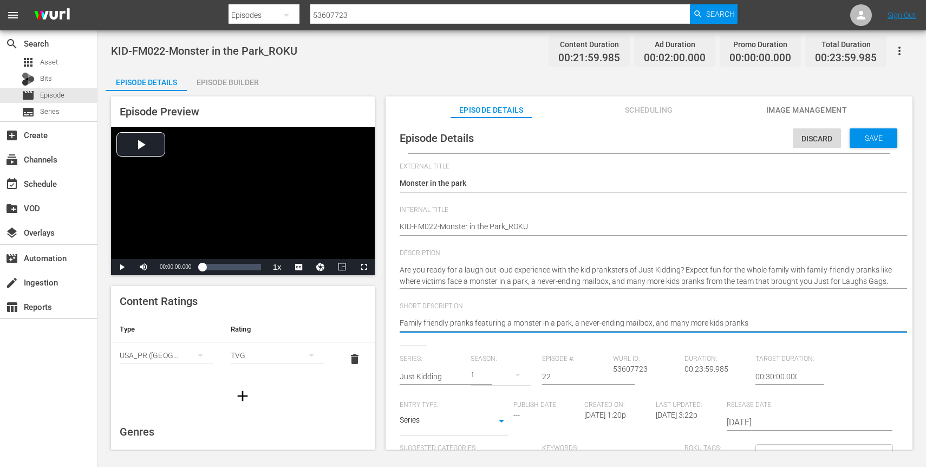
click at [807, 321] on textarea "Candid Camera Just Kidding" at bounding box center [646, 323] width 493 height 13
click at [708, 322] on textarea "Candid Camera Just Kidding" at bounding box center [646, 323] width 493 height 13
click at [742, 321] on textarea "Candid Camera Just Kidding" at bounding box center [646, 323] width 493 height 13
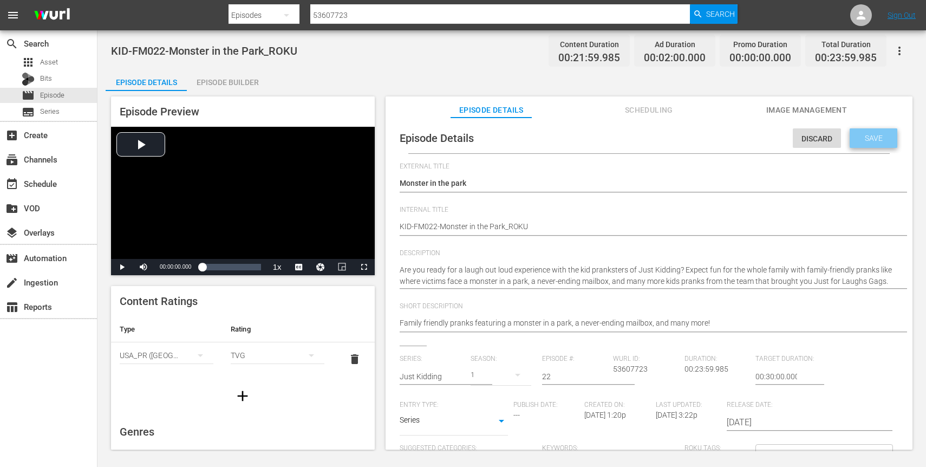
click at [867, 139] on span "Save" at bounding box center [873, 138] width 35 height 9
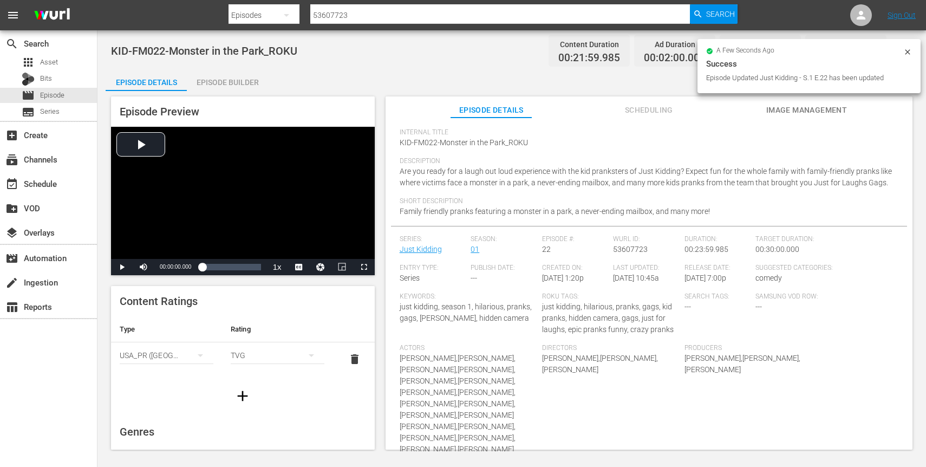
scroll to position [0, 0]
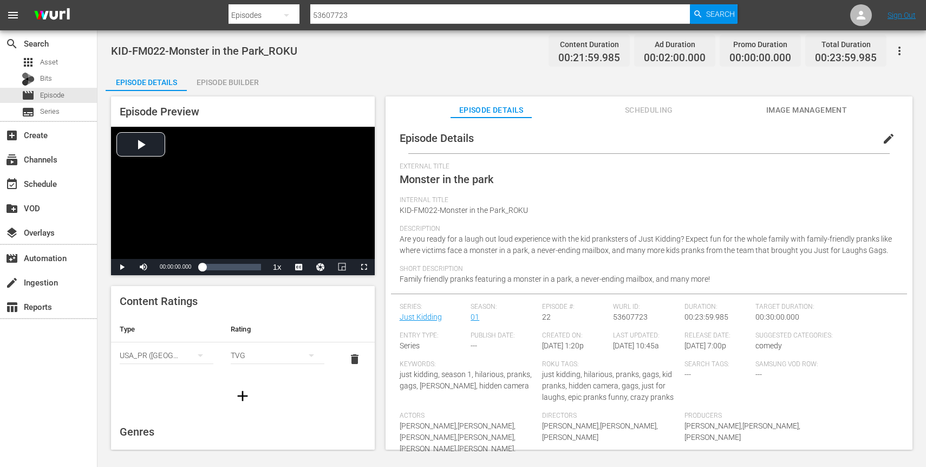
click at [879, 147] on button "edit" at bounding box center [888, 139] width 26 height 26
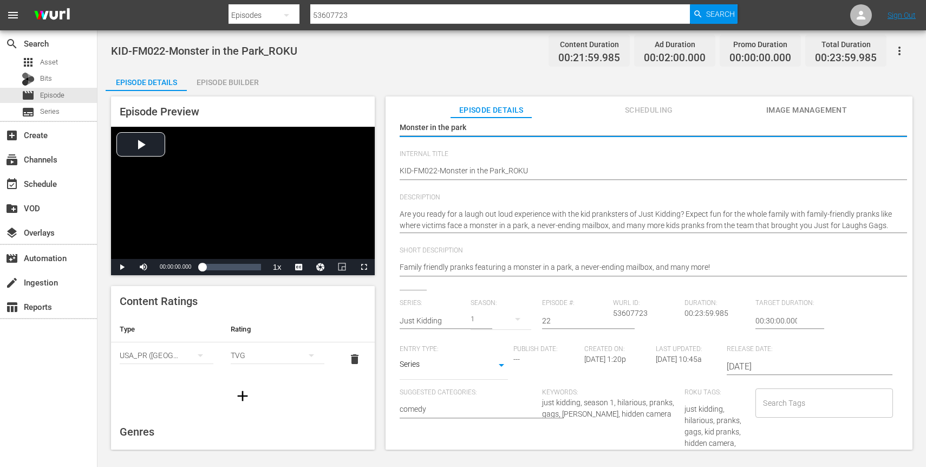
scroll to position [146, 0]
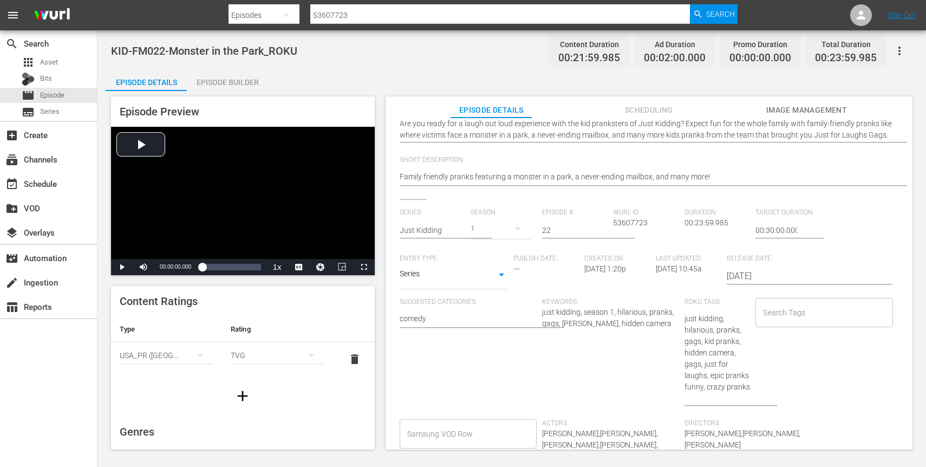
click at [782, 311] on input "Search Tags" at bounding box center [815, 312] width 111 height 19
click at [773, 336] on span "roku" at bounding box center [767, 341] width 15 height 11
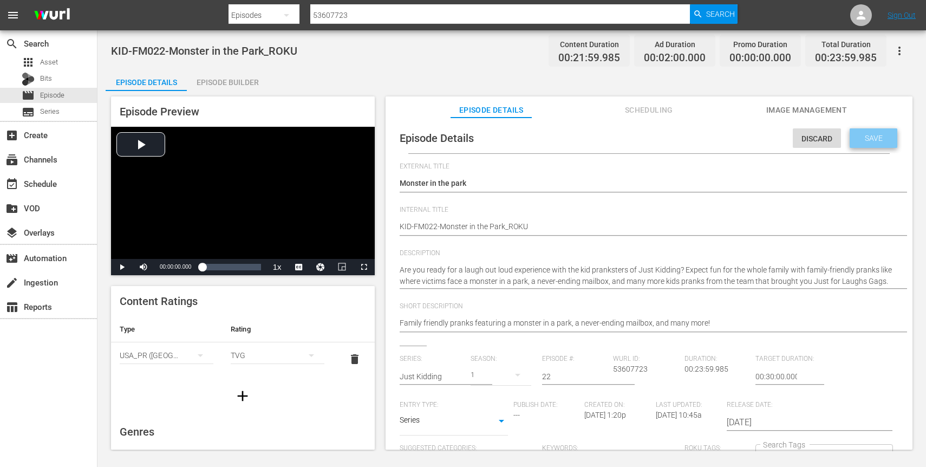
click at [866, 133] on div "Save" at bounding box center [873, 137] width 48 height 19
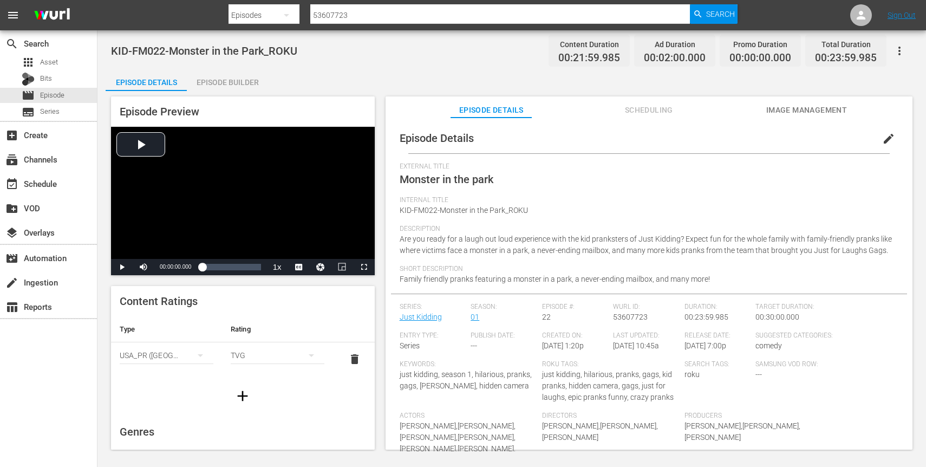
click at [364, 25] on div at bounding box center [482, 26] width 509 height 4
click at [368, 19] on input "53607723" at bounding box center [500, 15] width 380 height 26
paste input "5"
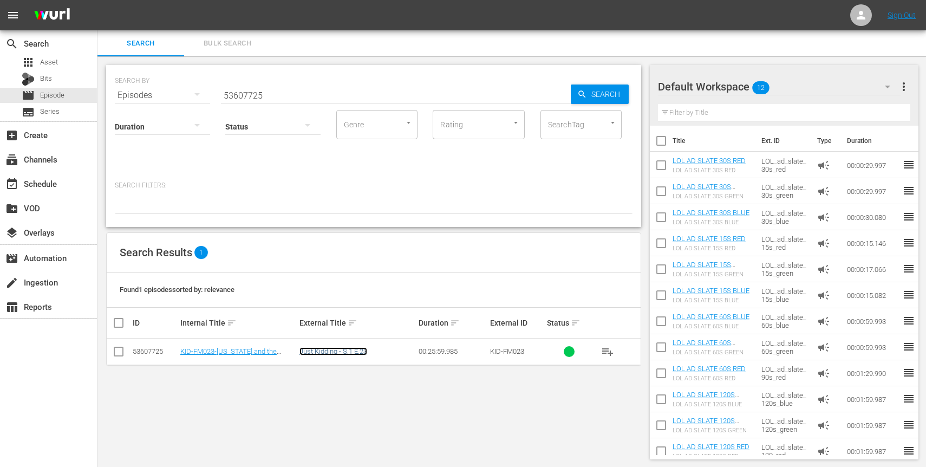
click at [317, 353] on link "Just Kidding - S.1 E.23" at bounding box center [333, 351] width 68 height 8
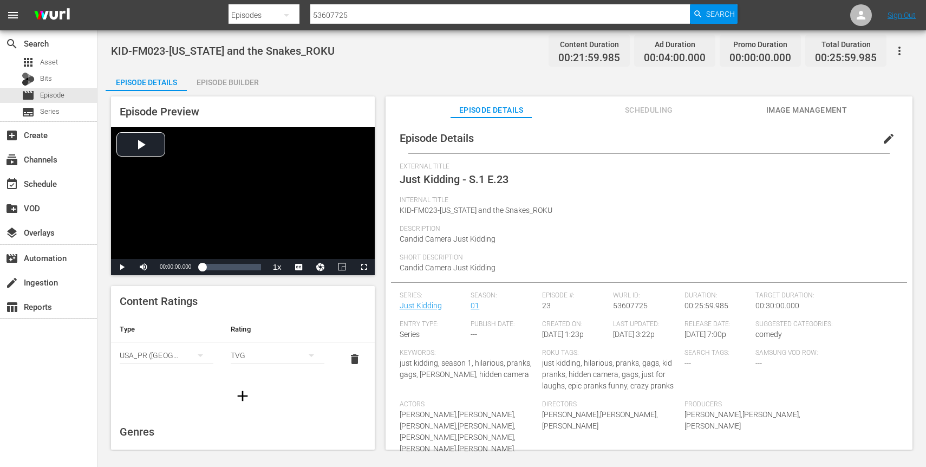
click at [890, 135] on button "edit" at bounding box center [888, 139] width 26 height 26
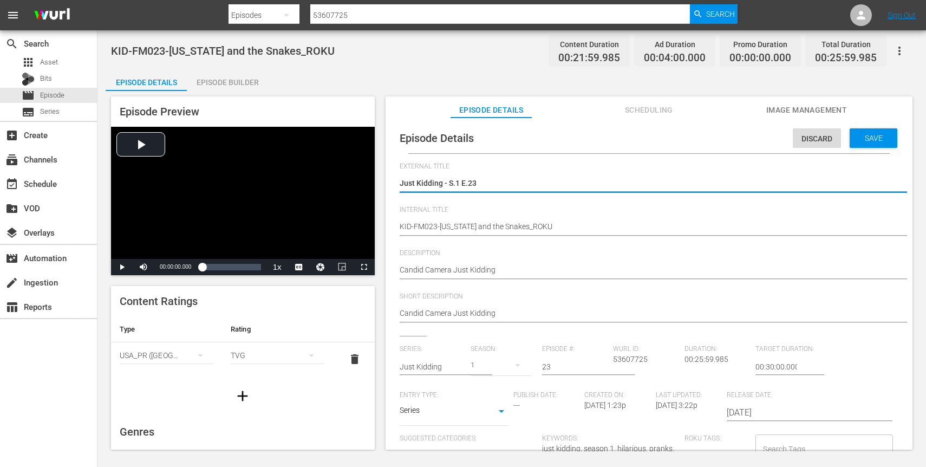
click at [447, 182] on textarea "Just Kidding - S.1 E.23" at bounding box center [646, 184] width 493 height 13
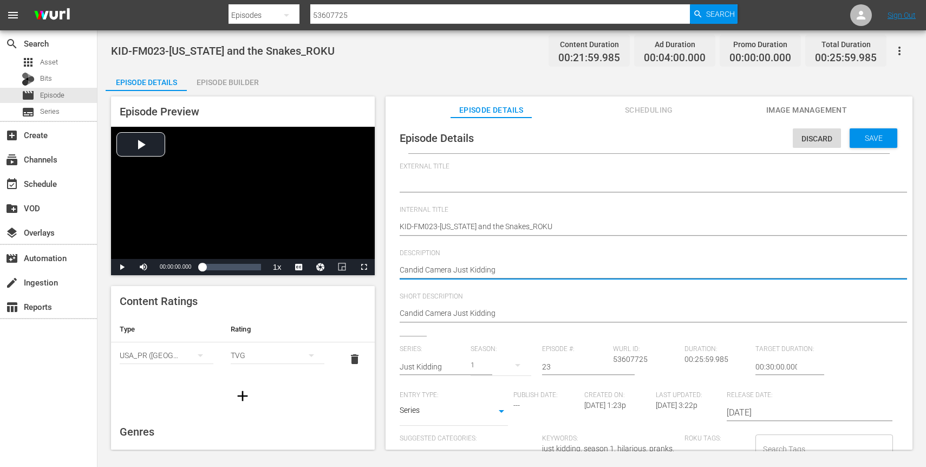
click at [488, 268] on textarea "Candid Camera Just Kidding" at bounding box center [646, 270] width 493 height 13
paste textarea "Sit back and enjoy a silly prank show from the creators of Just for Laughs Gags…"
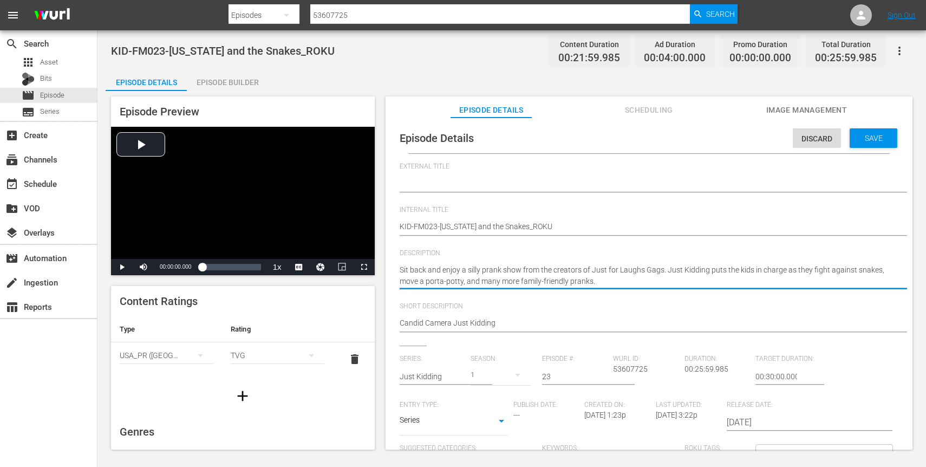
click at [474, 195] on div "Just Kidding - S.1 E.23 Just Kidding - S.1 E.23" at bounding box center [646, 184] width 493 height 26
click at [431, 285] on textarea "Candid Camera Just Kidding" at bounding box center [646, 275] width 493 height 23
click at [453, 283] on textarea "Candid Camera Just Kidding" at bounding box center [646, 275] width 493 height 23
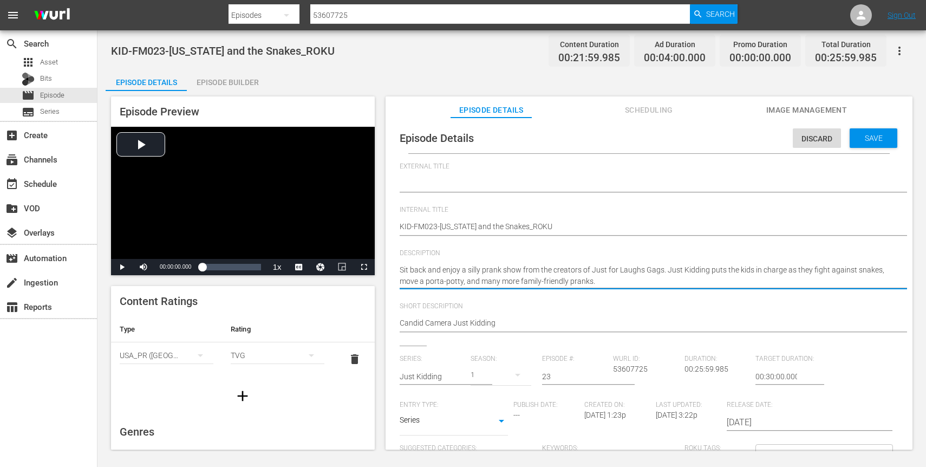
click at [426, 284] on textarea "Candid Camera Just Kidding" at bounding box center [646, 275] width 493 height 23
click at [447, 279] on textarea "Candid Camera Just Kidding" at bounding box center [646, 275] width 493 height 23
click at [793, 276] on textarea "Candid Camera Just Kidding" at bounding box center [646, 275] width 493 height 23
click at [763, 268] on textarea "Candid Camera Just Kidding" at bounding box center [646, 275] width 493 height 23
click at [665, 271] on textarea "Candid Camera Just Kidding" at bounding box center [646, 275] width 493 height 23
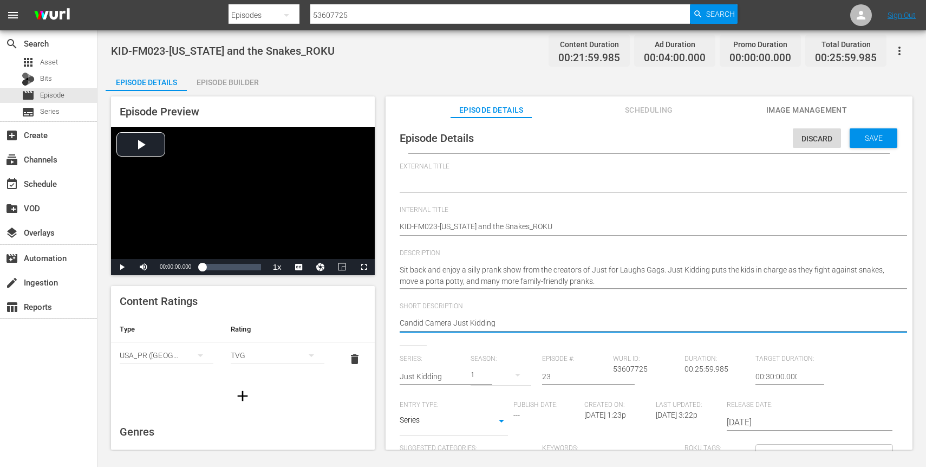
click at [552, 328] on textarea "Candid Camera Just Kidding" at bounding box center [646, 323] width 493 height 13
paste textarea "Just Kidding puts the kids in charge as they fight against snakes, move a porta…"
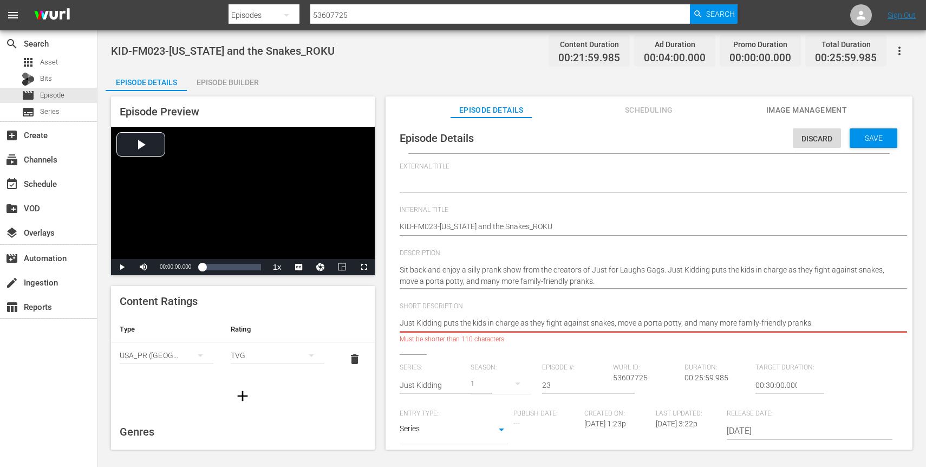
click at [463, 330] on div "Candid Camera Just Kidding Candid Camera Just Kidding" at bounding box center [646, 324] width 493 height 26
click at [452, 324] on textarea "Candid Camera Just Kidding" at bounding box center [646, 323] width 493 height 13
click at [515, 321] on textarea "Candid Camera Just Kidding" at bounding box center [646, 323] width 493 height 13
click at [537, 322] on textarea "Candid Camera Just Kidding" at bounding box center [646, 323] width 493 height 13
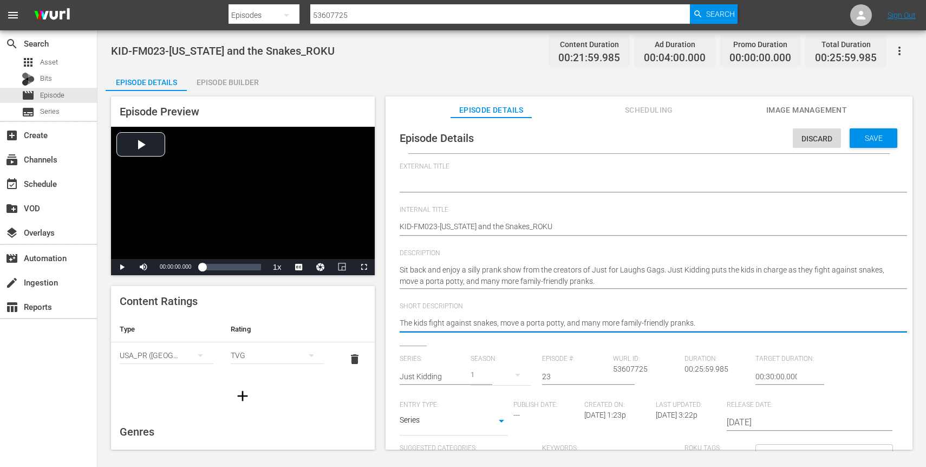
click at [549, 324] on textarea "Candid Camera Just Kidding" at bounding box center [646, 323] width 493 height 13
click at [572, 324] on textarea "Candid Camera Just Kidding" at bounding box center [646, 323] width 493 height 13
click at [698, 321] on textarea "Candid Camera Just Kidding" at bounding box center [646, 323] width 493 height 13
click at [513, 328] on textarea "Candid Camera Just Kidding" at bounding box center [646, 323] width 493 height 13
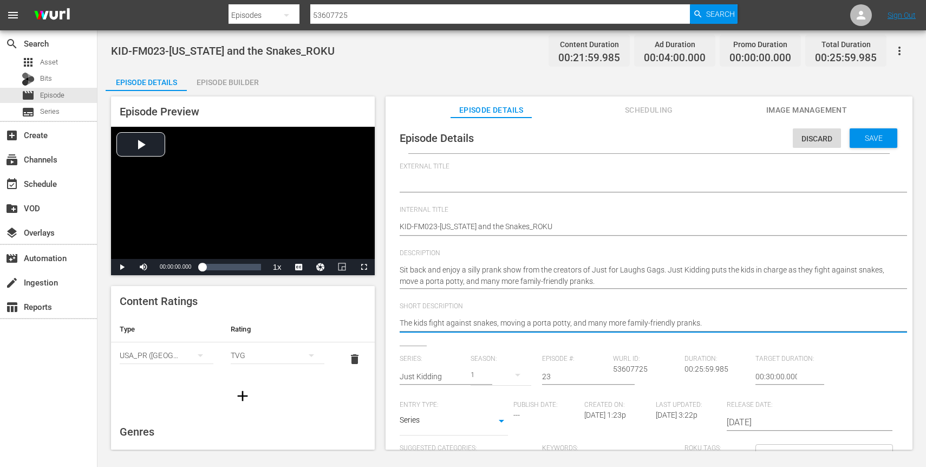
click at [496, 192] on hr at bounding box center [660, 192] width 520 height 1
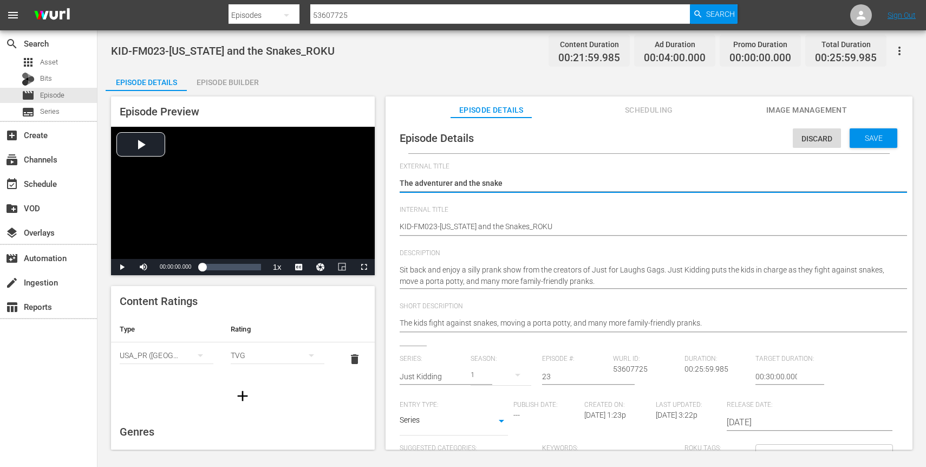
click at [531, 212] on span "Internal Title" at bounding box center [646, 210] width 493 height 9
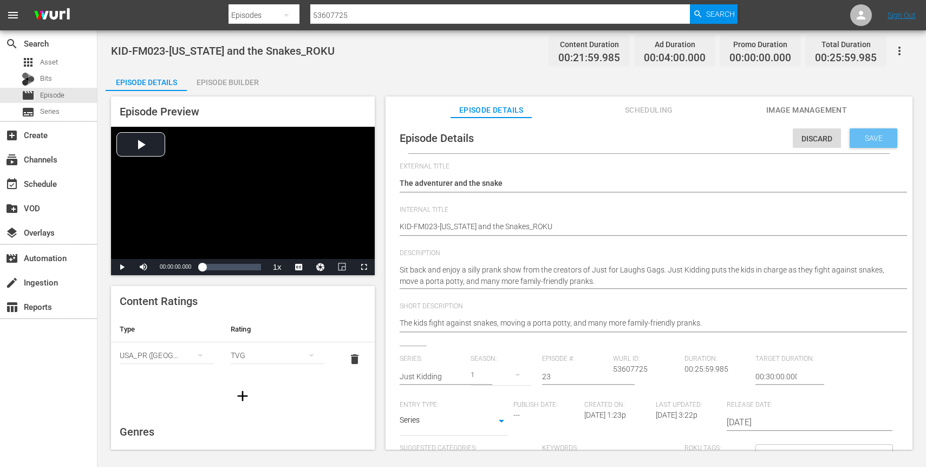
click at [873, 145] on div "Save" at bounding box center [873, 137] width 48 height 19
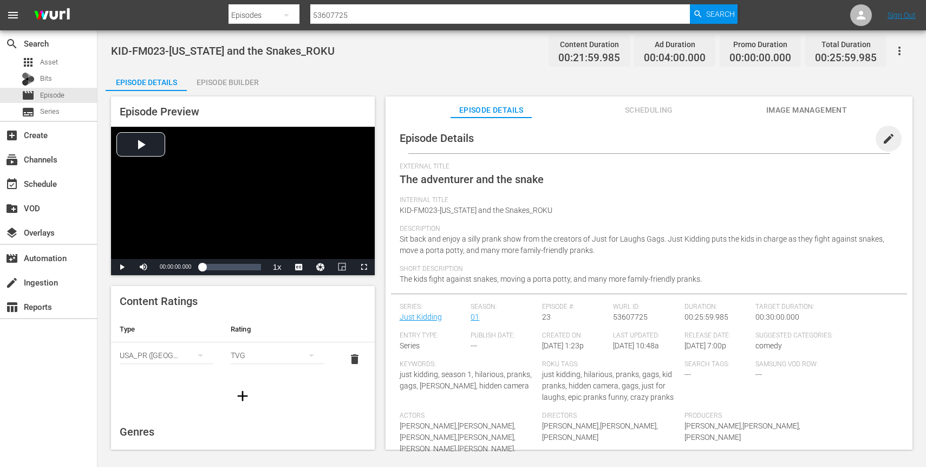
click at [882, 141] on span "edit" at bounding box center [888, 138] width 13 height 13
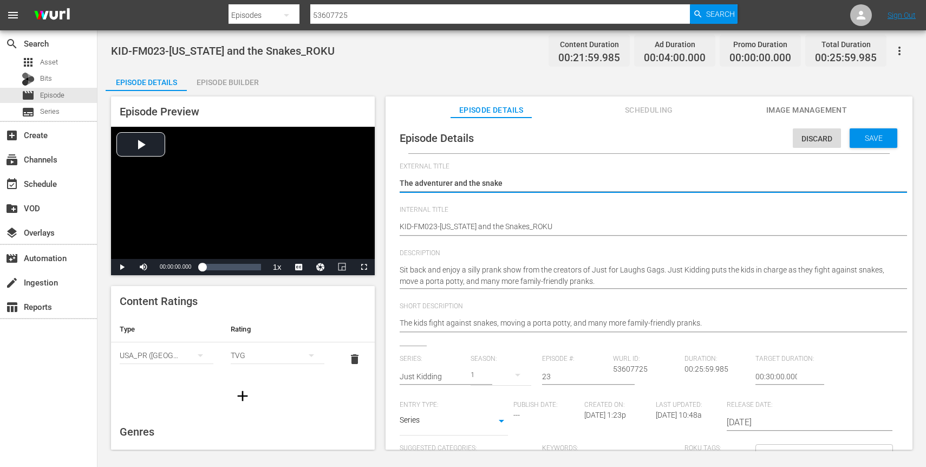
scroll to position [116, 0]
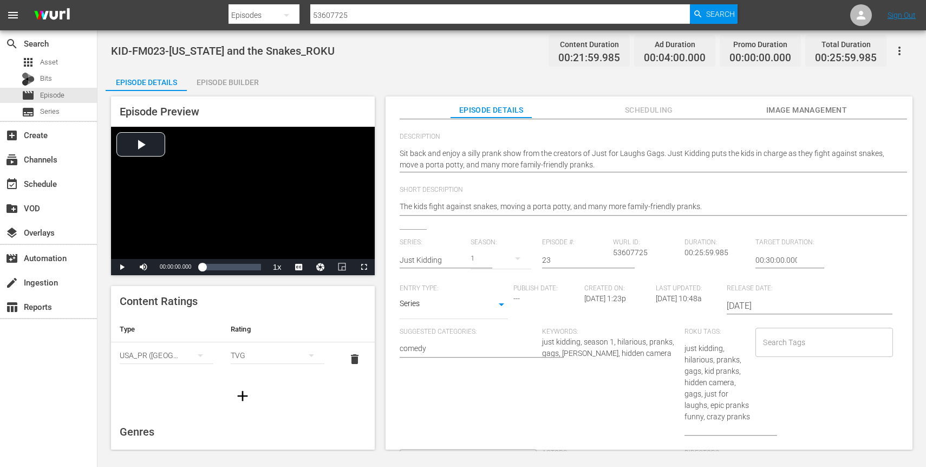
click at [770, 354] on div "Search Tags" at bounding box center [823, 342] width 137 height 29
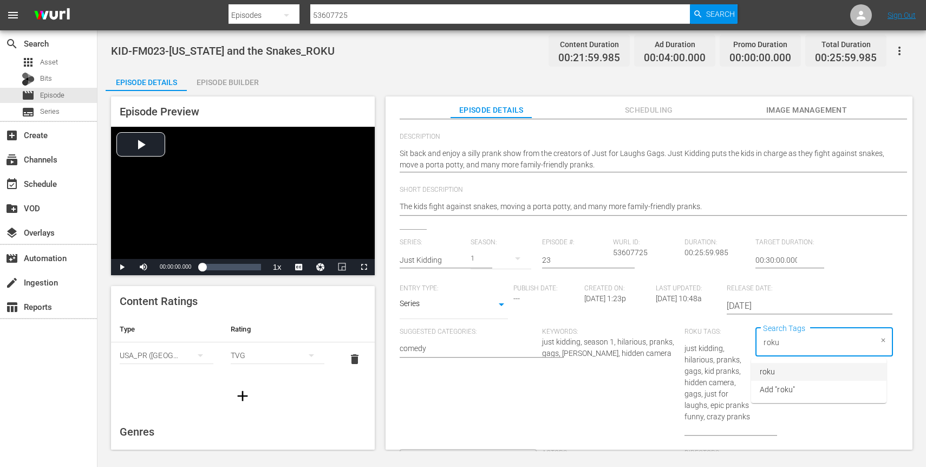
click at [768, 378] on li "roku" at bounding box center [818, 372] width 135 height 18
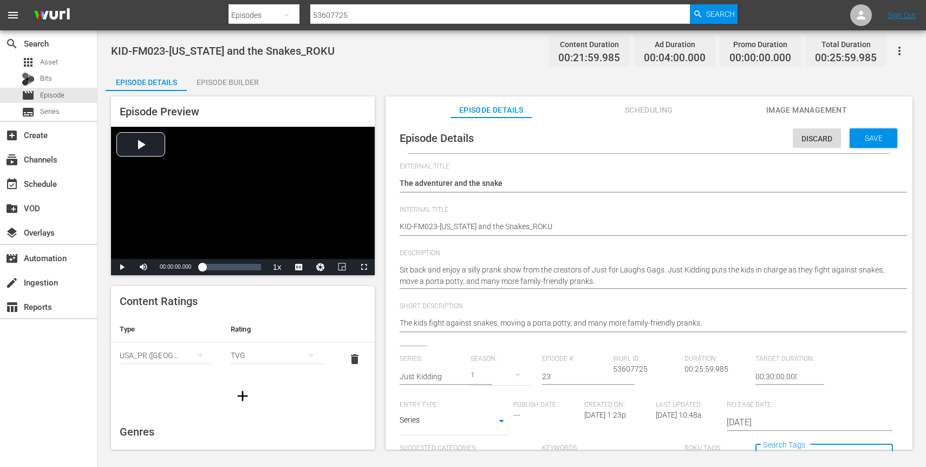
click at [864, 153] on div "Episode Details Discard Save" at bounding box center [649, 138] width 516 height 30
click at [864, 140] on span "Save" at bounding box center [873, 138] width 35 height 9
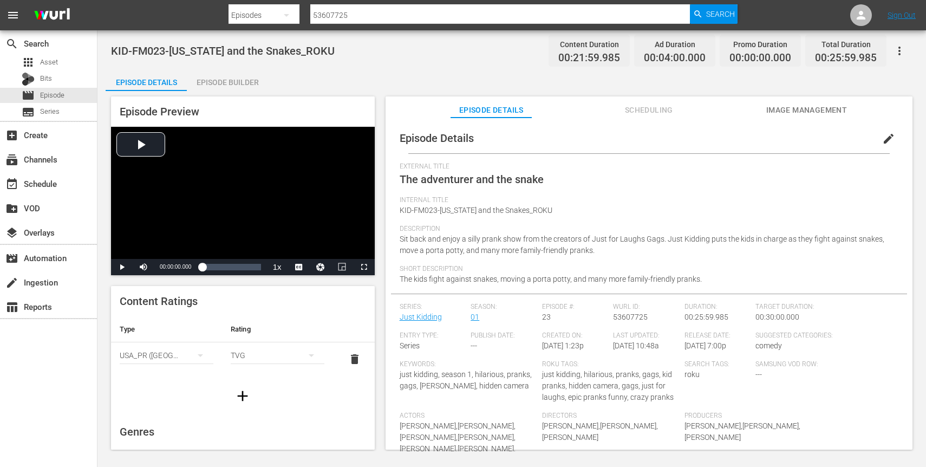
click at [467, 18] on input "53607725" at bounding box center [500, 15] width 380 height 26
paste input "7"
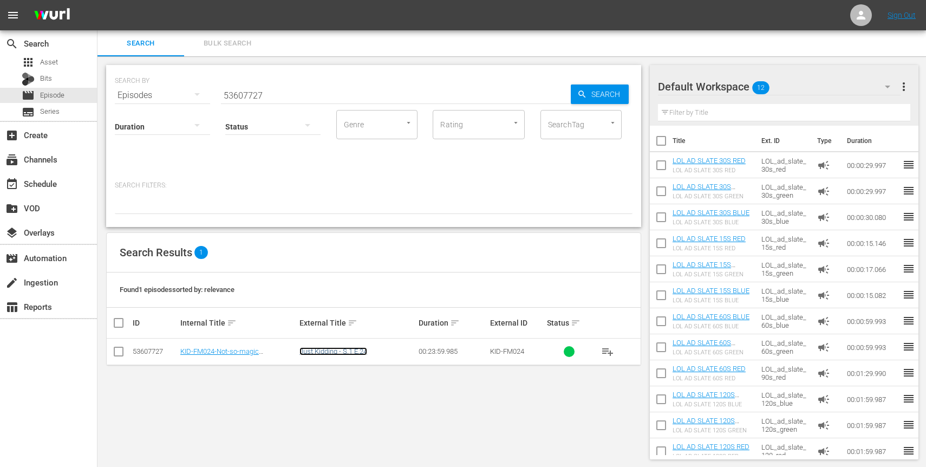
click at [333, 353] on link "Just Kidding - S.1 E.24" at bounding box center [333, 351] width 68 height 8
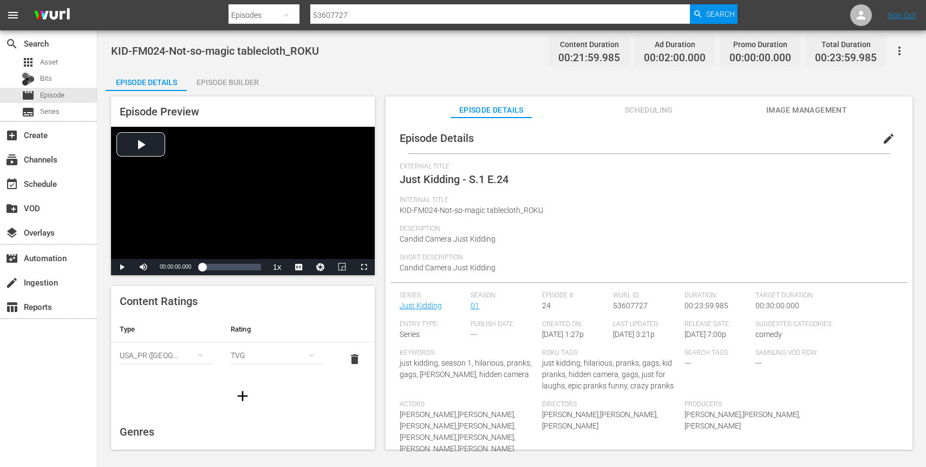
click at [882, 136] on span "edit" at bounding box center [888, 138] width 13 height 13
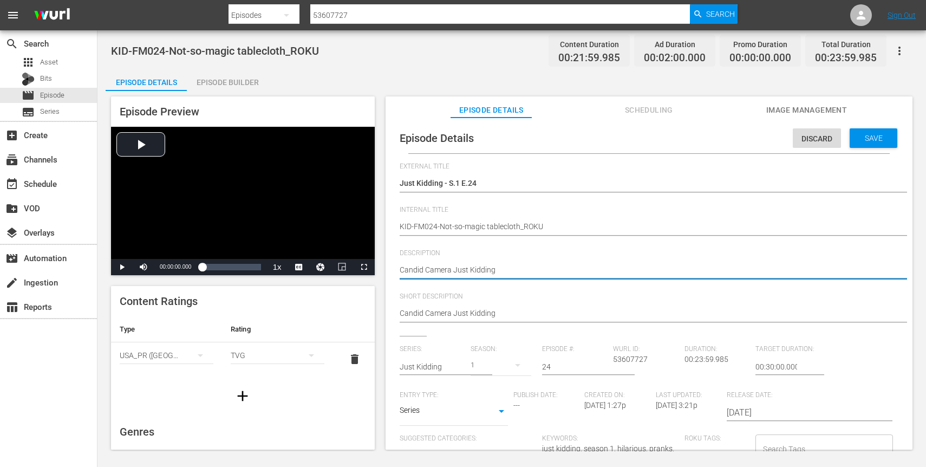
click at [540, 268] on textarea "Candid Camera Just Kidding" at bounding box center [646, 270] width 493 height 13
paste textarea "Get ready for a laugh out loud pranking experience for the whole family. Watch …"
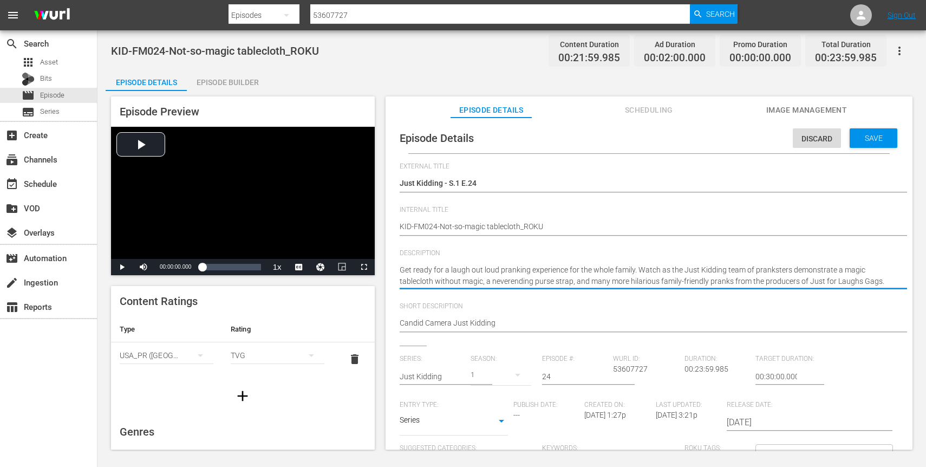
click at [617, 276] on textarea "Candid Camera Just Kidding" at bounding box center [646, 275] width 493 height 23
click at [813, 267] on textarea "Candid Camera Just Kidding" at bounding box center [646, 275] width 493 height 23
click at [727, 281] on textarea "Candid Camera Just Kidding" at bounding box center [646, 275] width 493 height 23
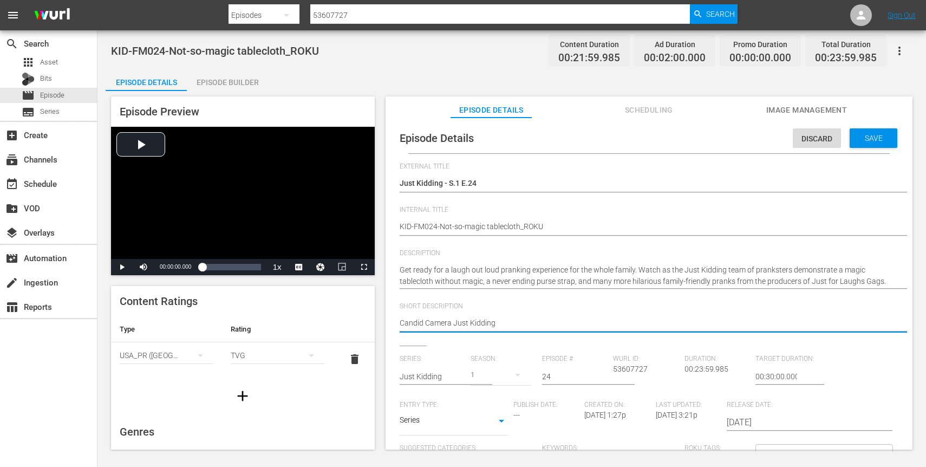
click at [679, 317] on textarea "Candid Camera Just Kidding" at bounding box center [646, 323] width 493 height 13
paste textarea "demonstrate a magic tablecloth without magic, a never ending purse strap, and m…"
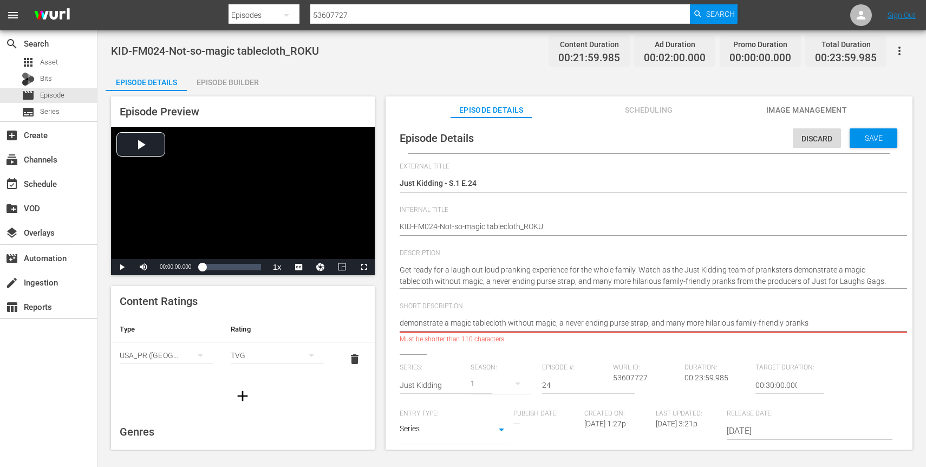
click at [462, 324] on textarea "Candid Camera Just Kidding" at bounding box center [646, 323] width 493 height 13
click at [699, 324] on textarea "Candid Camera Just Kidding" at bounding box center [646, 323] width 493 height 13
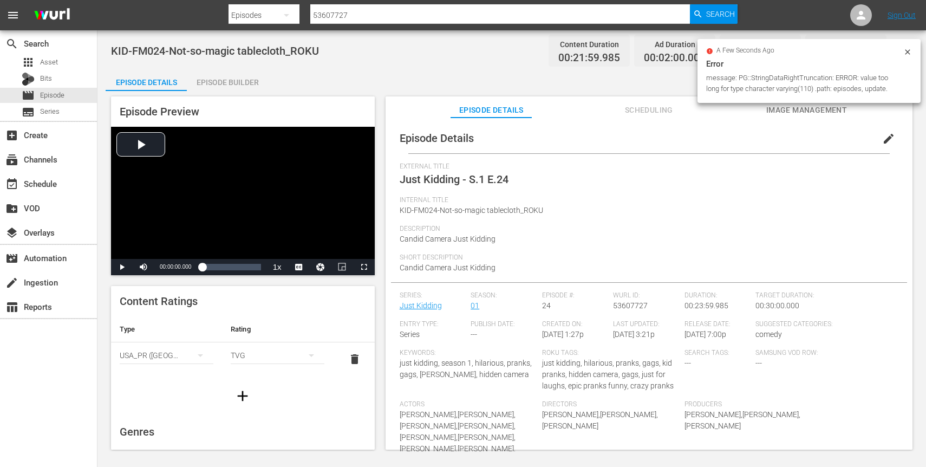
click at [905, 50] on icon at bounding box center [907, 51] width 5 height 5
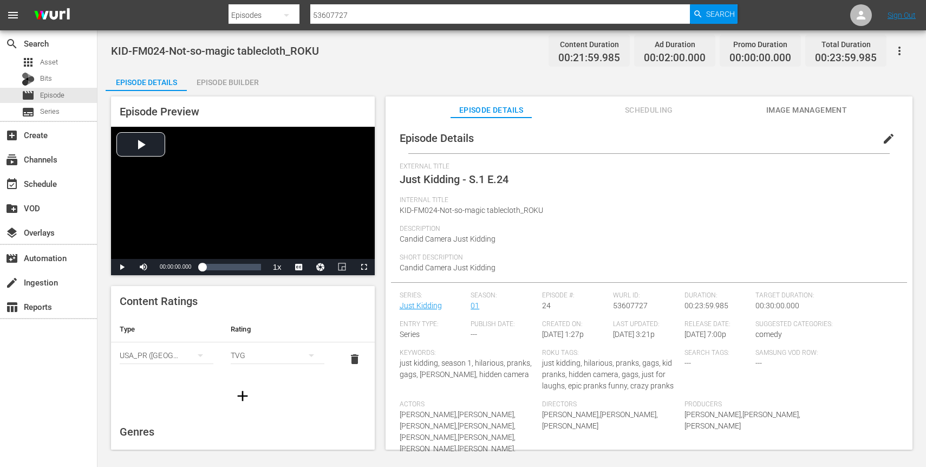
click at [882, 140] on span "edit" at bounding box center [888, 138] width 13 height 13
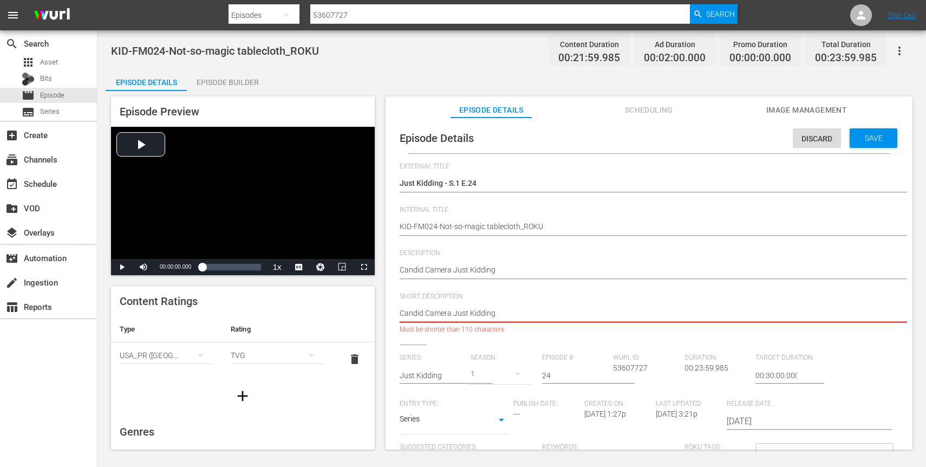
click at [510, 312] on textarea "Candid Camera Just Kidding" at bounding box center [646, 314] width 493 height 13
paste textarea "demonstrate a magic tablecloth without magic, a never ending purse strap, and m…"
click at [427, 319] on textarea "Candid Camera Just Kidding" at bounding box center [646, 314] width 493 height 13
click at [419, 315] on textarea "Candid Camera Just Kidding" at bounding box center [646, 314] width 493 height 13
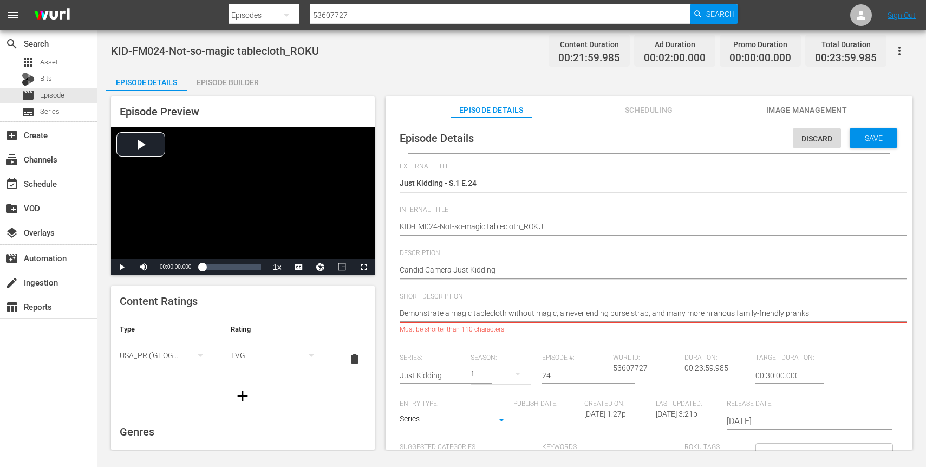
click at [712, 310] on textarea "Candid Camera Just Kidding" at bounding box center [646, 314] width 493 height 13
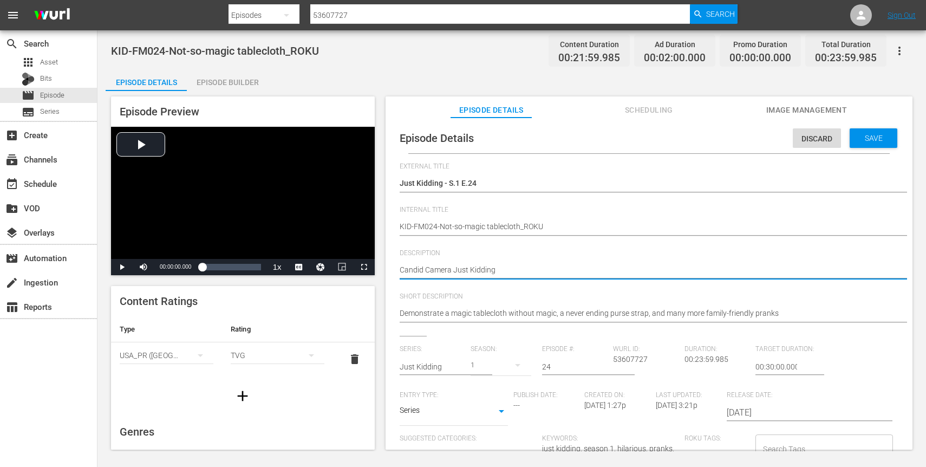
click at [585, 271] on textarea "Candid Camera Just Kidding" at bounding box center [646, 270] width 493 height 13
paste textarea "Get ready for a laugh out loud pranking experience for the whole family. Watch …"
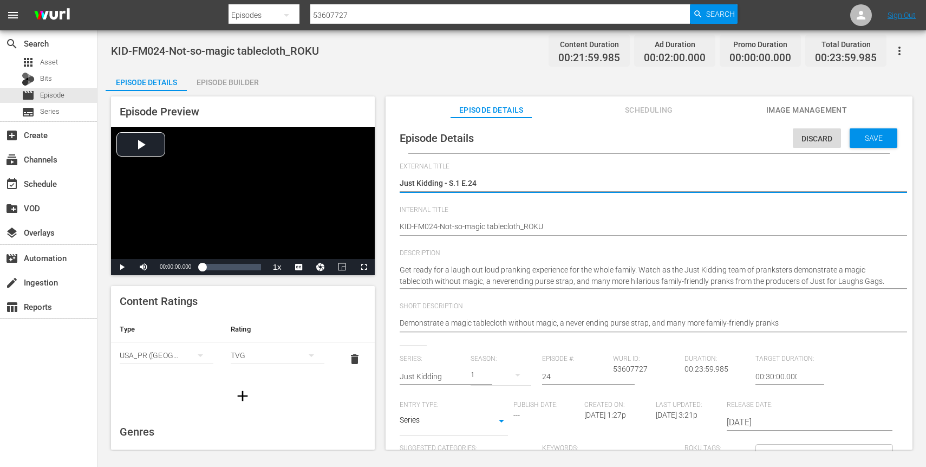
click at [461, 184] on textarea "Just Kidding - S.1 E.24" at bounding box center [646, 184] width 493 height 13
click at [882, 136] on span "Save" at bounding box center [873, 138] width 35 height 9
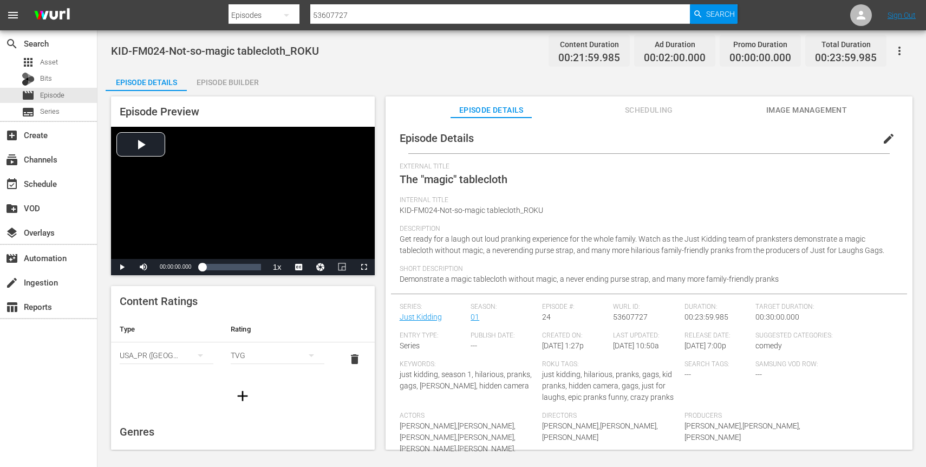
click at [431, 15] on input "53607727" at bounding box center [500, 15] width 380 height 26
paste input "8"
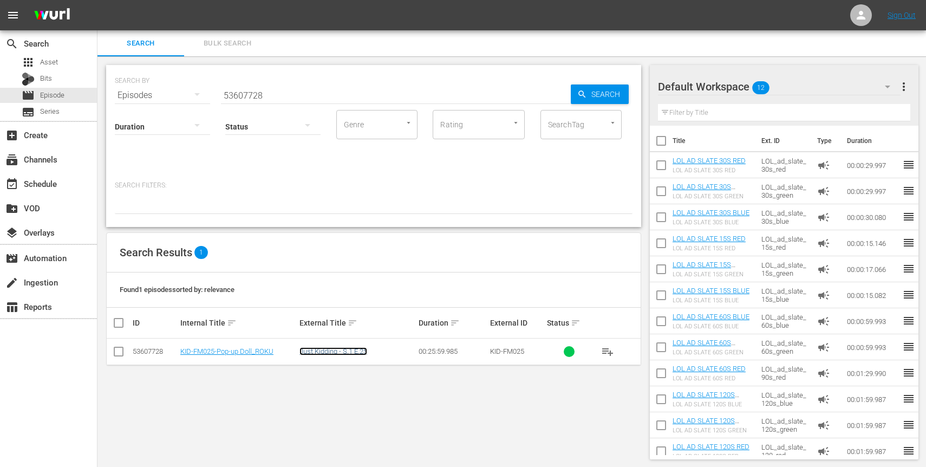
click at [305, 348] on link "Just Kidding - S.1 E.25" at bounding box center [333, 351] width 68 height 8
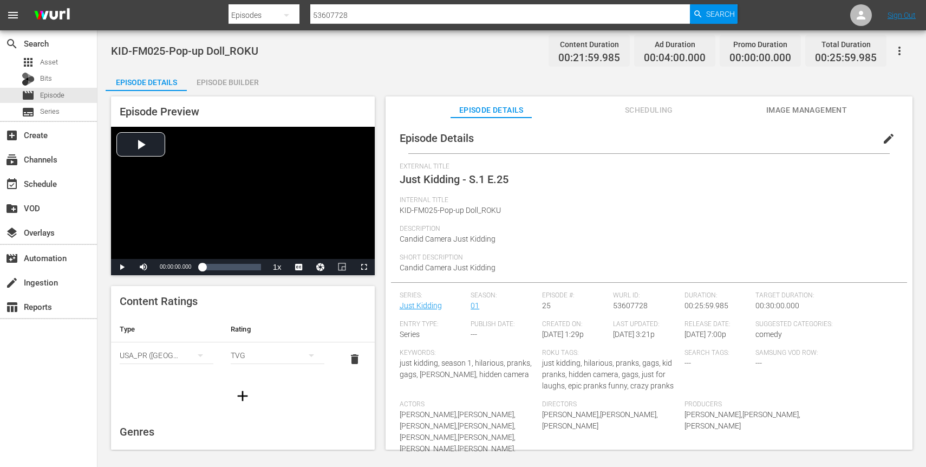
click at [875, 138] on button "edit" at bounding box center [888, 139] width 26 height 26
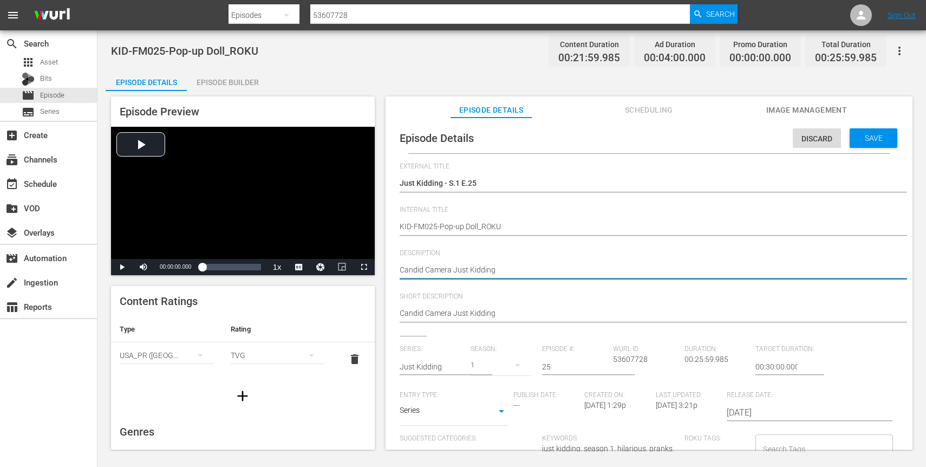
click at [476, 265] on textarea "Candid Camera Just Kidding" at bounding box center [646, 270] width 493 height 13
paste textarea "Are you ready for a laugh out loud experience with the kid pranksters of Just K…"
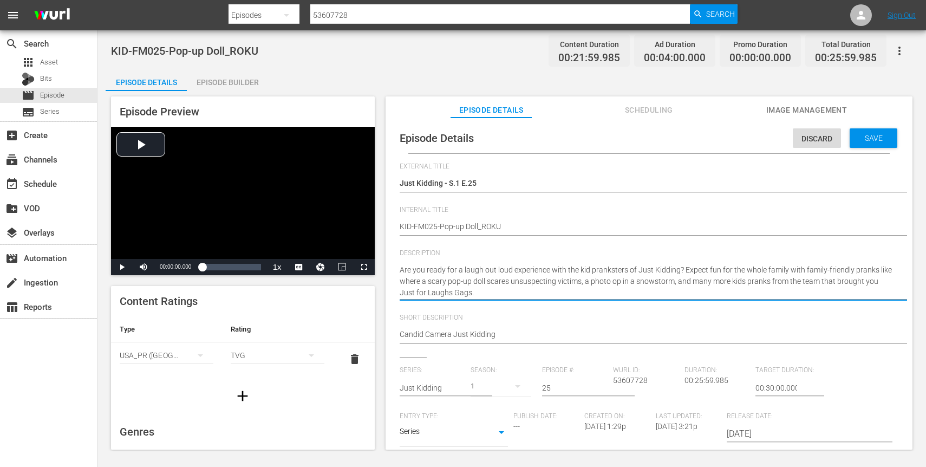
click at [616, 274] on textarea "Candid Camera Just Kidding" at bounding box center [646, 281] width 493 height 34
click at [712, 268] on textarea "Candid Camera Just Kidding" at bounding box center [646, 281] width 493 height 34
click at [858, 267] on textarea "Candid Camera Just Kidding" at bounding box center [646, 281] width 493 height 34
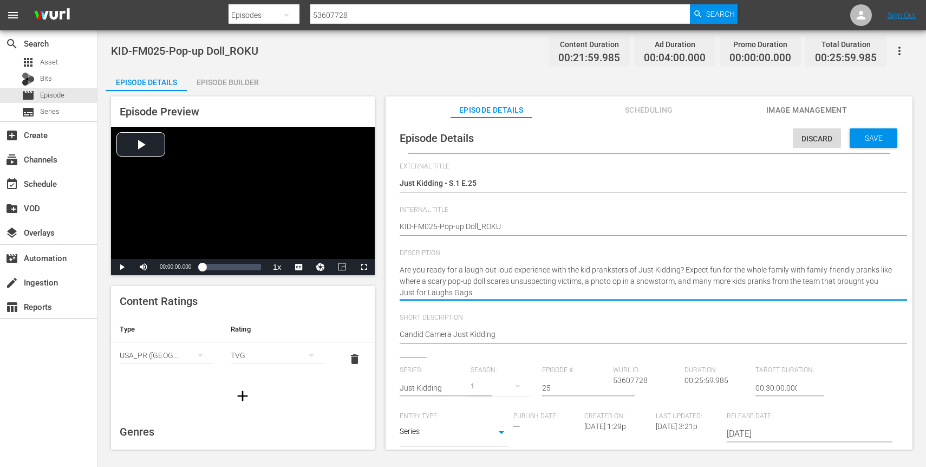
click at [472, 293] on textarea "Candid Camera Just Kidding" at bounding box center [646, 281] width 493 height 34
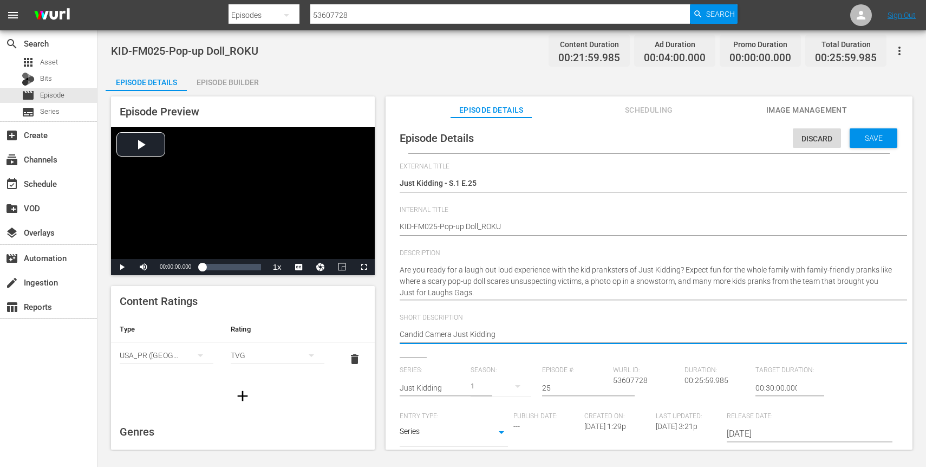
click at [460, 331] on textarea "Candid Camera Just Kidding" at bounding box center [646, 335] width 493 height 13
paste textarea "pranks like where a scary pop-up doll scares unsuspecting victims, a photo op i…"
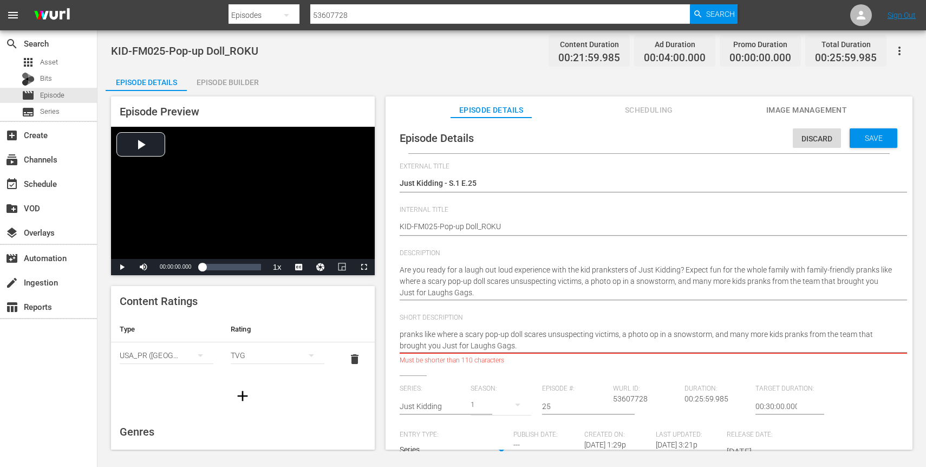
click at [460, 333] on textarea "Candid Camera Just Kidding" at bounding box center [646, 340] width 493 height 23
click at [771, 332] on textarea "Candid Camera Just Kidding" at bounding box center [646, 340] width 493 height 23
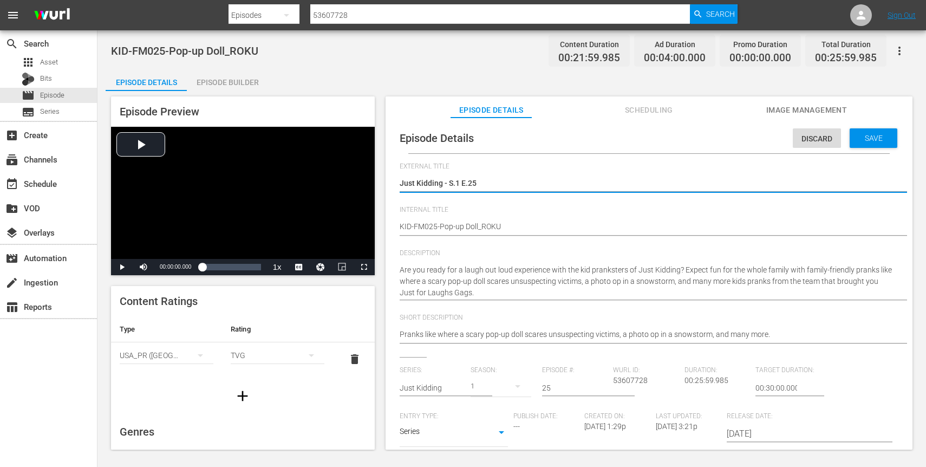
click at [465, 184] on textarea "Just Kidding - S.1 E.25" at bounding box center [646, 184] width 493 height 13
click at [873, 135] on span "Save" at bounding box center [873, 138] width 35 height 9
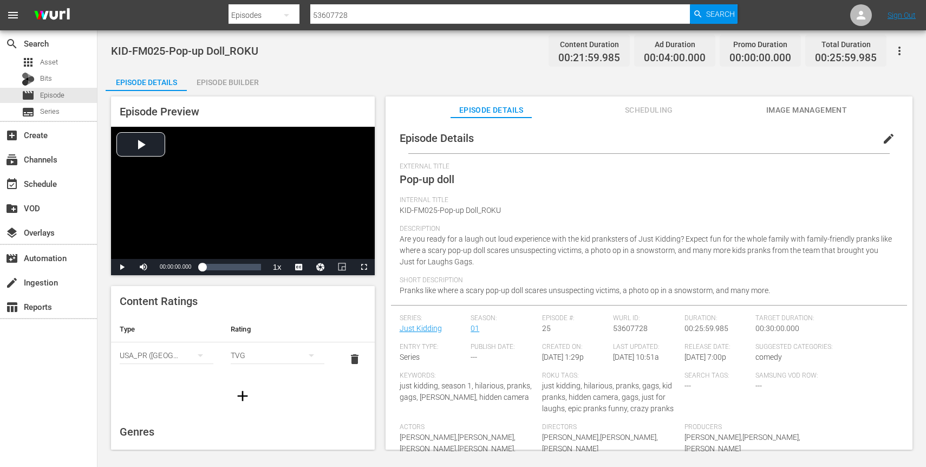
click at [383, 23] on hr at bounding box center [500, 23] width 380 height 1
click at [383, 17] on input "53607728" at bounding box center [500, 15] width 380 height 26
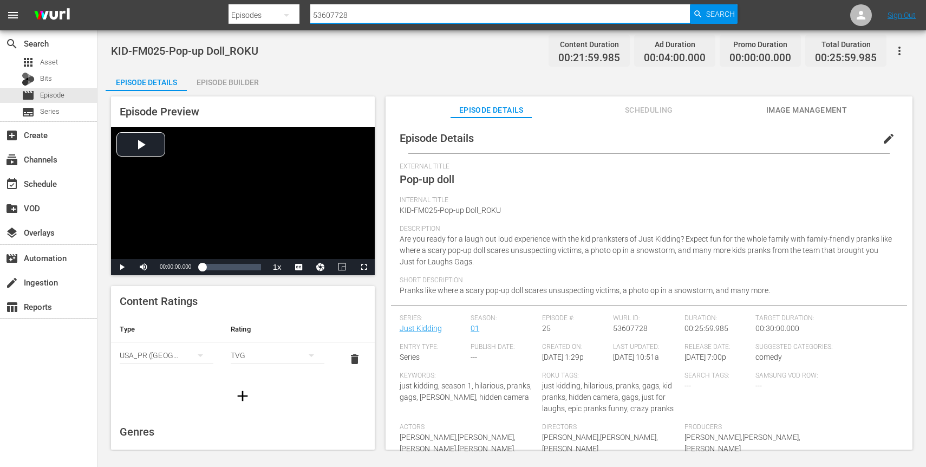
paste input "33"
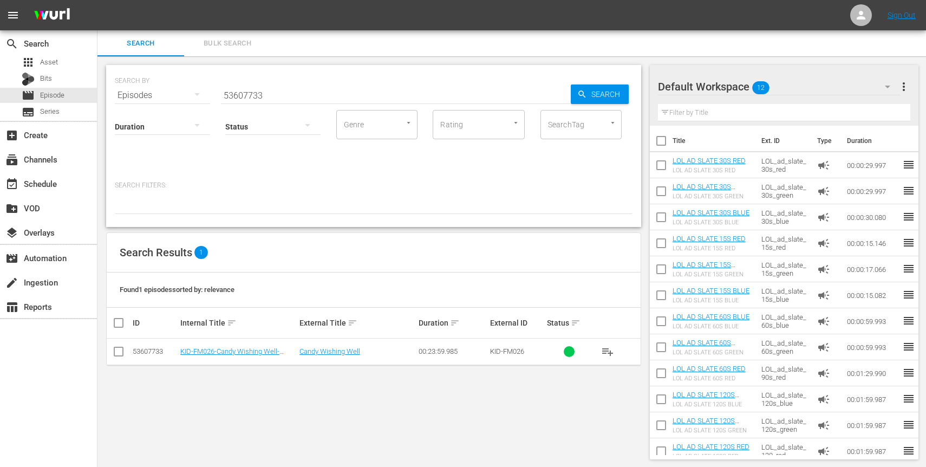
click at [309, 345] on td "Candy Wishing Well" at bounding box center [357, 351] width 119 height 27
click at [309, 349] on link "Candy Wishing Well" at bounding box center [329, 351] width 61 height 8
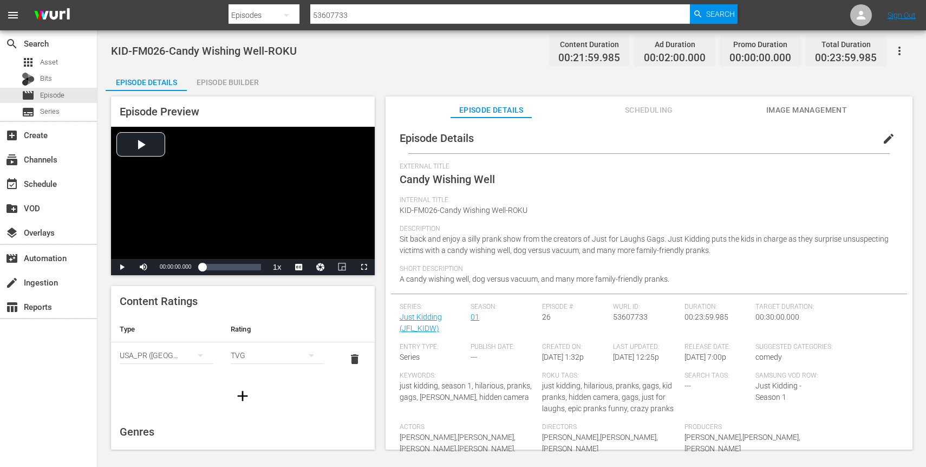
click at [464, 10] on input "53607733" at bounding box center [500, 15] width 380 height 26
paste input "18597"
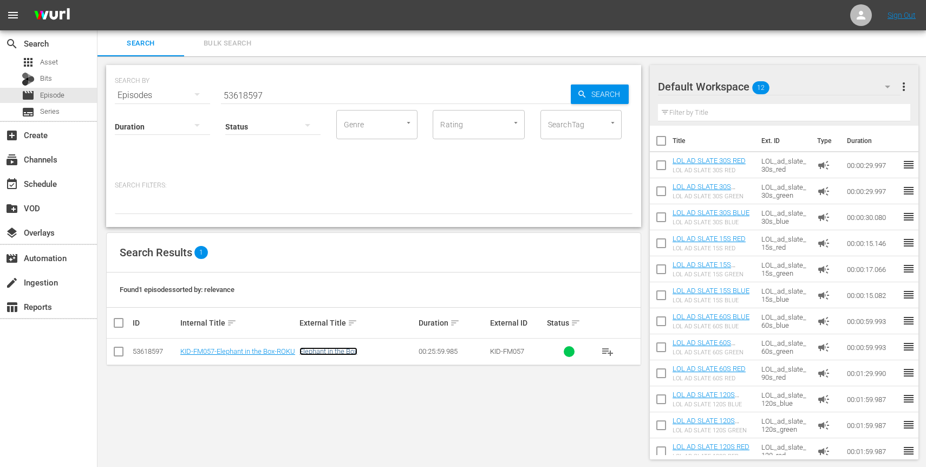
click at [316, 349] on link "Elephant in the Box" at bounding box center [328, 351] width 58 height 8
click at [328, 356] on td "Elephant in the Box" at bounding box center [357, 351] width 119 height 27
click at [332, 350] on link "Elephant in the Box" at bounding box center [328, 351] width 58 height 8
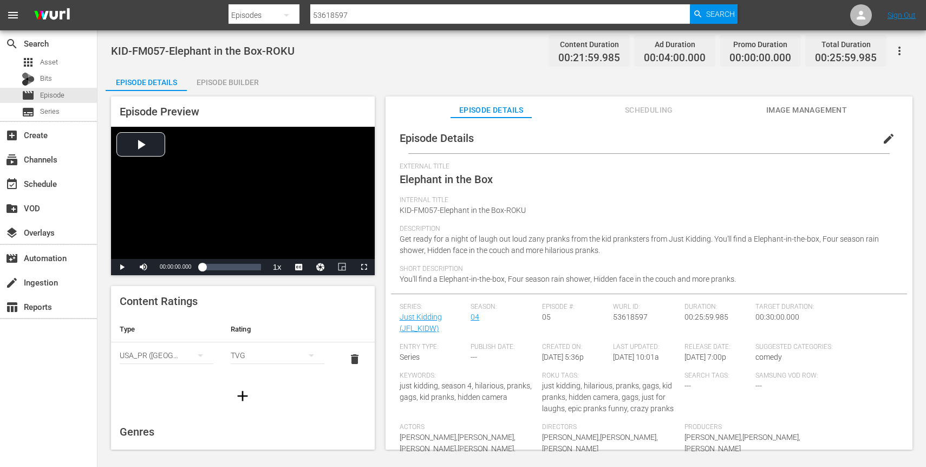
click at [882, 133] on span "edit" at bounding box center [888, 138] width 13 height 13
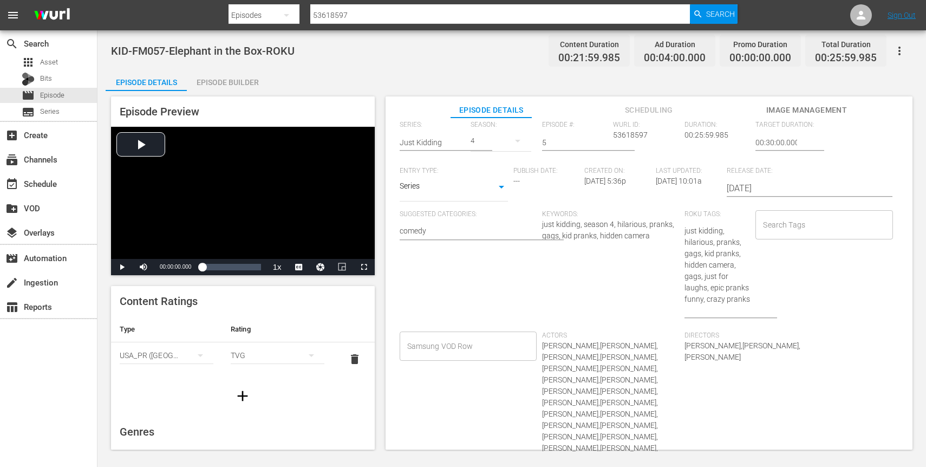
scroll to position [224, 0]
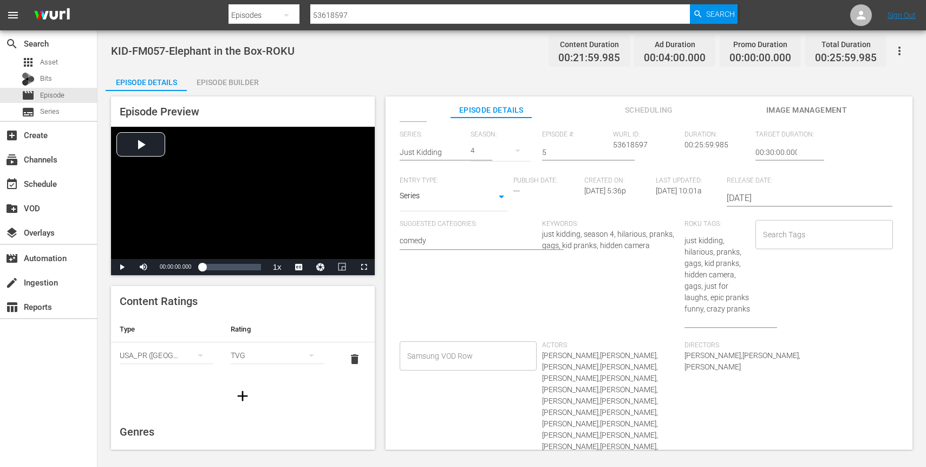
click at [809, 244] on div "Search Tags" at bounding box center [823, 234] width 137 height 29
click at [796, 265] on li "roku" at bounding box center [818, 264] width 135 height 18
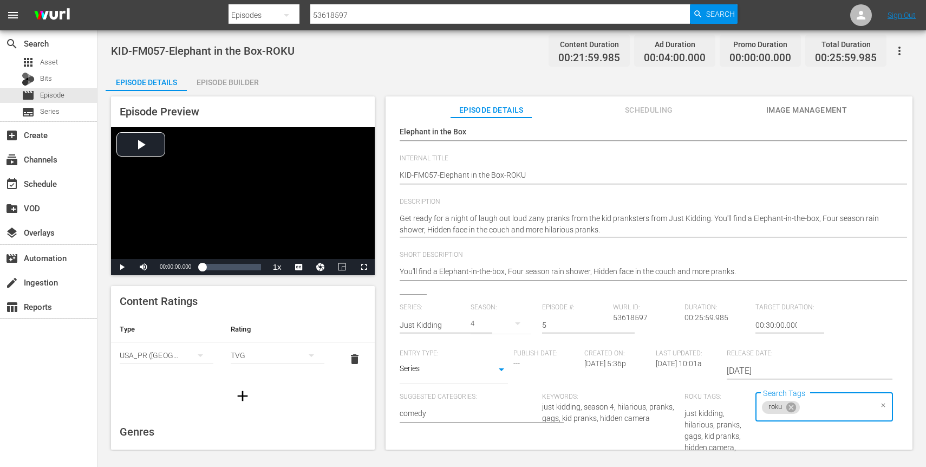
scroll to position [0, 0]
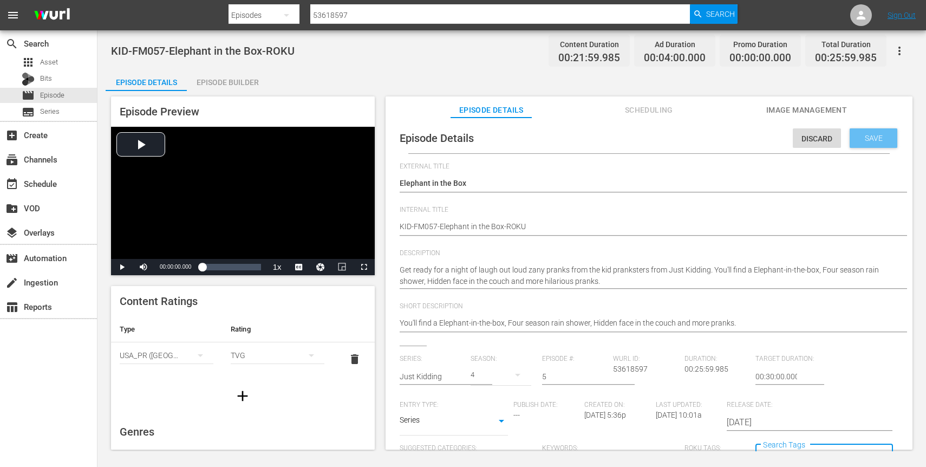
click at [871, 141] on span "Save" at bounding box center [873, 138] width 35 height 9
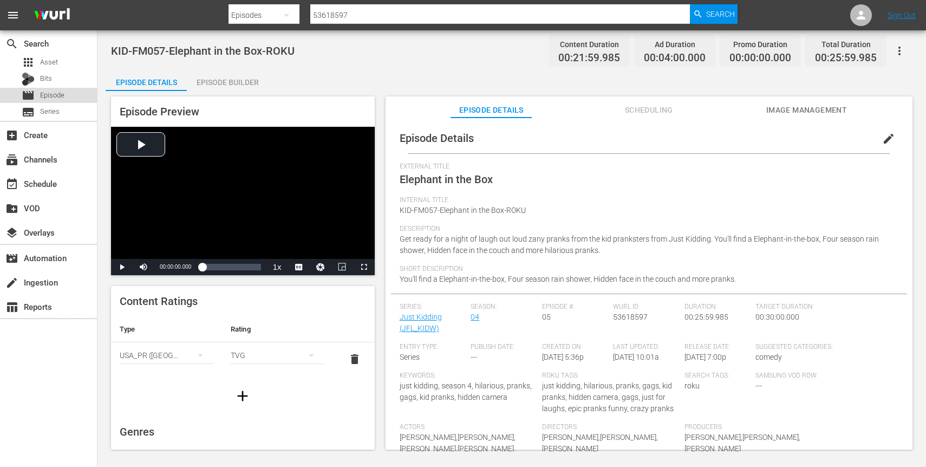
click at [52, 99] on span "Episode" at bounding box center [52, 95] width 24 height 11
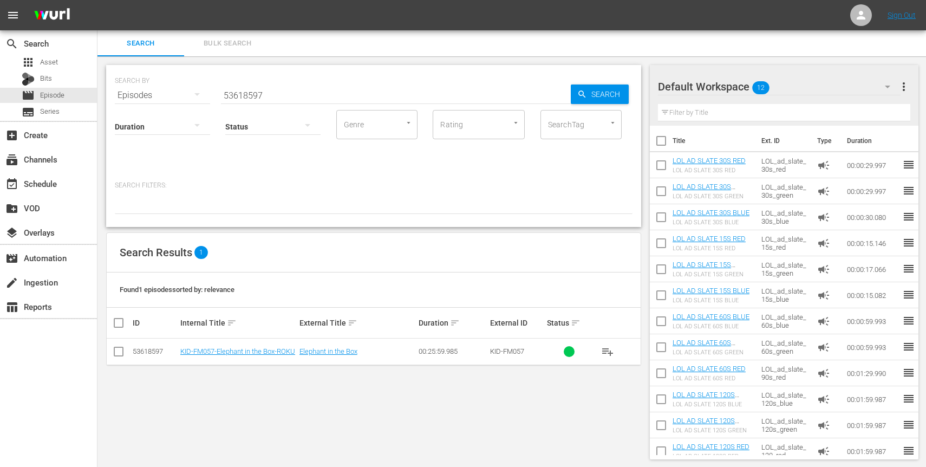
click at [271, 95] on input "53618597" at bounding box center [396, 95] width 350 height 26
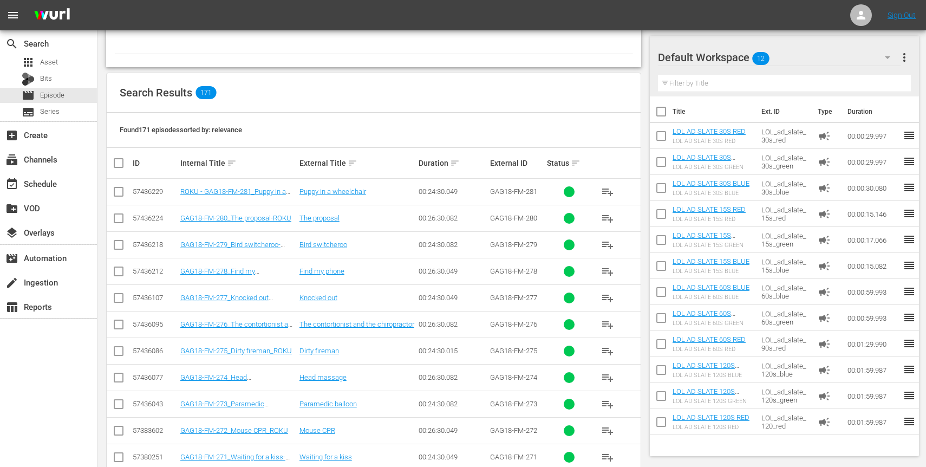
scroll to position [162, 0]
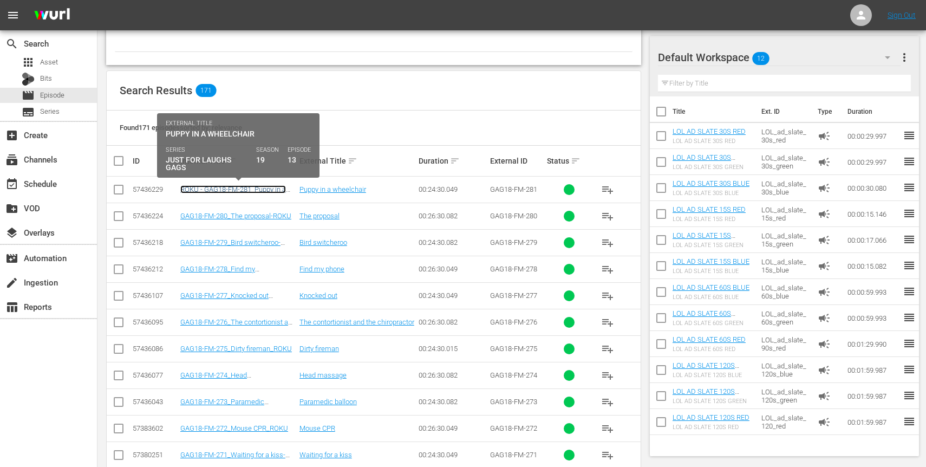
click at [253, 185] on link "ROKU - GAG18-FM-281_Puppy in a wheelchair" at bounding box center [233, 193] width 106 height 16
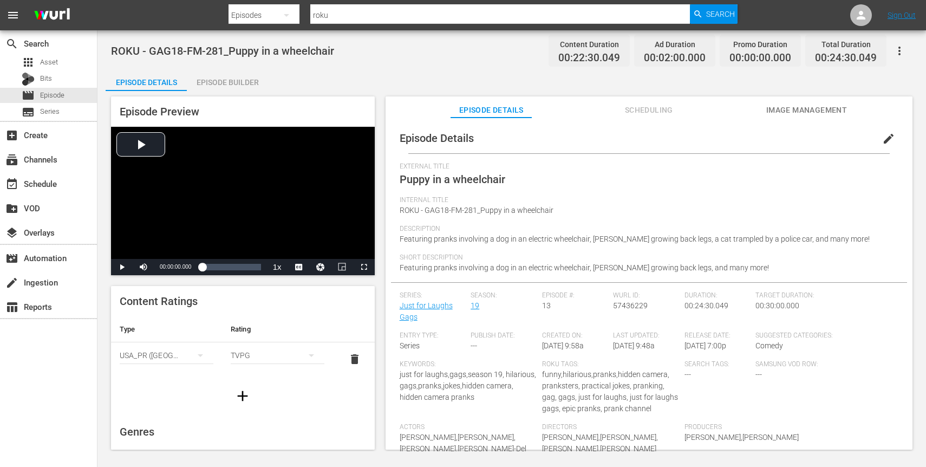
click at [882, 135] on span "edit" at bounding box center [888, 138] width 13 height 13
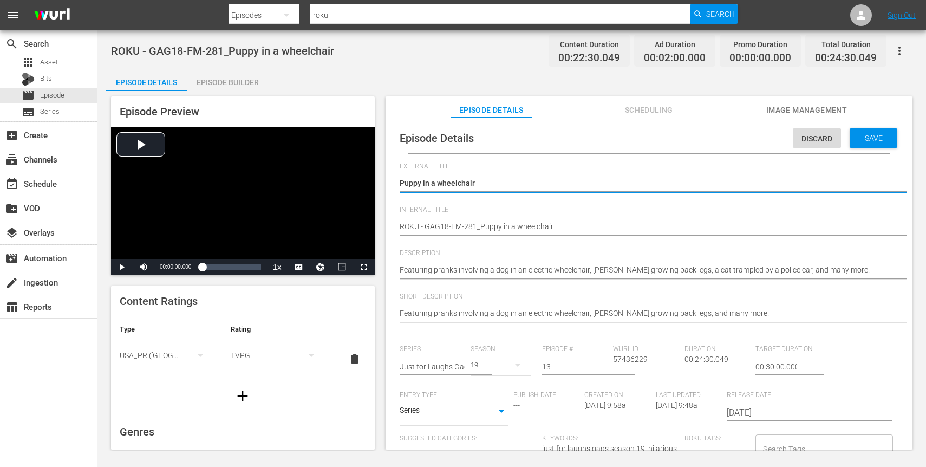
scroll to position [30, 0]
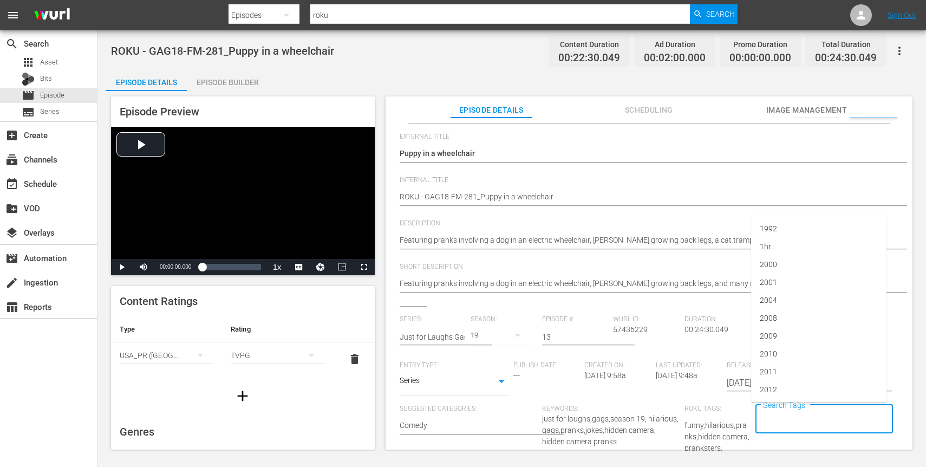
click at [780, 417] on input "Search Tags" at bounding box center [815, 418] width 111 height 19
click at [773, 373] on span "roku" at bounding box center [767, 370] width 15 height 11
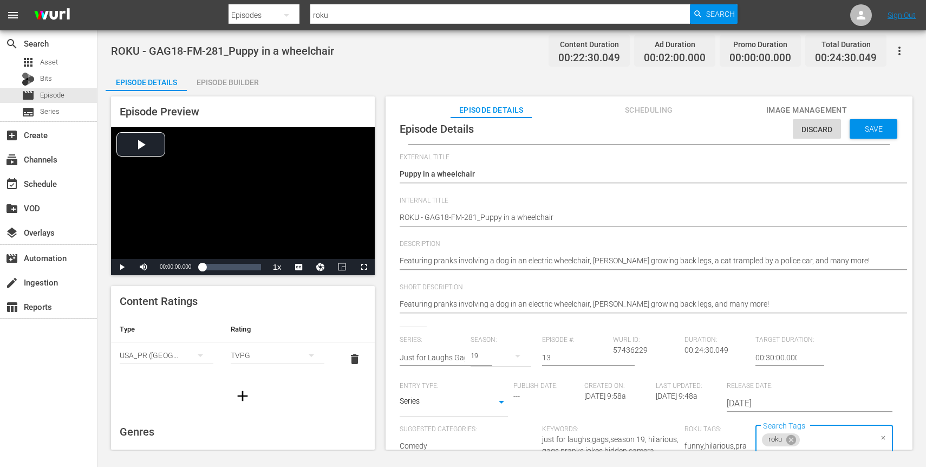
scroll to position [0, 0]
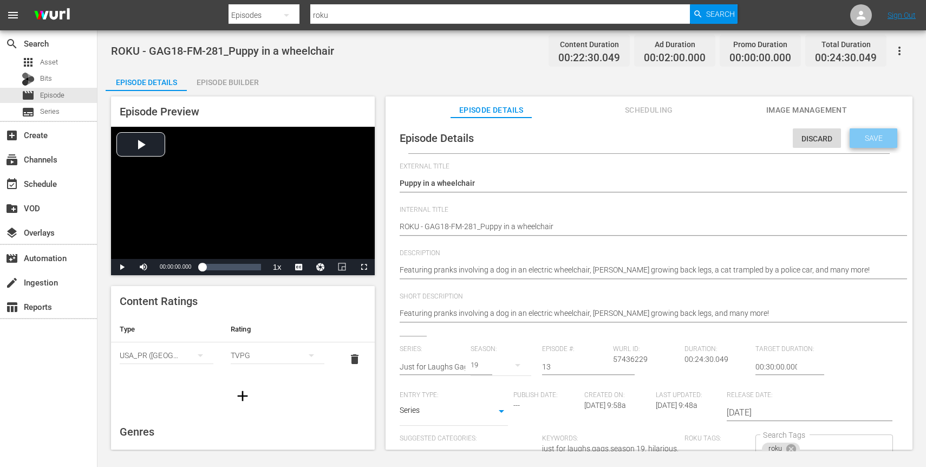
click at [862, 140] on span "Save" at bounding box center [873, 138] width 35 height 9
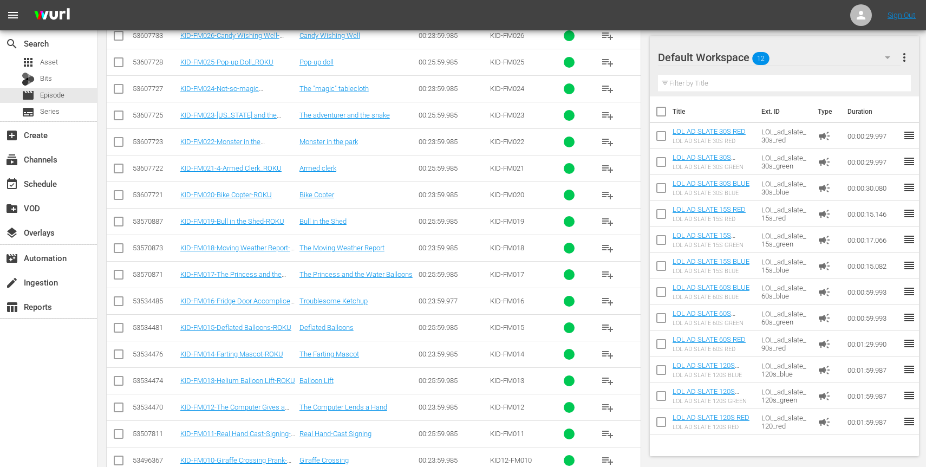
scroll to position [4427, 0]
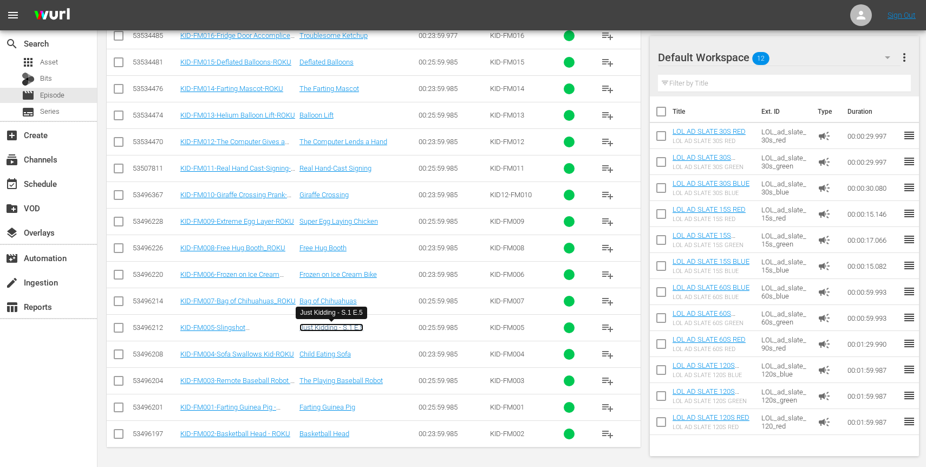
click at [312, 327] on link "Just Kidding - S.1 E.5" at bounding box center [331, 327] width 64 height 8
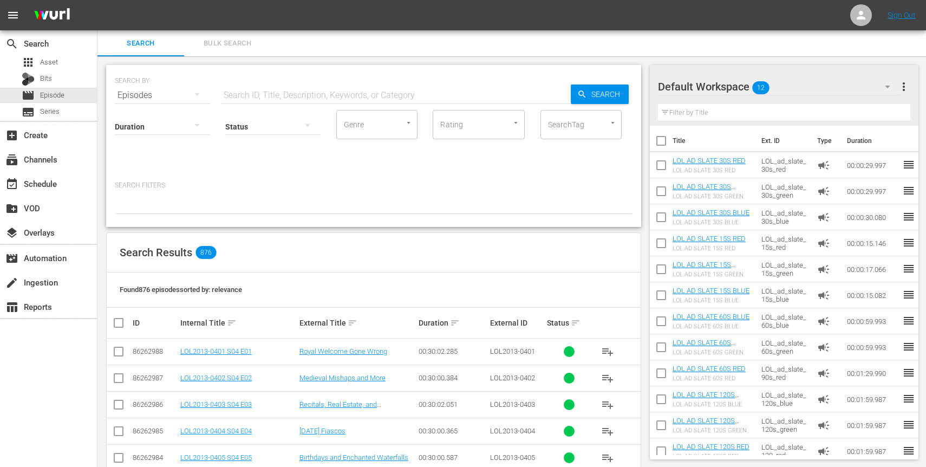
click at [247, 102] on div "Status" at bounding box center [272, 119] width 95 height 39
click at [257, 99] on input "text" at bounding box center [396, 95] width 350 height 26
type input "roku"
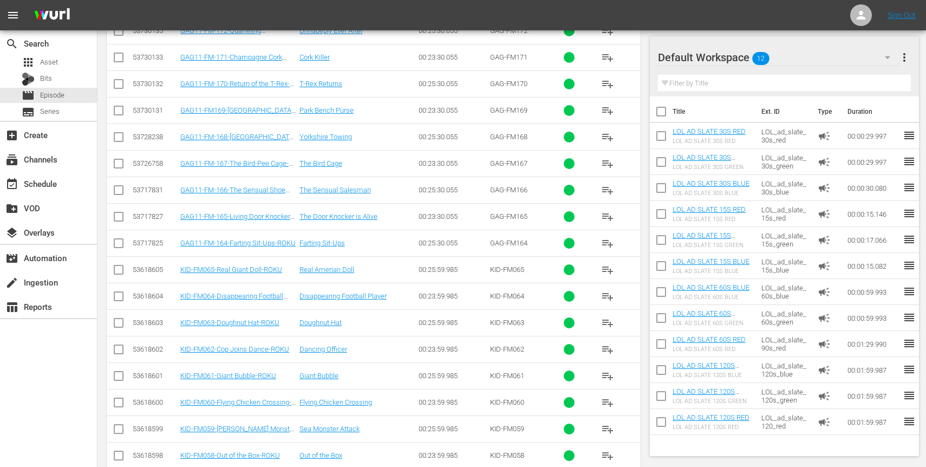
scroll to position [2196, 0]
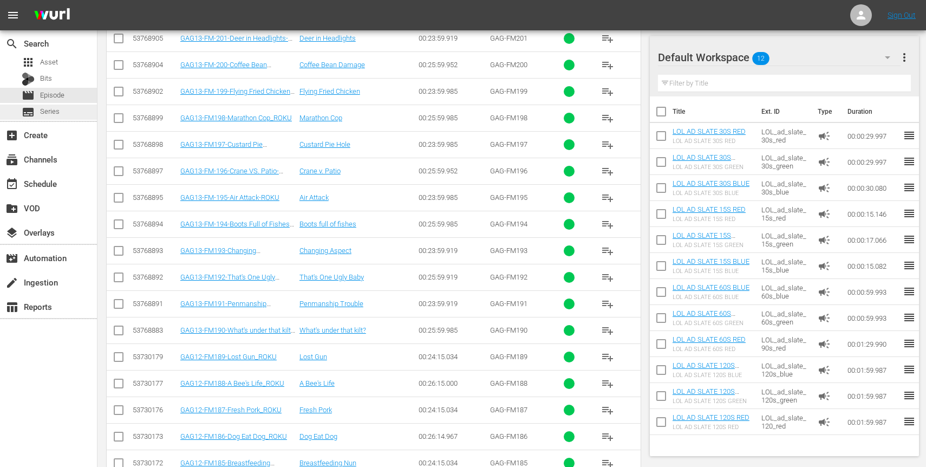
click at [37, 109] on div "subtitles Series" at bounding box center [41, 111] width 38 height 15
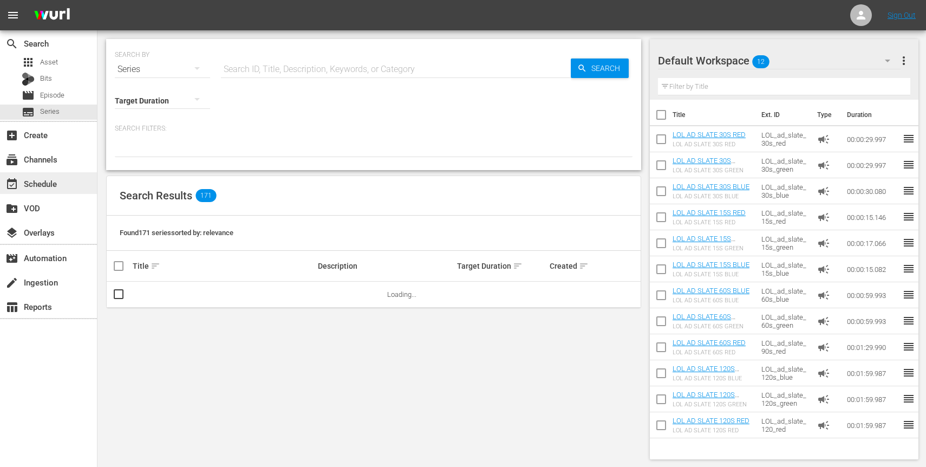
click at [36, 186] on div "event_available Schedule" at bounding box center [30, 182] width 61 height 10
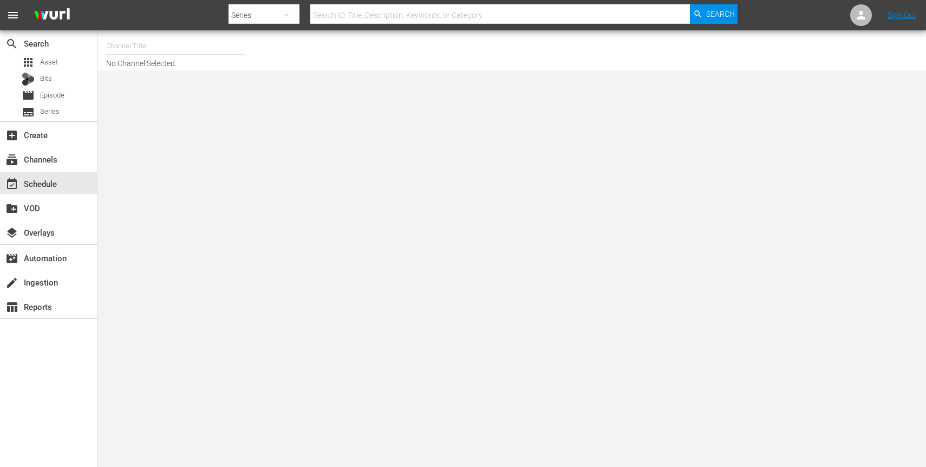
click at [192, 40] on input "text" at bounding box center [175, 46] width 139 height 26
click at [145, 38] on input "roku" at bounding box center [175, 46] width 139 height 26
click at [141, 44] on input "roku" at bounding box center [175, 46] width 139 height 26
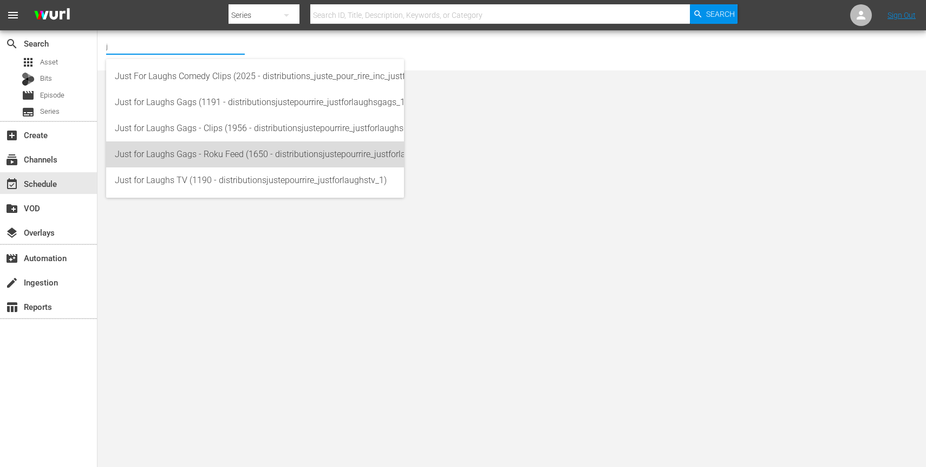
click at [235, 150] on div "Just for Laughs Gags - Roku Feed (1650 - distributionsjustepourrire_justforlaug…" at bounding box center [255, 154] width 280 height 26
type input "Just for Laughs Gags - Roku Feed (1650 - distributionsjustepourrire_justforlaug…"
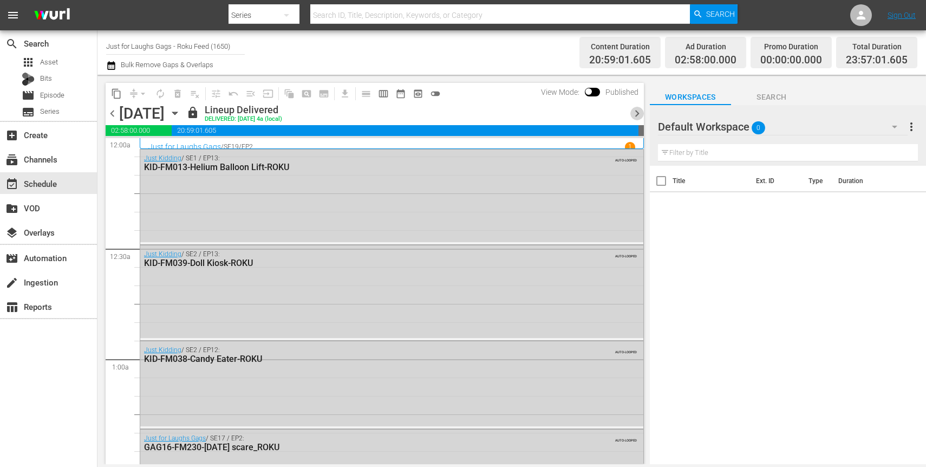
click at [638, 114] on span "chevron_right" at bounding box center [637, 114] width 14 height 14
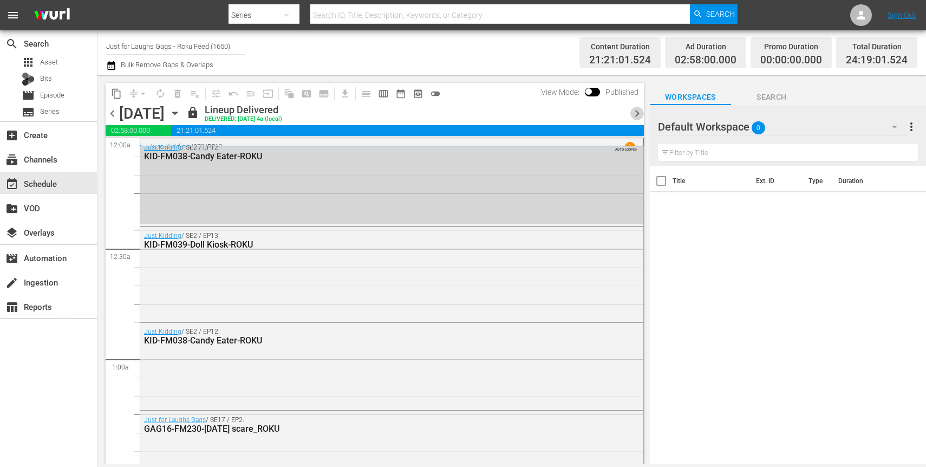
click at [638, 112] on span "chevron_right" at bounding box center [637, 114] width 14 height 14
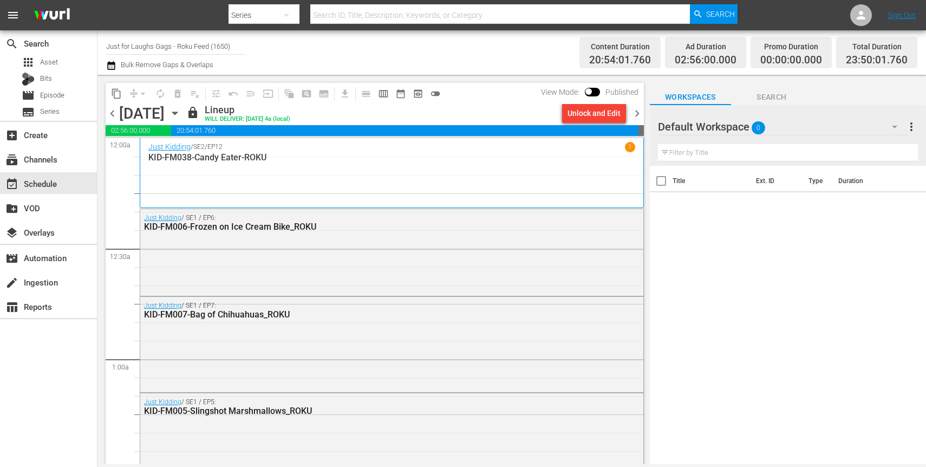
click at [598, 115] on div "Unlock and Edit" at bounding box center [593, 112] width 53 height 19
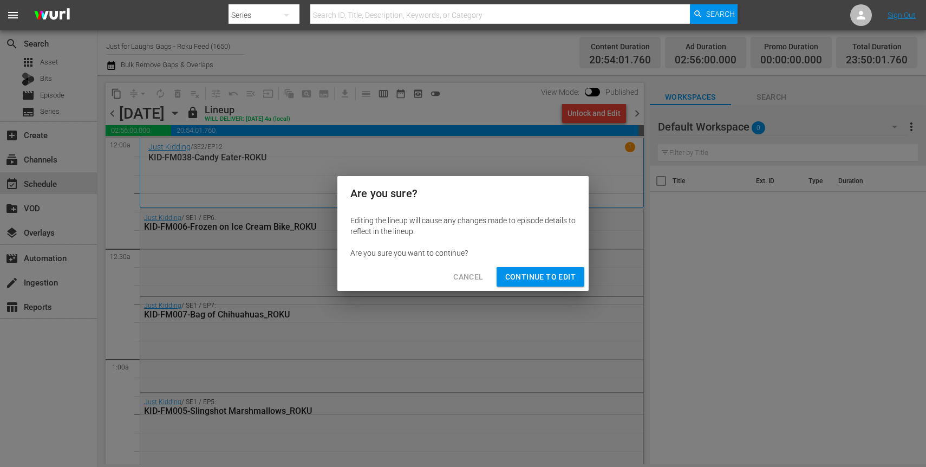
click at [508, 272] on span "Continue to Edit" at bounding box center [540, 277] width 70 height 14
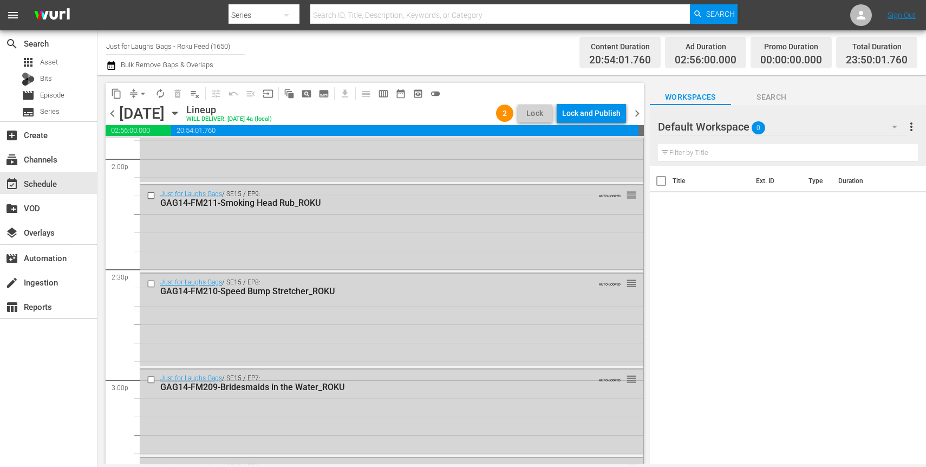
scroll to position [2758, 0]
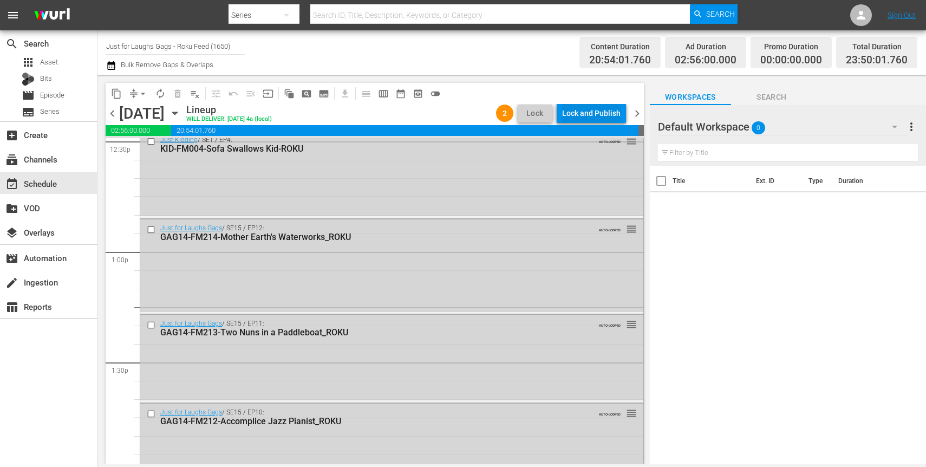
click at [611, 114] on div "Lock and Publish" at bounding box center [591, 112] width 58 height 19
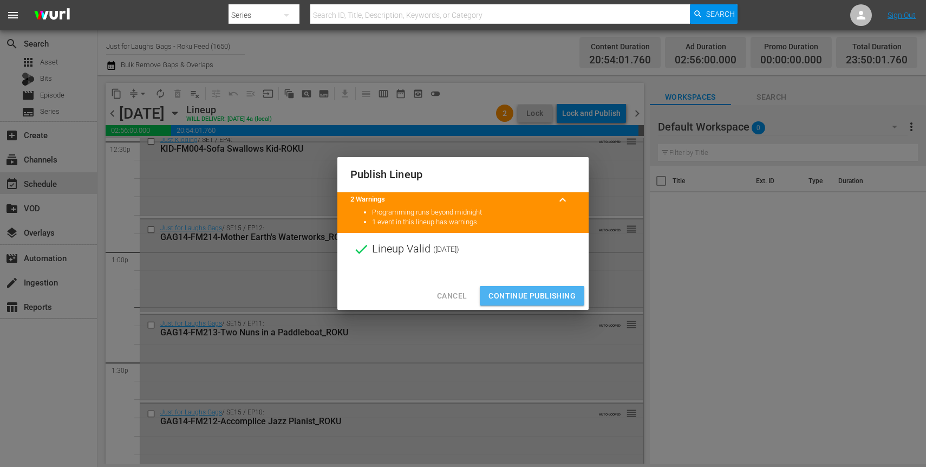
click at [516, 298] on span "Continue Publishing" at bounding box center [531, 296] width 87 height 14
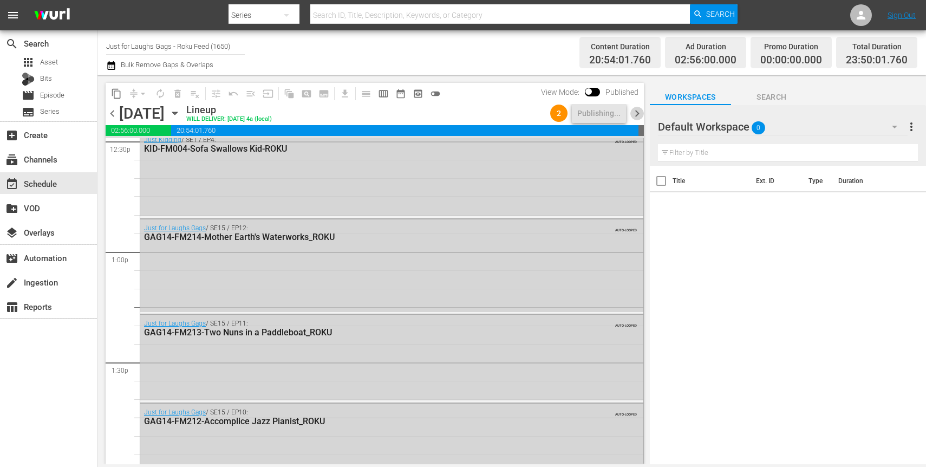
click at [637, 114] on span "chevron_right" at bounding box center [637, 114] width 14 height 14
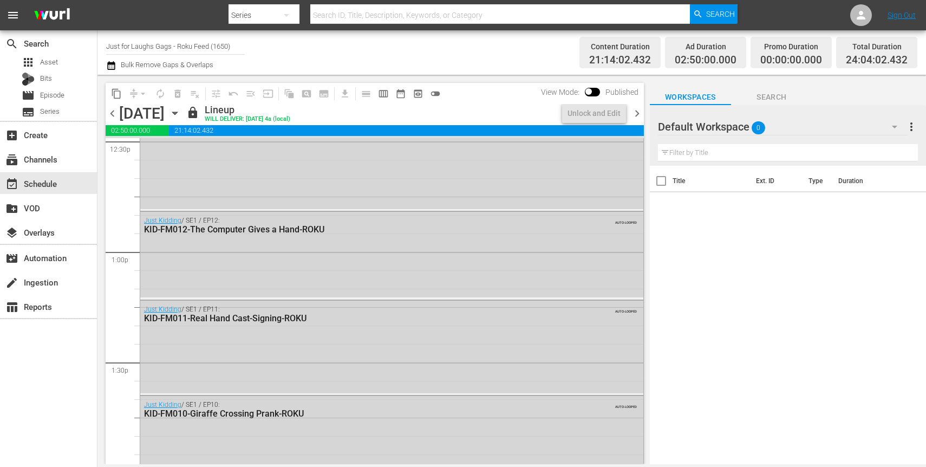
scroll to position [2500, 0]
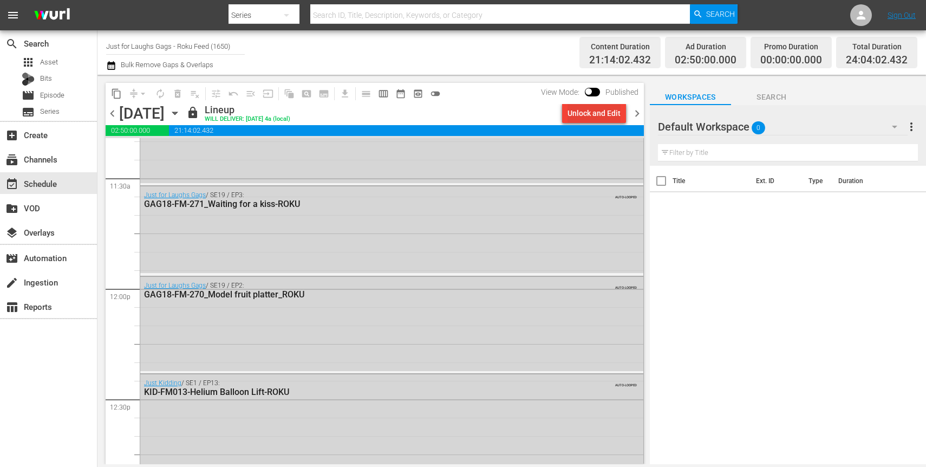
click at [599, 116] on div "Unlock and Edit" at bounding box center [593, 112] width 53 height 19
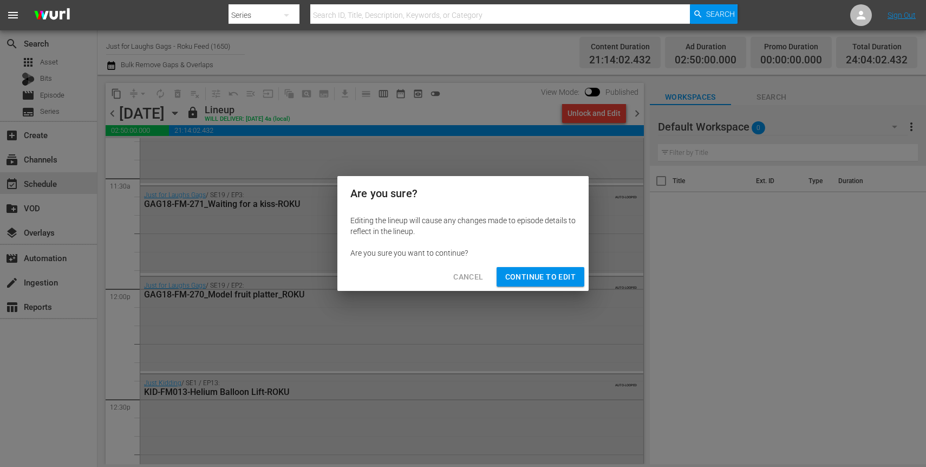
click at [559, 278] on span "Continue to Edit" at bounding box center [540, 277] width 70 height 14
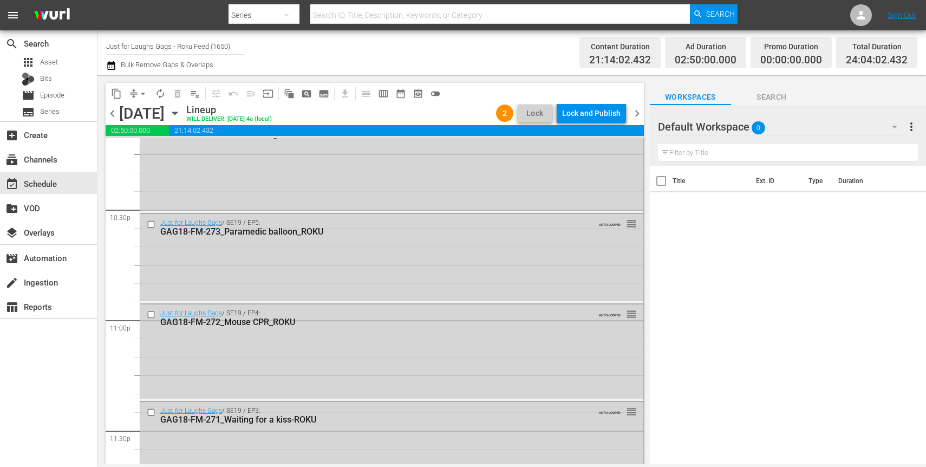
scroll to position [5023, 0]
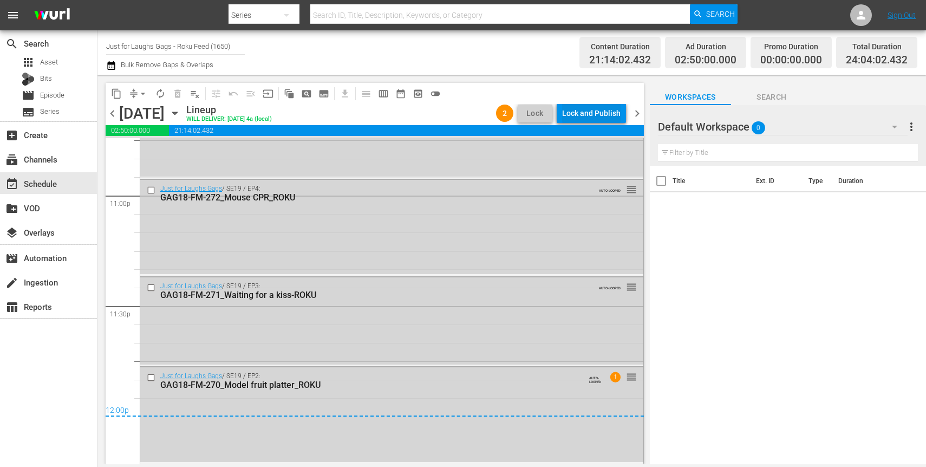
click at [606, 115] on div "Lock and Publish" at bounding box center [591, 112] width 58 height 19
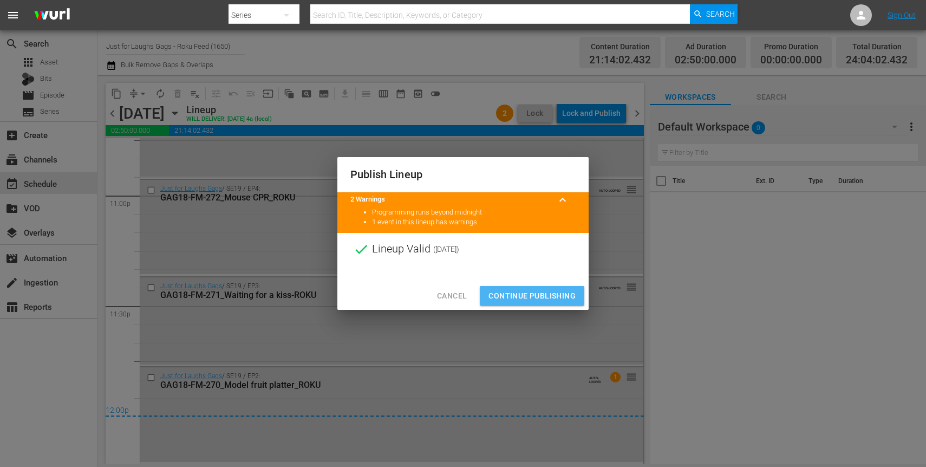
click at [540, 295] on span "Continue Publishing" at bounding box center [531, 296] width 87 height 14
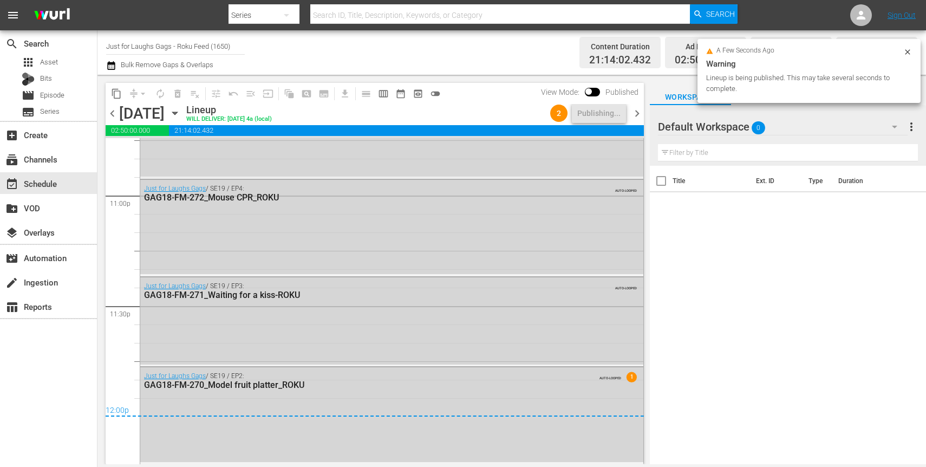
click at [637, 111] on span "chevron_right" at bounding box center [637, 114] width 14 height 14
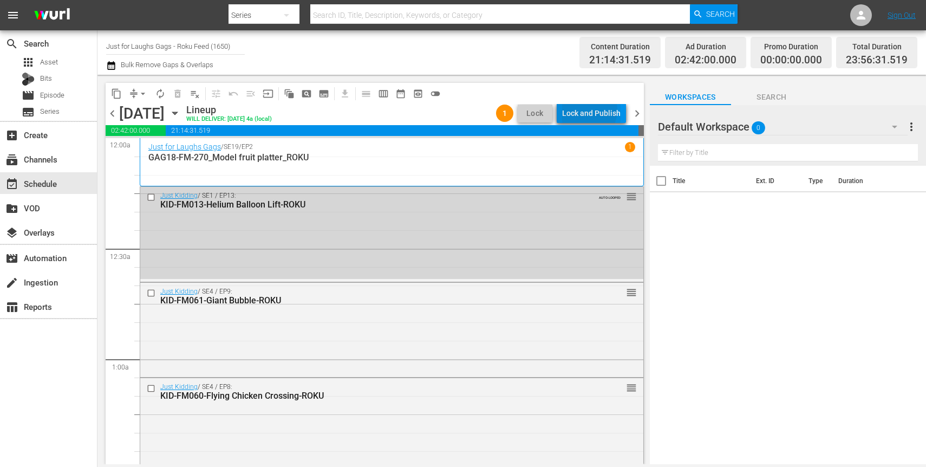
click at [590, 110] on div "Lock and Publish" at bounding box center [591, 112] width 58 height 19
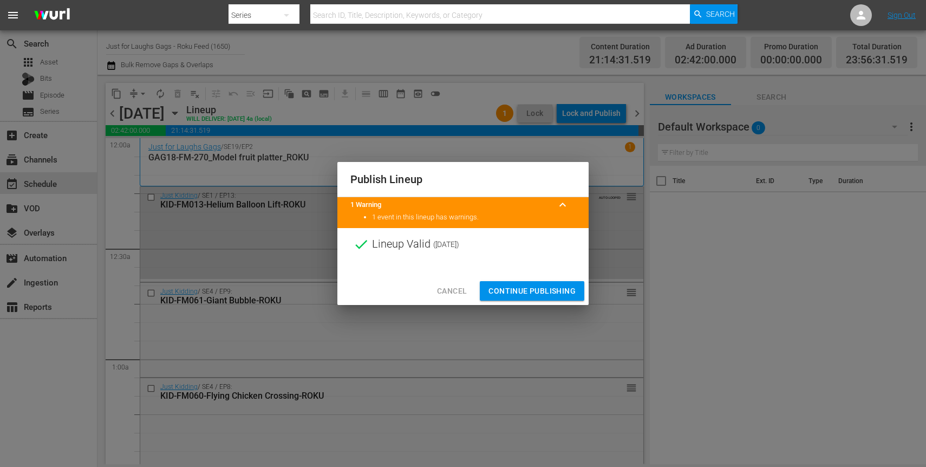
click at [555, 291] on span "Continue Publishing" at bounding box center [531, 291] width 87 height 14
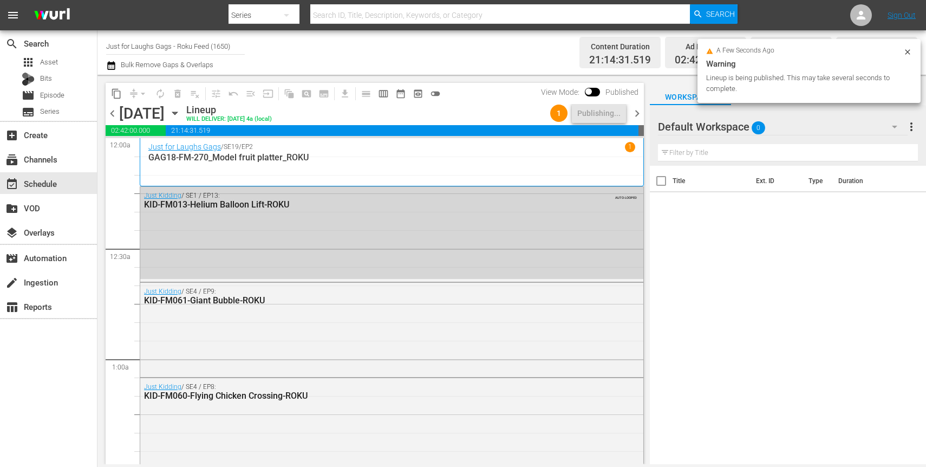
click at [638, 114] on span "chevron_right" at bounding box center [637, 114] width 14 height 14
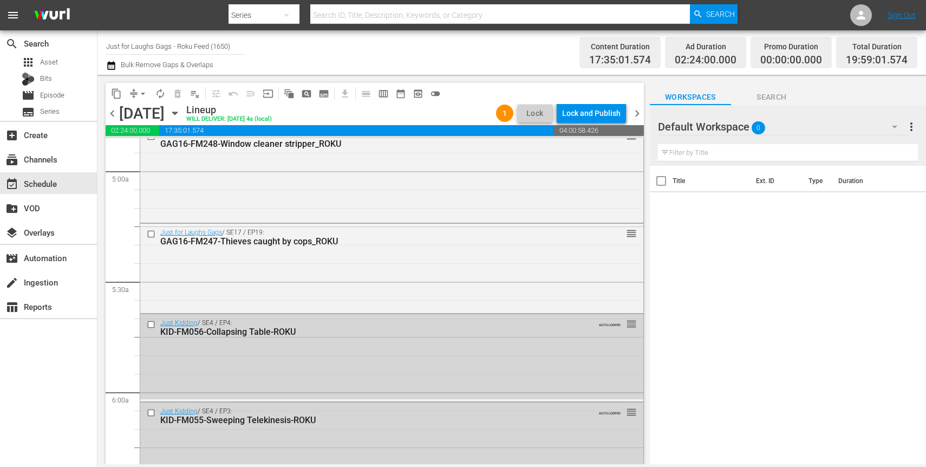
scroll to position [1389, 0]
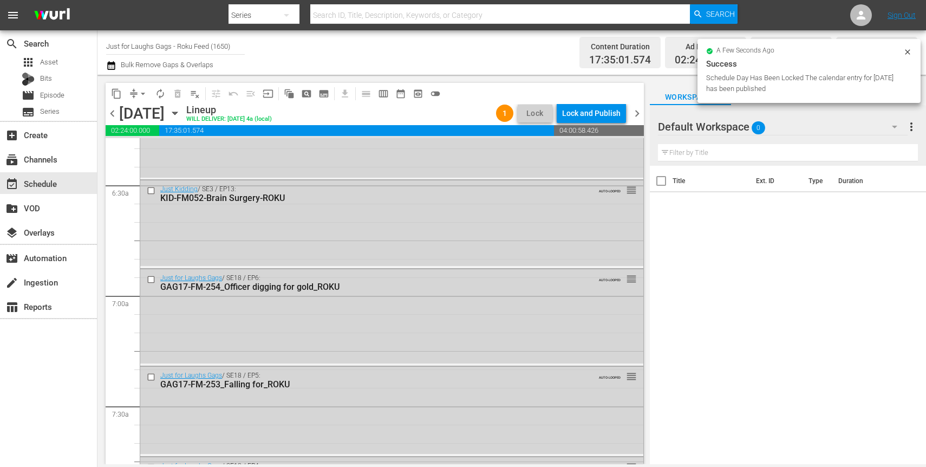
click at [288, 290] on div "GAG17-FM-254_Officer digging for gold_ROKU" at bounding box center [371, 287] width 423 height 10
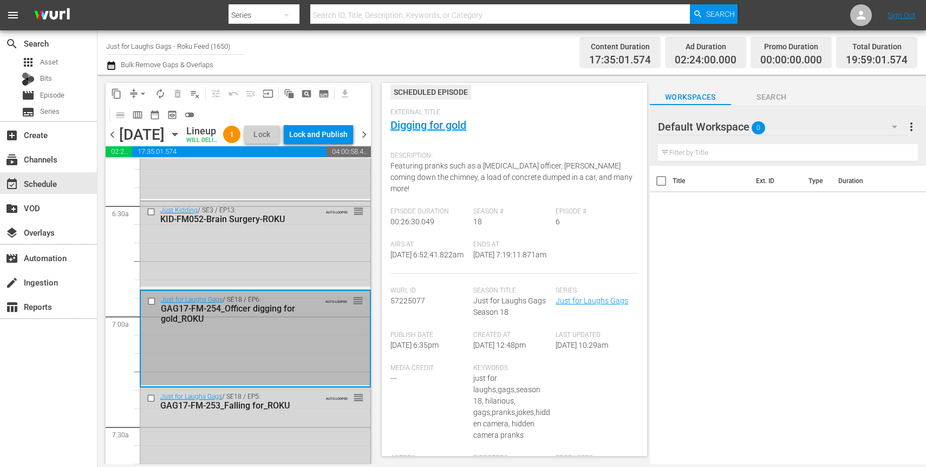
scroll to position [0, 0]
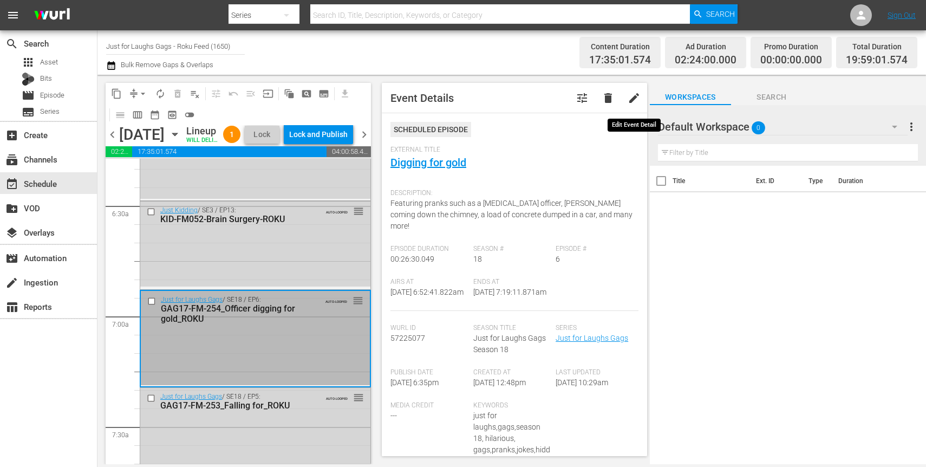
click at [639, 99] on span "edit" at bounding box center [633, 97] width 13 height 13
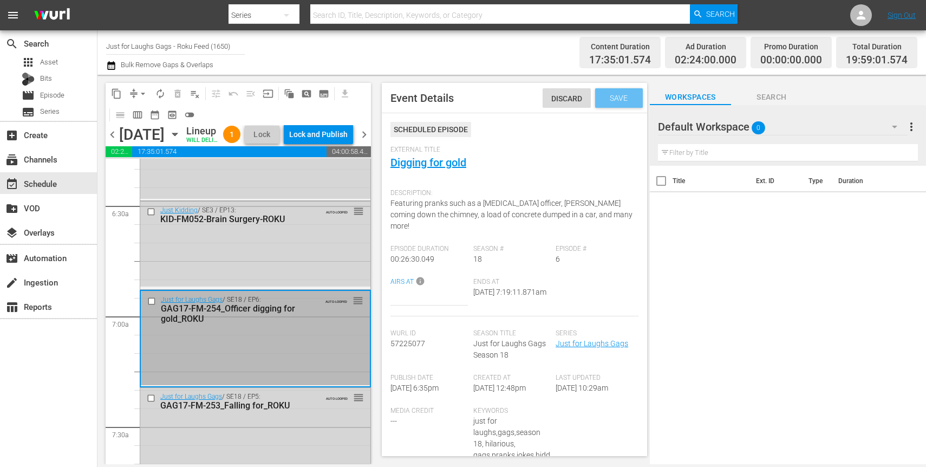
click at [630, 98] on span "Save" at bounding box center [618, 98] width 35 height 9
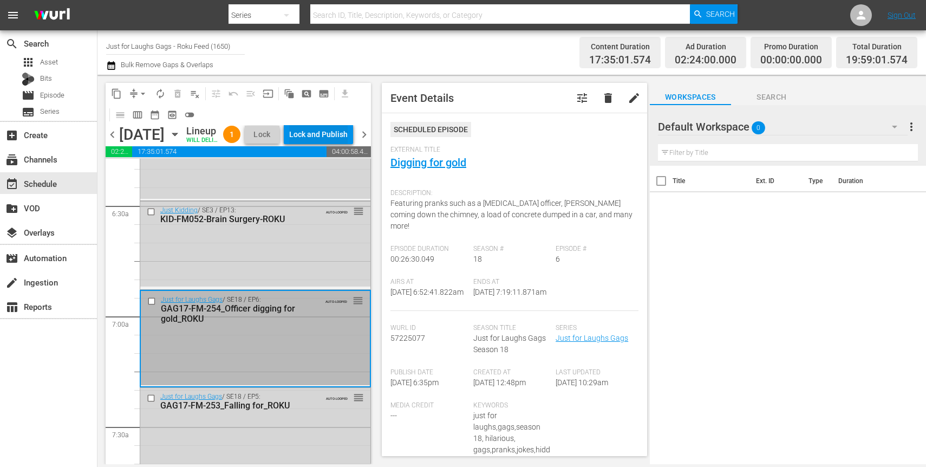
click at [340, 129] on div "Lock and Publish" at bounding box center [318, 134] width 58 height 19
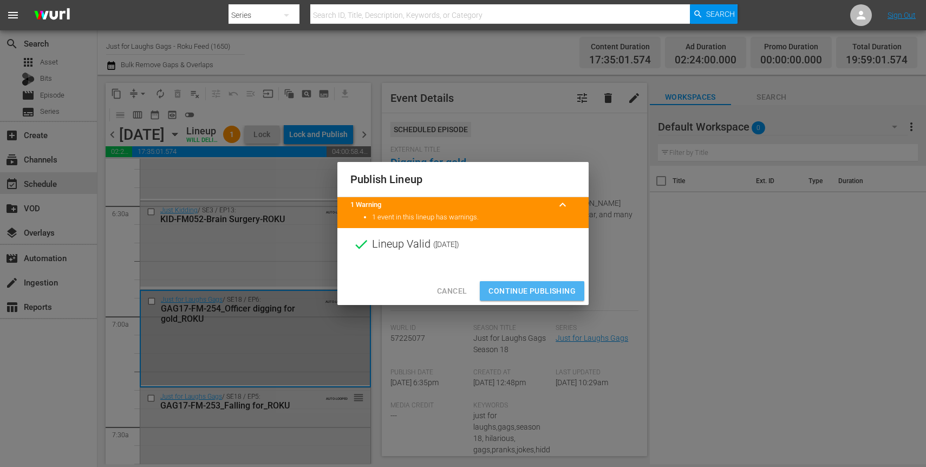
click at [553, 288] on span "Continue Publishing" at bounding box center [531, 291] width 87 height 14
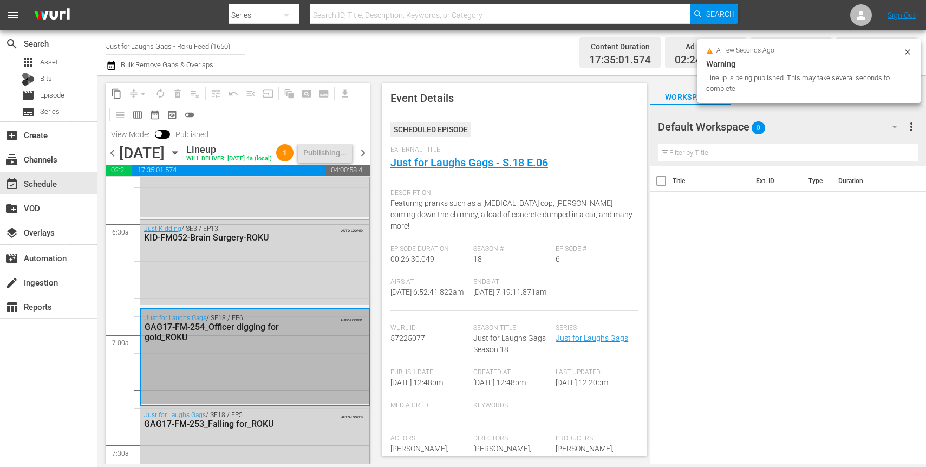
click at [487, 71] on div "Channel Title Just for Laughs Gags - Roku Feed (1650) Bulk Remove Gaps & Overla…" at bounding box center [327, 52] width 442 height 39
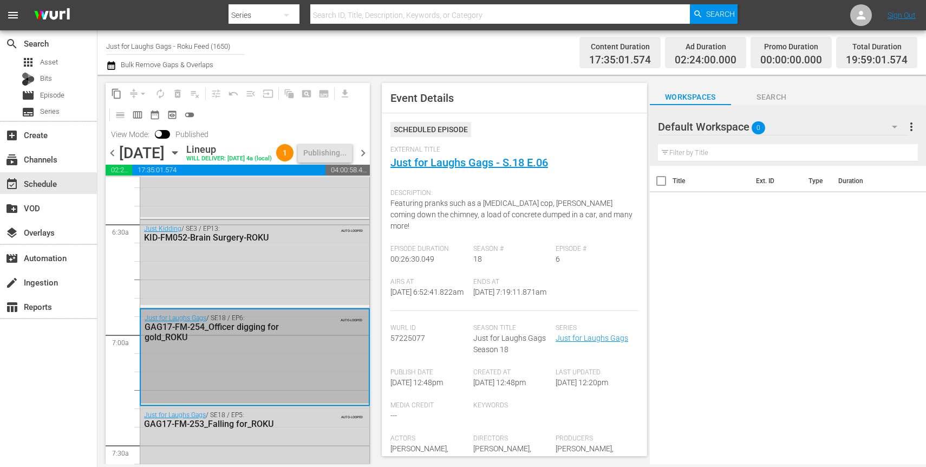
click at [539, 66] on div "Channel Title Just for Laughs Gags - Roku Feed (1650) Bulk Remove Gaps & Overla…" at bounding box center [327, 52] width 442 height 39
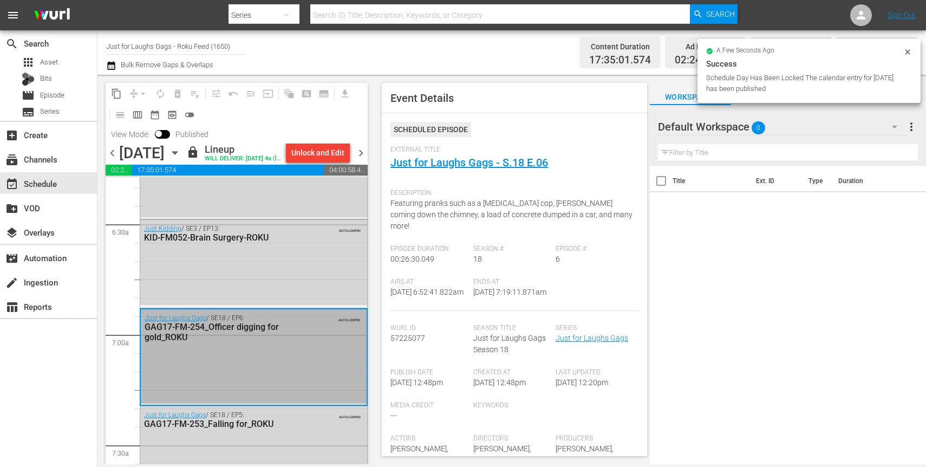
click at [361, 145] on div "chevron_left [DATE] [DATE] lock Lineup WILL DELIVER: [DATE] 4a (local) Unlock a…" at bounding box center [237, 153] width 262 height 21
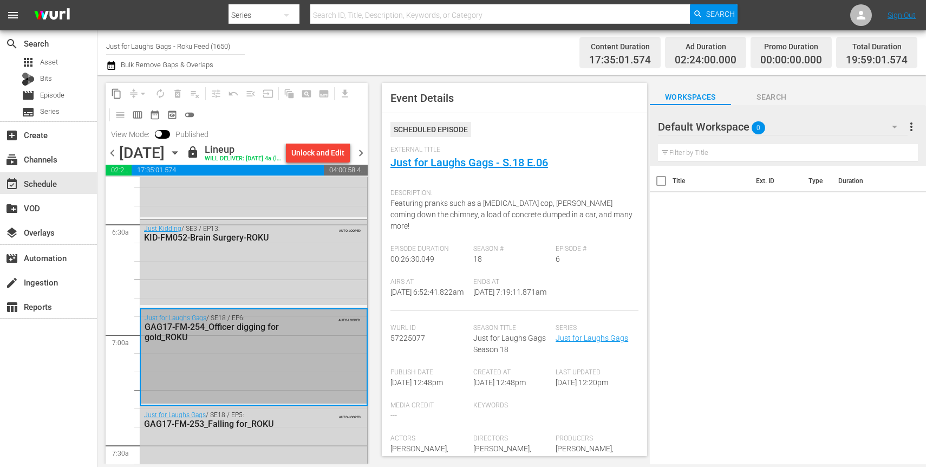
click at [907, 248] on div "Title Ext. ID Type Duration" at bounding box center [788, 316] width 276 height 300
click at [607, 96] on div "Event Details" at bounding box center [514, 98] width 265 height 30
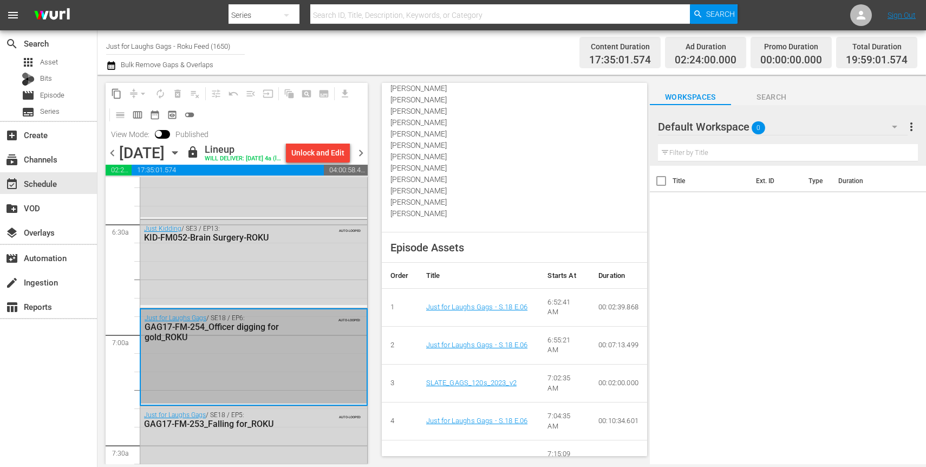
scroll to position [534, 0]
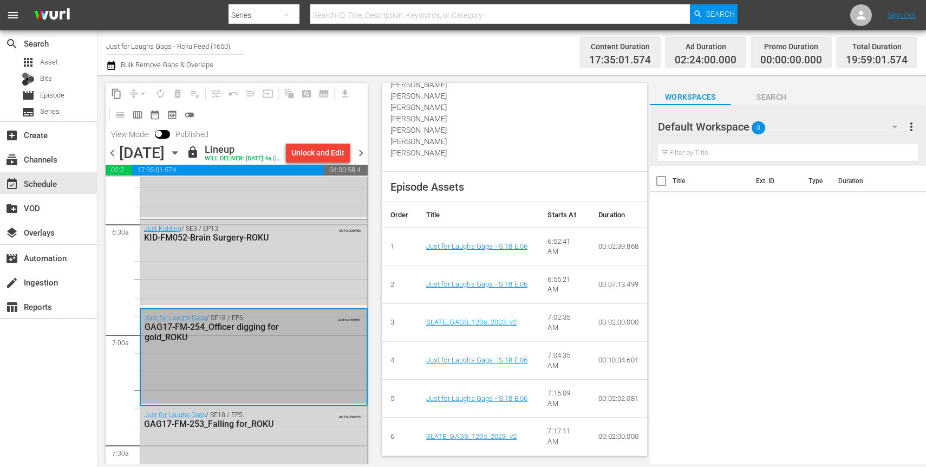
click at [241, 217] on div "Just Kidding / SE4 / EP3: KID-FM055-Sweeping Telekinesis-ROKU AUTO-LOOPED" at bounding box center [253, 171] width 227 height 93
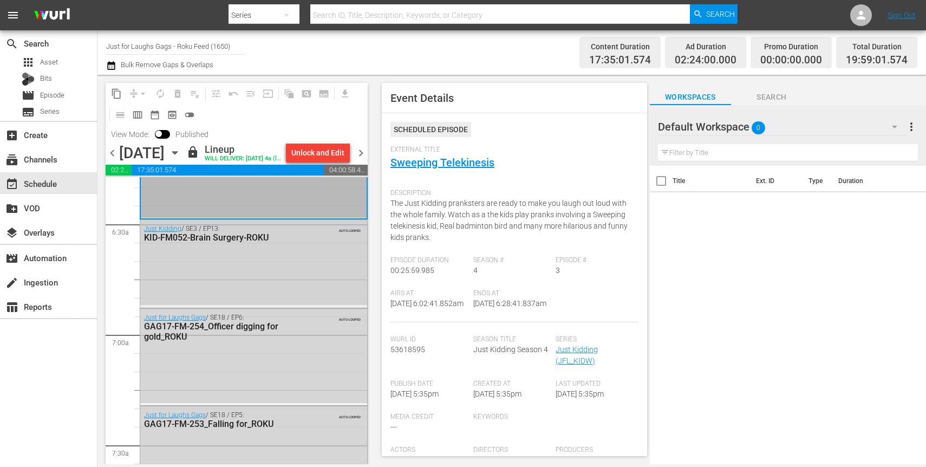
click at [287, 272] on div "Just Kidding / SE3 / EP13: KID-FM052-Brain Surgery-ROKU AUTO-LOOPED" at bounding box center [253, 262] width 227 height 85
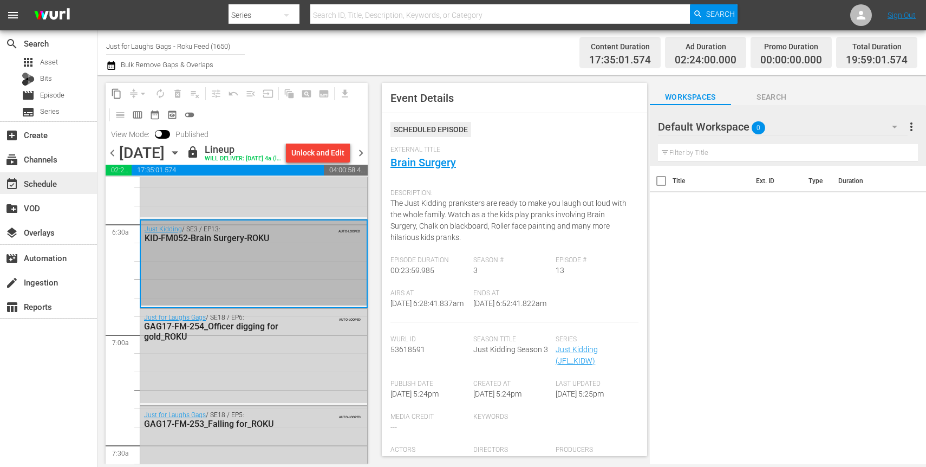
click at [45, 181] on div "event_available Schedule" at bounding box center [30, 182] width 61 height 10
click at [310, 121] on div "content_copy compress arrow_drop_down autorenew_outlined delete_forever_outline…" at bounding box center [237, 104] width 262 height 42
click at [779, 90] on button "Search" at bounding box center [771, 94] width 81 height 22
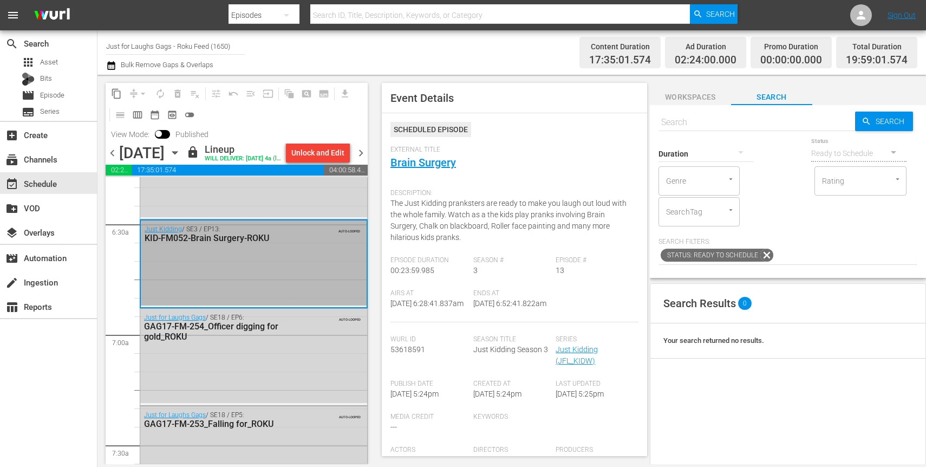
click at [789, 21] on nav "menu Search By Episodes Search ID, Title, Description, Keywords, or Category Se…" at bounding box center [463, 15] width 926 height 30
click at [165, 19] on nav "menu Search By Episodes Search ID, Title, Description, Keywords, or Category Se…" at bounding box center [463, 15] width 926 height 30
click at [592, 124] on div "Scheduled Episode" at bounding box center [514, 134] width 248 height 24
click at [257, 123] on div "content_copy compress arrow_drop_down autorenew_outlined delete_forever_outline…" at bounding box center [237, 104] width 262 height 42
click at [244, 123] on div "content_copy compress arrow_drop_down autorenew_outlined delete_forever_outline…" at bounding box center [237, 104] width 262 height 42
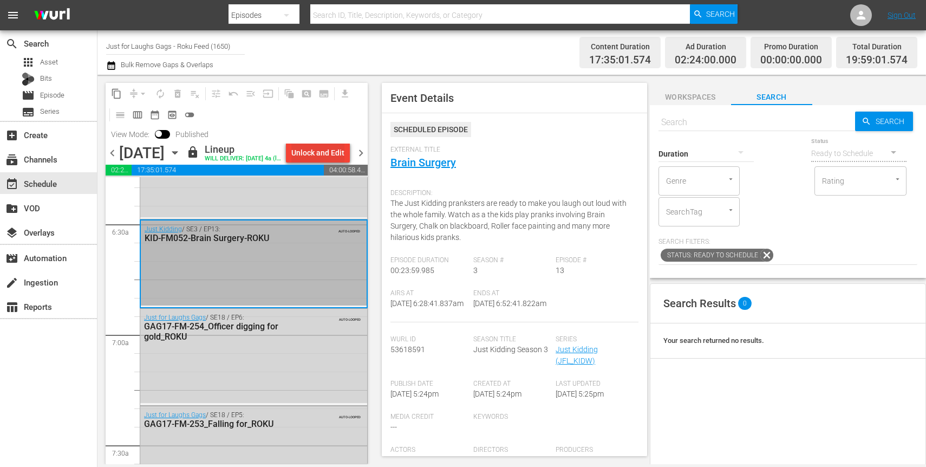
click at [333, 154] on div "Unlock and Edit" at bounding box center [317, 152] width 53 height 19
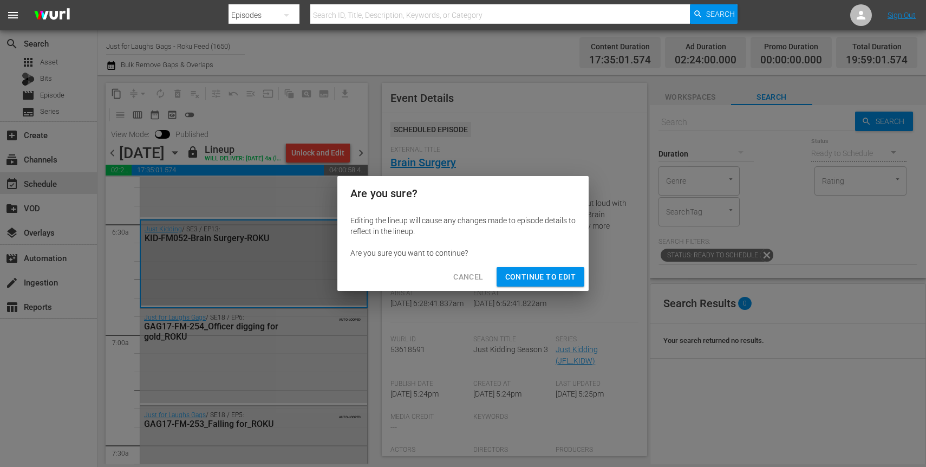
click at [525, 287] on div "Cancel Continue to Edit" at bounding box center [462, 277] width 251 height 29
click at [529, 280] on span "Continue to Edit" at bounding box center [540, 277] width 70 height 14
